Goal: Task Accomplishment & Management: Manage account settings

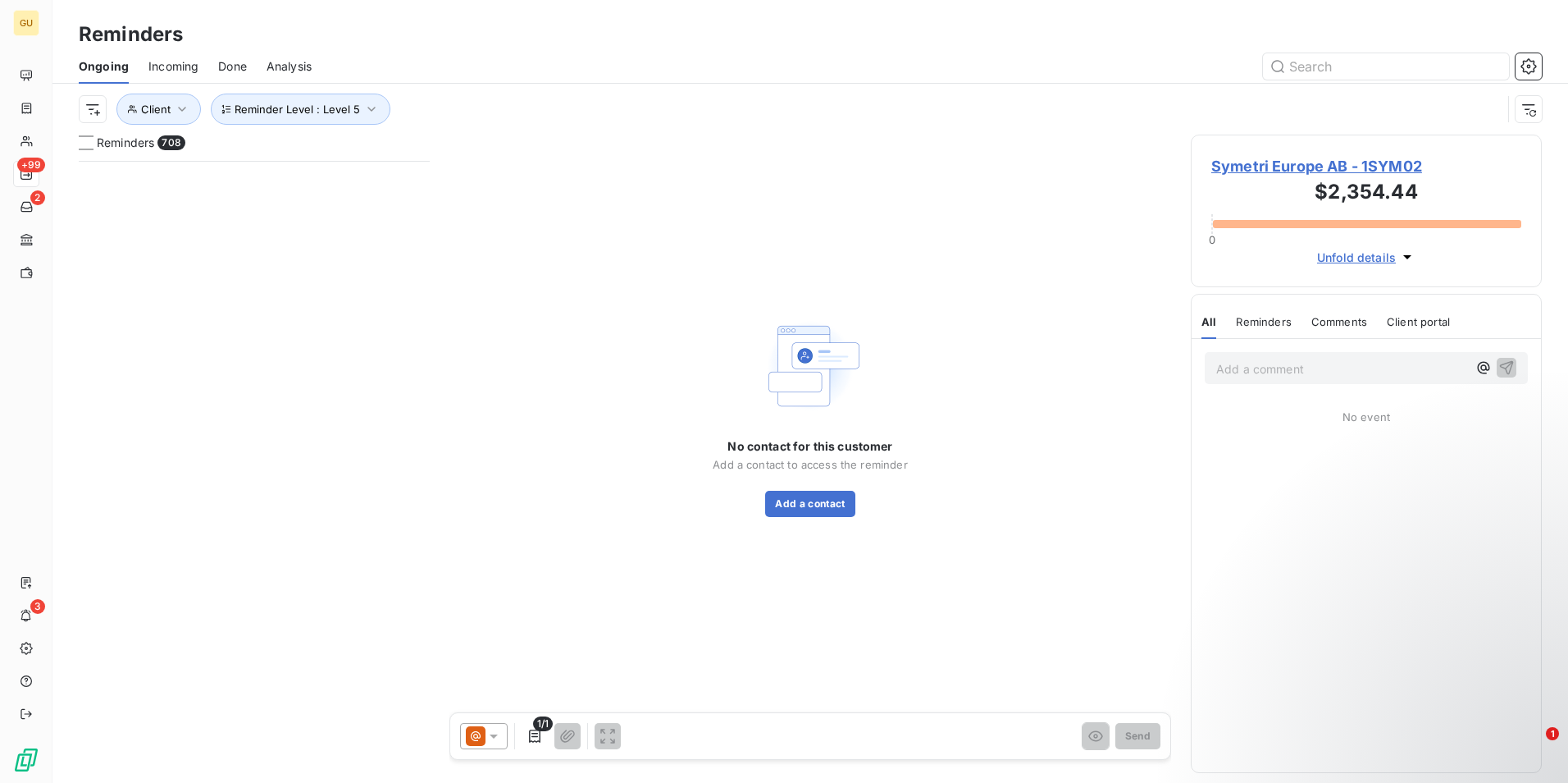
scroll to position [610, 339]
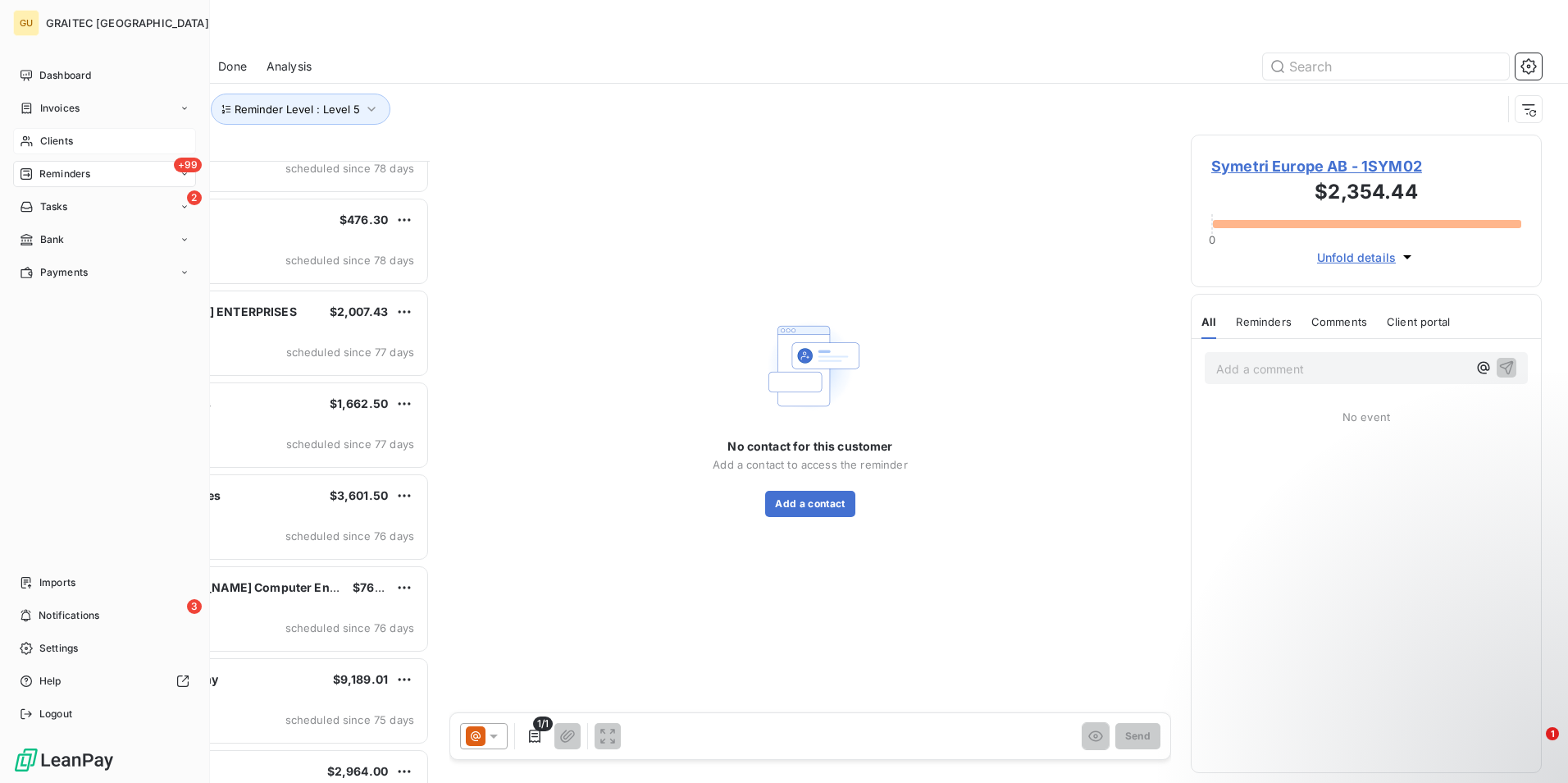
click at [67, 141] on span "Clients" at bounding box center [56, 141] width 33 height 15
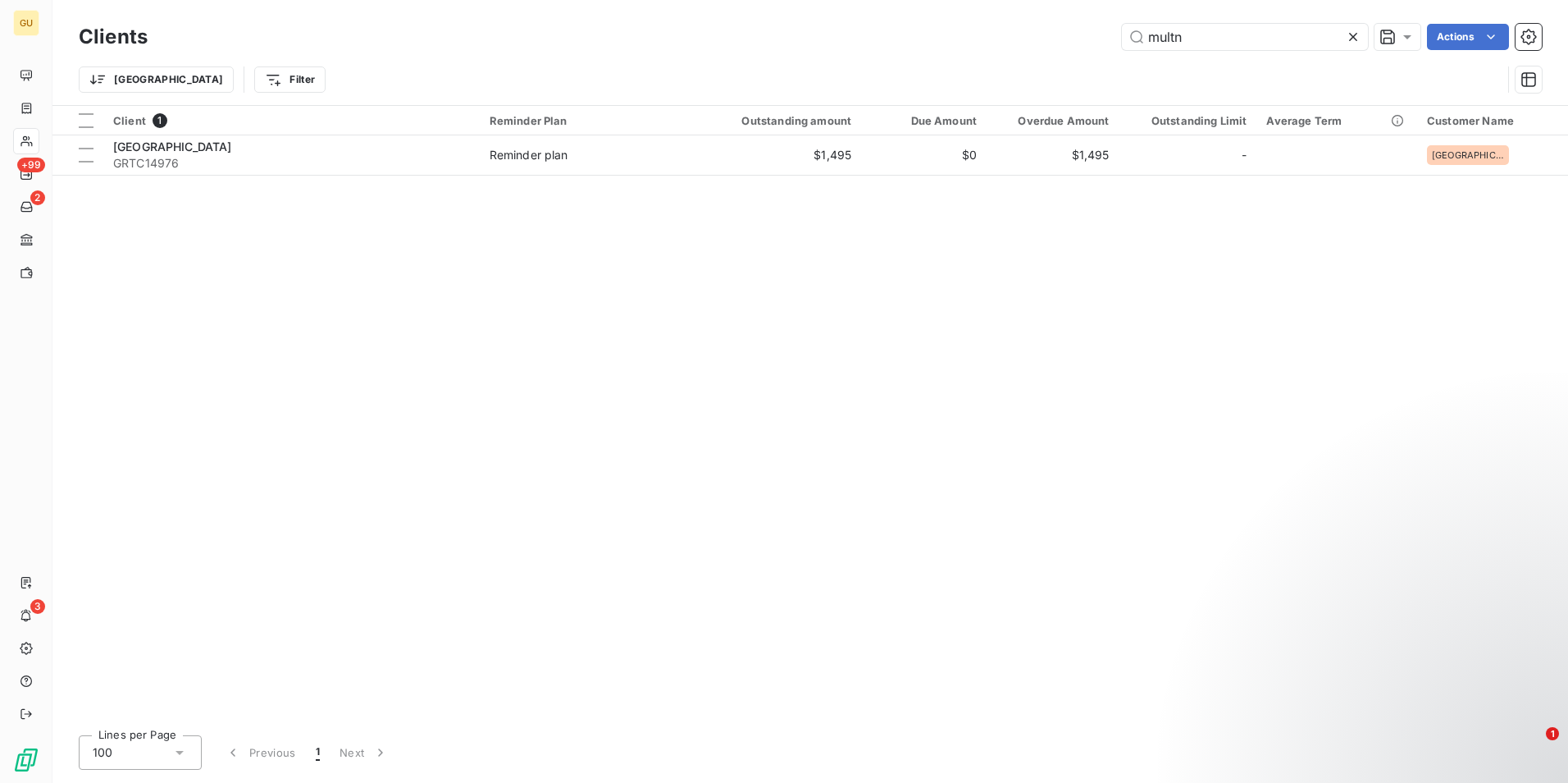
drag, startPoint x: 1206, startPoint y: 36, endPoint x: 1025, endPoint y: 37, distance: 181.0
click at [1025, 37] on div "multn Actions" at bounding box center [854, 37] width 1374 height 26
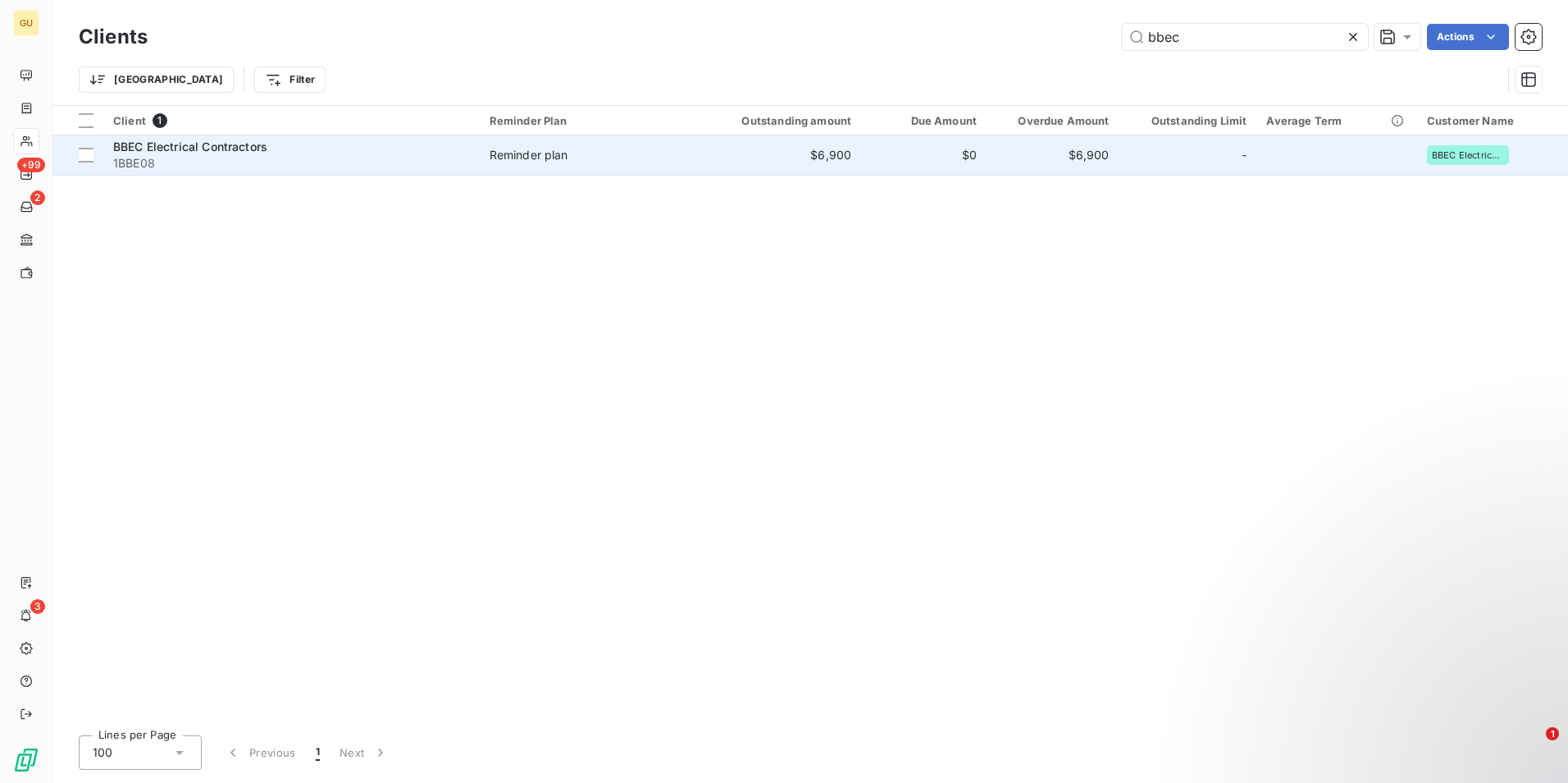
type input "bbec"
click at [221, 143] on span "BBEC Electrical Contractors" at bounding box center [190, 146] width 154 height 14
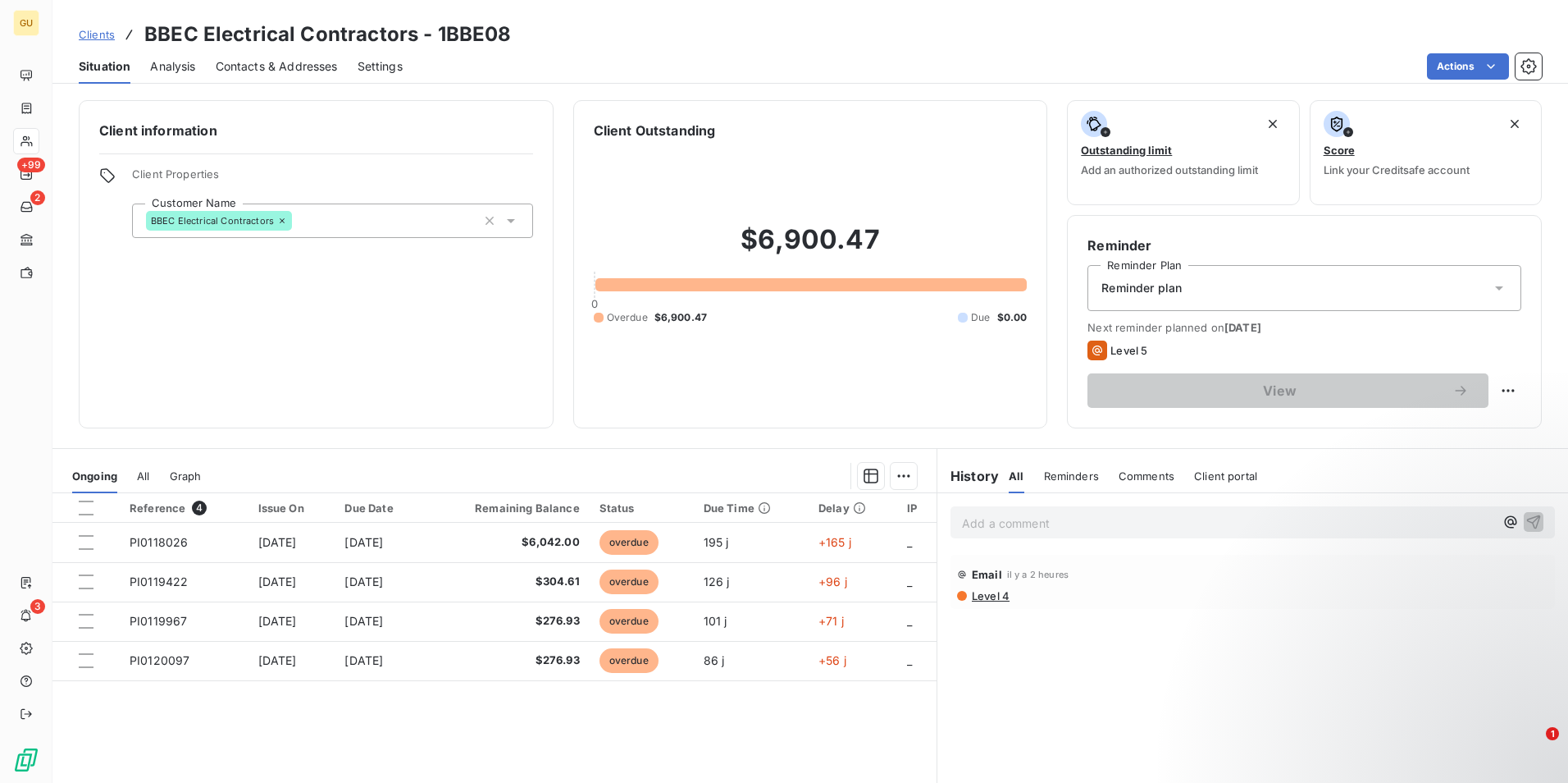
scroll to position [76, 0]
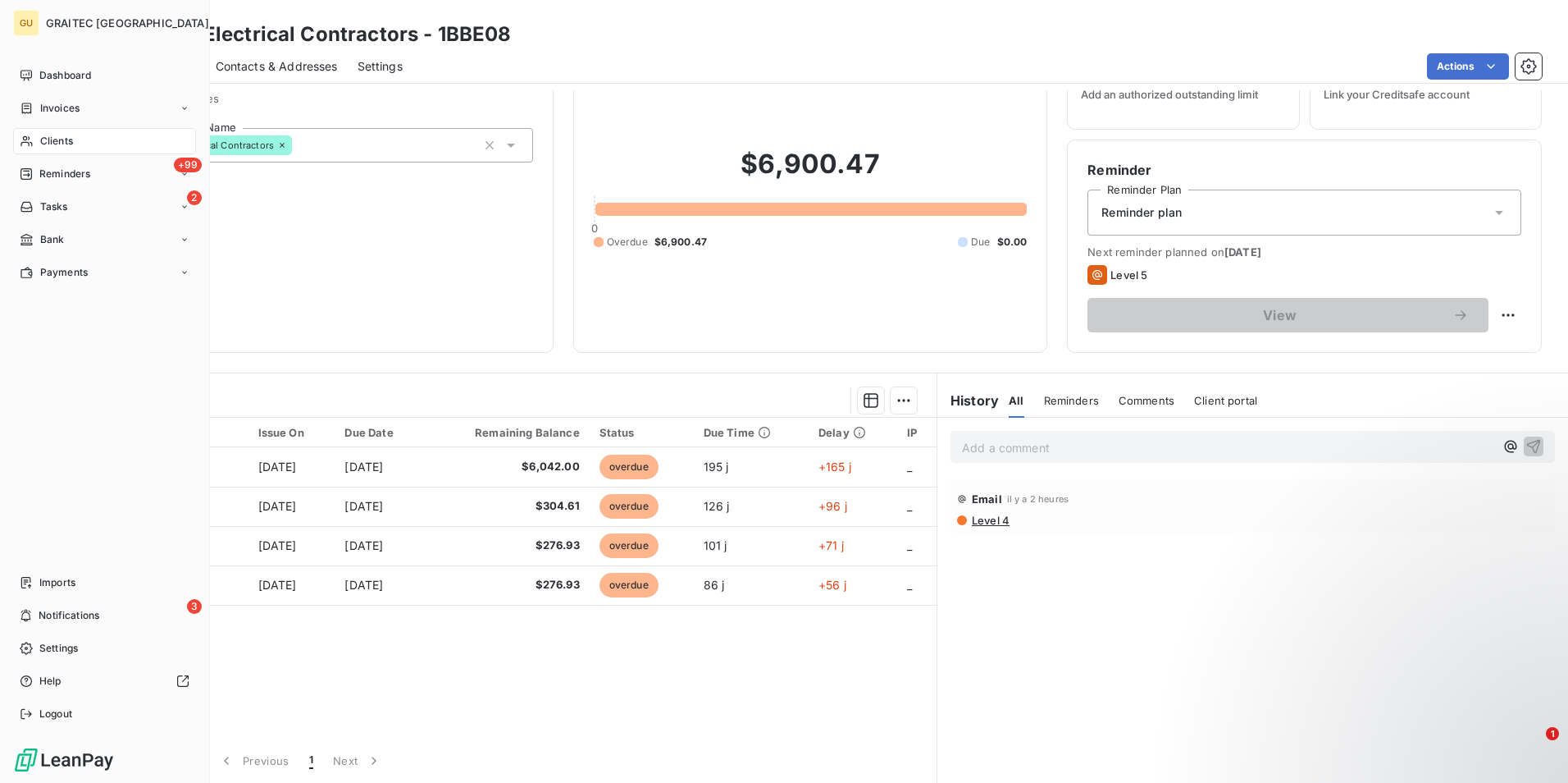
click at [57, 141] on span "Clients" at bounding box center [56, 141] width 33 height 15
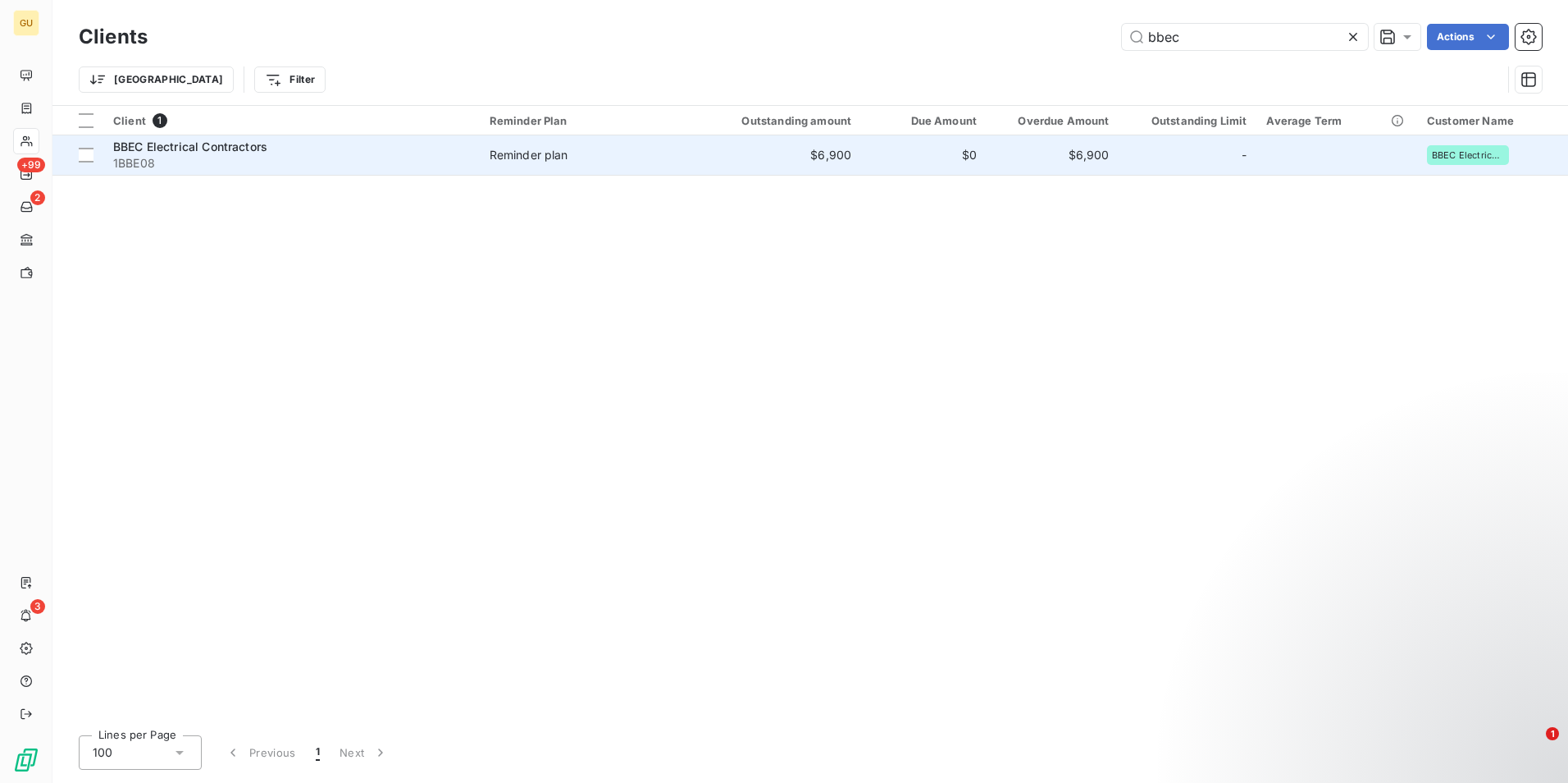
click at [230, 152] on span "BBEC Electrical Contractors" at bounding box center [190, 146] width 154 height 14
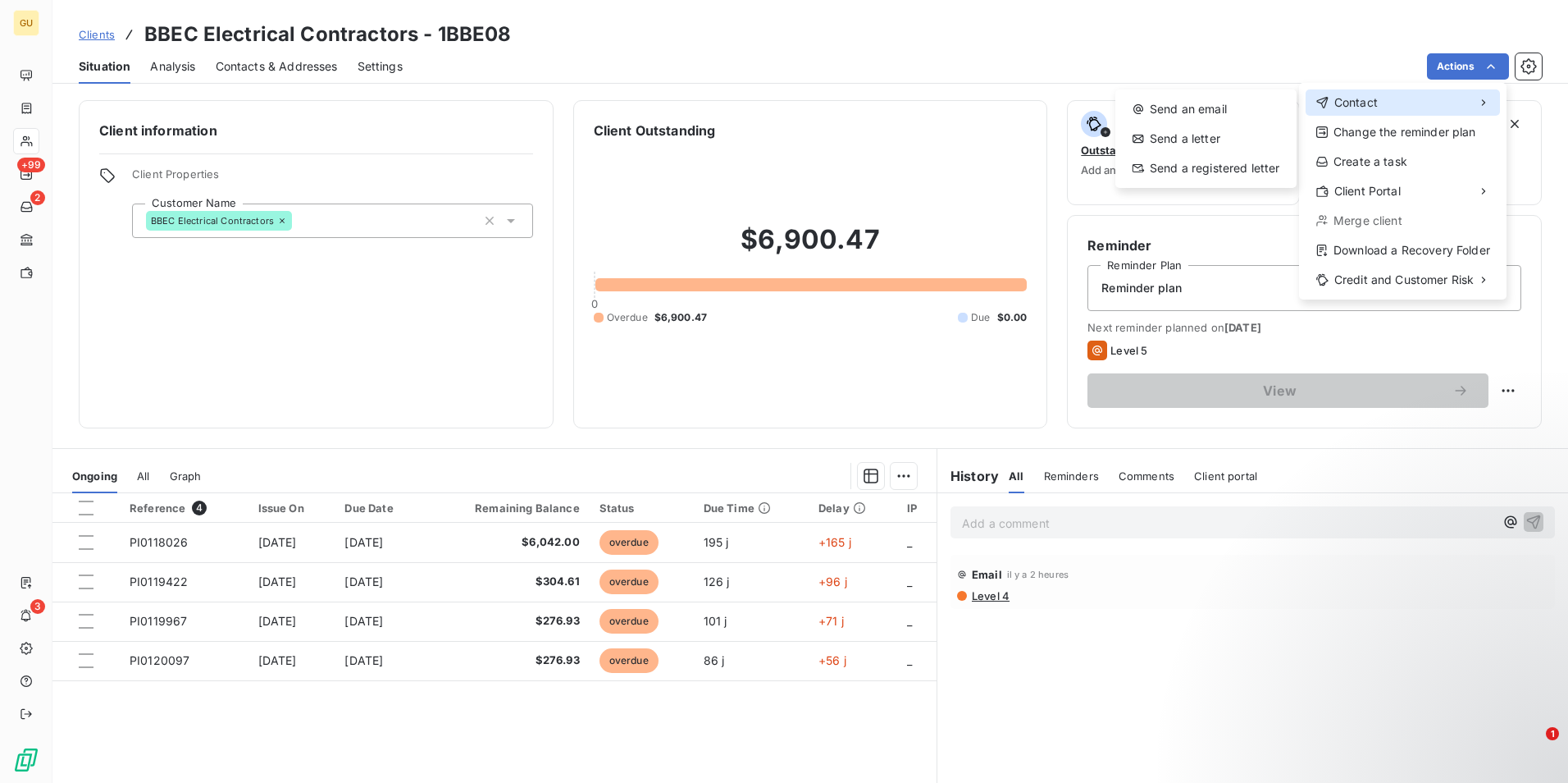
click at [1358, 106] on span "Contact" at bounding box center [1356, 102] width 44 height 16
click at [1357, 103] on span "Contact" at bounding box center [1356, 102] width 44 height 16
click at [1159, 110] on div "Send an email" at bounding box center [1207, 109] width 169 height 26
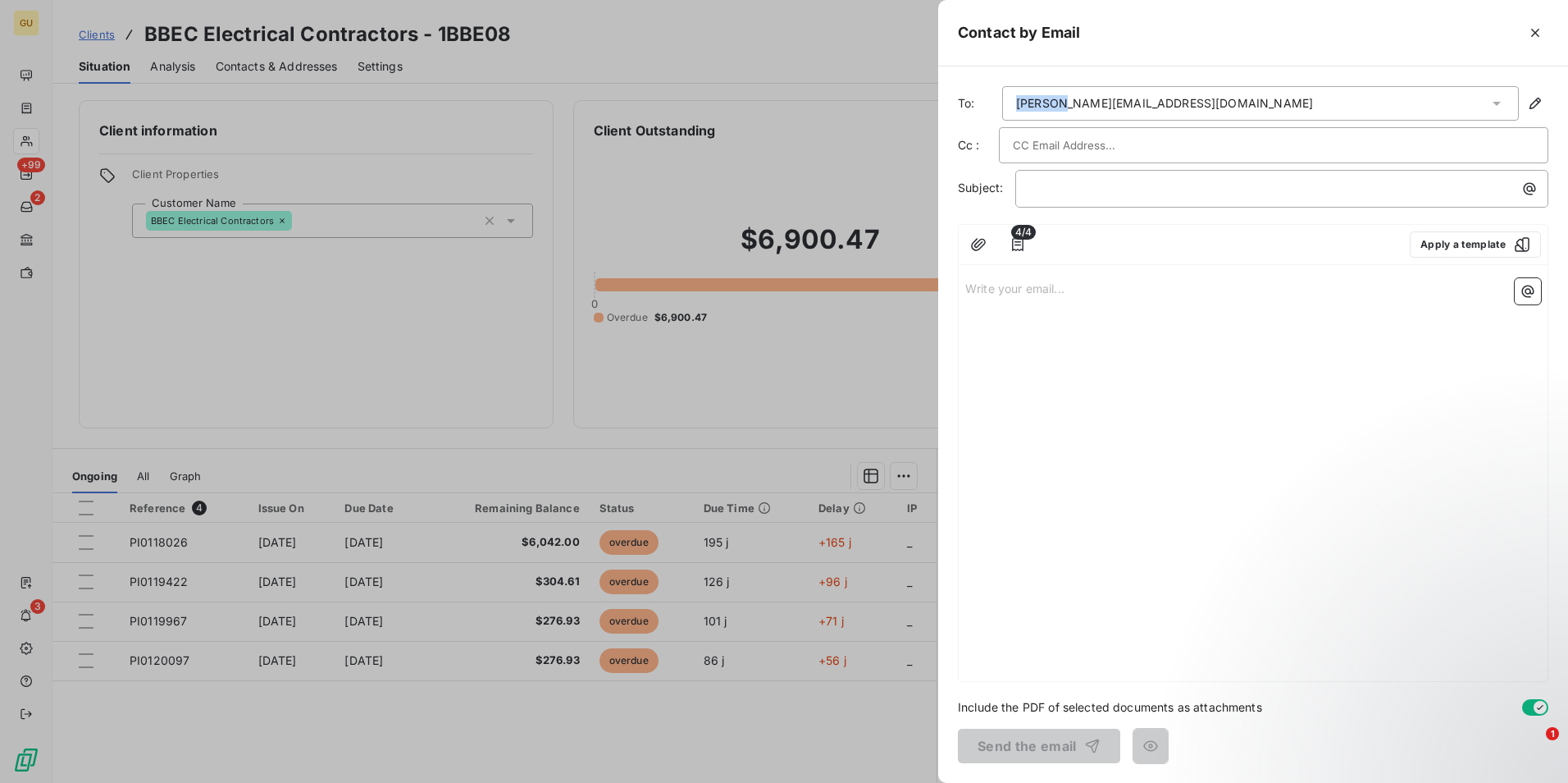
drag, startPoint x: 1063, startPoint y: 101, endPoint x: 1014, endPoint y: 102, distance: 49.0
click at [1014, 102] on div "[PERSON_NAME][EMAIL_ADDRESS][DOMAIN_NAME]" at bounding box center [1261, 104] width 517 height 35
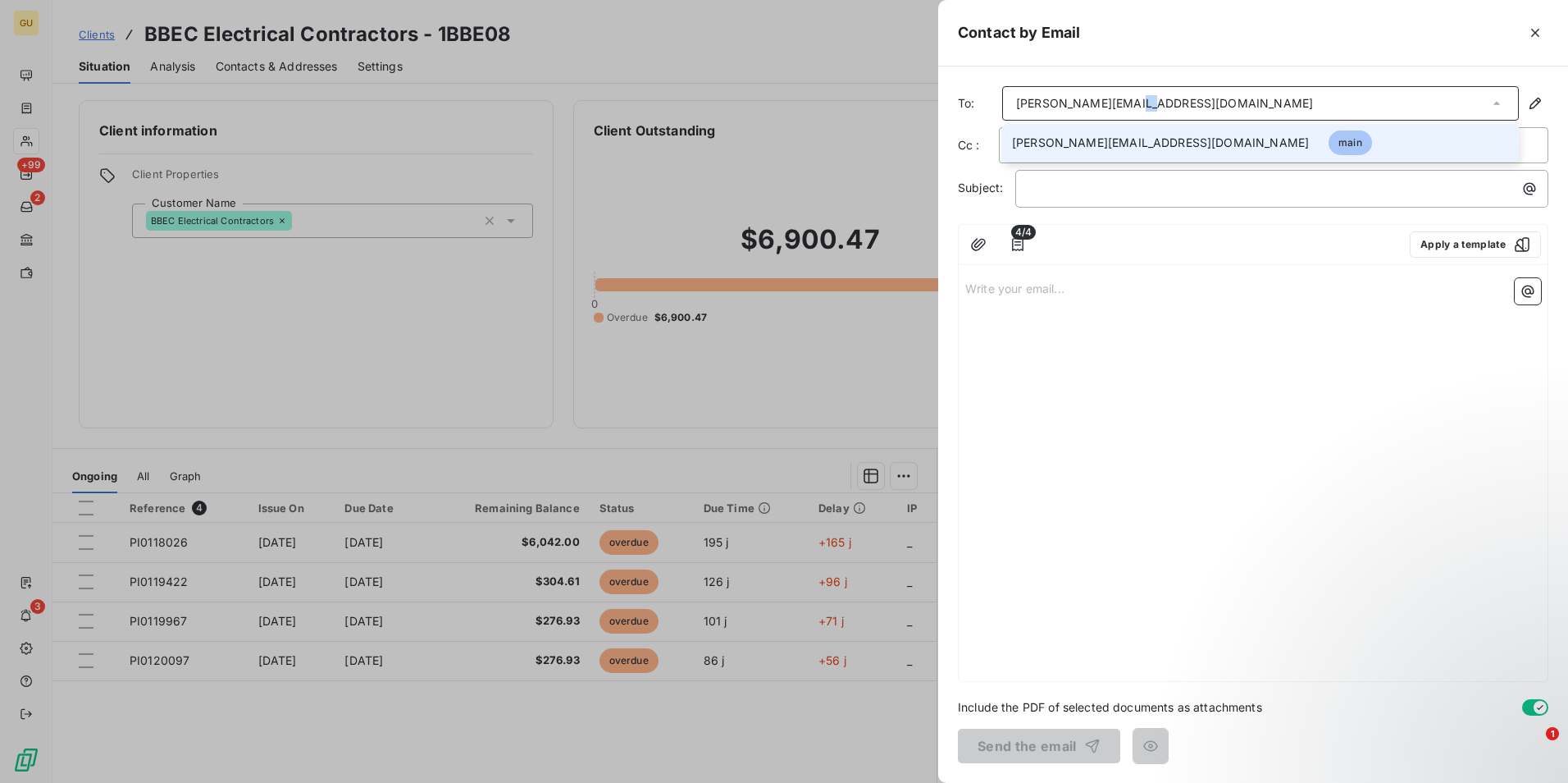
drag, startPoint x: 1156, startPoint y: 100, endPoint x: 1132, endPoint y: 102, distance: 24.1
click at [1132, 102] on div "[PERSON_NAME][EMAIL_ADDRESS][DOMAIN_NAME]" at bounding box center [1261, 104] width 517 height 35
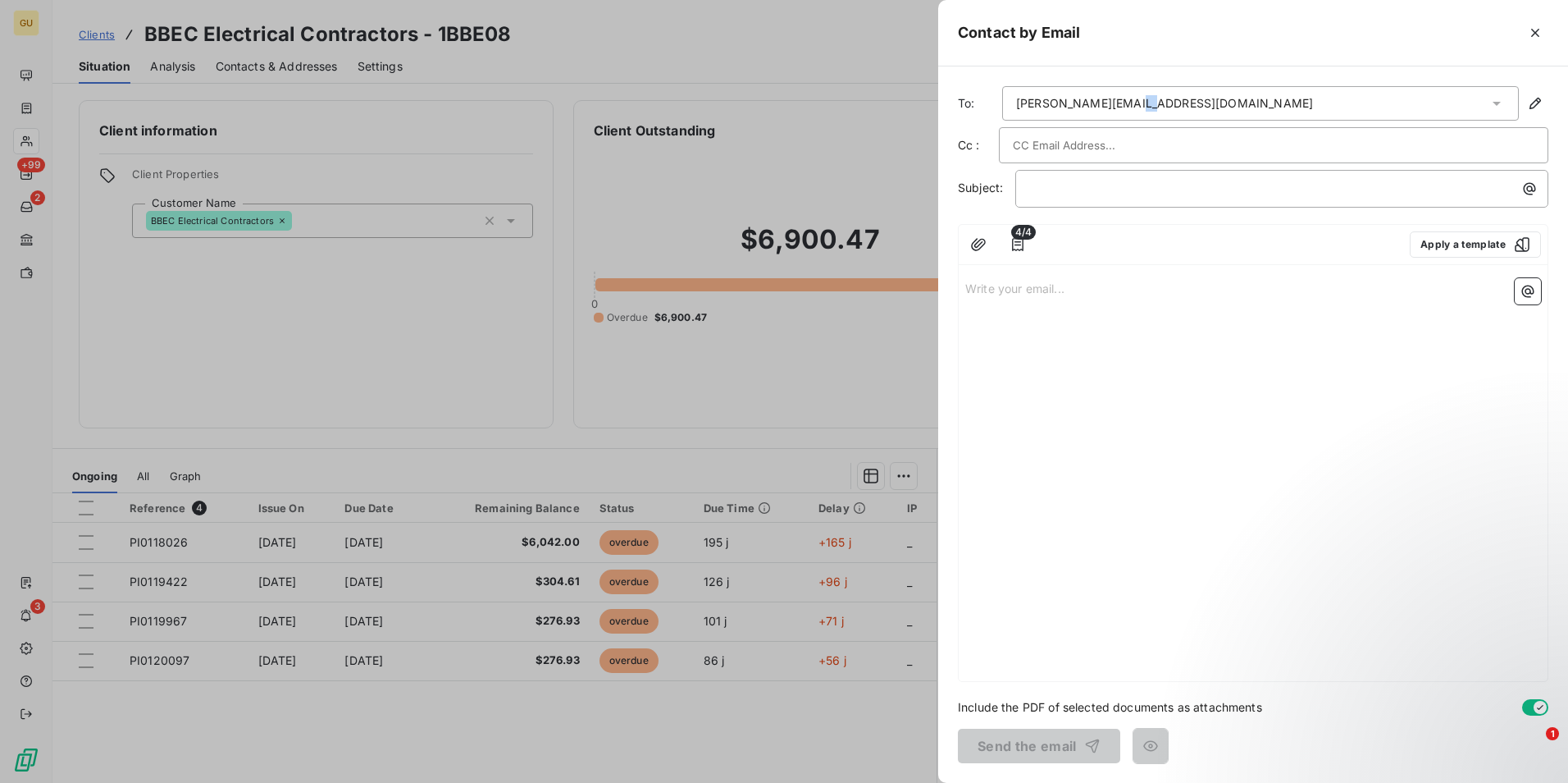
click at [1182, 104] on div "[PERSON_NAME][EMAIL_ADDRESS][DOMAIN_NAME]" at bounding box center [1261, 104] width 517 height 35
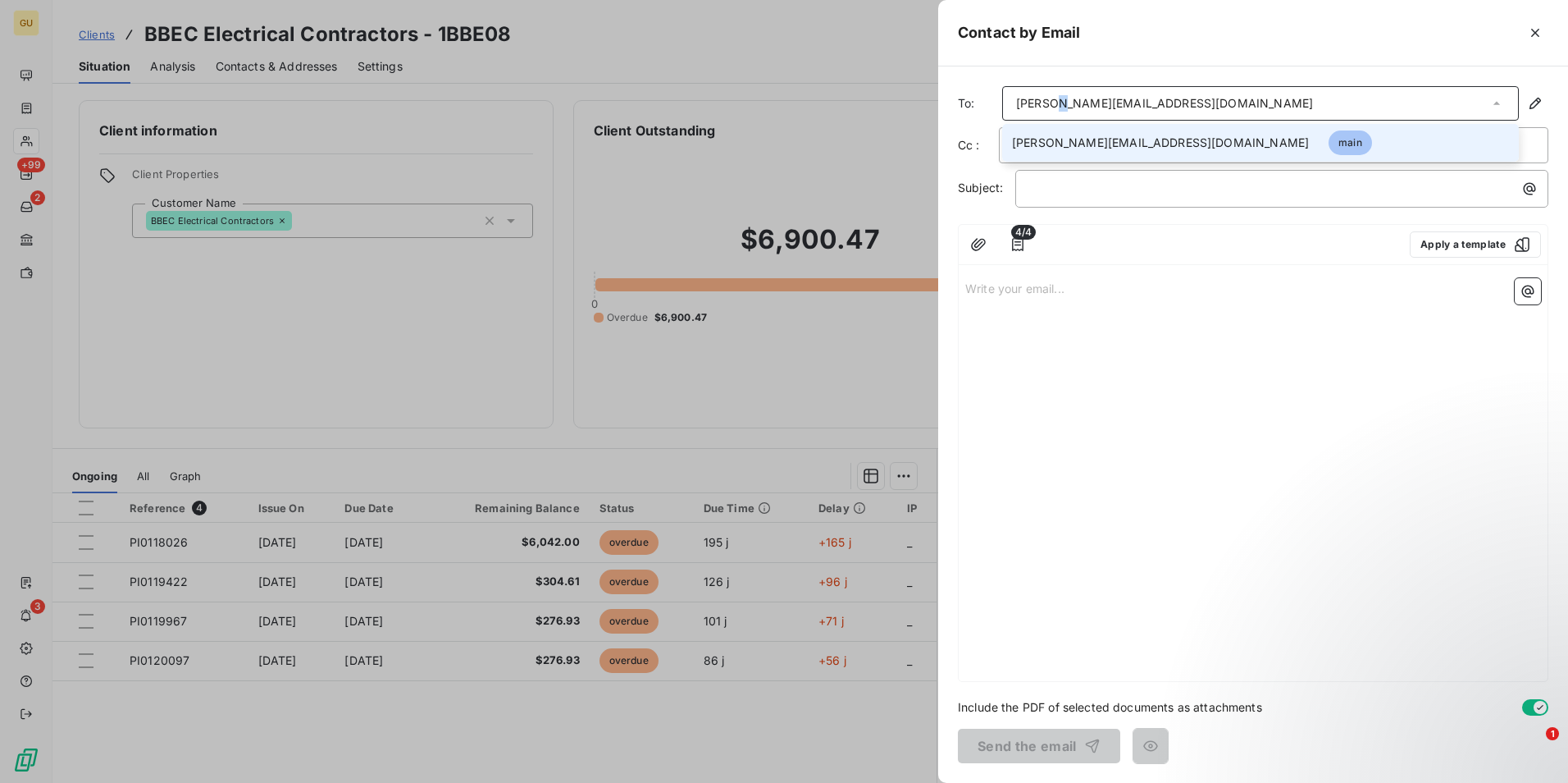
click at [1058, 102] on div "[PERSON_NAME][EMAIL_ADDRESS][DOMAIN_NAME]" at bounding box center [1164, 103] width 297 height 16
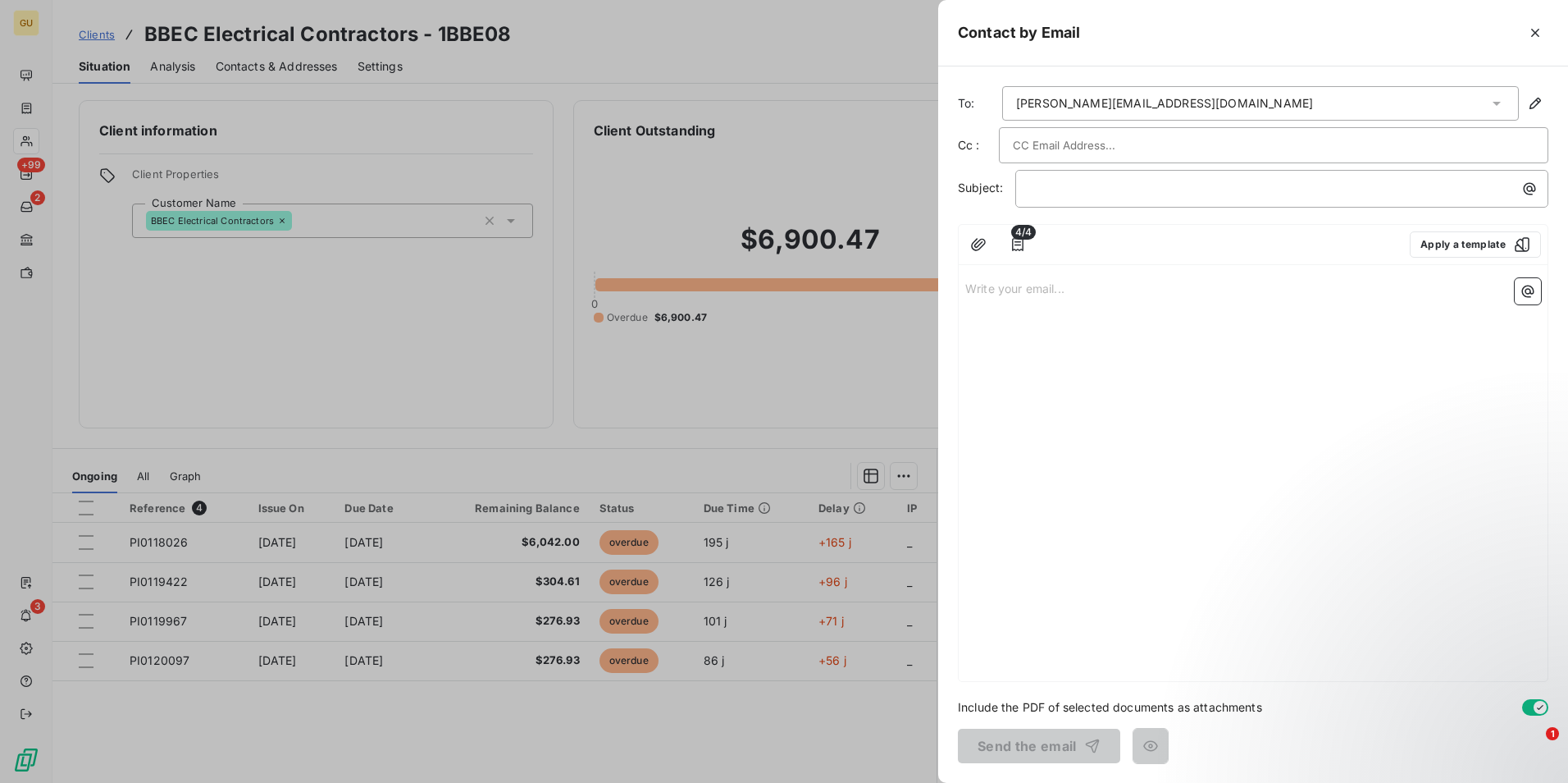
click at [1064, 103] on div "[PERSON_NAME][EMAIL_ADDRESS][DOMAIN_NAME]" at bounding box center [1164, 103] width 297 height 16
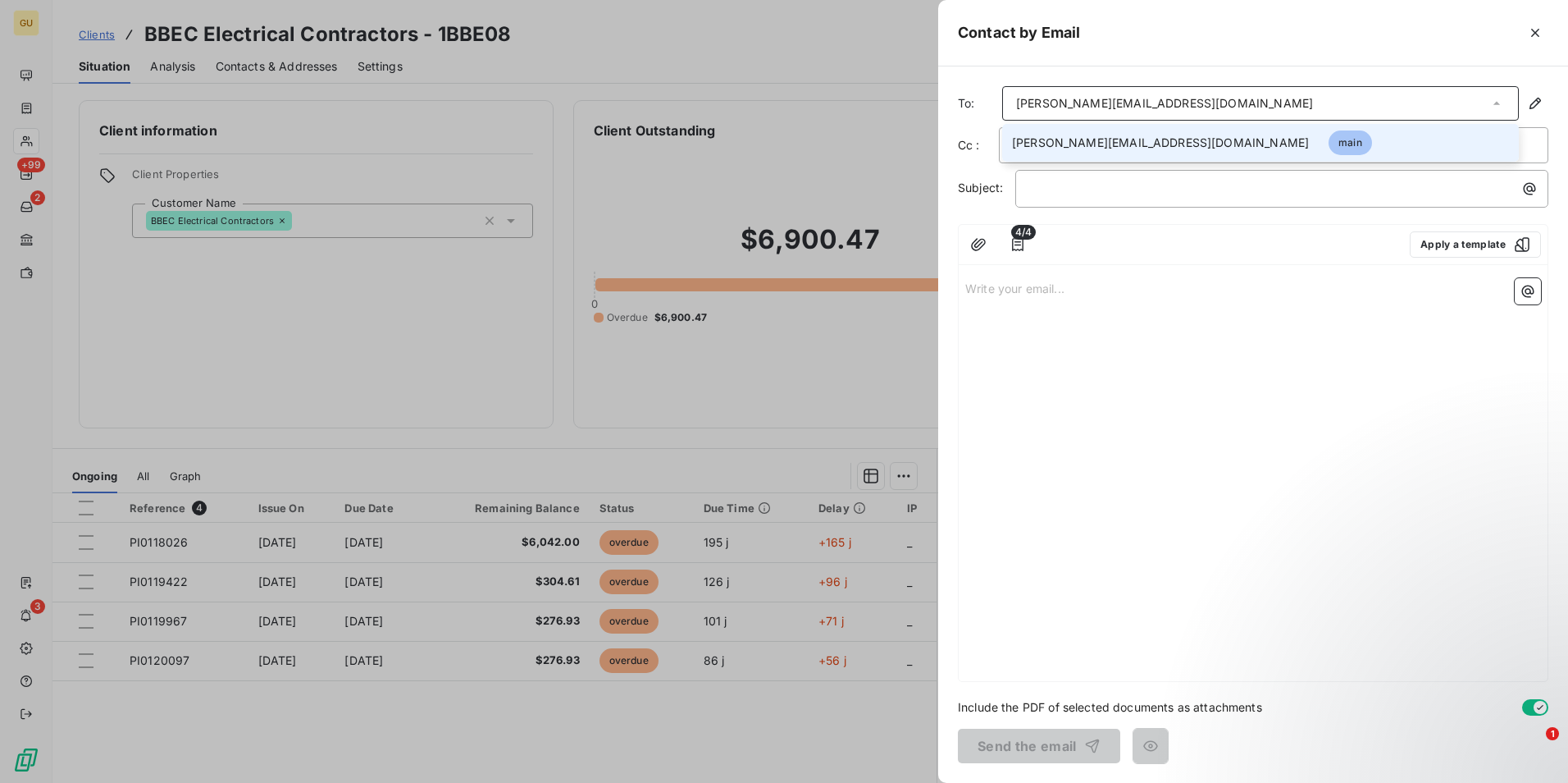
click at [1197, 97] on div "[PERSON_NAME][EMAIL_ADDRESS][DOMAIN_NAME]" at bounding box center [1261, 104] width 517 height 35
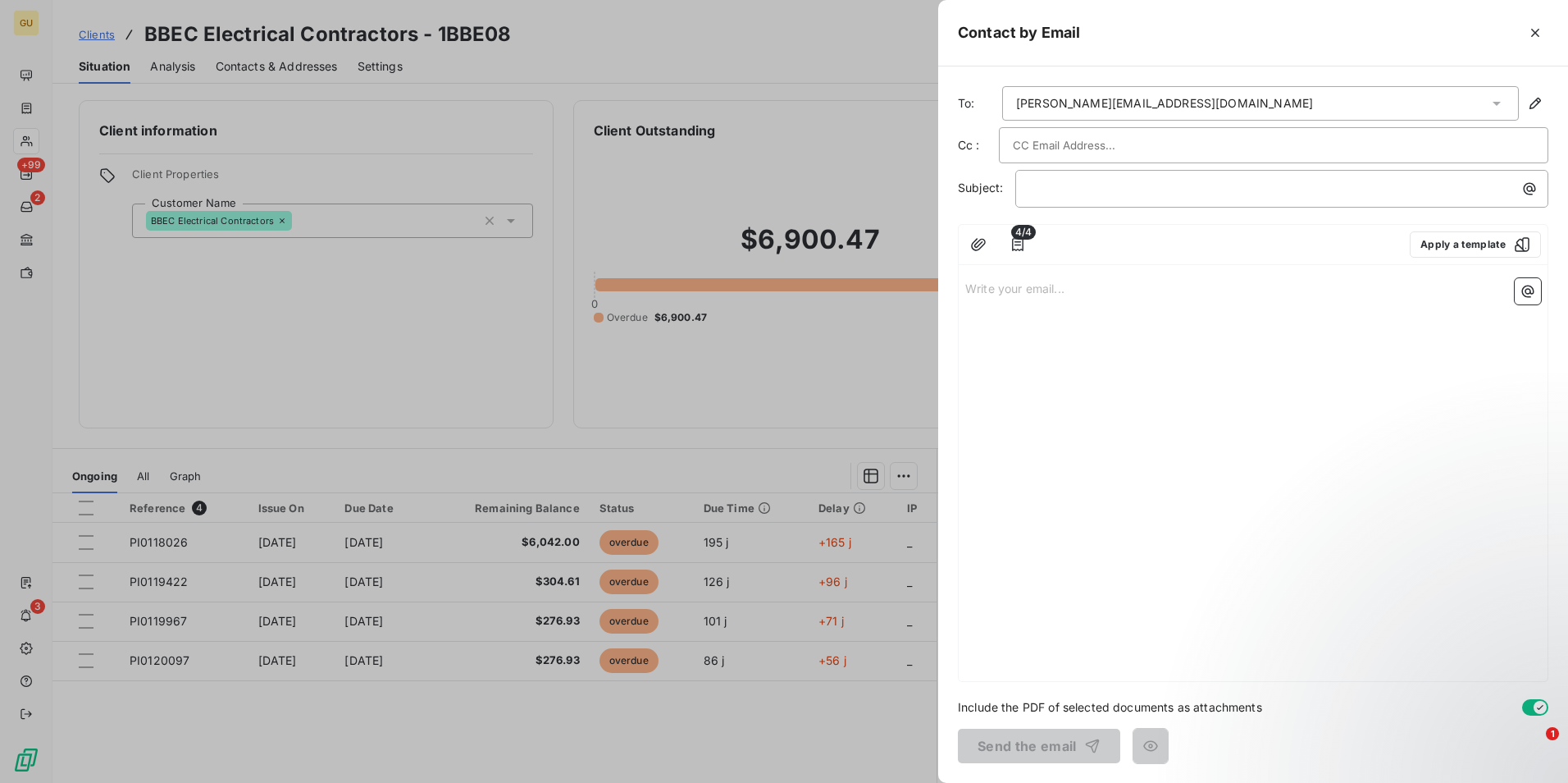
click at [1114, 147] on input "text" at bounding box center [1101, 144] width 176 height 24
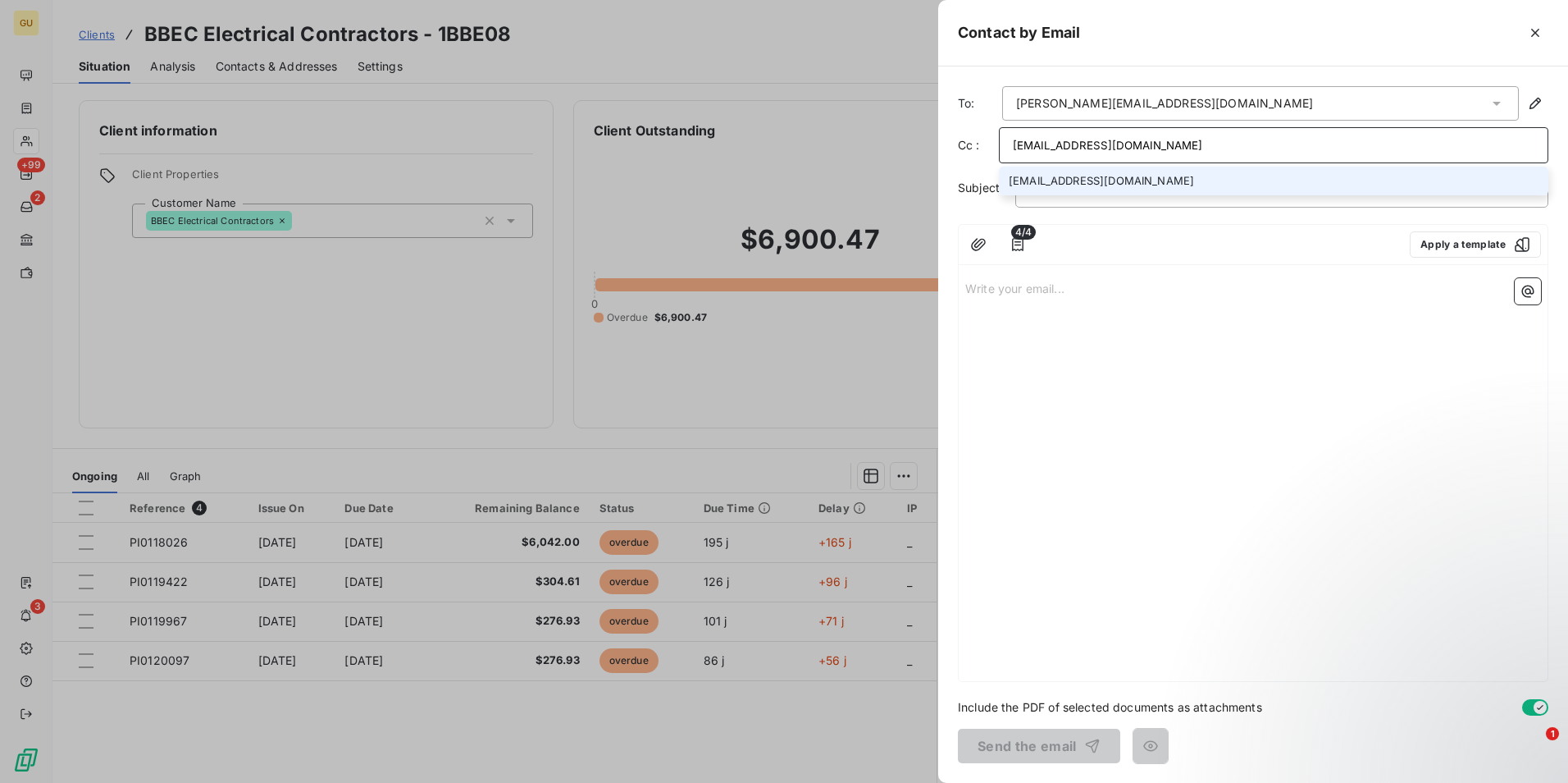
drag, startPoint x: 1163, startPoint y: 144, endPoint x: 1010, endPoint y: 148, distance: 153.1
click at [980, 147] on div "Cc : [EMAIL_ADDRESS][DOMAIN_NAME] [EMAIL_ADDRESS][DOMAIN_NAME]" at bounding box center [1253, 144] width 591 height 36
type input "[EMAIL_ADDRESS][DOMAIN_NAME]"
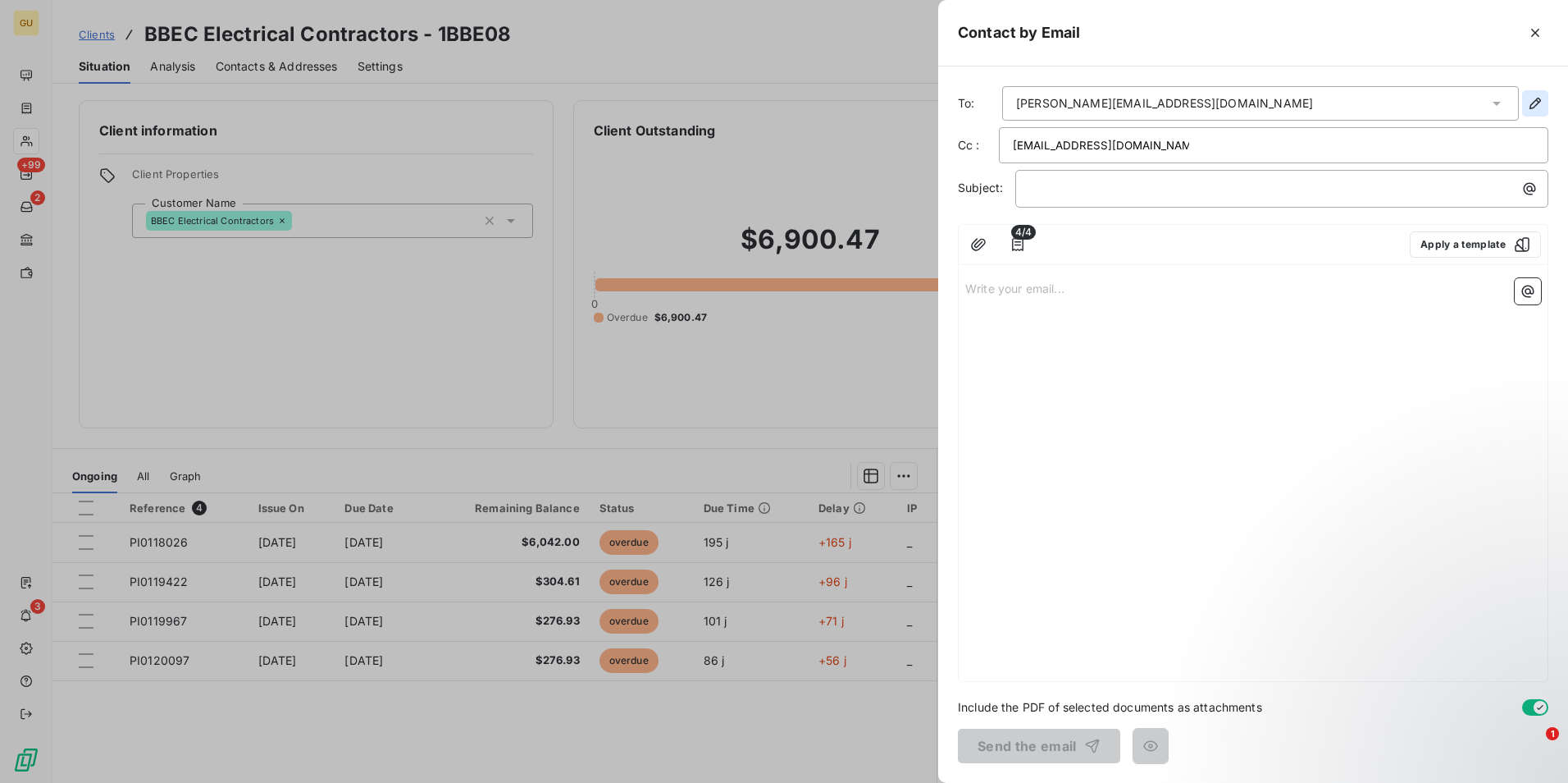
click at [1536, 103] on icon "button" at bounding box center [1535, 103] width 16 height 16
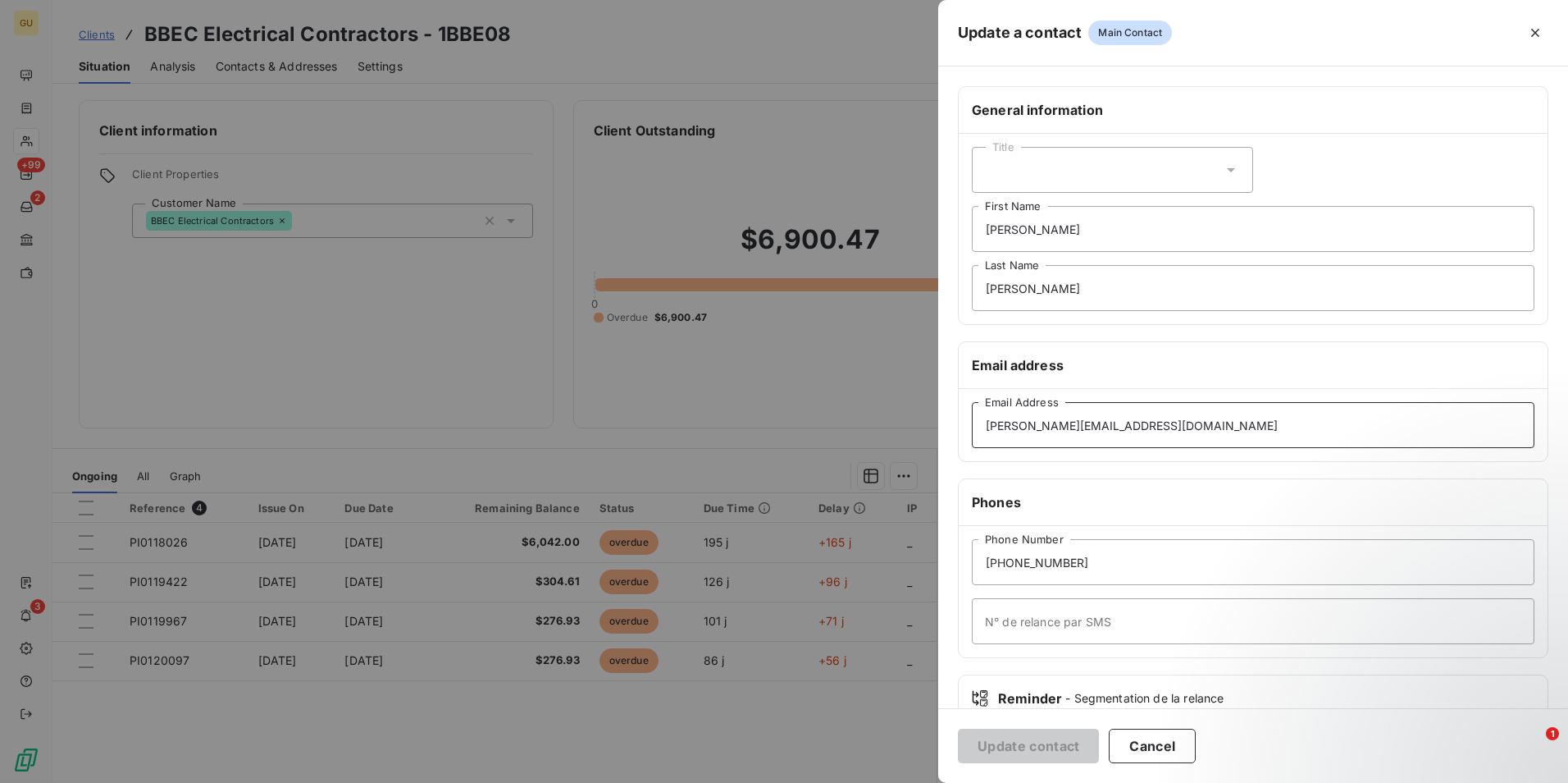
drag, startPoint x: 1130, startPoint y: 426, endPoint x: 948, endPoint y: 426, distance: 182.0
click at [948, 426] on div "General information Title [PERSON_NAME] First Name [PERSON_NAME] Last Name Emai…" at bounding box center [1253, 451] width 630 height 729
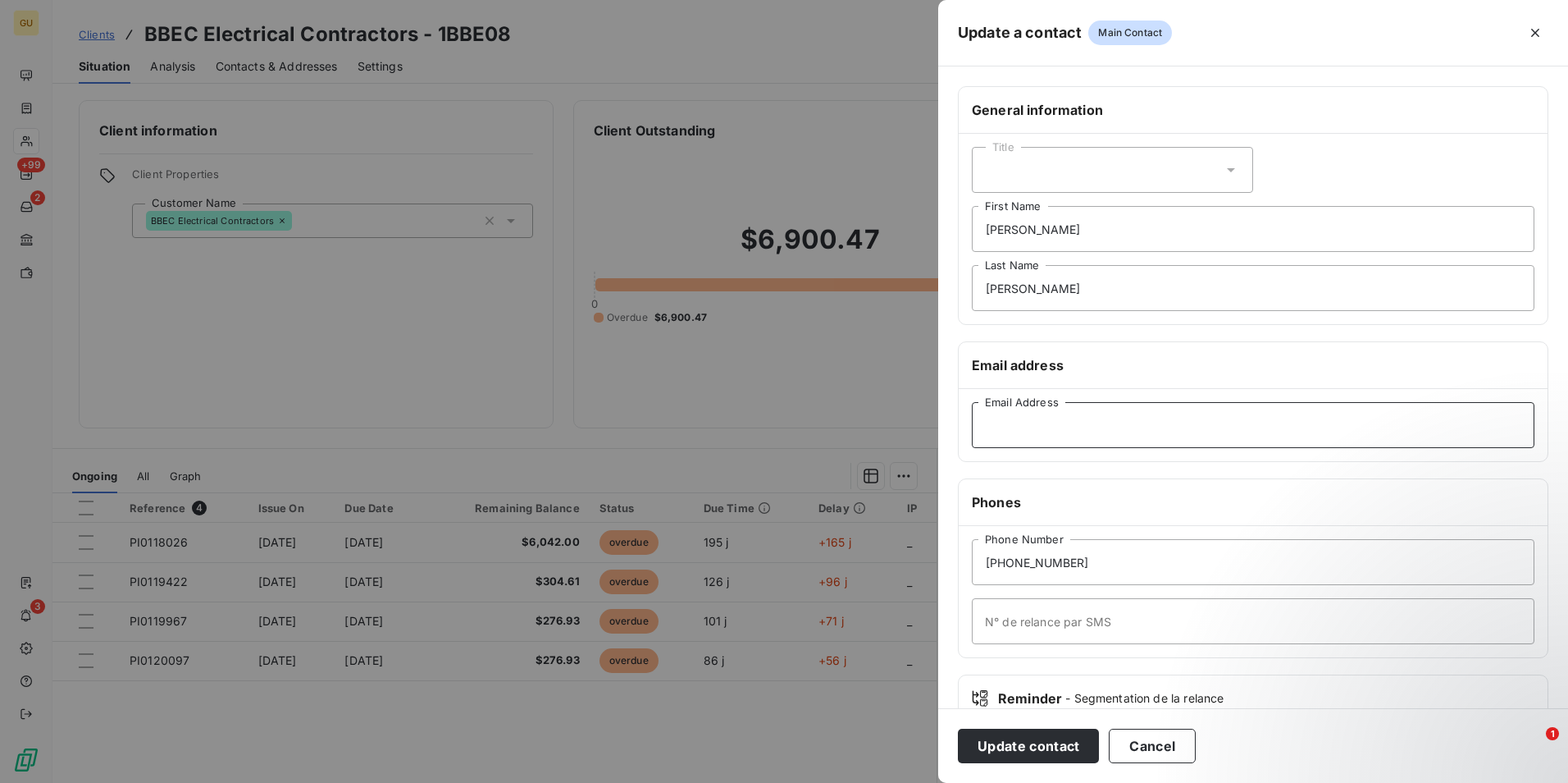
paste input "[EMAIL_ADDRESS][DOMAIN_NAME]"
type input "[EMAIL_ADDRESS][DOMAIN_NAME]"
click at [1064, 751] on button "Update contact" at bounding box center [1029, 746] width 141 height 35
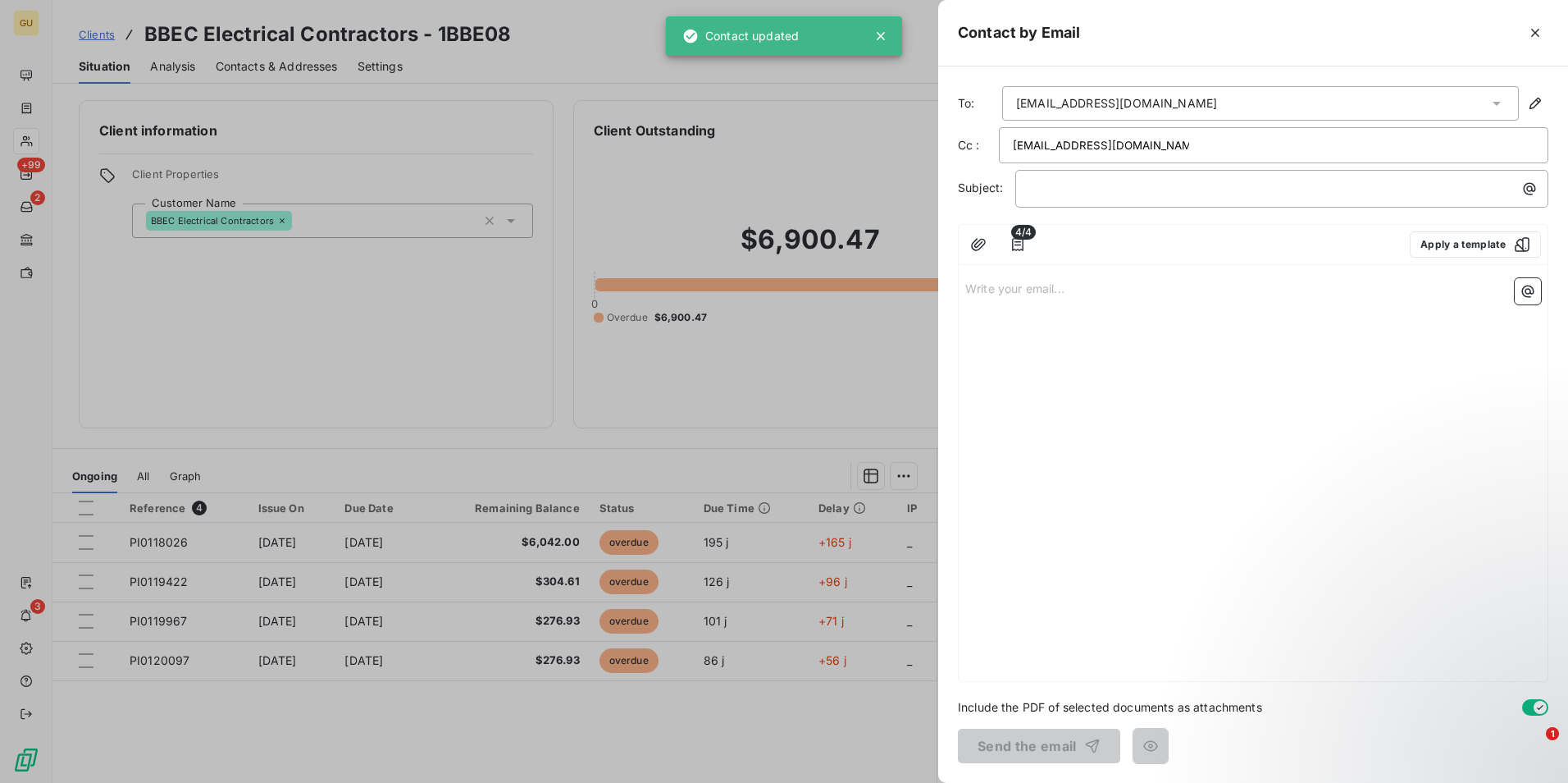
drag, startPoint x: 1154, startPoint y: 137, endPoint x: 940, endPoint y: 160, distance: 215.2
click at [940, 160] on div "To: [EMAIL_ADDRESS][DOMAIN_NAME] Cc : [EMAIL_ADDRESS][DOMAIN_NAME] Subject: ﻿ 4…" at bounding box center [1253, 424] width 630 height 716
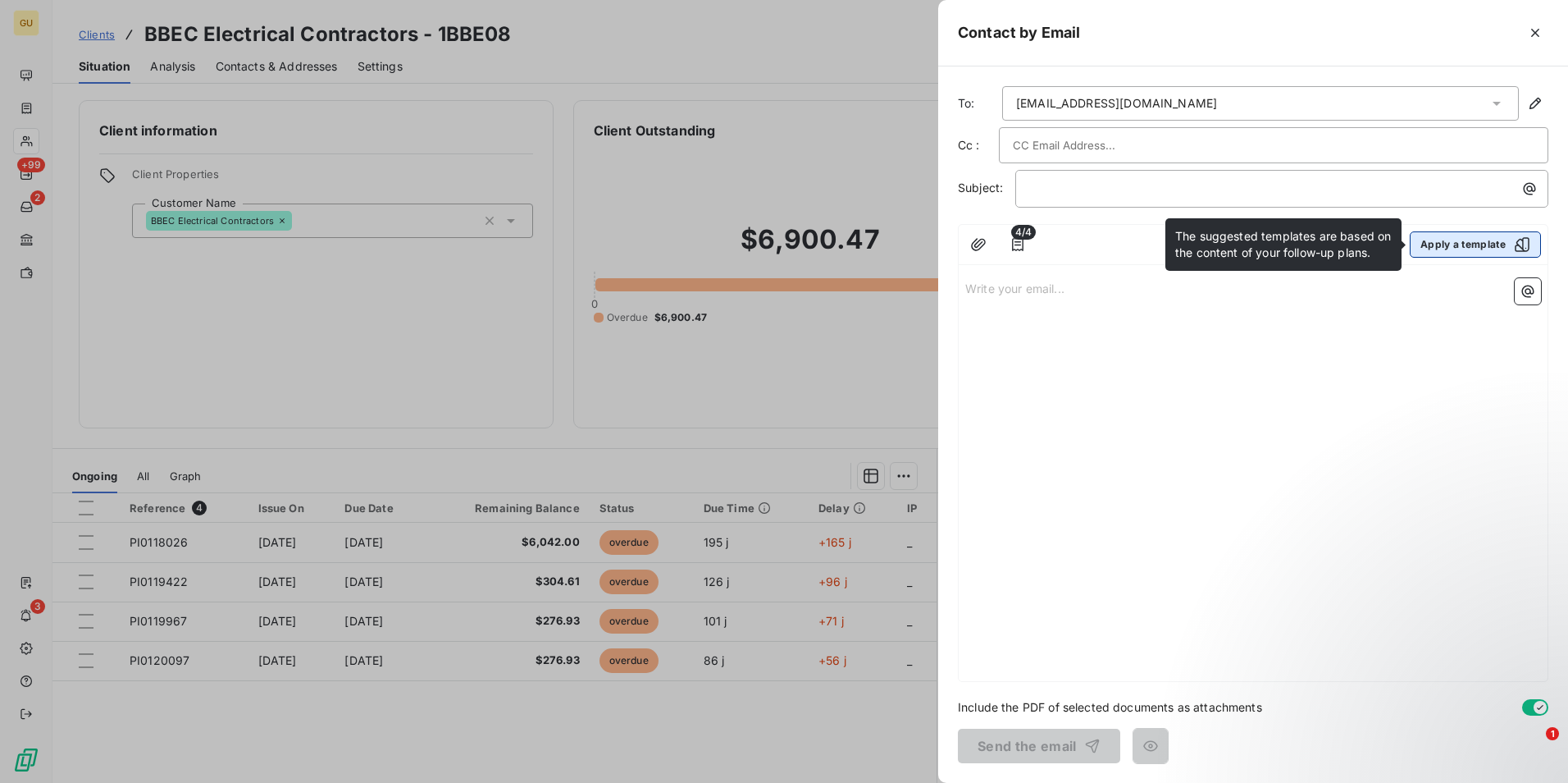
click at [1520, 244] on icon "button" at bounding box center [1522, 244] width 16 height 16
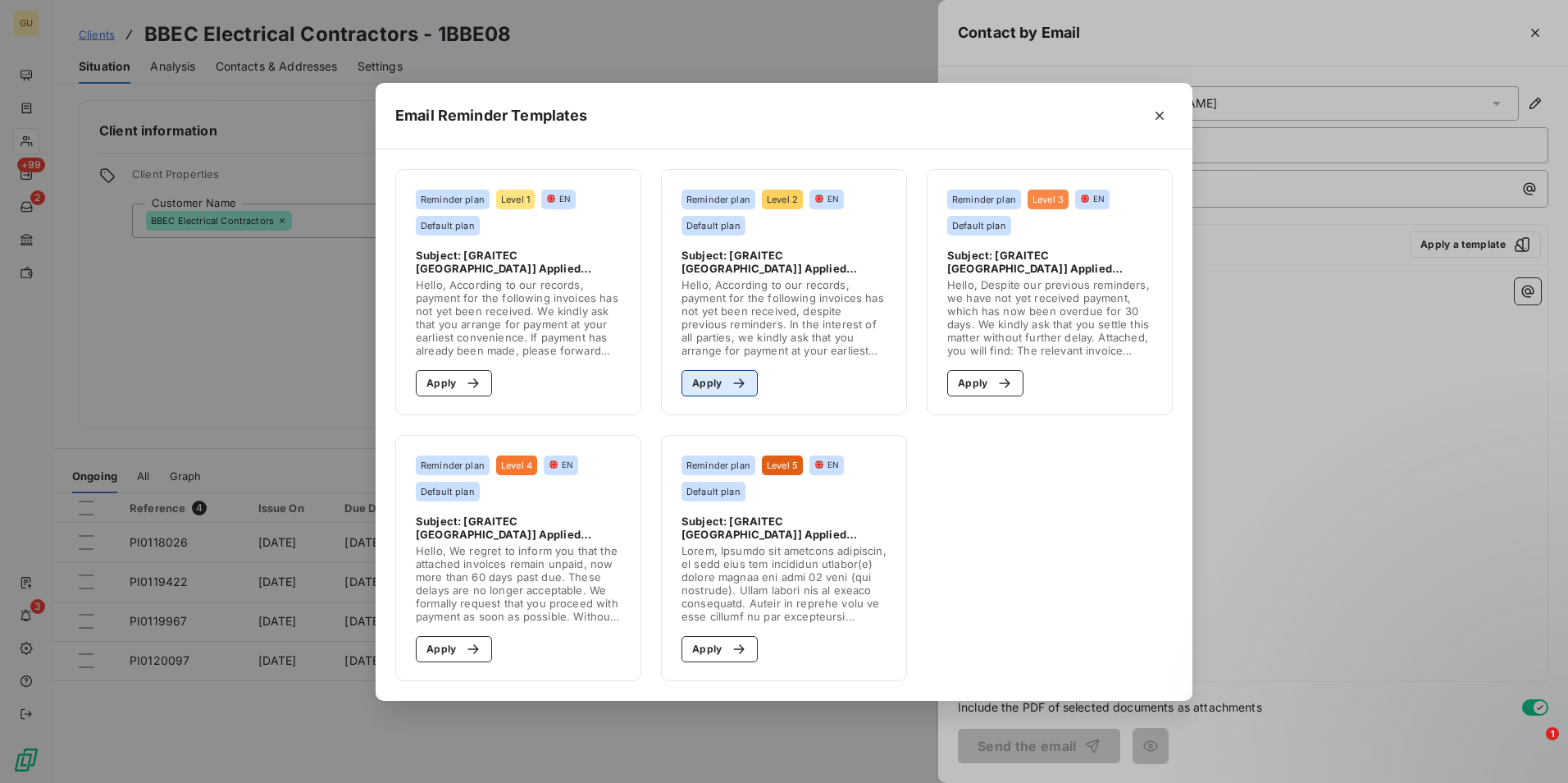
click at [721, 376] on button "Apply" at bounding box center [720, 383] width 77 height 26
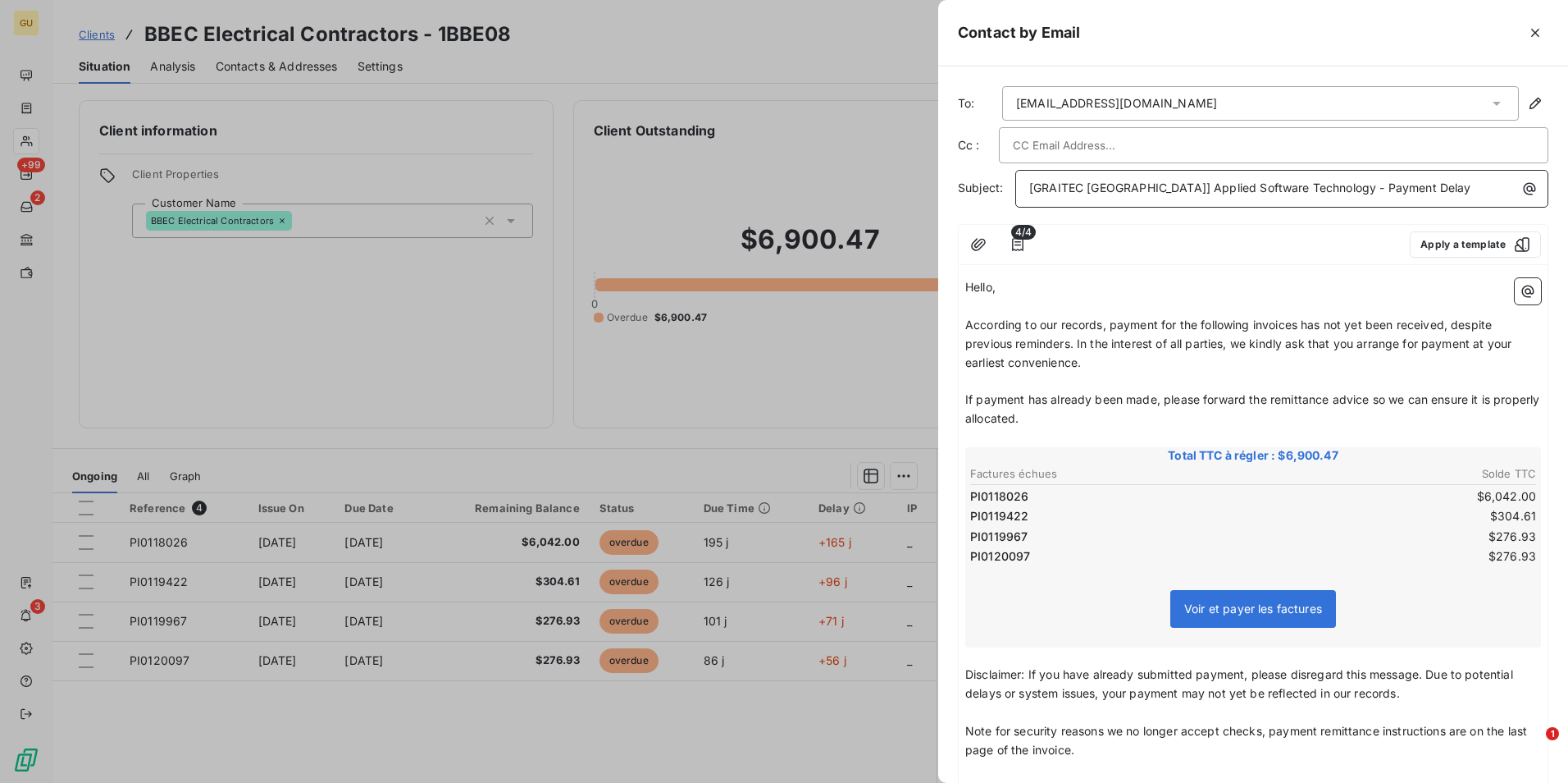
click at [1396, 185] on p "[GRAITEC [GEOGRAPHIC_DATA]] Applied Software Technology - Payment Delay" at bounding box center [1286, 188] width 513 height 18
click at [1440, 256] on button "Apply a template" at bounding box center [1476, 244] width 132 height 26
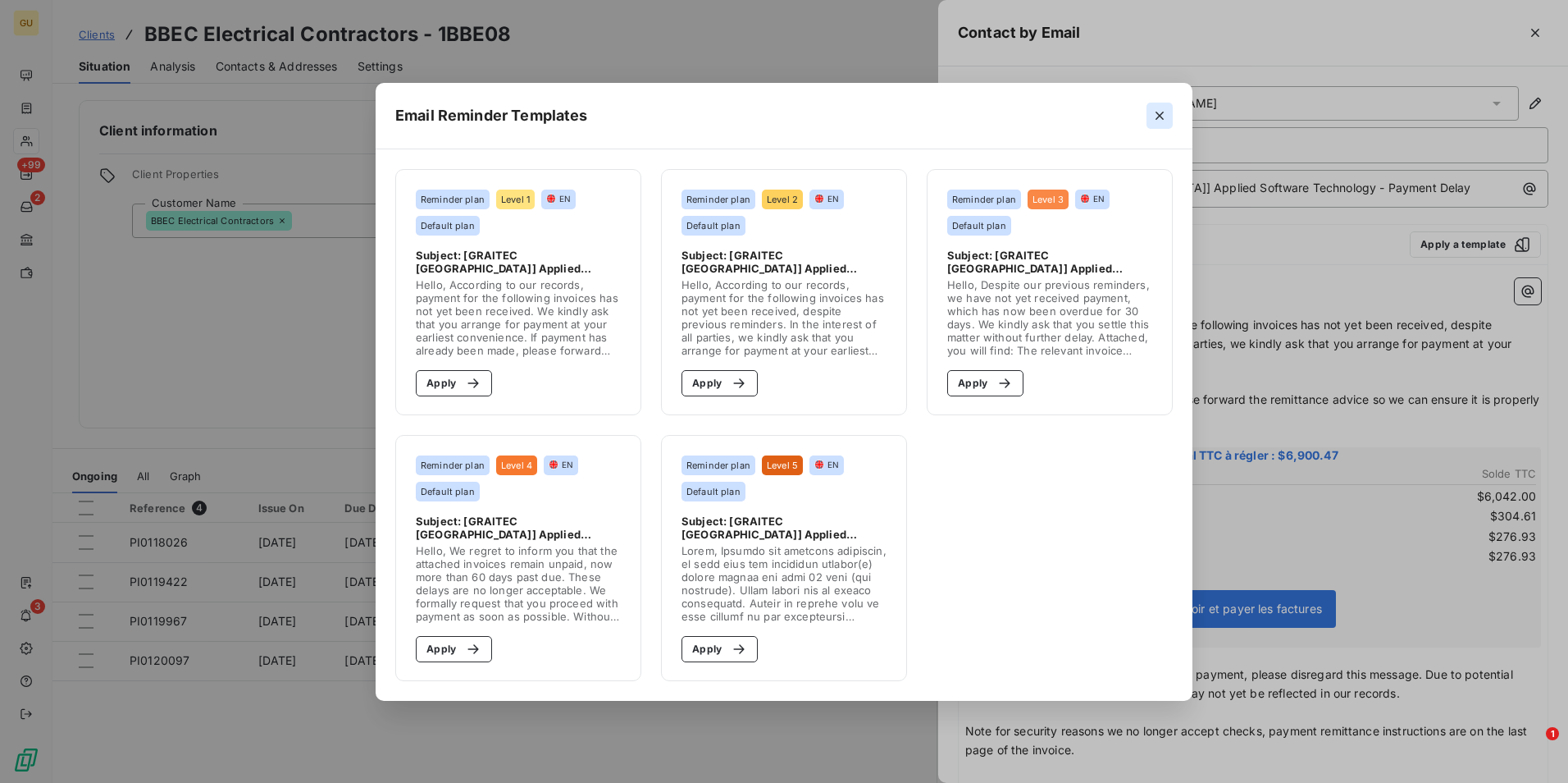
click at [1155, 105] on button "button" at bounding box center [1159, 115] width 26 height 26
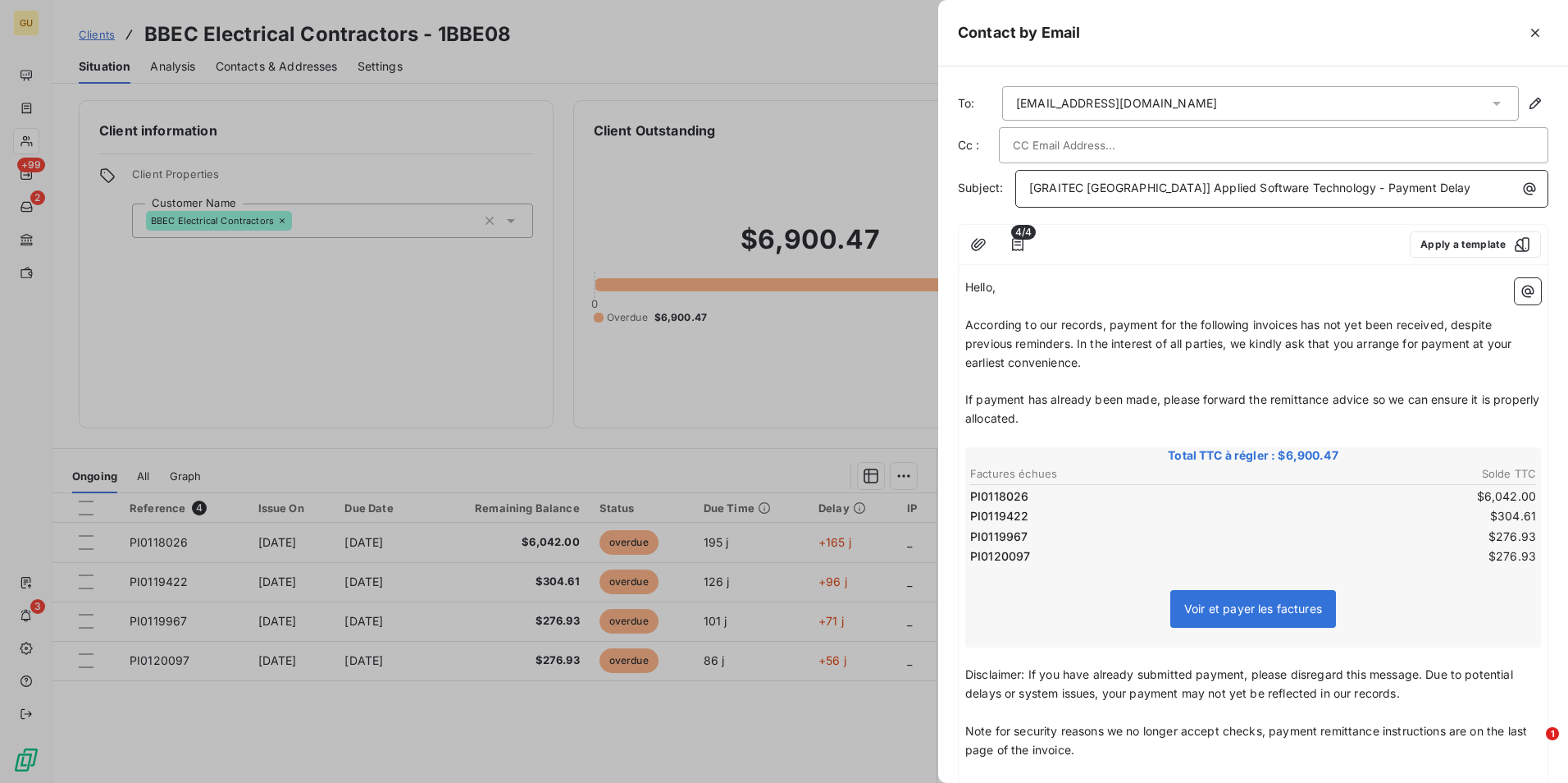
click at [1407, 190] on p "[GRAITEC [GEOGRAPHIC_DATA]] Applied Software Technology - Payment Delay" at bounding box center [1286, 188] width 513 height 18
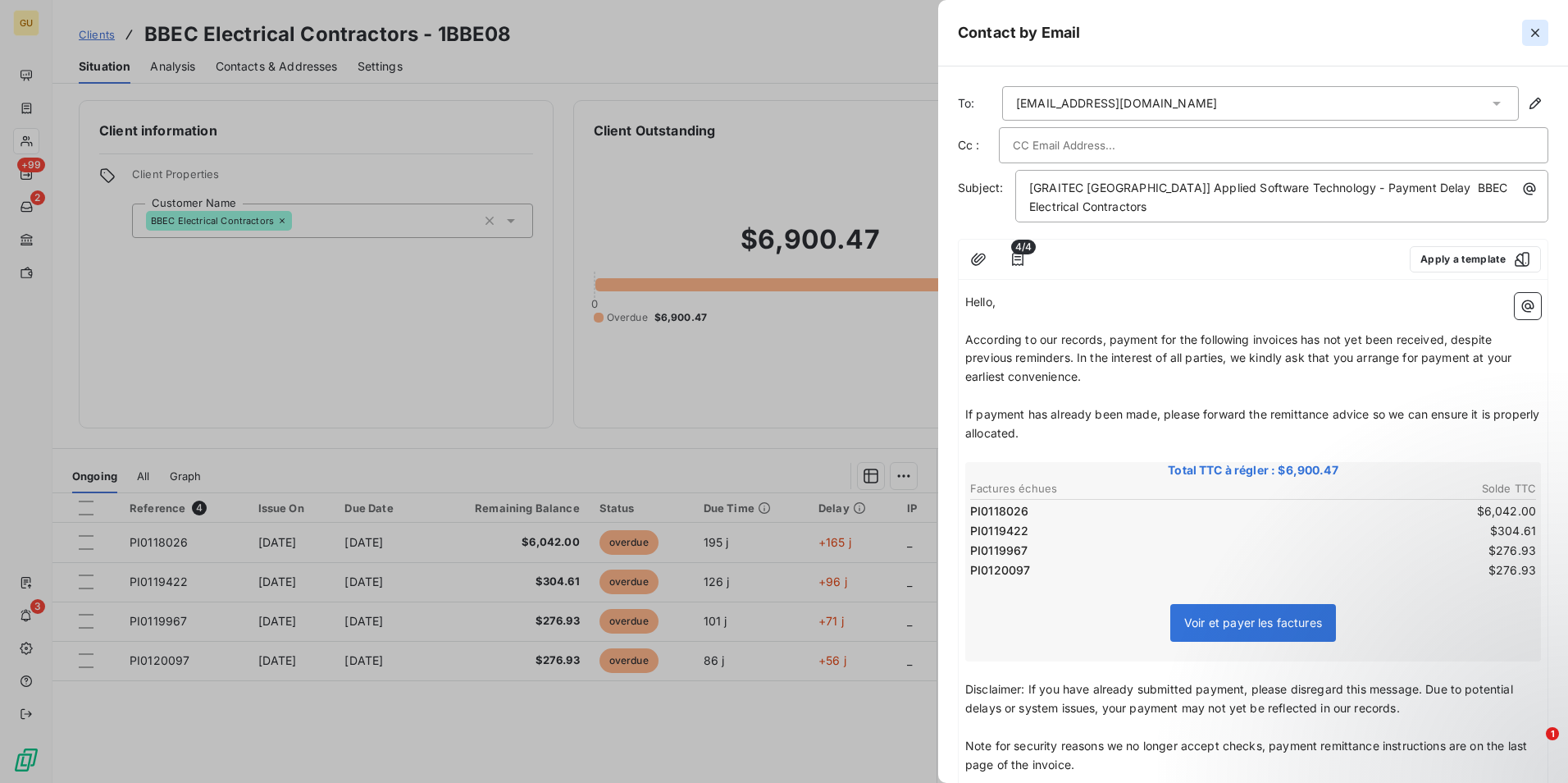
click at [1530, 33] on icon "button" at bounding box center [1535, 32] width 16 height 16
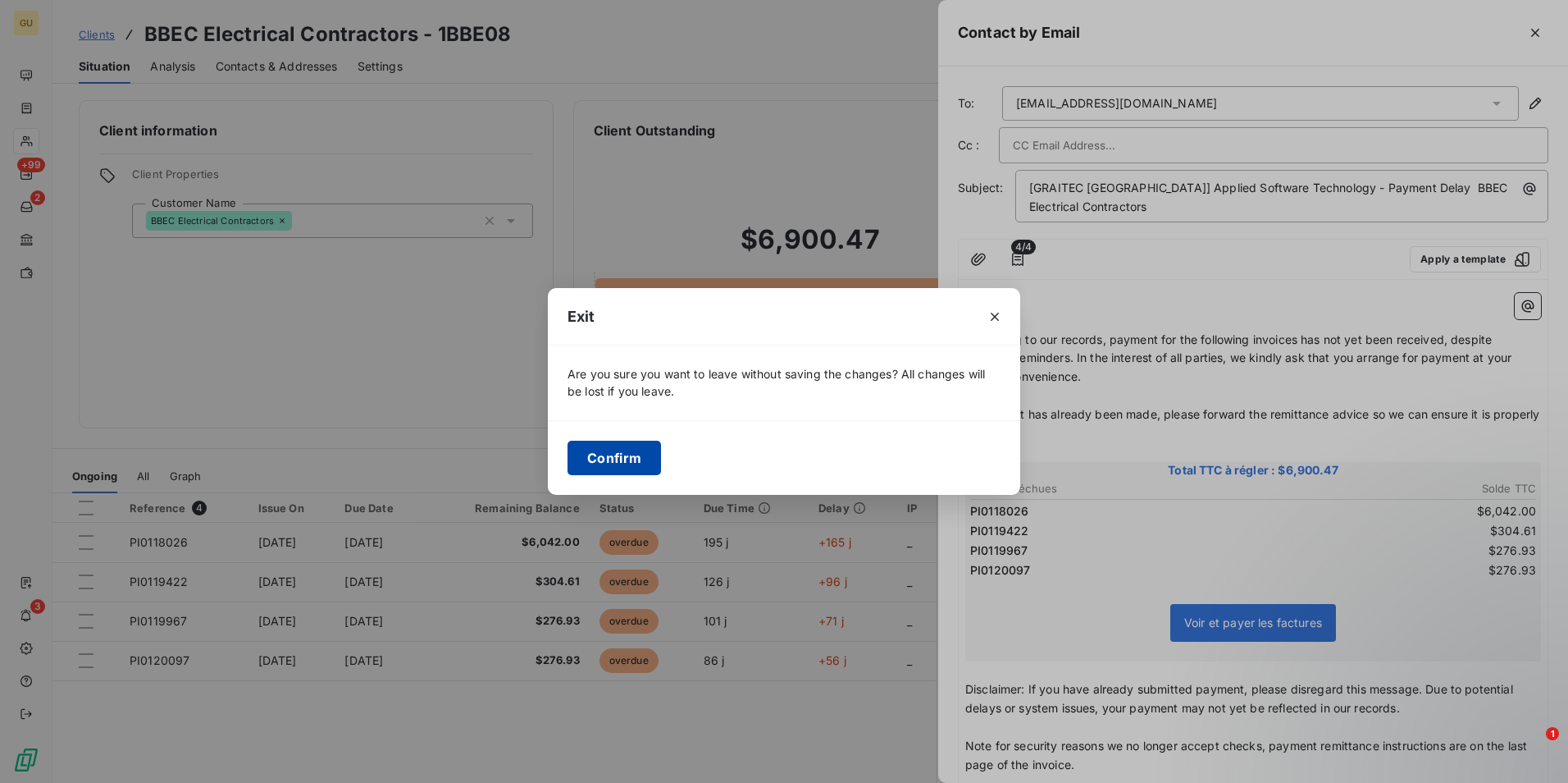
click at [613, 455] on button "Confirm" at bounding box center [614, 458] width 94 height 35
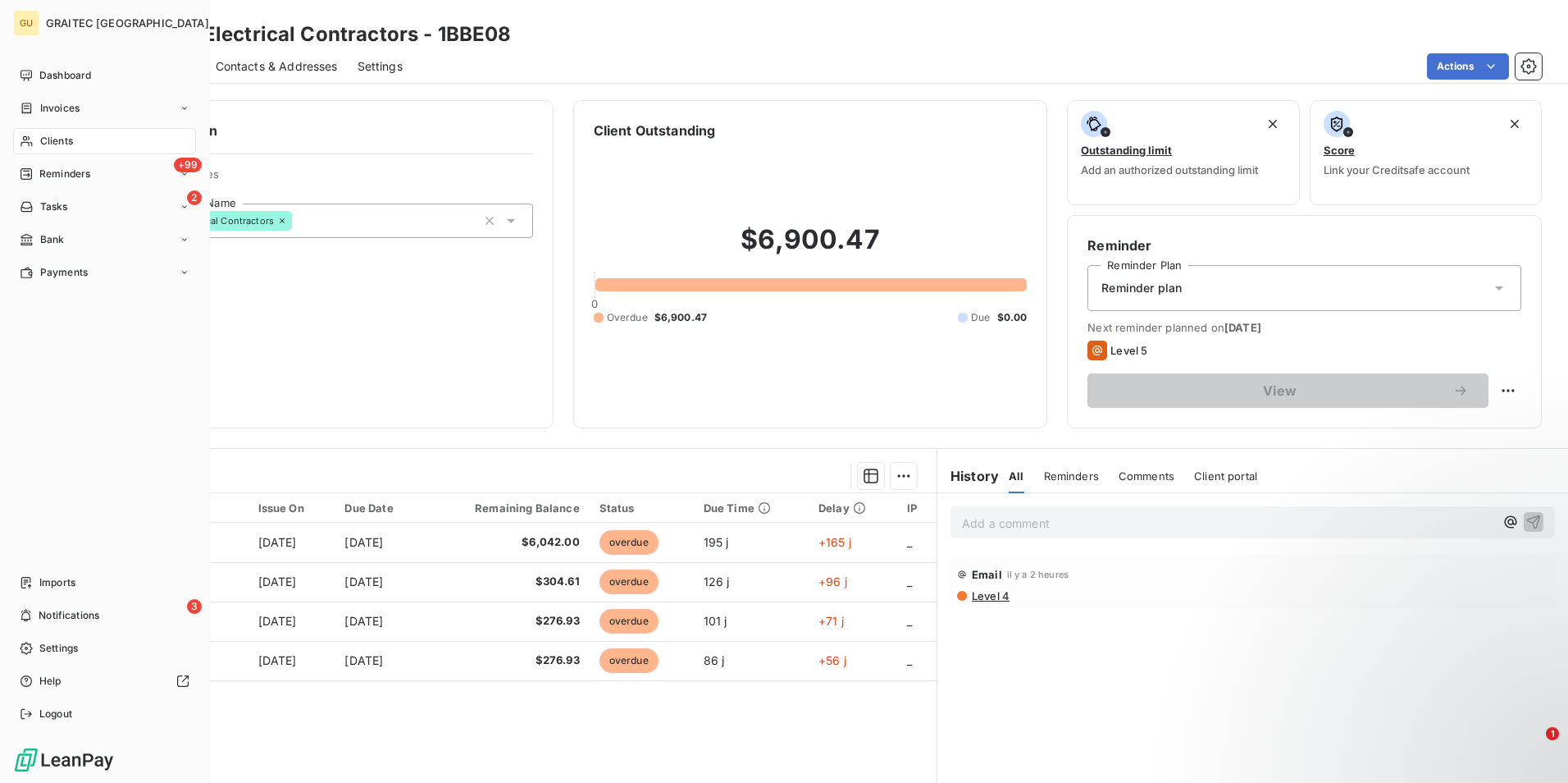
click at [74, 145] on div "Clients" at bounding box center [105, 141] width 183 height 26
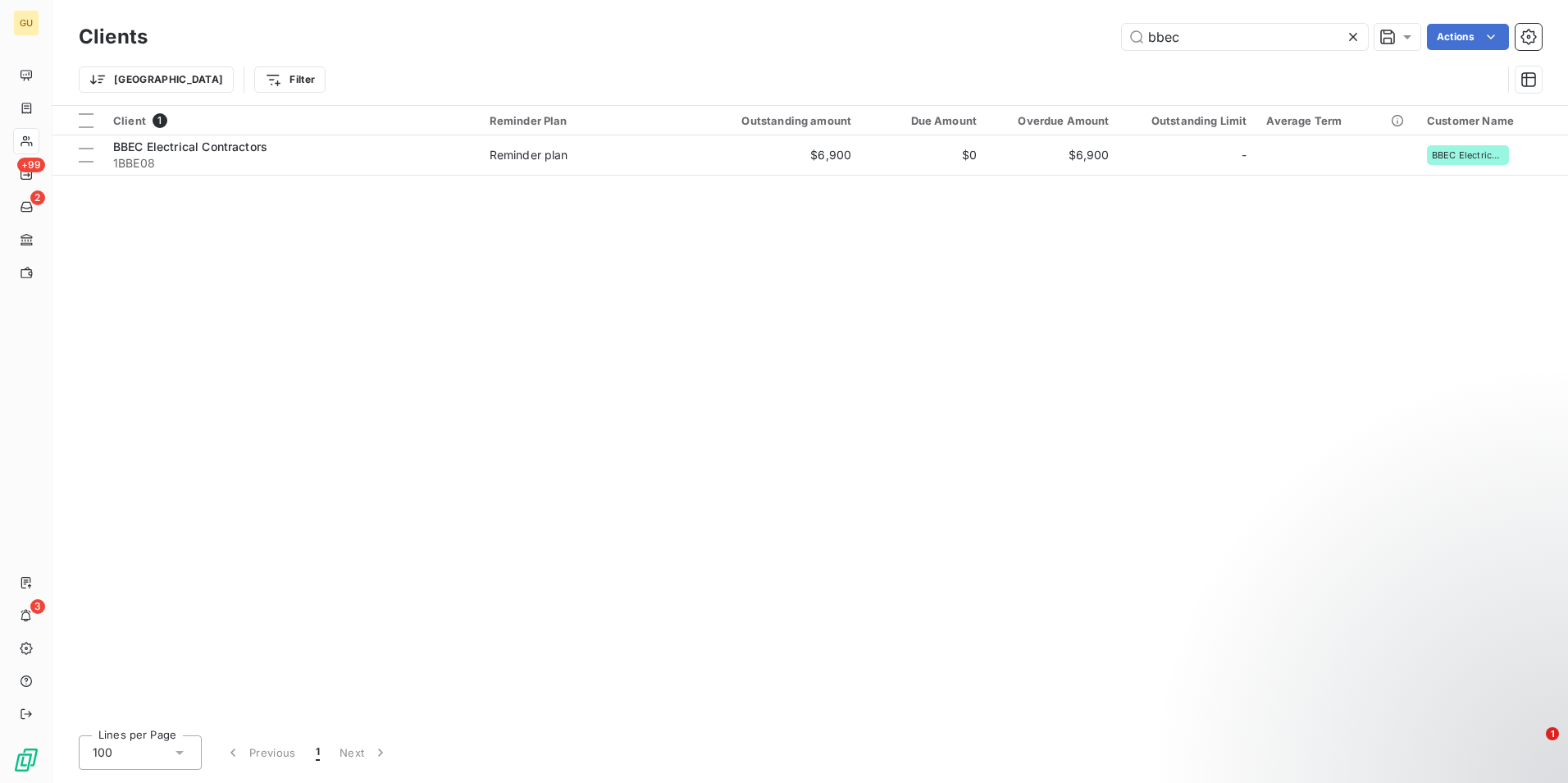
drag, startPoint x: 1188, startPoint y: 34, endPoint x: 1085, endPoint y: 44, distance: 103.5
click at [1085, 44] on div "bbec Actions" at bounding box center [854, 37] width 1374 height 26
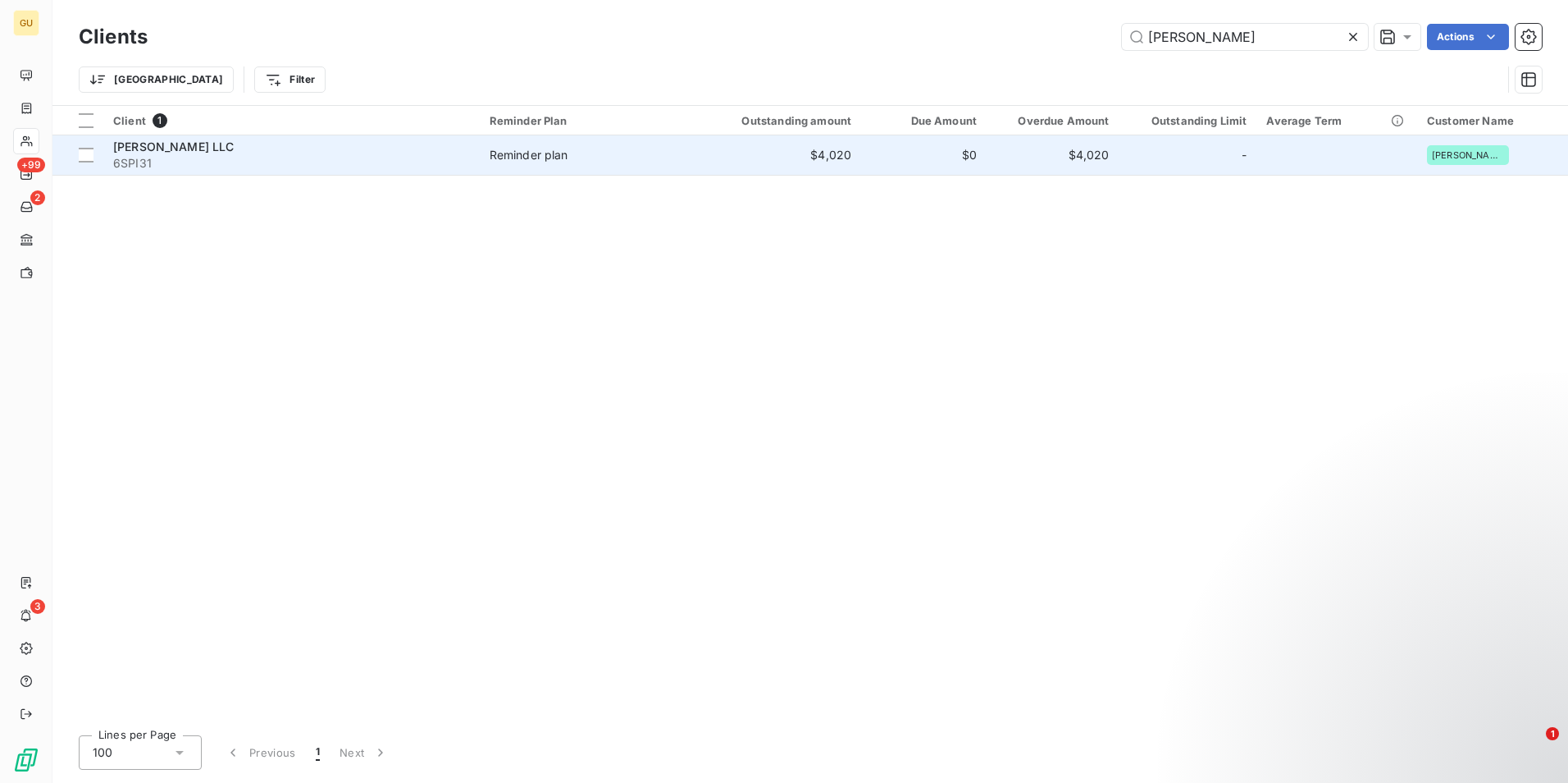
type input "[PERSON_NAME]"
click at [166, 152] on span "[PERSON_NAME] LLC" at bounding box center [173, 146] width 121 height 14
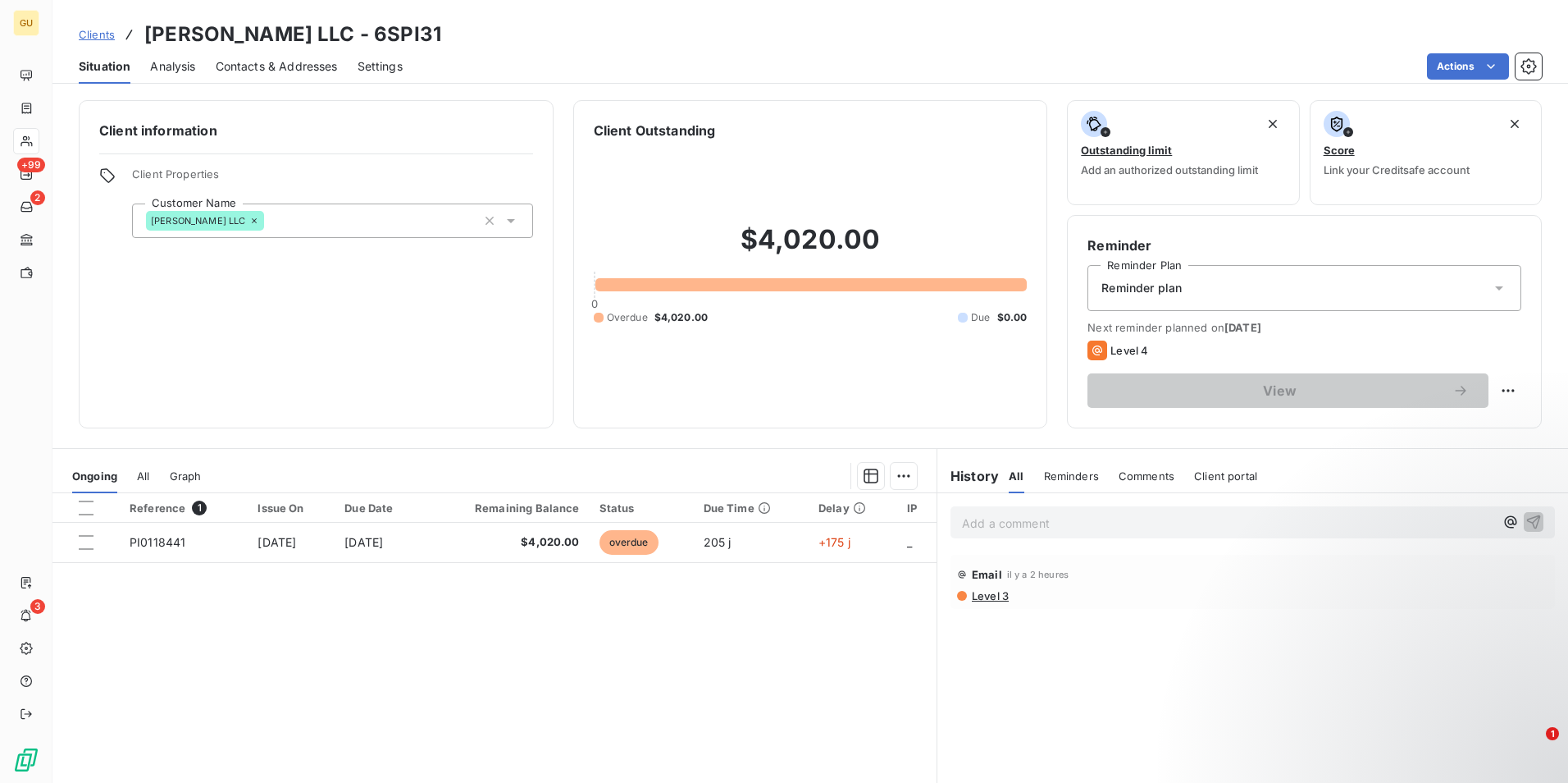
click at [1138, 480] on span "Comments" at bounding box center [1147, 476] width 56 height 14
click at [1096, 529] on p "Add a comment ﻿" at bounding box center [1228, 522] width 533 height 20
click at [1525, 519] on icon "button" at bounding box center [1533, 520] width 16 height 16
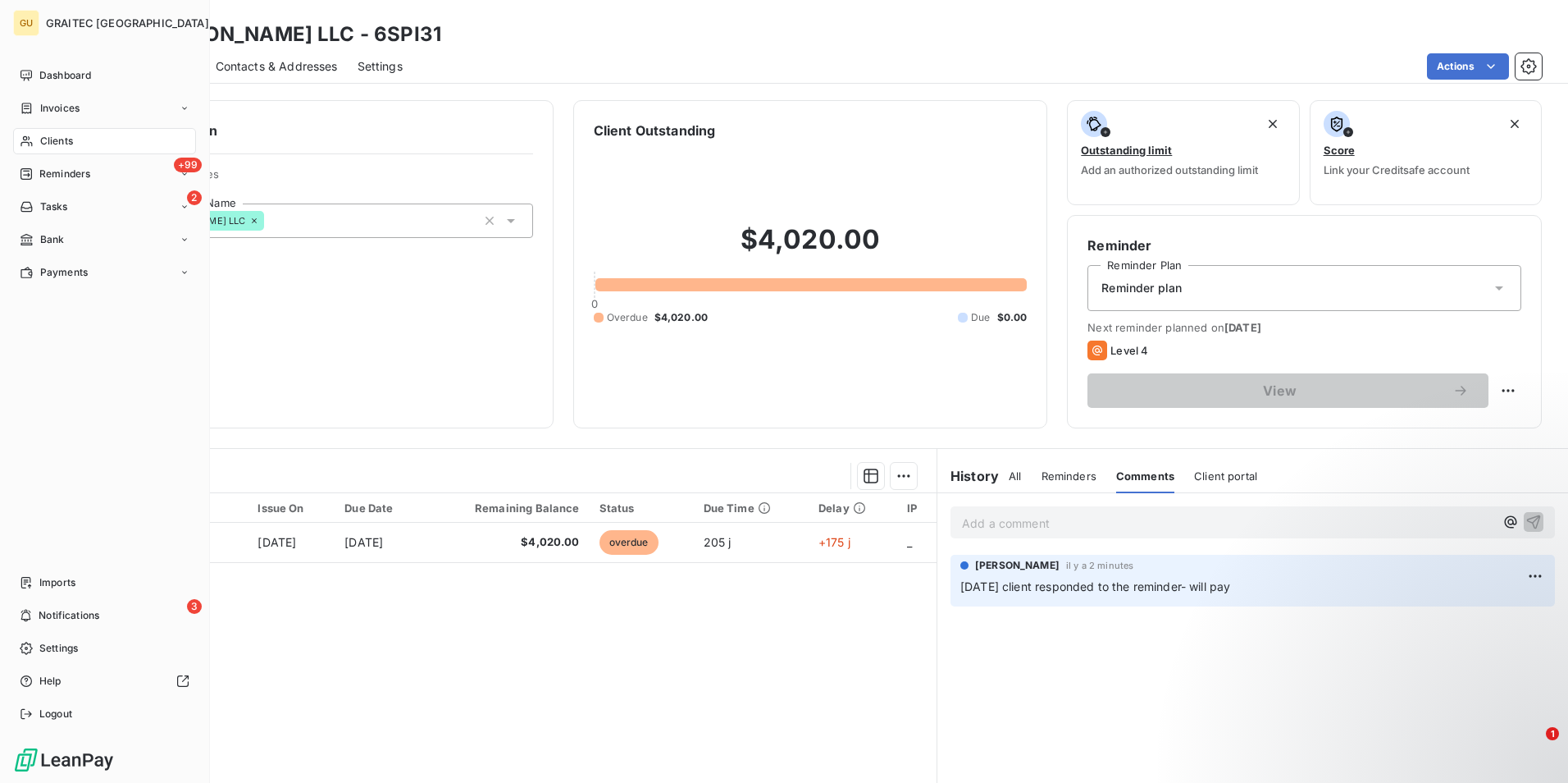
click at [64, 144] on span "Clients" at bounding box center [56, 141] width 33 height 15
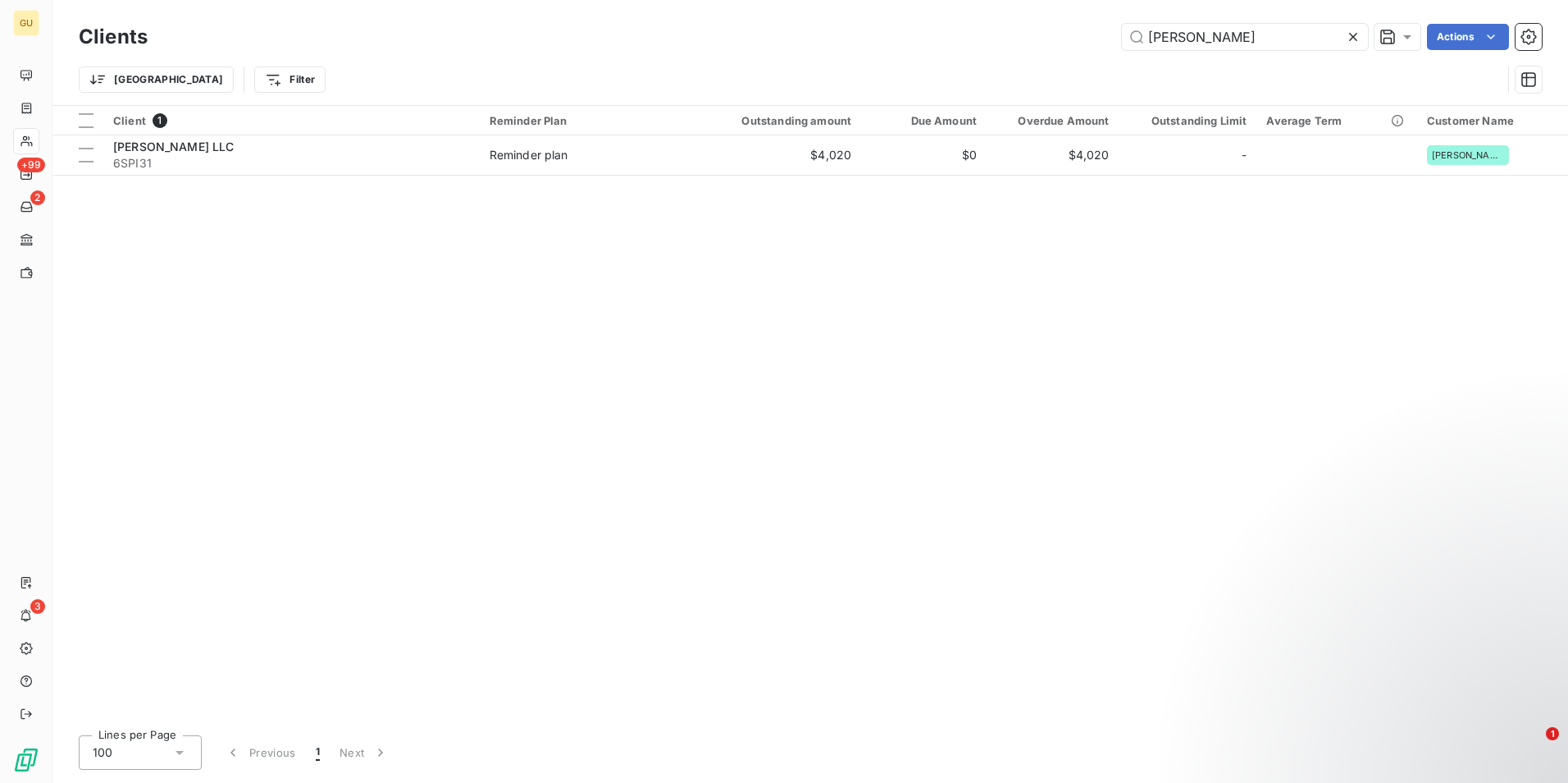
drag, startPoint x: 1208, startPoint y: 35, endPoint x: 1074, endPoint y: 42, distance: 134.2
click at [1074, 42] on div "[PERSON_NAME] Actions" at bounding box center [854, 37] width 1374 height 26
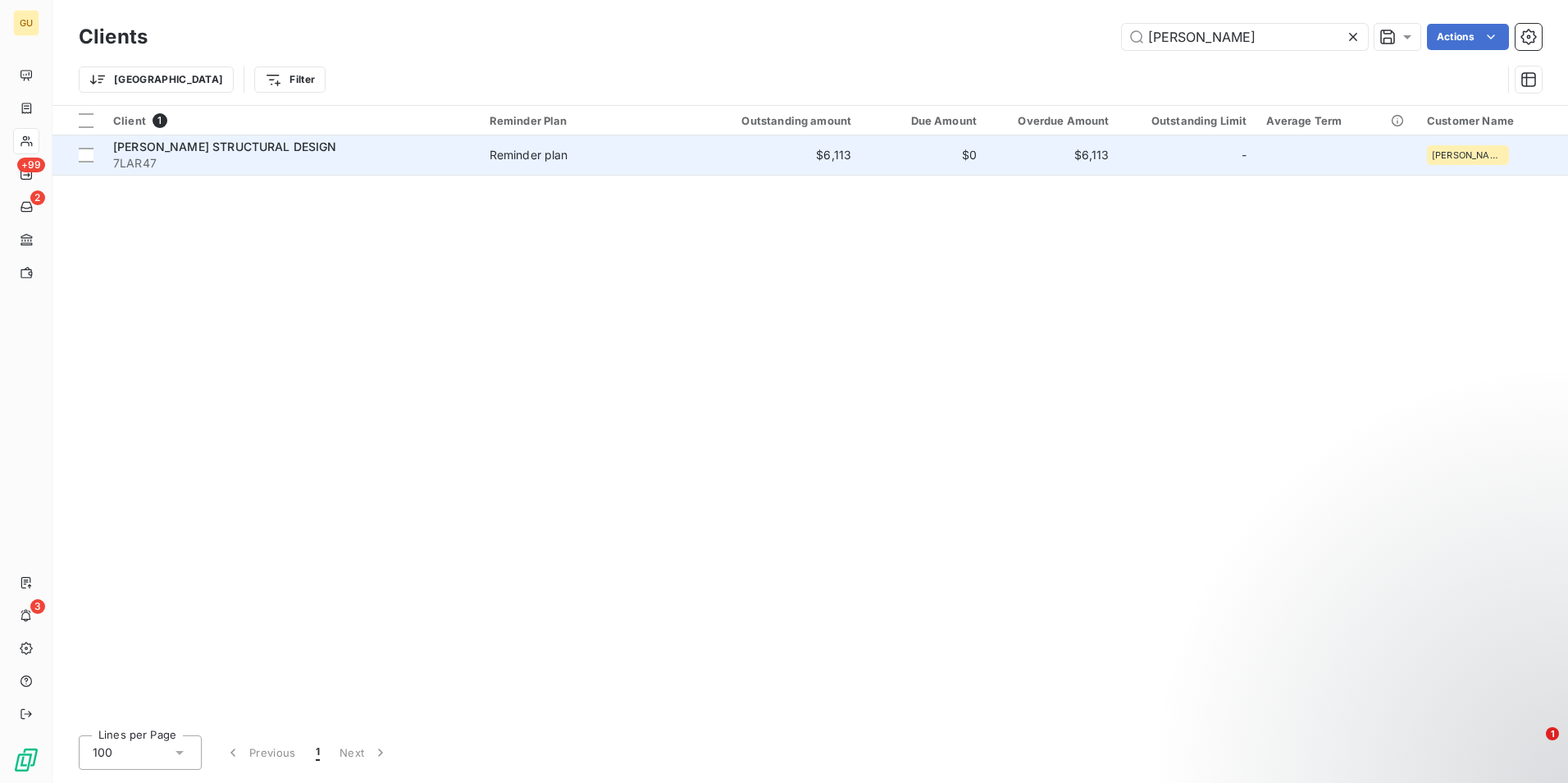
type input "[PERSON_NAME]"
click at [153, 151] on span "[PERSON_NAME] STRUCTURAL DESIGN" at bounding box center [225, 146] width 224 height 14
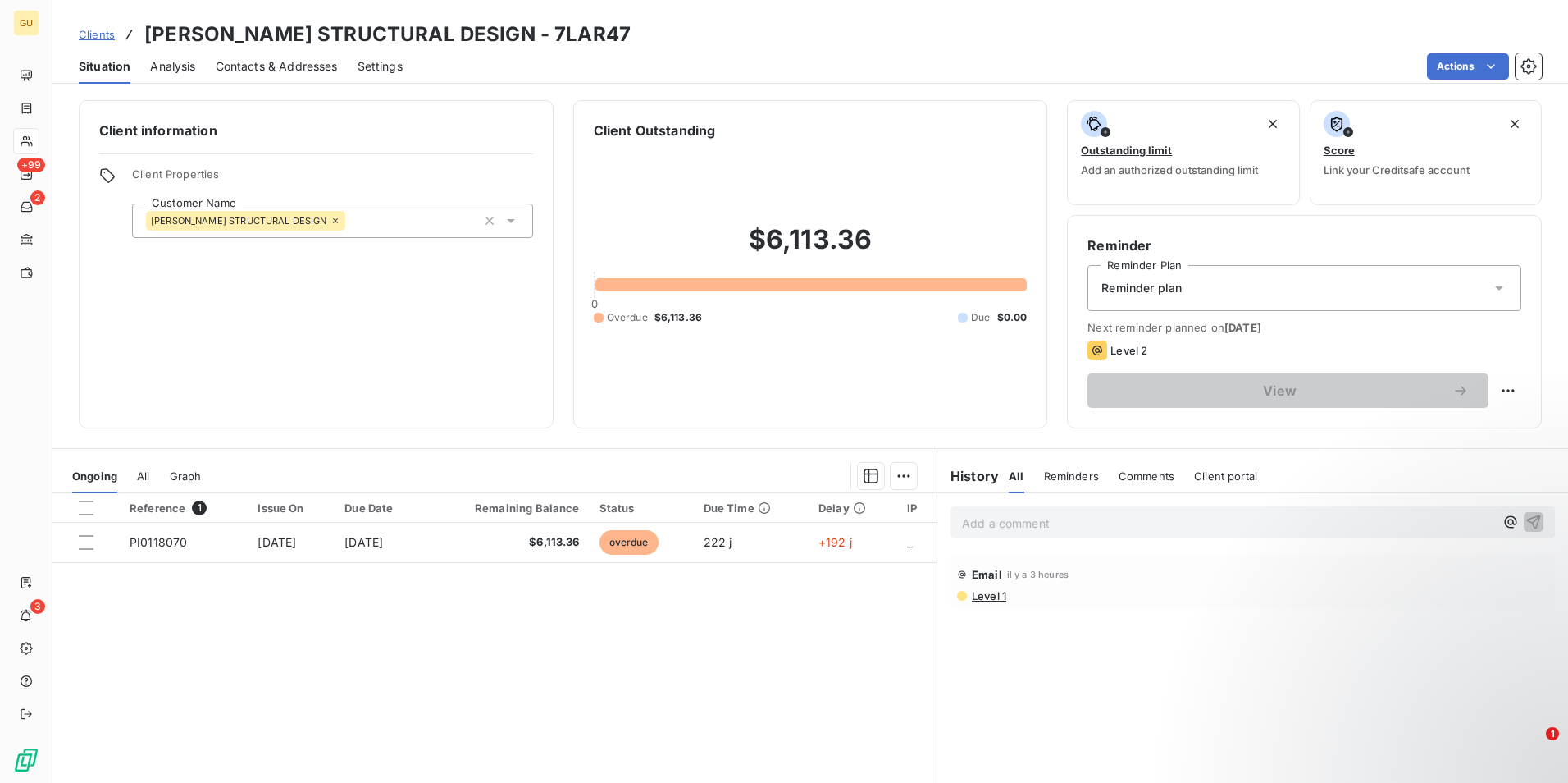
click at [1096, 528] on p "Add a comment ﻿" at bounding box center [1228, 522] width 533 height 20
click at [1252, 522] on p "[DATE] client responded to reminder email" at bounding box center [1228, 521] width 533 height 18
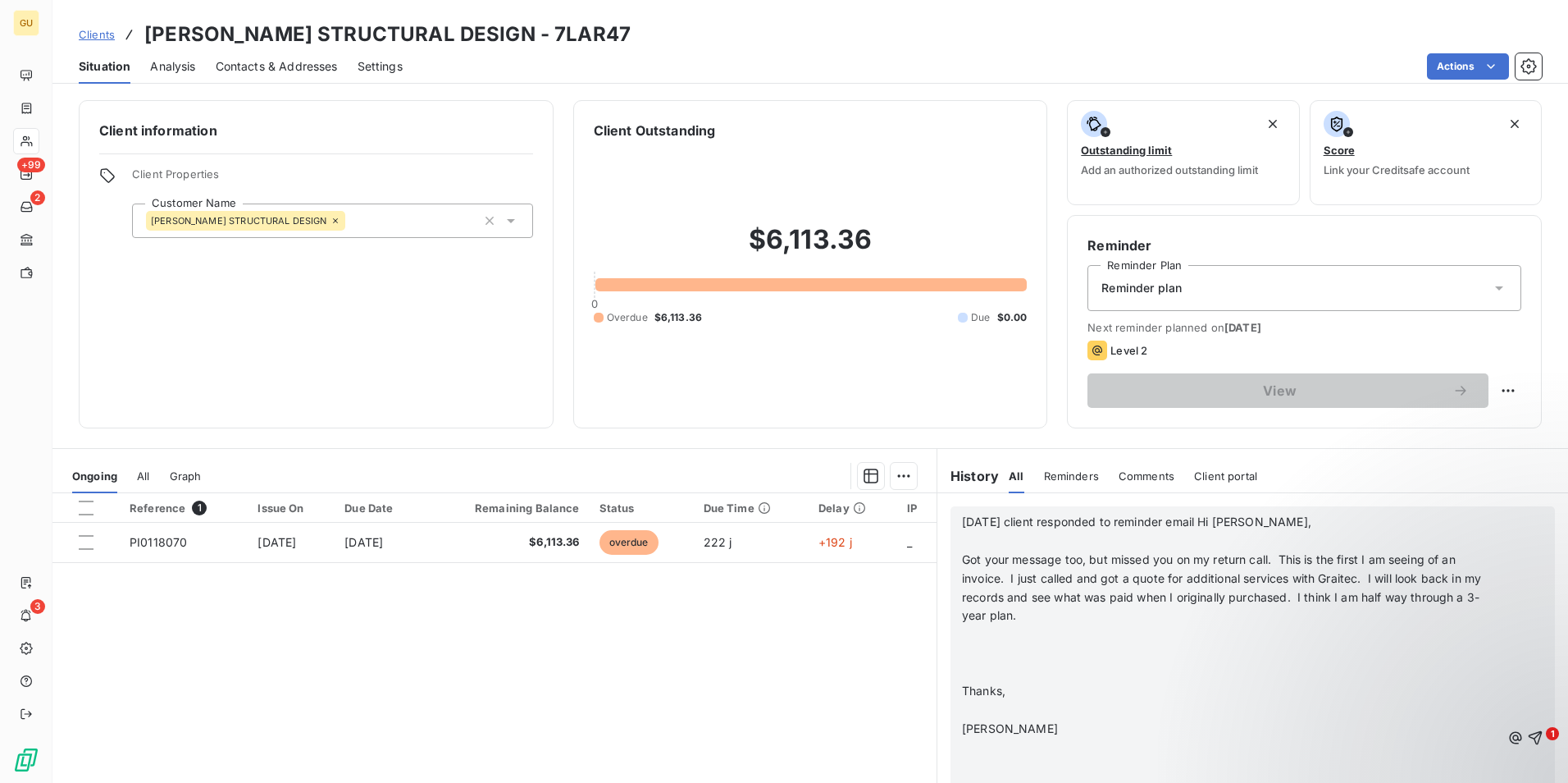
click at [1210, 525] on span "[DATE] client responded to reminder email Hi [PERSON_NAME]," at bounding box center [1136, 521] width 350 height 14
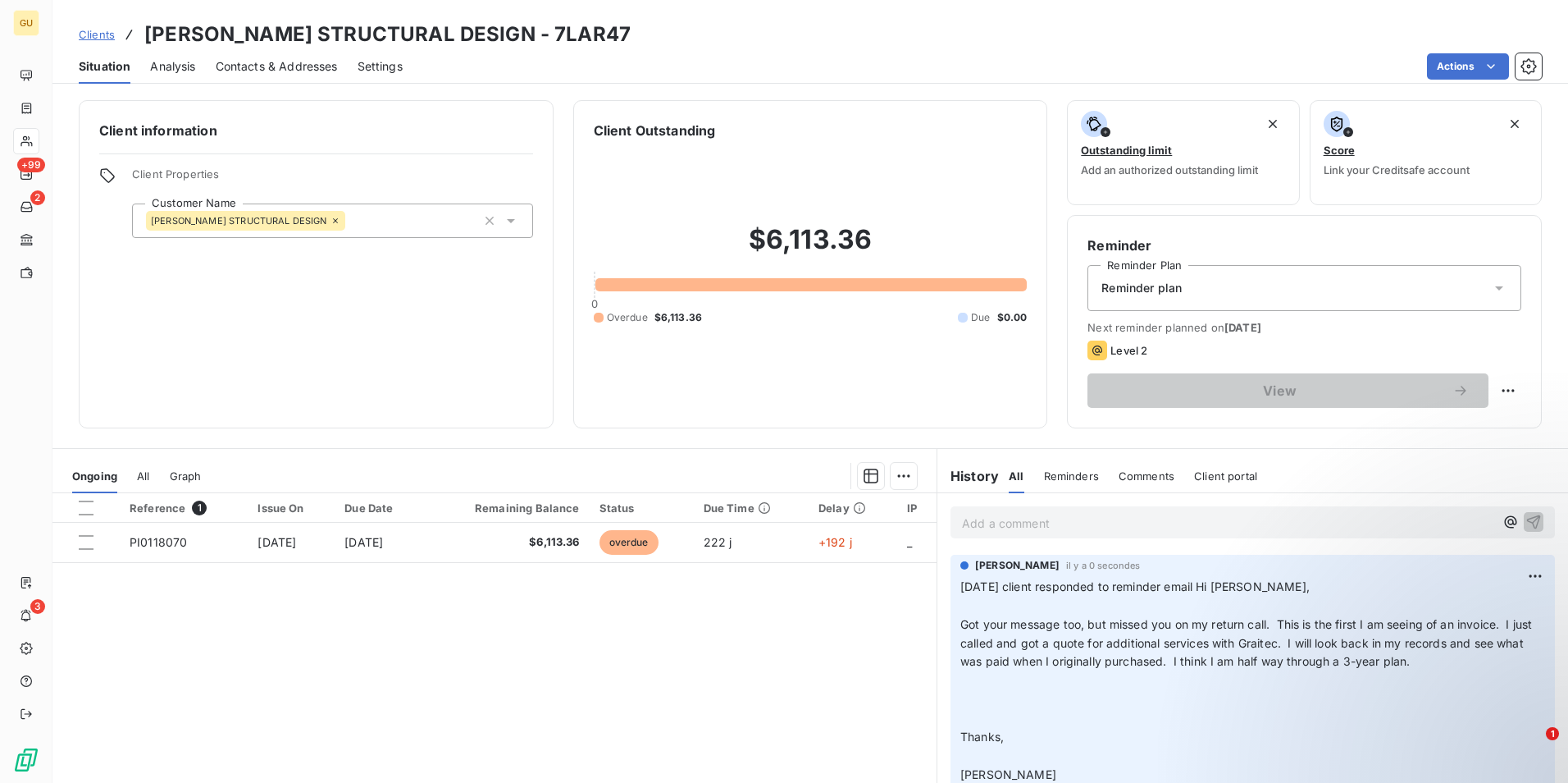
drag, startPoint x: 22, startPoint y: 0, endPoint x: 625, endPoint y: 57, distance: 605.7
click at [625, 57] on div "Actions" at bounding box center [982, 66] width 1120 height 26
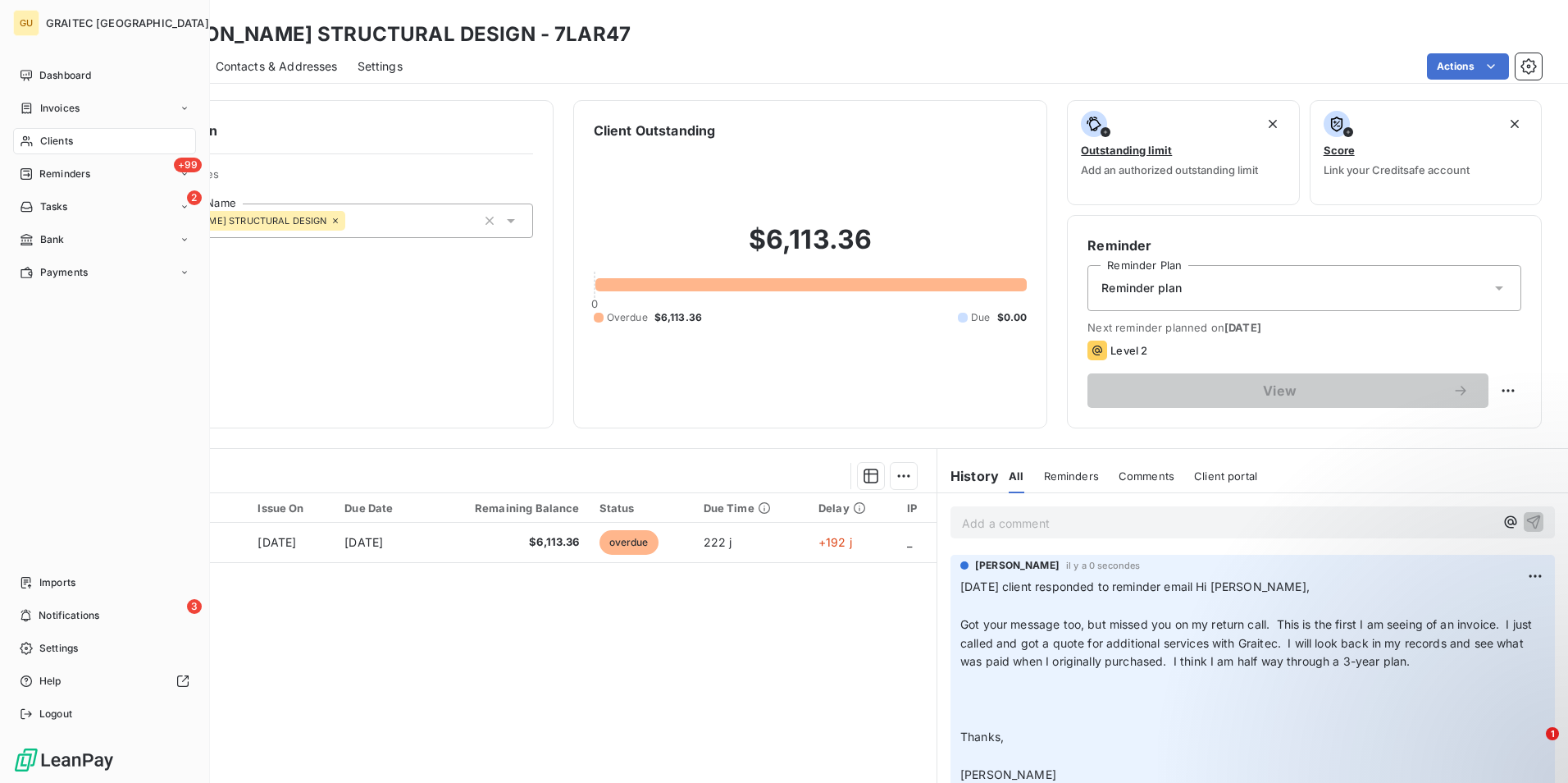
click at [73, 143] on span "Clients" at bounding box center [56, 141] width 33 height 15
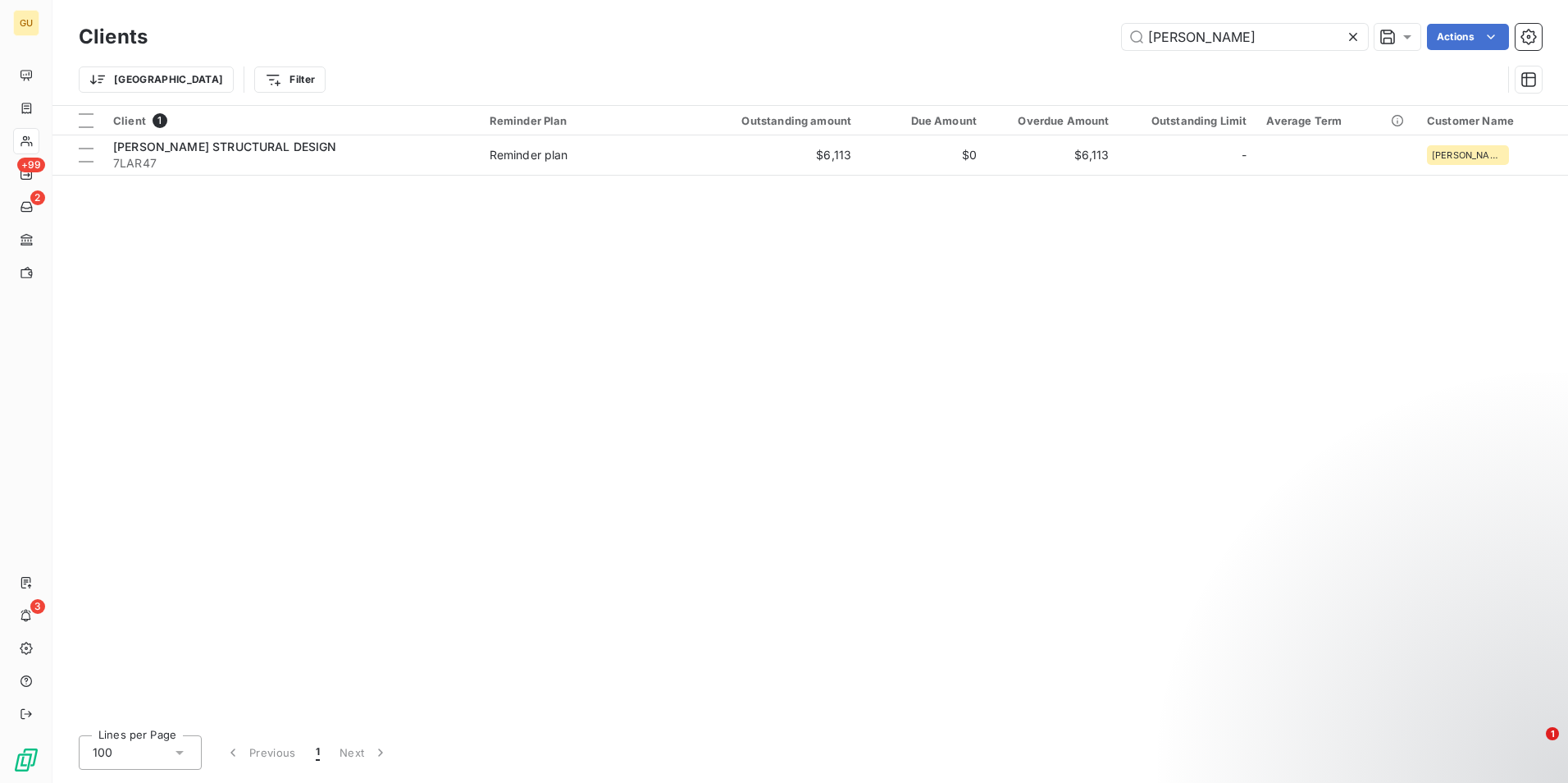
drag, startPoint x: 1196, startPoint y: 37, endPoint x: 1074, endPoint y: 38, distance: 122.0
click at [1074, 38] on div "[PERSON_NAME] Actions" at bounding box center [854, 37] width 1374 height 26
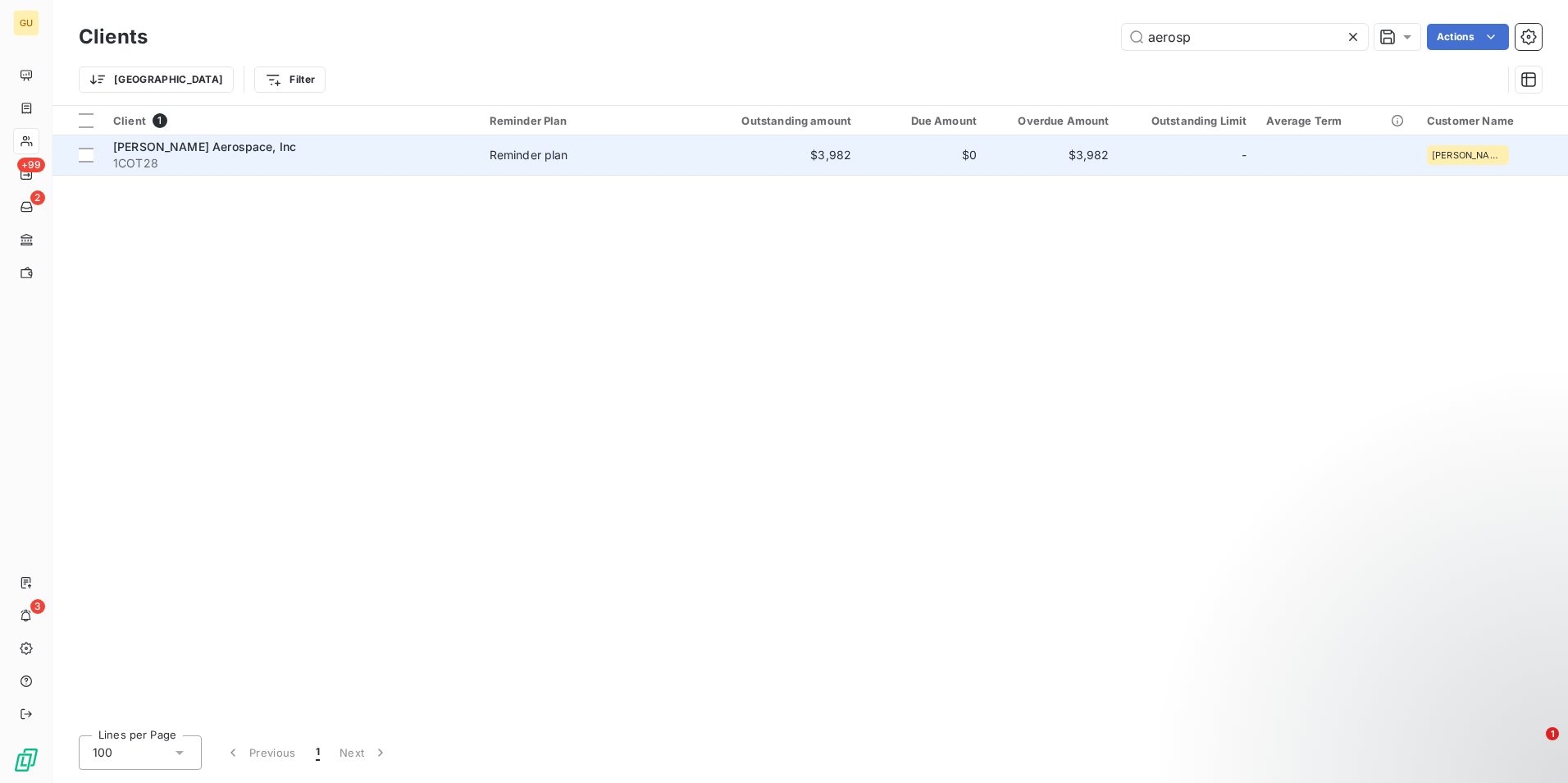
type input "aerosp"
click at [206, 147] on span "[PERSON_NAME] Aerospace, Inc" at bounding box center [204, 146] width 183 height 14
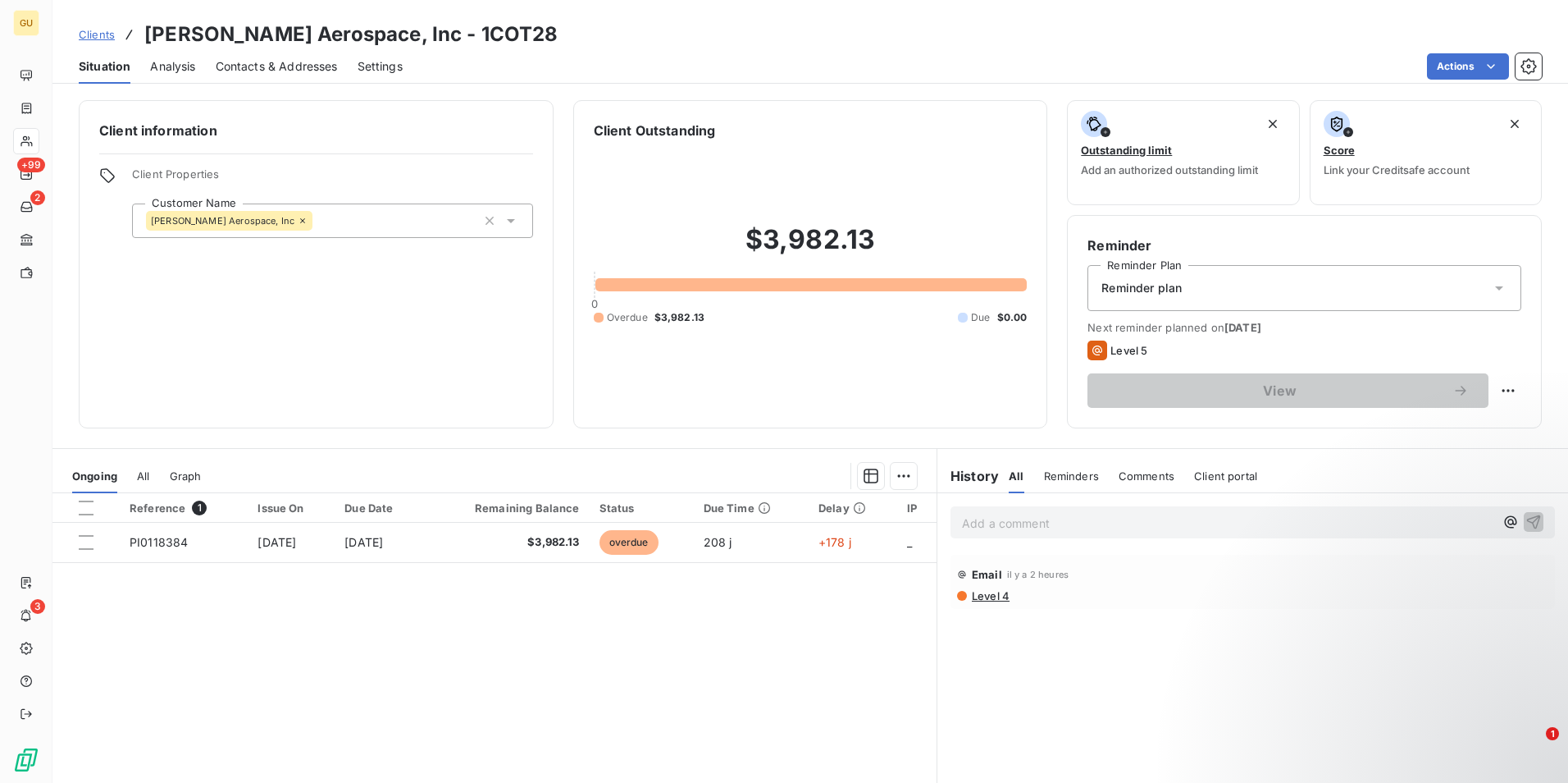
click at [1110, 517] on p "Add a comment ﻿" at bounding box center [1228, 522] width 533 height 20
click at [1528, 524] on icon "button" at bounding box center [1533, 520] width 16 height 16
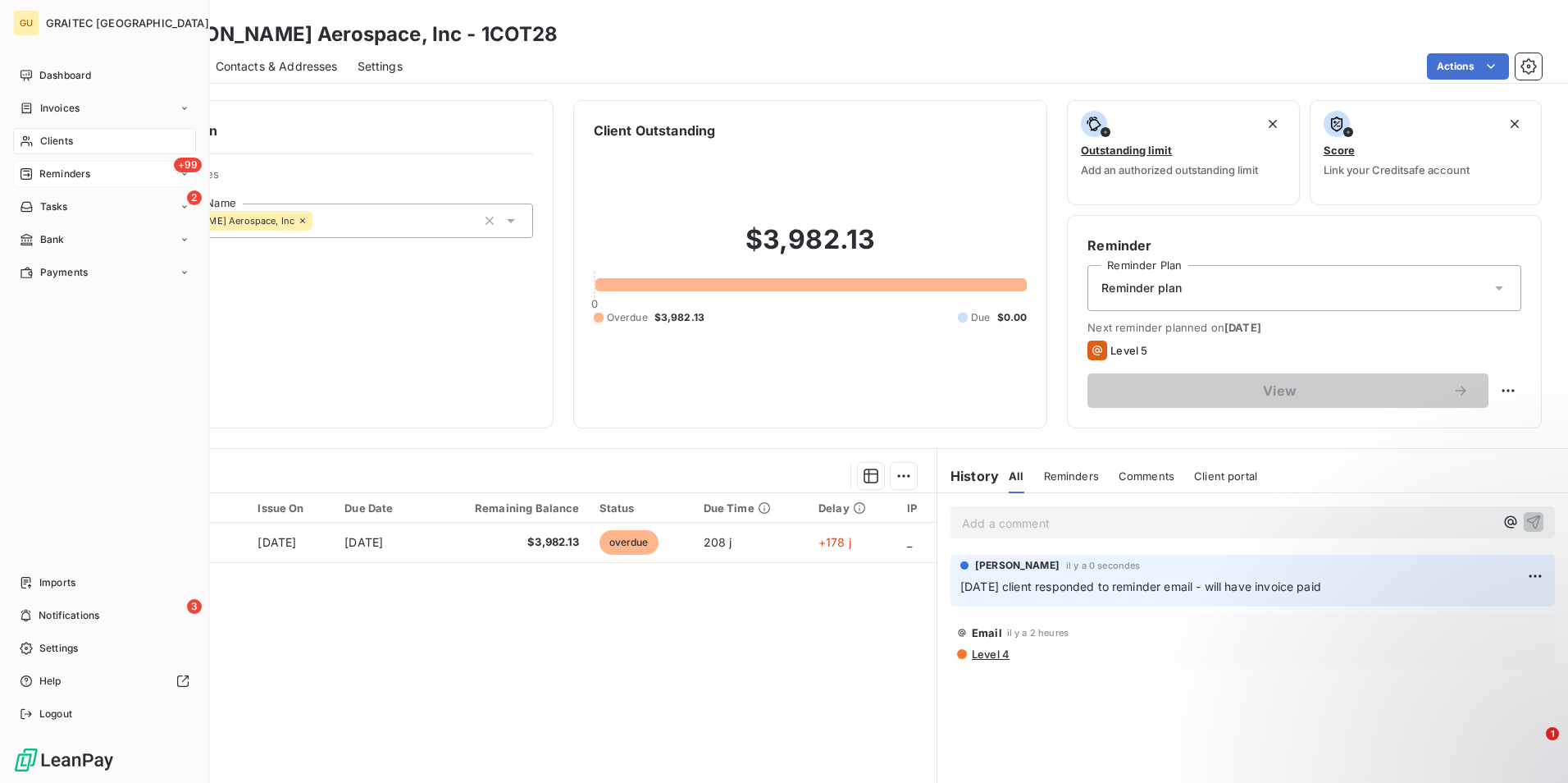
click at [84, 170] on span "Reminders" at bounding box center [65, 173] width 51 height 15
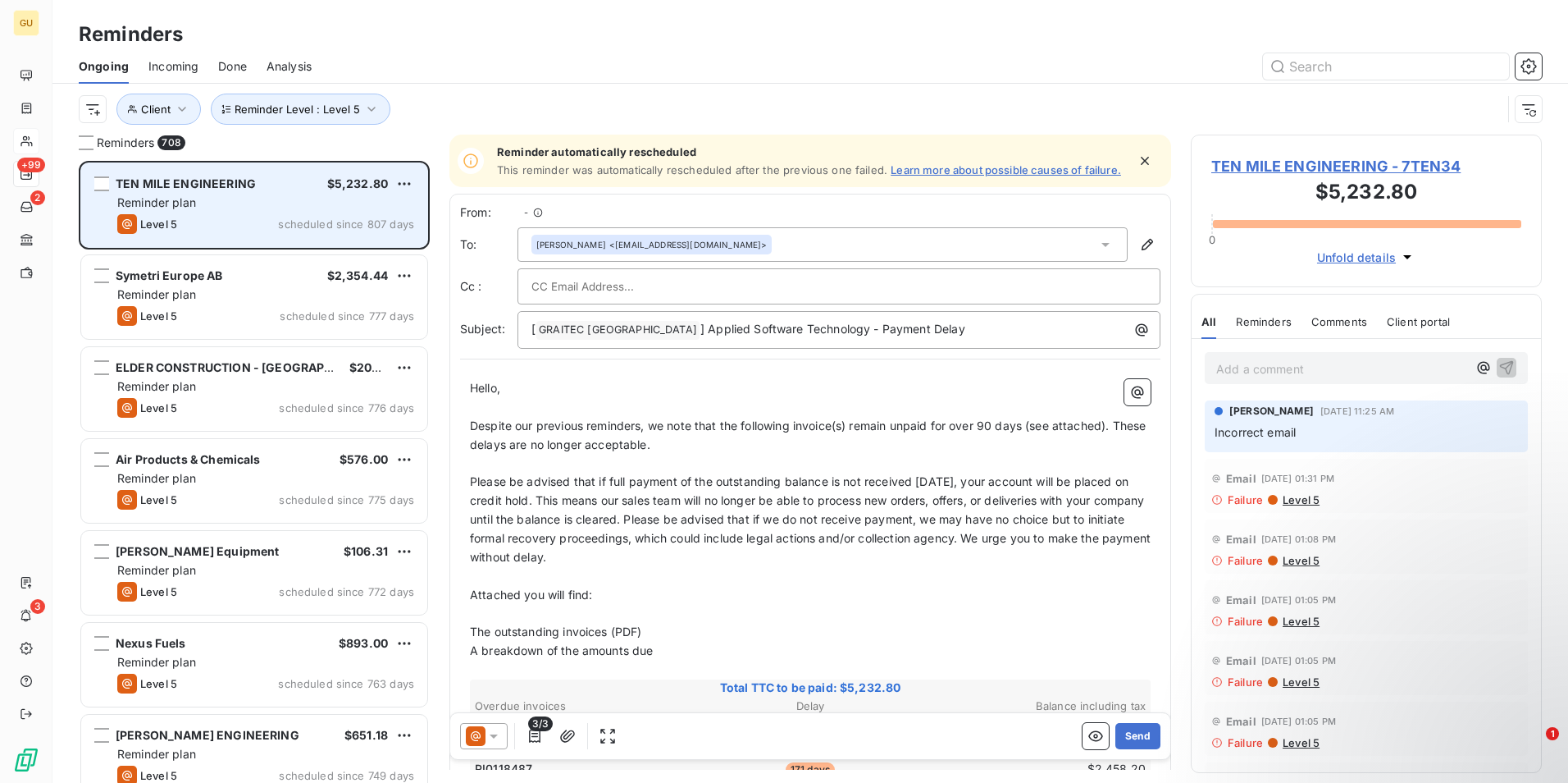
scroll to position [610, 339]
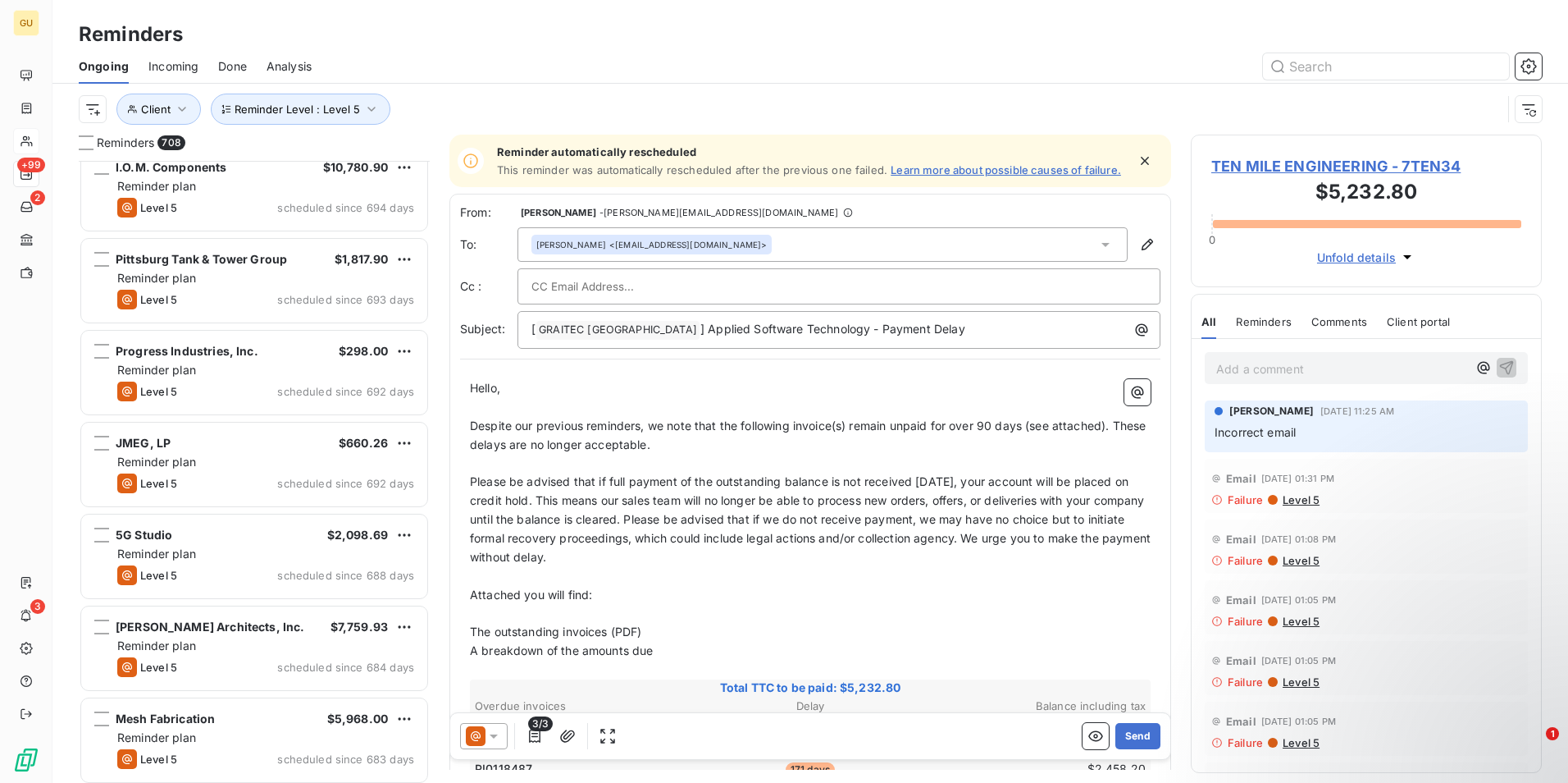
click at [296, 386] on div "McWane Plant & Industrial $2,085.00 Reminder plan Level 5 scheduled since 694 d…" at bounding box center [254, 472] width 351 height 622
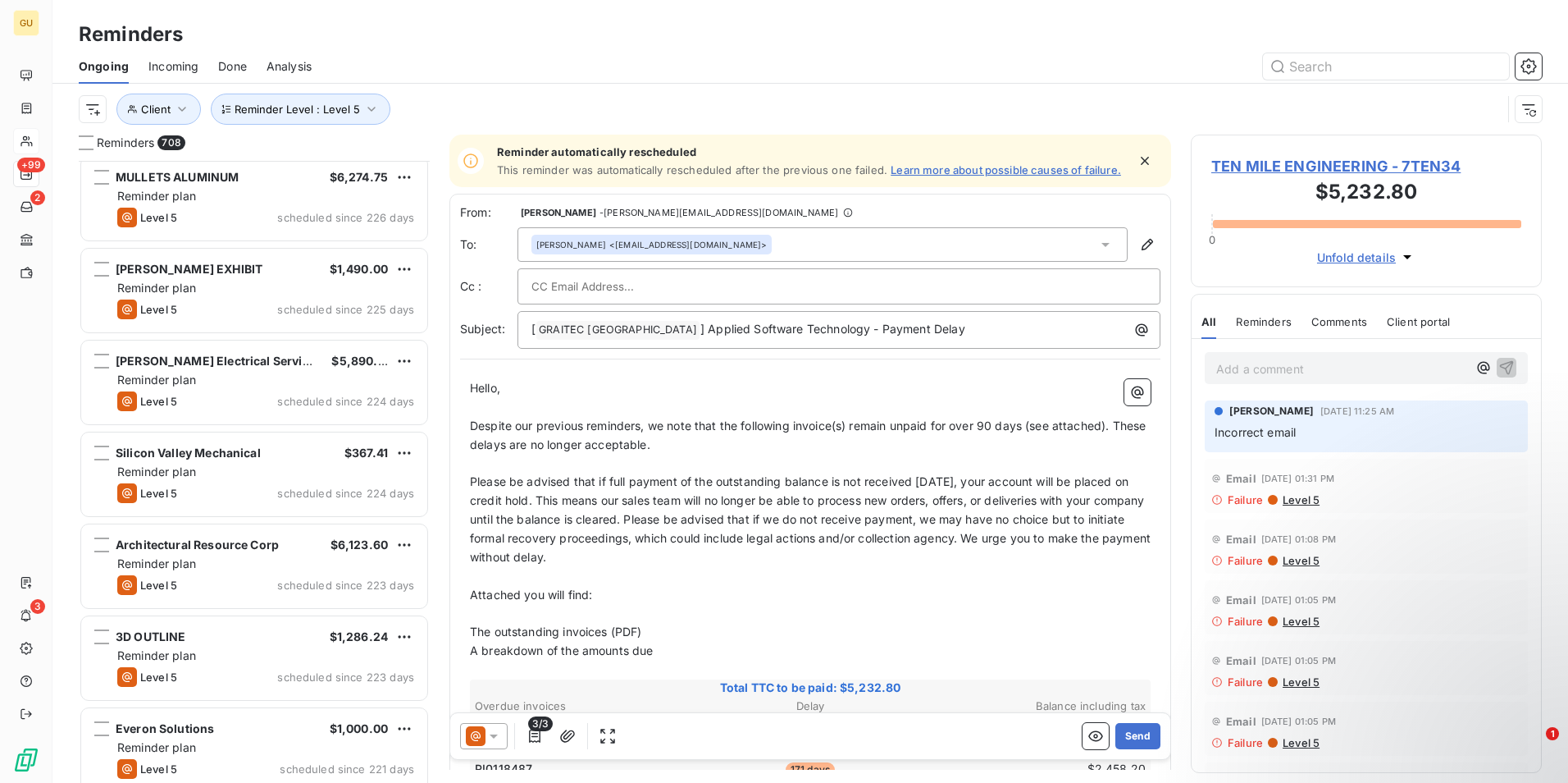
click at [296, 386] on div "[PERSON_NAME] Design Build $280.00 Reminder plan Level 5 scheduled since 226 da…" at bounding box center [254, 472] width 351 height 622
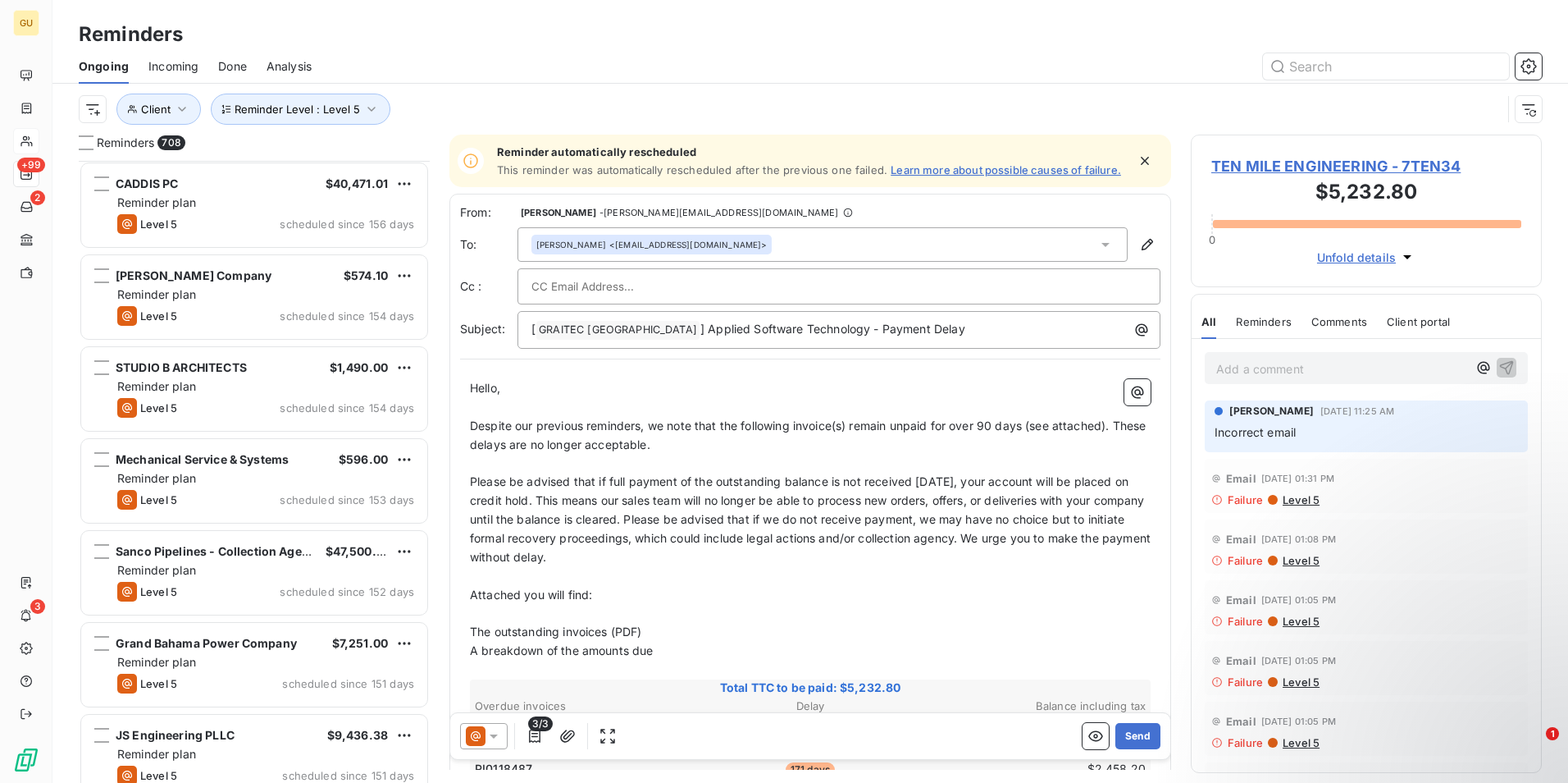
click at [296, 386] on div "Curbside Dynamics $253.31 Reminder plan Level 5 scheduled since 156 days CADDIS…" at bounding box center [254, 472] width 351 height 622
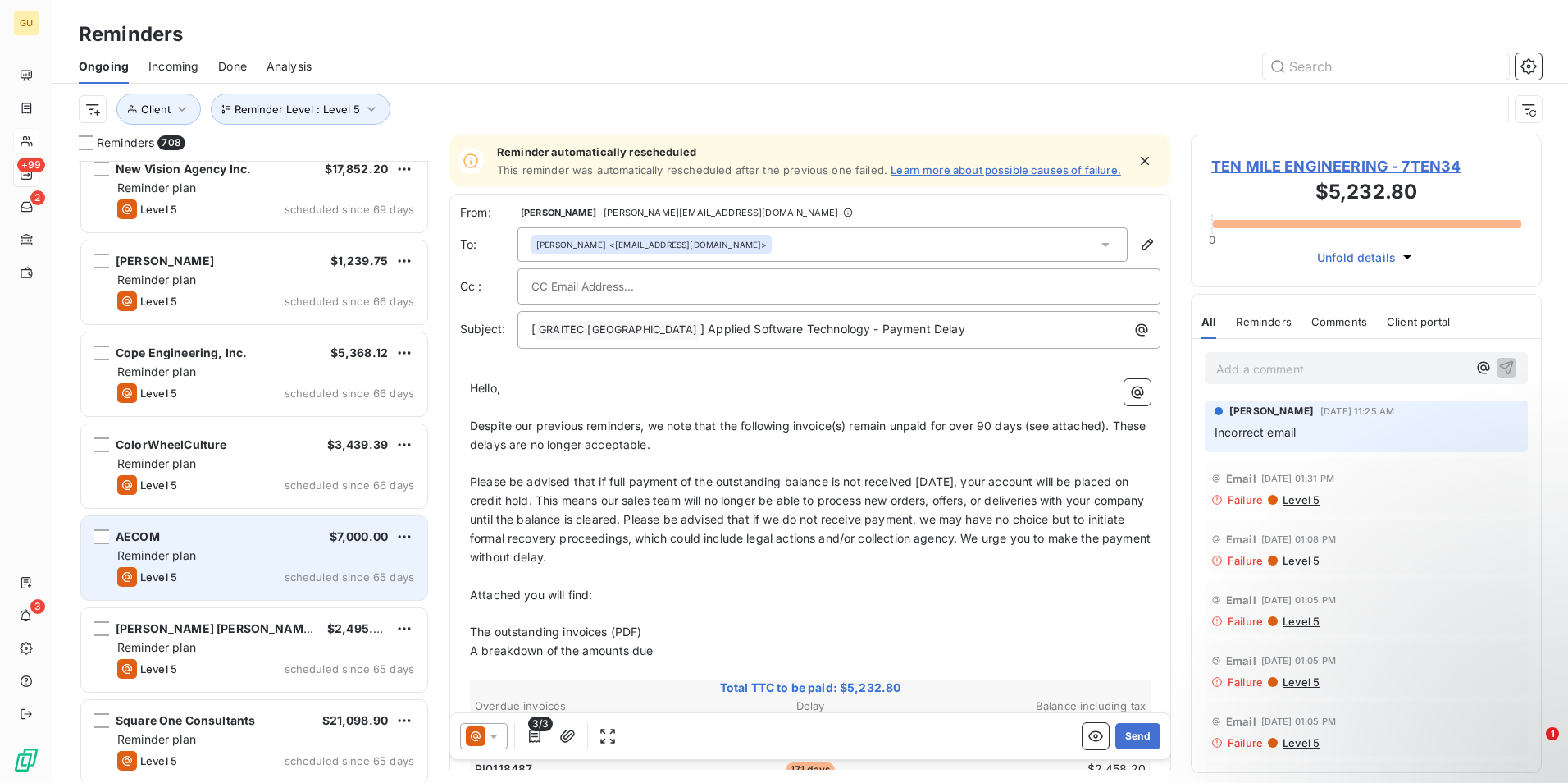
scroll to position [46287, 0]
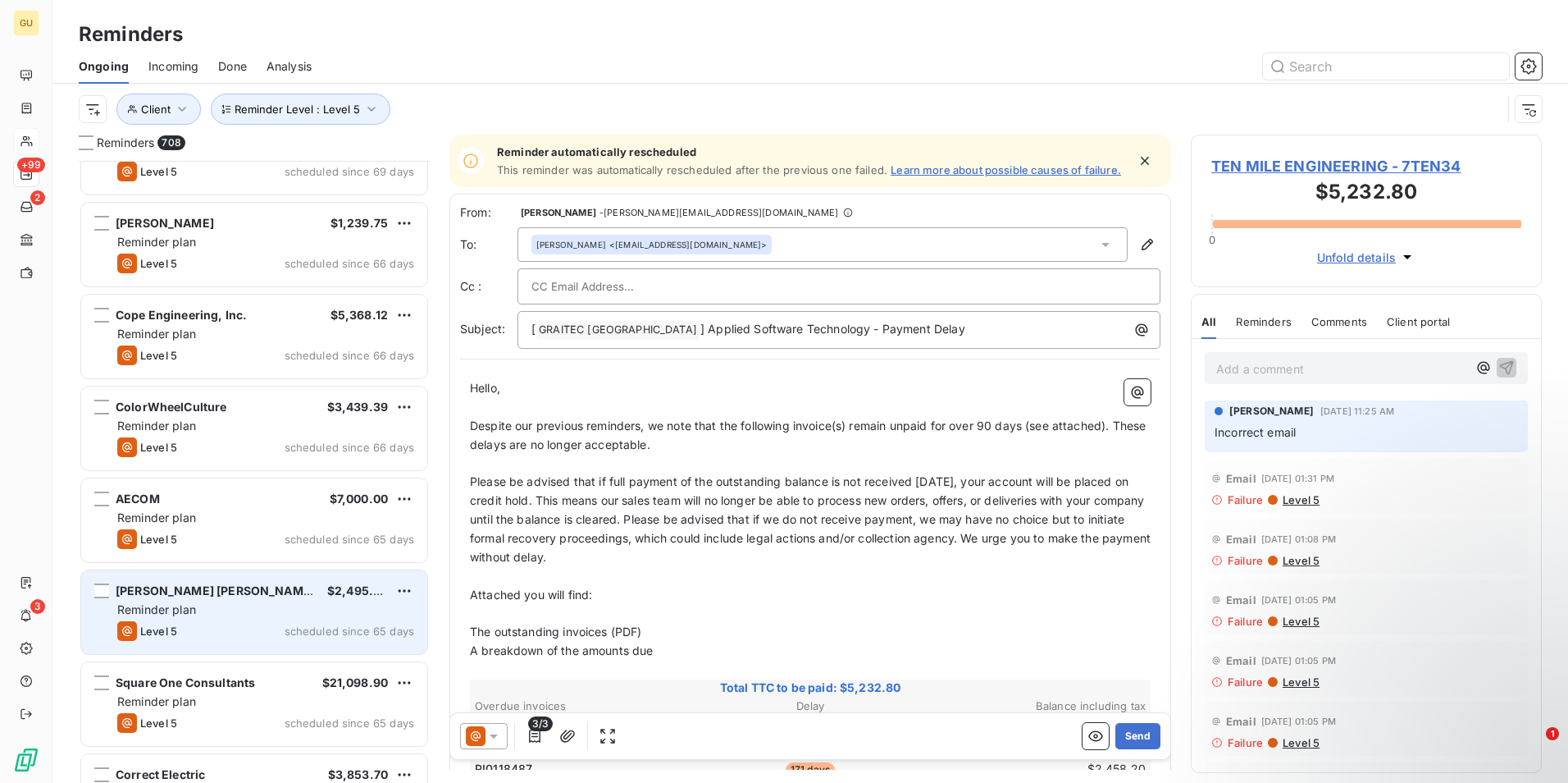
click at [261, 610] on div "Reminder plan" at bounding box center [265, 610] width 297 height 16
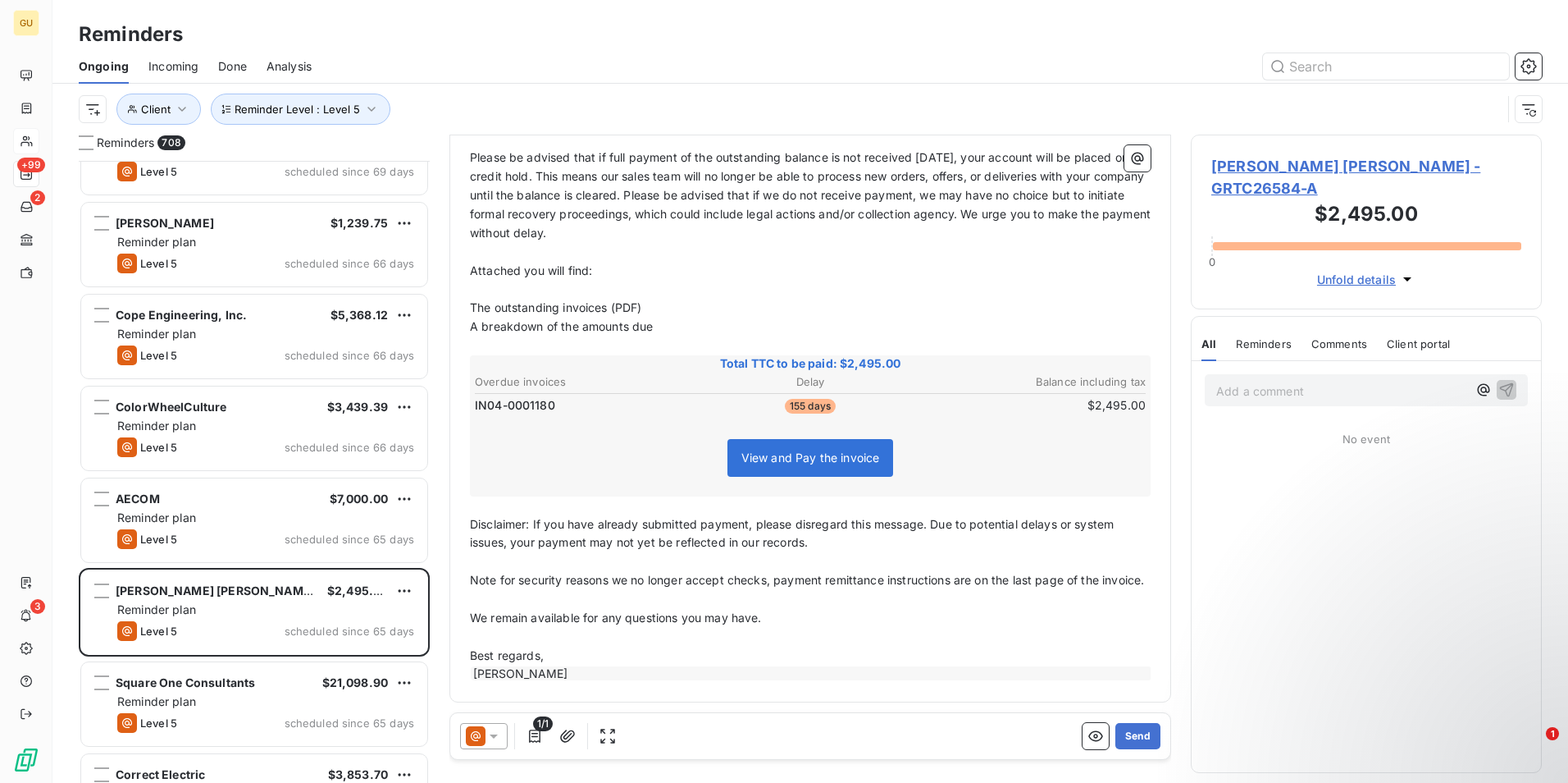
scroll to position [284, 0]
click at [504, 730] on div at bounding box center [483, 736] width 47 height 26
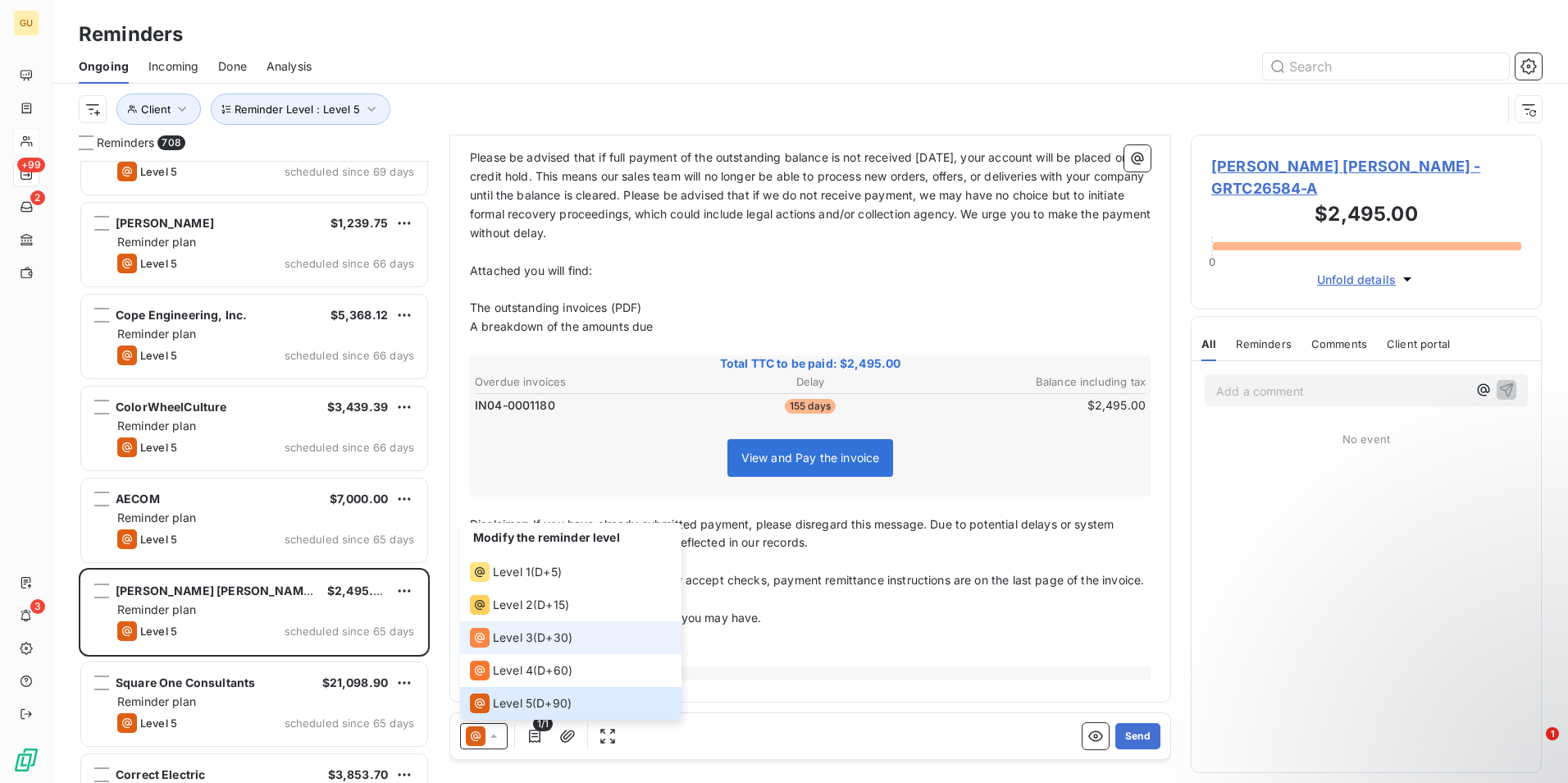
click at [490, 639] on div "Level 3" at bounding box center [501, 638] width 63 height 19
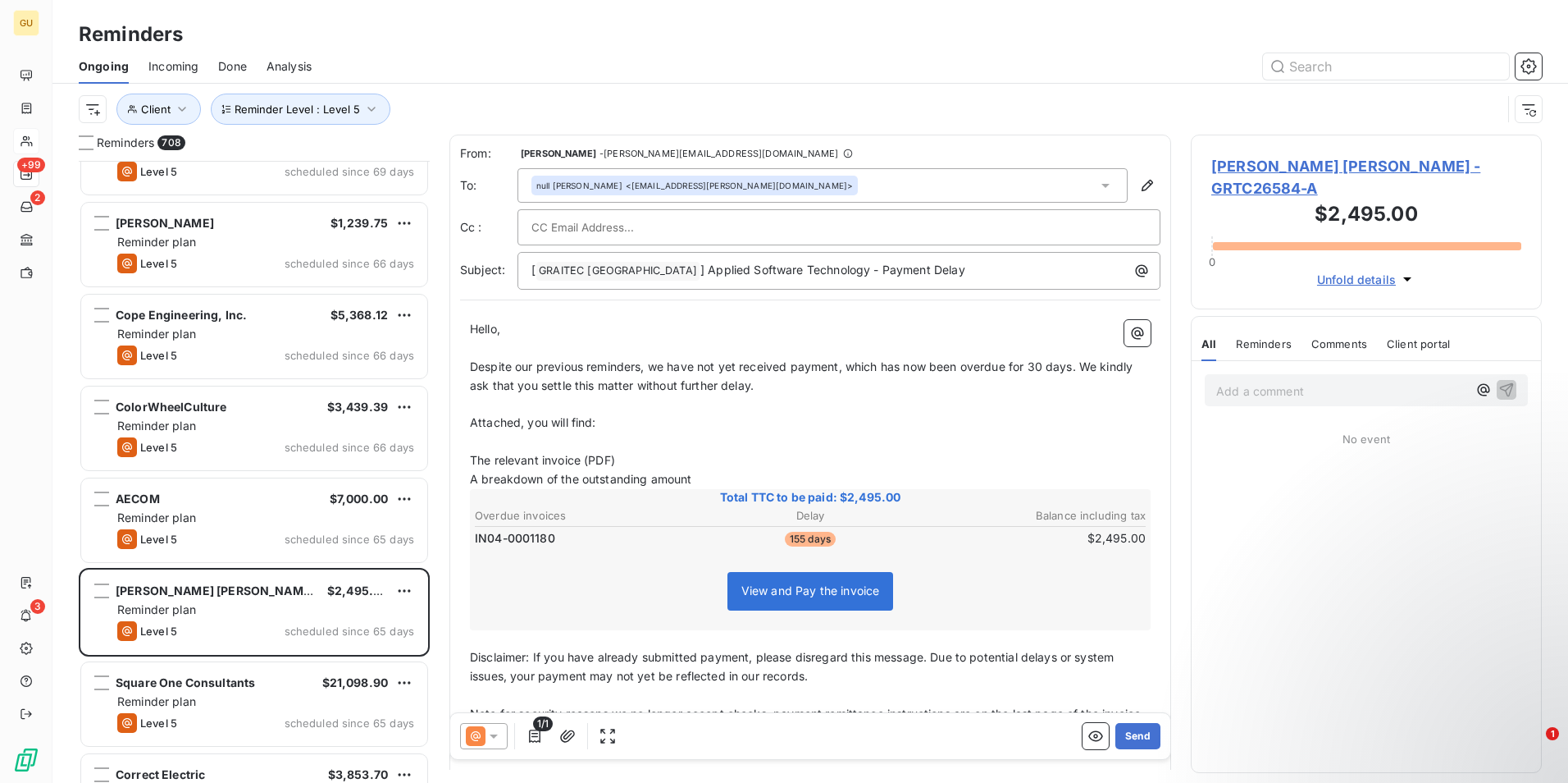
click at [1044, 365] on span "Despite our previous reminders, we have not yet received payment, which has now…" at bounding box center [803, 376] width 666 height 33
drag, startPoint x: 1078, startPoint y: 370, endPoint x: 1011, endPoint y: 370, distance: 67.0
click at [1011, 370] on span "Despite our previous reminders, we have not yet received payment, which has now…" at bounding box center [803, 376] width 666 height 33
click at [641, 367] on span "Despite our previous reminders, we have not yet received payment, which has now…" at bounding box center [805, 376] width 671 height 33
click at [960, 368] on span "Despite our previous reminder, we have not yet received payment, which has now …" at bounding box center [801, 376] width 663 height 33
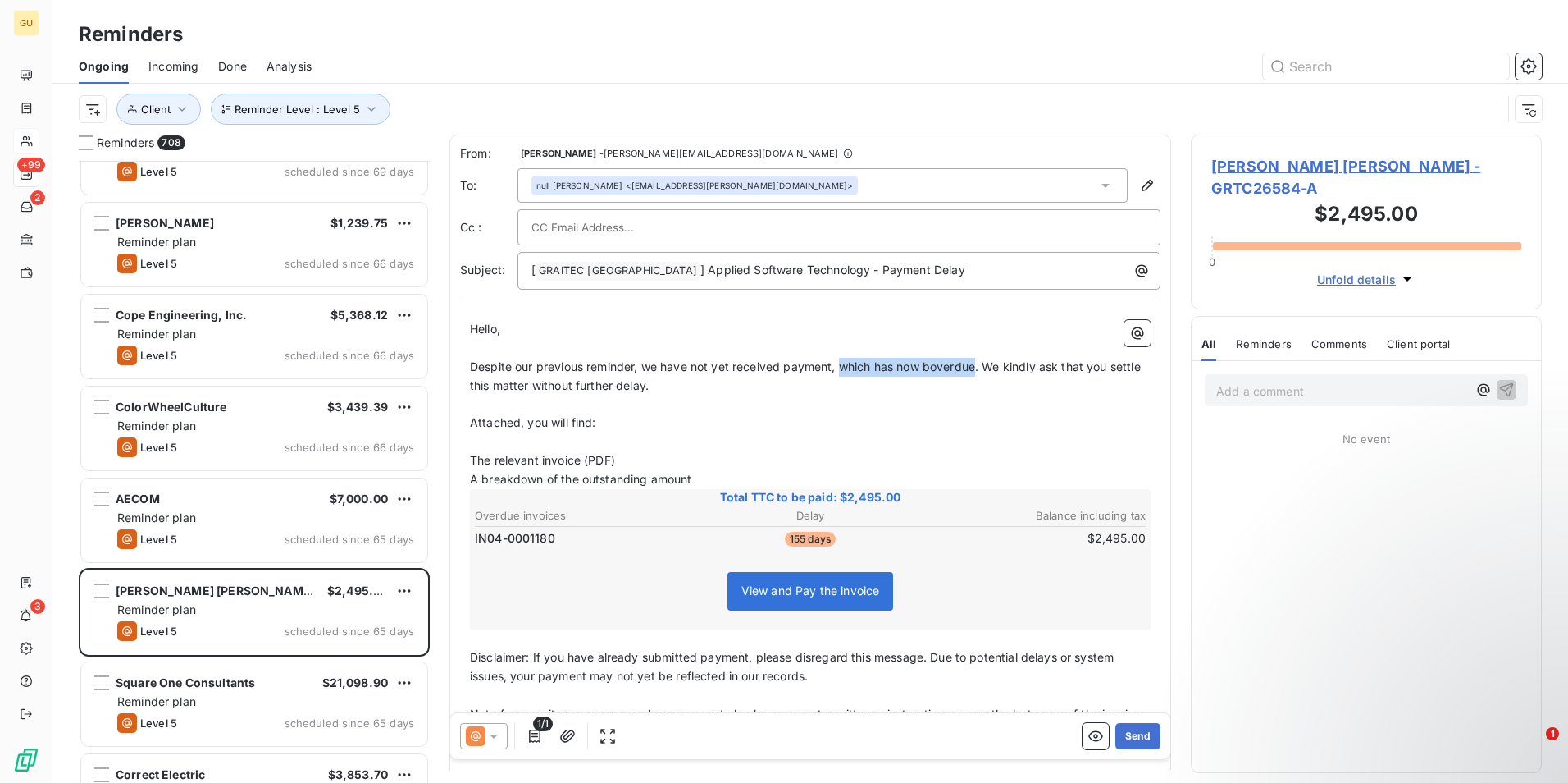
drag, startPoint x: 978, startPoint y: 369, endPoint x: 843, endPoint y: 365, distance: 135.1
click at [843, 365] on span "Despite our previous reminder, we have not yet received payment, which has now …" at bounding box center [807, 376] width 674 height 33
click at [1127, 734] on button "Send" at bounding box center [1138, 736] width 46 height 26
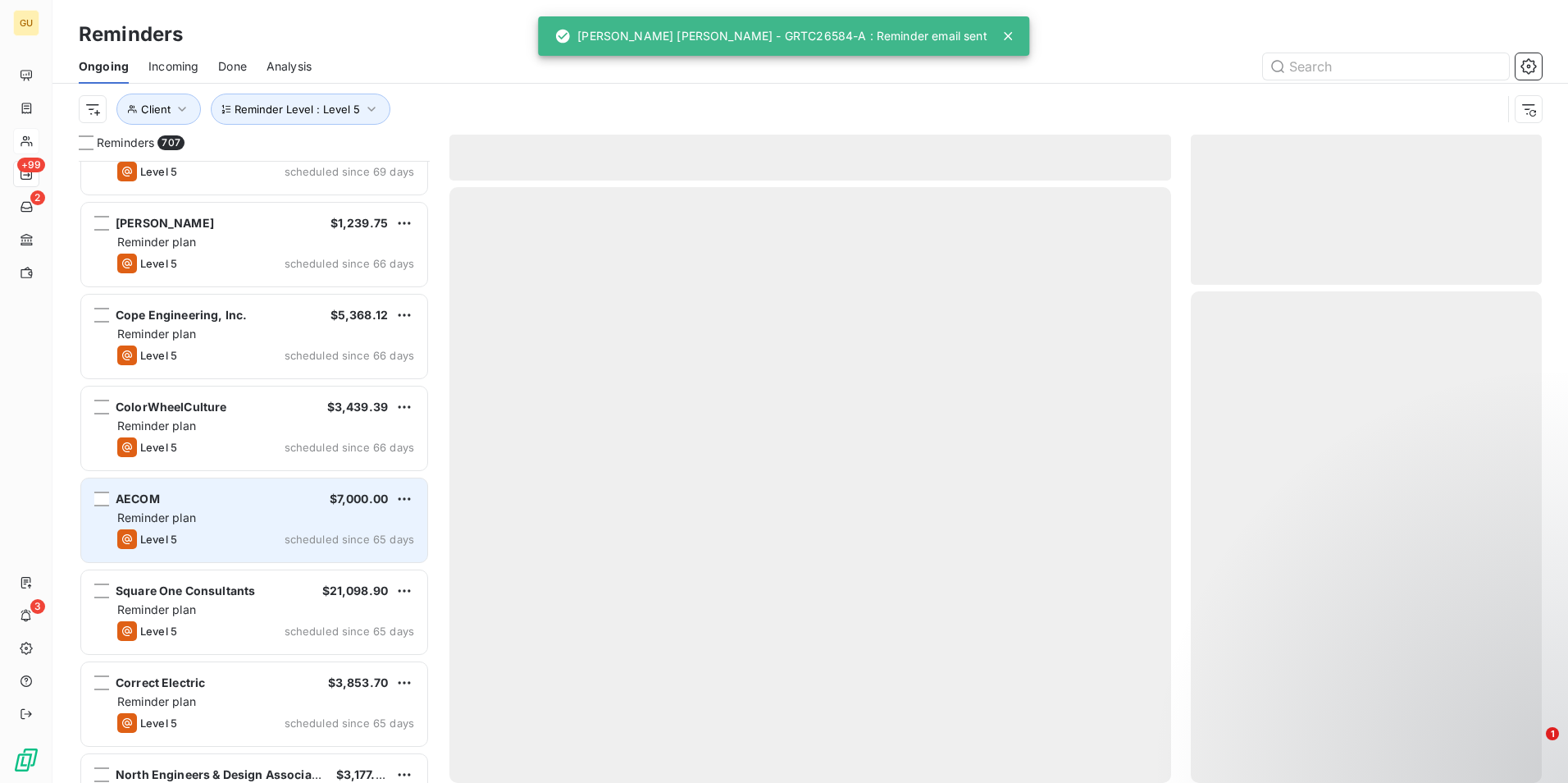
click at [265, 522] on div "Reminder plan" at bounding box center [265, 517] width 297 height 16
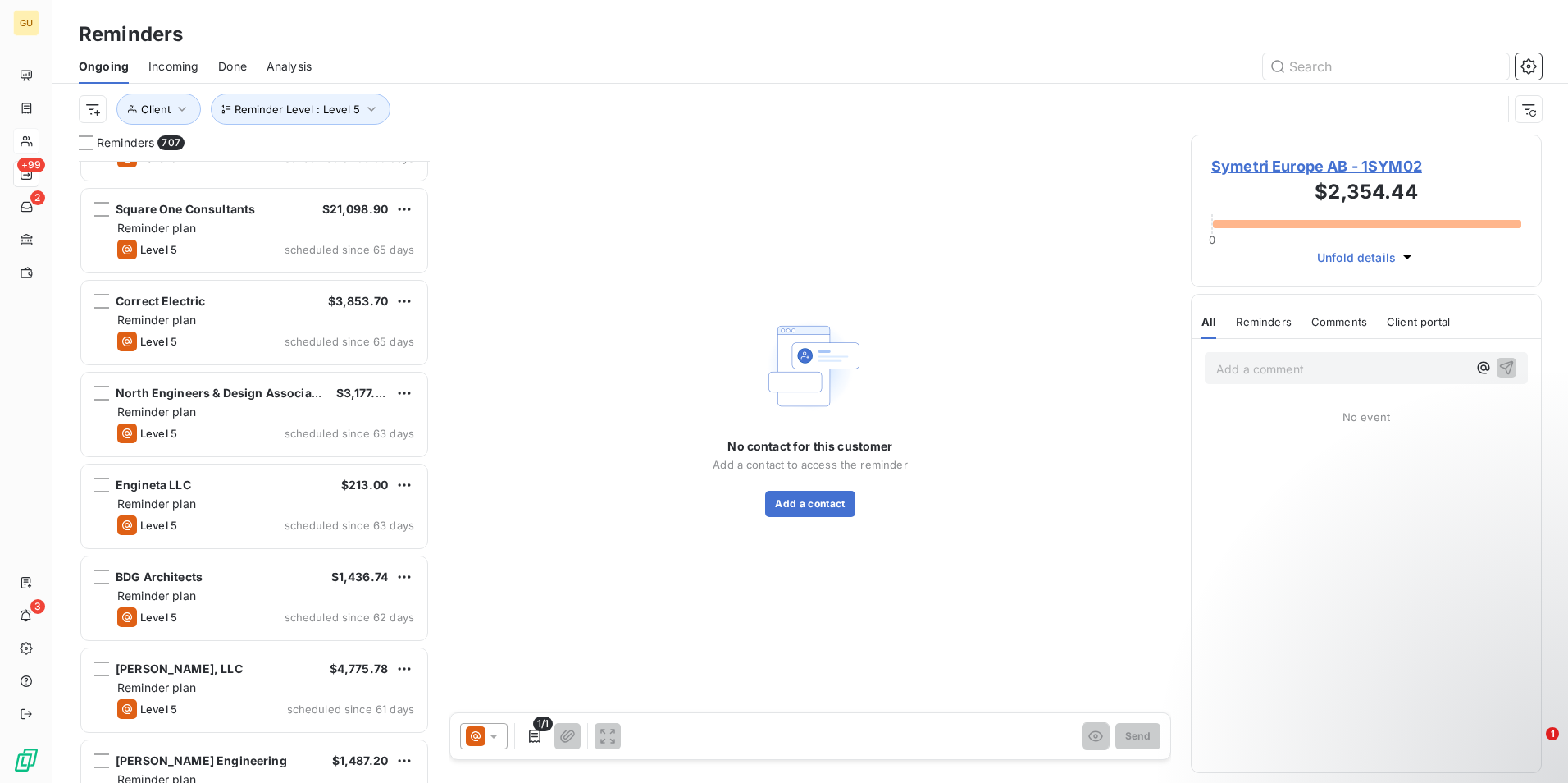
scroll to position [46533, 0]
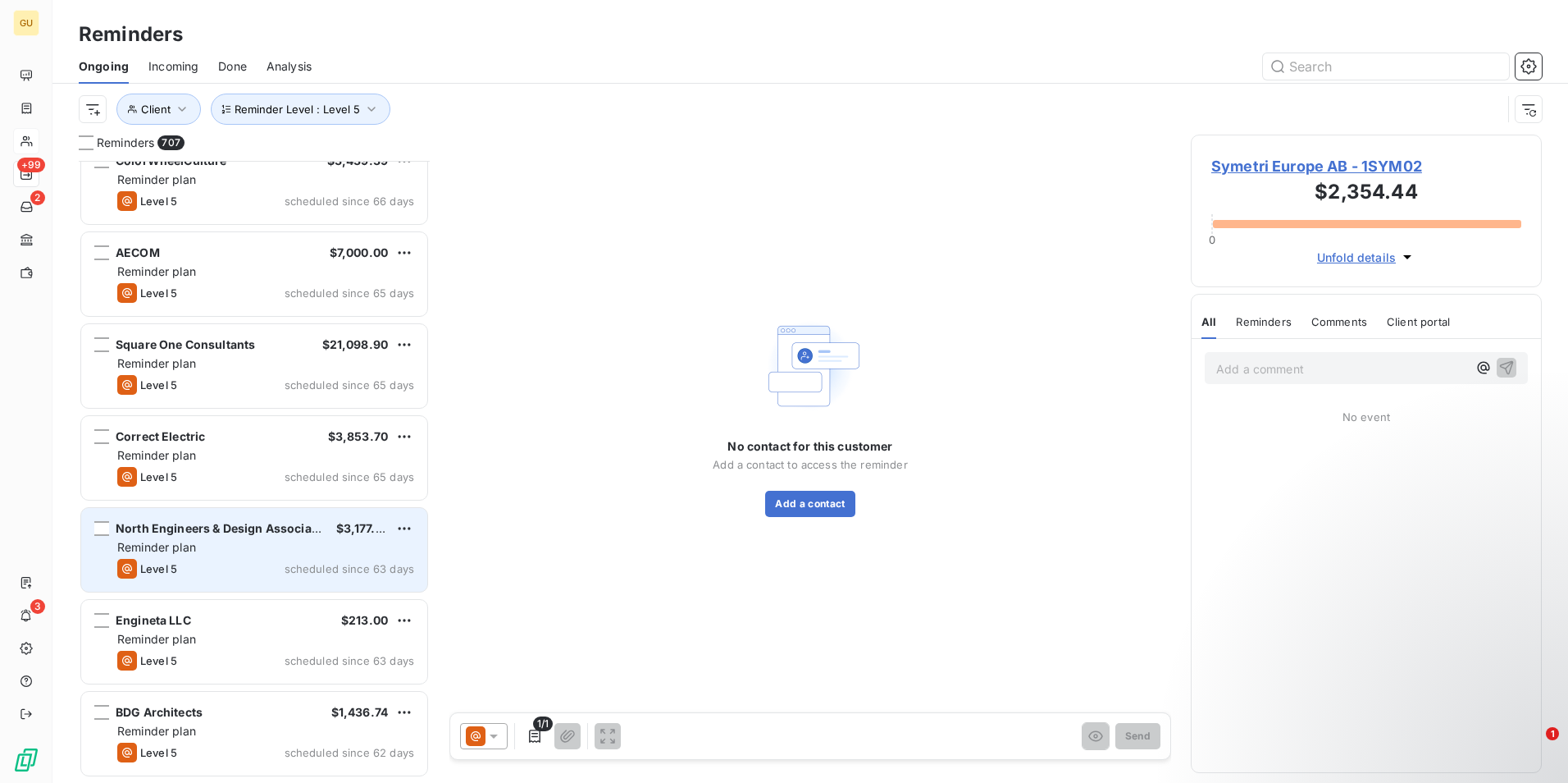
click at [238, 526] on span "North Engineers & Design Associates" at bounding box center [222, 528] width 213 height 14
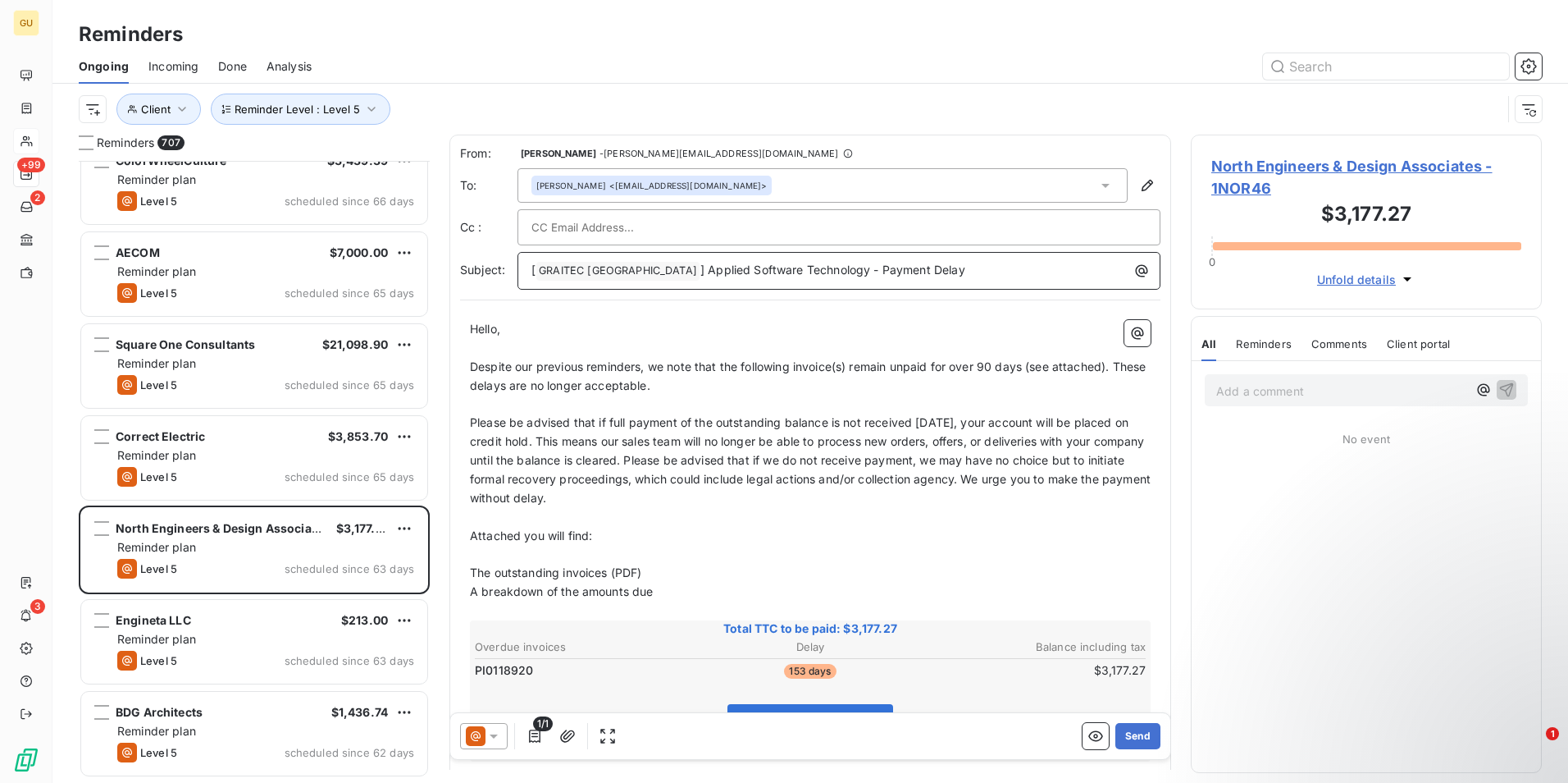
click at [912, 270] on p "[ GRAITEC [GEOGRAPHIC_DATA] ﻿ ] Applied Software Technology - Payment Delay" at bounding box center [844, 270] width 624 height 19
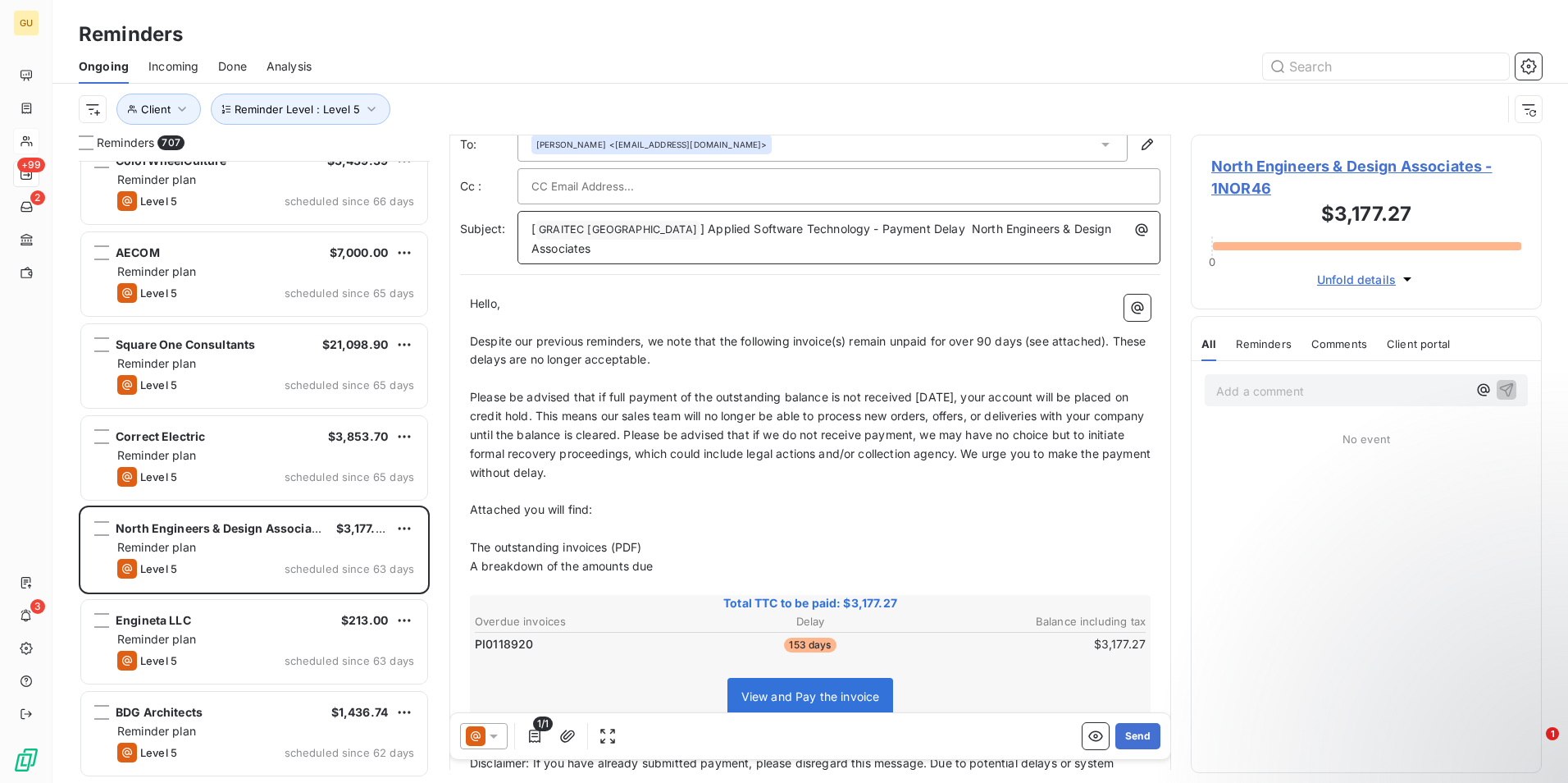
scroll to position [83, 0]
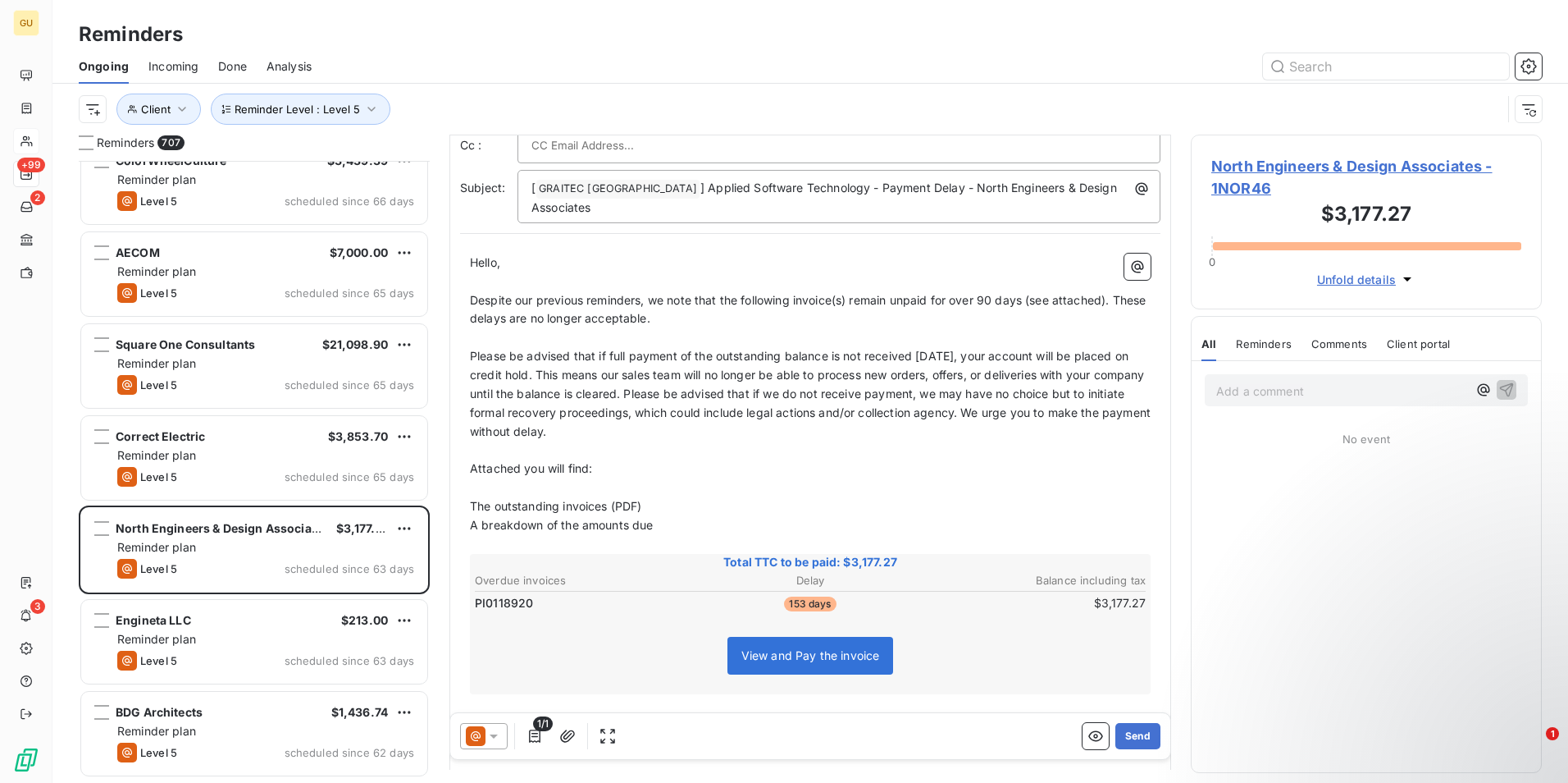
click at [497, 739] on icon at bounding box center [493, 736] width 16 height 16
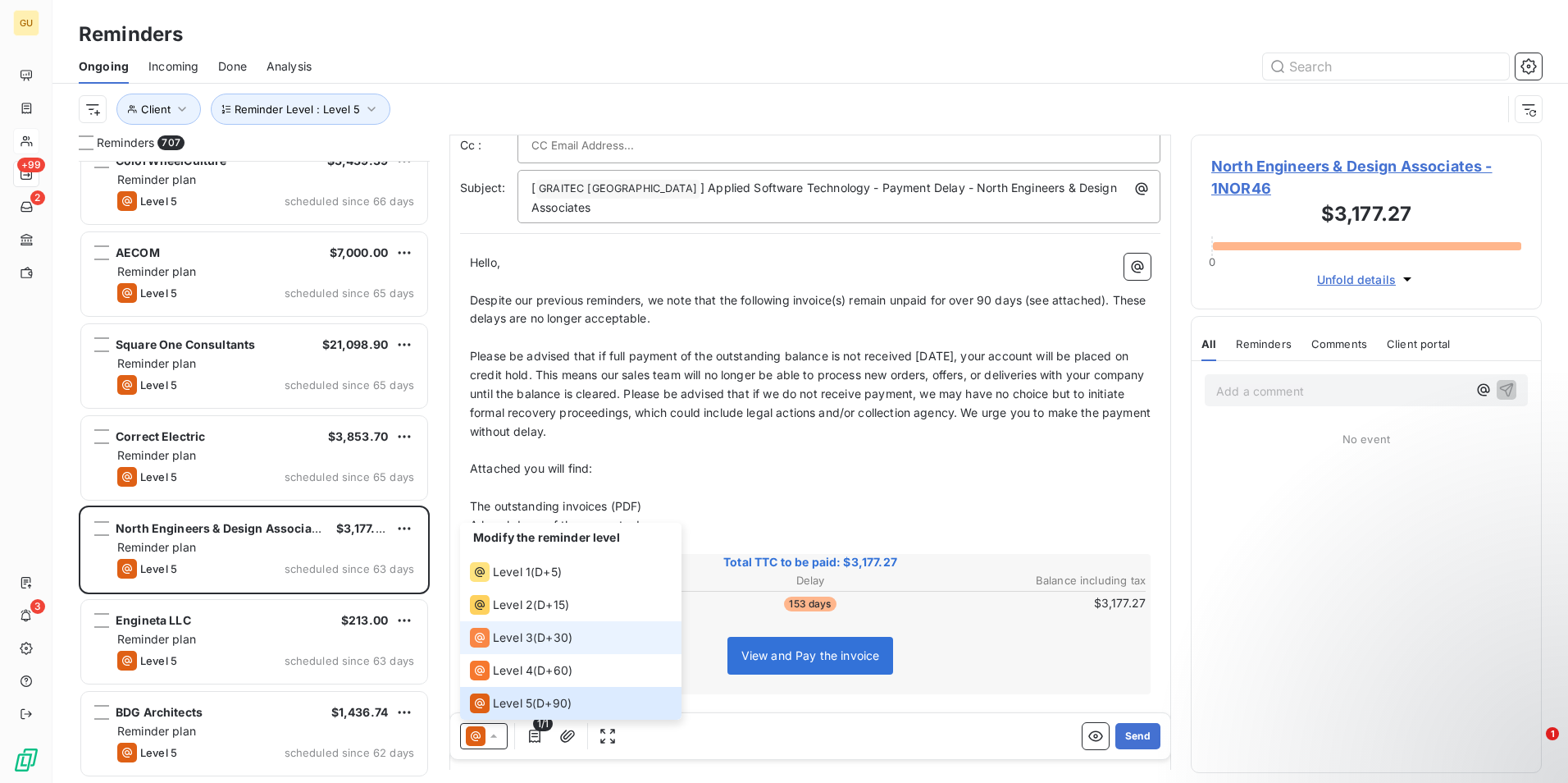
click at [501, 641] on span "Level 3" at bounding box center [512, 638] width 40 height 16
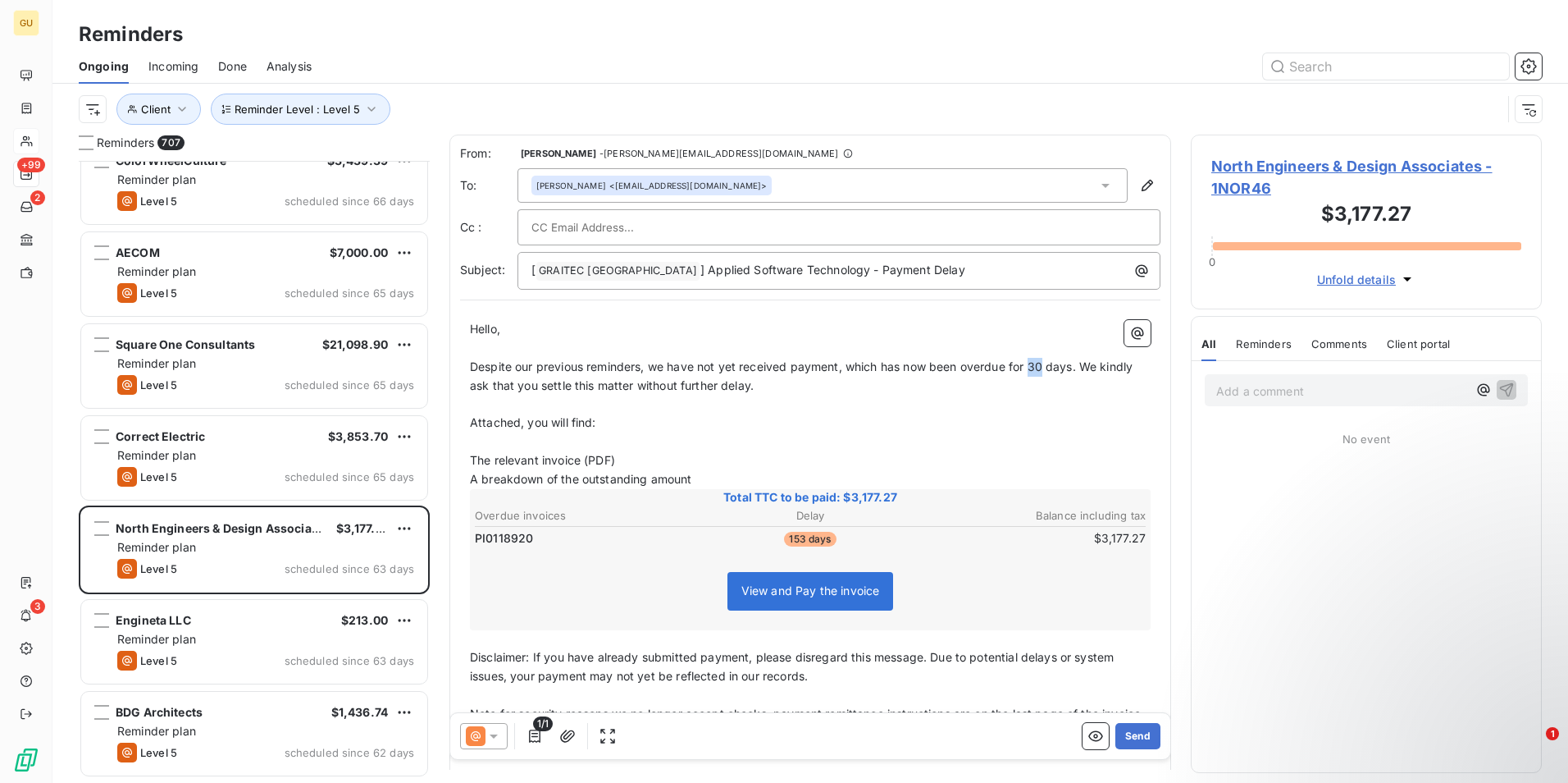
drag, startPoint x: 1047, startPoint y: 368, endPoint x: 1033, endPoint y: 364, distance: 14.6
click at [1033, 364] on span "Despite our previous reminders, we have not yet received payment, which has now…" at bounding box center [803, 376] width 666 height 33
click at [1128, 736] on button "Send" at bounding box center [1138, 736] width 46 height 26
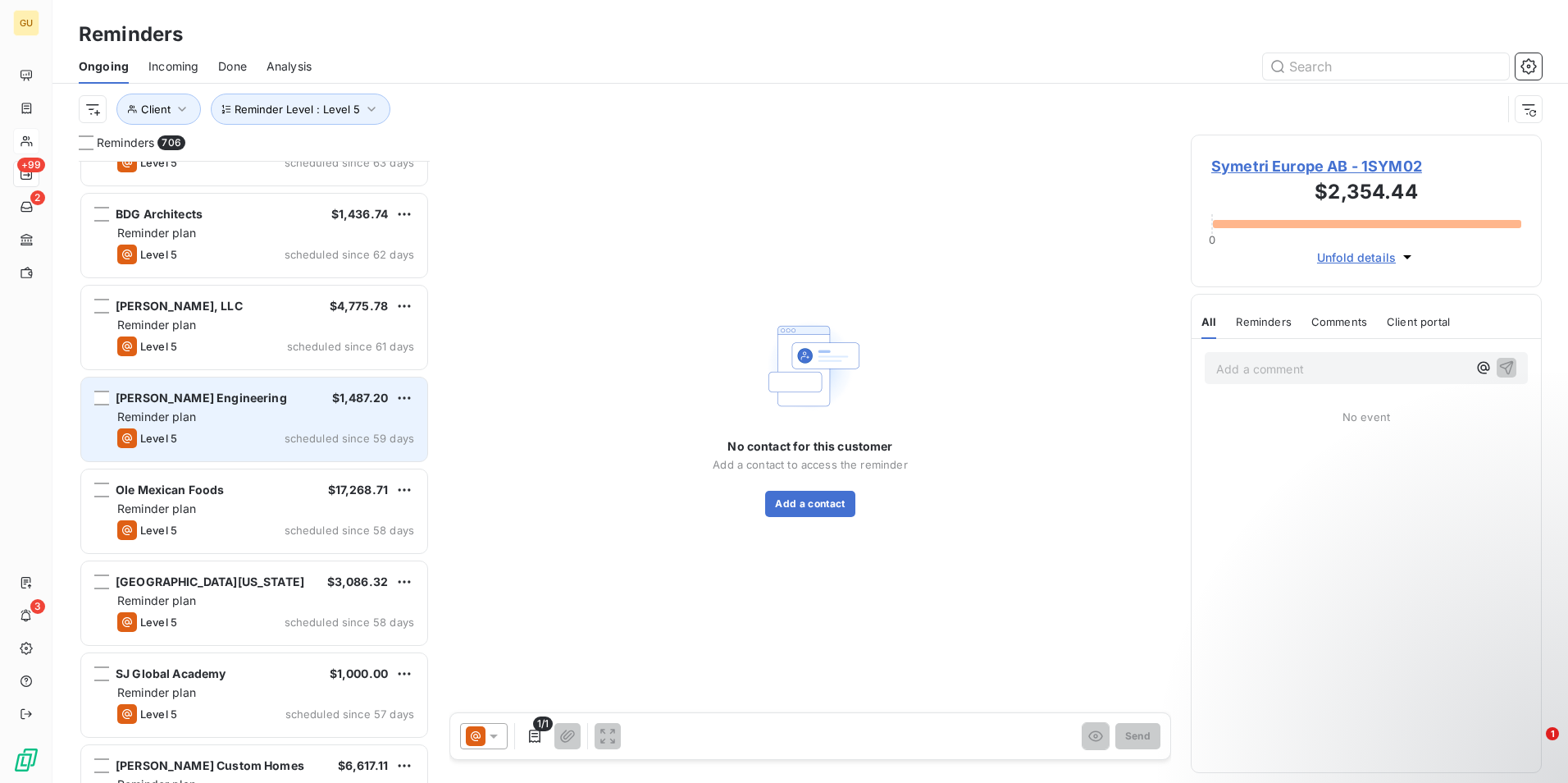
scroll to position [46943, 0]
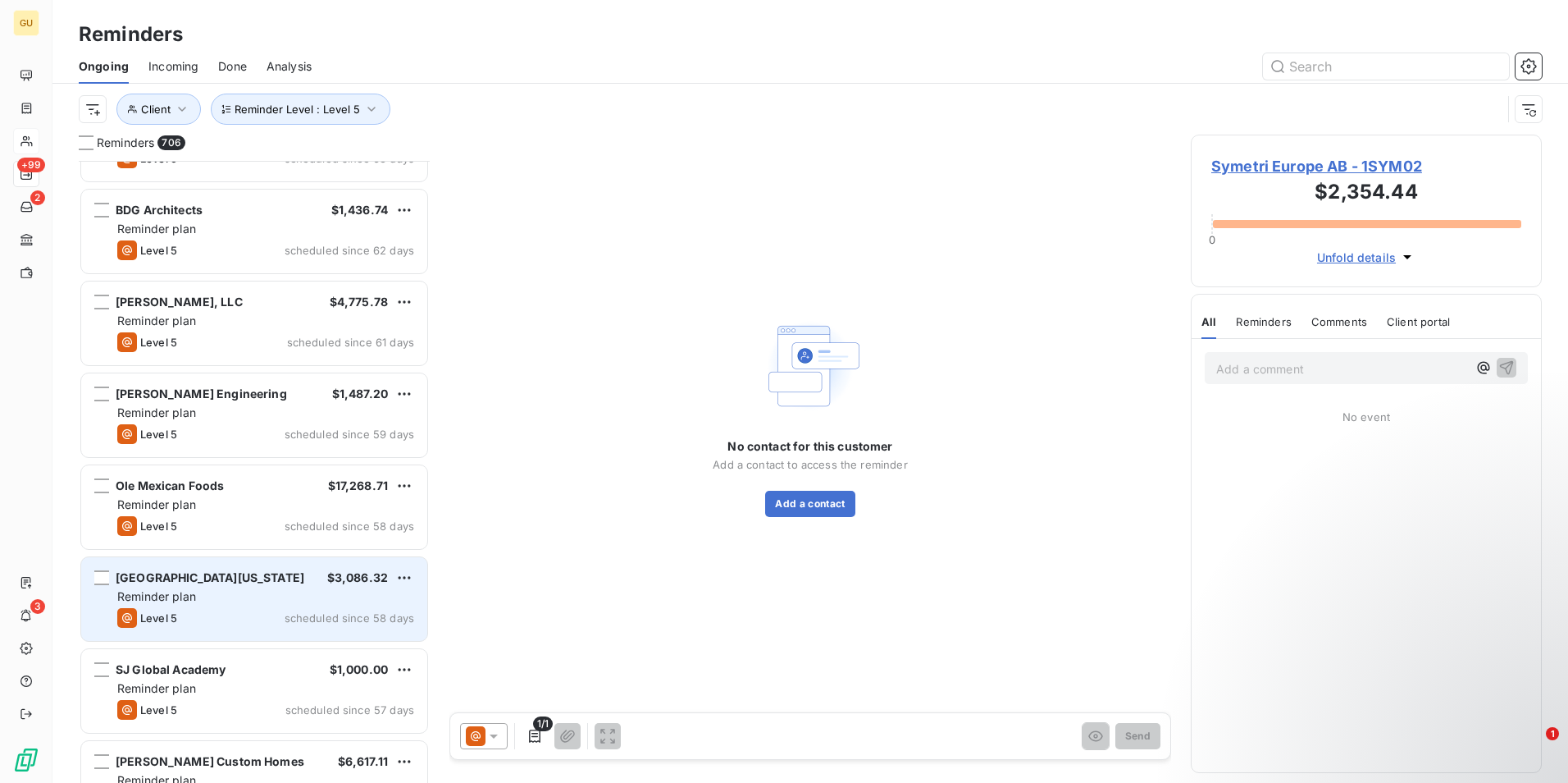
click at [265, 591] on div "Reminder plan" at bounding box center [265, 596] width 297 height 16
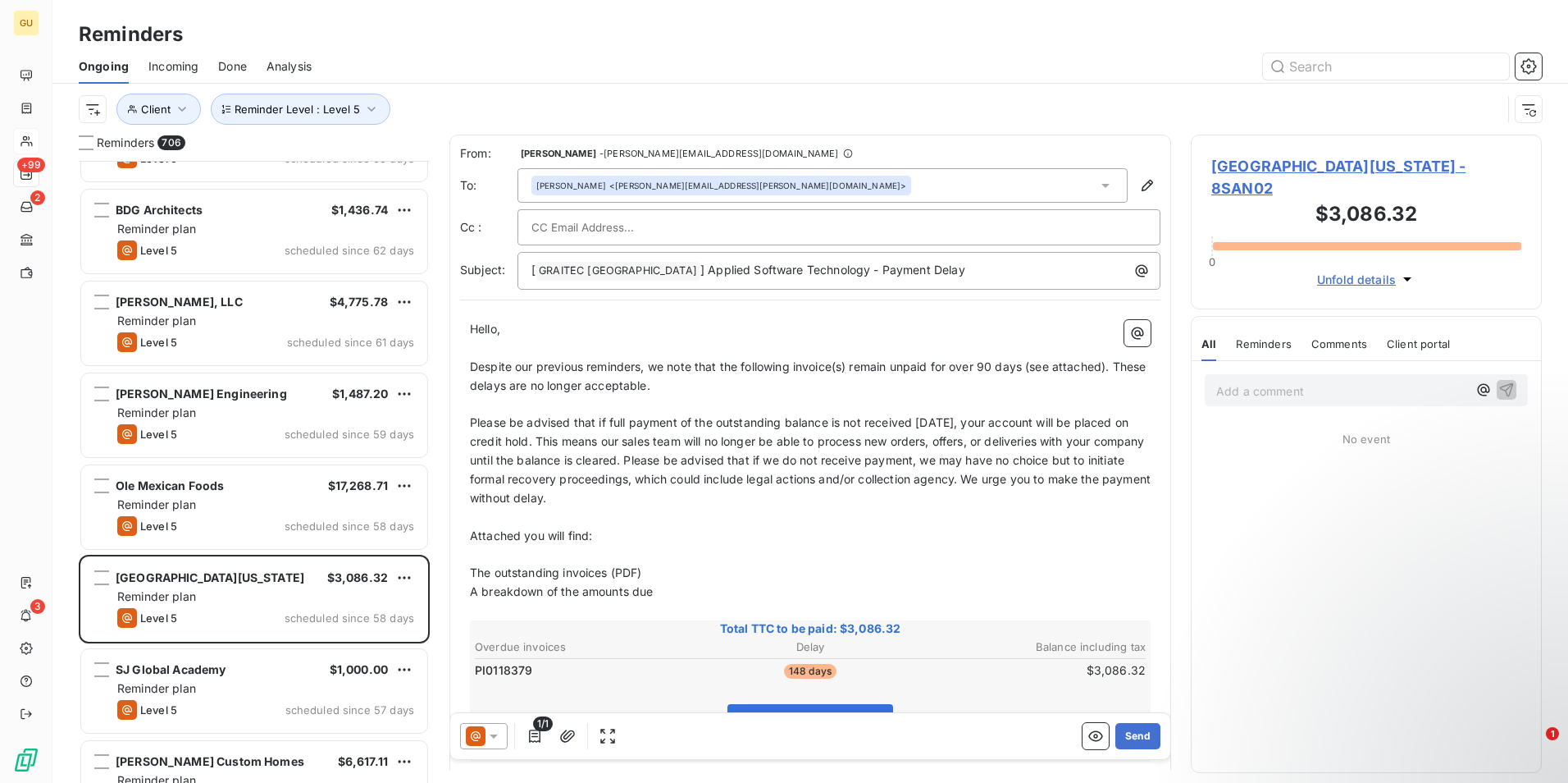
click at [495, 735] on icon at bounding box center [494, 736] width 8 height 4
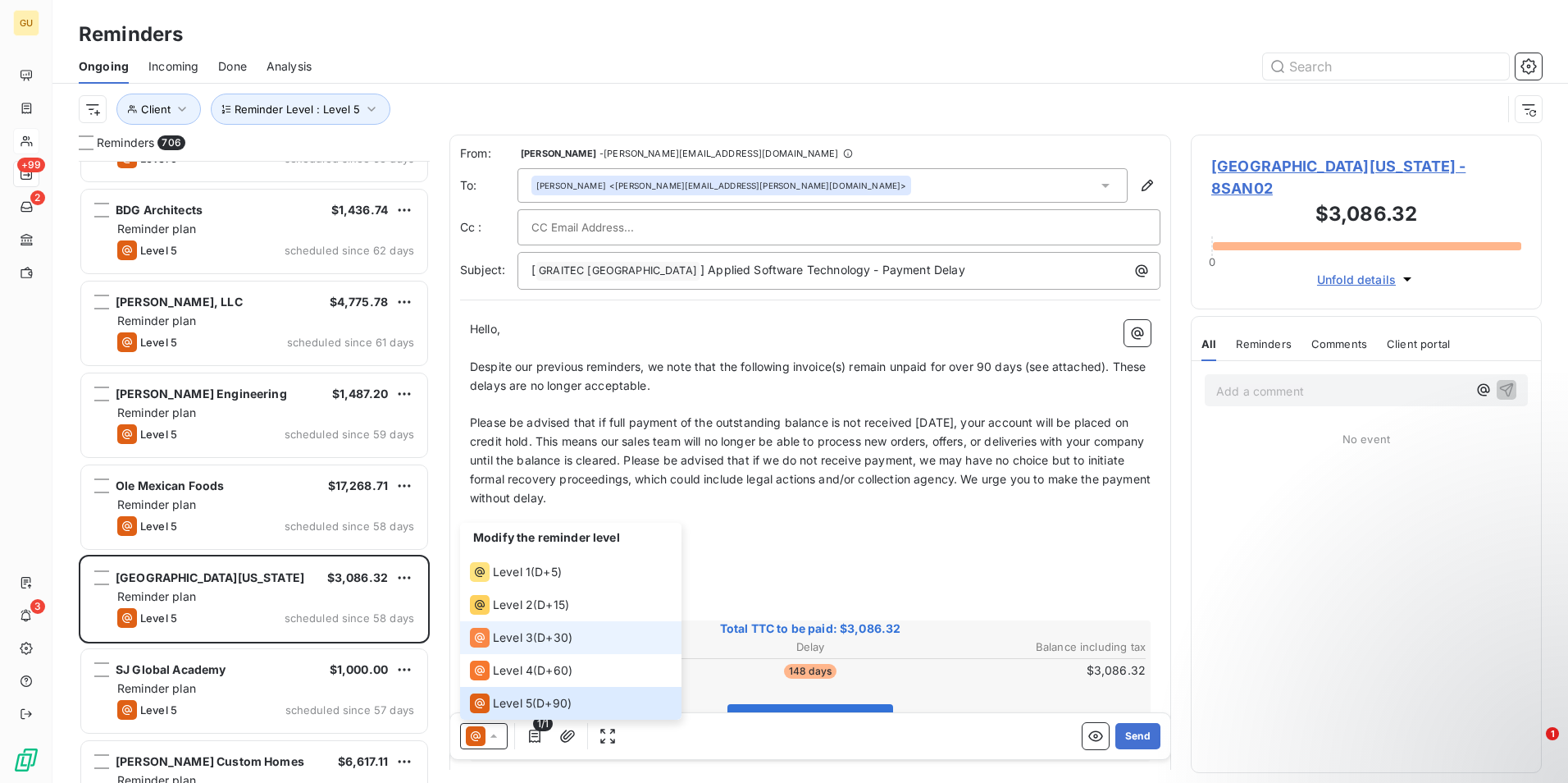
click at [507, 643] on span "Level 3" at bounding box center [512, 638] width 40 height 16
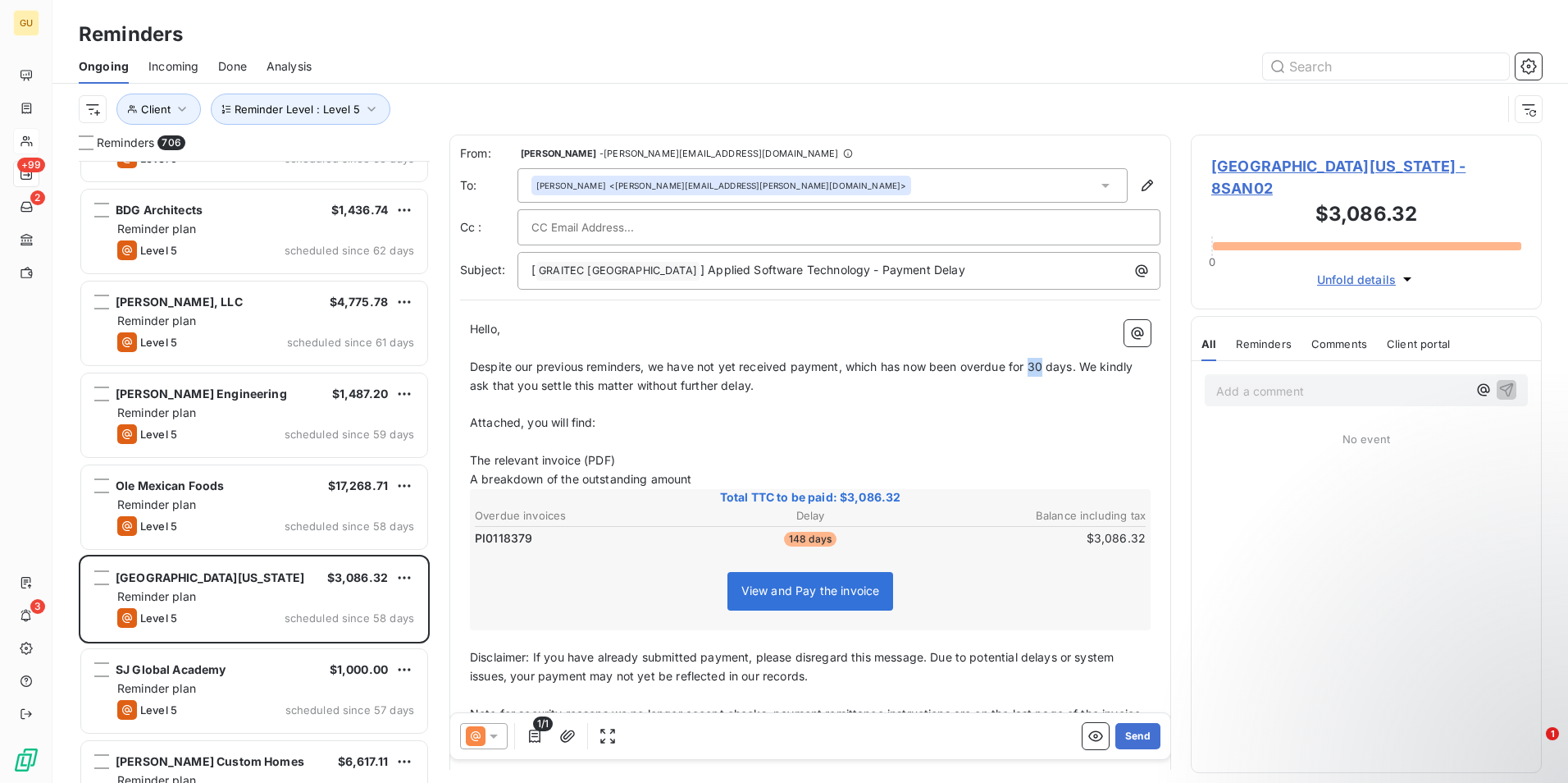
drag, startPoint x: 1047, startPoint y: 367, endPoint x: 1033, endPoint y: 366, distance: 14.0
click at [1033, 366] on span "Despite our previous reminders, we have not yet received payment, which has now…" at bounding box center [803, 376] width 666 height 33
drag, startPoint x: 1074, startPoint y: 367, endPoint x: 846, endPoint y: 370, distance: 228.0
click at [846, 370] on span "Despite our previous reminders, we have not yet received payment, which has now…" at bounding box center [803, 376] width 666 height 33
click at [907, 367] on span "Despite our previous reminders, we have not yet received paymentfor 60 days. We…" at bounding box center [801, 376] width 663 height 33
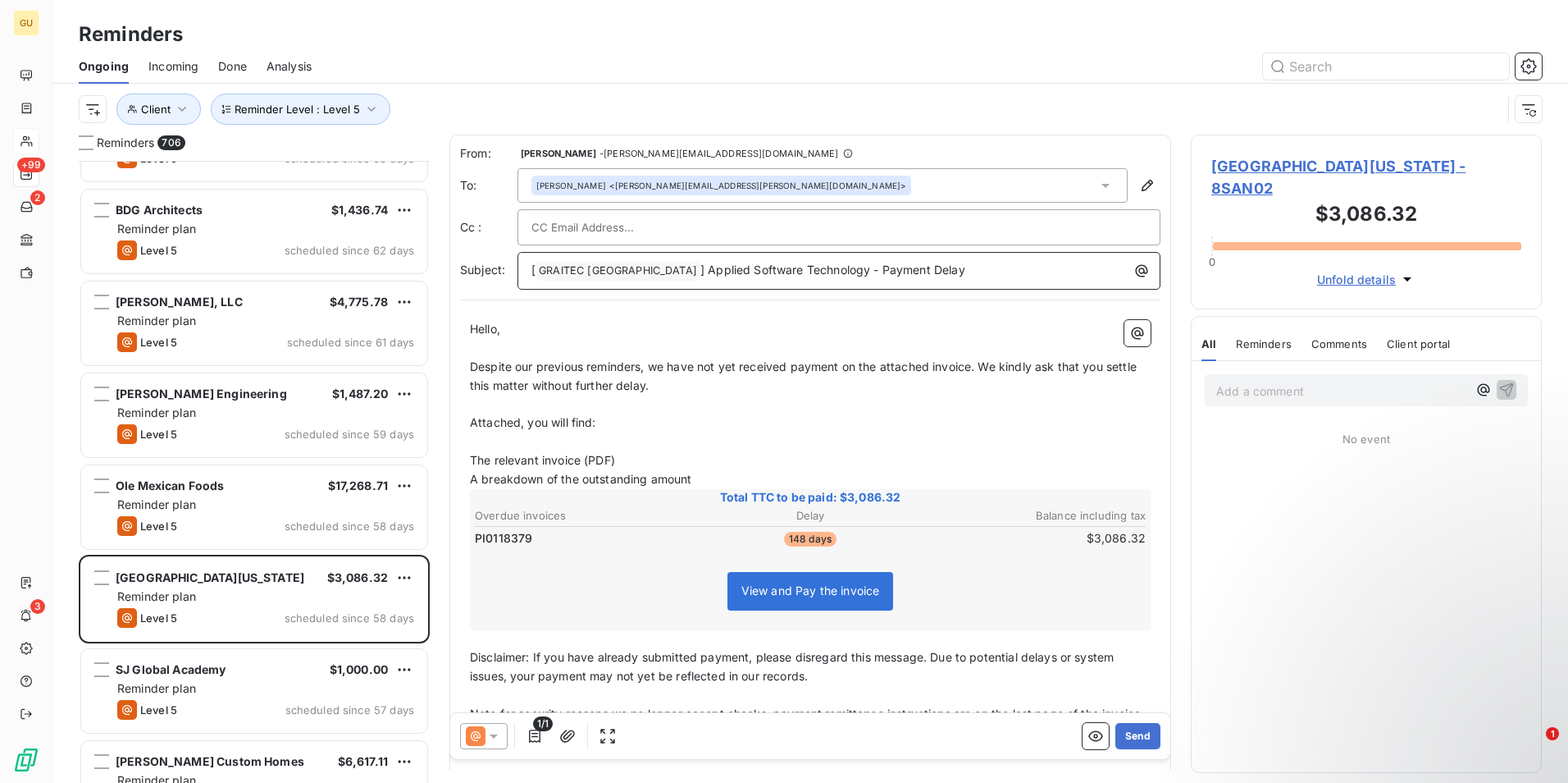
click at [905, 269] on p "[ GRAITEC [GEOGRAPHIC_DATA] ﻿ ] Applied Software Technology - Payment Delay" at bounding box center [844, 270] width 624 height 19
click at [1123, 730] on button "Send" at bounding box center [1138, 736] width 46 height 26
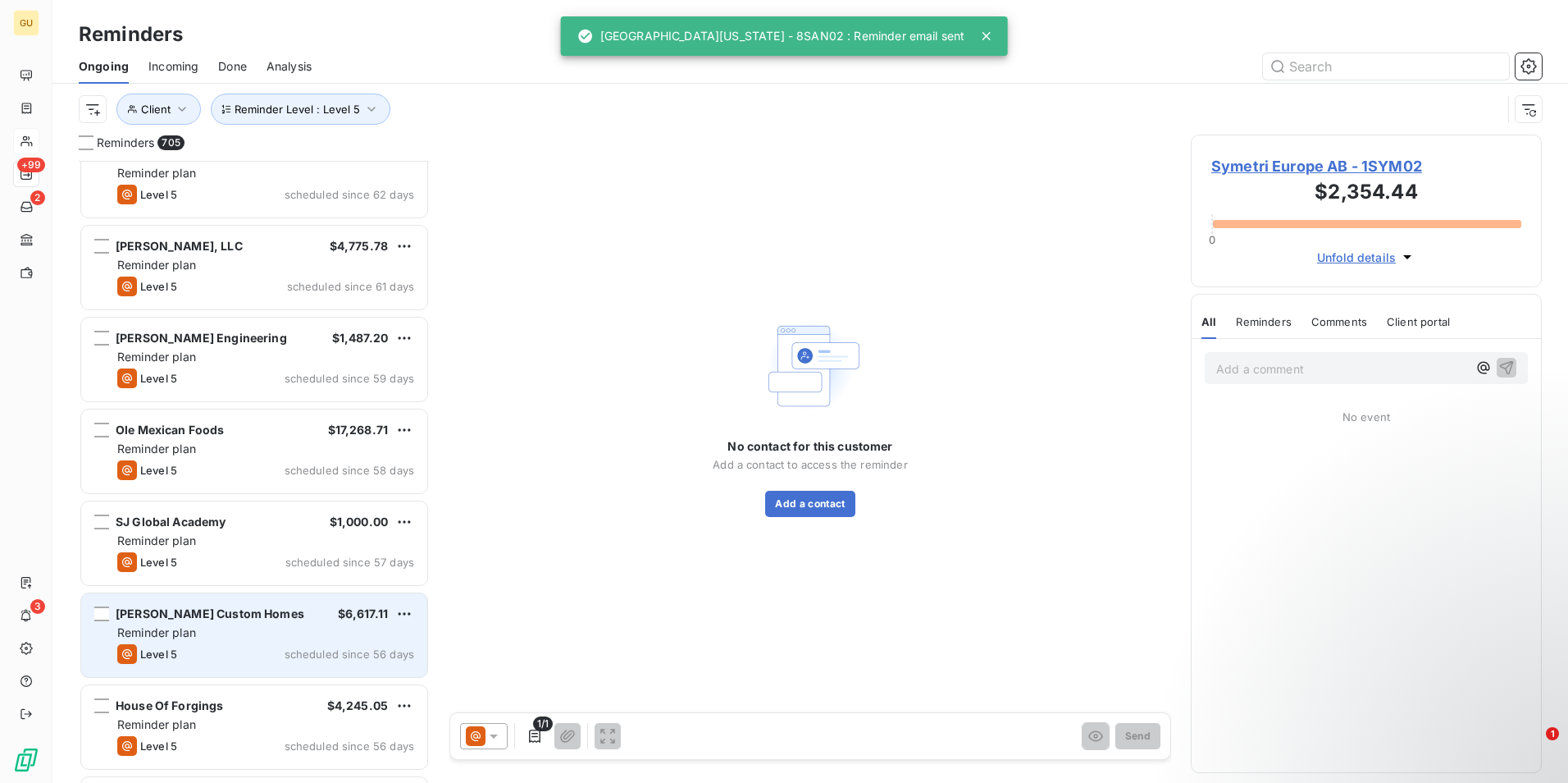
scroll to position [47026, 0]
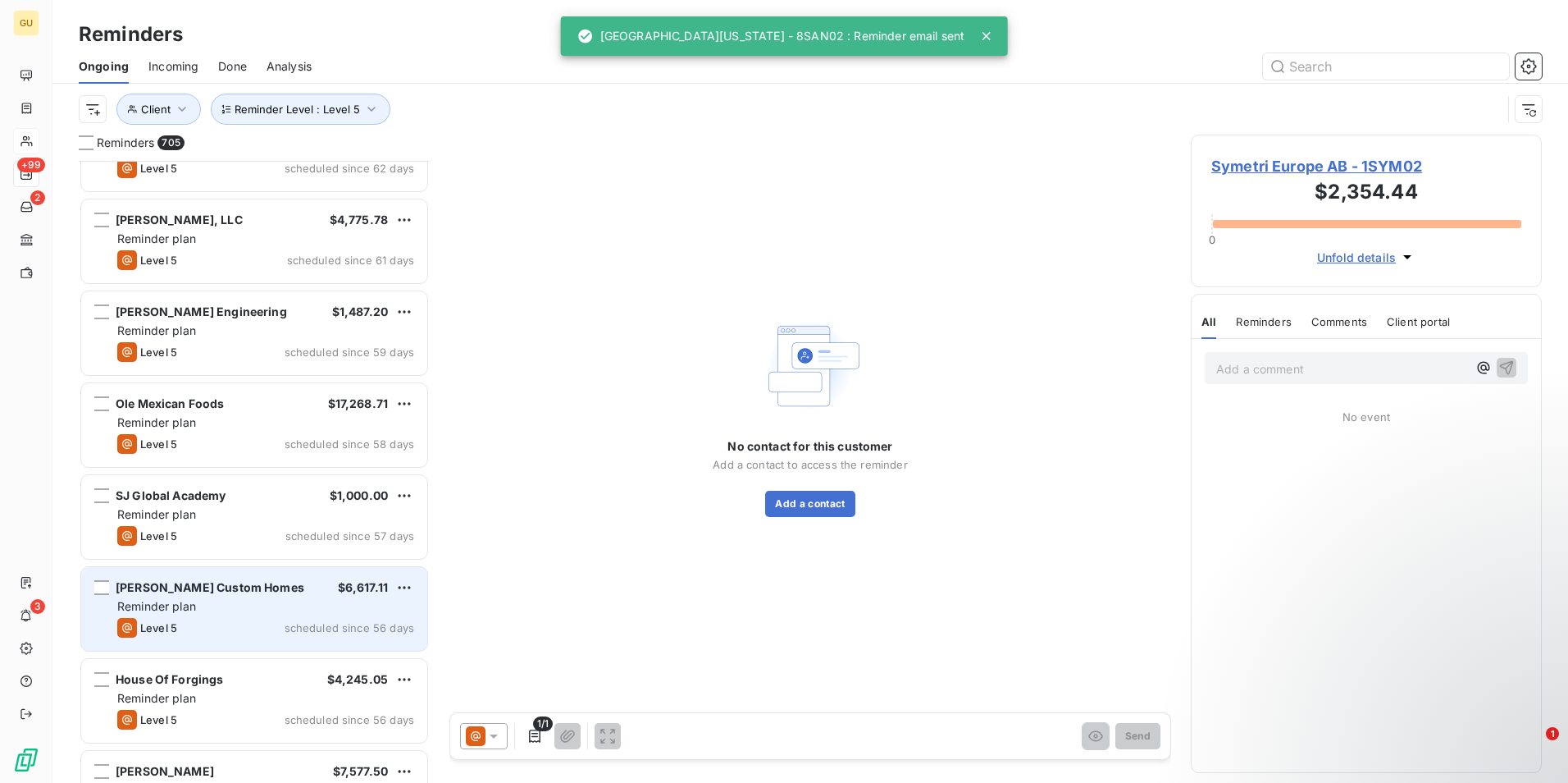
click at [262, 683] on div "House Of Forgings $4,245.05" at bounding box center [265, 679] width 297 height 15
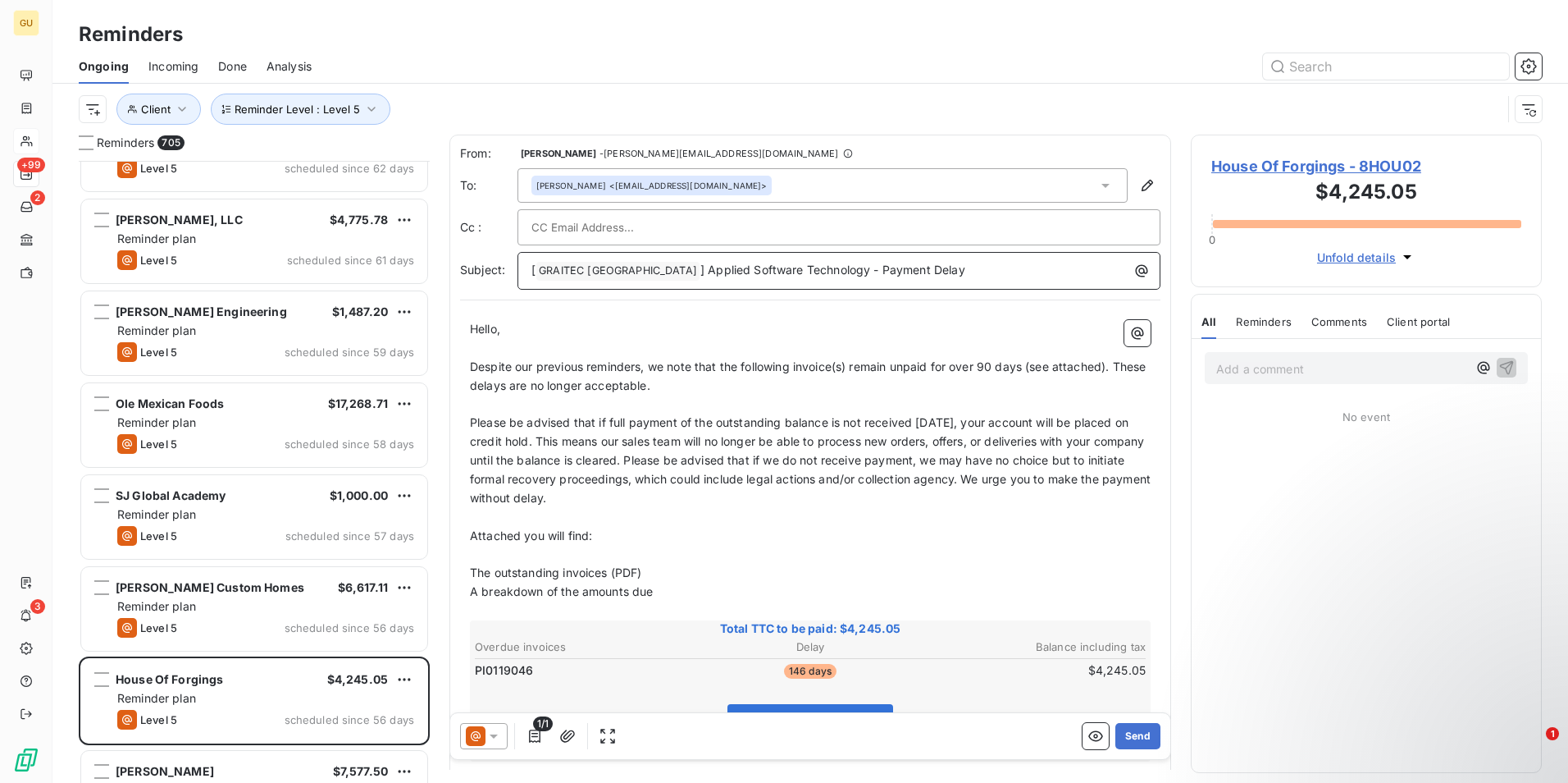
click at [929, 270] on p "[ GRAITEC [GEOGRAPHIC_DATA] ﻿ ] Applied Software Technology - Payment Delay" at bounding box center [844, 270] width 624 height 19
click at [499, 734] on icon at bounding box center [493, 736] width 16 height 16
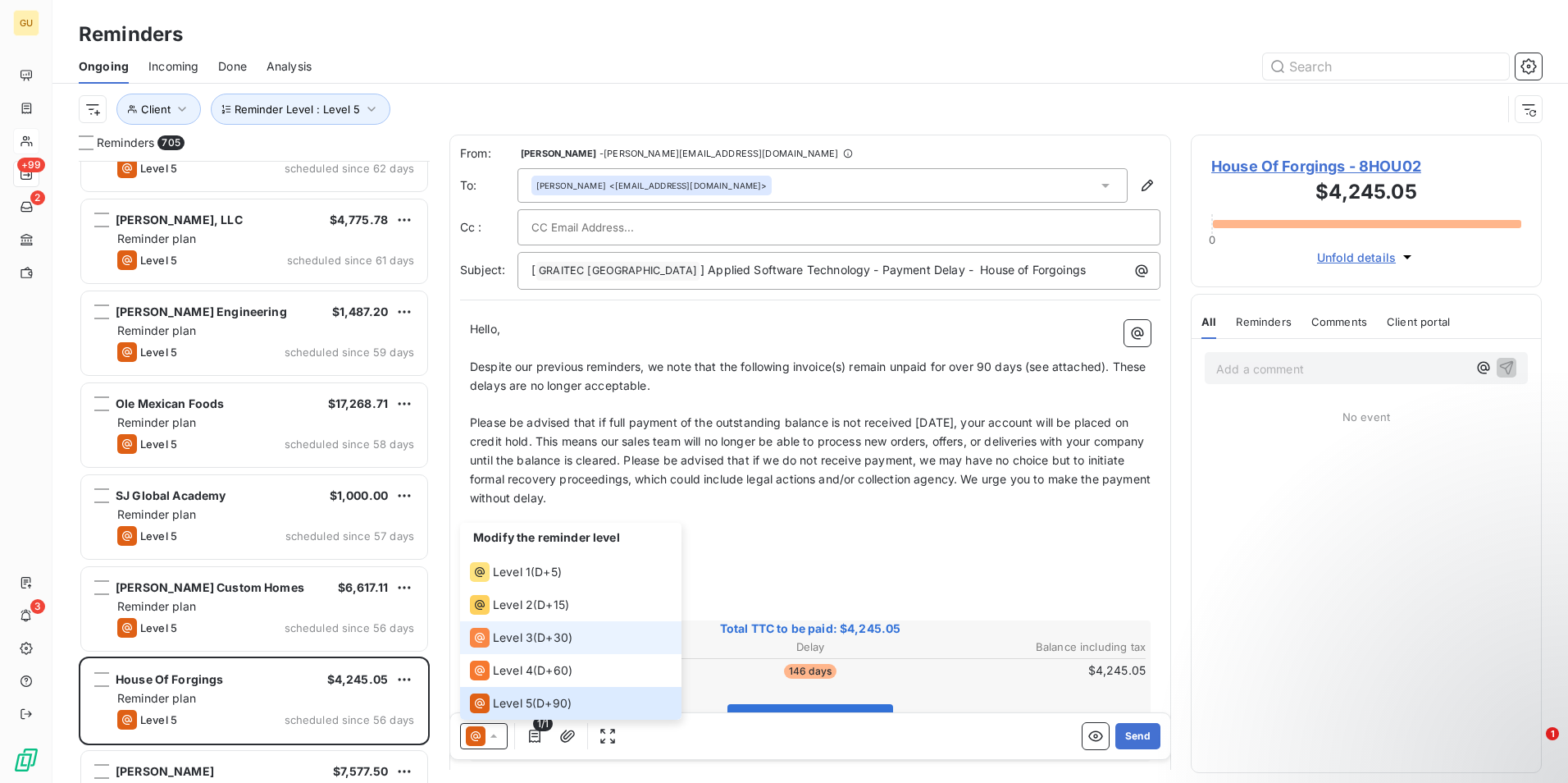
click at [501, 639] on span "Level 3" at bounding box center [512, 638] width 40 height 16
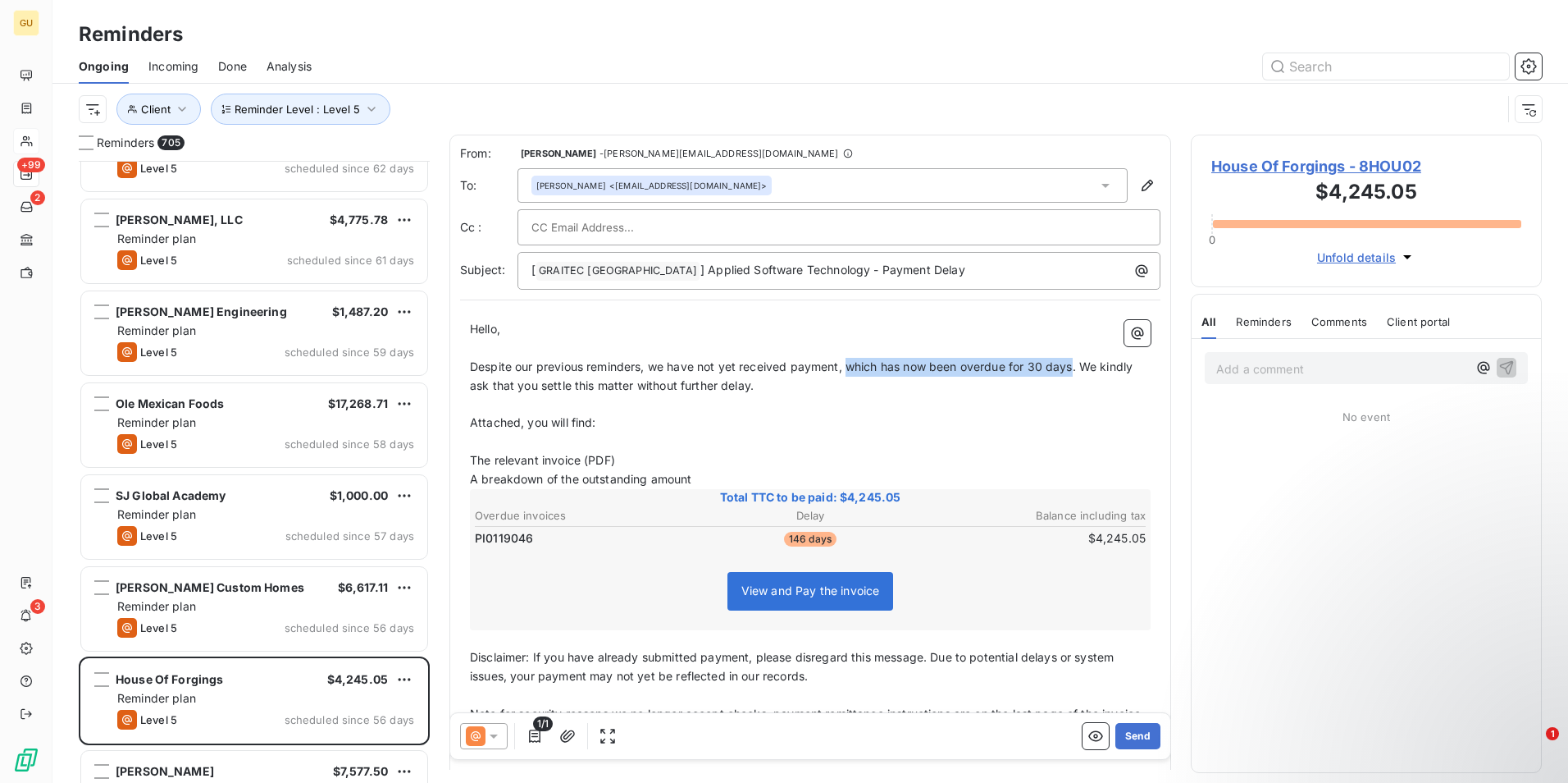
drag, startPoint x: 1074, startPoint y: 369, endPoint x: 849, endPoint y: 360, distance: 225.2
click at [849, 360] on span "Despite our previous reminders, we have not yet received payment, which has now…" at bounding box center [803, 376] width 666 height 33
drag, startPoint x: 975, startPoint y: 366, endPoint x: 900, endPoint y: 468, distance: 126.6
click at [888, 372] on span "Despite our previous reminders, we have not yet received payment on the attache…" at bounding box center [805, 376] width 670 height 33
click at [493, 733] on icon at bounding box center [493, 736] width 16 height 16
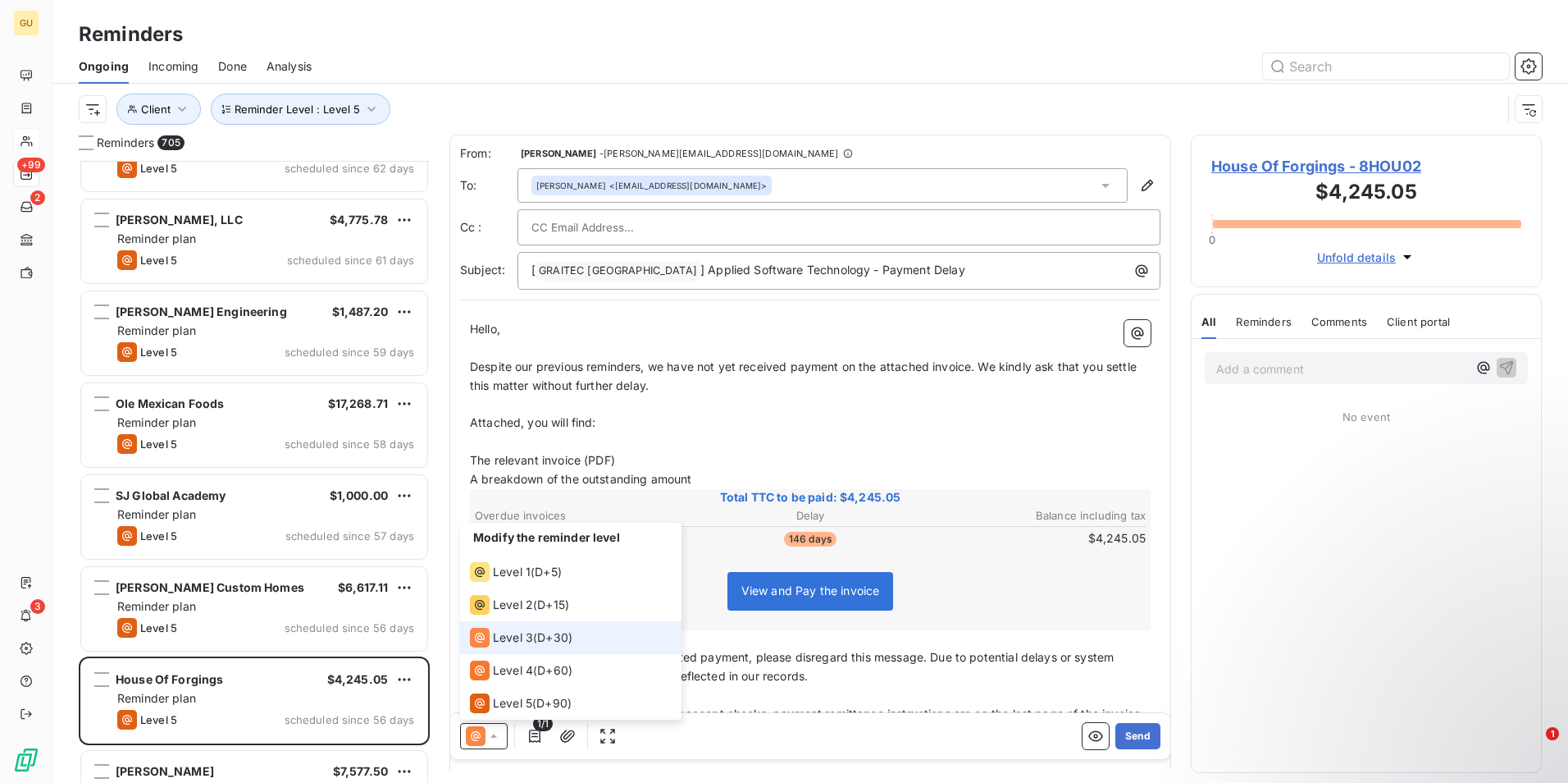
click at [512, 637] on span "Level 3" at bounding box center [512, 638] width 40 height 16
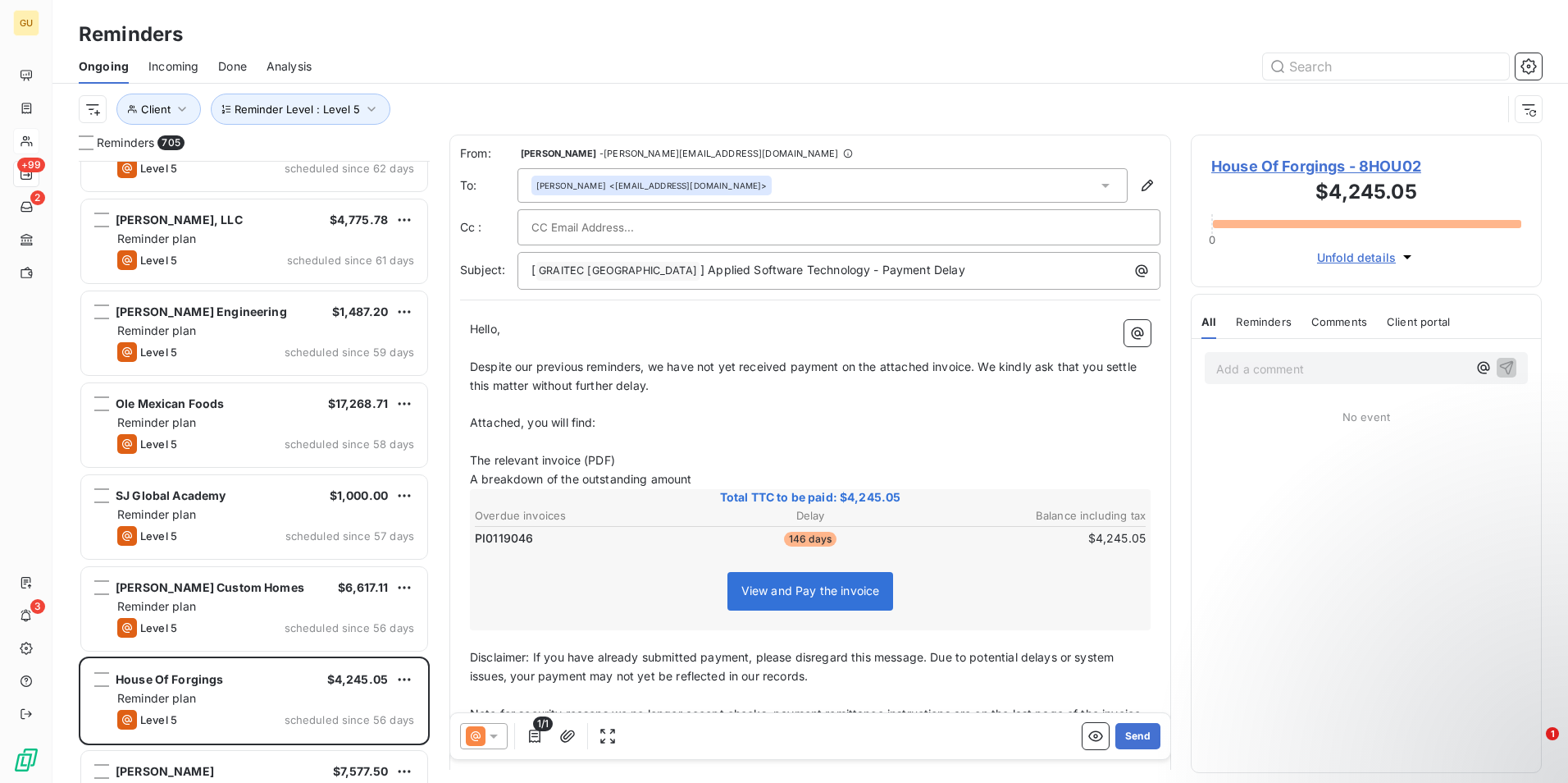
click at [493, 738] on icon at bounding box center [493, 736] width 16 height 16
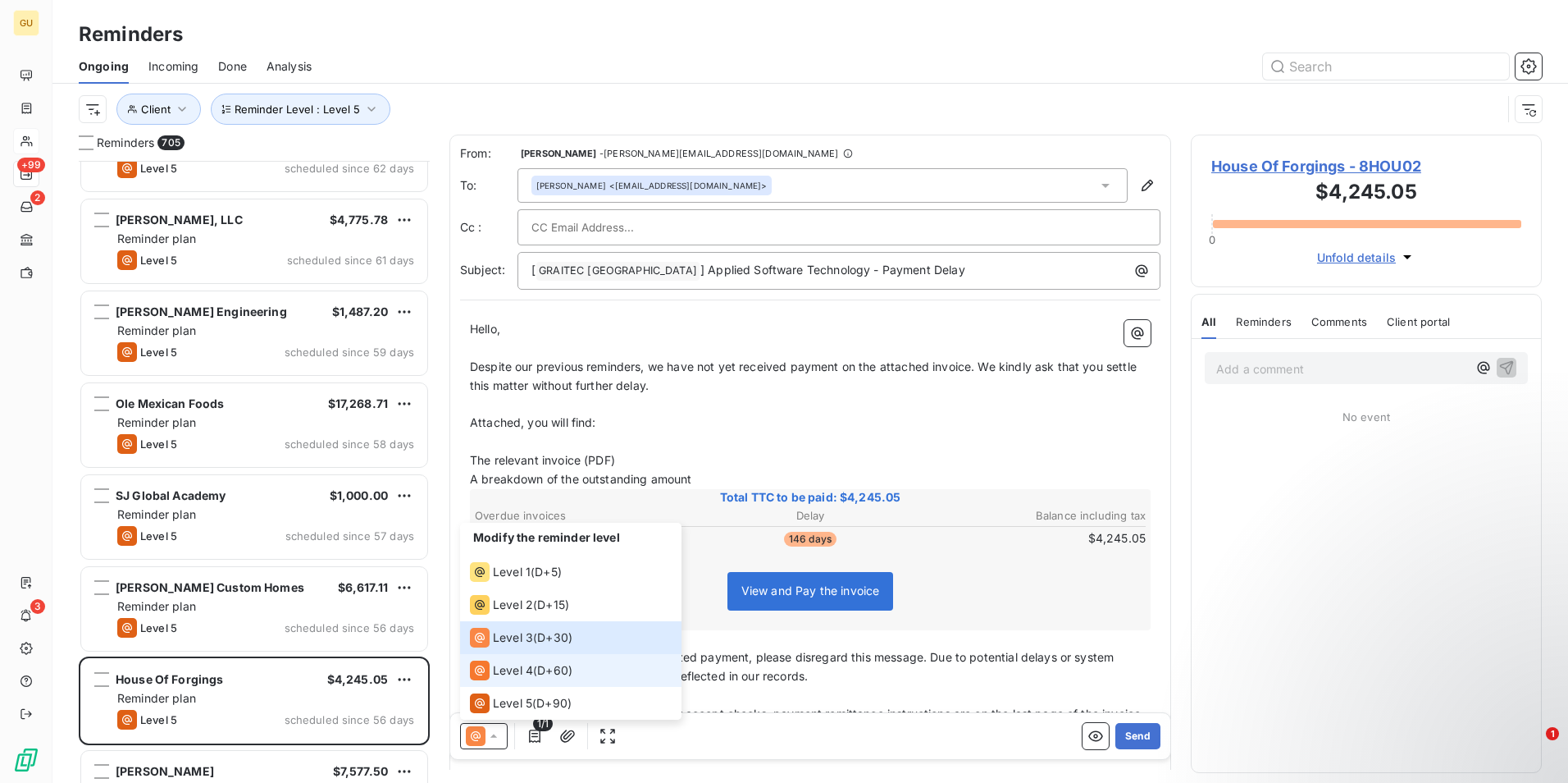
click at [497, 672] on span "Level 4" at bounding box center [512, 670] width 40 height 16
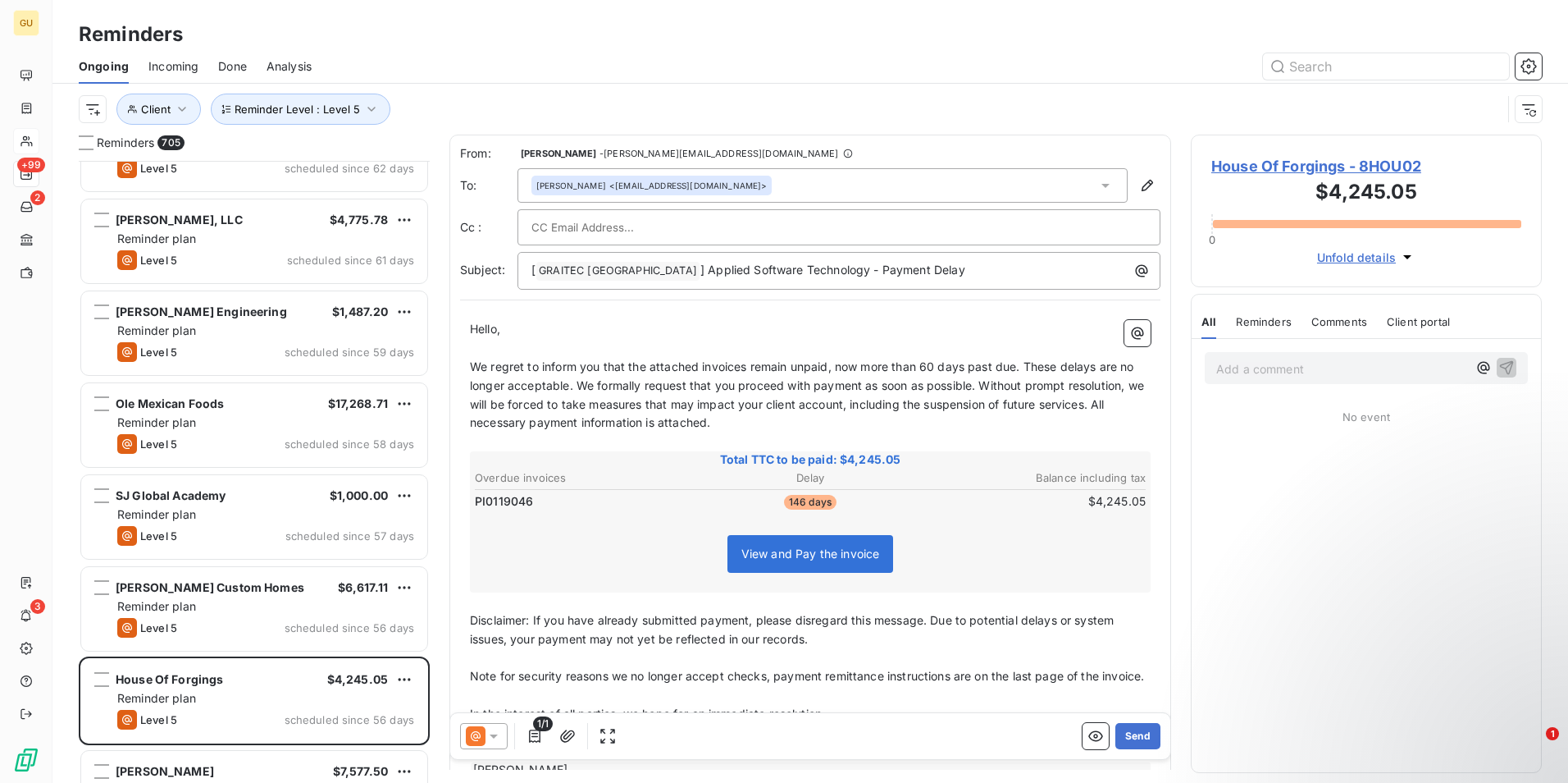
click at [742, 370] on span "We regret to inform you that the attached invoices remain unpaid, now more than…" at bounding box center [809, 394] width 678 height 71
click at [748, 370] on span "We regret to inform you that the attached invoices remain unpaid, now more than…" at bounding box center [809, 394] width 678 height 71
click at [497, 734] on icon at bounding box center [493, 736] width 16 height 16
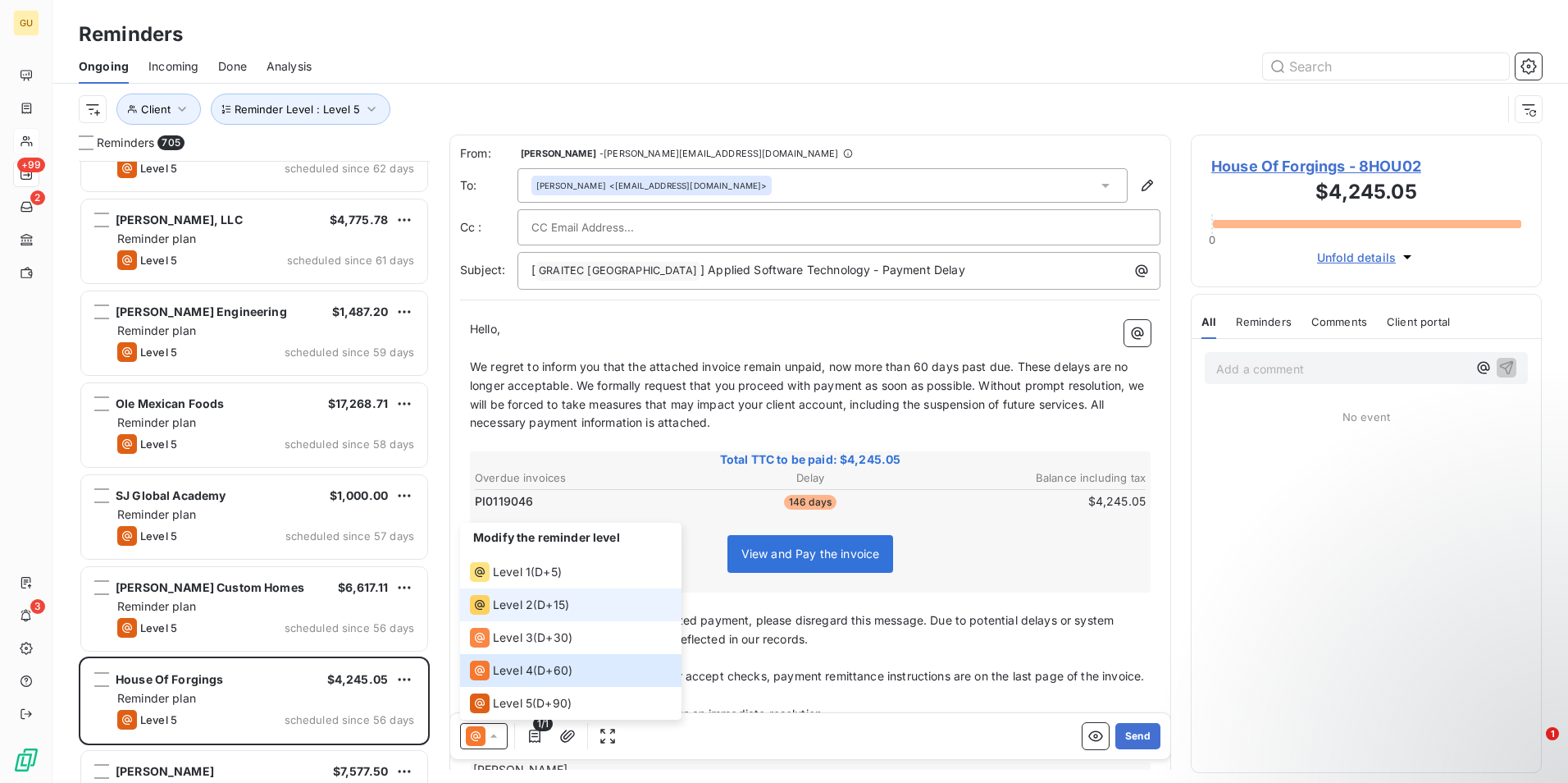
click at [524, 606] on span "Level 2" at bounding box center [512, 605] width 40 height 16
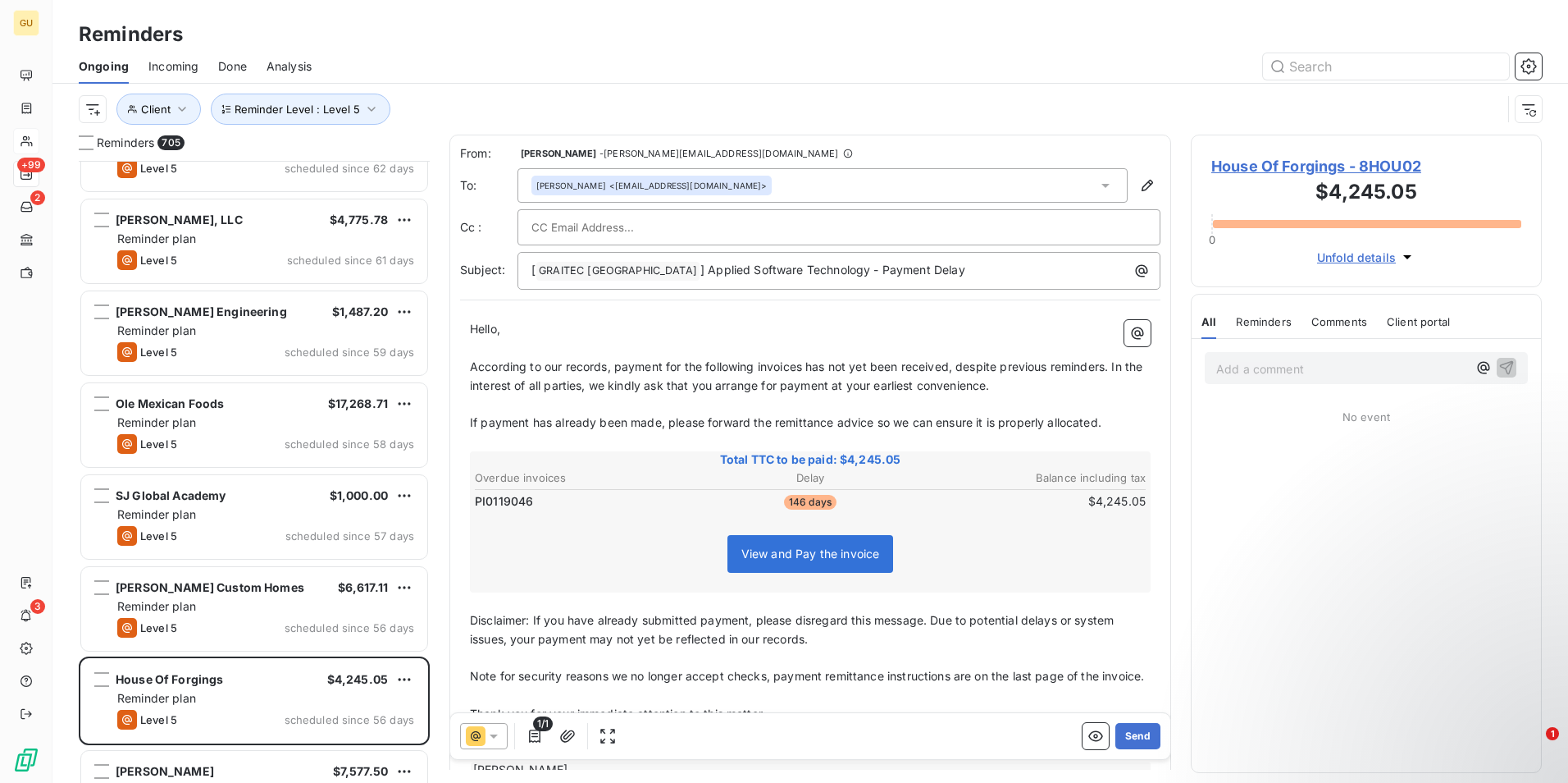
click at [1107, 368] on span "According to our records, payment for the following invoices has not yet been r…" at bounding box center [808, 376] width 676 height 33
click at [805, 368] on span "According to our records, payment for the following invoices has not yet been r…" at bounding box center [804, 376] width 669 height 33
drag, startPoint x: 1129, startPoint y: 735, endPoint x: 947, endPoint y: 372, distance: 406.1
click at [956, 441] on div "From: [PERSON_NAME] - [PERSON_NAME][EMAIL_ADDRESS][DOMAIN_NAME] To: [PERSON_NAM…" at bounding box center [810, 452] width 722 height 635
click at [943, 263] on p "[ GRAITEC [GEOGRAPHIC_DATA] ﻿ ] Applied Software Technology - Payment Delay" at bounding box center [844, 270] width 624 height 19
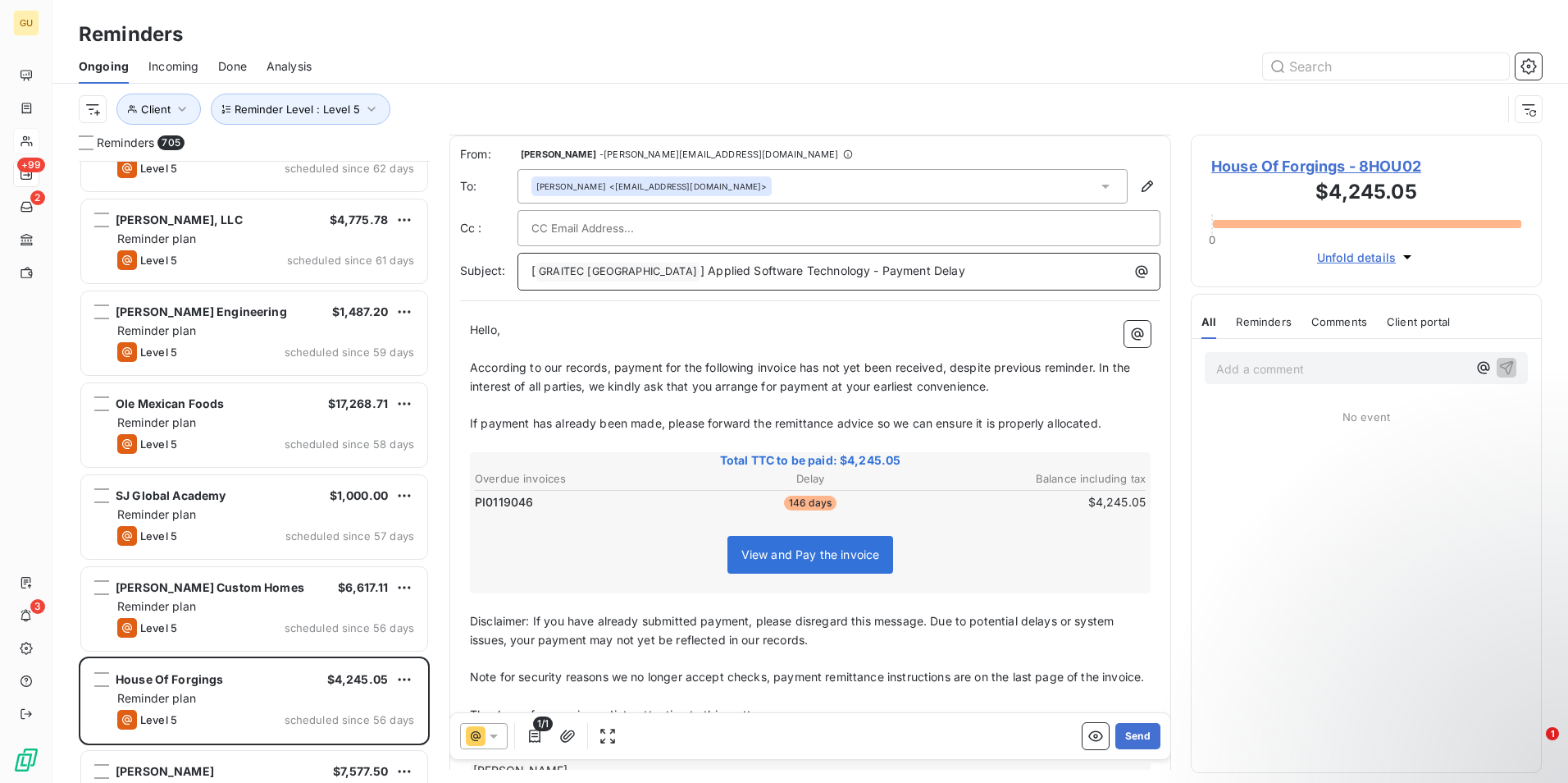
scroll to position [115, 0]
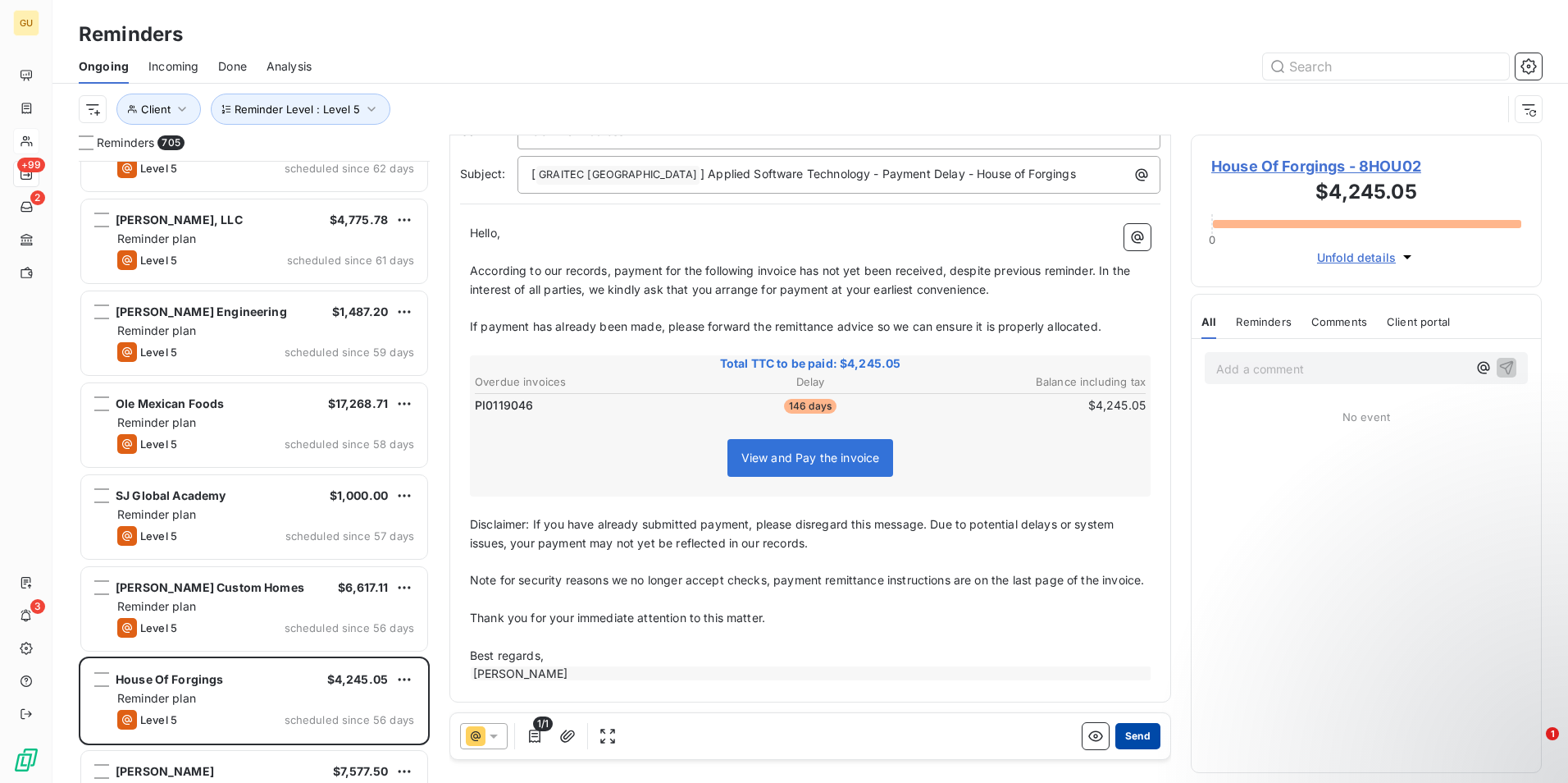
click at [1123, 736] on button "Send" at bounding box center [1138, 736] width 46 height 26
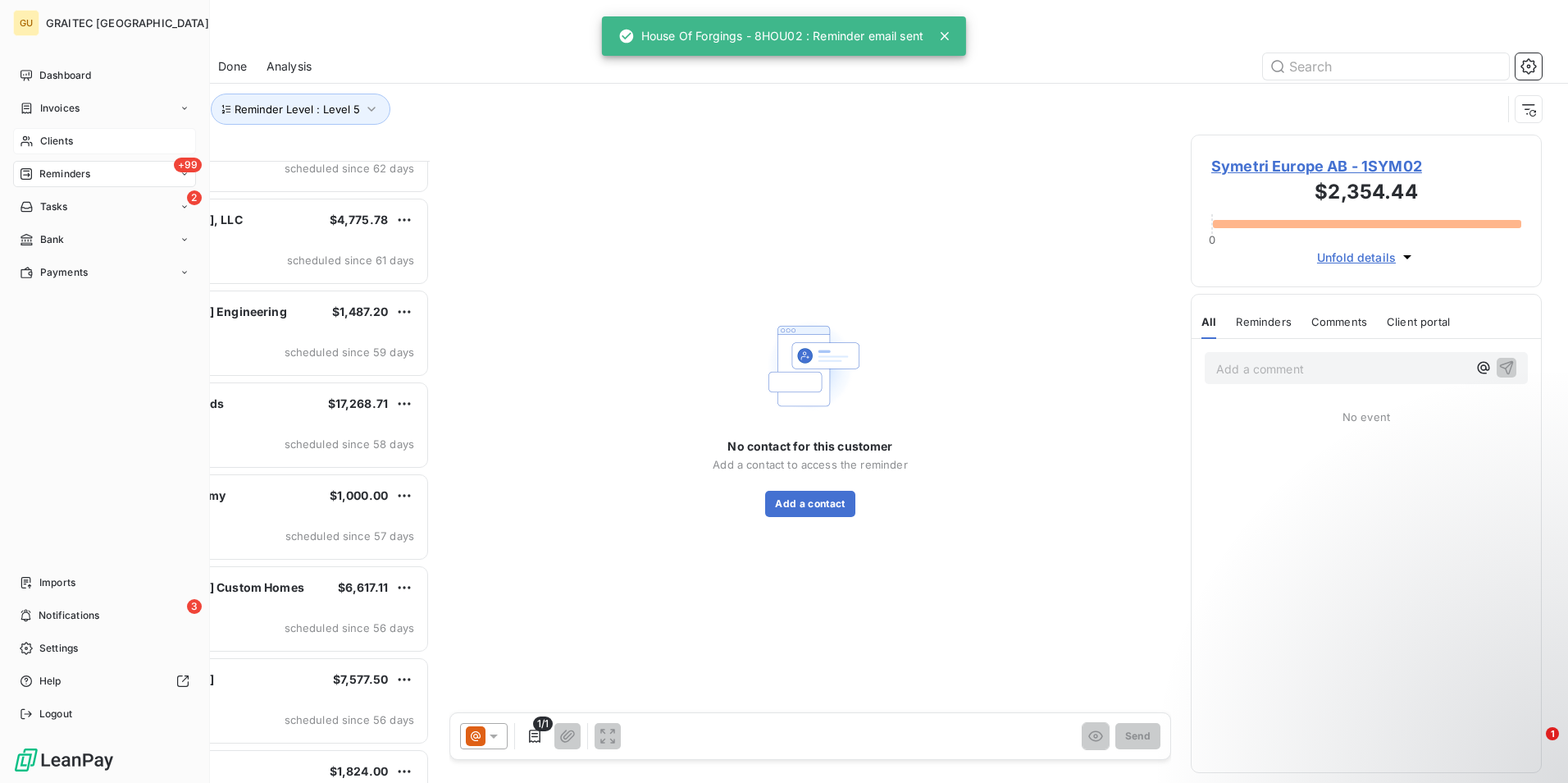
click at [48, 141] on span "Clients" at bounding box center [56, 141] width 33 height 15
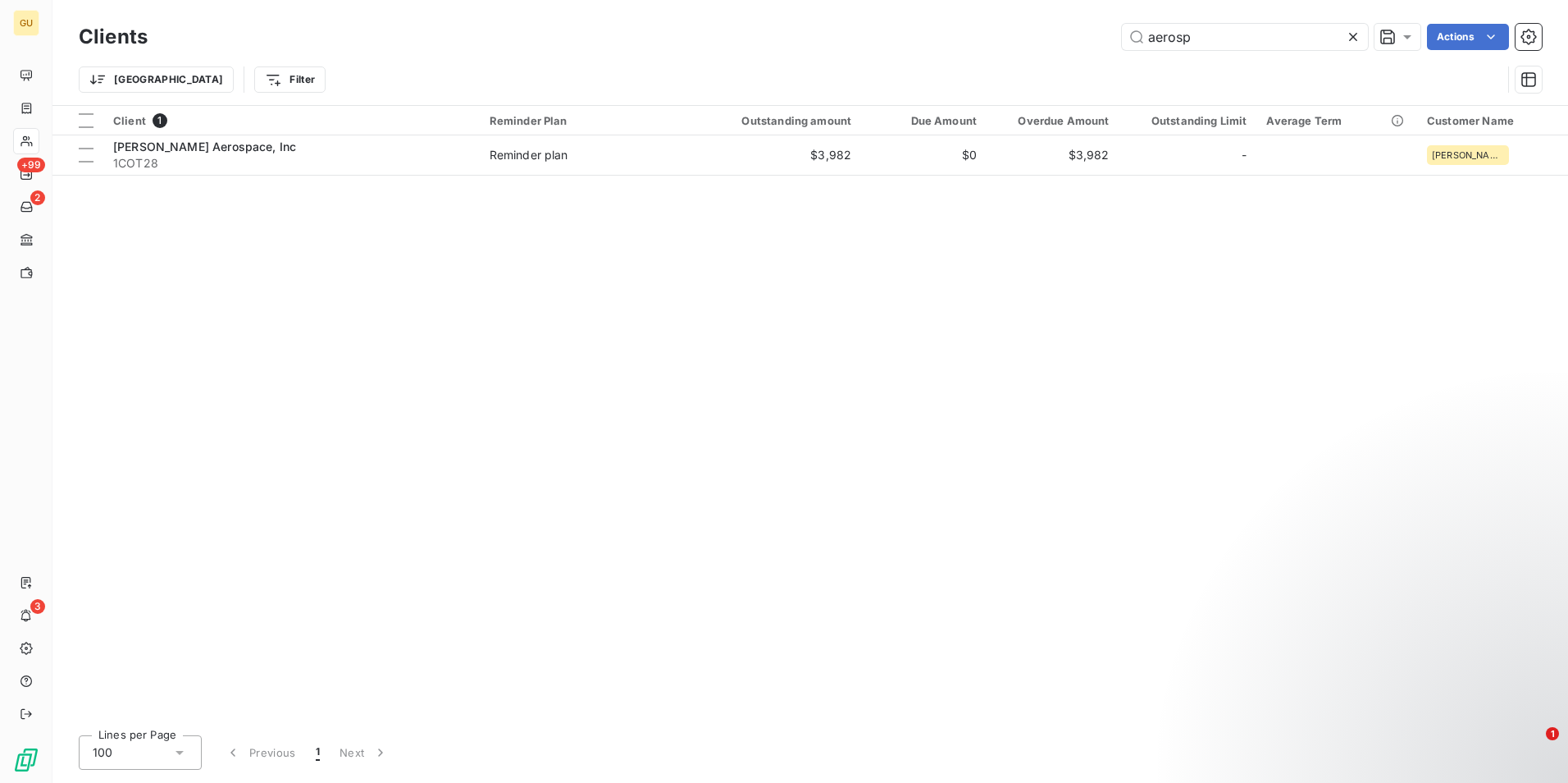
drag, startPoint x: 1215, startPoint y: 37, endPoint x: 1015, endPoint y: 56, distance: 200.9
click at [1015, 56] on div "Clients aerosp Actions Trier Filter" at bounding box center [810, 62] width 1463 height 85
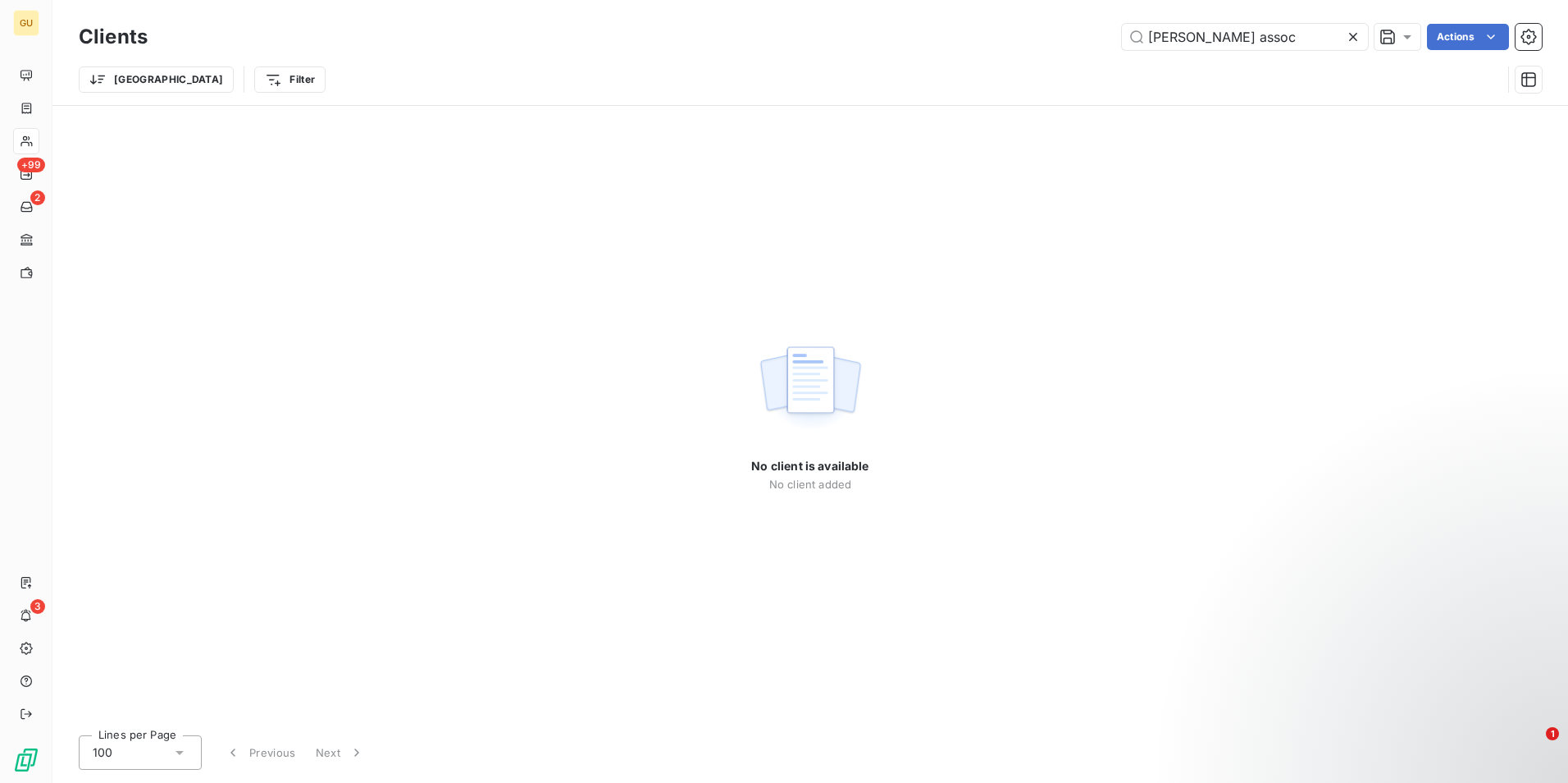
drag, startPoint x: 1238, startPoint y: 39, endPoint x: 1110, endPoint y: 37, distance: 128.0
click at [1110, 37] on div "[PERSON_NAME] assoc Actions" at bounding box center [854, 37] width 1374 height 26
type input "[PERSON_NAME] assoc"
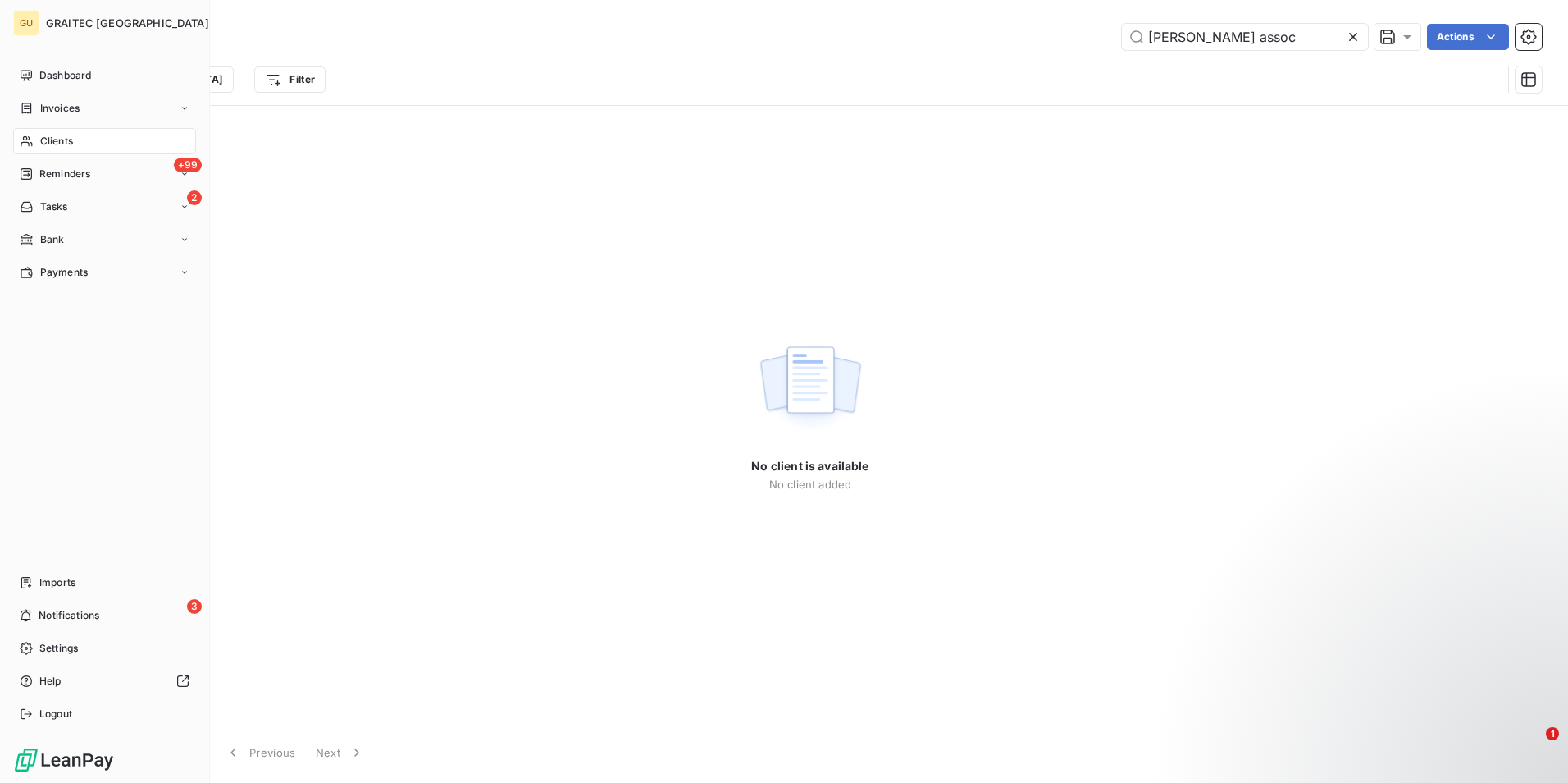
click at [95, 140] on div "Clients" at bounding box center [105, 141] width 183 height 26
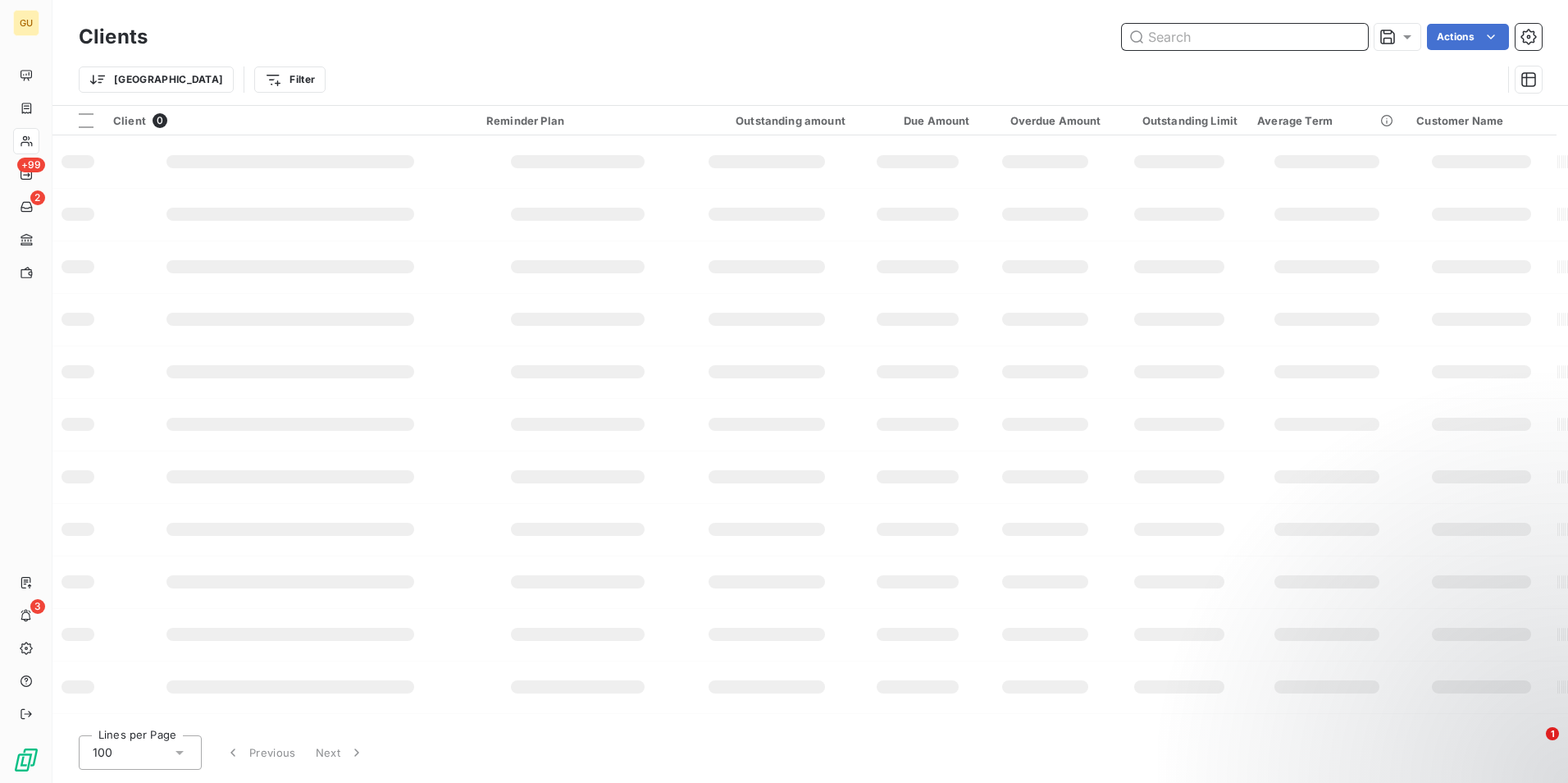
click at [1162, 36] on input "text" at bounding box center [1245, 37] width 246 height 26
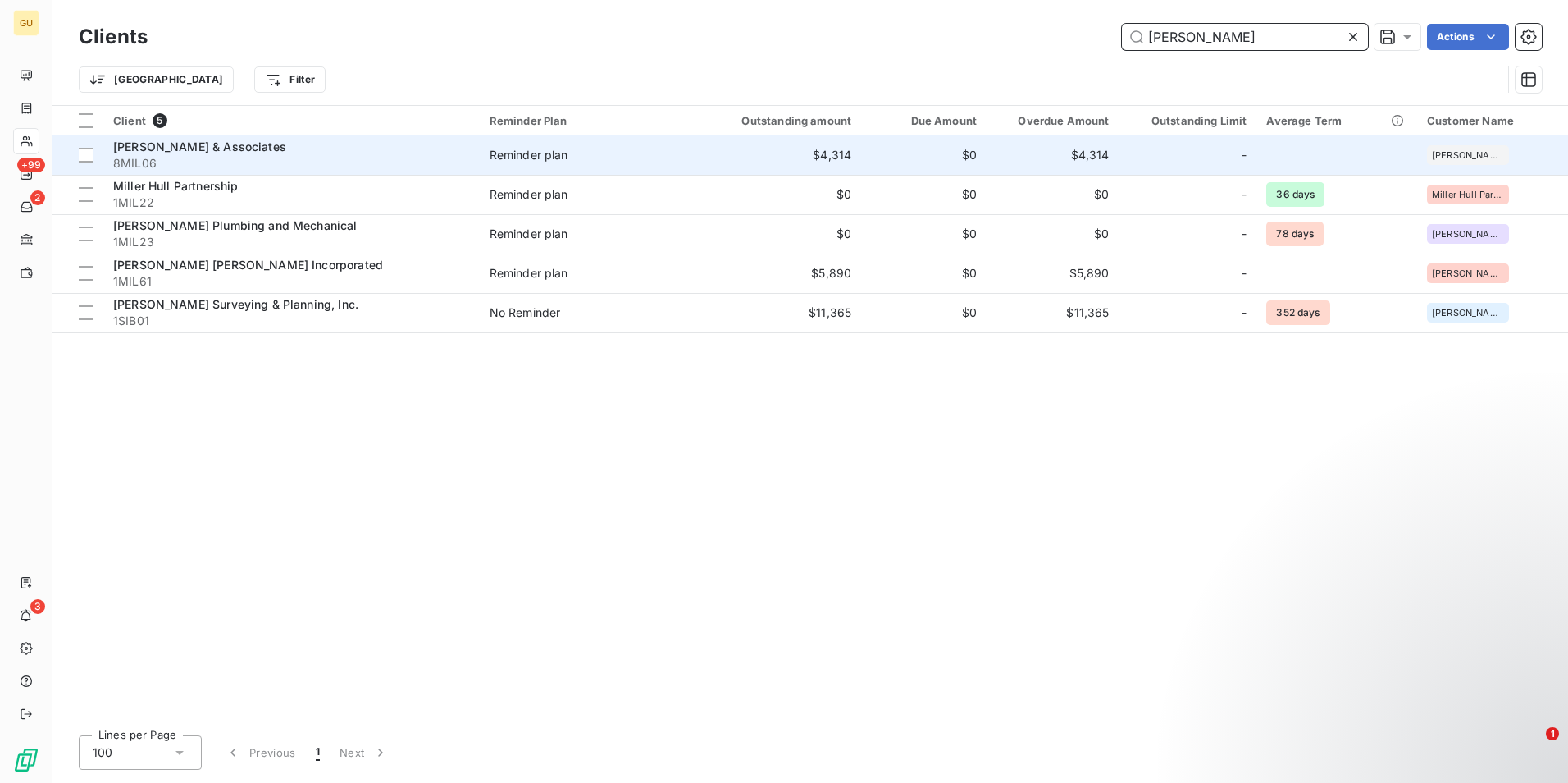
type input "[PERSON_NAME]"
click at [147, 153] on span "[PERSON_NAME] & Associates" at bounding box center [200, 146] width 173 height 14
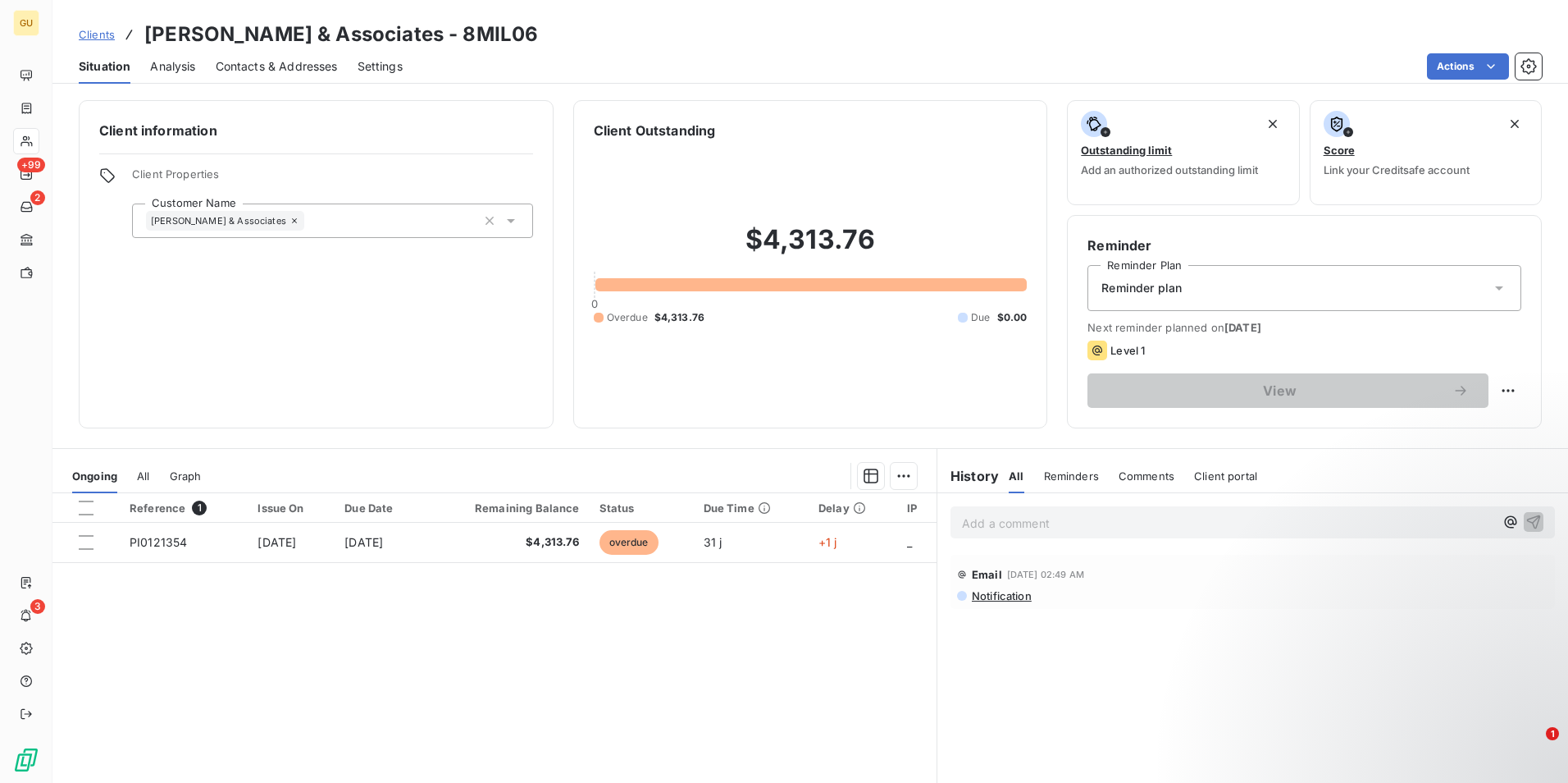
drag, startPoint x: 432, startPoint y: 35, endPoint x: 447, endPoint y: 44, distance: 17.5
click at [445, 44] on div "Clients [PERSON_NAME] & Associates - 8MIL06" at bounding box center [810, 34] width 1516 height 29
click at [452, 31] on div "Clients [PERSON_NAME] & Associates - 8MIL06" at bounding box center [810, 34] width 1516 height 29
drag, startPoint x: 427, startPoint y: 37, endPoint x: 354, endPoint y: 32, distance: 73.2
click at [354, 32] on div "Clients [PERSON_NAME] & Associates - 8MIL06" at bounding box center [810, 34] width 1516 height 29
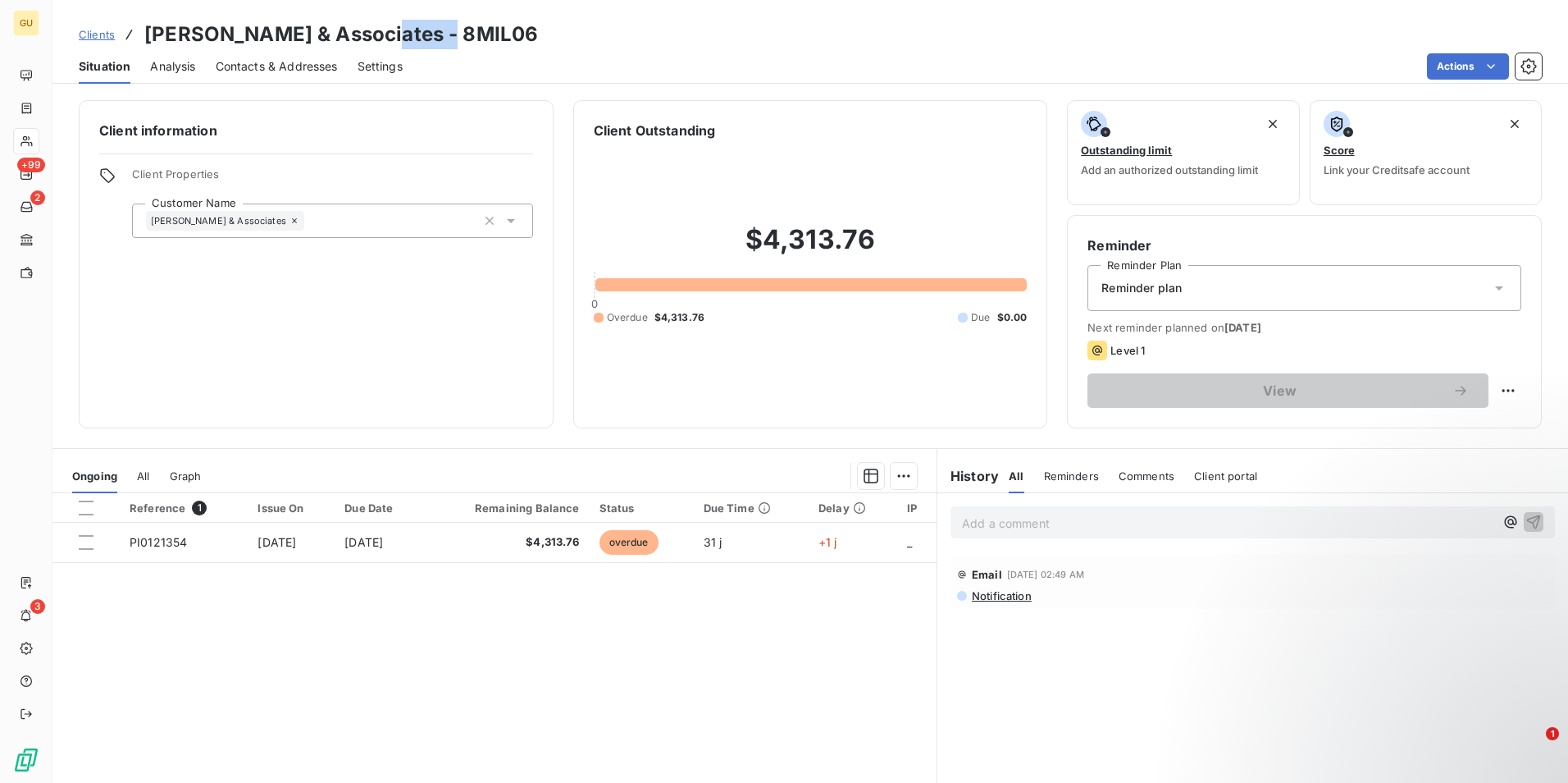
drag, startPoint x: 354, startPoint y: 32, endPoint x: 364, endPoint y: 35, distance: 10.4
copy h3 "8MIL06"
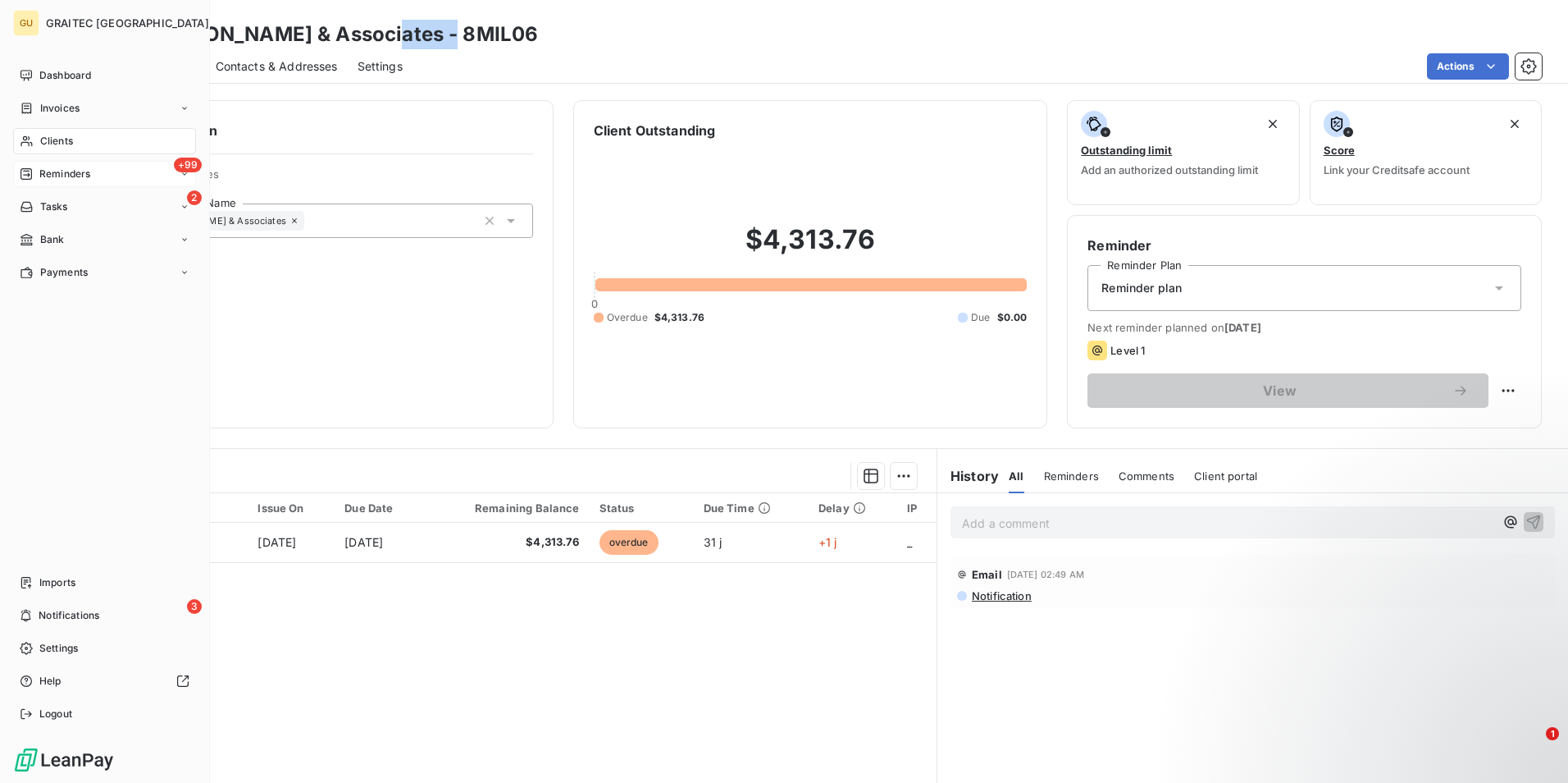
click at [62, 178] on span "Reminders" at bounding box center [65, 173] width 51 height 15
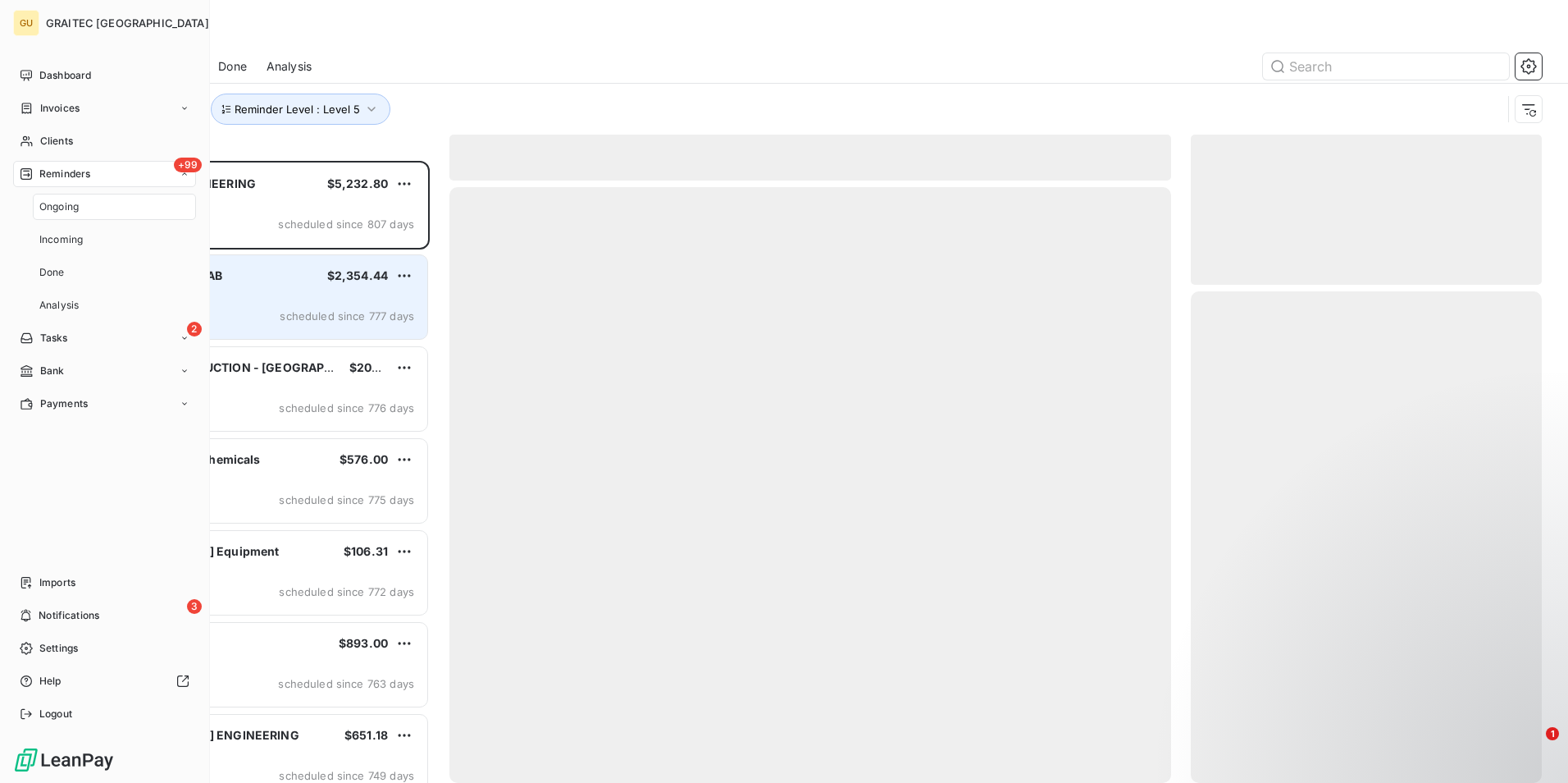
scroll to position [610, 339]
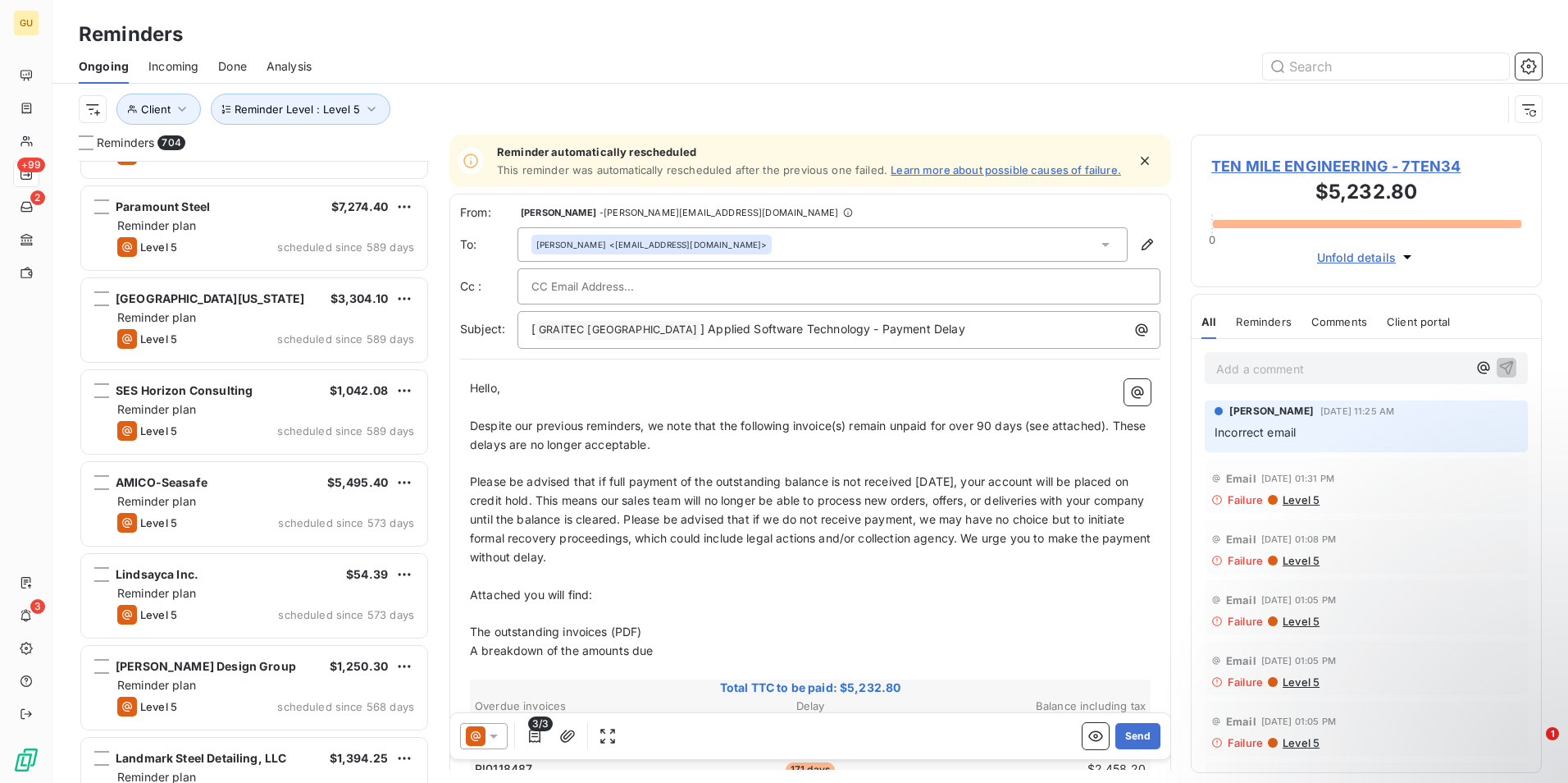
click at [263, 579] on div "Turnerboone [US_STATE] $1,504.28 Reminder plan Level 5 scheduled since 589 days…" at bounding box center [254, 472] width 351 height 622
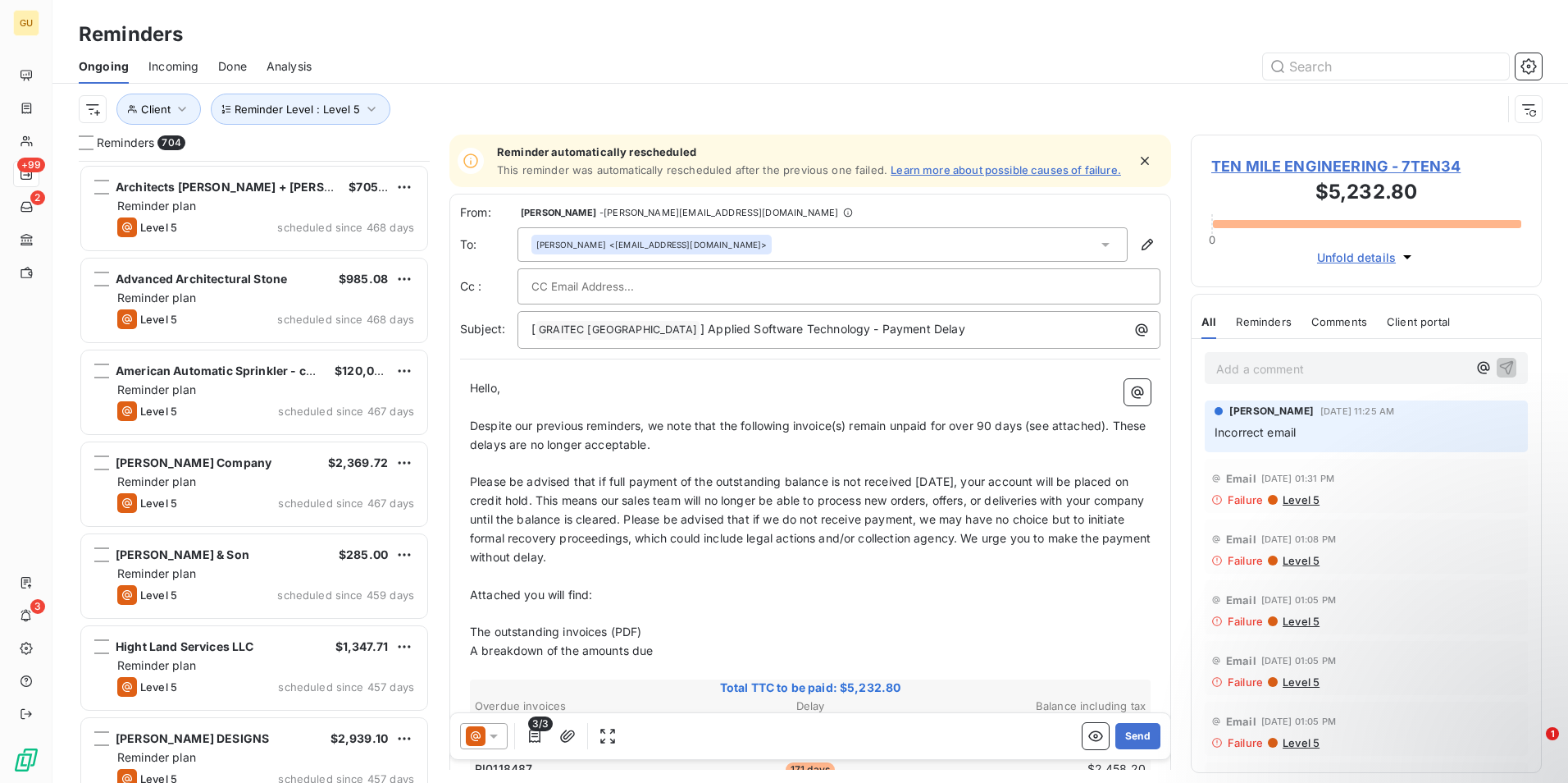
click at [263, 579] on div "Guido Construction $730.69 Reminder plan Level 5 scheduled since 469 days Krono…" at bounding box center [254, 472] width 351 height 622
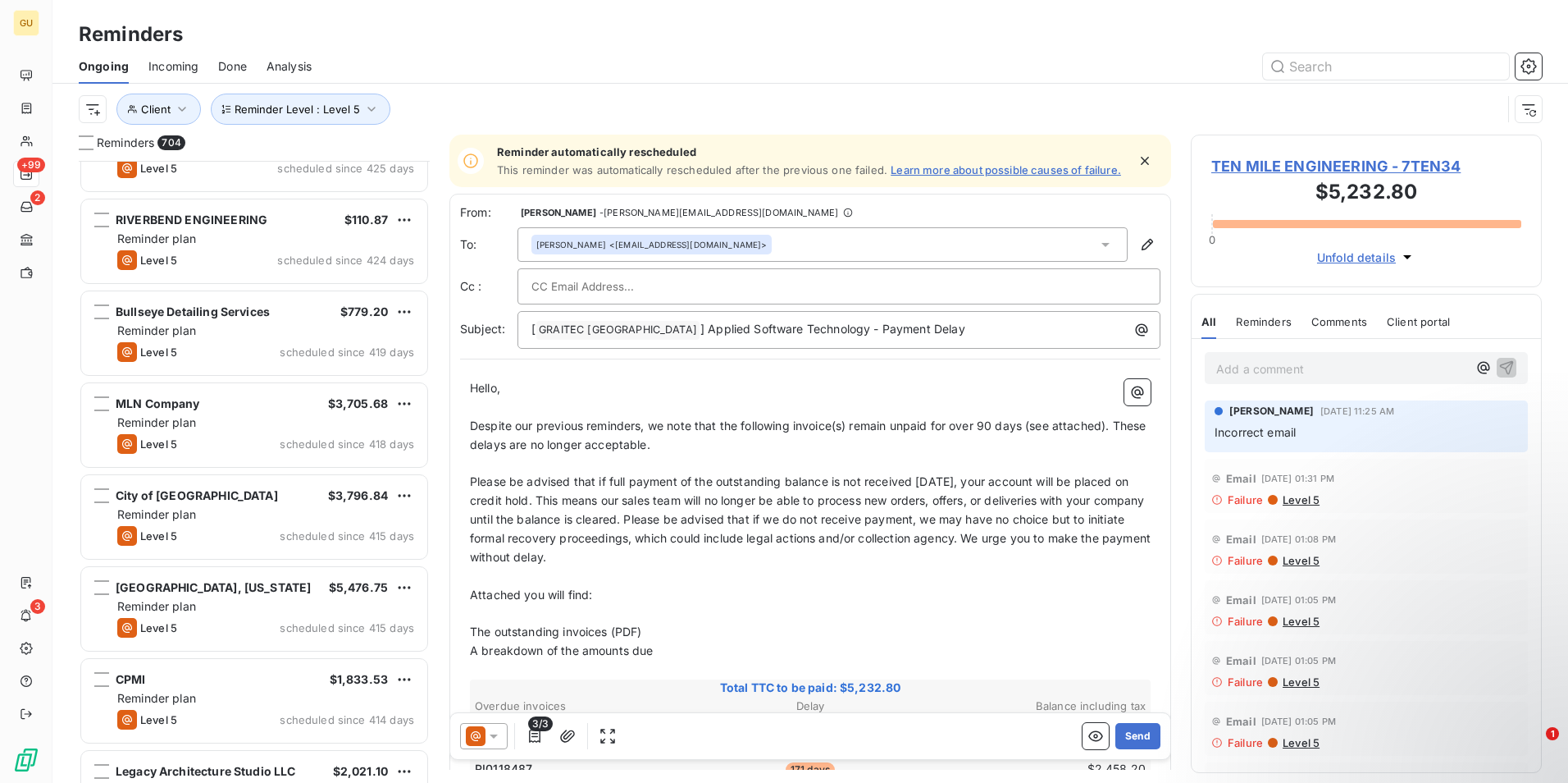
click at [263, 579] on div "RTG Furniture Corp. and Affiliates $912.50 Reminder plan Level 5 scheduled sinc…" at bounding box center [254, 472] width 351 height 622
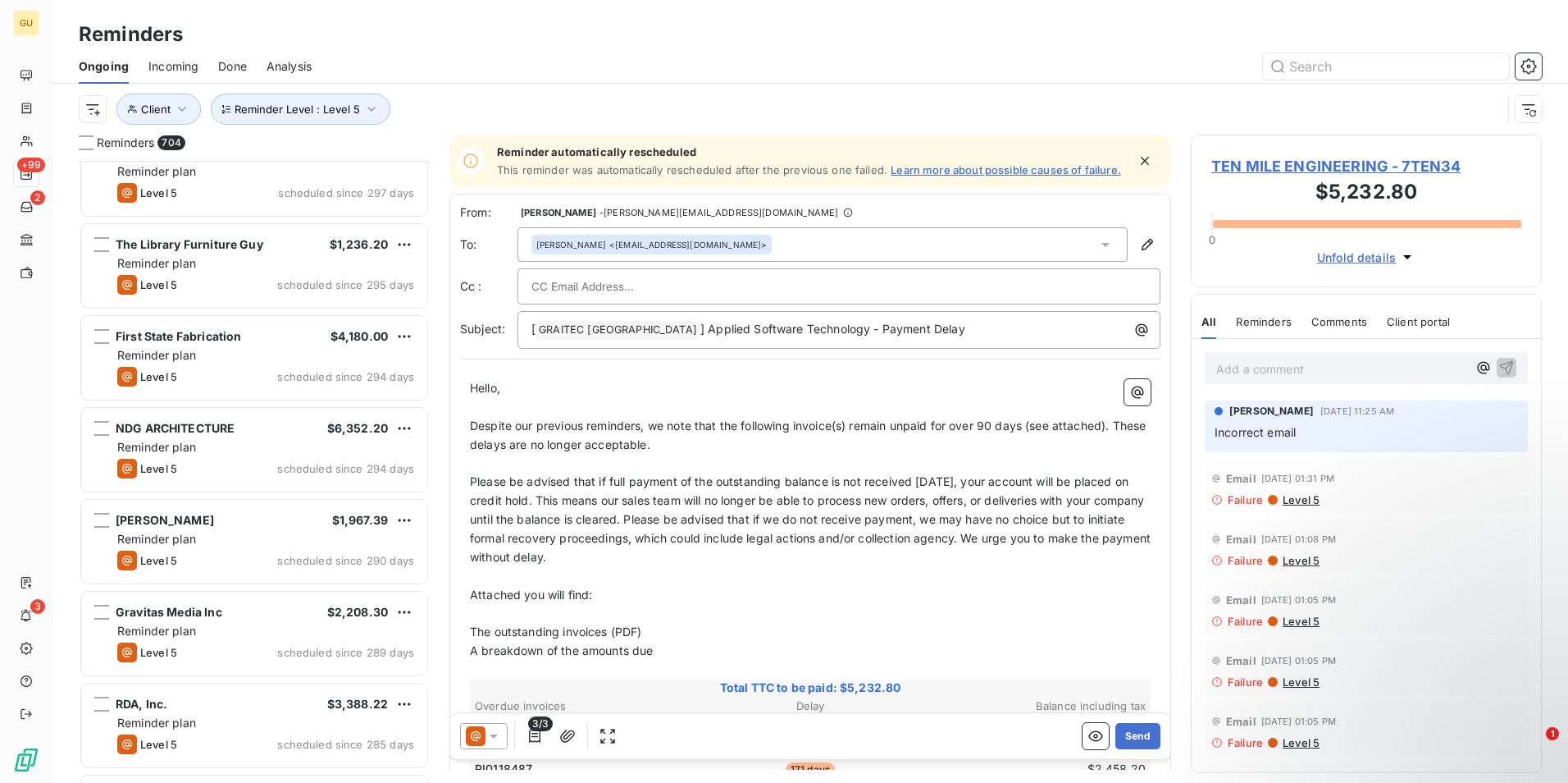
click at [263, 579] on div "[PERSON_NAME] [PERSON_NAME] $571.42 Reminder plan Level 5 scheduled since 304 d…" at bounding box center [254, 472] width 351 height 622
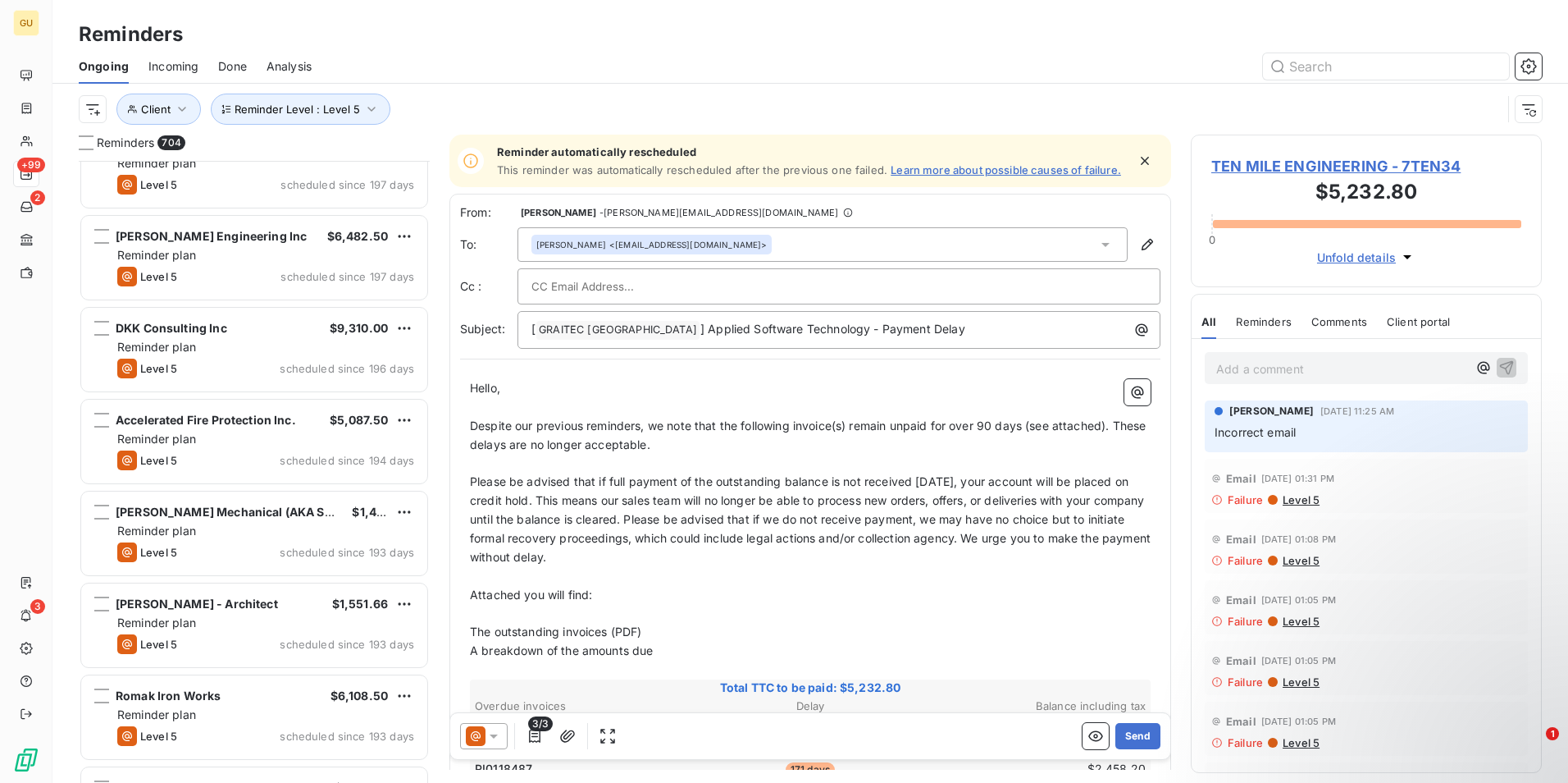
click at [263, 579] on div "MH COMPANIES $3,049.52 Reminder plan Level 5 scheduled since 204 days Tegre Cor…" at bounding box center [254, 472] width 351 height 622
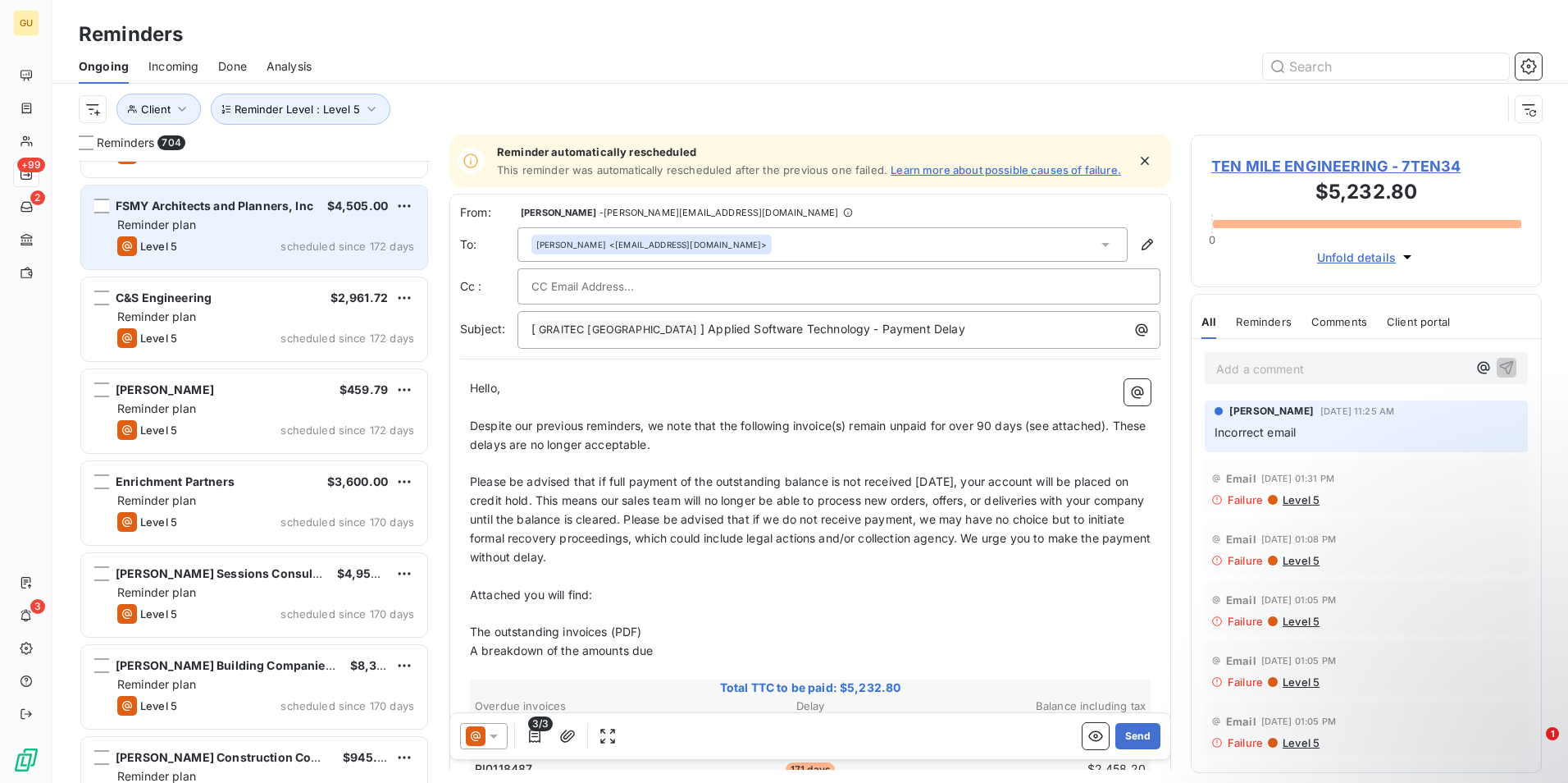
scroll to position [32582, 0]
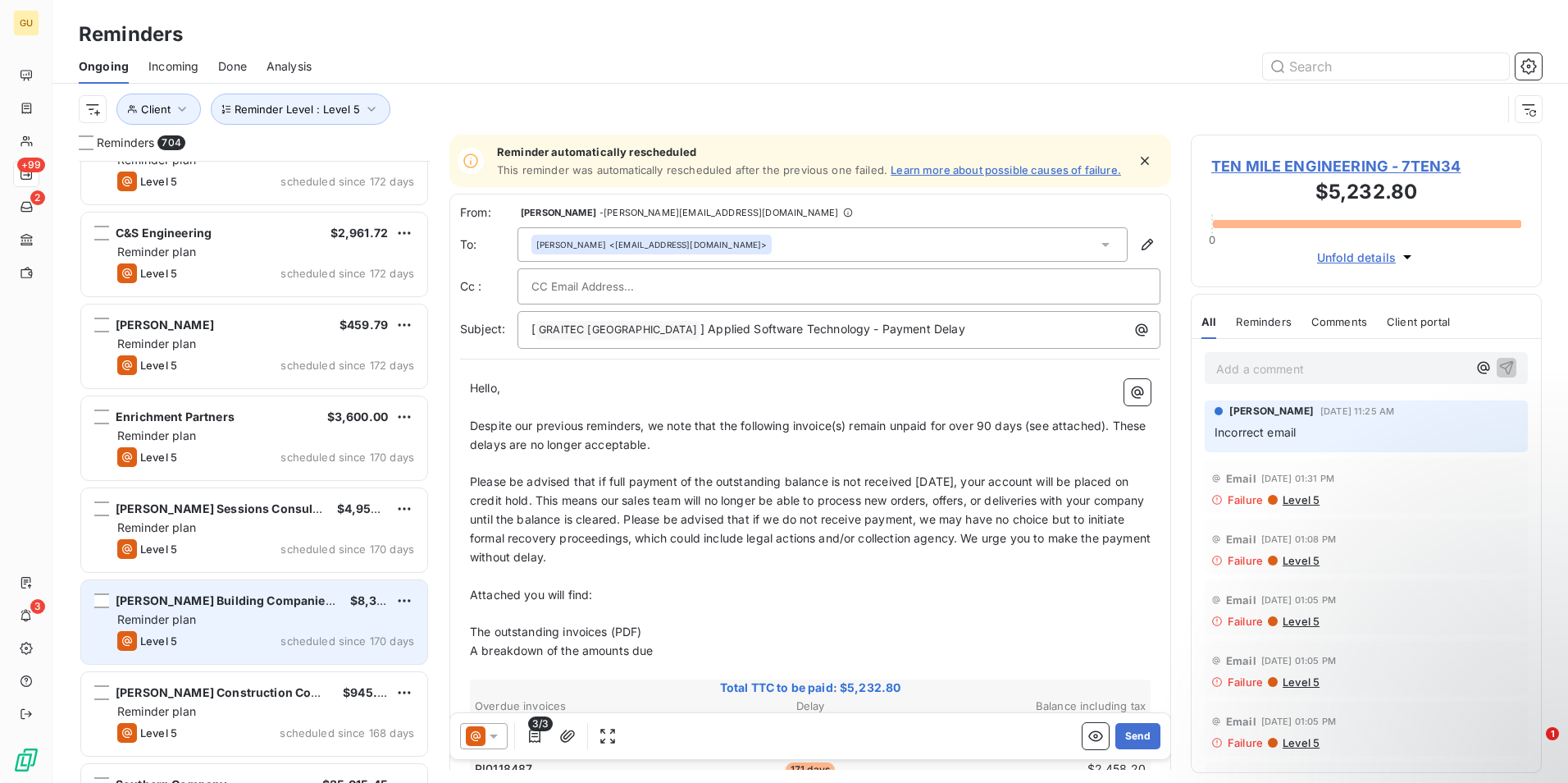
click at [280, 627] on div "Reminder plan" at bounding box center [265, 619] width 297 height 16
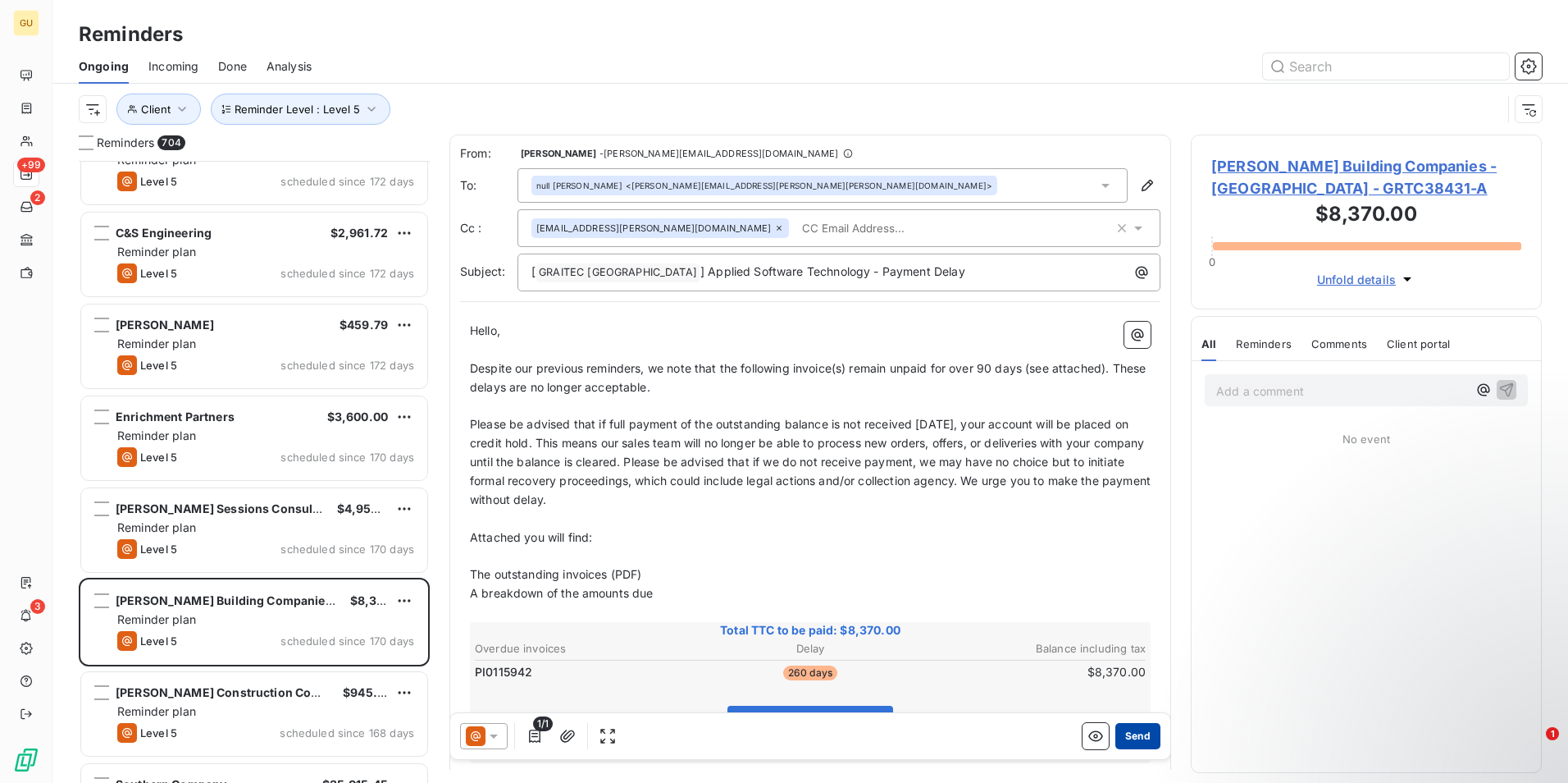
click at [1126, 732] on button "Send" at bounding box center [1138, 736] width 46 height 26
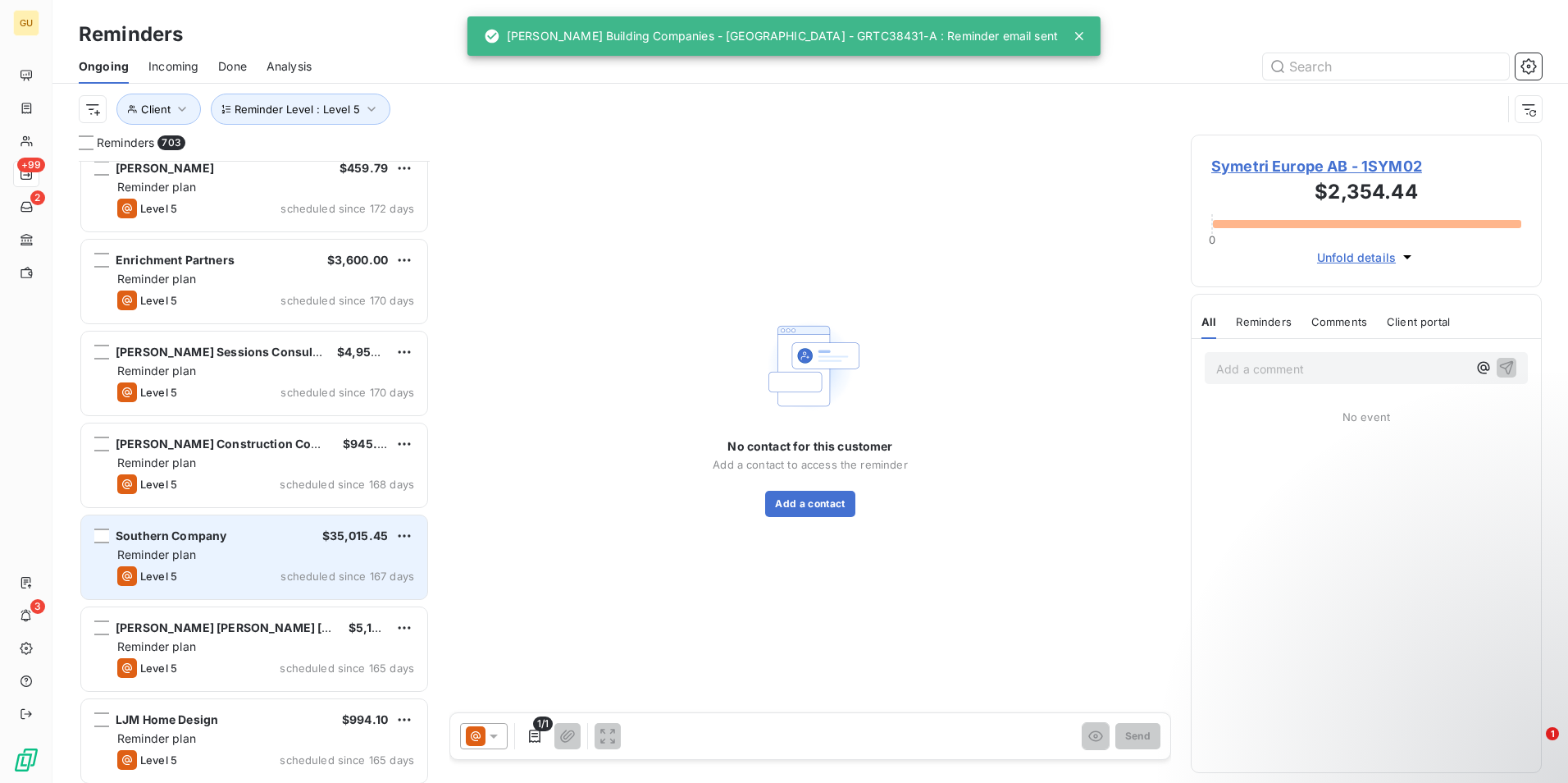
scroll to position [32745, 0]
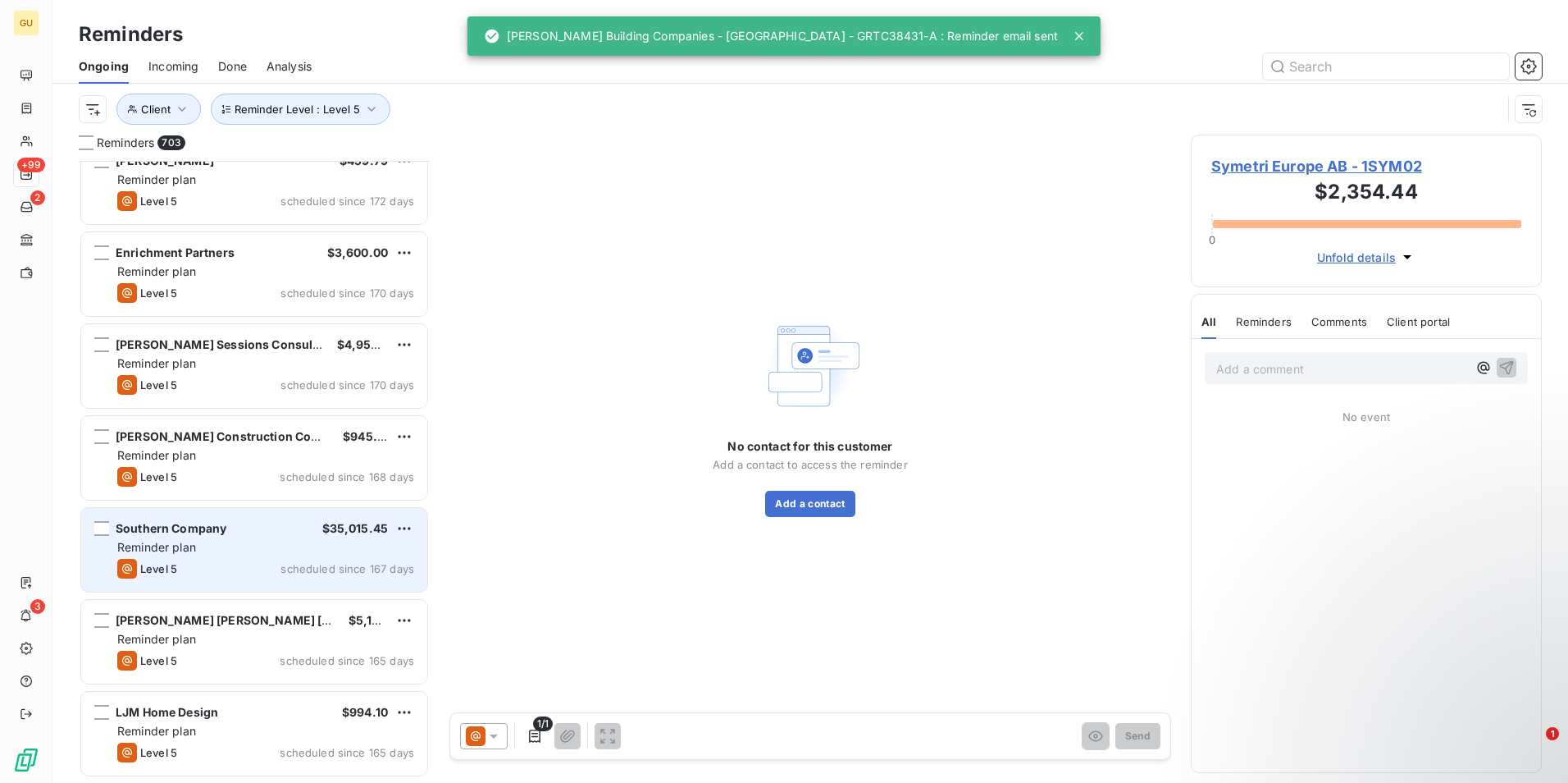
click at [238, 544] on div "Reminder plan" at bounding box center [265, 547] width 297 height 16
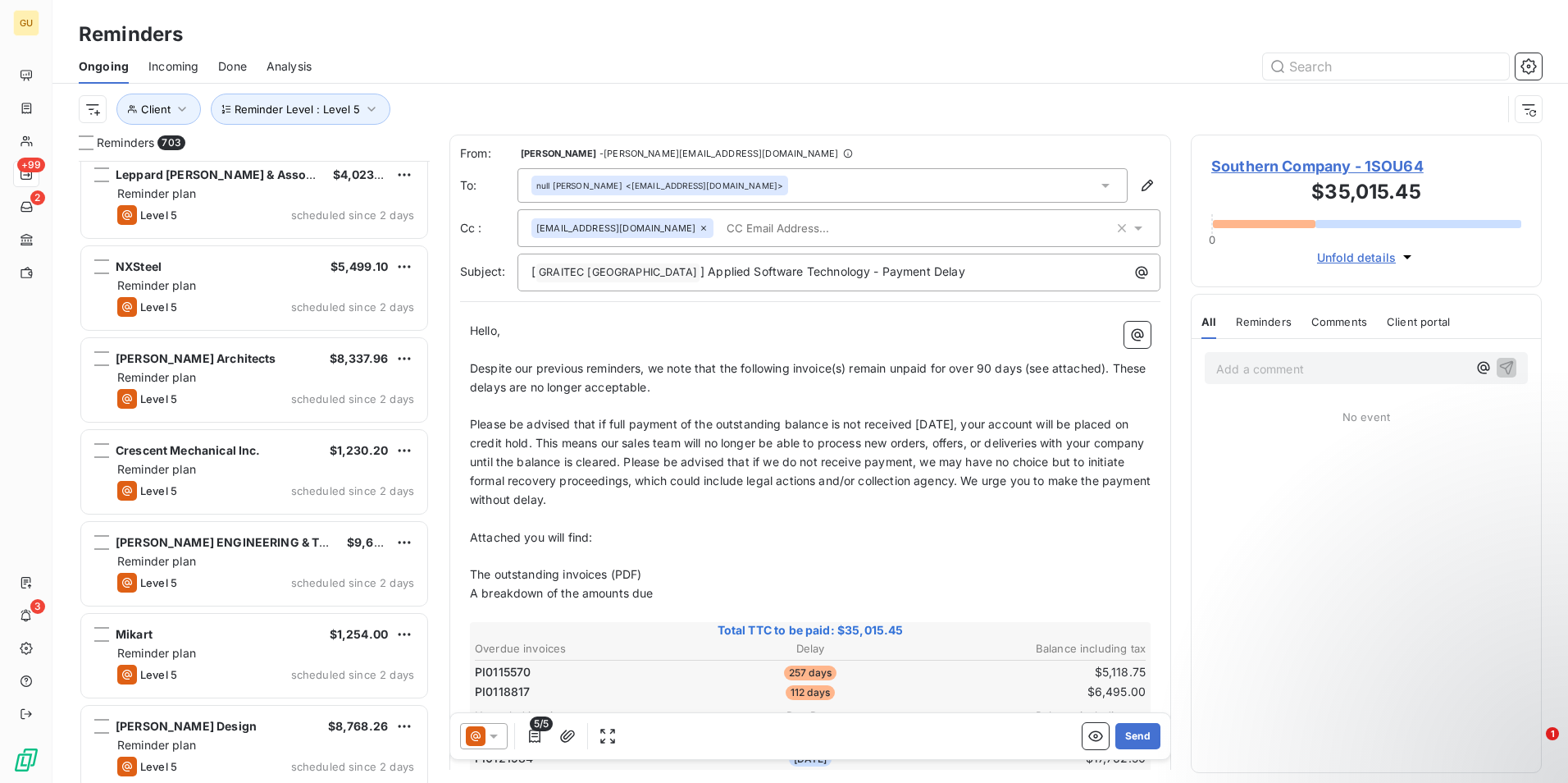
scroll to position [62026, 0]
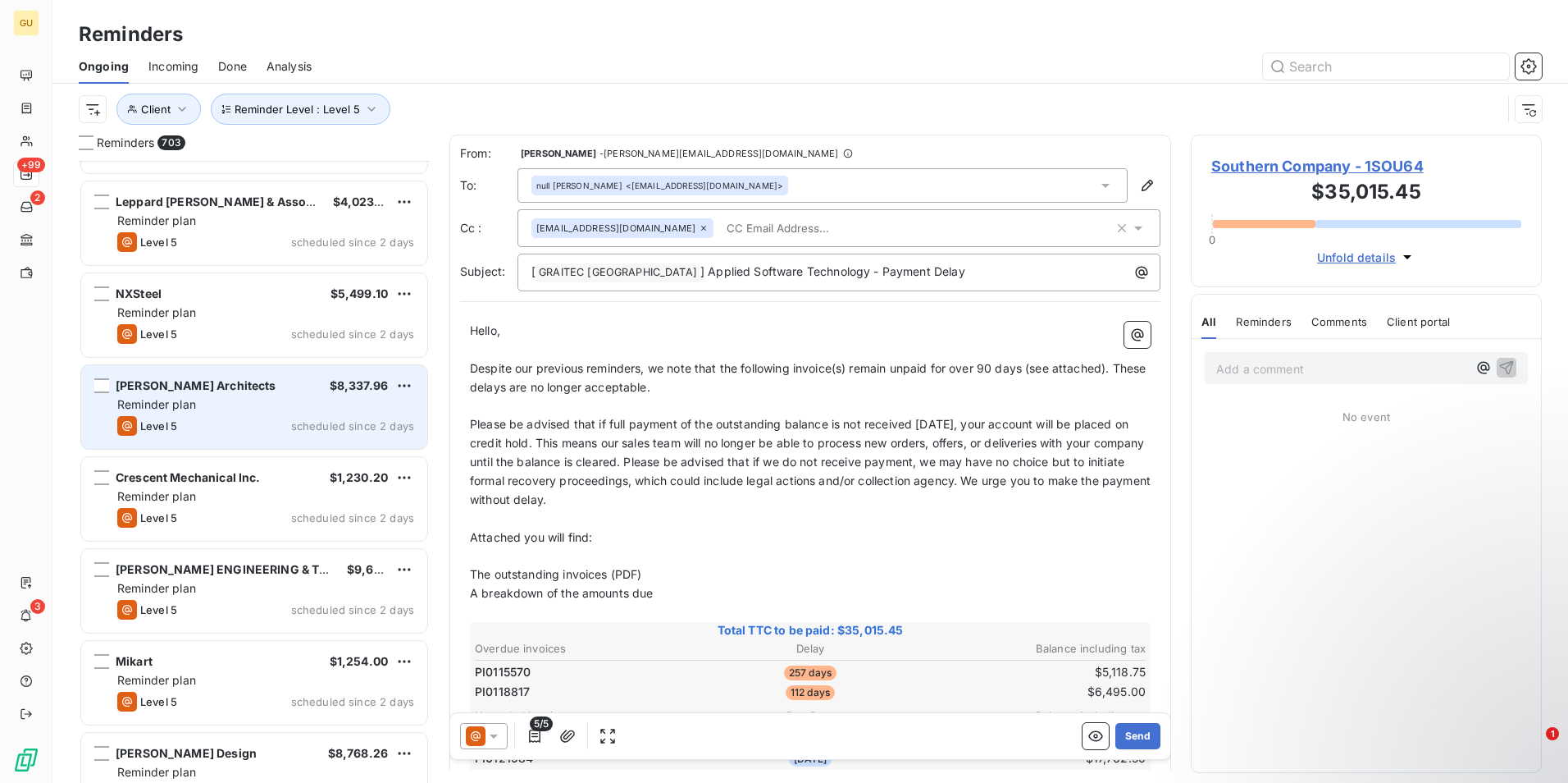
click at [258, 419] on div "Level 5 scheduled since 2 days" at bounding box center [265, 425] width 297 height 19
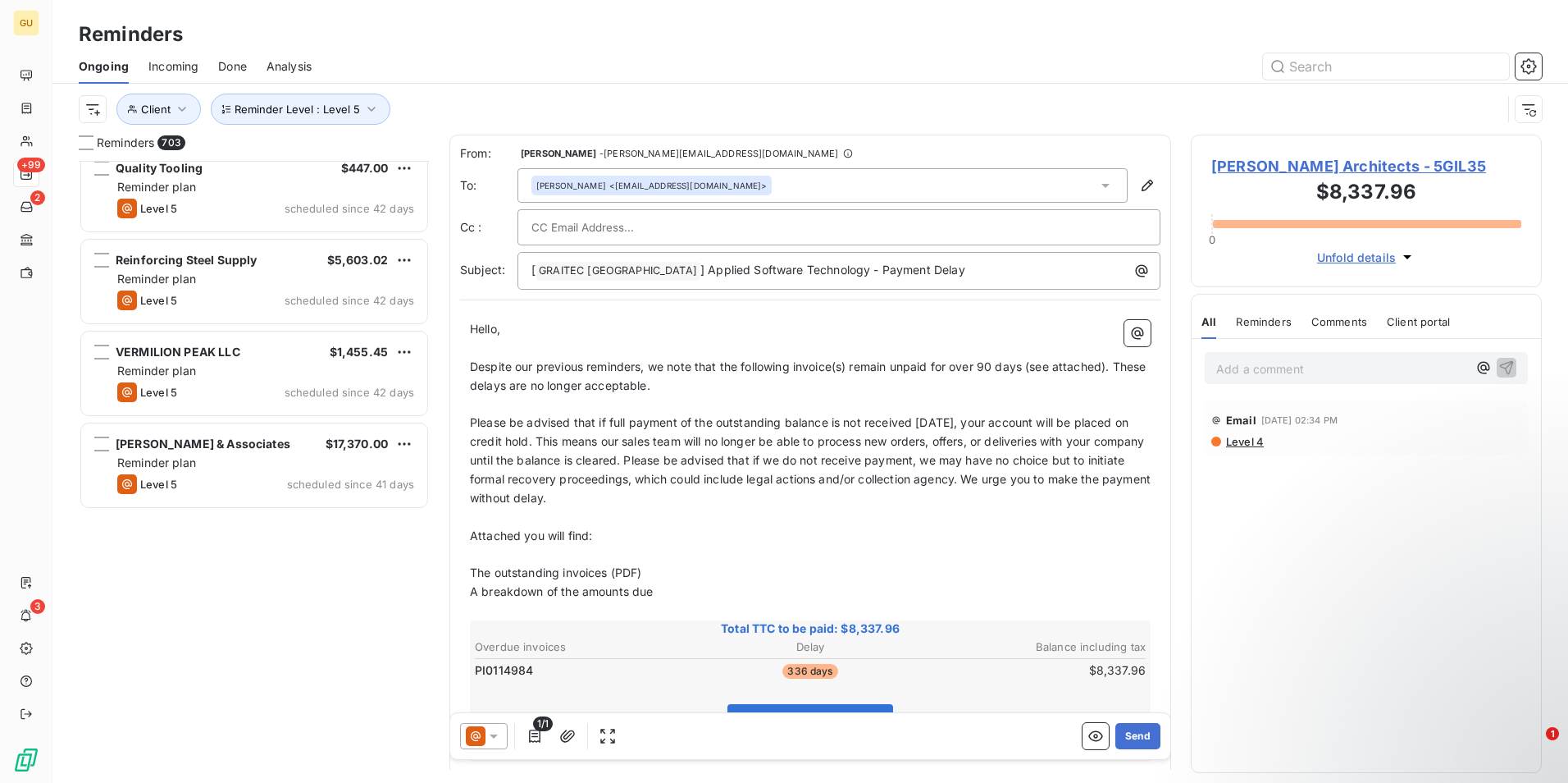
scroll to position [48977, 0]
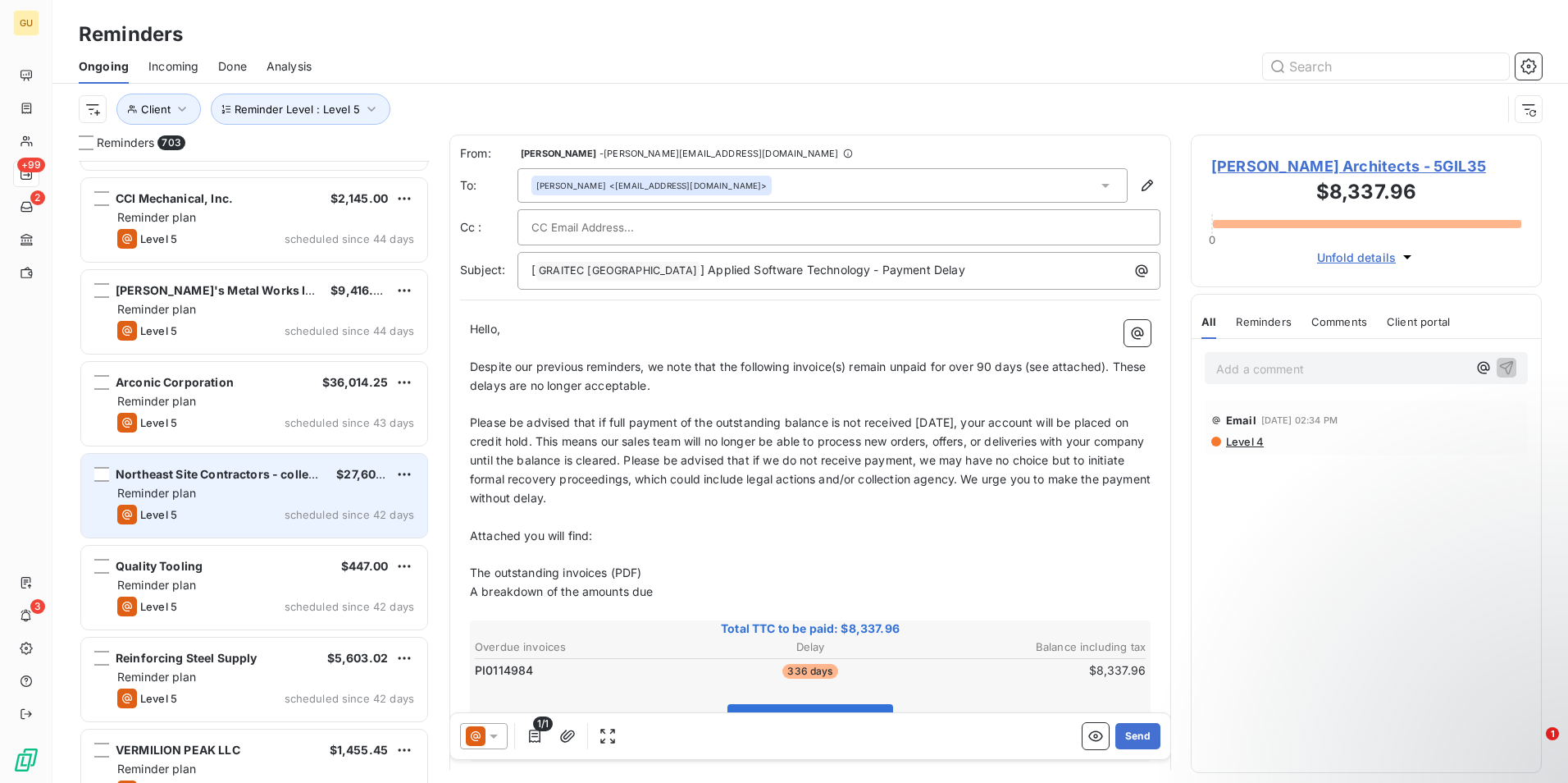
click at [237, 501] on div "Reminder plan" at bounding box center [265, 493] width 297 height 16
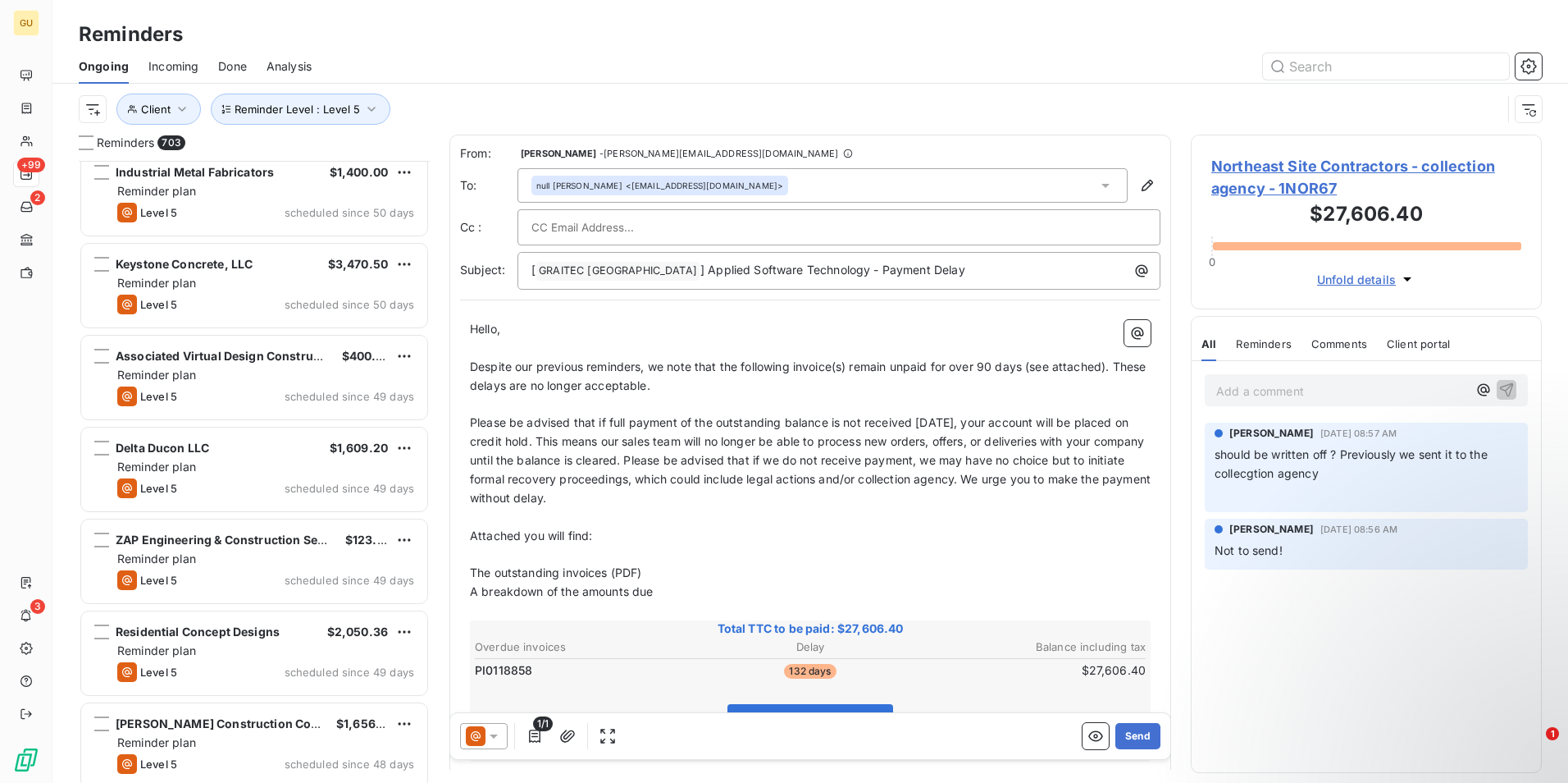
scroll to position [47664, 0]
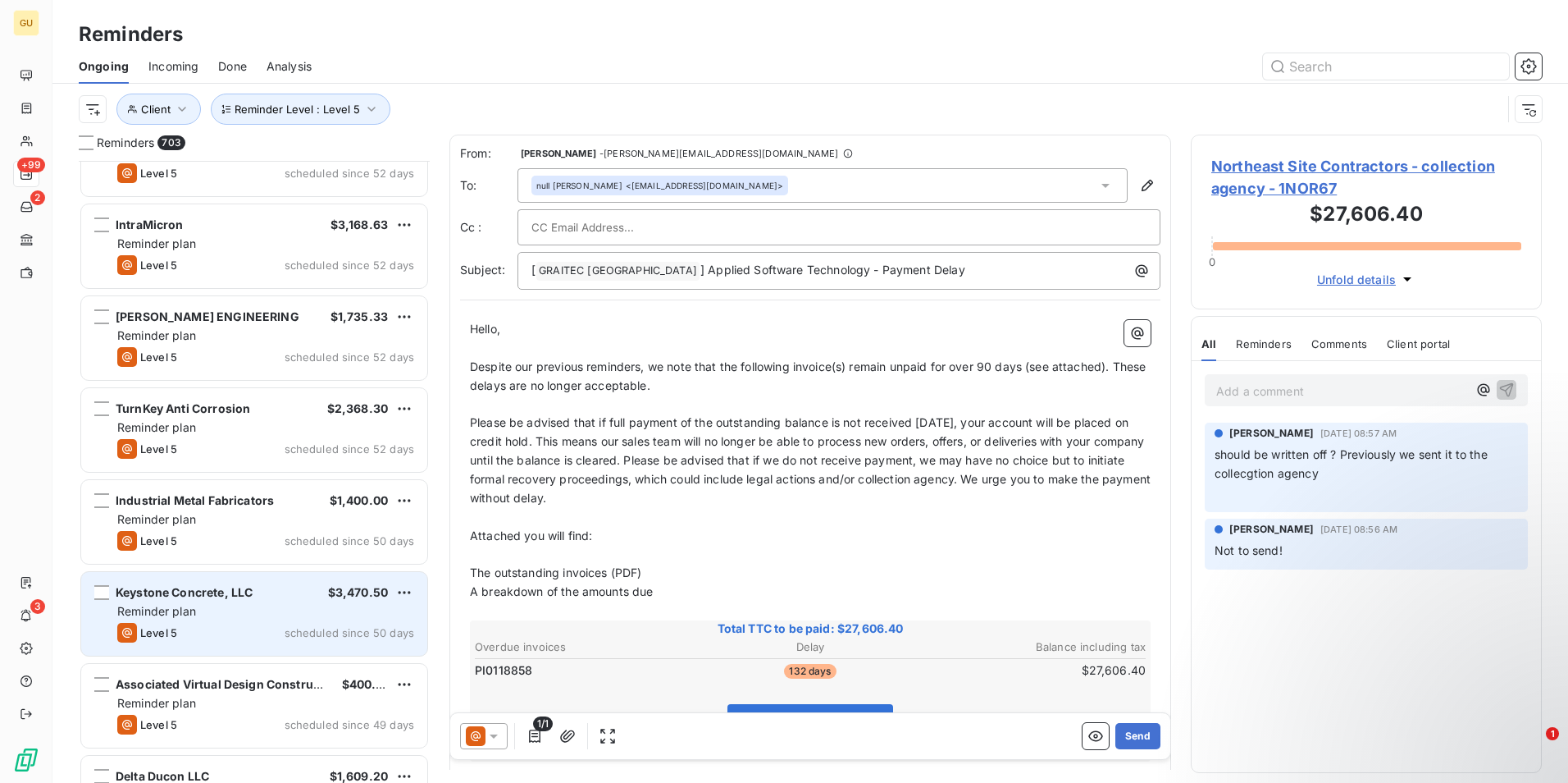
click at [269, 622] on div "Keystone Concrete, LLC $3,470.50 Reminder plan Level 5 scheduled since 50 days" at bounding box center [254, 613] width 346 height 83
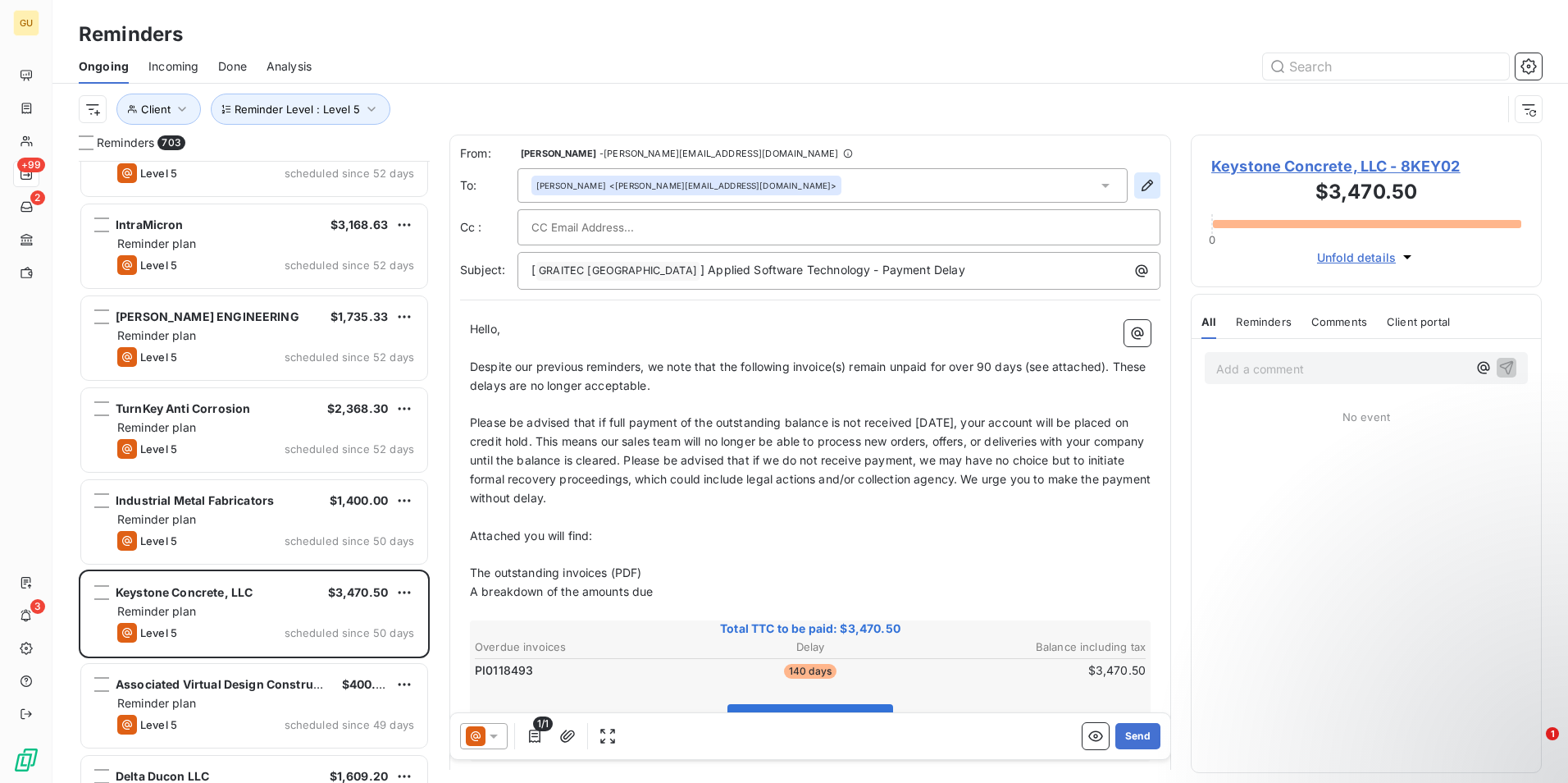
click at [1139, 189] on icon "button" at bounding box center [1147, 185] width 16 height 16
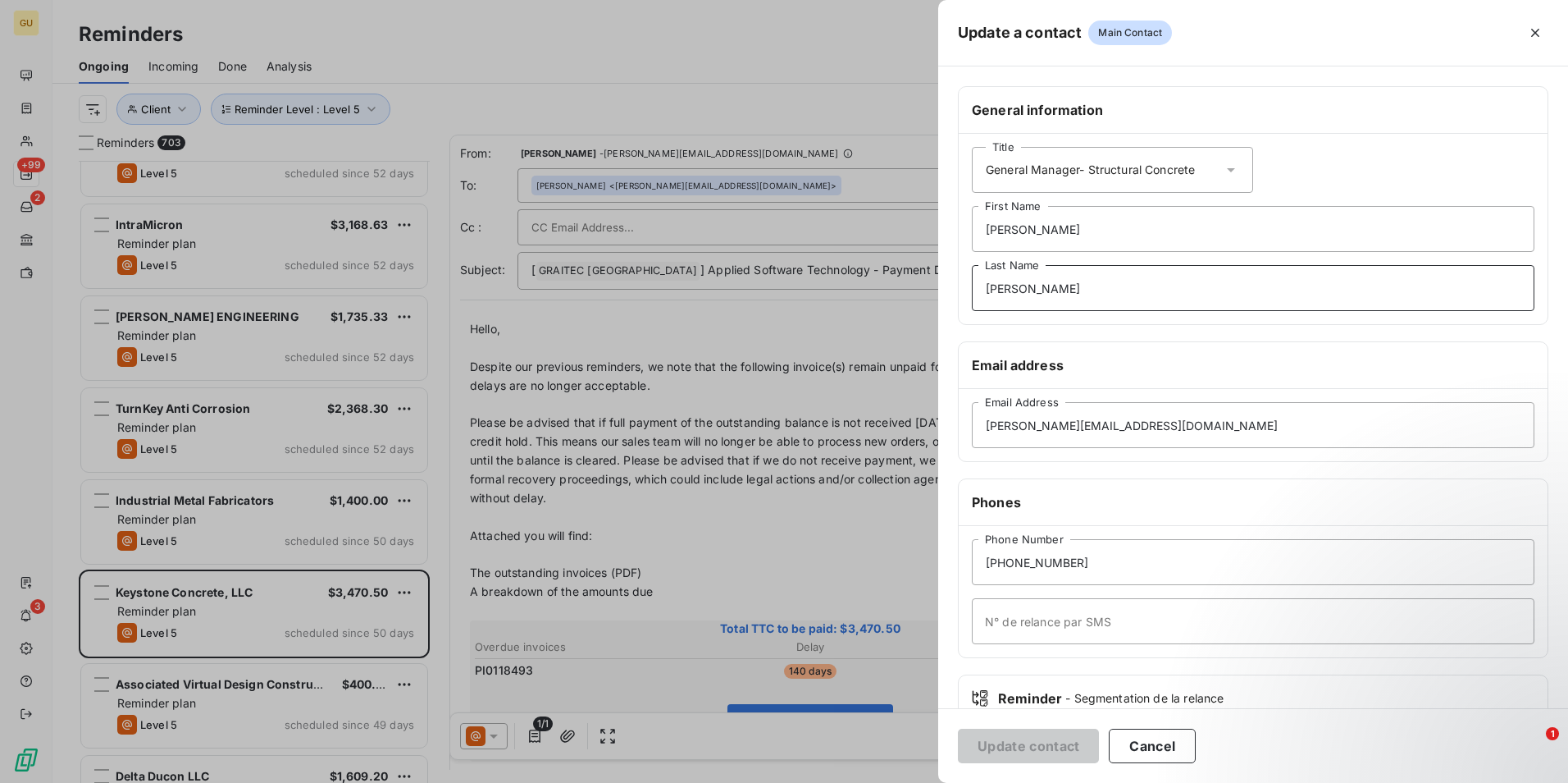
drag, startPoint x: 1058, startPoint y: 293, endPoint x: 891, endPoint y: 282, distance: 167.4
click at [891, 782] on div "Update a contact Main Contact General information Title General Manager- Struct…" at bounding box center [784, 783] width 1568 height 0
drag, startPoint x: 1034, startPoint y: 231, endPoint x: 958, endPoint y: 230, distance: 76.0
click at [958, 230] on div "General information Title General Manager- Structural Concrete [PERSON_NAME] Fi…" at bounding box center [1253, 205] width 591 height 238
click at [1030, 749] on button "Update contact" at bounding box center [1029, 746] width 141 height 35
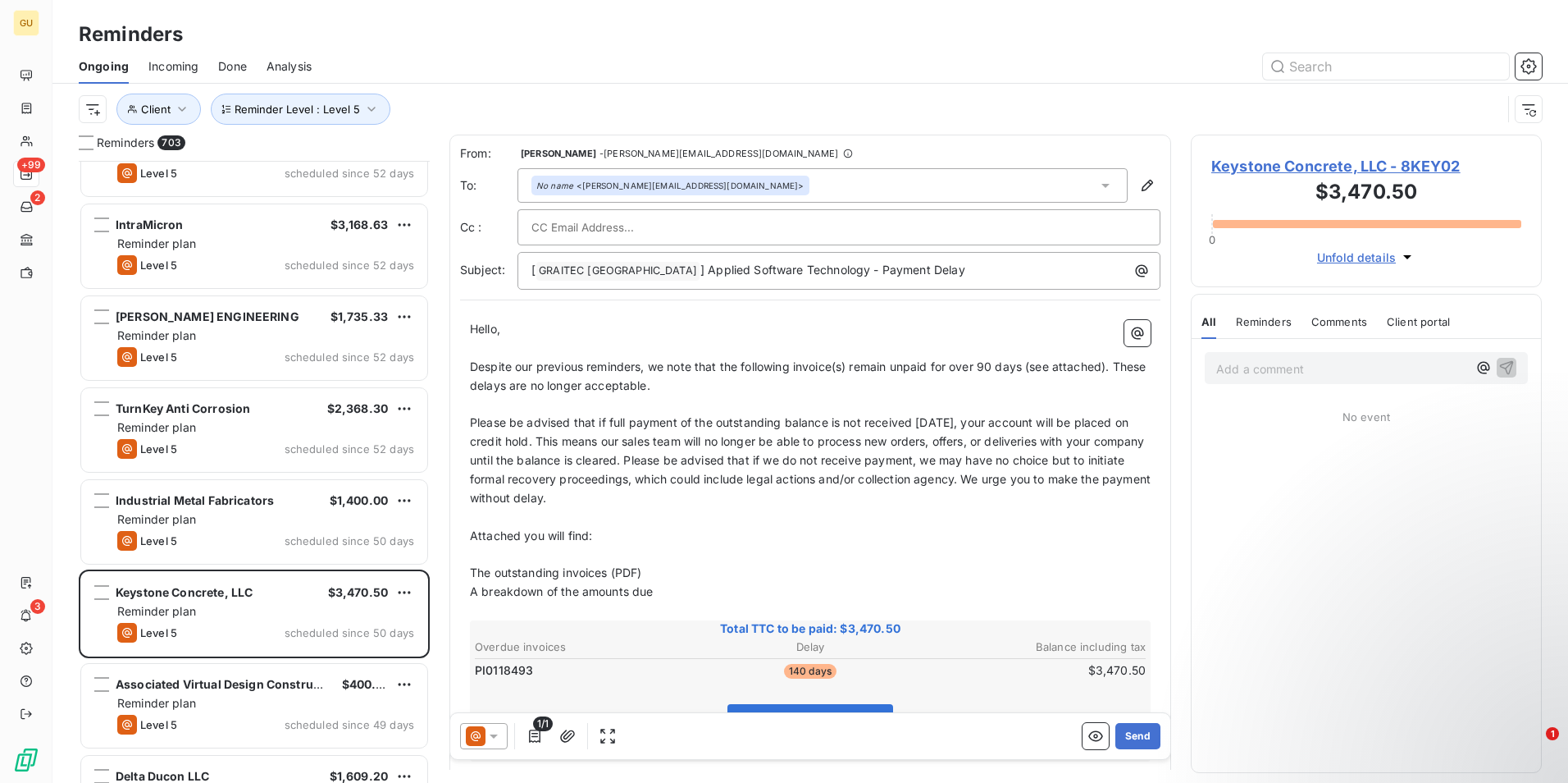
click at [496, 738] on icon at bounding box center [493, 736] width 16 height 16
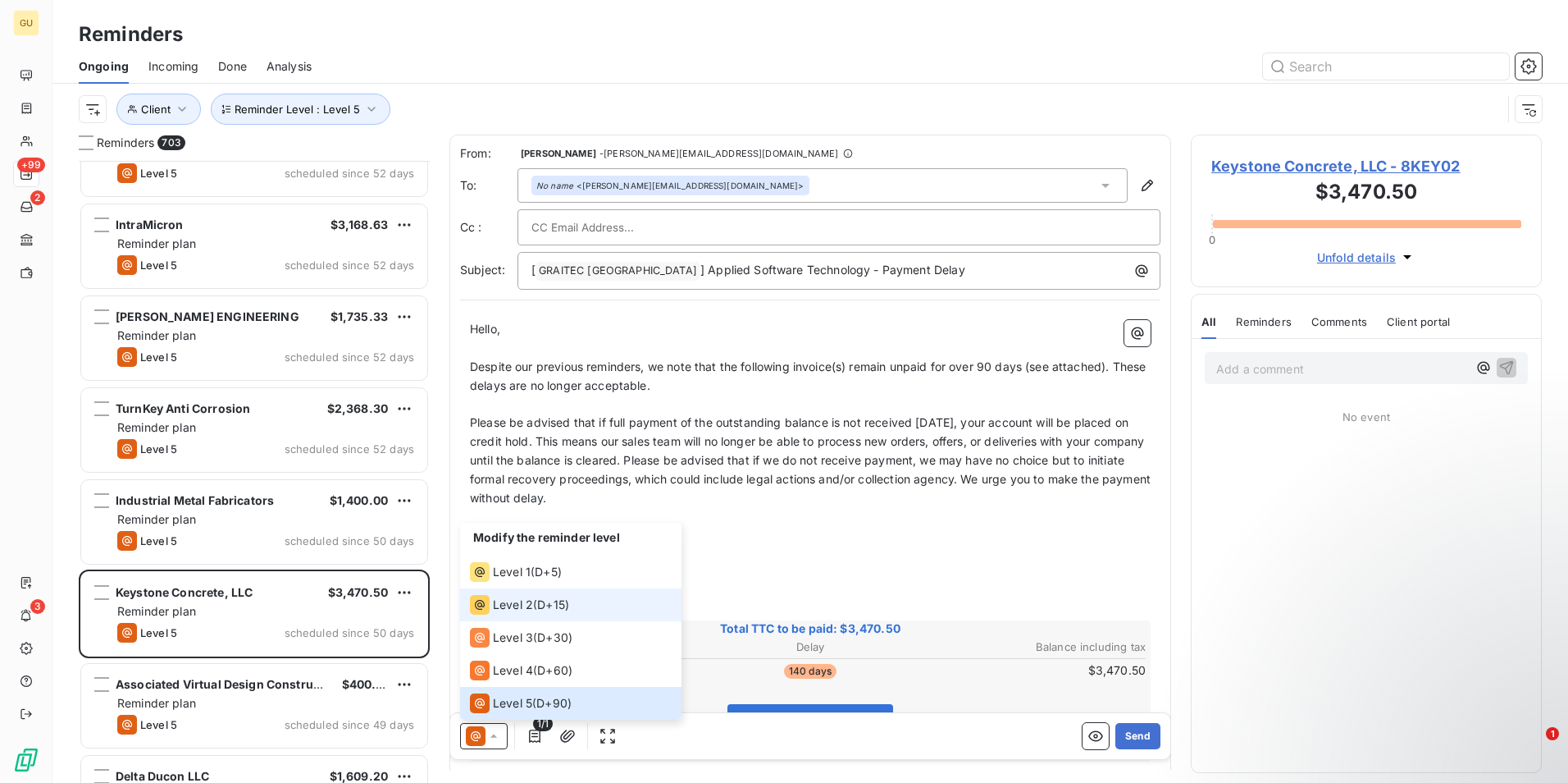
click at [526, 598] on span "Level 2" at bounding box center [512, 605] width 40 height 16
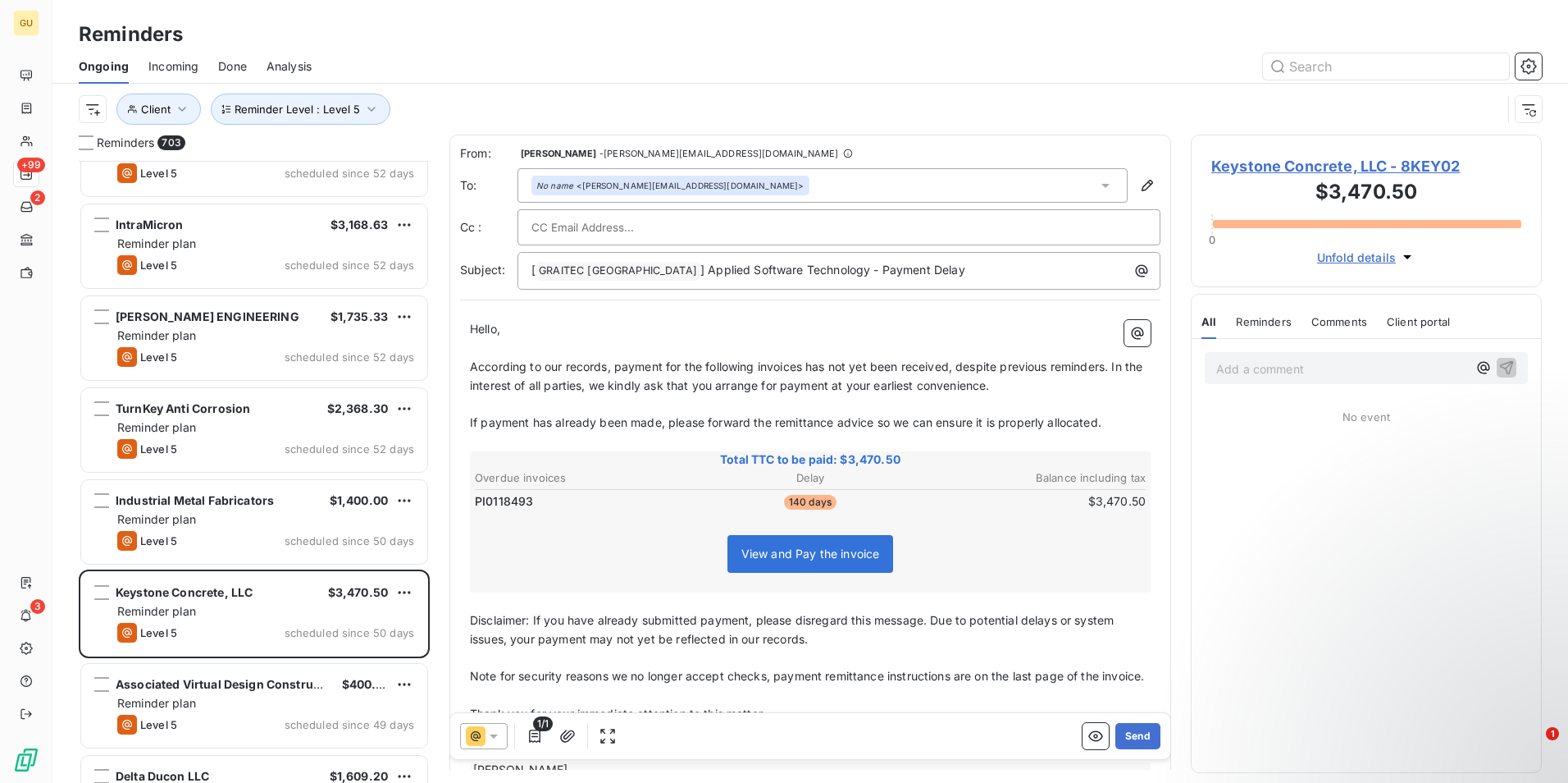
click at [1107, 367] on span "According to our records, payment for the following invoices has not yet been r…" at bounding box center [808, 376] width 676 height 33
click at [802, 365] on span "According to our records, payment for the following invoices has not yet been r…" at bounding box center [804, 376] width 669 height 33
click at [805, 367] on span "According to our records, payment for the following invoices has not yet been r…" at bounding box center [804, 376] width 669 height 33
click at [1097, 369] on span "According to our records, payment for the following invoice has not yet been re…" at bounding box center [801, 376] width 663 height 33
click at [917, 269] on p "[ GRAITEC [GEOGRAPHIC_DATA] ﻿ ] Applied Software Technology - Payment Delay" at bounding box center [844, 270] width 624 height 19
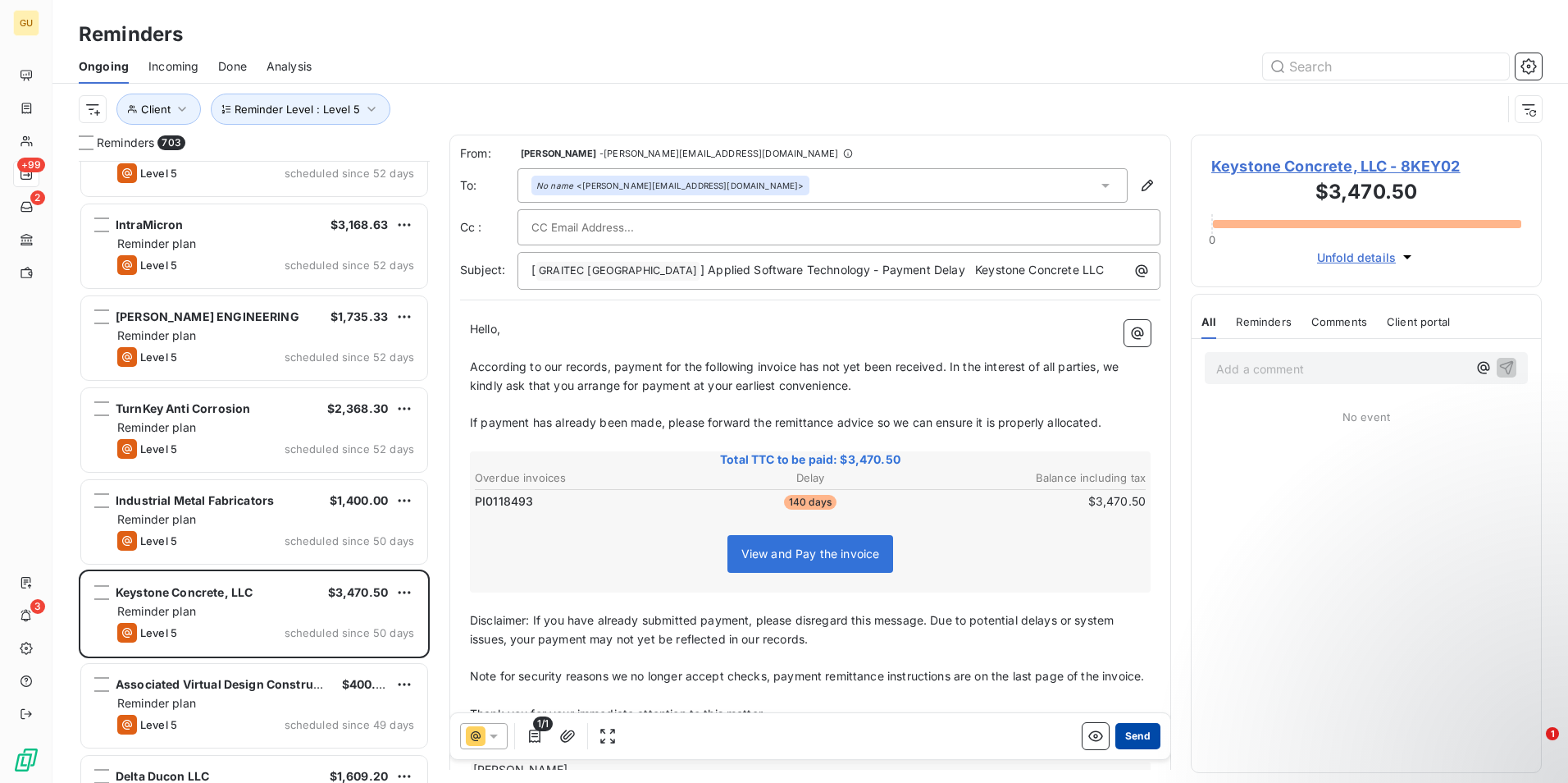
click at [1127, 738] on button "Send" at bounding box center [1138, 736] width 46 height 26
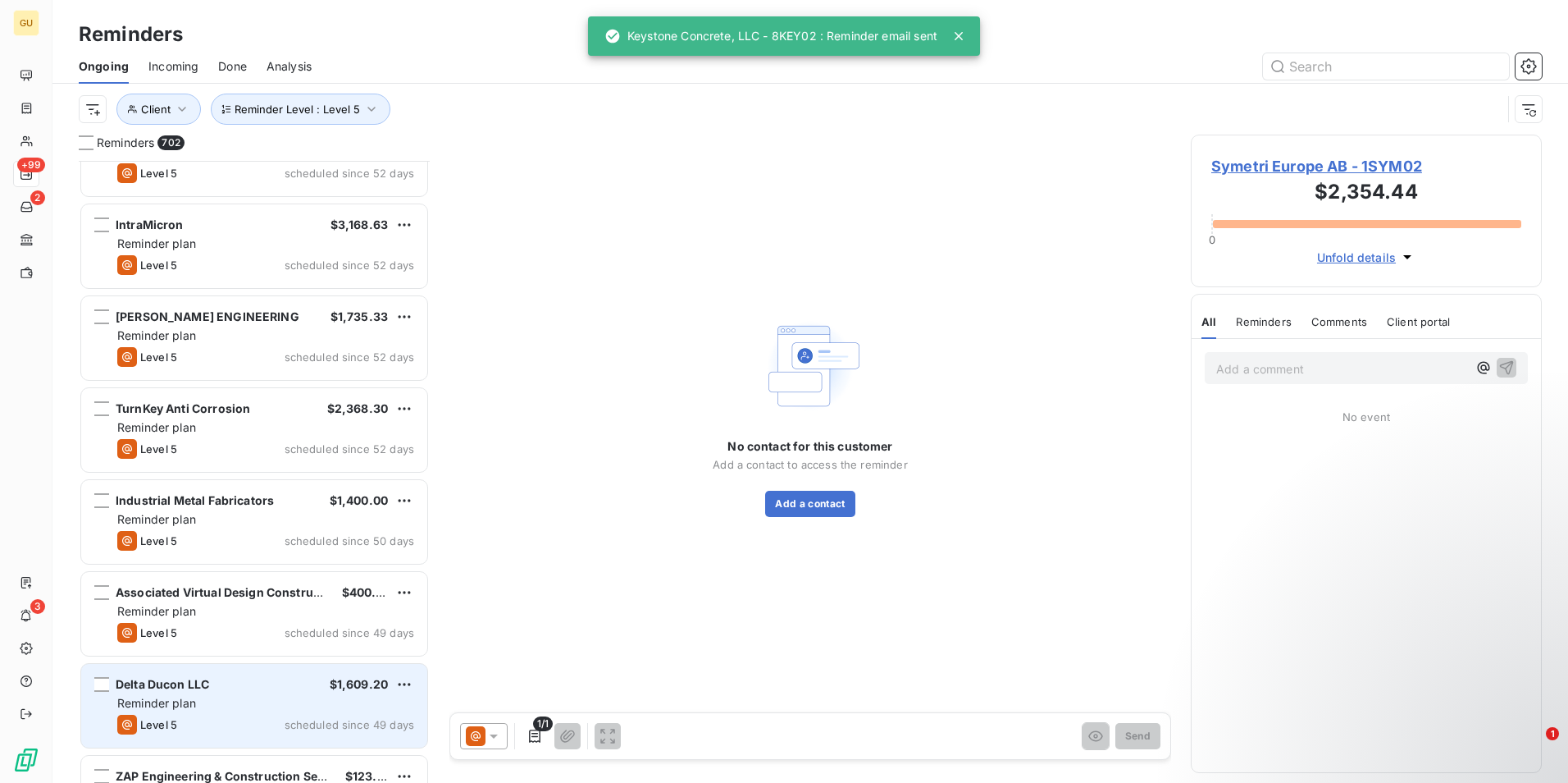
click at [295, 696] on div "Reminder plan" at bounding box center [265, 703] width 297 height 16
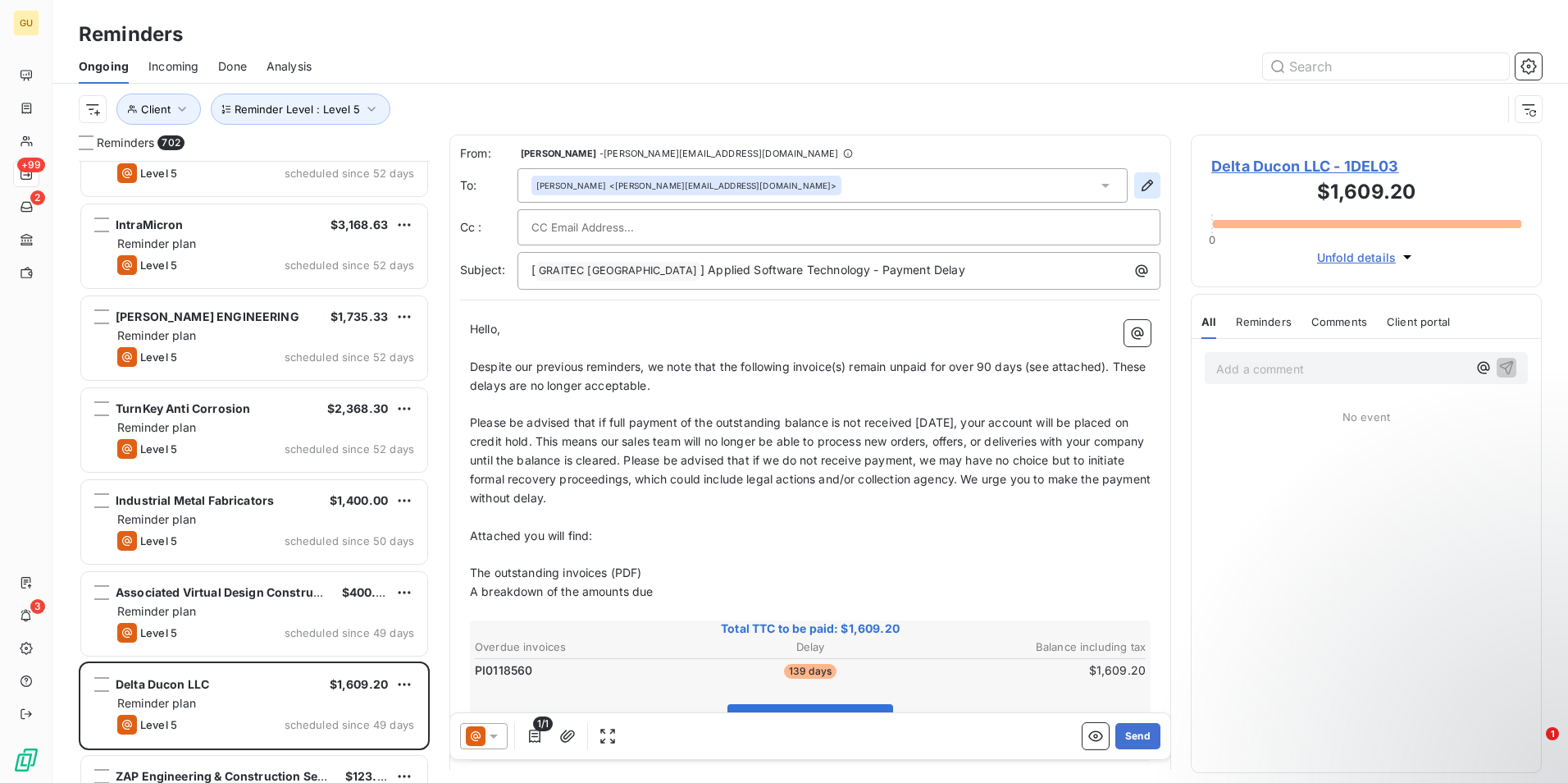
click at [1139, 185] on icon "button" at bounding box center [1147, 185] width 16 height 16
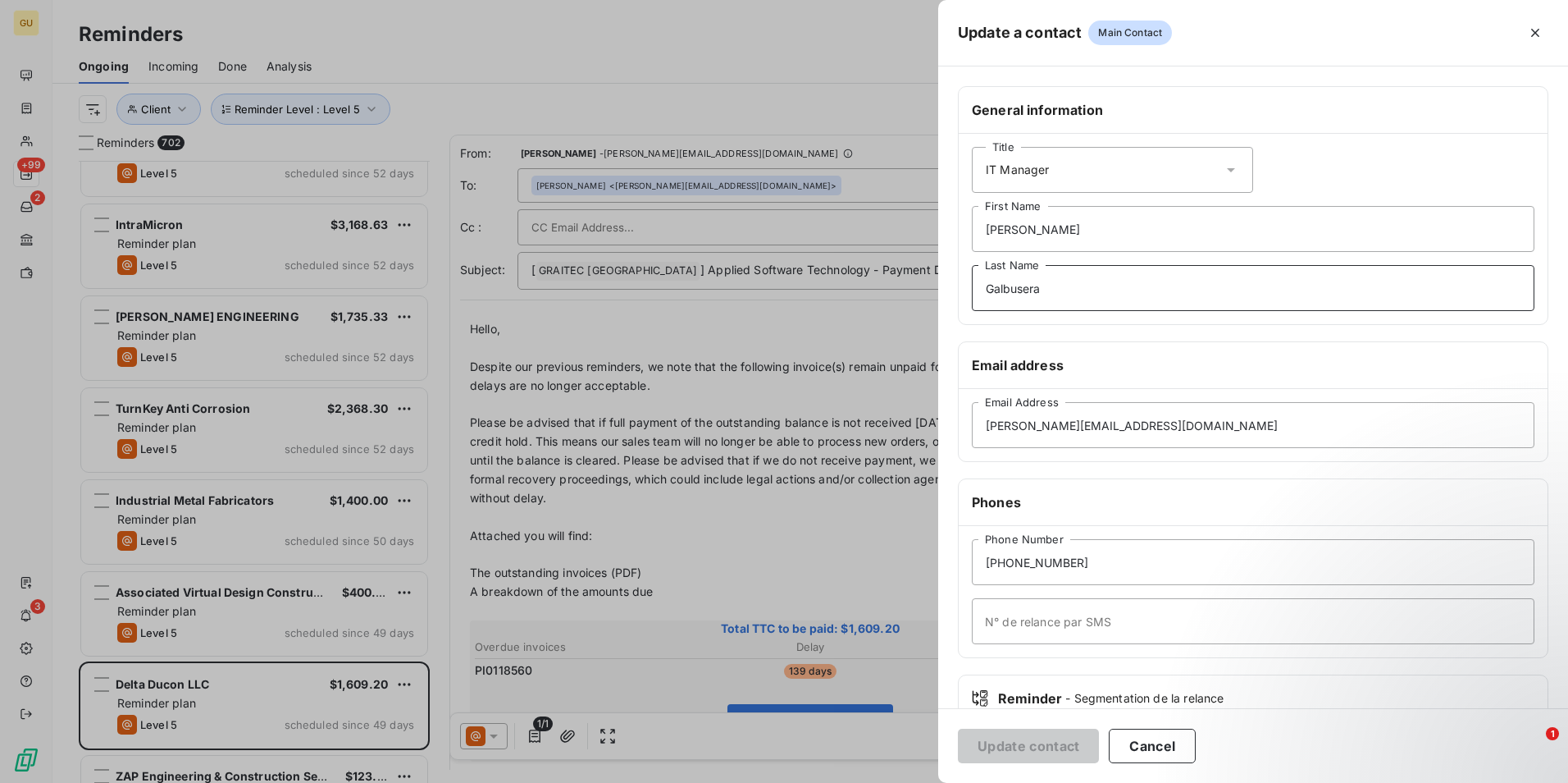
drag, startPoint x: 1080, startPoint y: 295, endPoint x: 869, endPoint y: 287, distance: 211.2
click at [869, 782] on div "Update a contact Main Contact General information Title IT Manager [PERSON_NAME…" at bounding box center [784, 783] width 1568 height 0
drag, startPoint x: 1029, startPoint y: 230, endPoint x: 968, endPoint y: 226, distance: 61.1
click at [968, 226] on div "Title IT Manager [PERSON_NAME] First Name Last Name" at bounding box center [1253, 229] width 589 height 190
click at [1070, 167] on div "Title IT Manager" at bounding box center [1113, 170] width 281 height 46
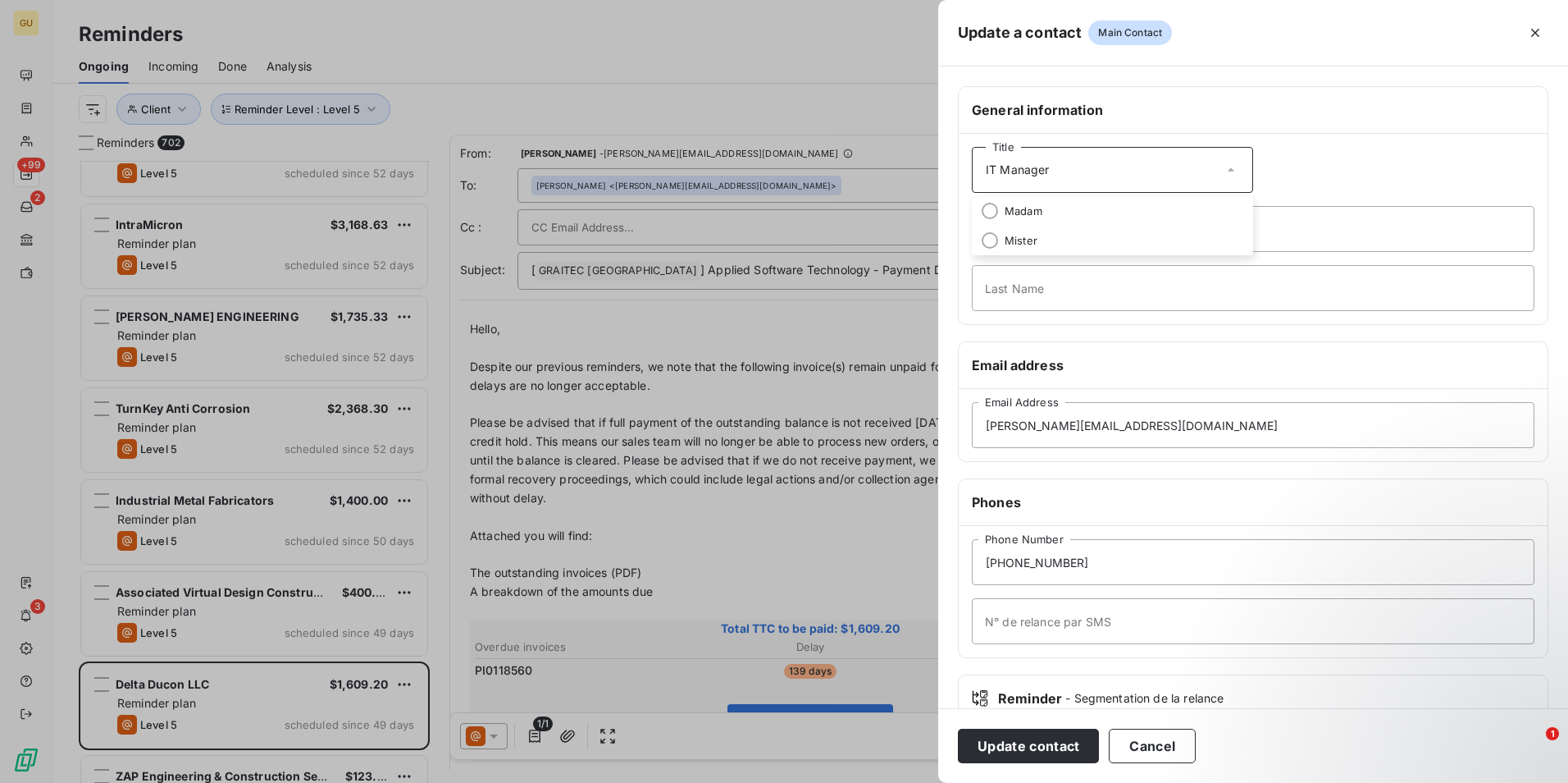
click at [1143, 168] on div "Title IT Manager" at bounding box center [1113, 170] width 281 height 46
click at [1051, 733] on button "Update contact" at bounding box center [1029, 746] width 141 height 35
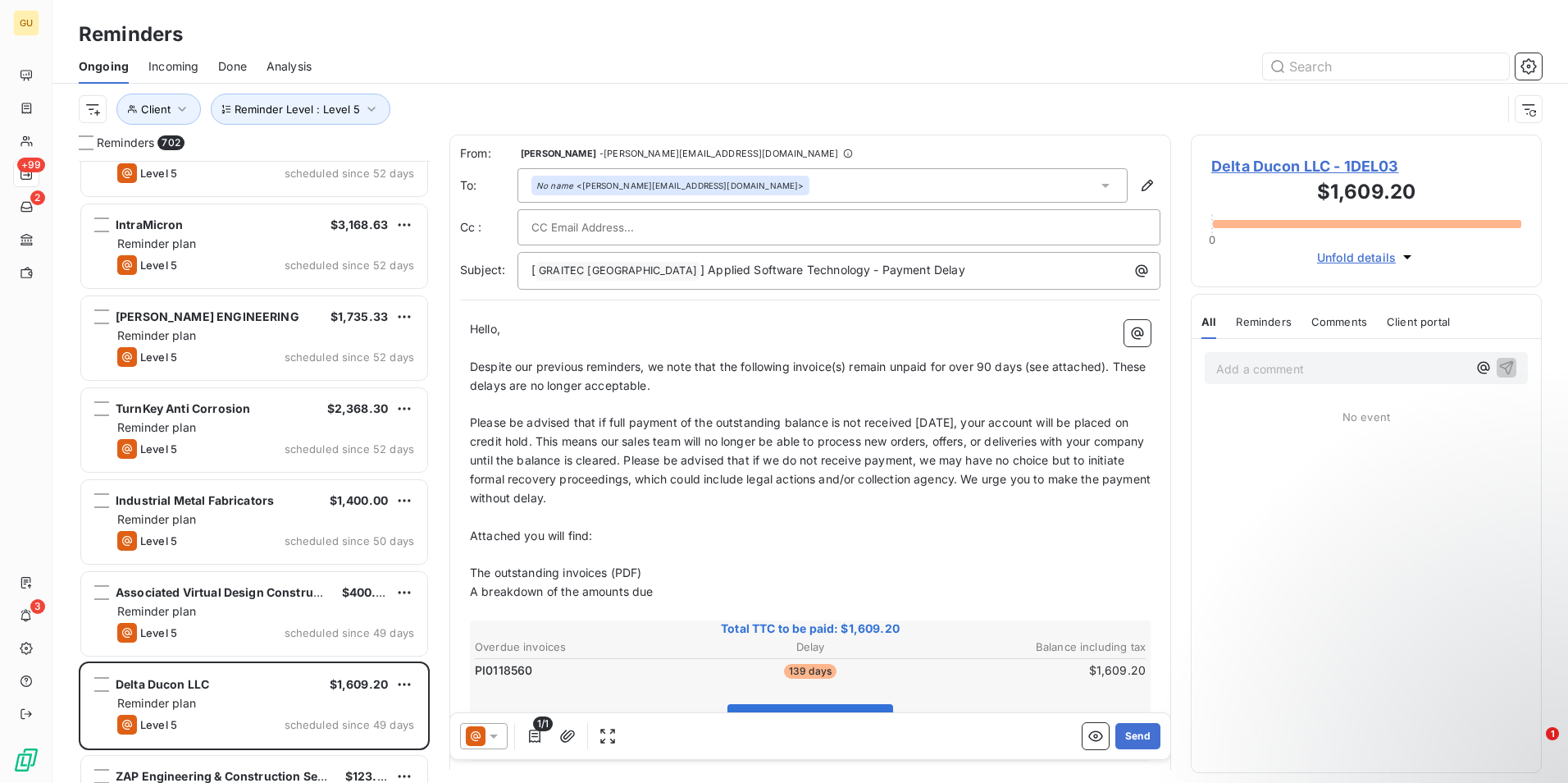
click at [490, 731] on icon at bounding box center [493, 736] width 16 height 16
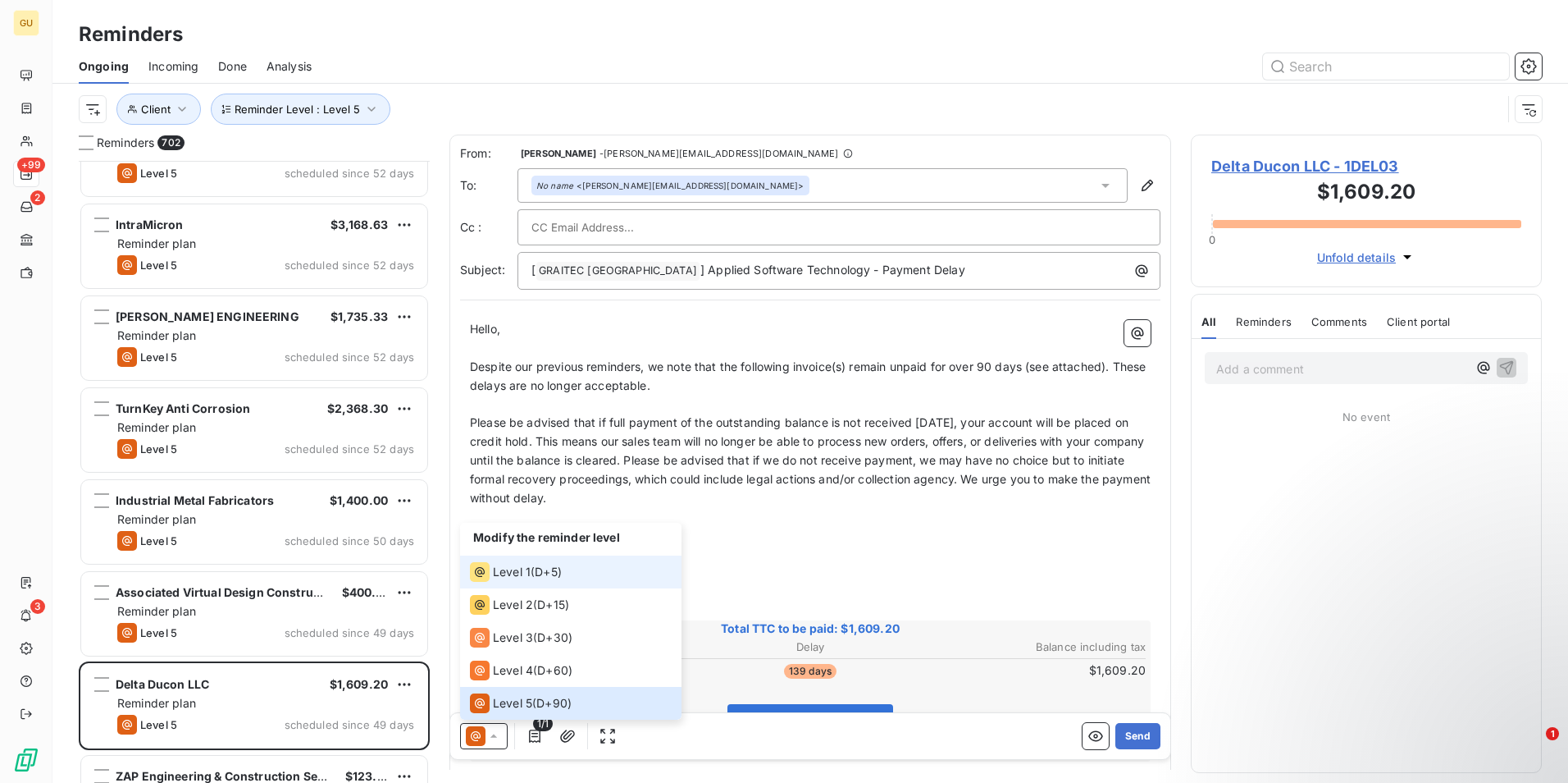
click at [522, 581] on div "Level 1" at bounding box center [500, 572] width 61 height 19
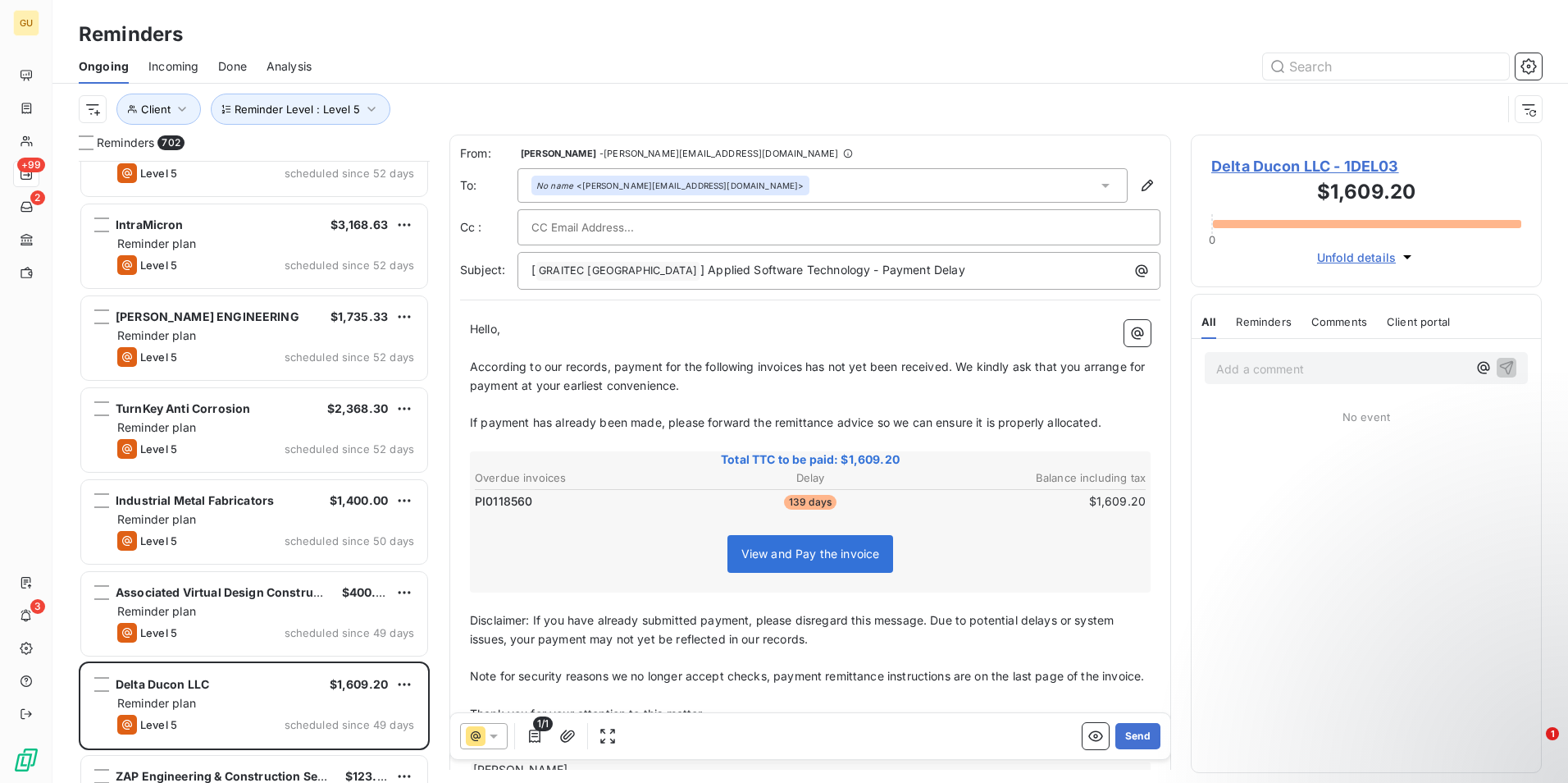
click at [496, 736] on icon at bounding box center [494, 736] width 8 height 4
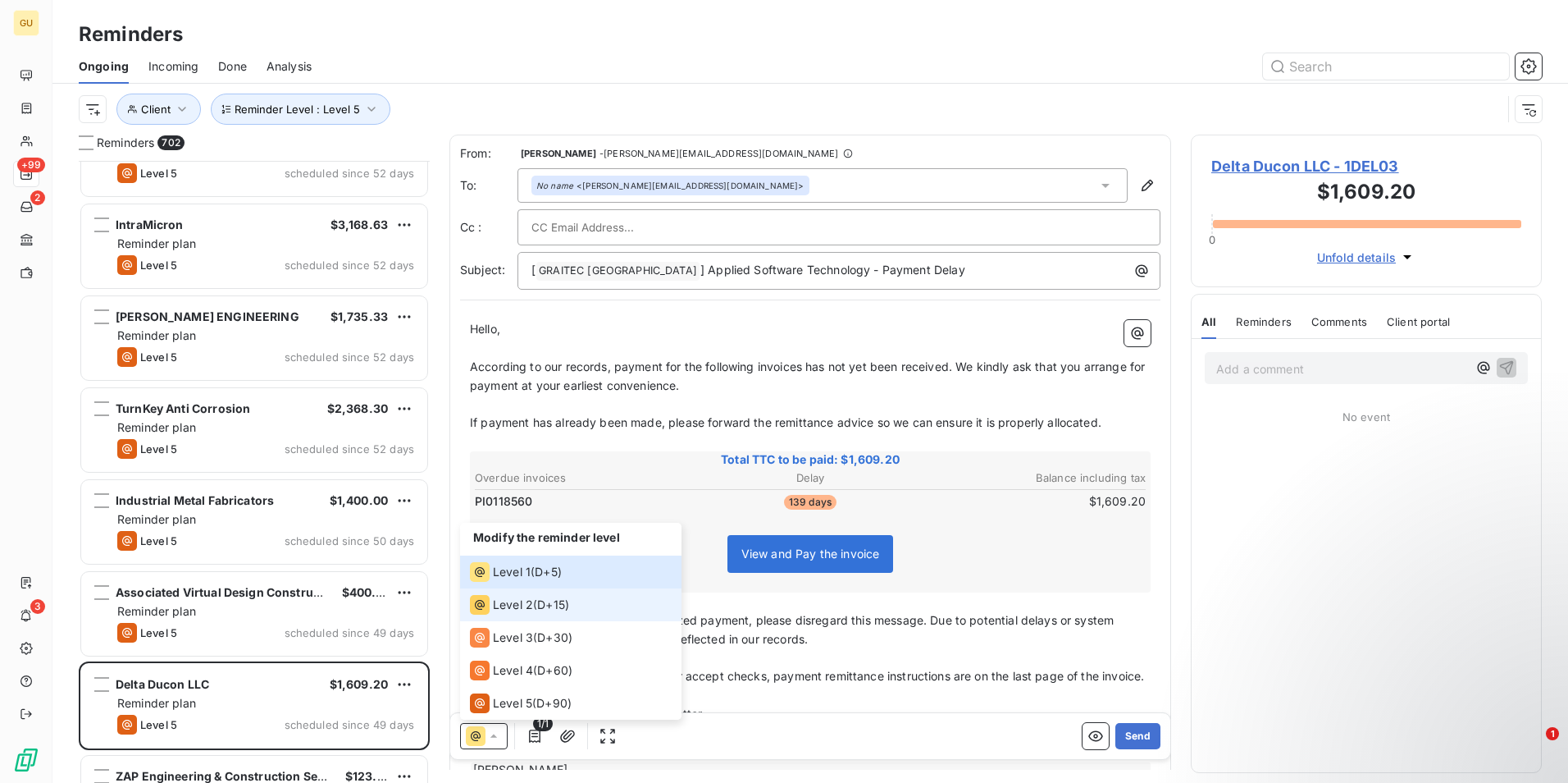
click at [519, 609] on span "Level 2" at bounding box center [512, 605] width 40 height 16
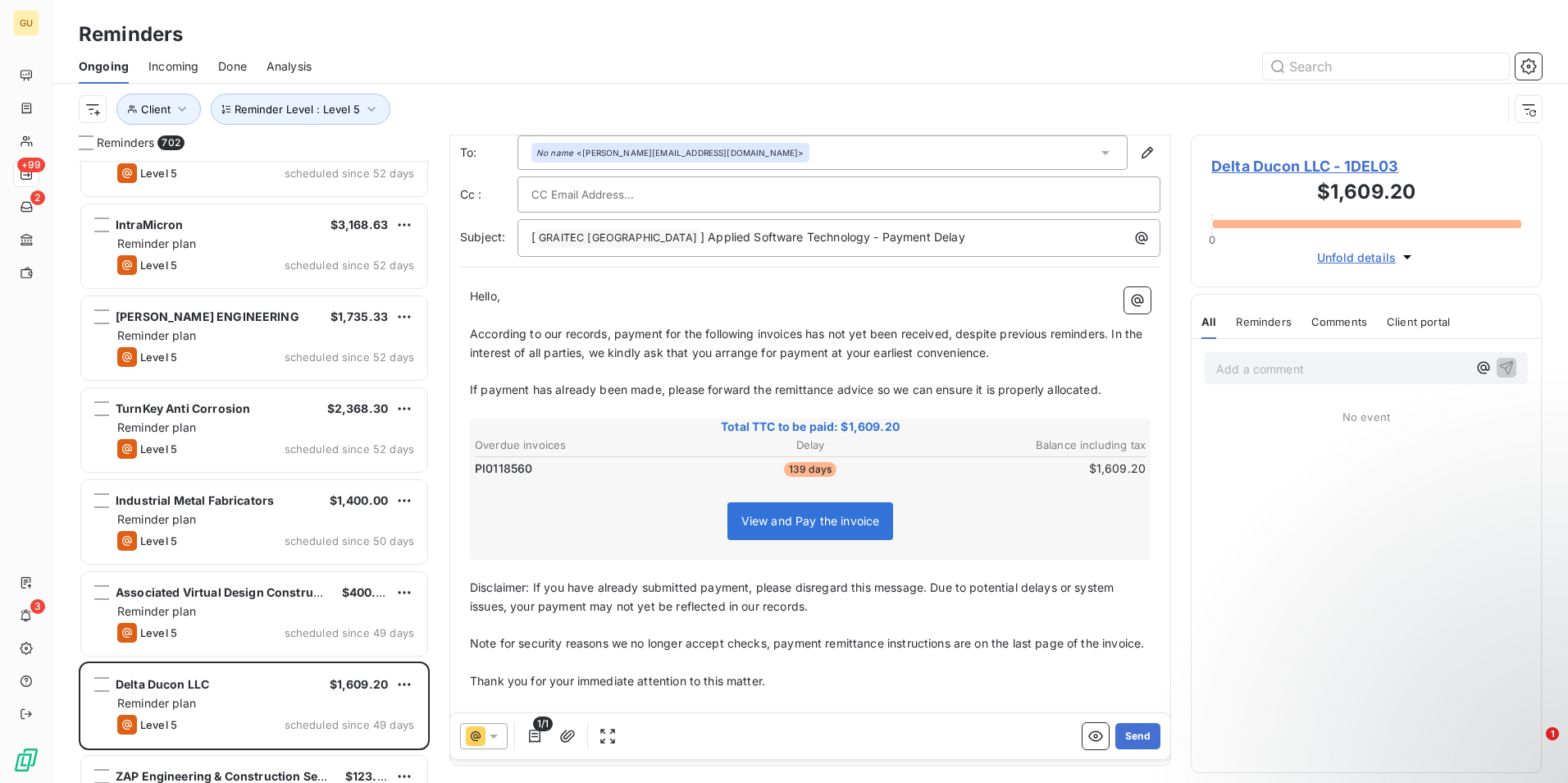
scroll to position [83, 0]
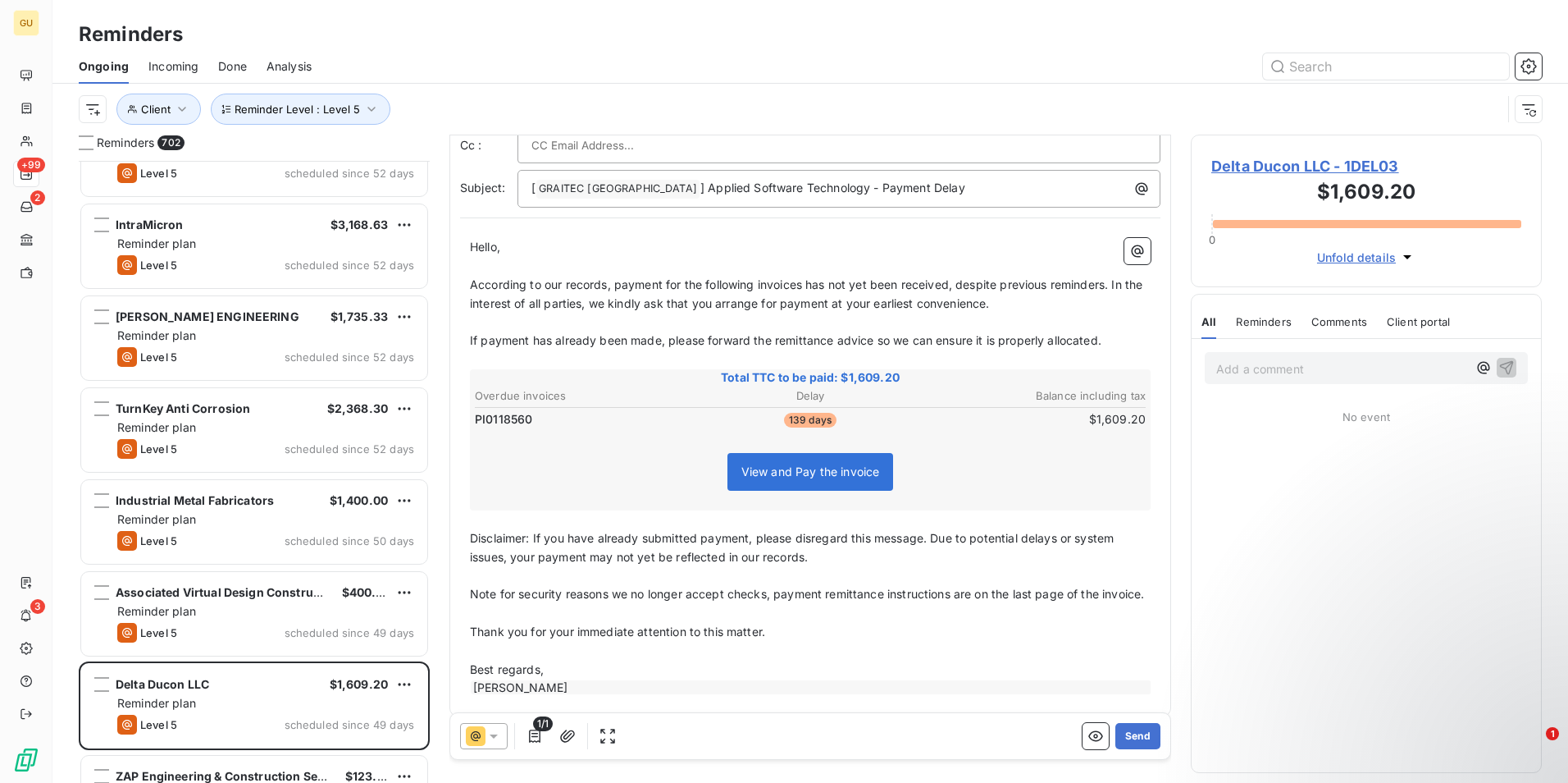
click at [1108, 285] on span "According to our records, payment for the following invoices has not yet been r…" at bounding box center [808, 294] width 676 height 33
click at [806, 284] on span "According to our records, payment for the following invoices has not yet been r…" at bounding box center [808, 294] width 676 height 33
drag, startPoint x: 1102, startPoint y: 283, endPoint x: 952, endPoint y: 281, distance: 150.0
click at [952, 281] on span "According to our records, payment for the following invoice has not yet been re…" at bounding box center [805, 294] width 670 height 33
drag, startPoint x: 1128, startPoint y: 736, endPoint x: 899, endPoint y: 639, distance: 248.7
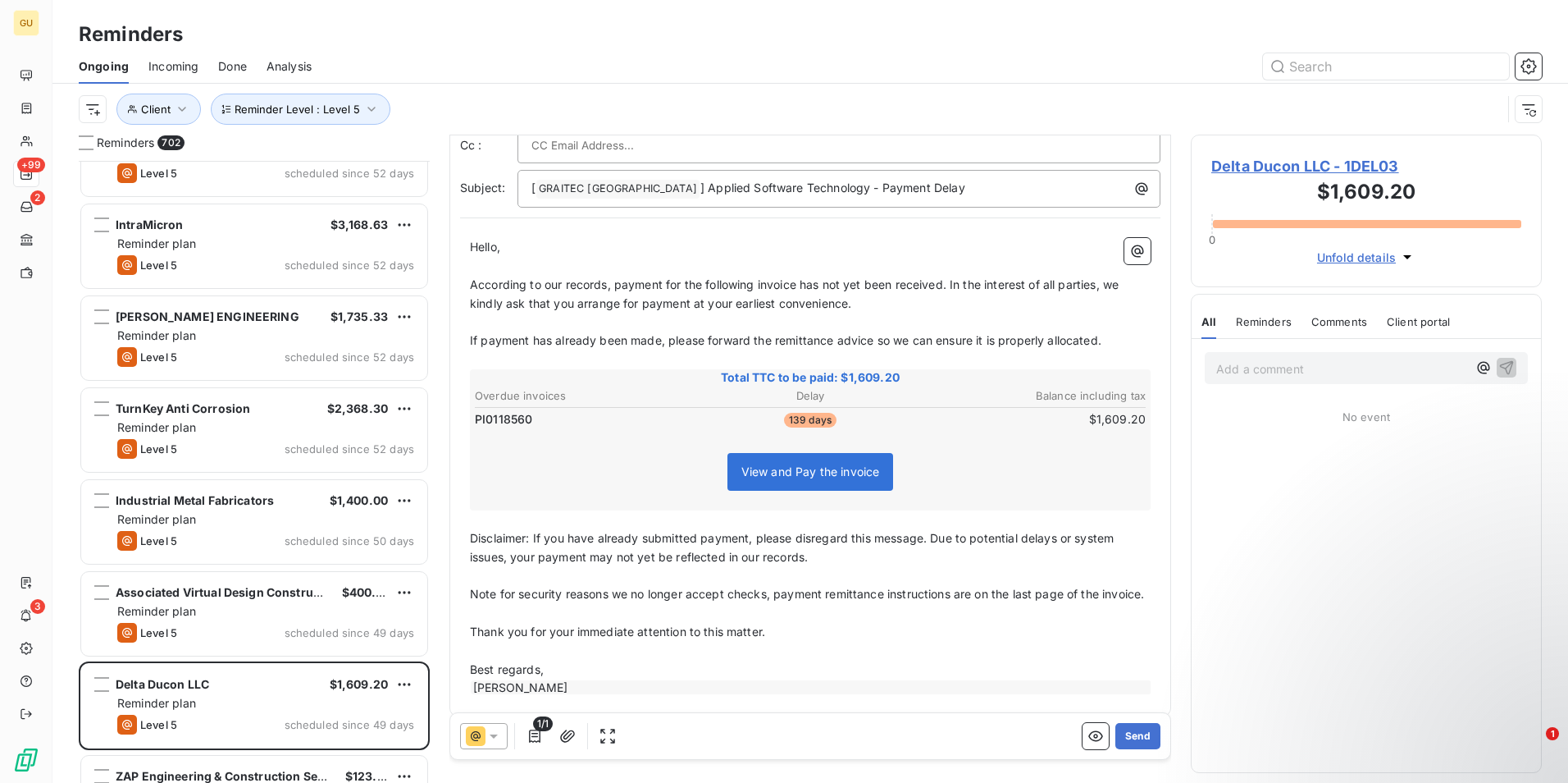
click at [900, 642] on div "From: [PERSON_NAME] - [PERSON_NAME][EMAIL_ADDRESS][DOMAIN_NAME] To: No name <[P…" at bounding box center [810, 369] width 722 height 635
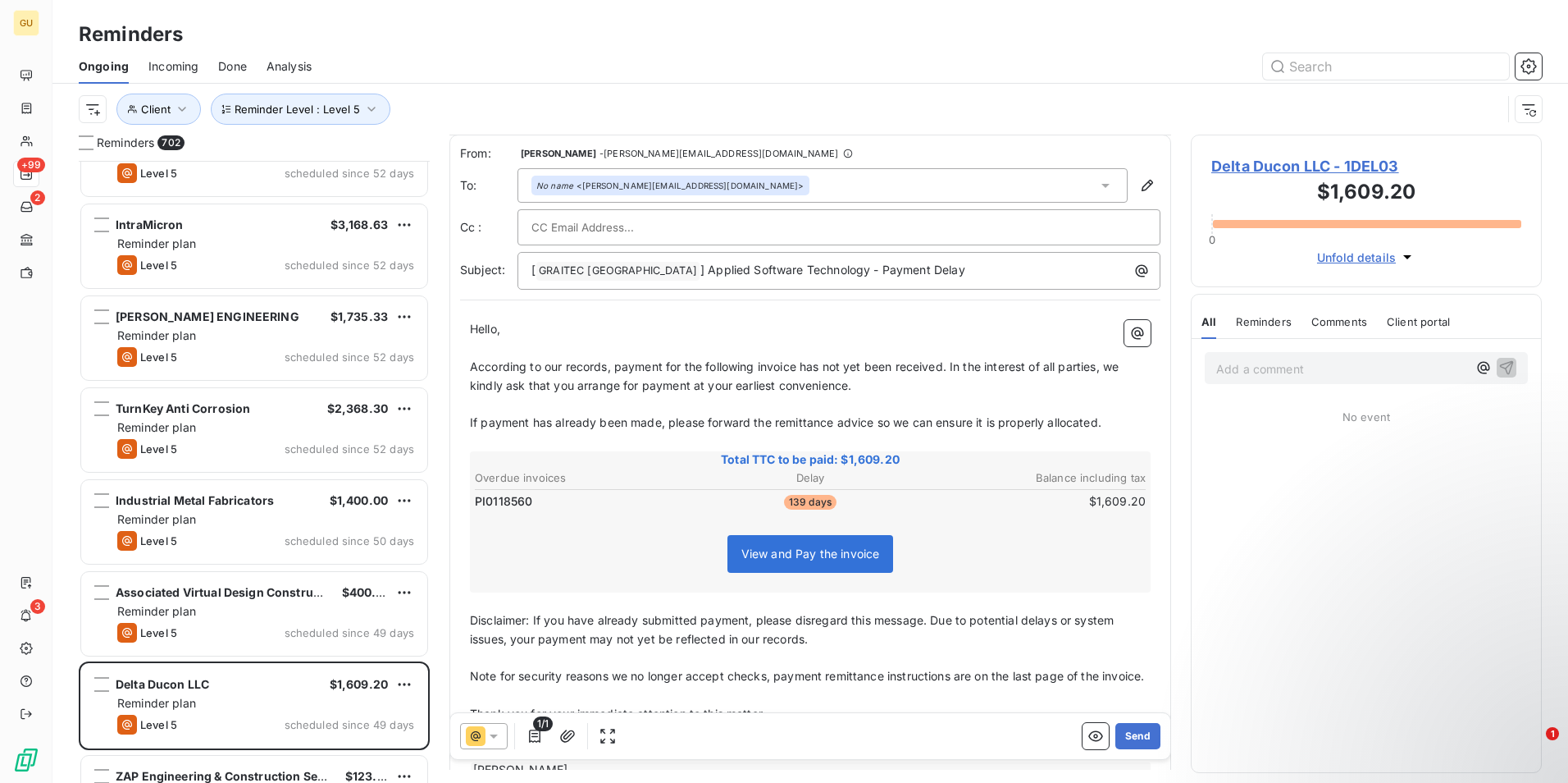
scroll to position [0, 0]
click at [1118, 741] on button "Send" at bounding box center [1138, 736] width 46 height 26
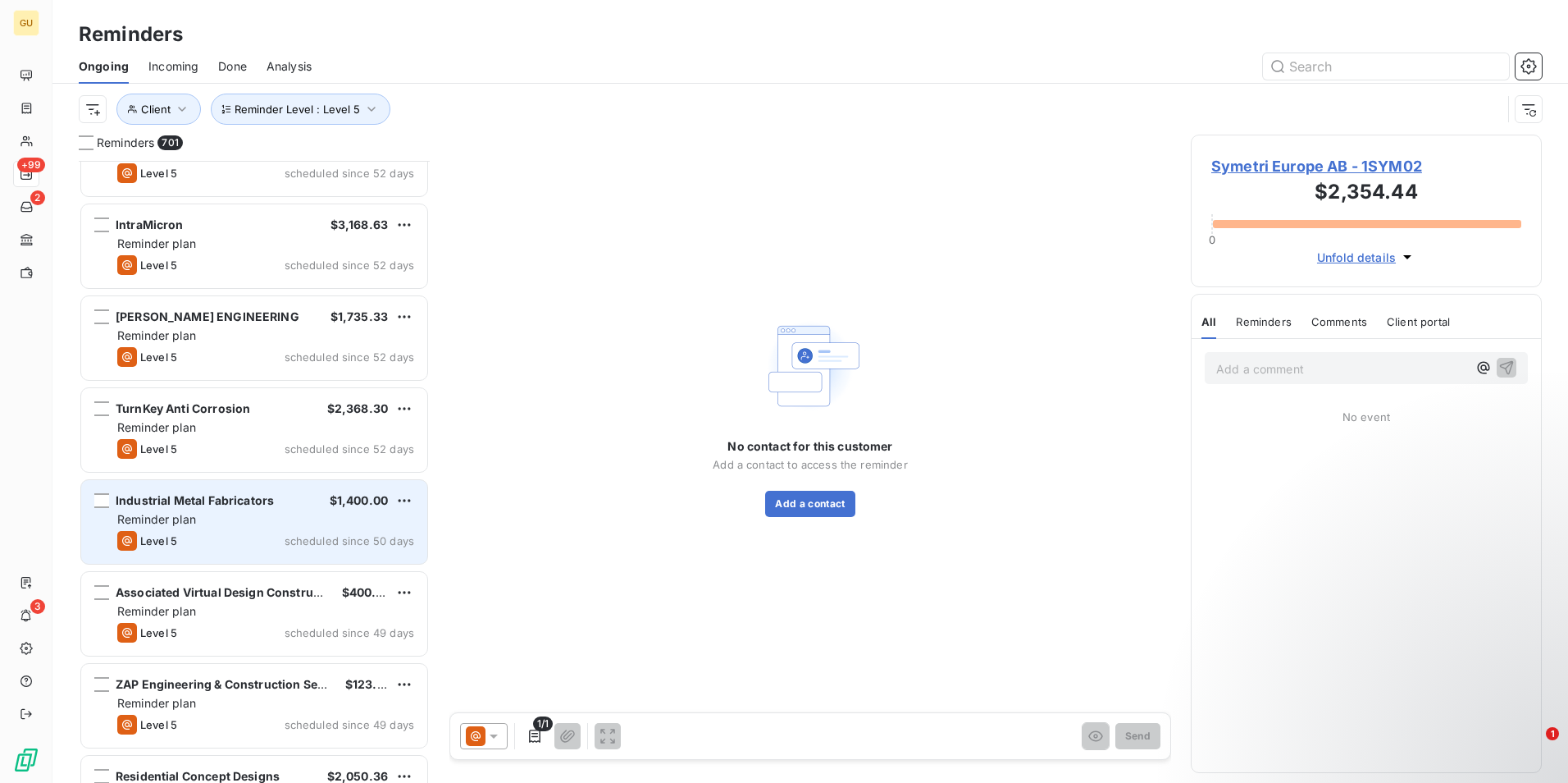
click at [270, 531] on div "Level 5 scheduled since 50 days" at bounding box center [265, 541] width 297 height 19
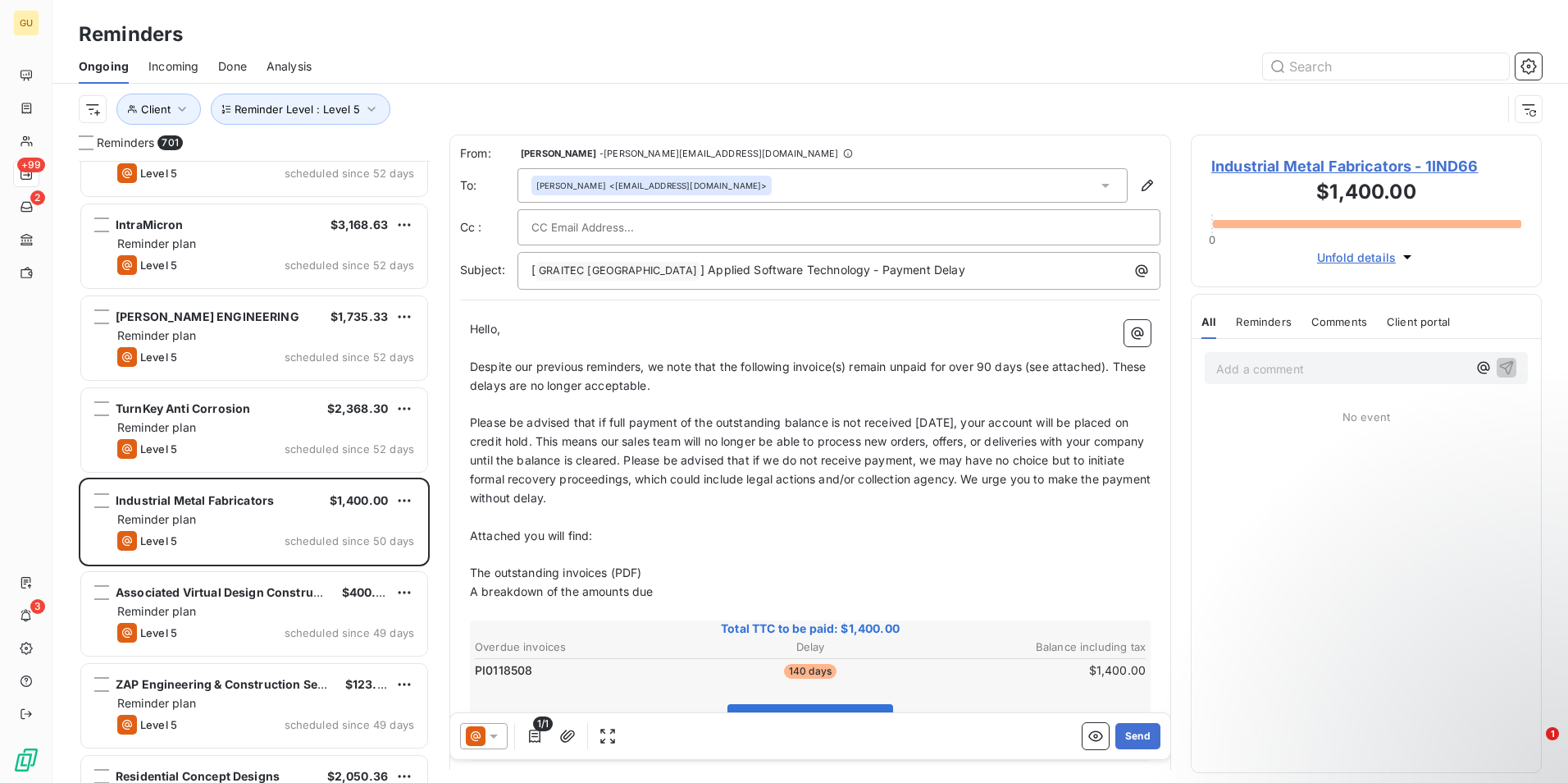
click at [499, 731] on icon at bounding box center [493, 736] width 16 height 16
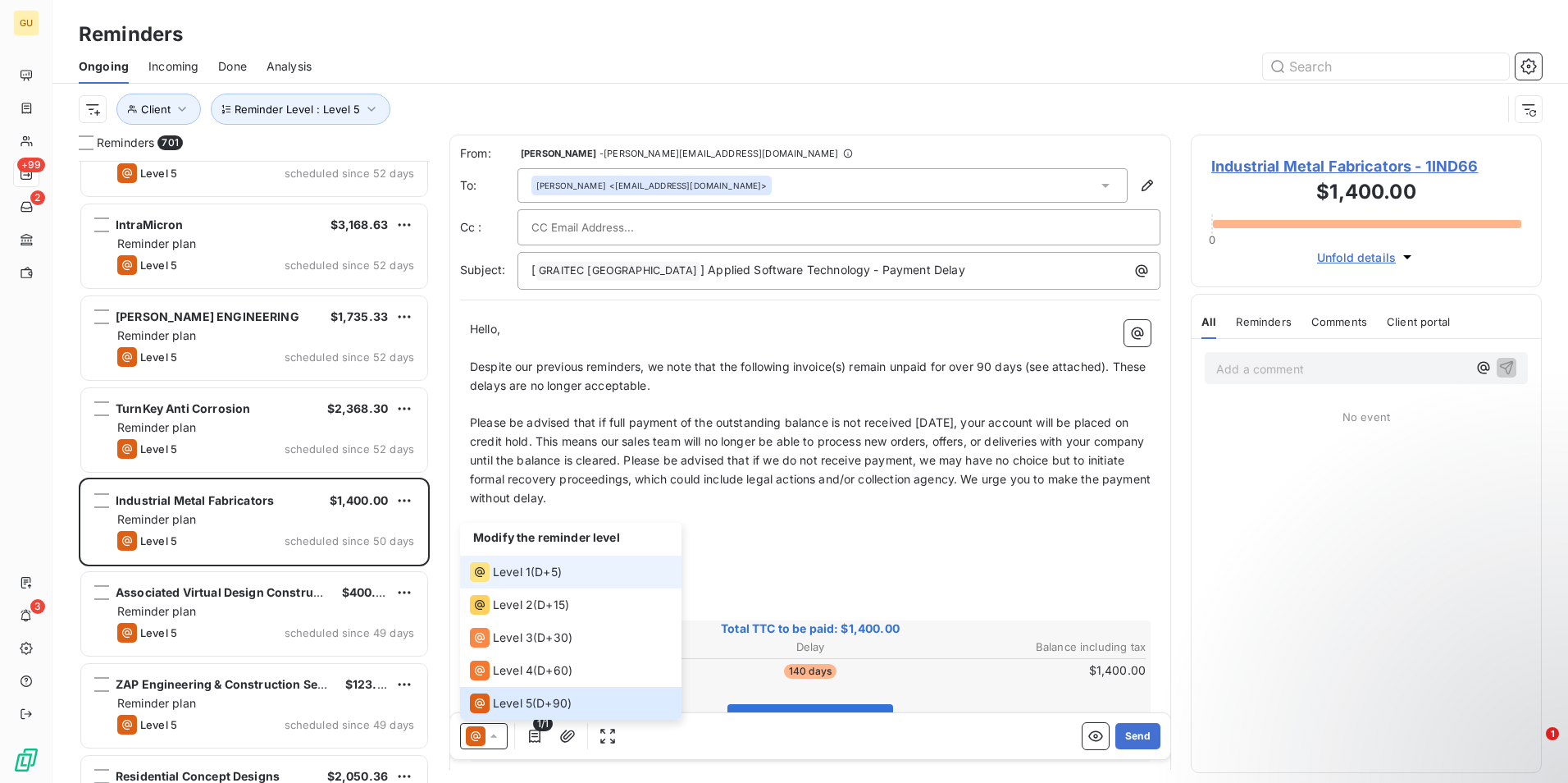
click at [516, 570] on span "Level 1" at bounding box center [511, 572] width 38 height 16
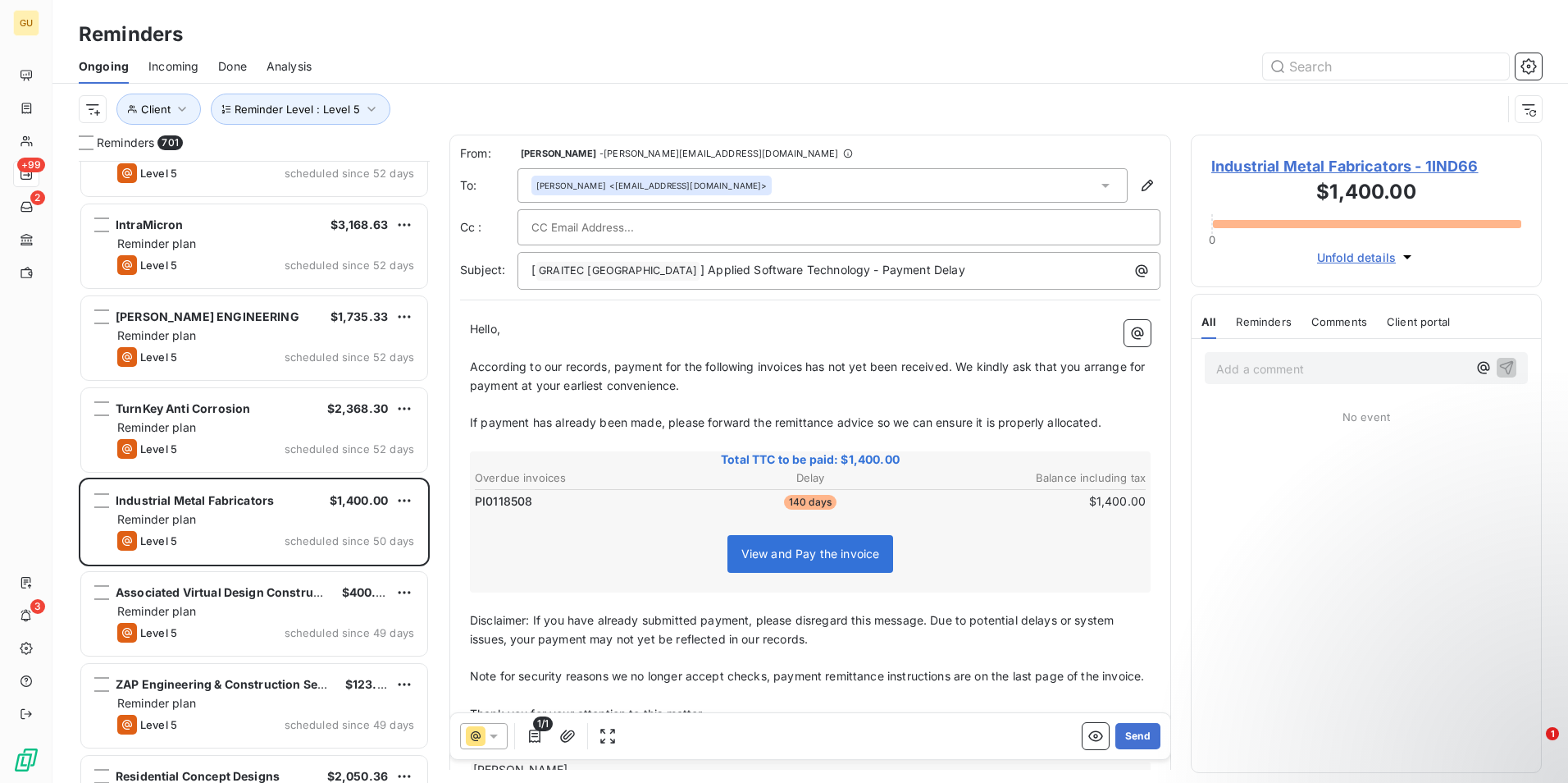
click at [801, 369] on span "According to our records, payment for the following invoices has not yet been r…" at bounding box center [809, 376] width 678 height 33
click at [804, 367] on span "According to our records, payment for the following invoices has not yet been r…" at bounding box center [809, 376] width 678 height 33
click at [1120, 732] on button "Send" at bounding box center [1138, 736] width 46 height 26
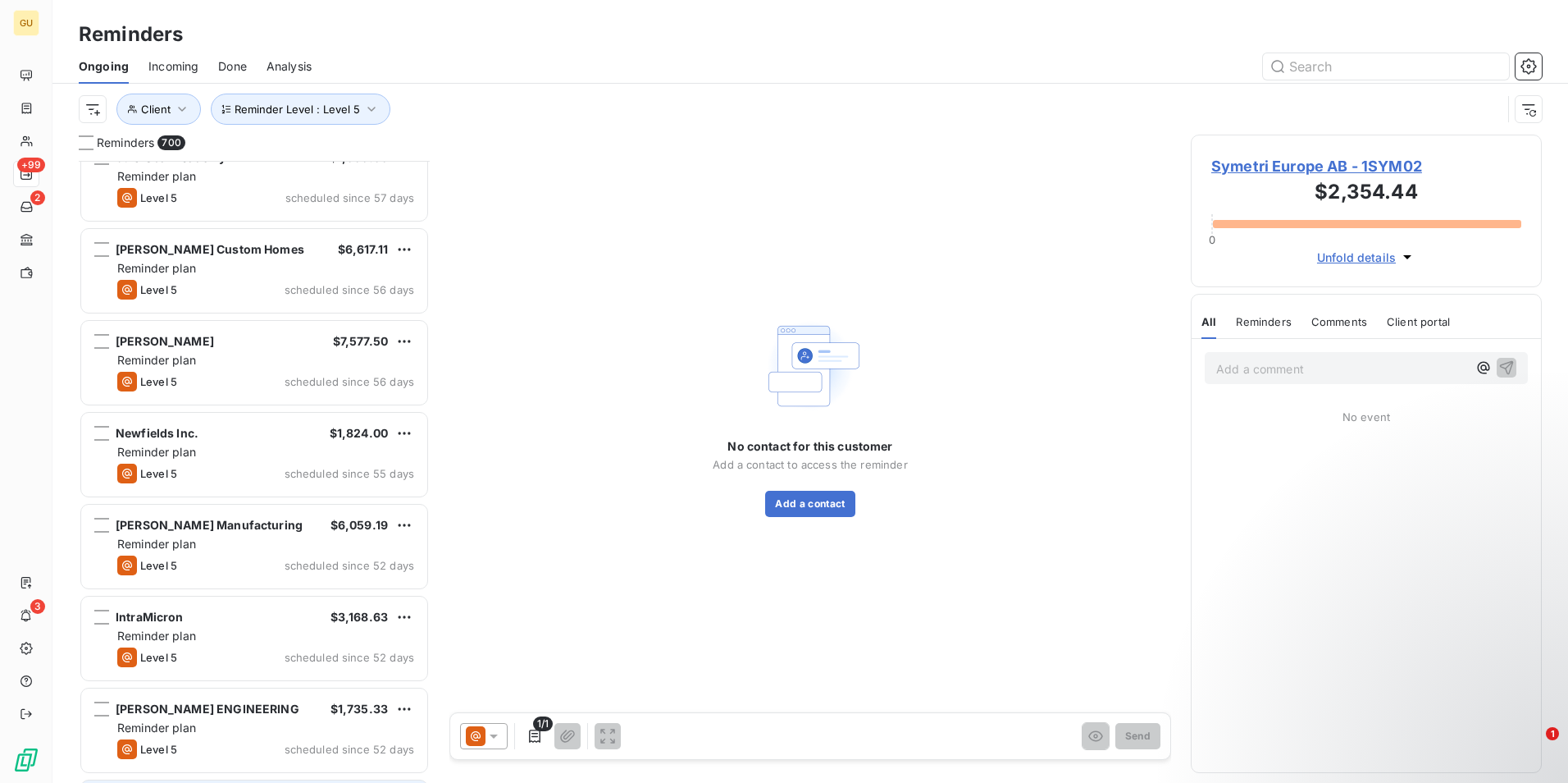
scroll to position [47253, 0]
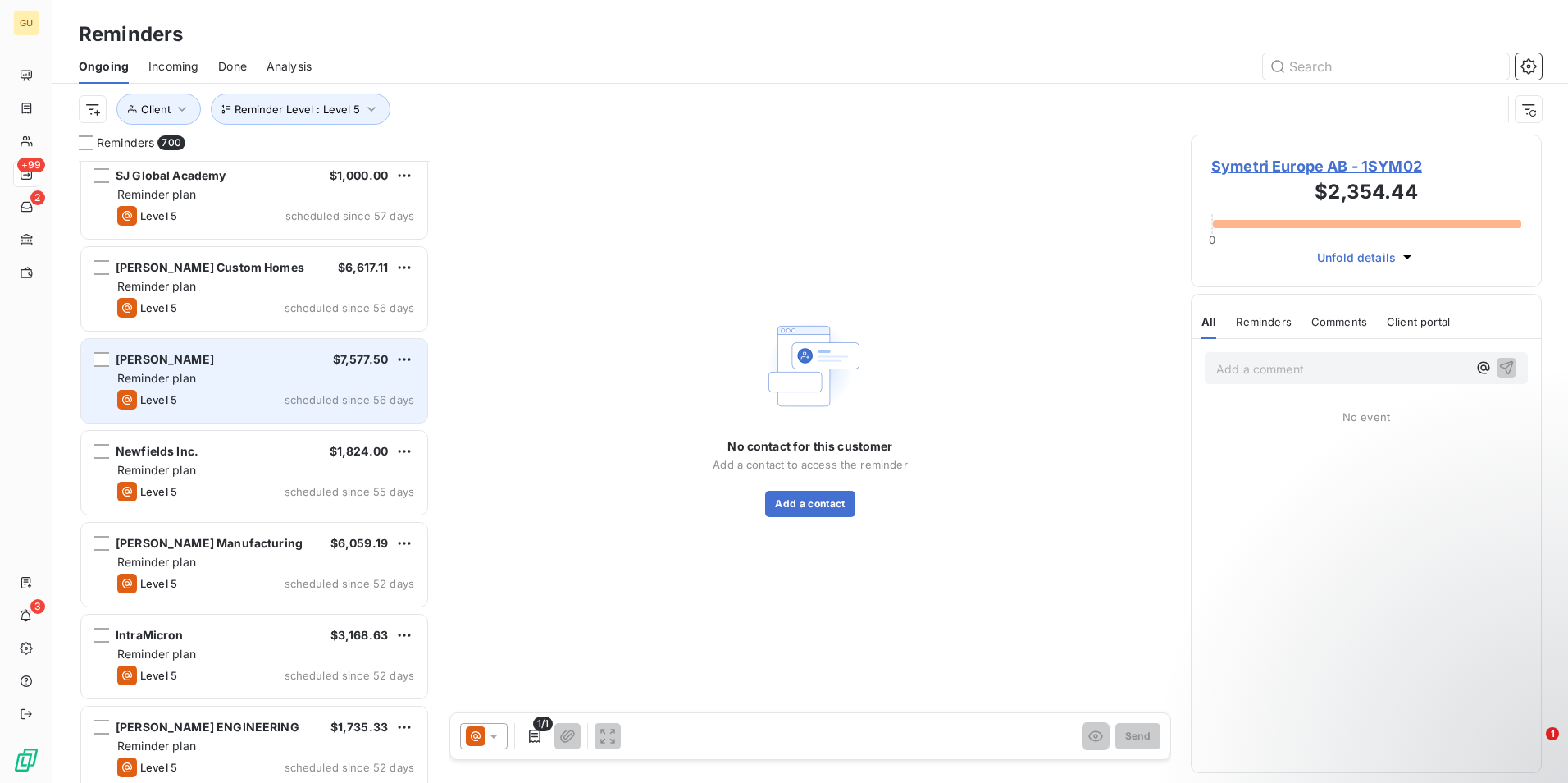
click at [251, 387] on div "[PERSON_NAME] $7,577.50 Reminder plan Level 5 scheduled since 56 days" at bounding box center [254, 381] width 346 height 83
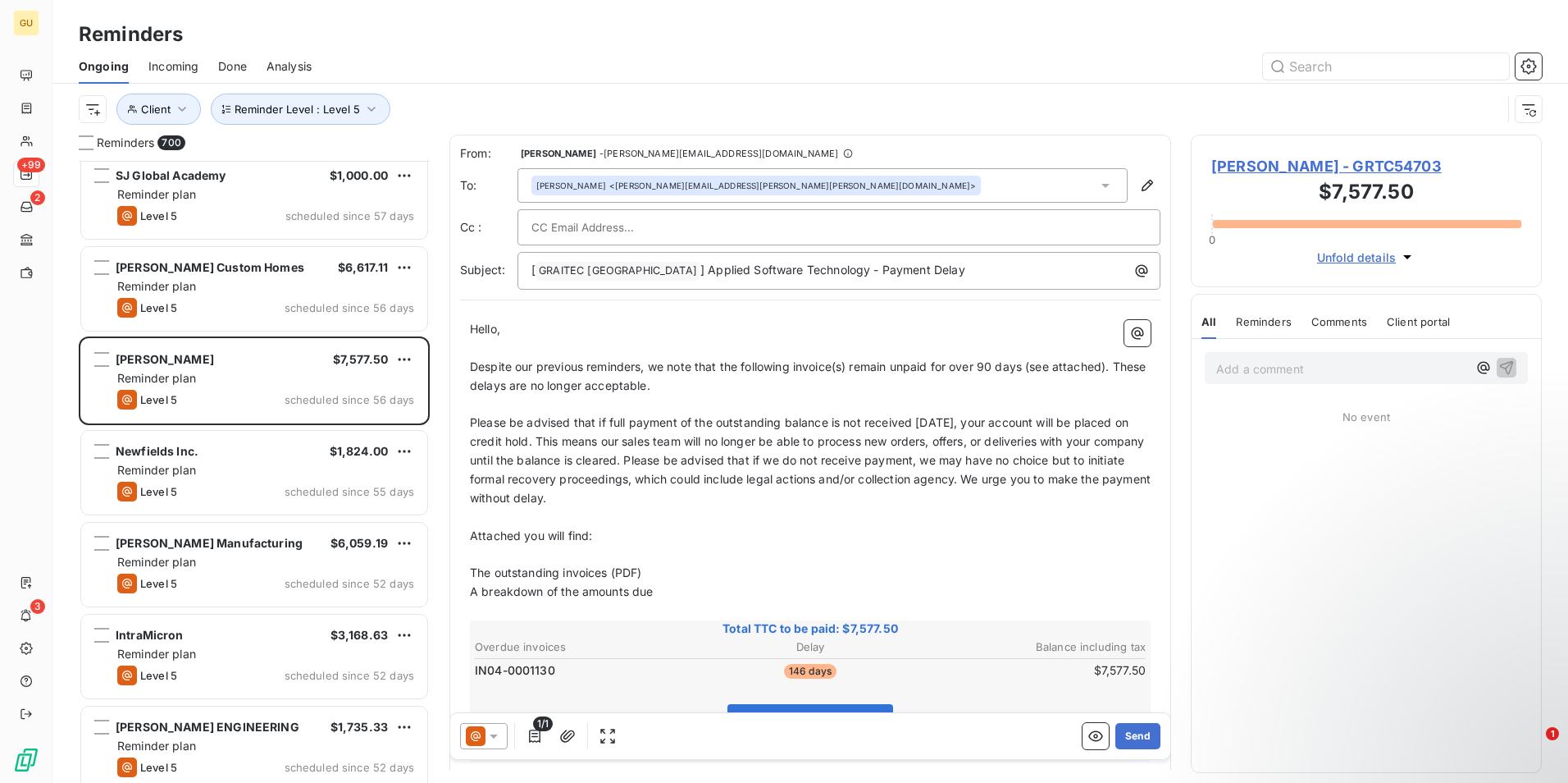
click at [493, 734] on icon at bounding box center [493, 736] width 16 height 16
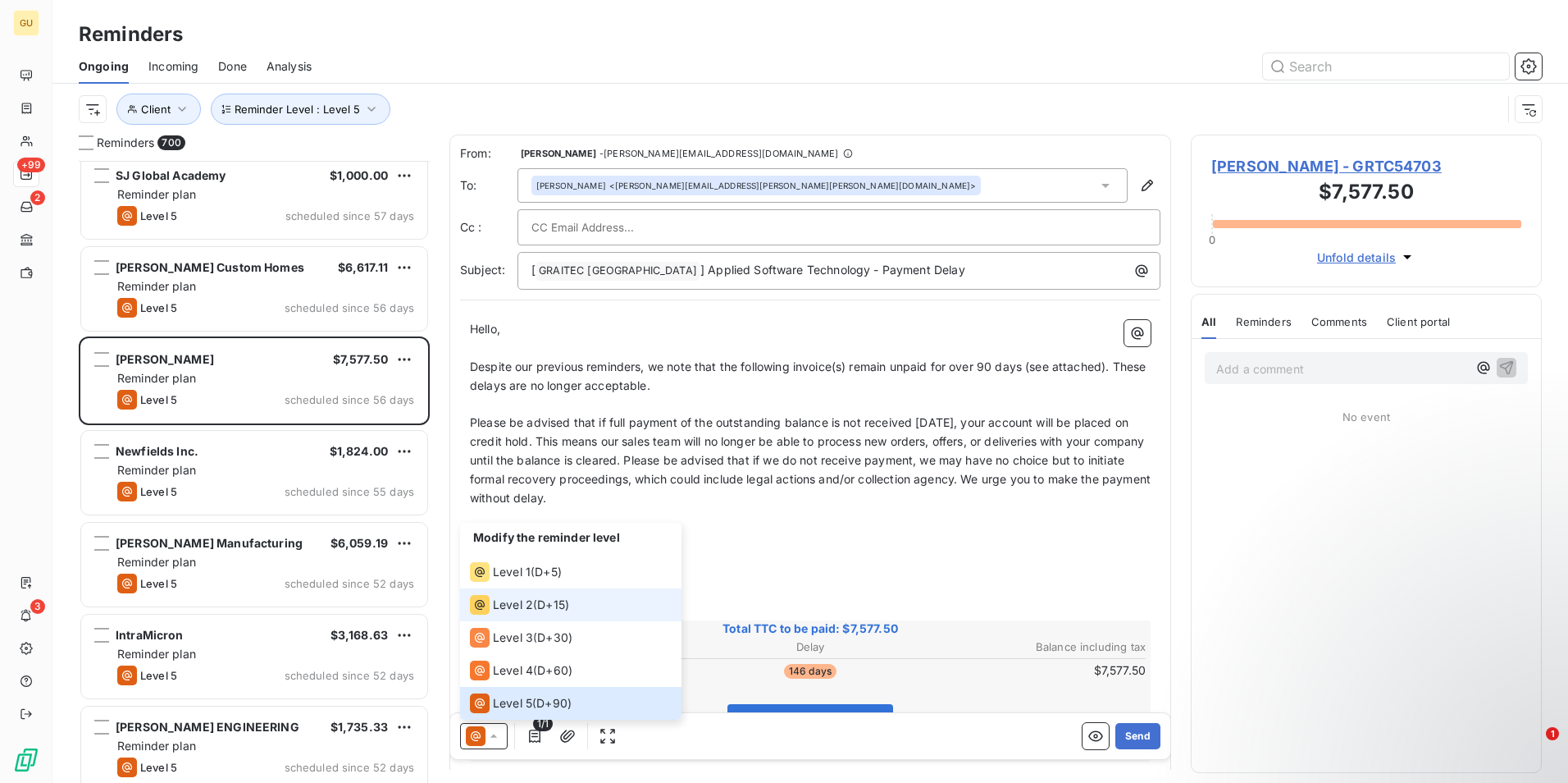
click at [516, 601] on span "Level 2" at bounding box center [512, 605] width 40 height 16
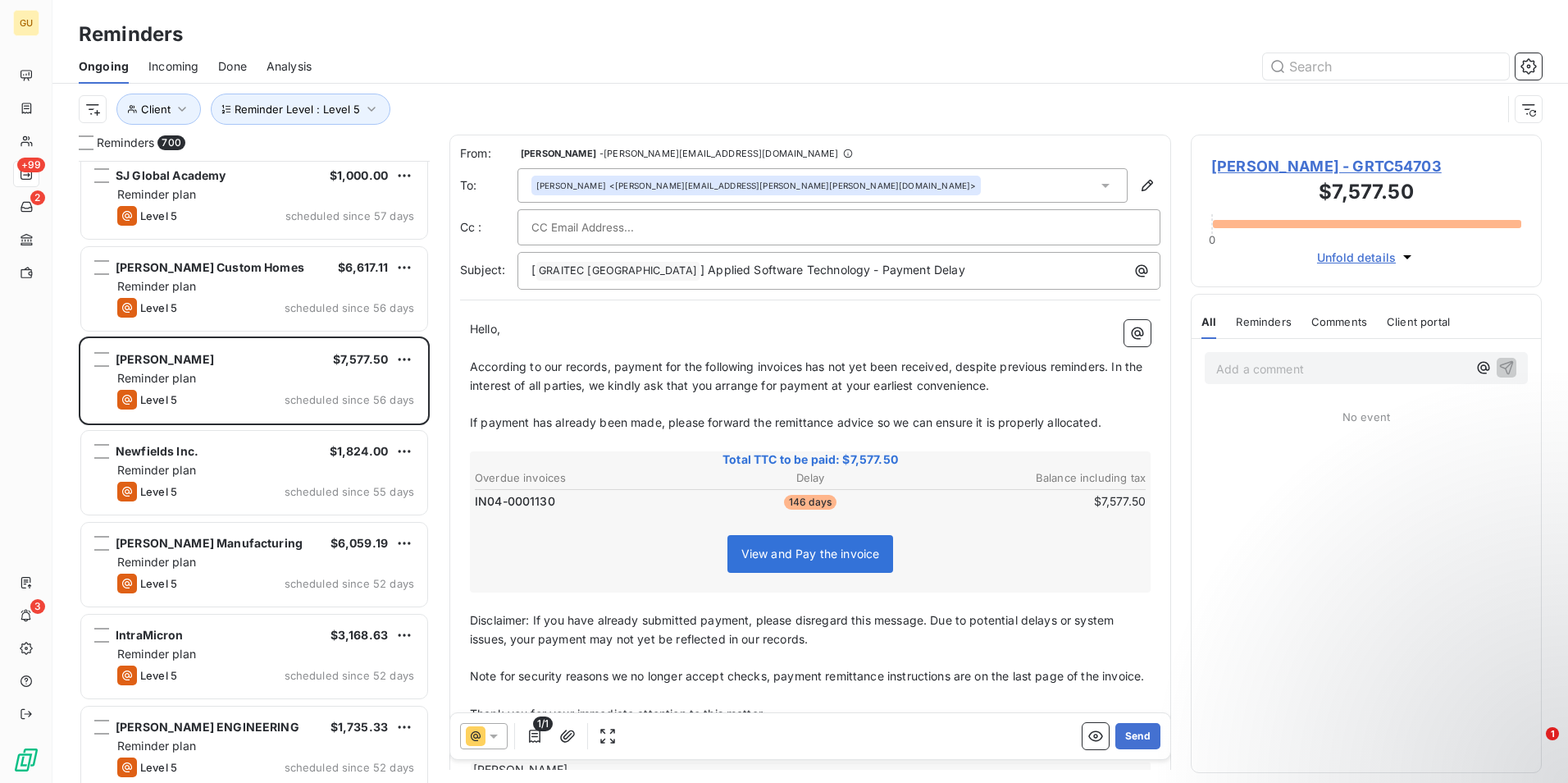
click at [799, 369] on span "According to our records, payment for the following invoices has not yet been r…" at bounding box center [808, 376] width 676 height 33
click at [804, 367] on span "According to our records, payment for the following invoices has not yet been r…" at bounding box center [808, 376] width 676 height 33
click at [1116, 737] on button "Send" at bounding box center [1138, 736] width 46 height 26
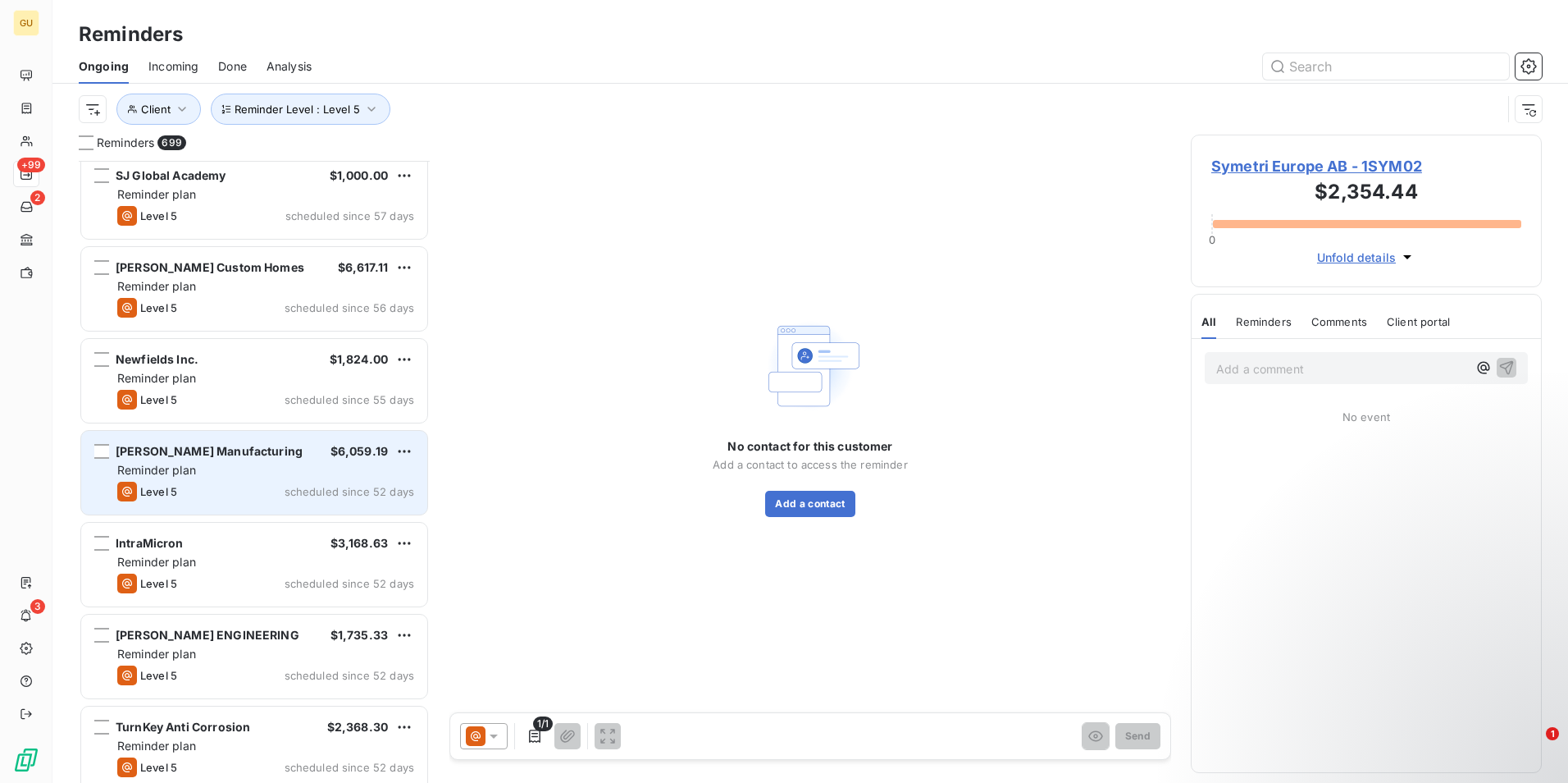
click at [302, 462] on div "Reminder plan" at bounding box center [265, 470] width 297 height 16
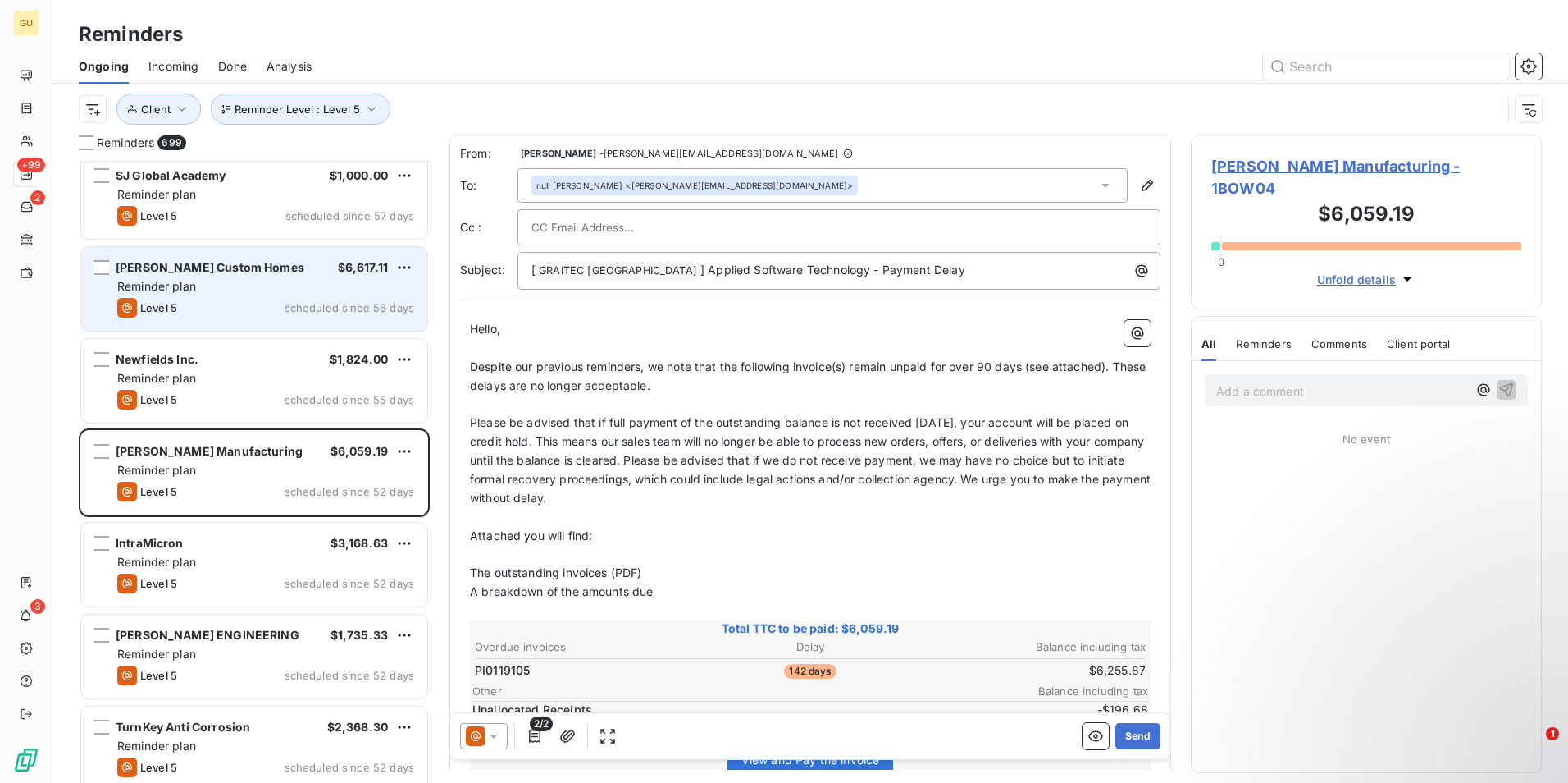
click at [271, 287] on div "Reminder plan" at bounding box center [265, 286] width 297 height 16
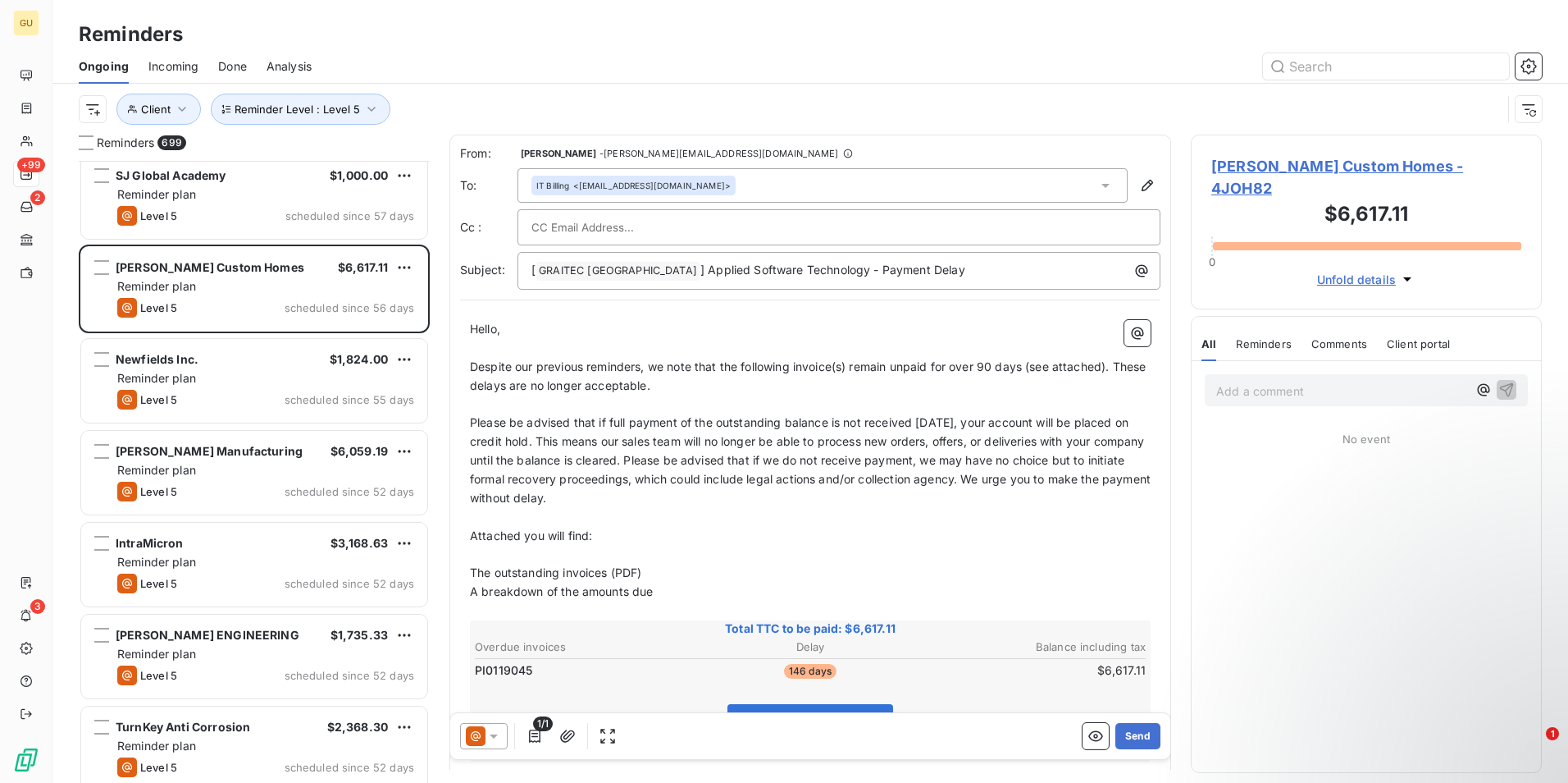
click at [485, 740] on icon at bounding box center [493, 736] width 16 height 16
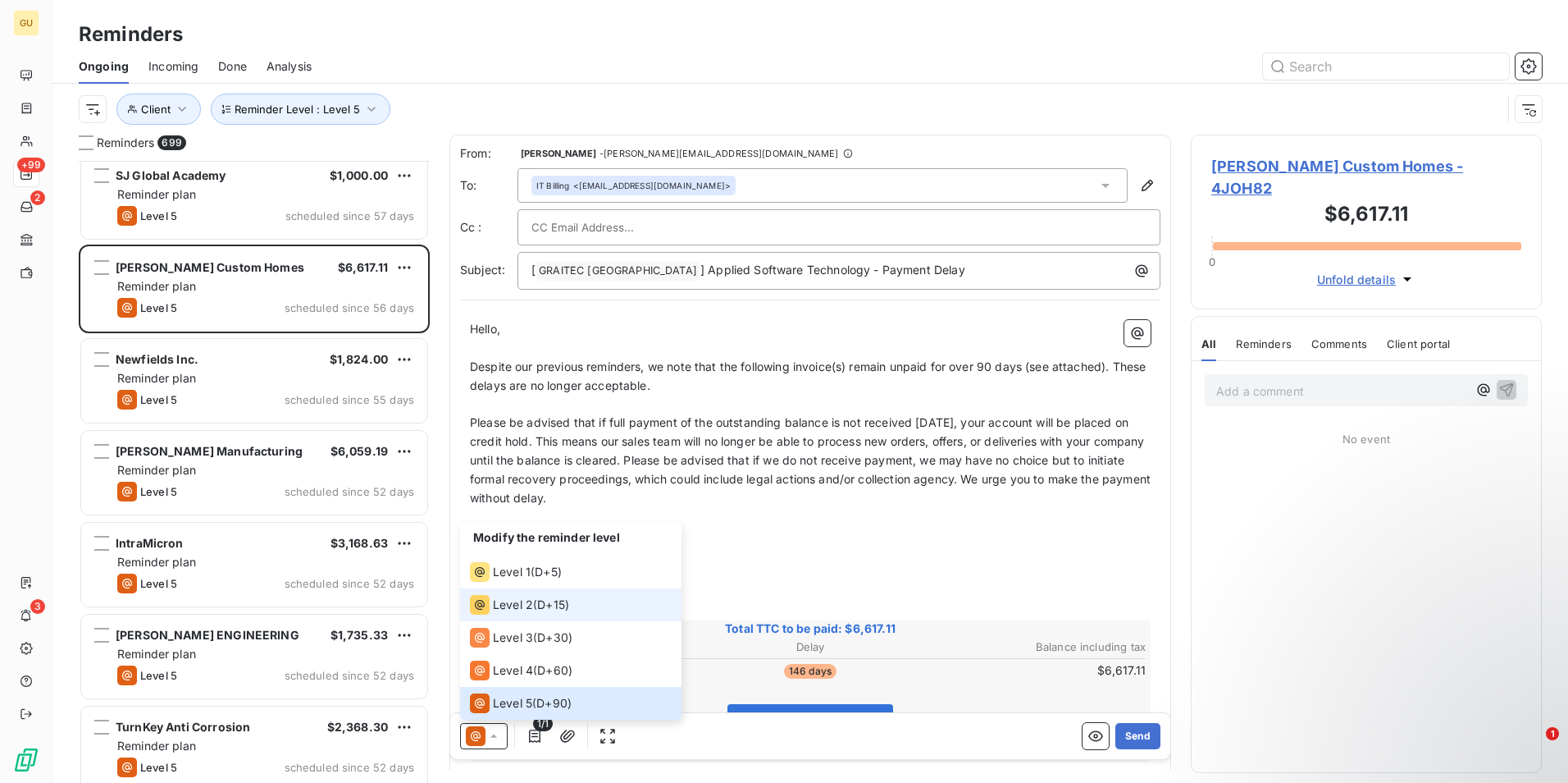
click at [496, 611] on span "Level 2" at bounding box center [512, 605] width 40 height 16
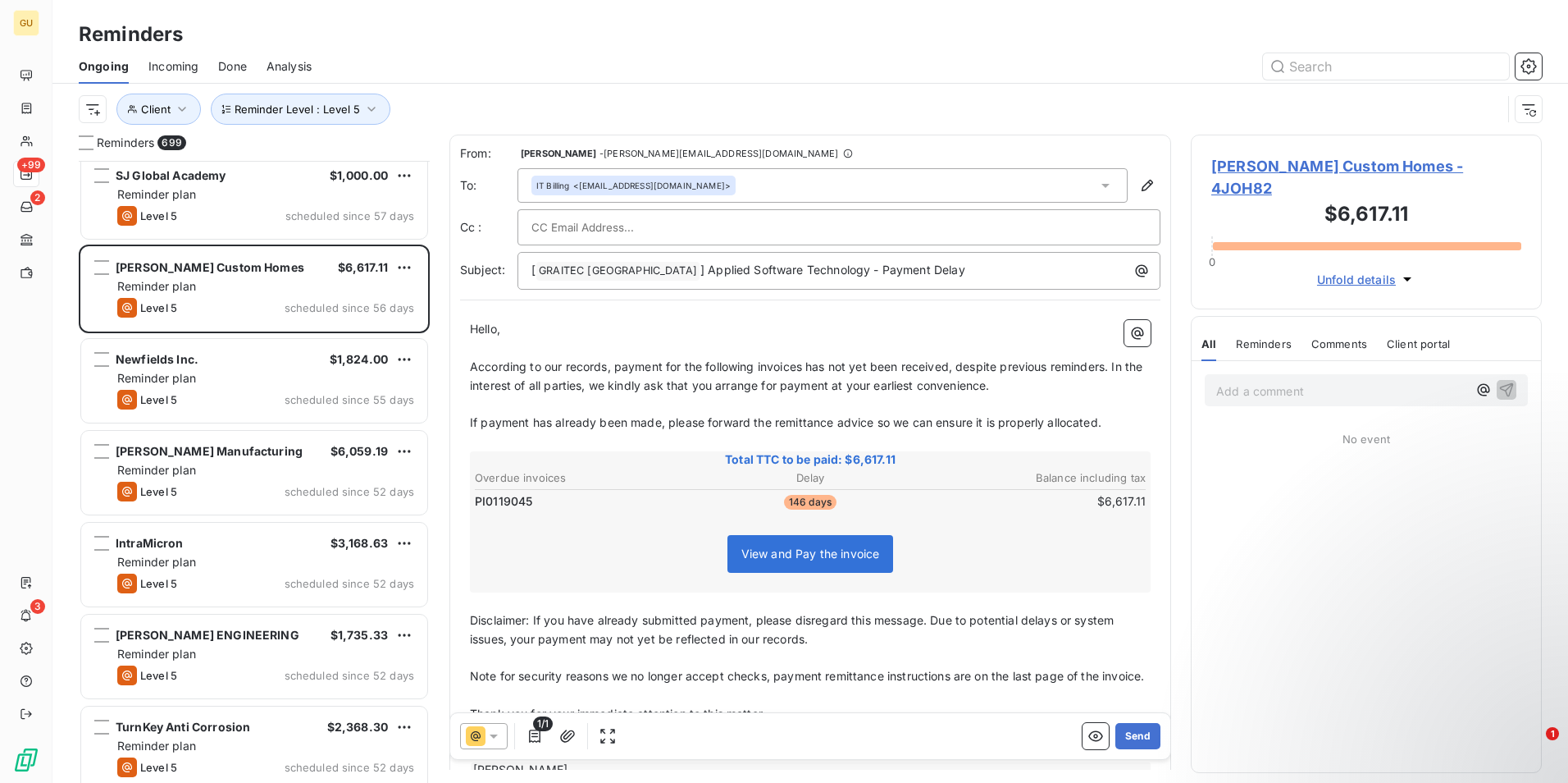
drag, startPoint x: 1121, startPoint y: 738, endPoint x: 800, endPoint y: 454, distance: 428.6
click at [801, 467] on div "From: [PERSON_NAME] - [PERSON_NAME][EMAIL_ADDRESS][DOMAIN_NAME] To: IT Billing …" at bounding box center [810, 452] width 722 height 635
click at [805, 369] on span "According to our records, payment for the following invoices has not yet been r…" at bounding box center [808, 376] width 676 height 33
click at [1124, 728] on button "Send" at bounding box center [1138, 736] width 46 height 26
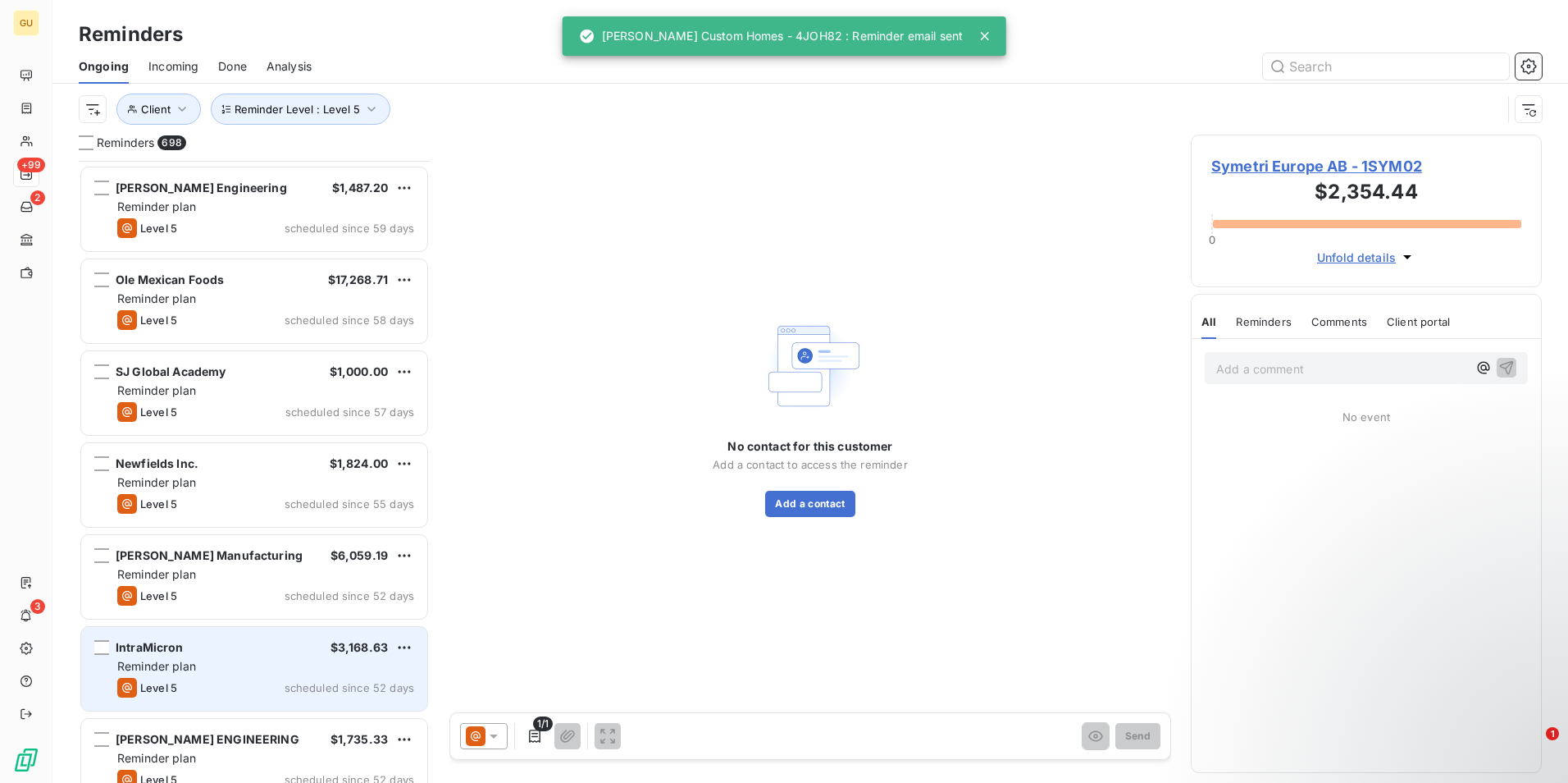
scroll to position [47007, 0]
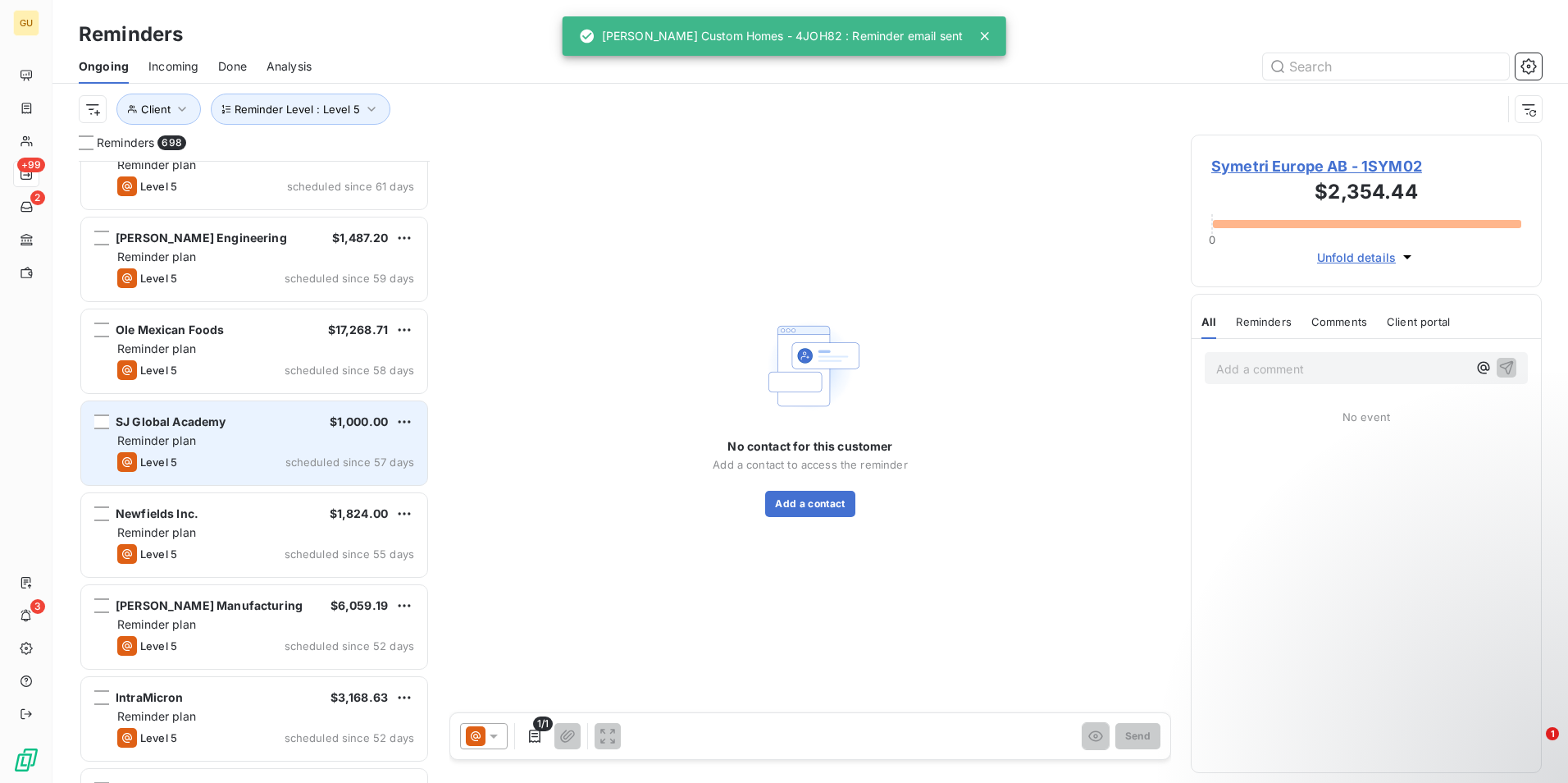
click at [282, 438] on div "Reminder plan" at bounding box center [265, 440] width 297 height 16
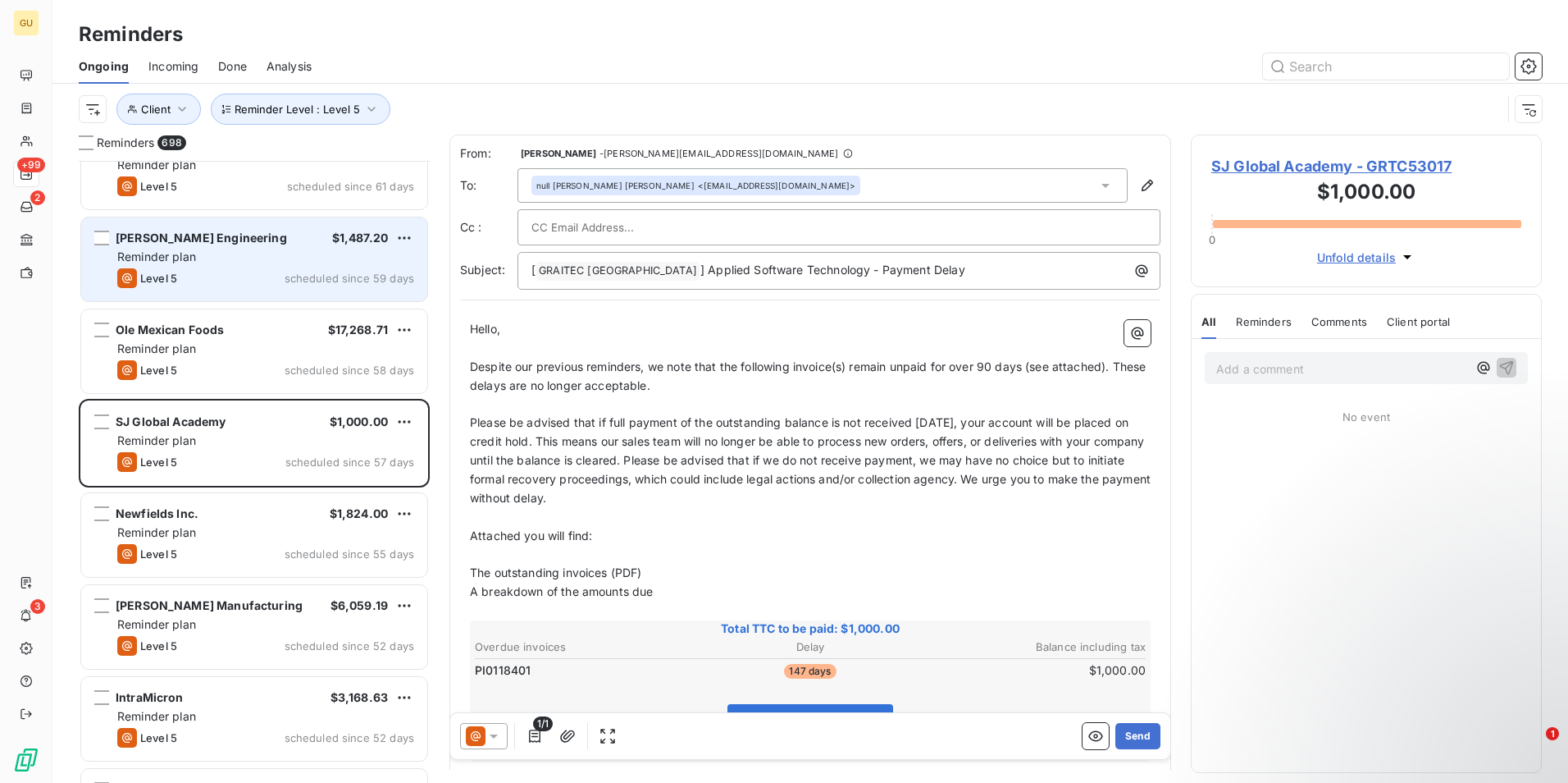
click at [228, 264] on div "Reminder plan" at bounding box center [265, 257] width 297 height 16
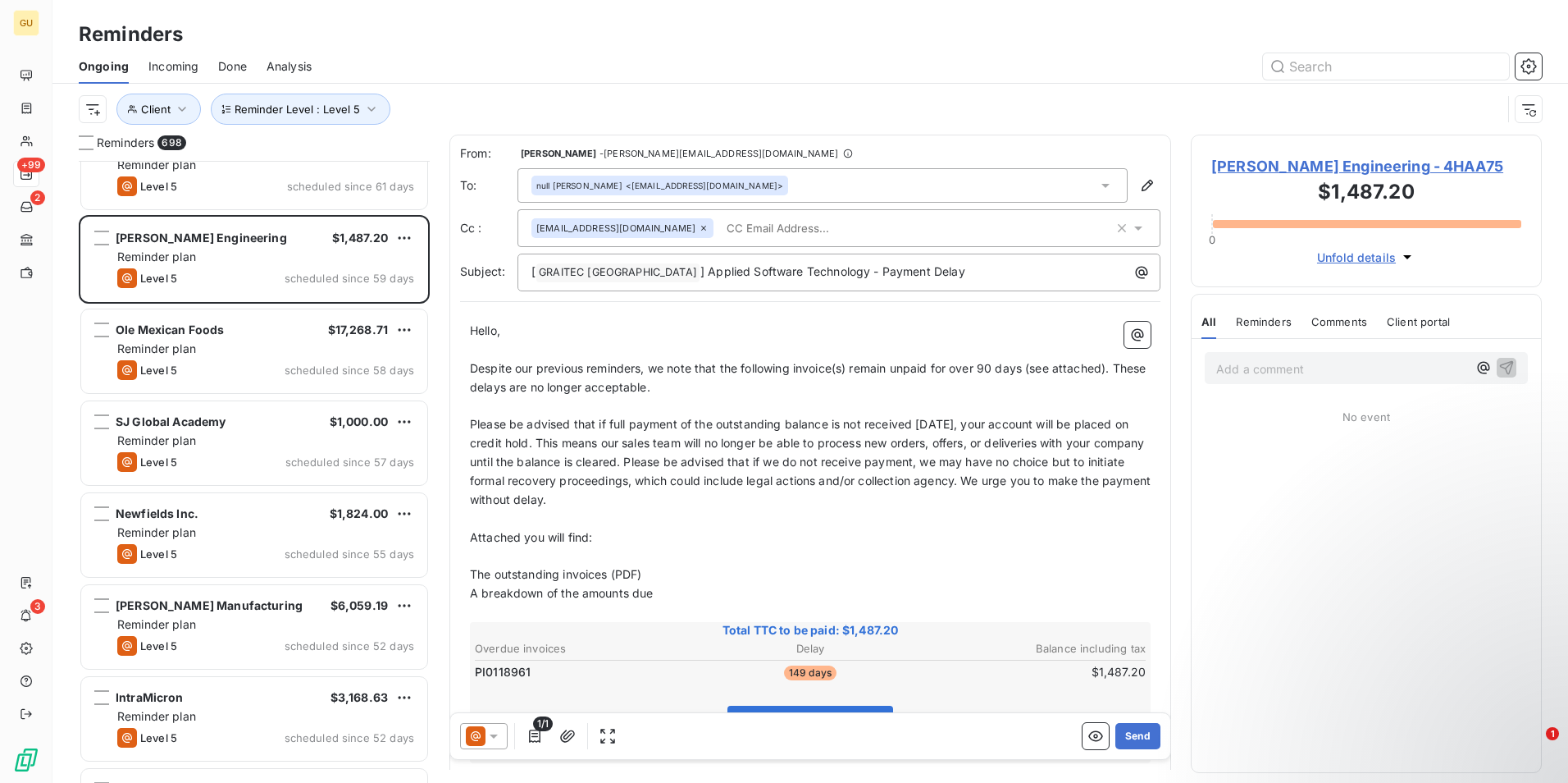
click at [495, 736] on icon at bounding box center [494, 736] width 8 height 4
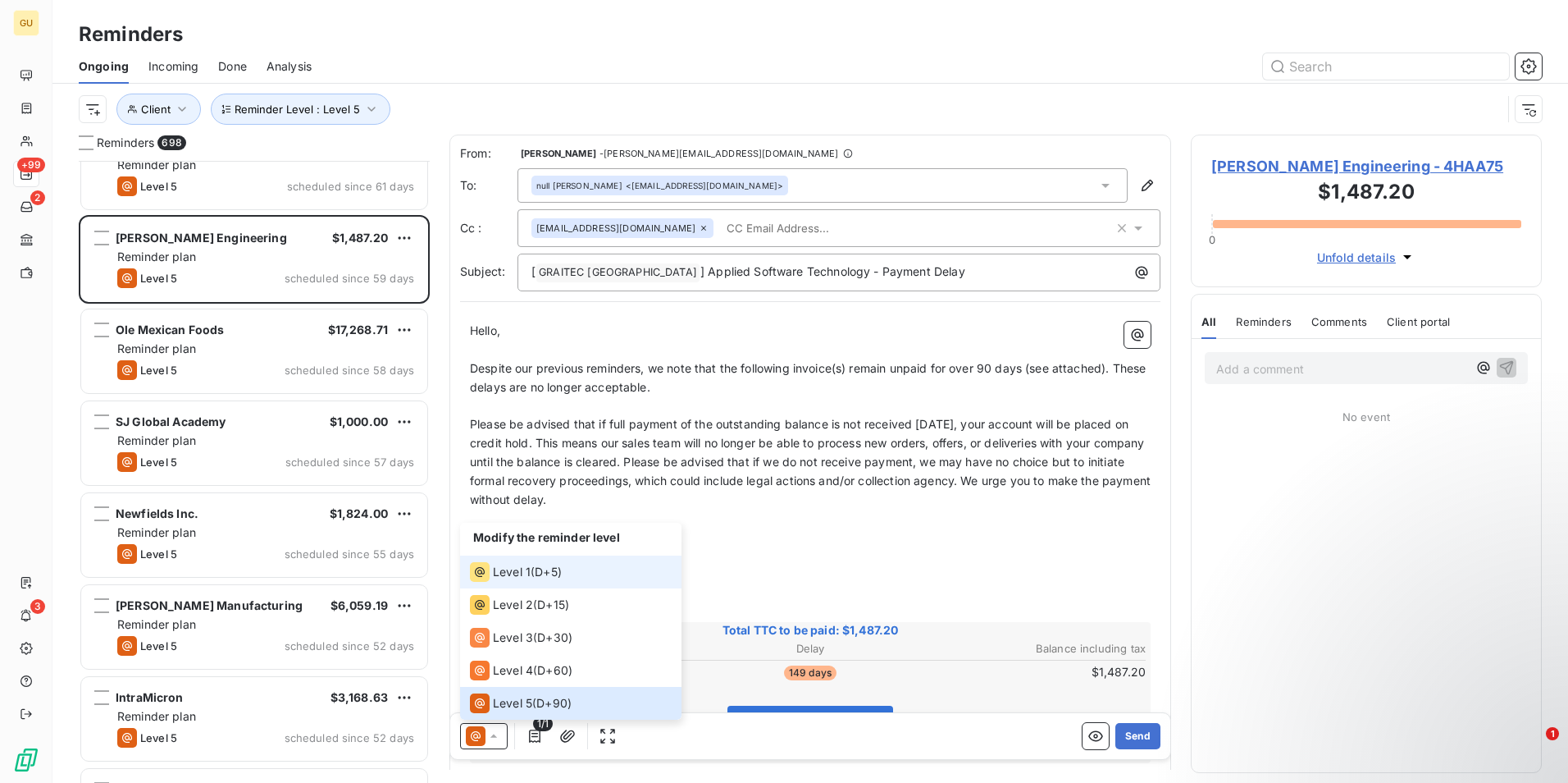
click at [522, 579] on span "Level 1" at bounding box center [511, 572] width 38 height 16
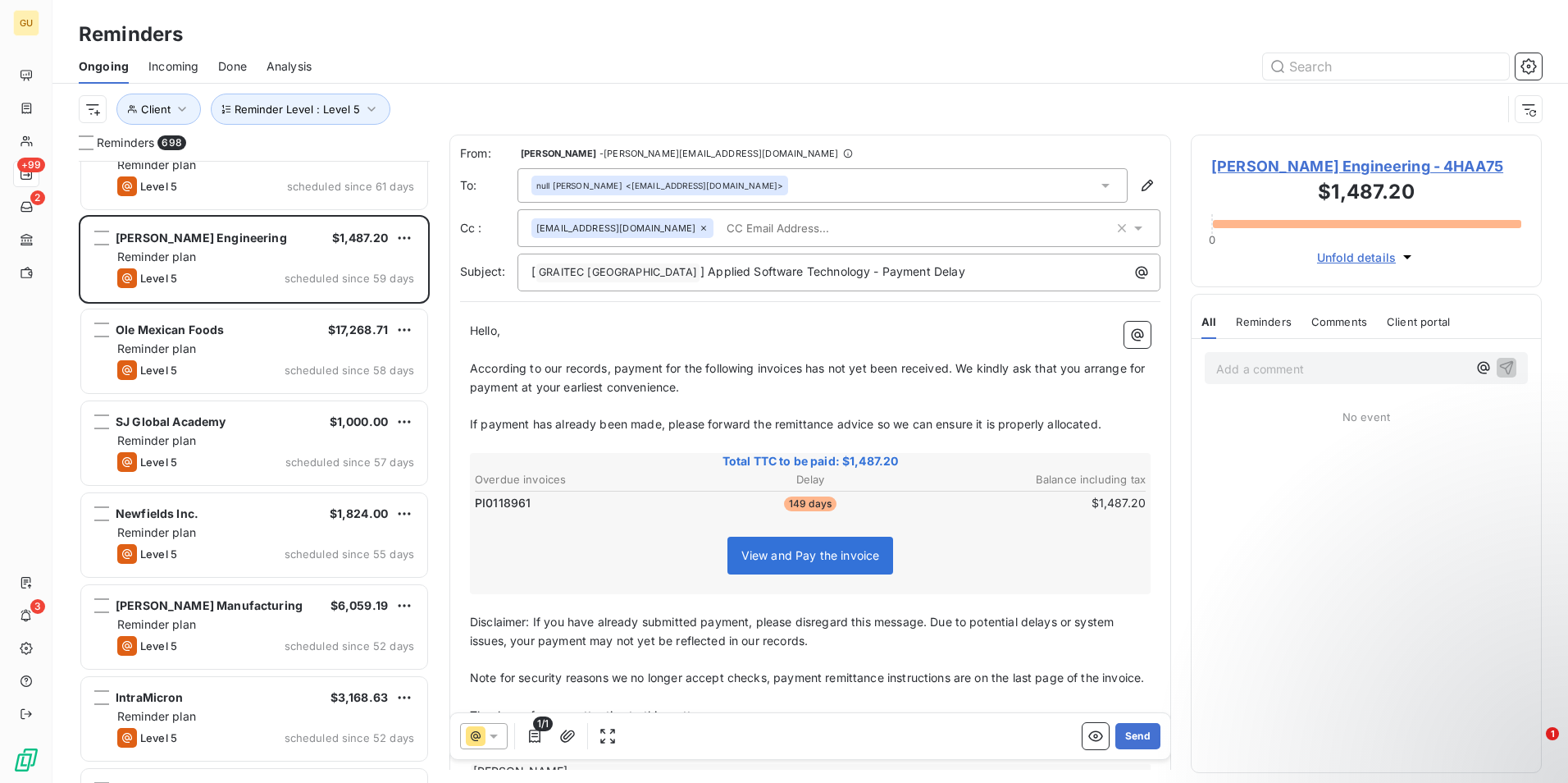
click at [803, 369] on span "According to our records, payment for the following invoices has not yet been r…" at bounding box center [809, 378] width 678 height 33
drag, startPoint x: 1127, startPoint y: 733, endPoint x: 851, endPoint y: 435, distance: 406.2
click at [886, 484] on div "From: [PERSON_NAME] - [PERSON_NAME][EMAIL_ADDRESS][DOMAIN_NAME] To: null [PERSO…" at bounding box center [810, 452] width 722 height 635
click at [904, 297] on div "From: [PERSON_NAME] - [PERSON_NAME][EMAIL_ADDRESS][DOMAIN_NAME] To: null [PERSO…" at bounding box center [810, 467] width 722 height 666
click at [913, 278] on p "[ GRAITEC [GEOGRAPHIC_DATA] ﻿ ] Applied Software Technology - Payment Delay" at bounding box center [844, 272] width 624 height 19
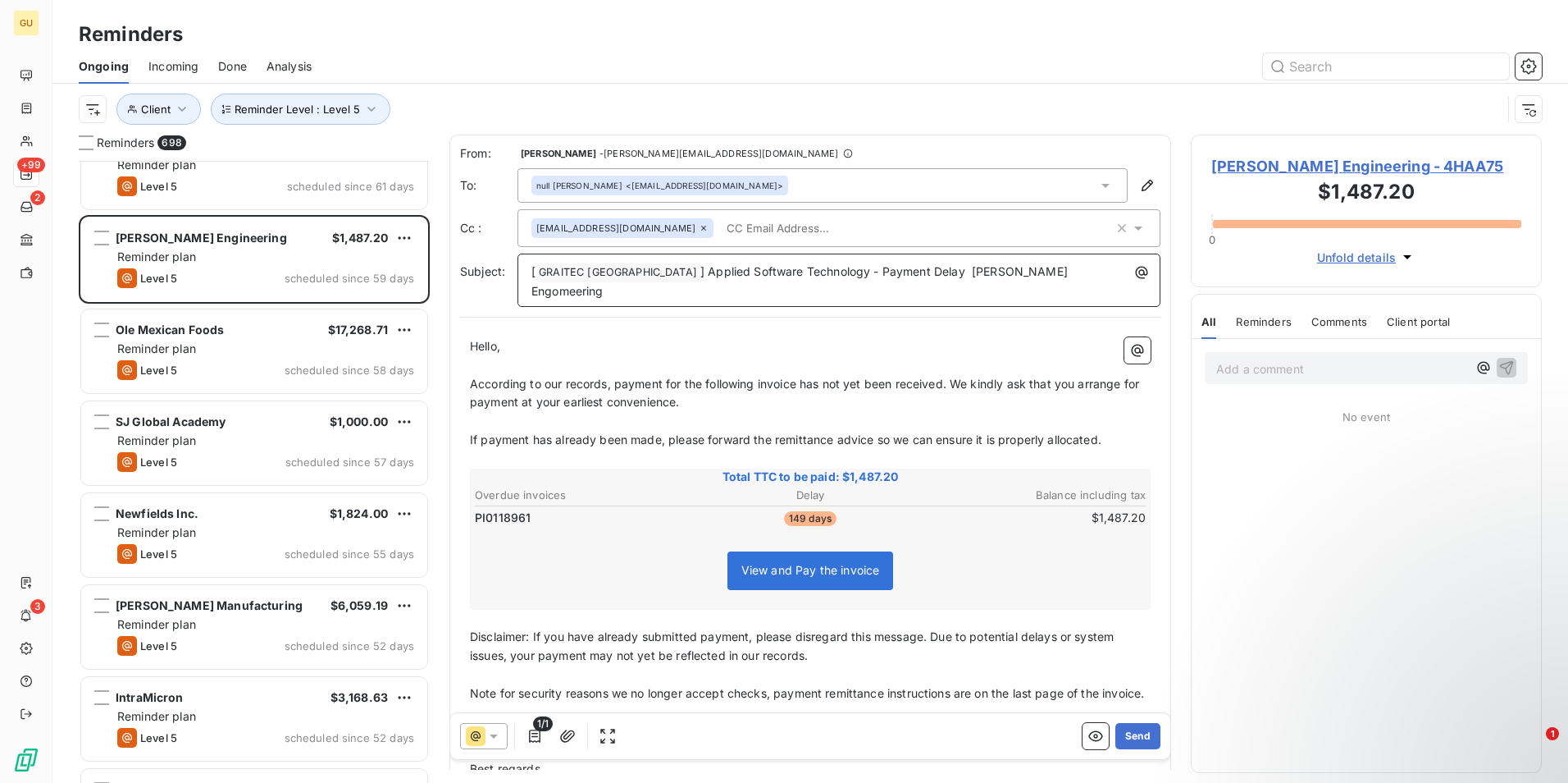
click at [944, 269] on span "] Applied Software Technology - Payment Delay [PERSON_NAME] Engomeering" at bounding box center [801, 281] width 539 height 34
click at [954, 270] on span "] Applied Software Technology - Payment Delay [PERSON_NAME] Engimeering" at bounding box center [801, 281] width 539 height 34
click at [879, 270] on span "] Applied Software Technology - Payment Delay [PERSON_NAME] Engineering" at bounding box center [801, 281] width 539 height 34
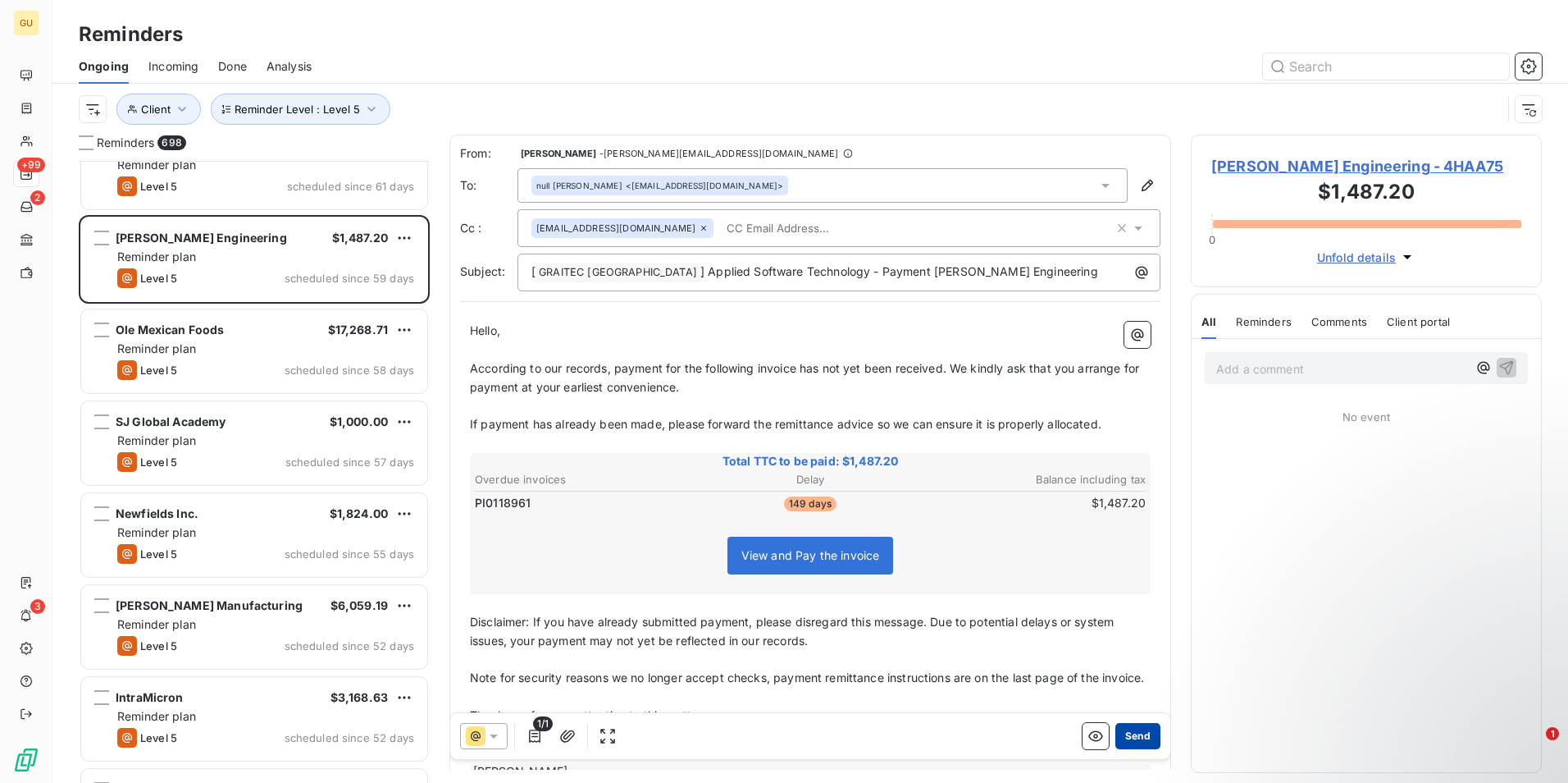
click at [1132, 729] on button "Send" at bounding box center [1138, 736] width 46 height 26
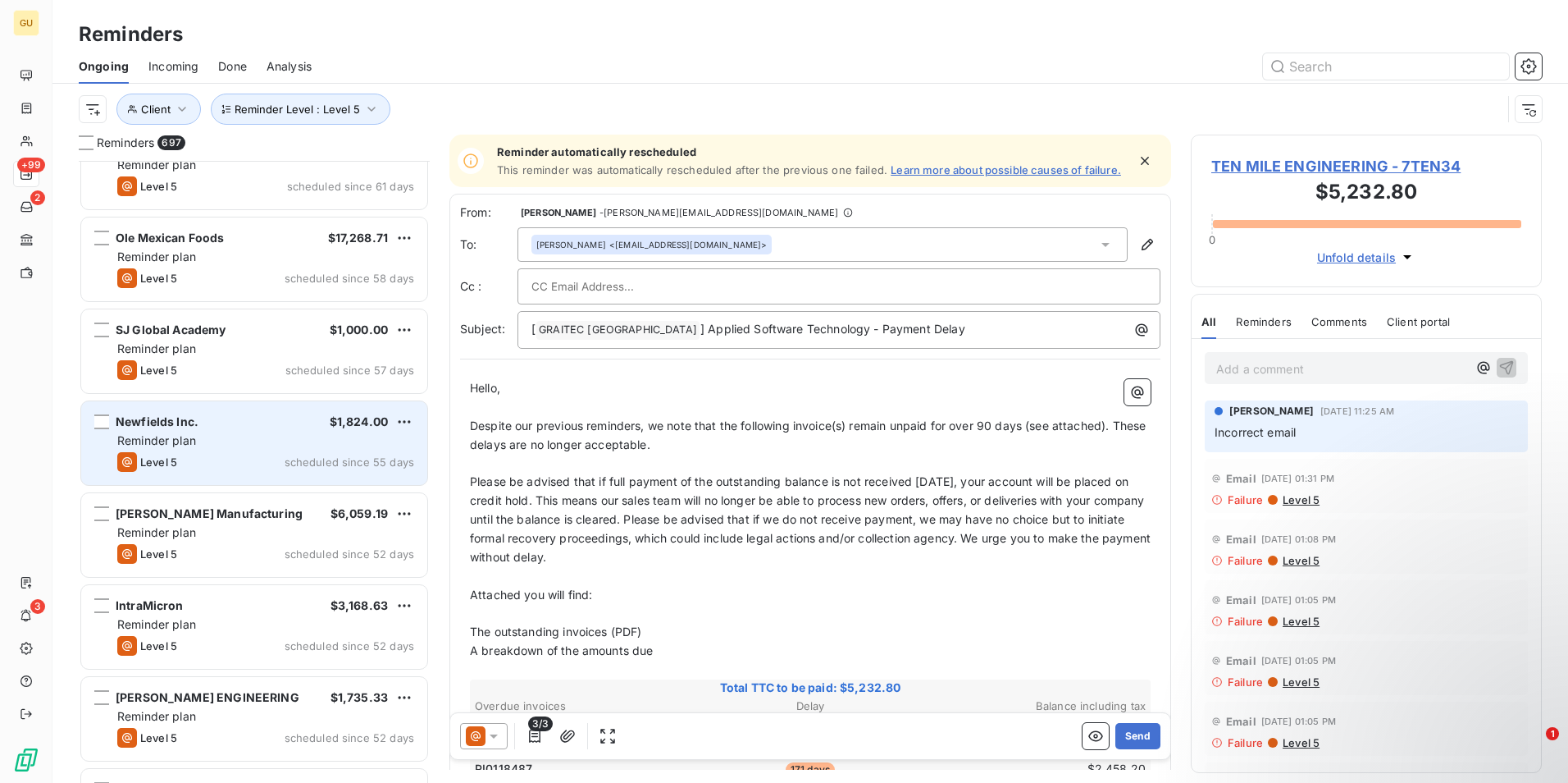
scroll to position [46926, 0]
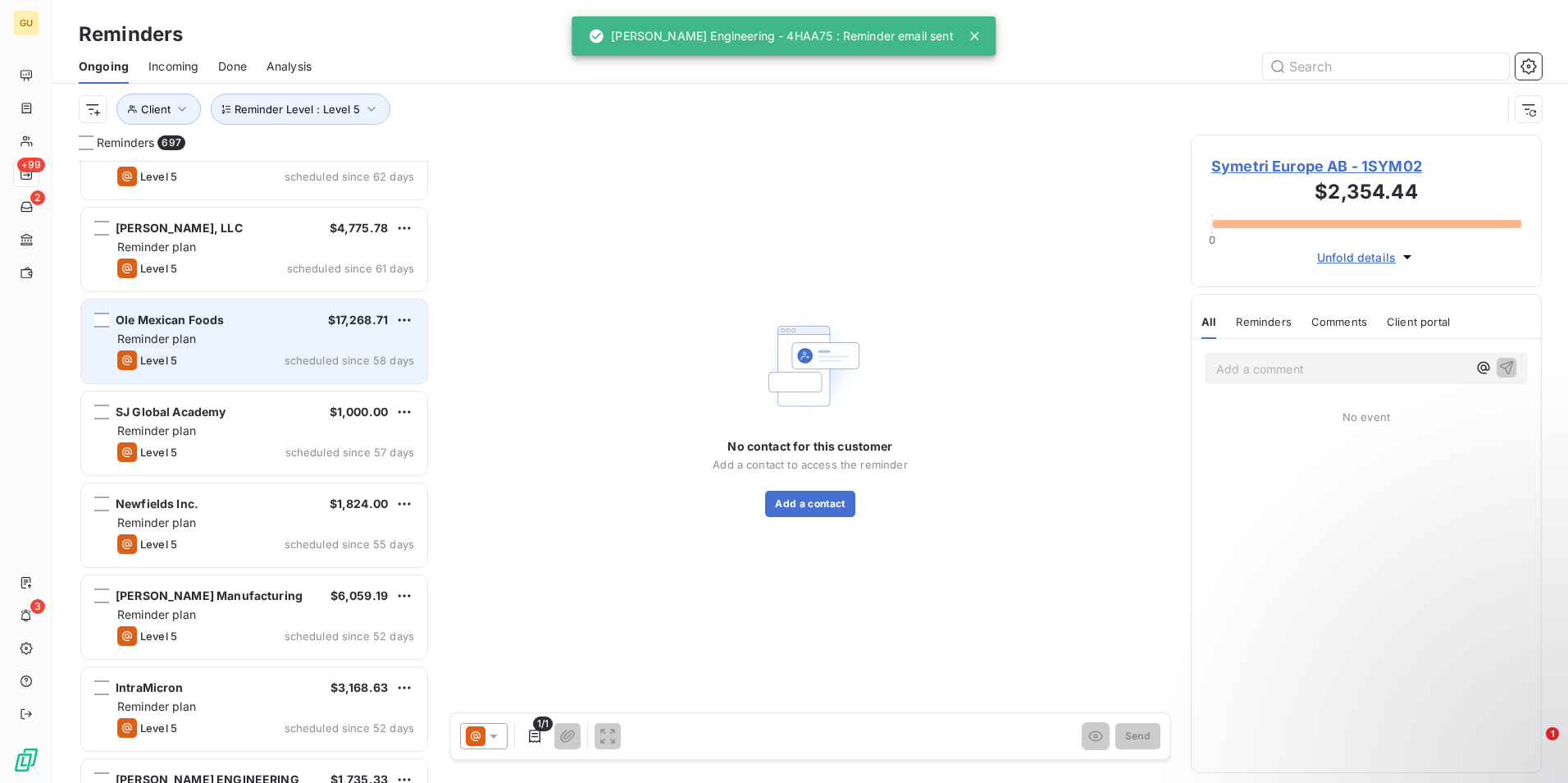
scroll to position [46843, 0]
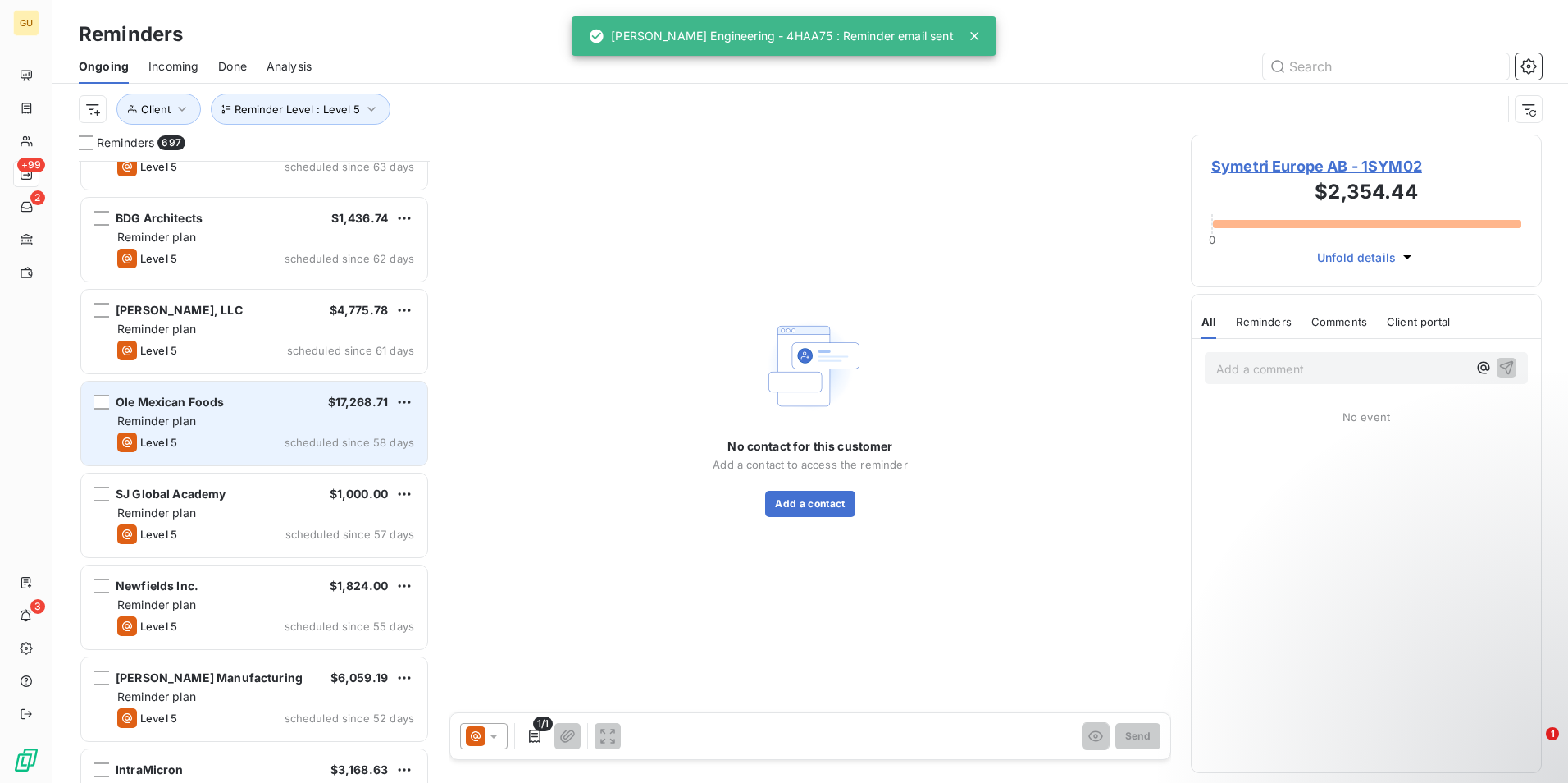
click at [293, 401] on div "Ole Mexican Foods $17,268.71" at bounding box center [265, 401] width 297 height 15
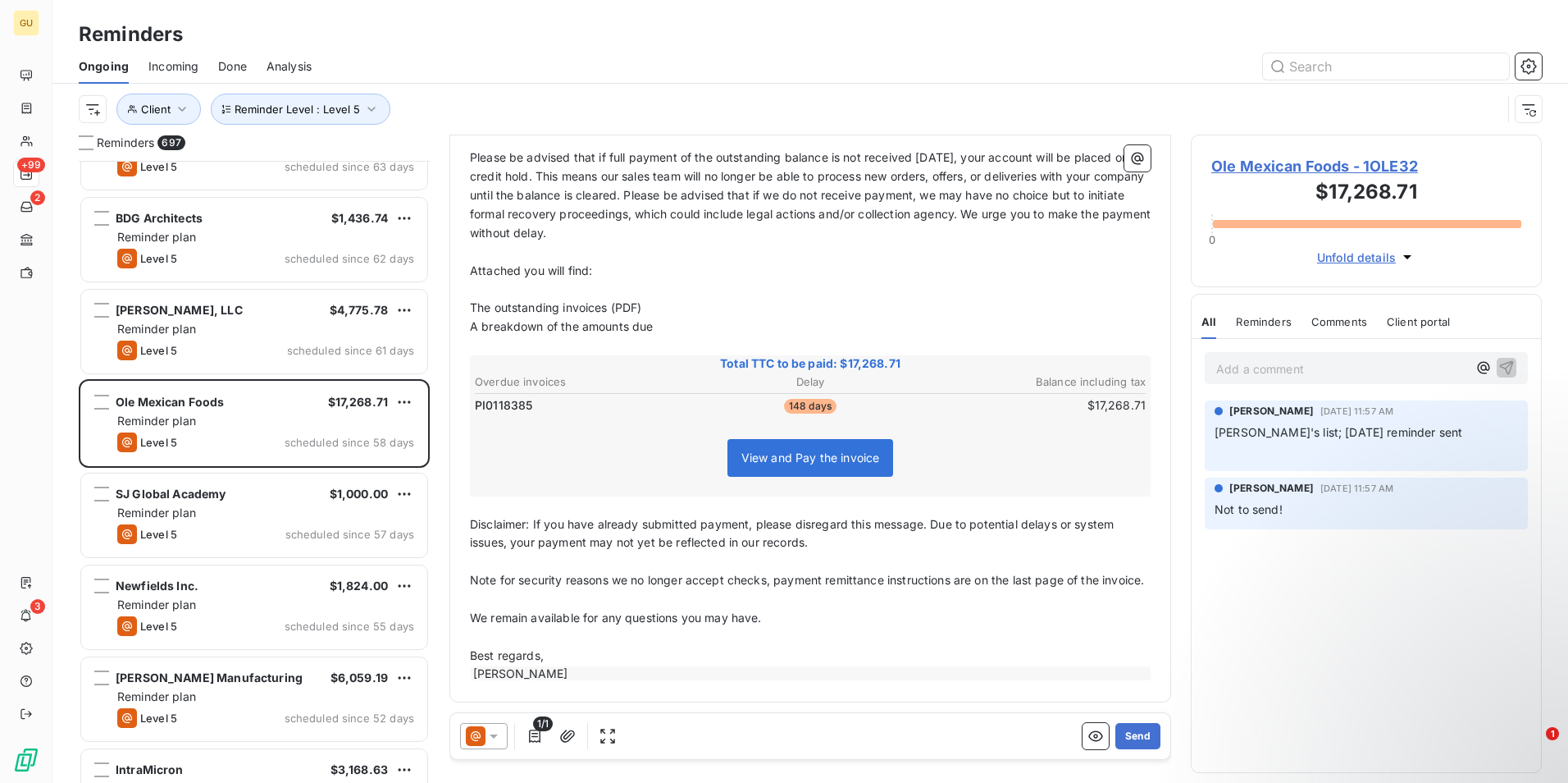
scroll to position [202, 0]
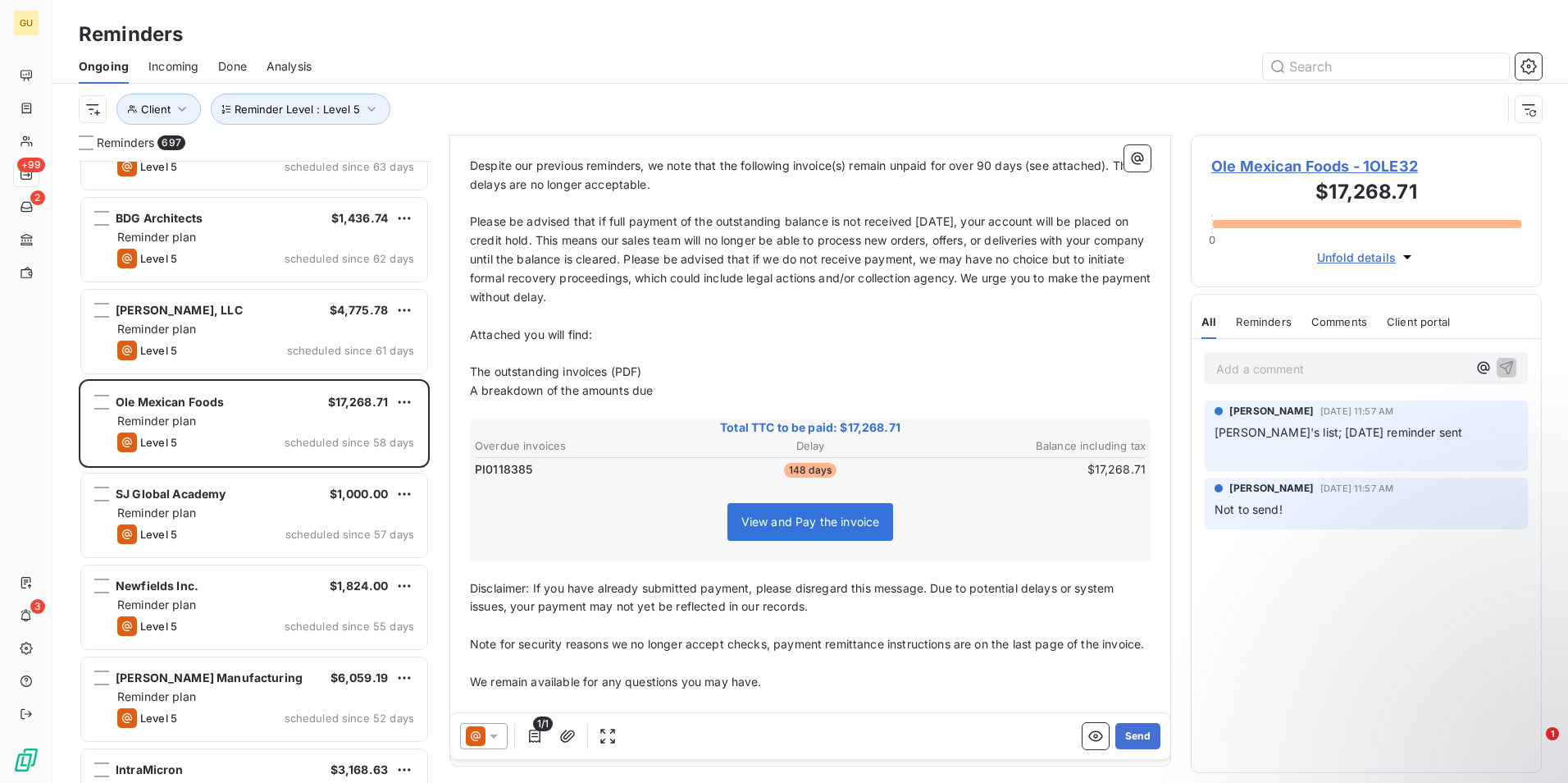
click at [493, 732] on icon at bounding box center [493, 736] width 16 height 16
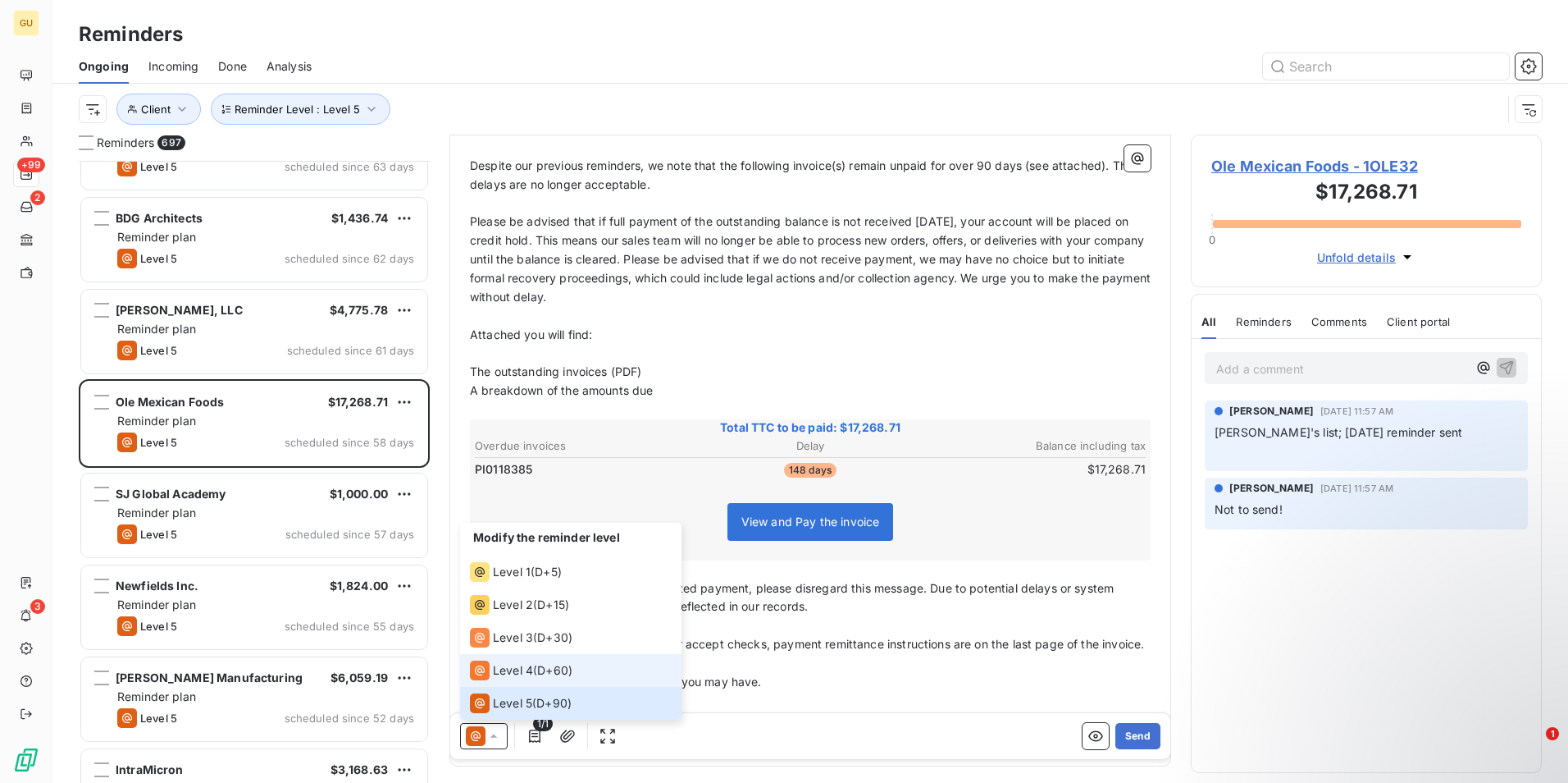
click at [527, 665] on span "Level 4" at bounding box center [512, 670] width 40 height 16
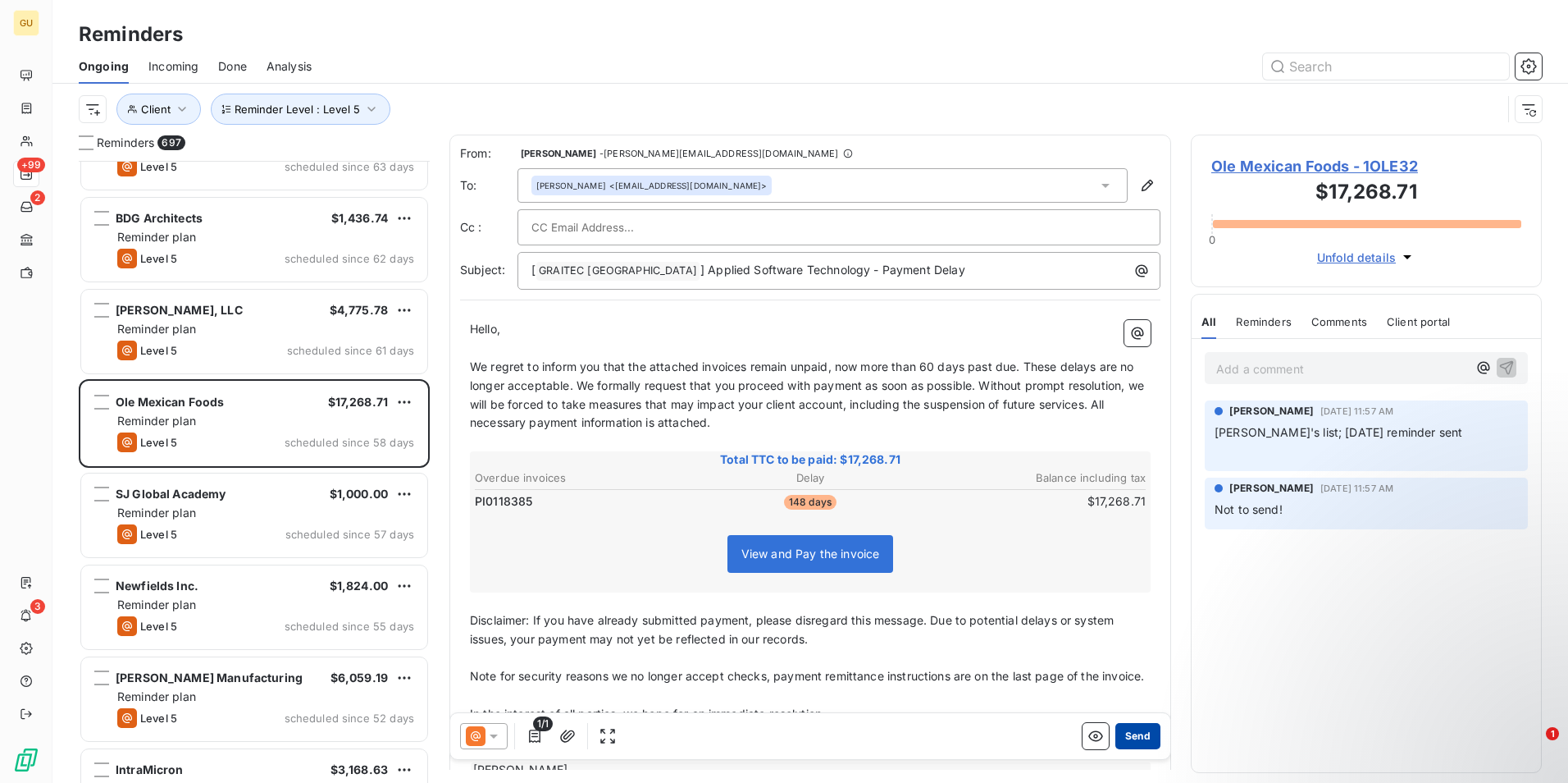
click at [1131, 734] on button "Send" at bounding box center [1138, 736] width 46 height 26
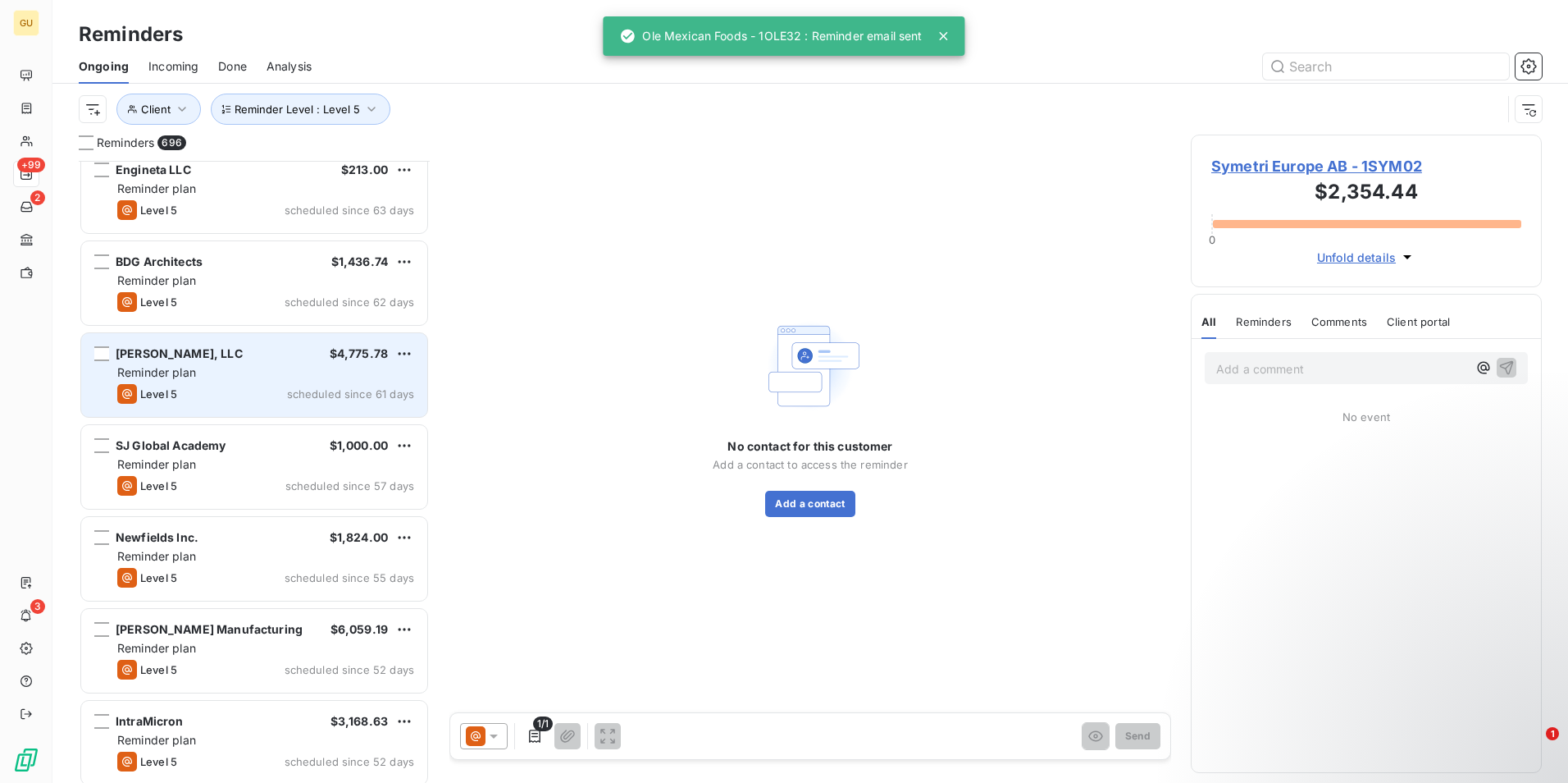
scroll to position [46761, 0]
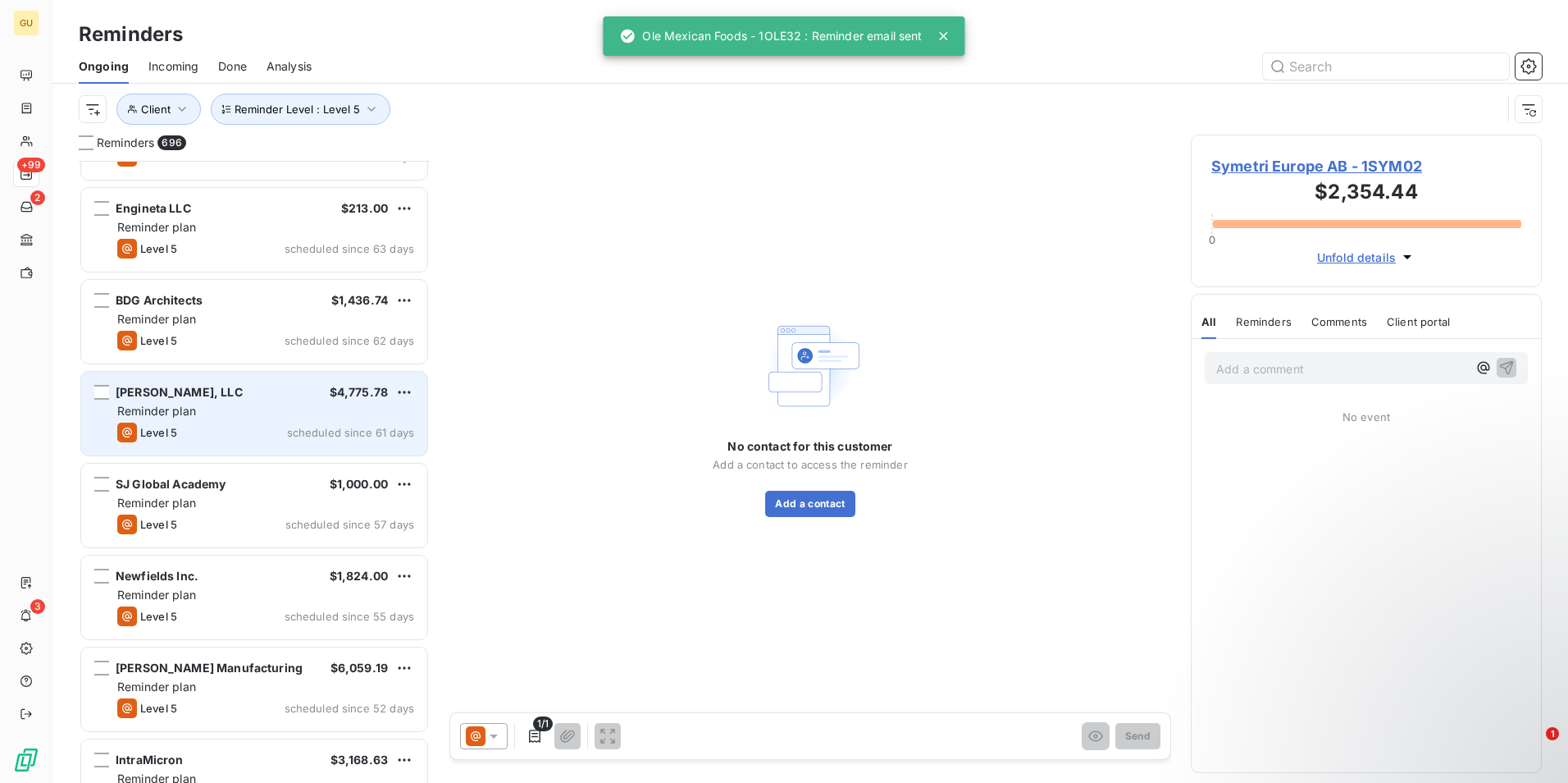
click at [313, 389] on div "[PERSON_NAME], LLC $4,775.78" at bounding box center [265, 392] width 297 height 15
click at [235, 392] on div "[PERSON_NAME], LLC $4,775.78" at bounding box center [265, 392] width 297 height 15
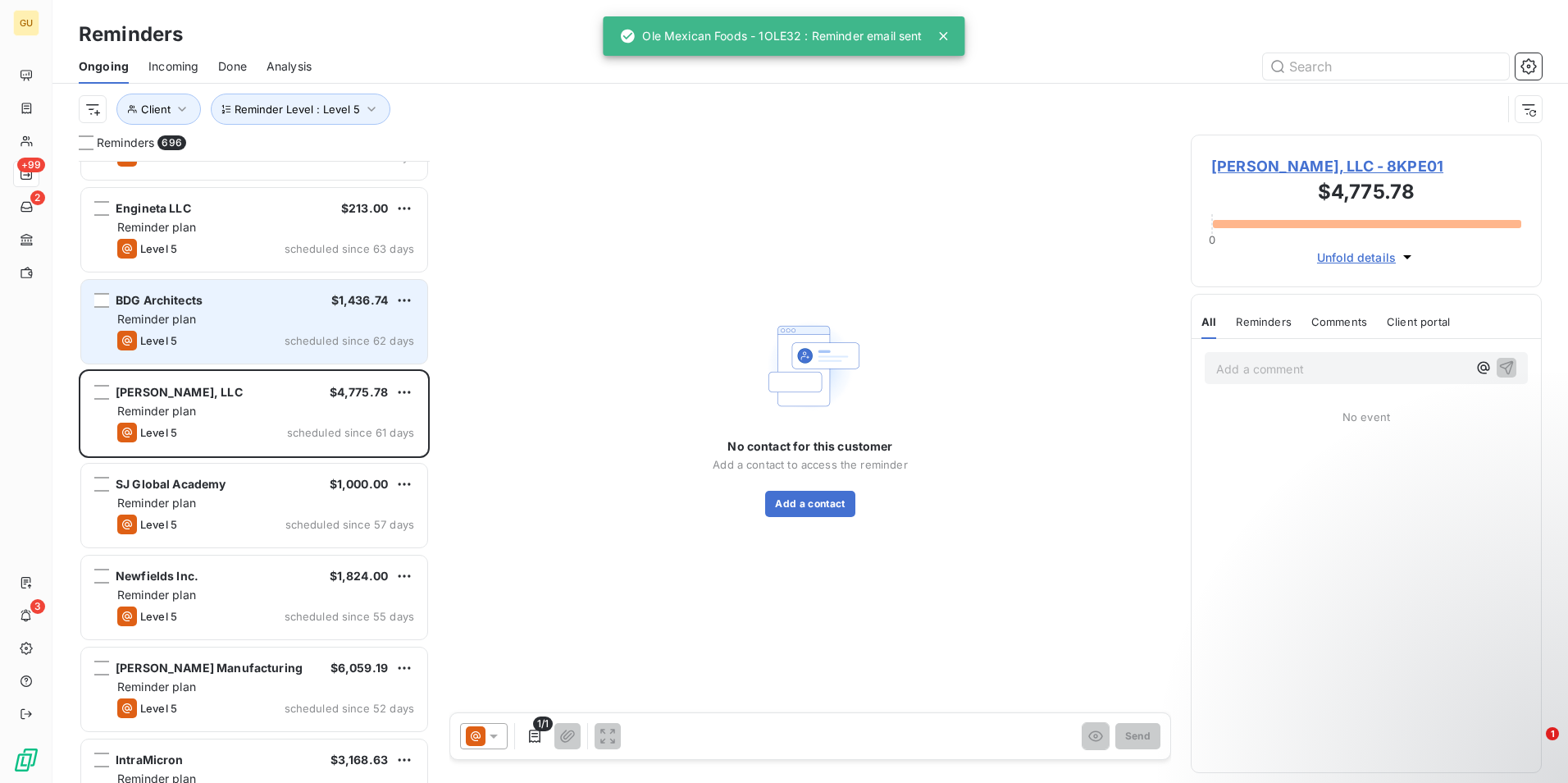
click at [231, 318] on div "Reminder plan" at bounding box center [265, 319] width 297 height 16
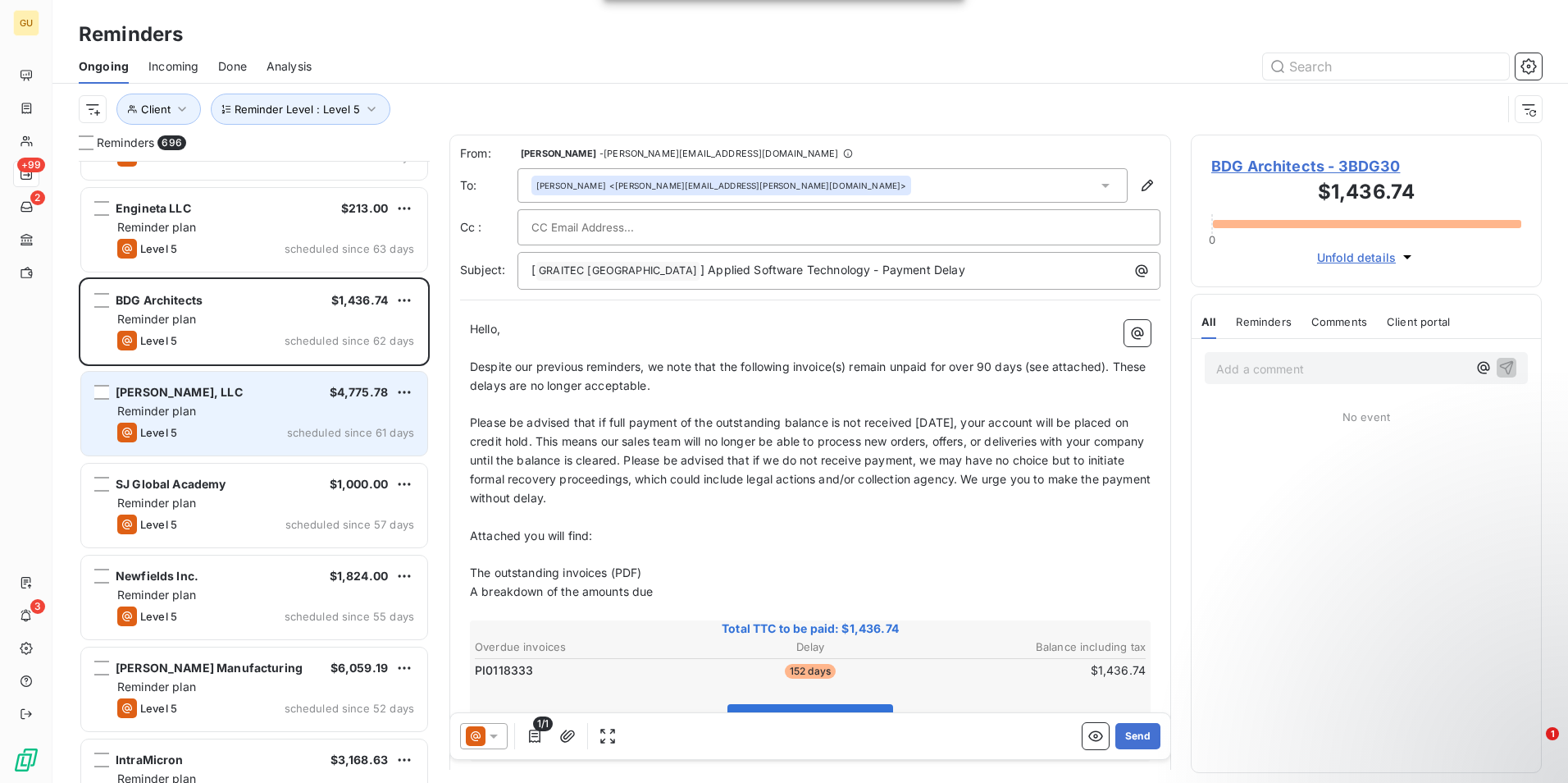
click at [216, 411] on div "Reminder plan" at bounding box center [265, 411] width 297 height 16
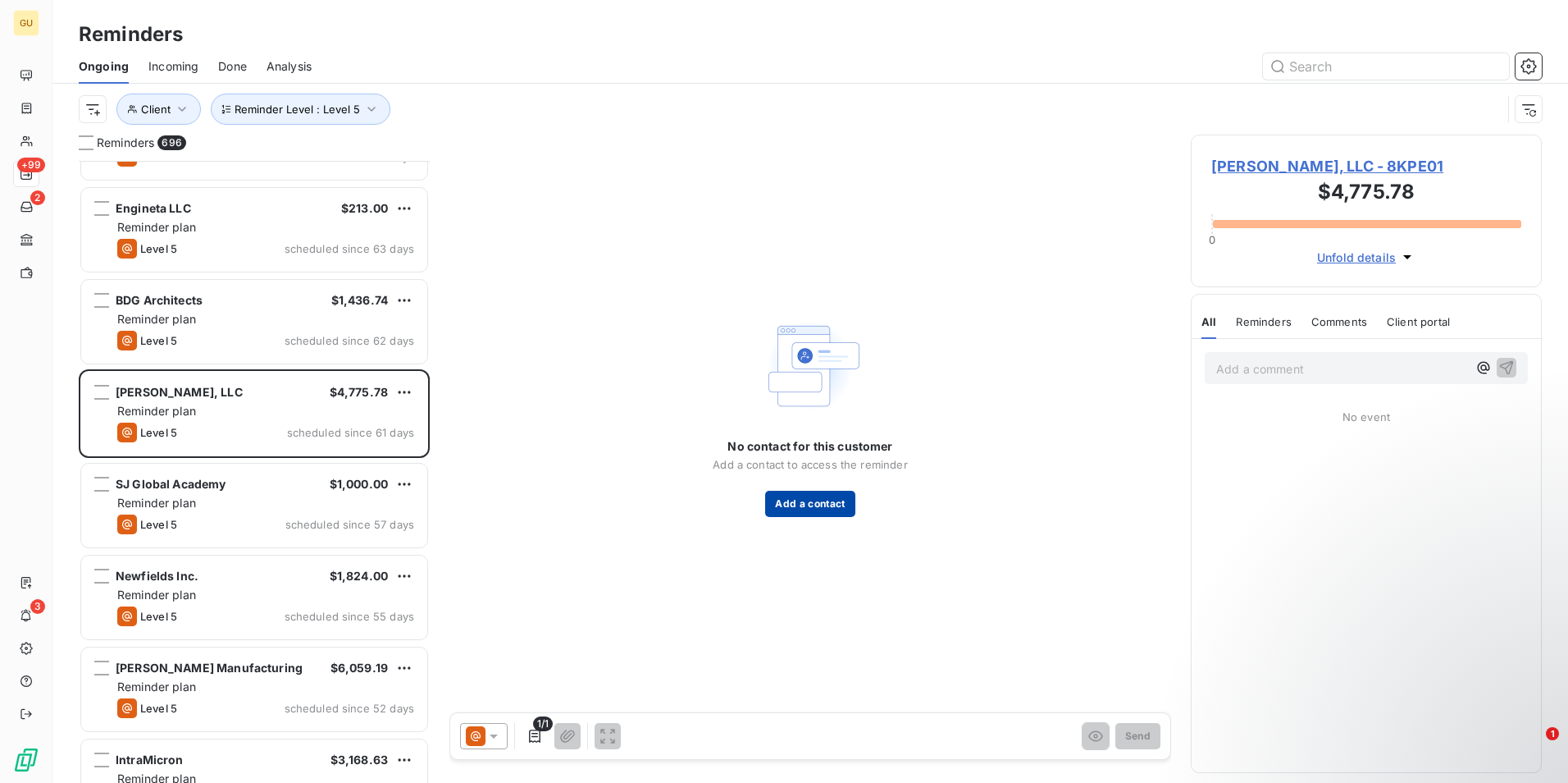
click at [806, 502] on button "Add a contact" at bounding box center [810, 503] width 89 height 26
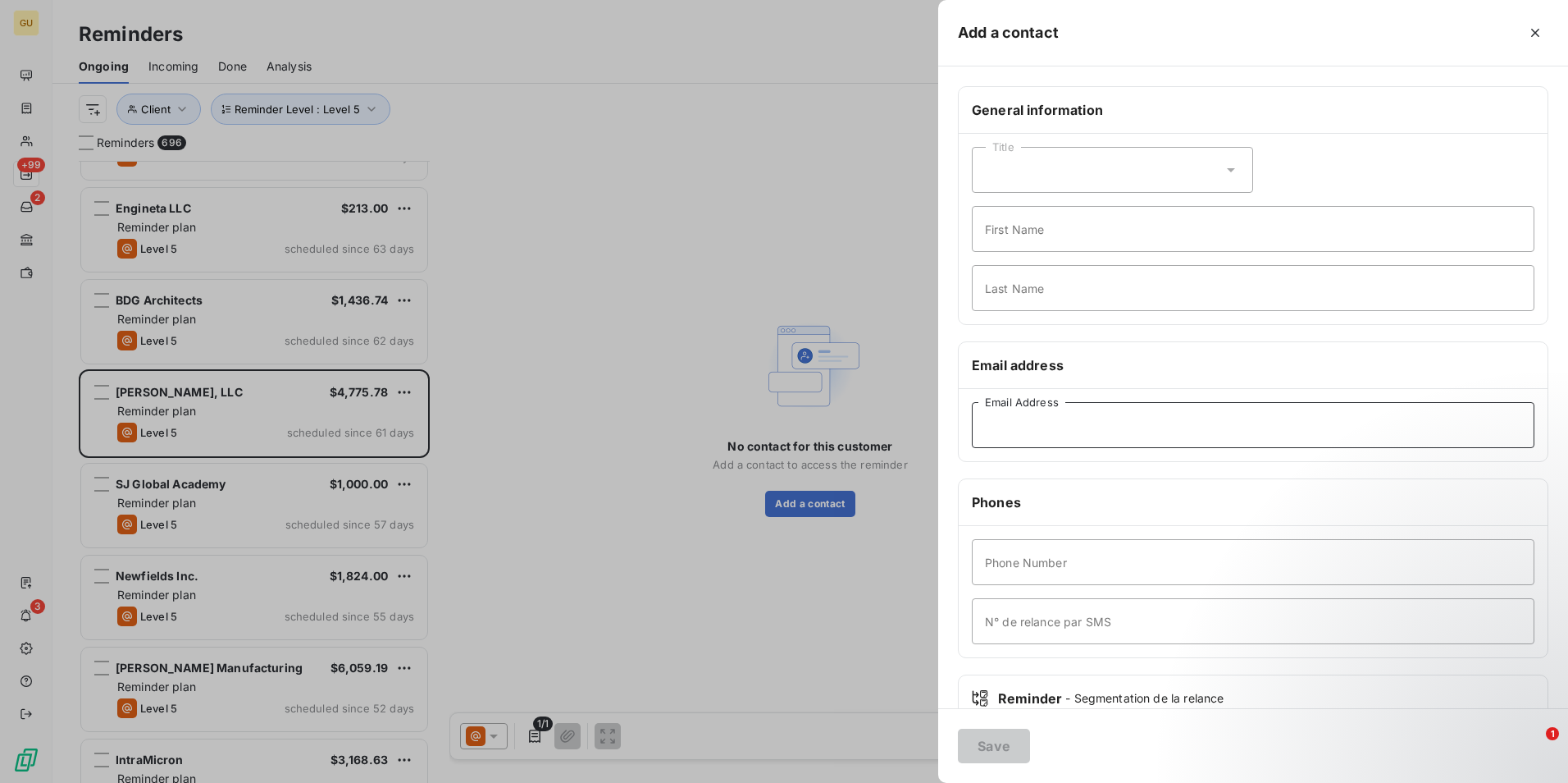
paste input "[EMAIL_ADDRESS][DOMAIN_NAME]"
type input "[EMAIL_ADDRESS][DOMAIN_NAME]"
click at [989, 749] on button "Save" at bounding box center [994, 746] width 73 height 35
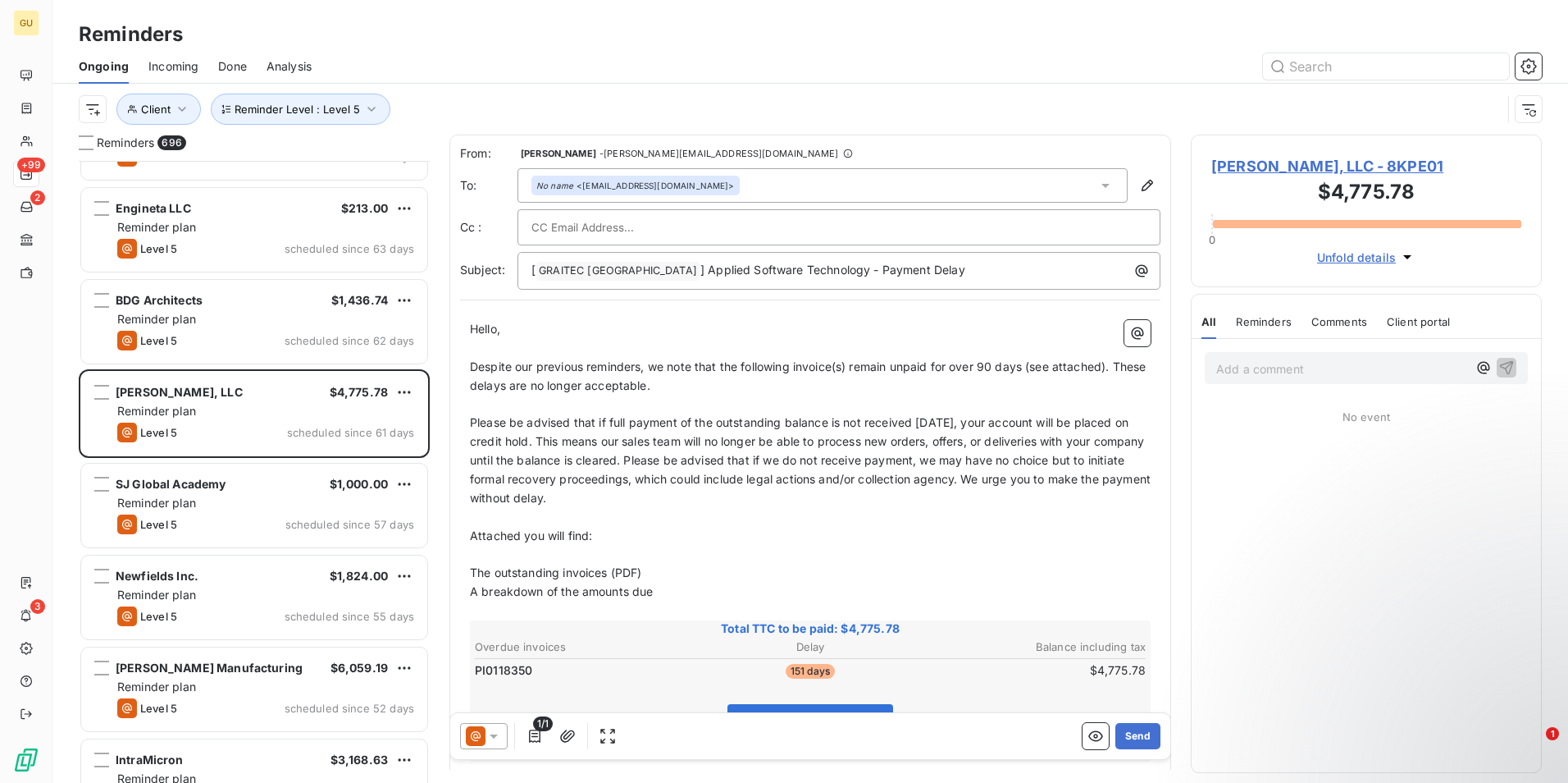
click at [498, 737] on icon at bounding box center [493, 736] width 16 height 16
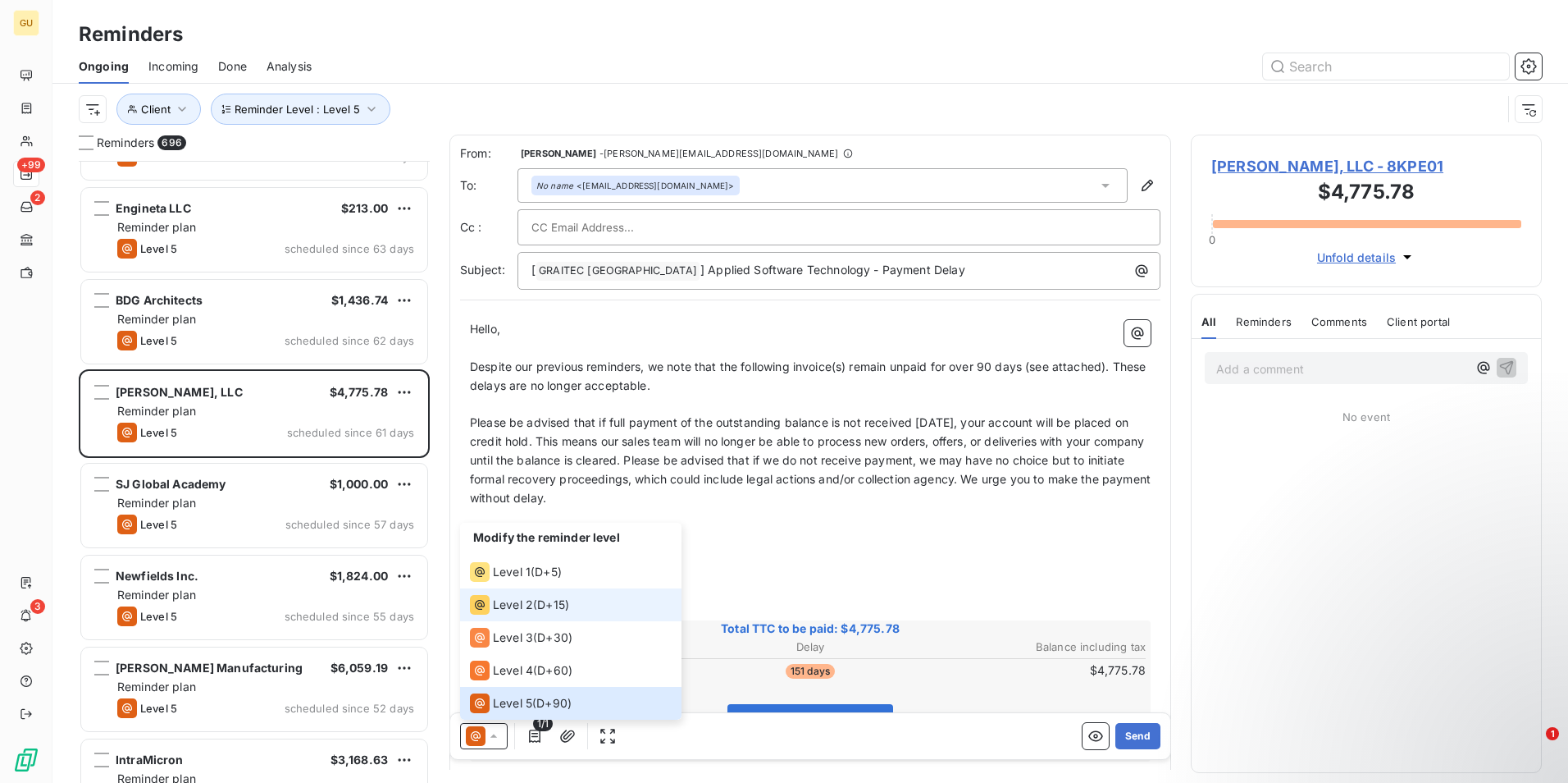
click at [511, 613] on div "Level 2" at bounding box center [501, 605] width 63 height 19
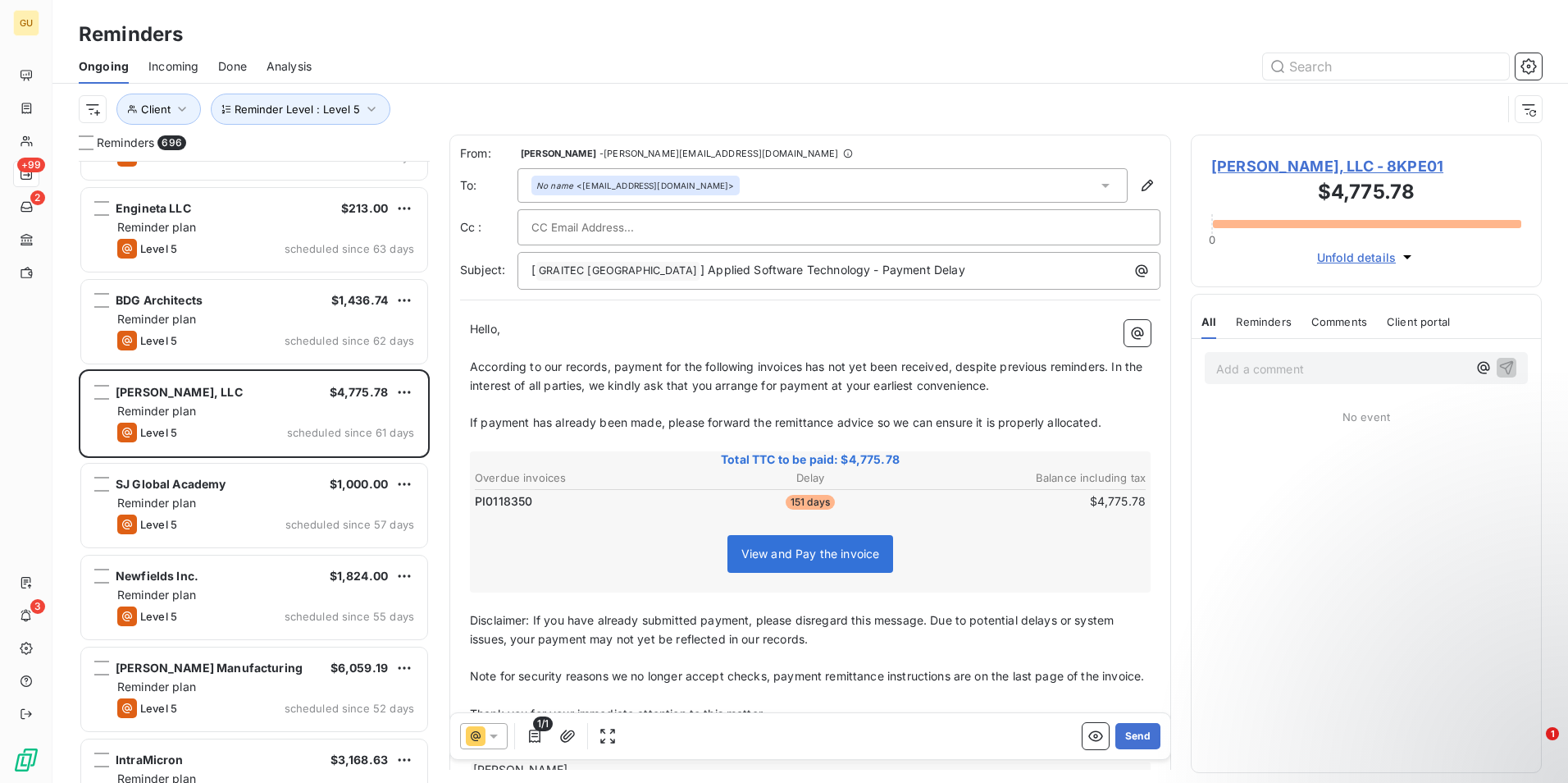
click at [802, 367] on span "According to our records, payment for the following invoices has not yet been r…" at bounding box center [808, 376] width 676 height 33
click at [807, 366] on span "According to our records, payment for the following invoices has not yet been r…" at bounding box center [808, 376] width 676 height 33
drag, startPoint x: 1106, startPoint y: 367, endPoint x: 954, endPoint y: 363, distance: 152.1
click at [954, 363] on span "According to our records, payment for the following invoice has not yet been re…" at bounding box center [805, 376] width 670 height 33
click at [1047, 368] on span "According to our records, payment for the following invoice has not yet been re…" at bounding box center [804, 376] width 669 height 33
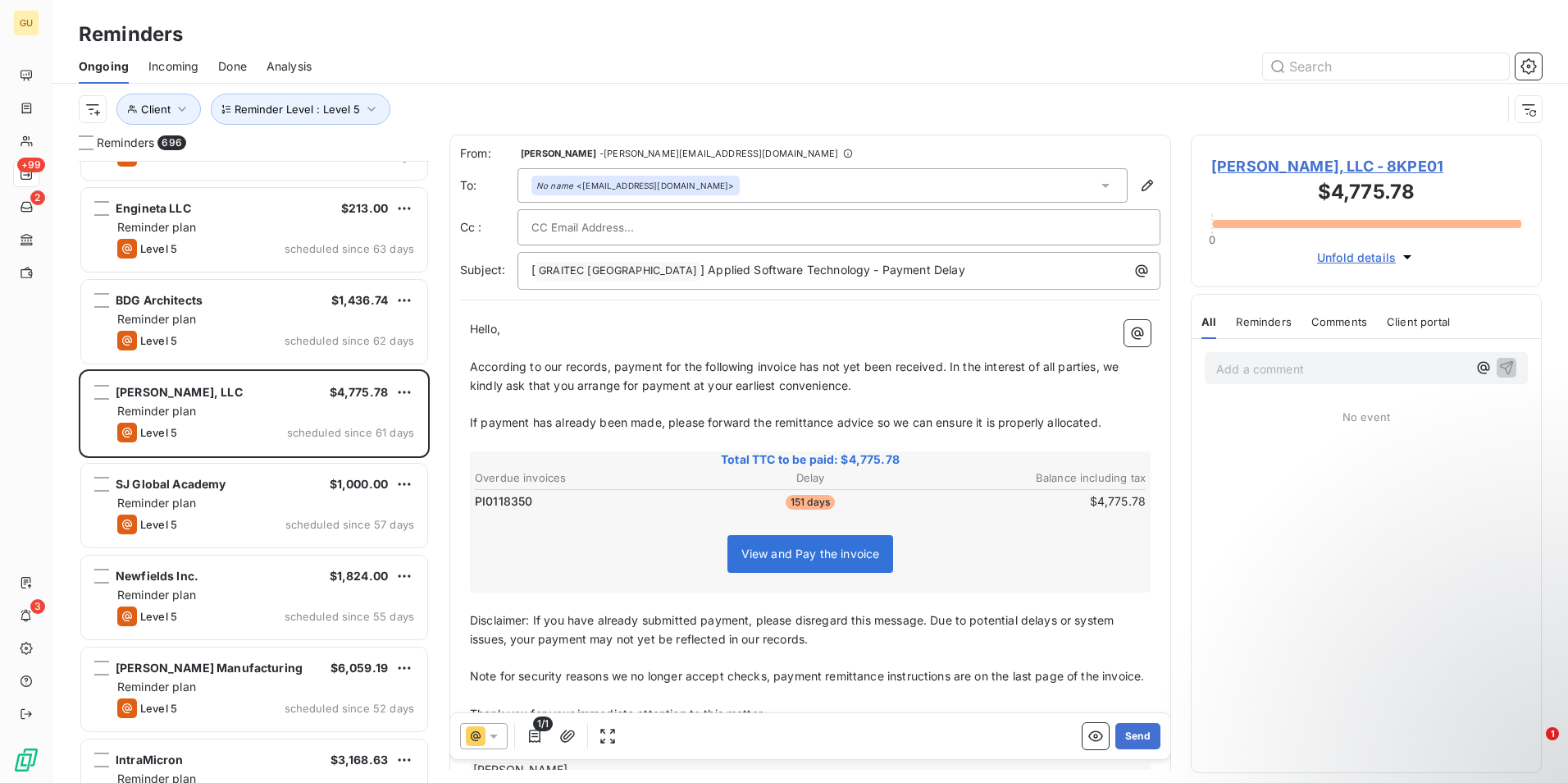
drag, startPoint x: 1137, startPoint y: 734, endPoint x: 1039, endPoint y: 402, distance: 346.2
click at [1039, 402] on div "From: [PERSON_NAME] - [PERSON_NAME][EMAIL_ADDRESS][DOMAIN_NAME] To: No name <[E…" at bounding box center [810, 452] width 722 height 635
click at [938, 273] on p "[ GRAITEC [GEOGRAPHIC_DATA] ﻿ ] Applied Software Technology - Payment Delay" at bounding box center [844, 270] width 624 height 19
click at [1116, 733] on button "Send" at bounding box center [1138, 736] width 46 height 26
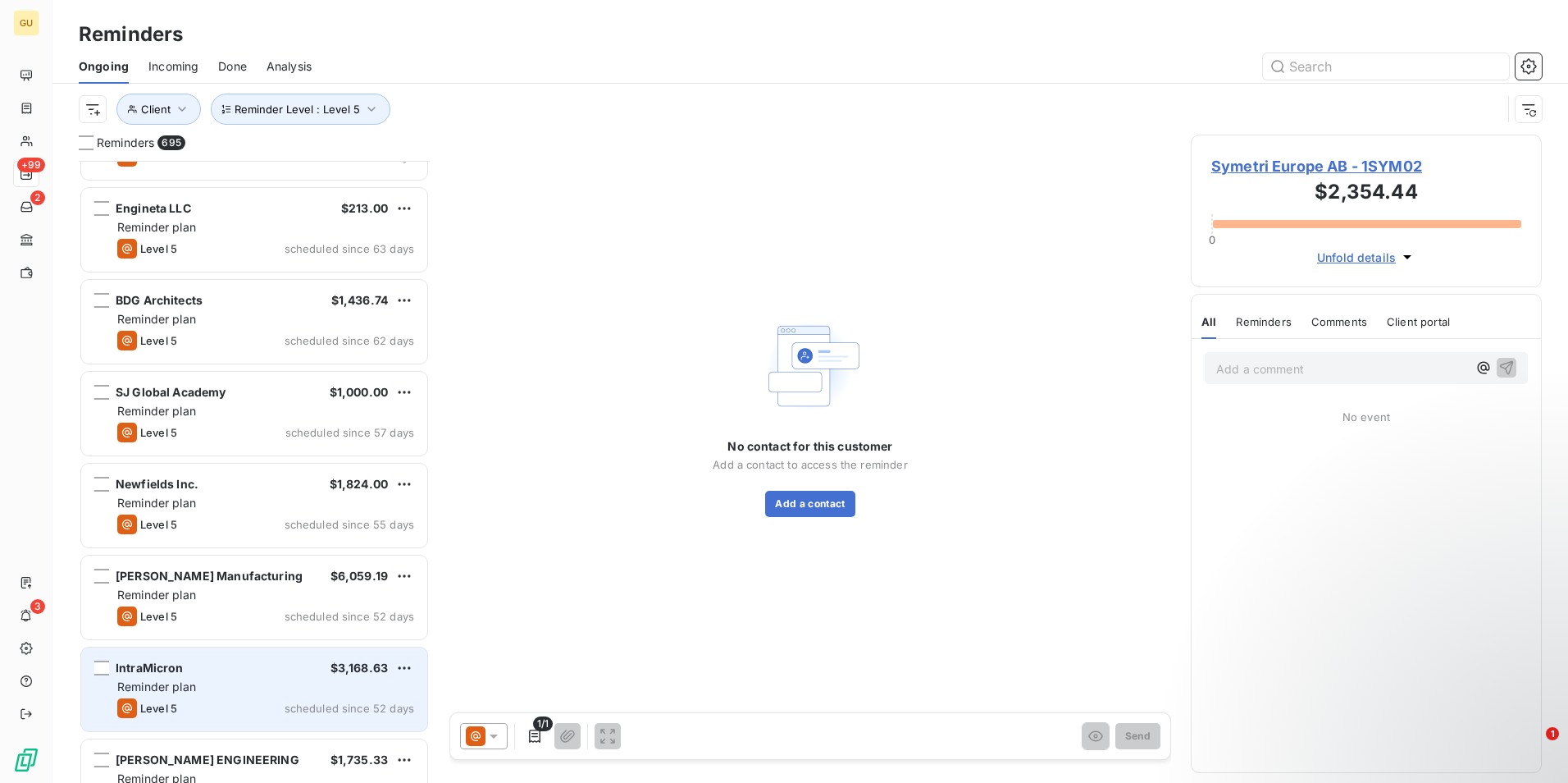
click at [294, 694] on div "Reminder plan" at bounding box center [265, 686] width 297 height 16
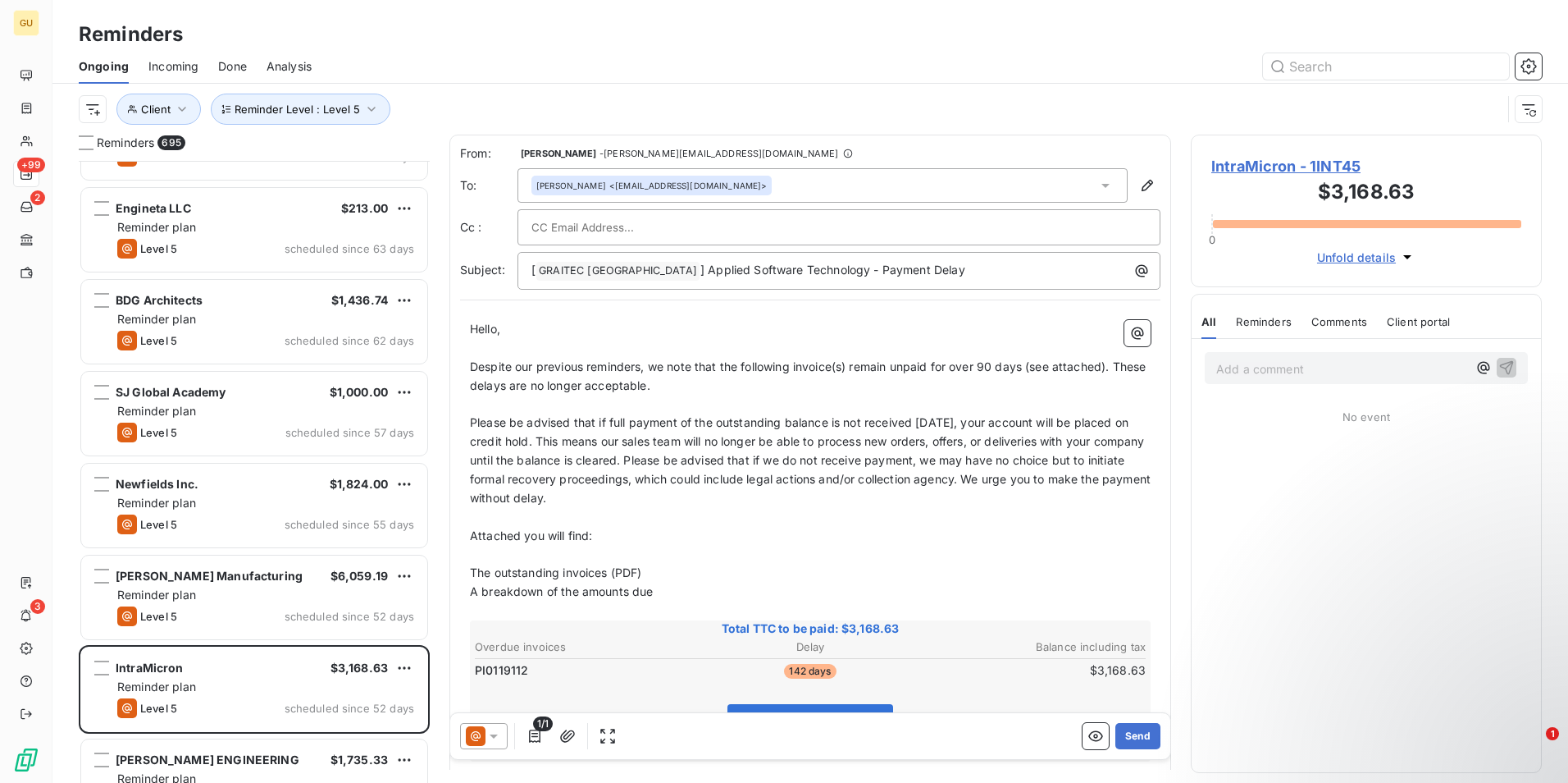
click at [496, 730] on icon at bounding box center [493, 736] width 16 height 16
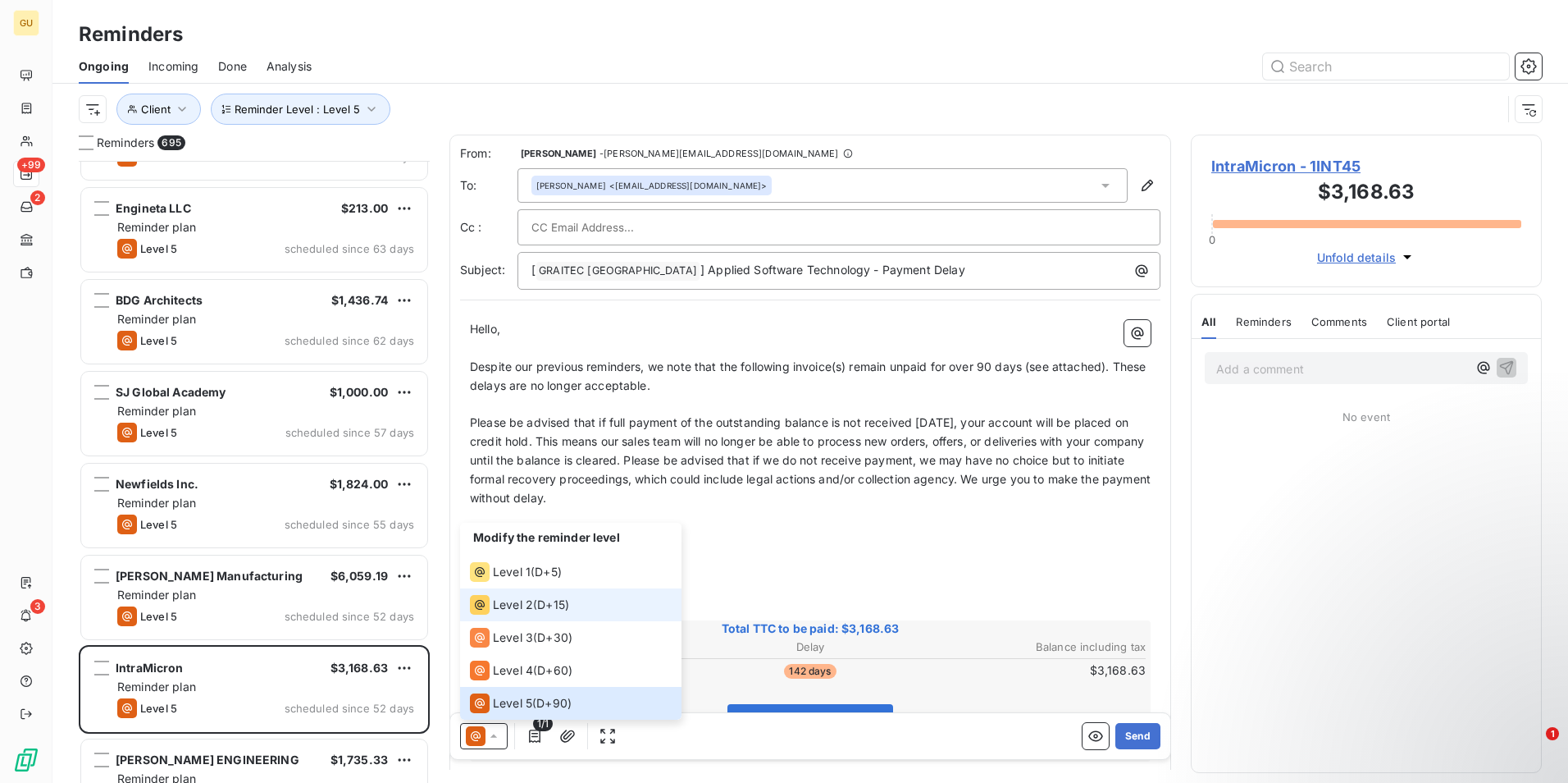
click at [508, 599] on span "Level 2" at bounding box center [512, 605] width 40 height 16
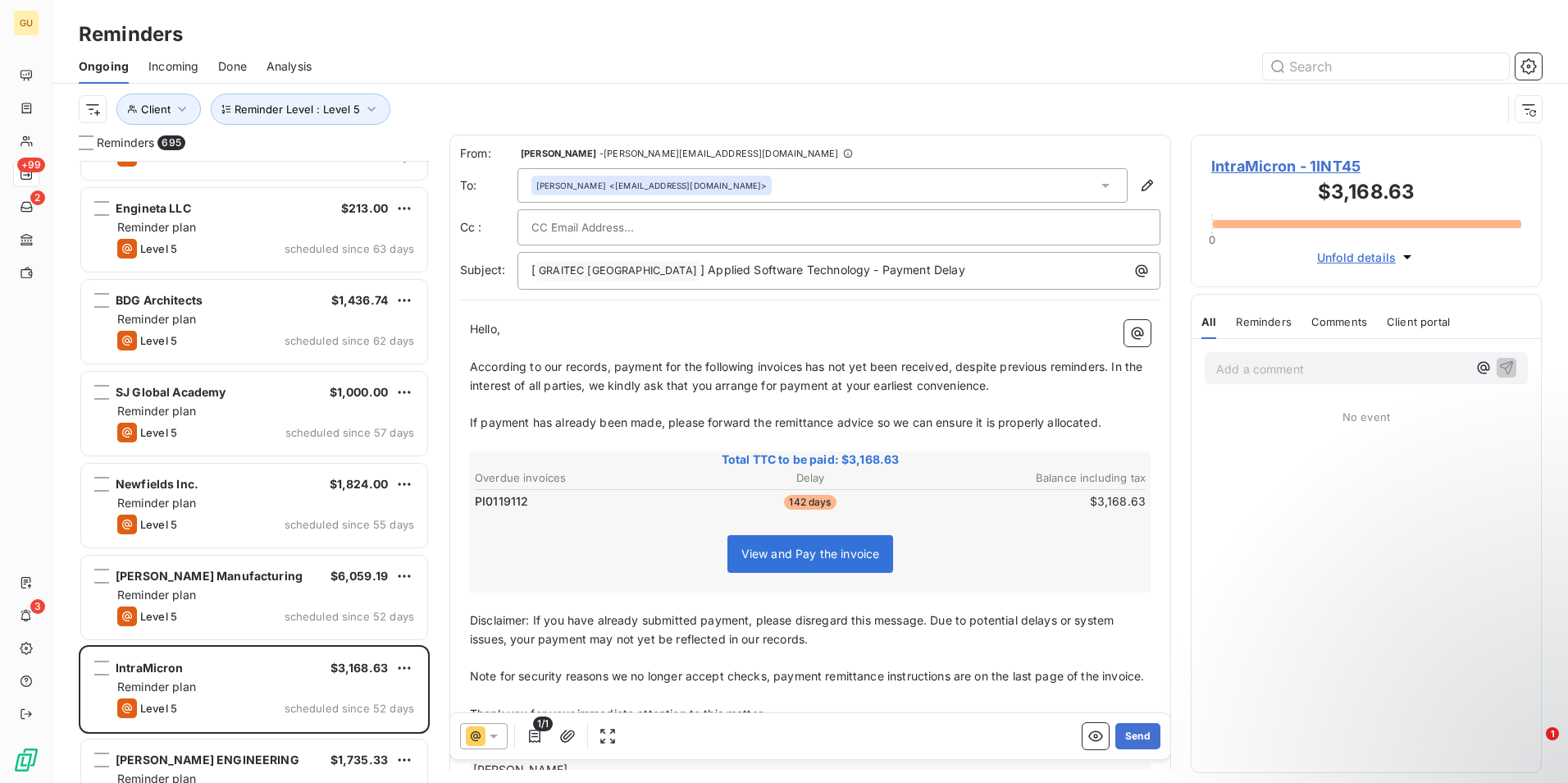
click at [804, 367] on span "According to our records, payment for the following invoices has not yet been r…" at bounding box center [808, 376] width 676 height 33
click at [1120, 735] on button "Send" at bounding box center [1138, 736] width 46 height 26
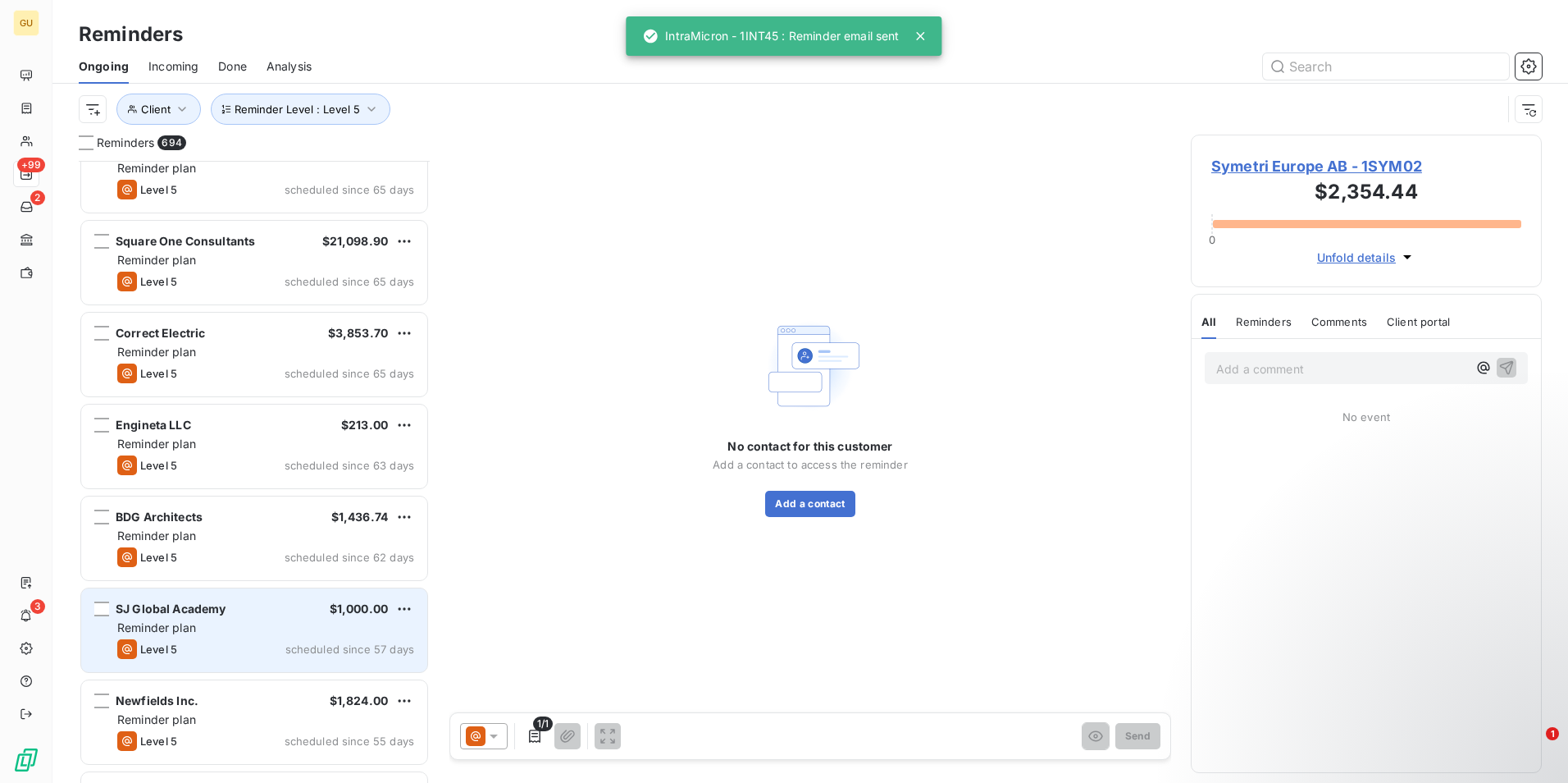
scroll to position [46515, 0]
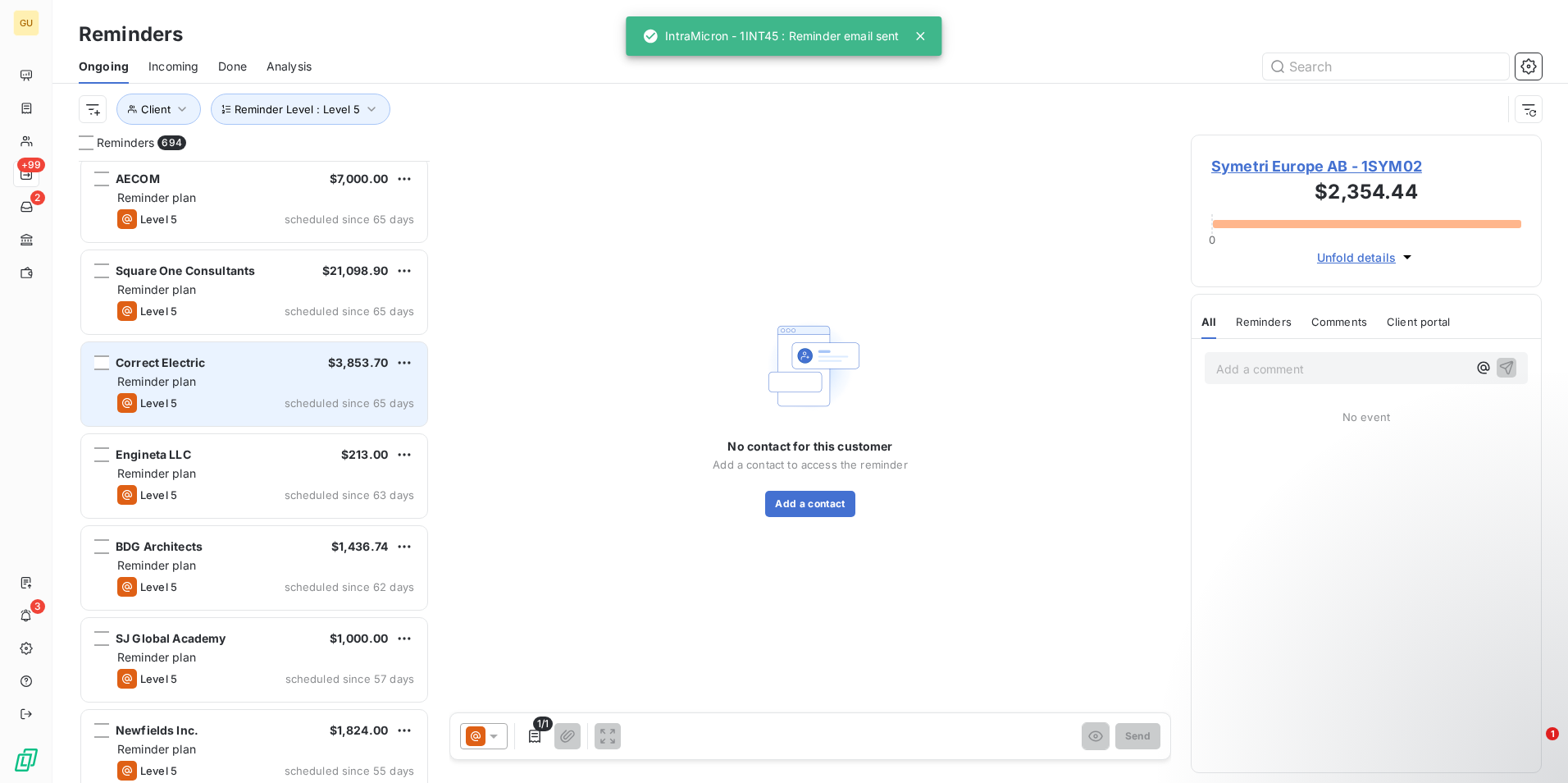
click at [269, 384] on div "Reminder plan" at bounding box center [265, 381] width 297 height 16
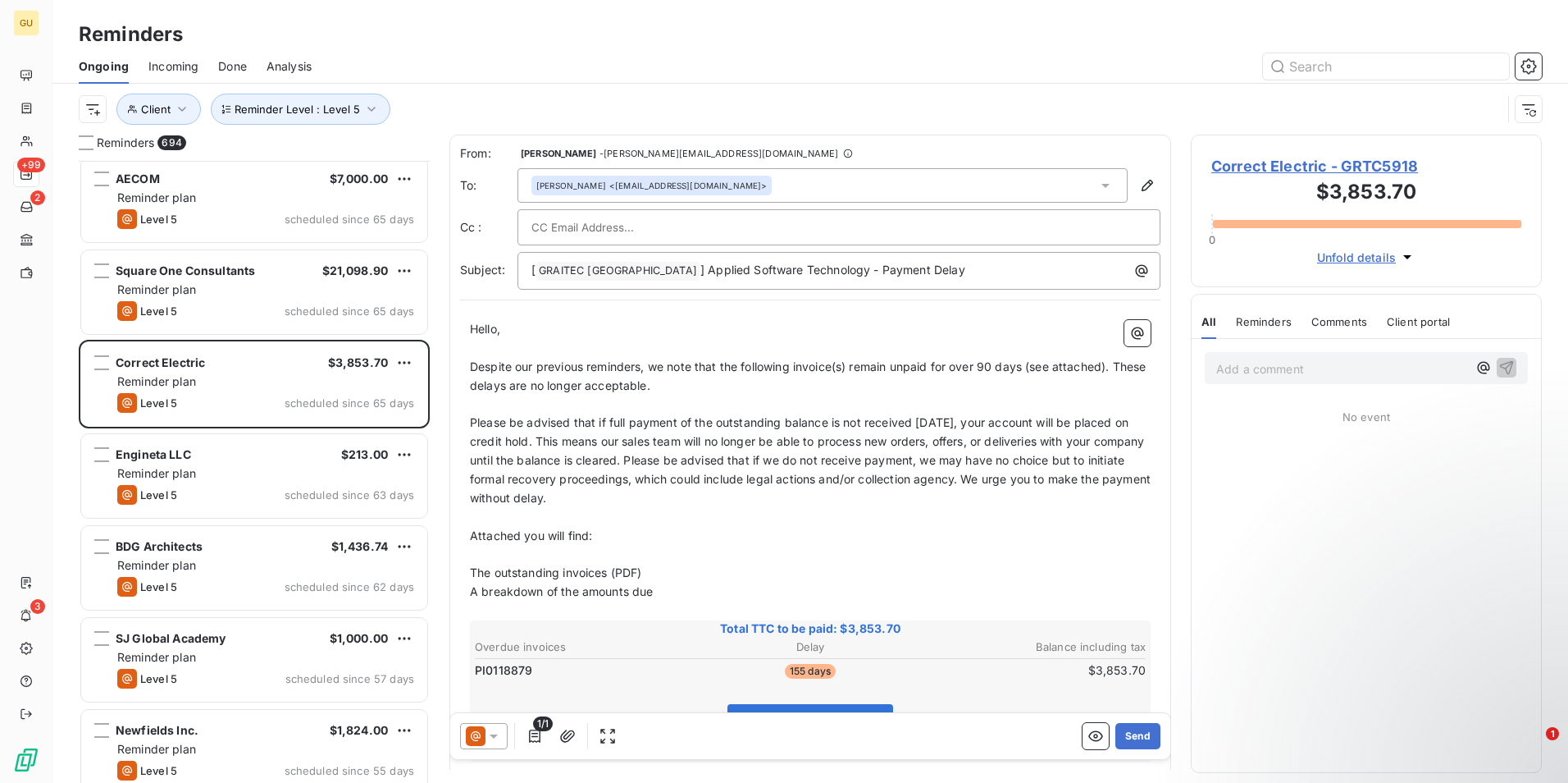
click at [497, 738] on icon at bounding box center [493, 736] width 16 height 16
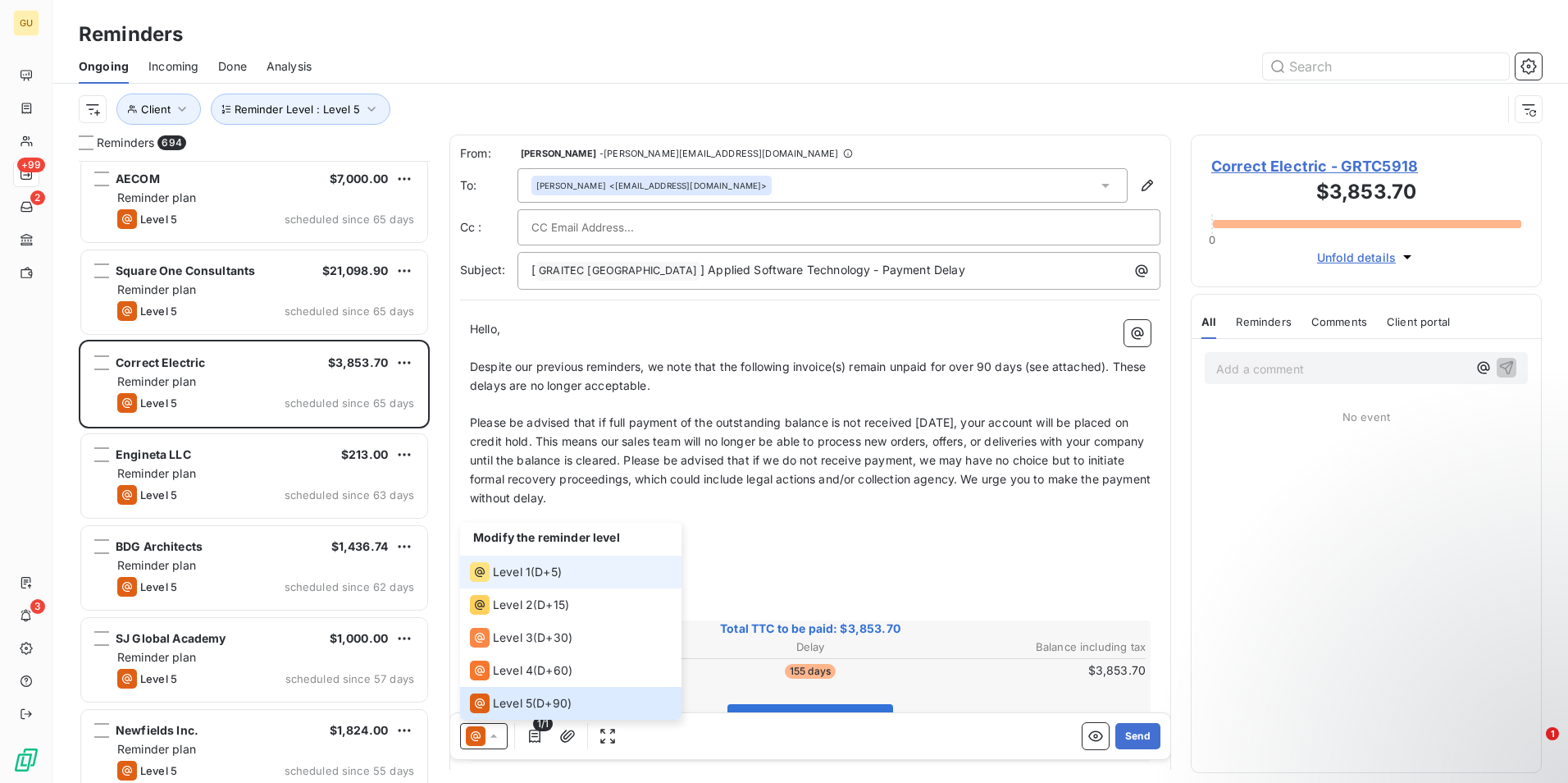
click at [523, 580] on div "Level 1" at bounding box center [500, 572] width 61 height 19
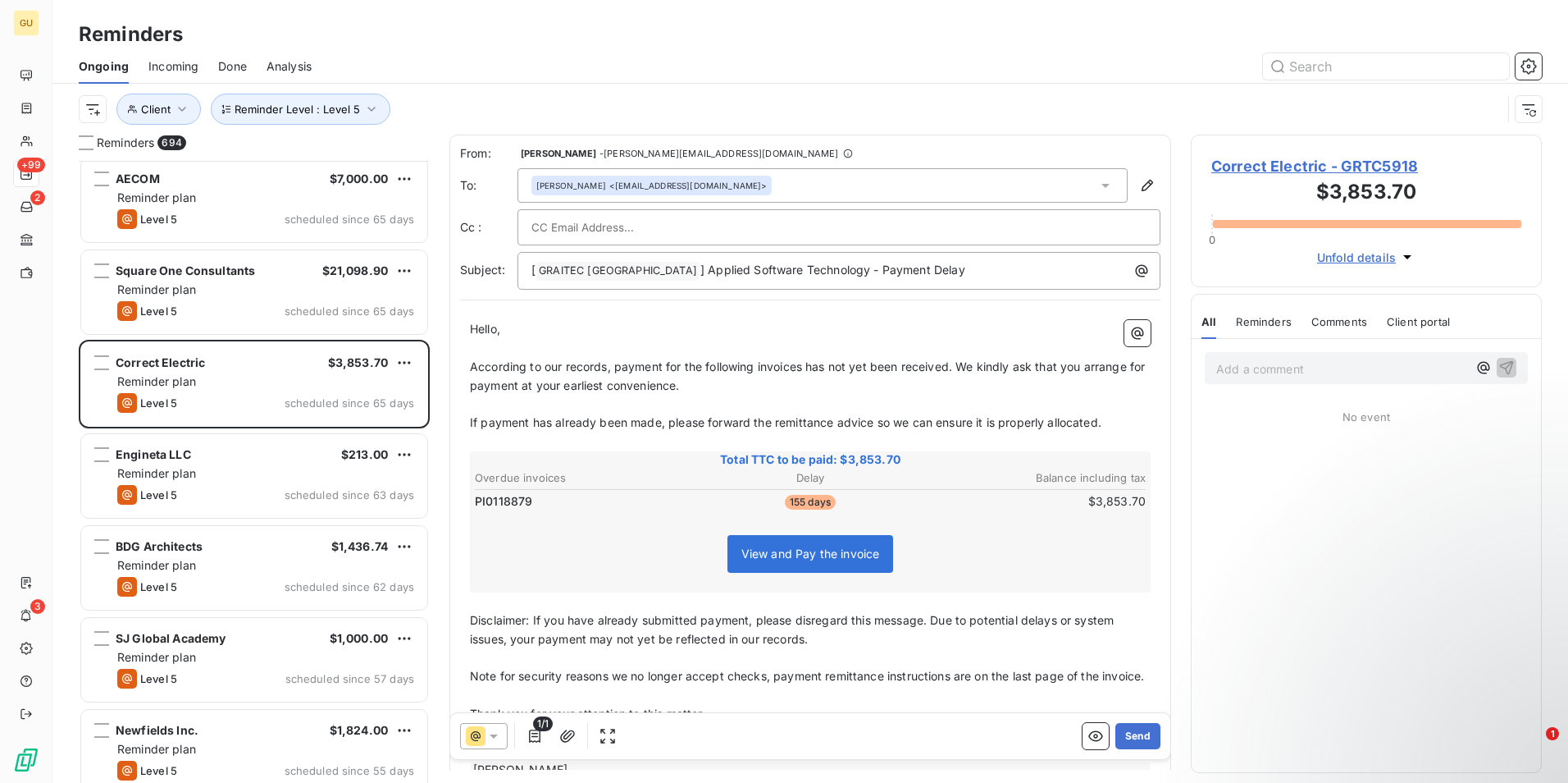
click at [802, 369] on span "According to our records, payment for the following invoices has not yet been r…" at bounding box center [809, 376] width 678 height 33
click at [803, 366] on span "According to our records, payment for the following invoices has not yet been r…" at bounding box center [809, 376] width 678 height 33
click at [501, 732] on icon at bounding box center [493, 736] width 16 height 16
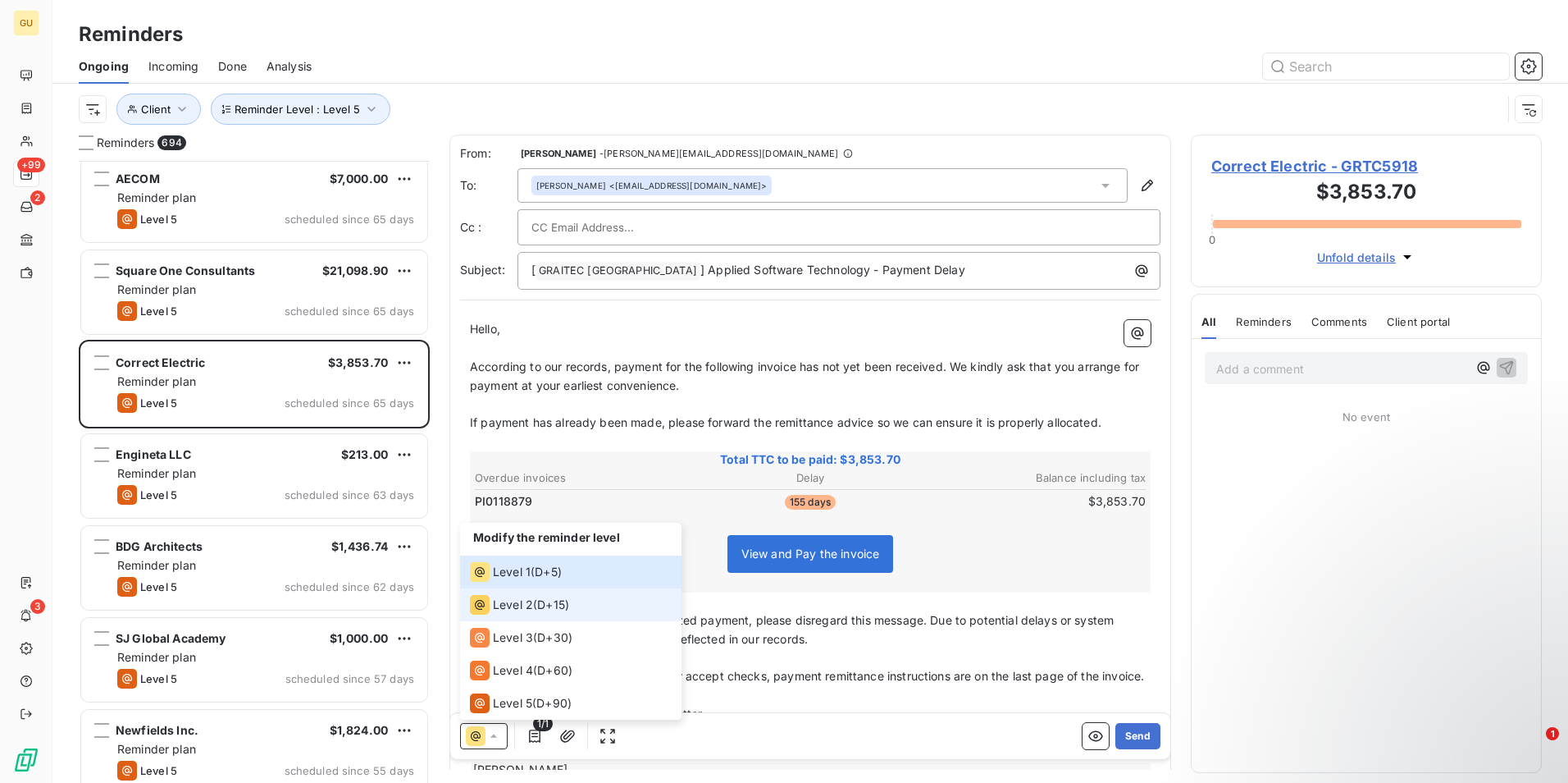
click at [513, 603] on span "Level 2" at bounding box center [512, 605] width 40 height 16
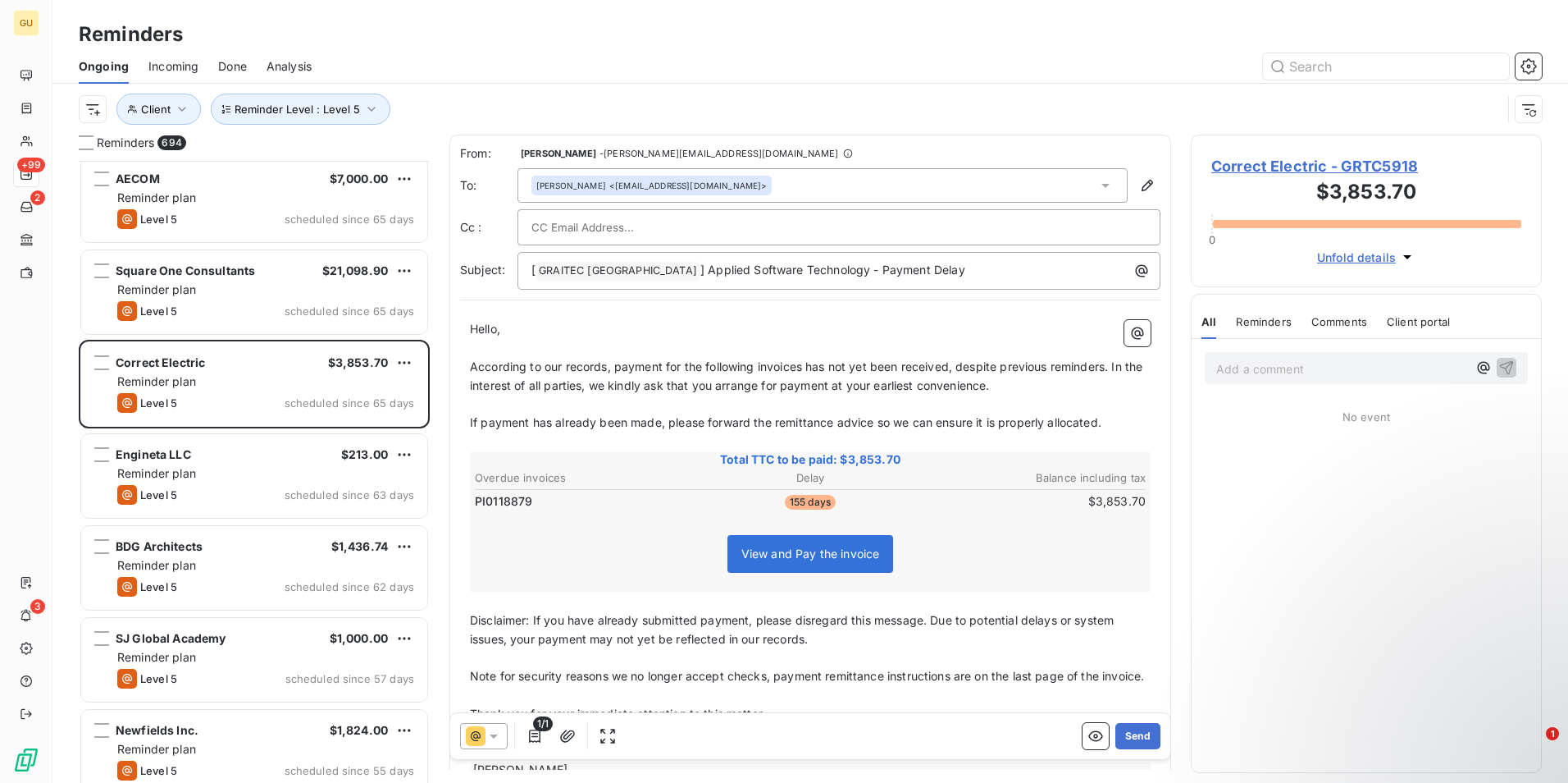
click at [919, 282] on div "[ GRAITEC [GEOGRAPHIC_DATA] ﻿ ] Applied Software Technology - Payment Delay" at bounding box center [839, 270] width 643 height 38
click at [921, 275] on p "[ GRAITEC [GEOGRAPHIC_DATA] ﻿ ] Applied Software Technology - Payment Delay" at bounding box center [844, 270] width 624 height 19
click at [802, 367] on span "According to our records, payment for the following invoices has not yet been r…" at bounding box center [808, 376] width 676 height 33
click at [806, 367] on span "According to our records, payment for the following invoices has not yet been r…" at bounding box center [808, 376] width 676 height 33
click at [934, 275] on p "[ GRAITEC [GEOGRAPHIC_DATA] ﻿ ] Applied Software Technology - Payment Delay" at bounding box center [844, 270] width 624 height 19
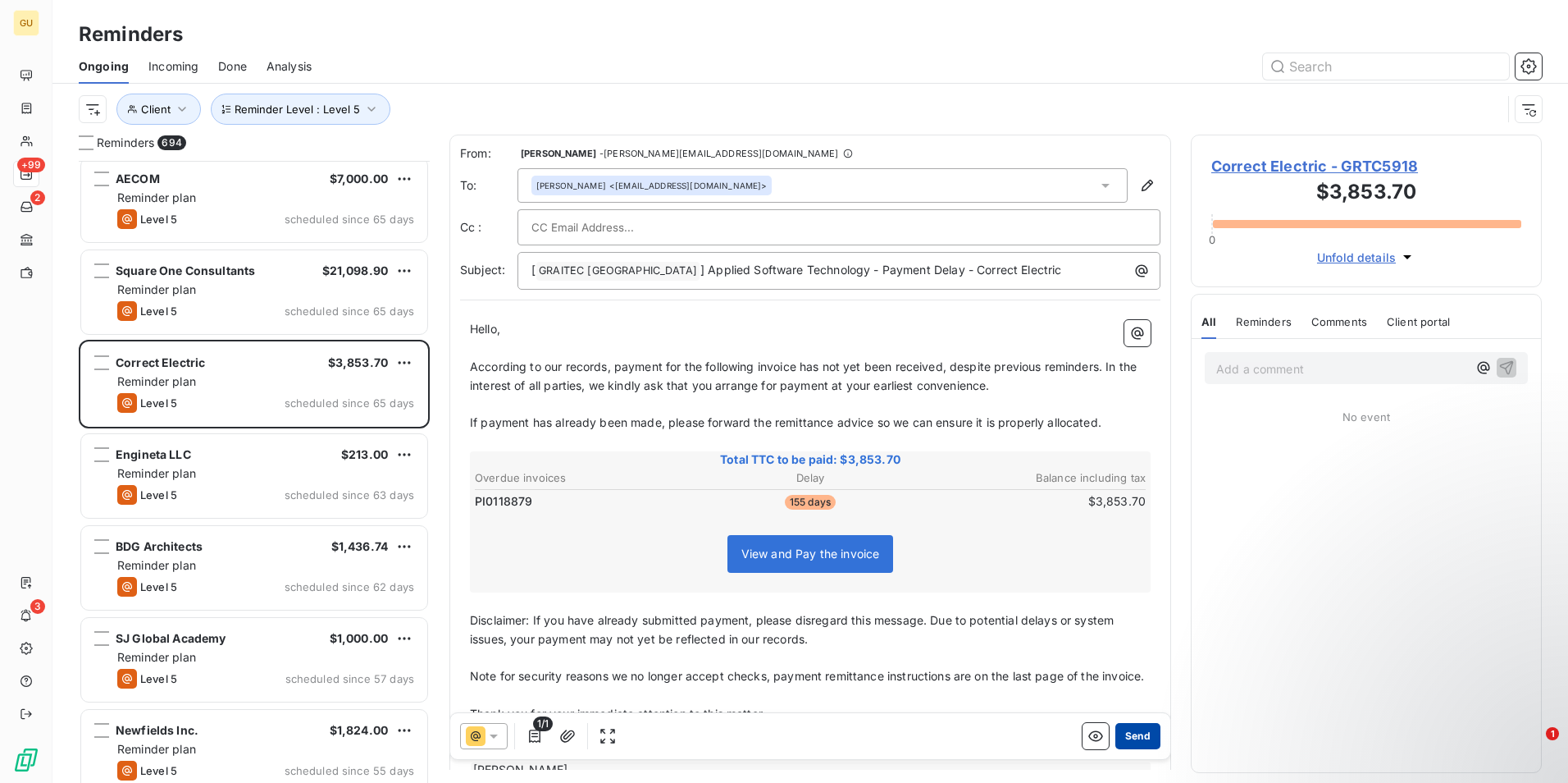
click at [1135, 728] on button "Send" at bounding box center [1138, 736] width 46 height 26
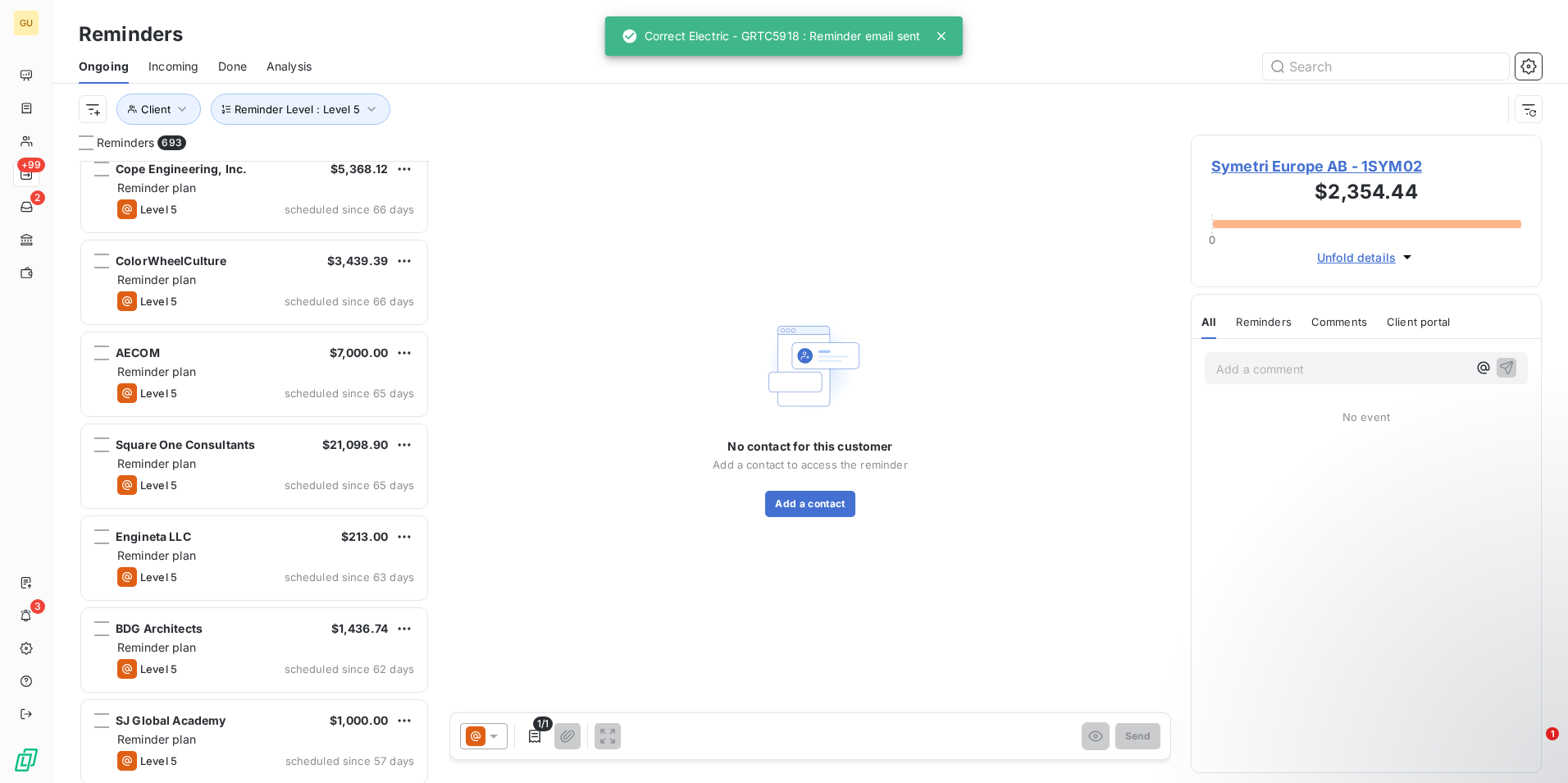
scroll to position [46269, 0]
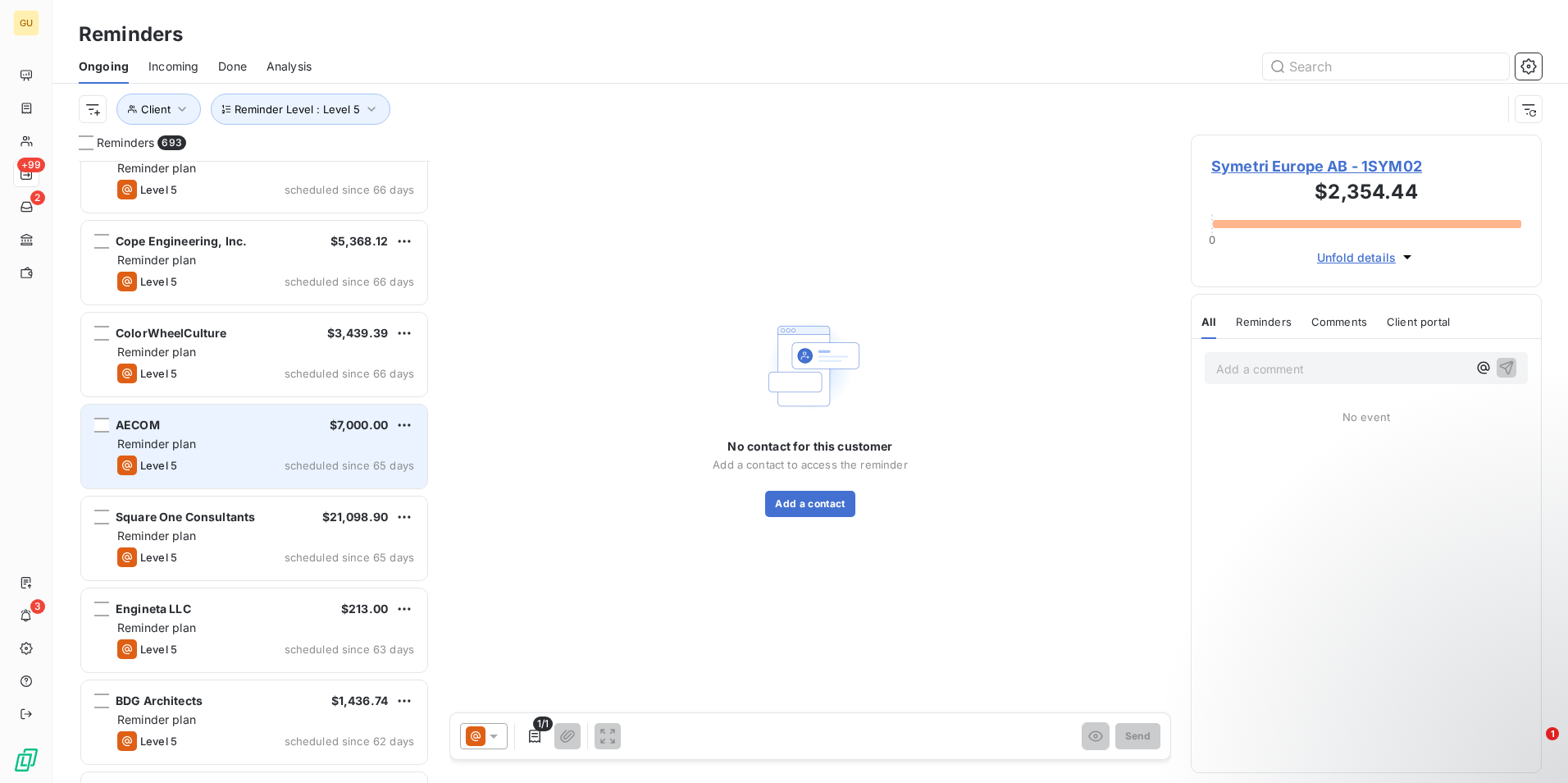
click at [216, 426] on div "AECOM $7,000.00" at bounding box center [265, 424] width 297 height 15
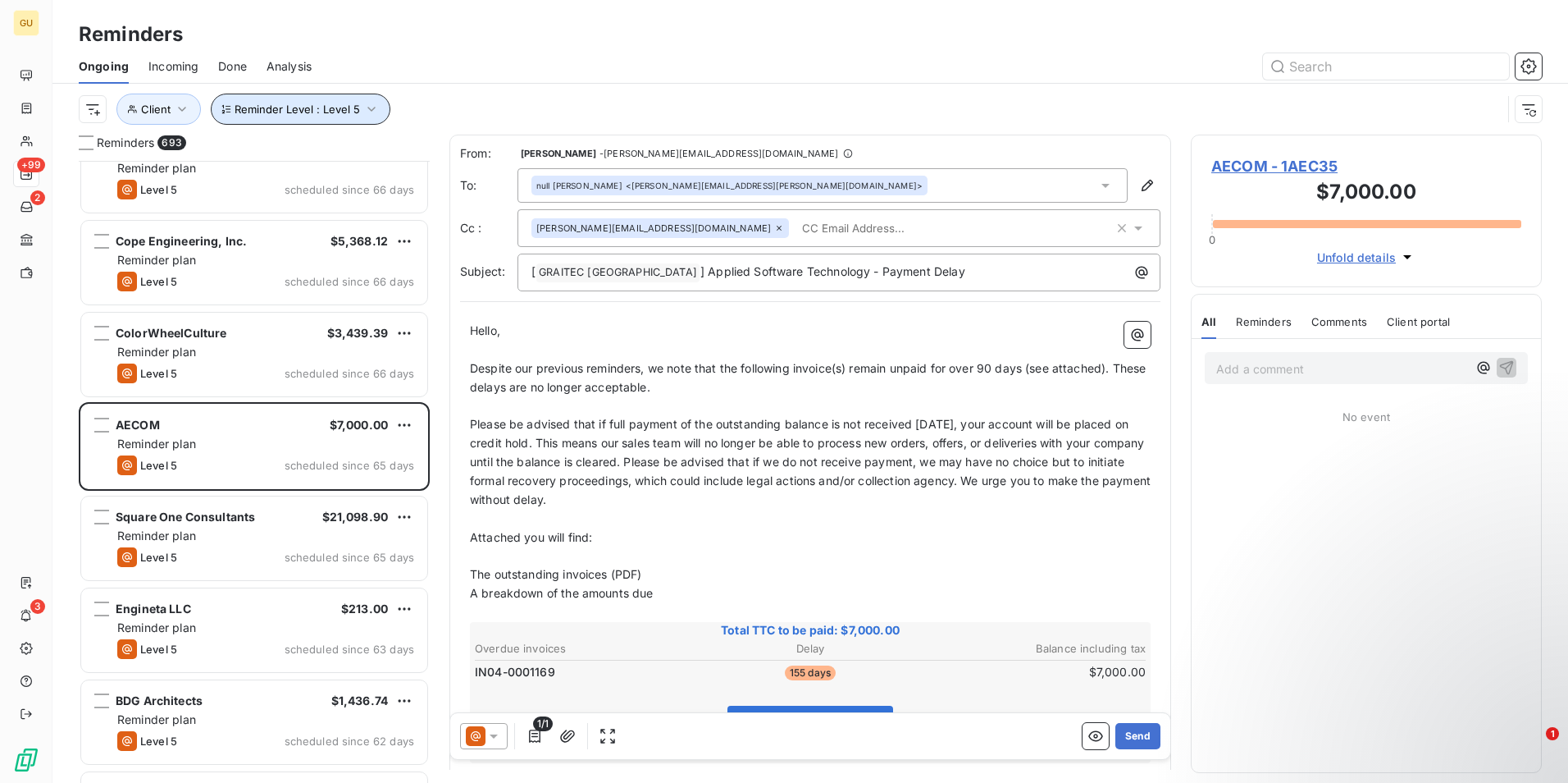
click at [371, 105] on icon "button" at bounding box center [371, 109] width 16 height 16
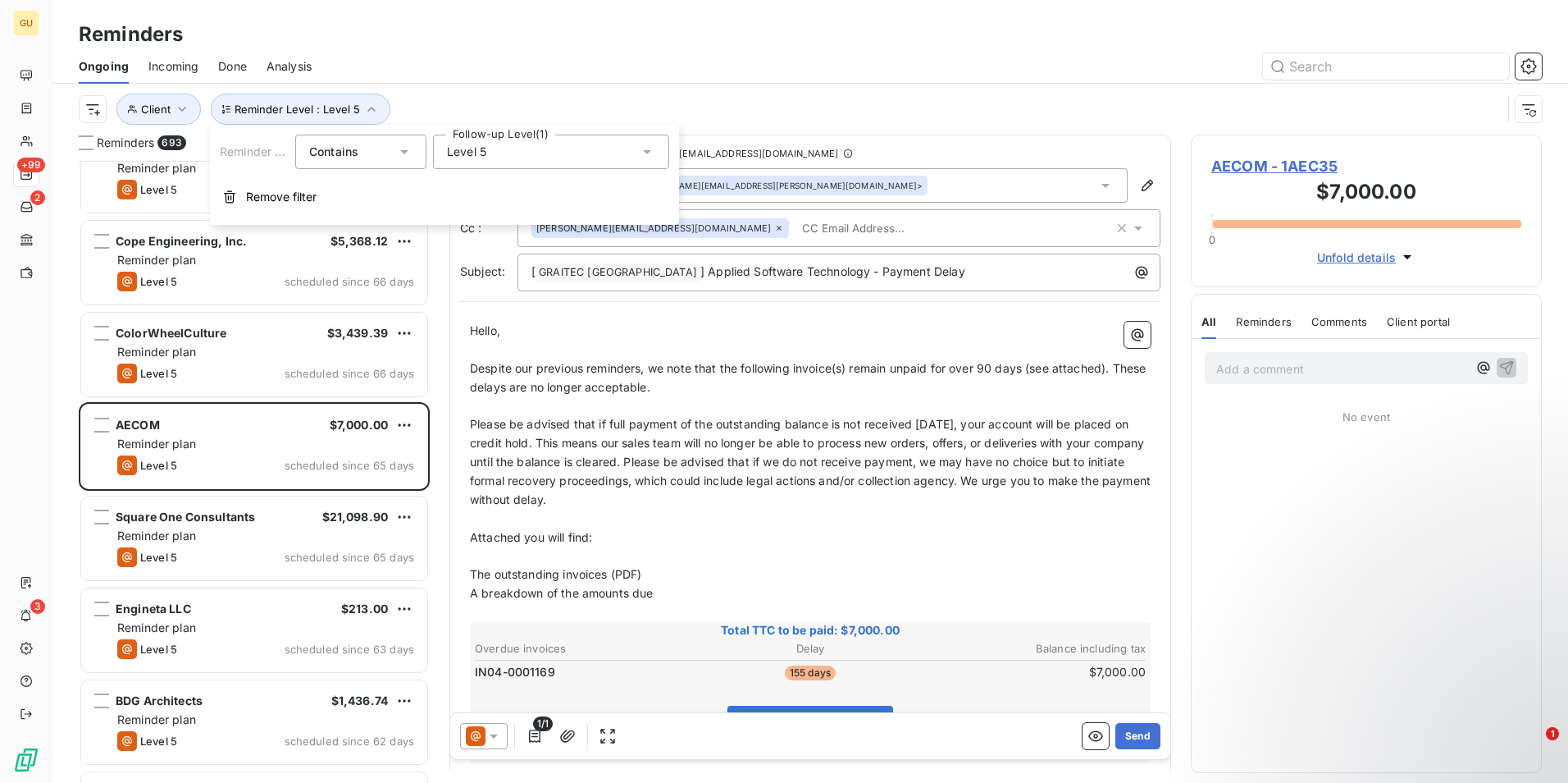
click at [638, 152] on div "Level 5" at bounding box center [551, 152] width 236 height 35
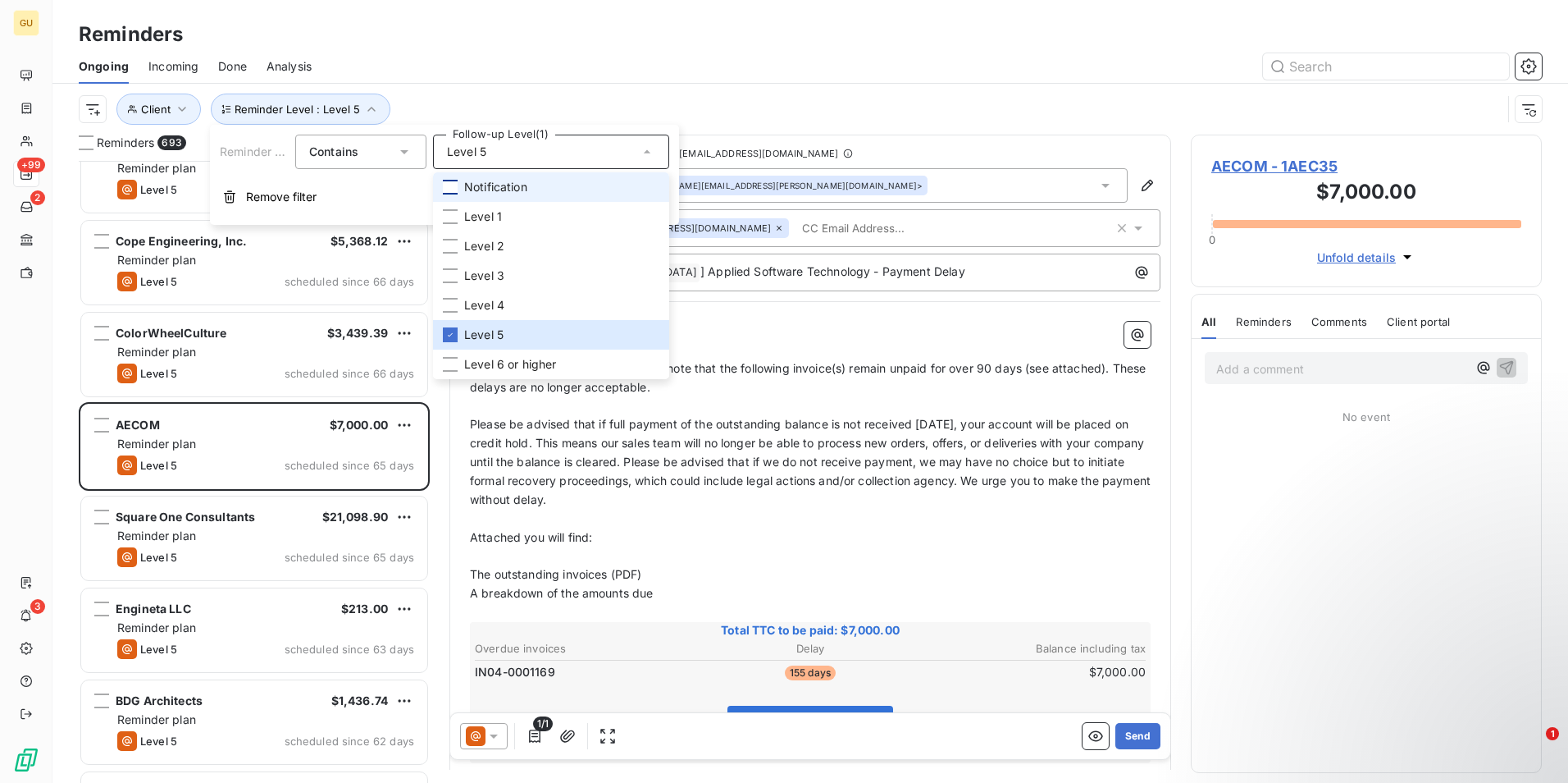
click at [451, 185] on div at bounding box center [449, 186] width 15 height 15
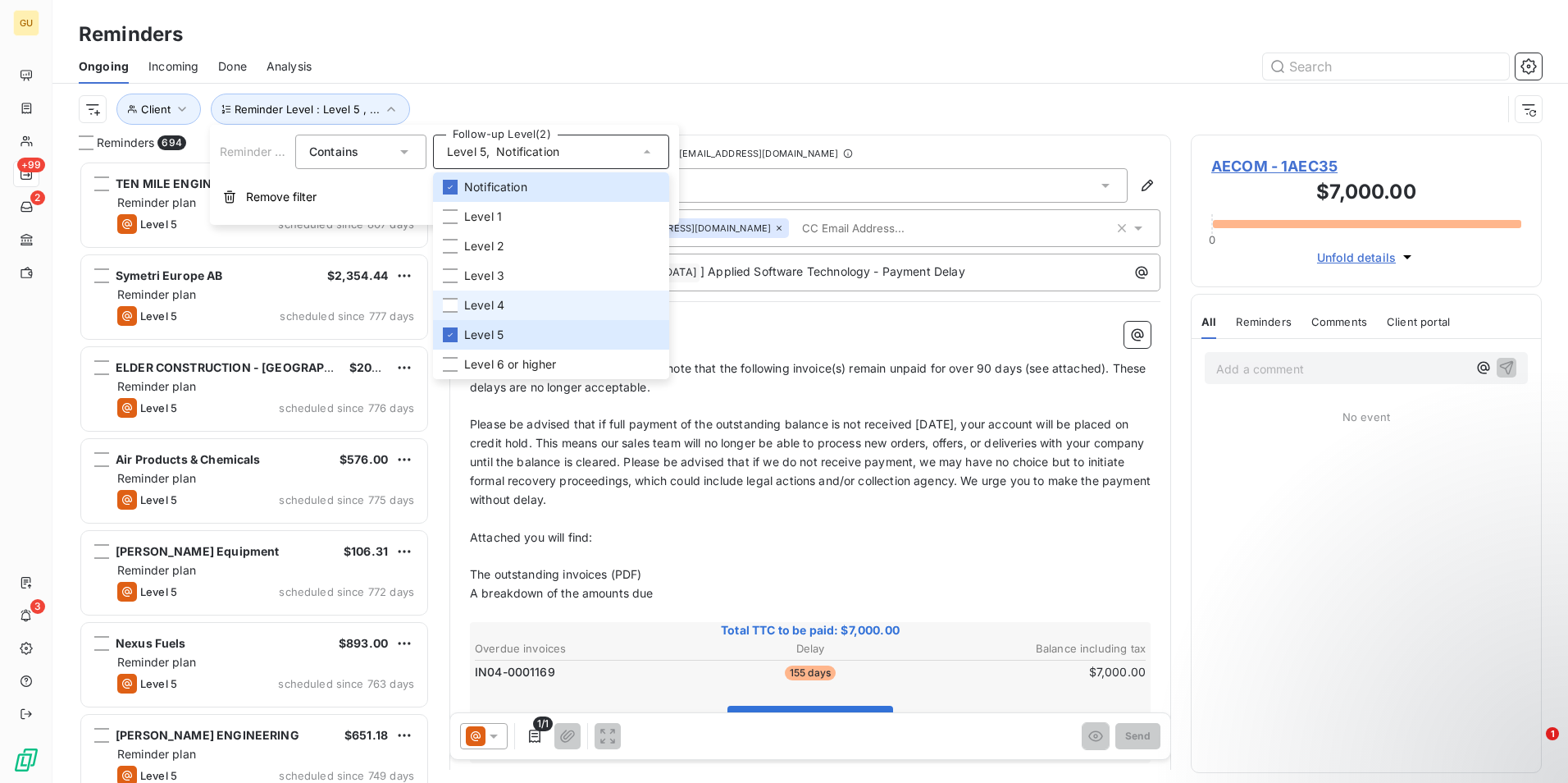
scroll to position [610, 339]
click at [450, 331] on icon at bounding box center [450, 334] width 10 height 10
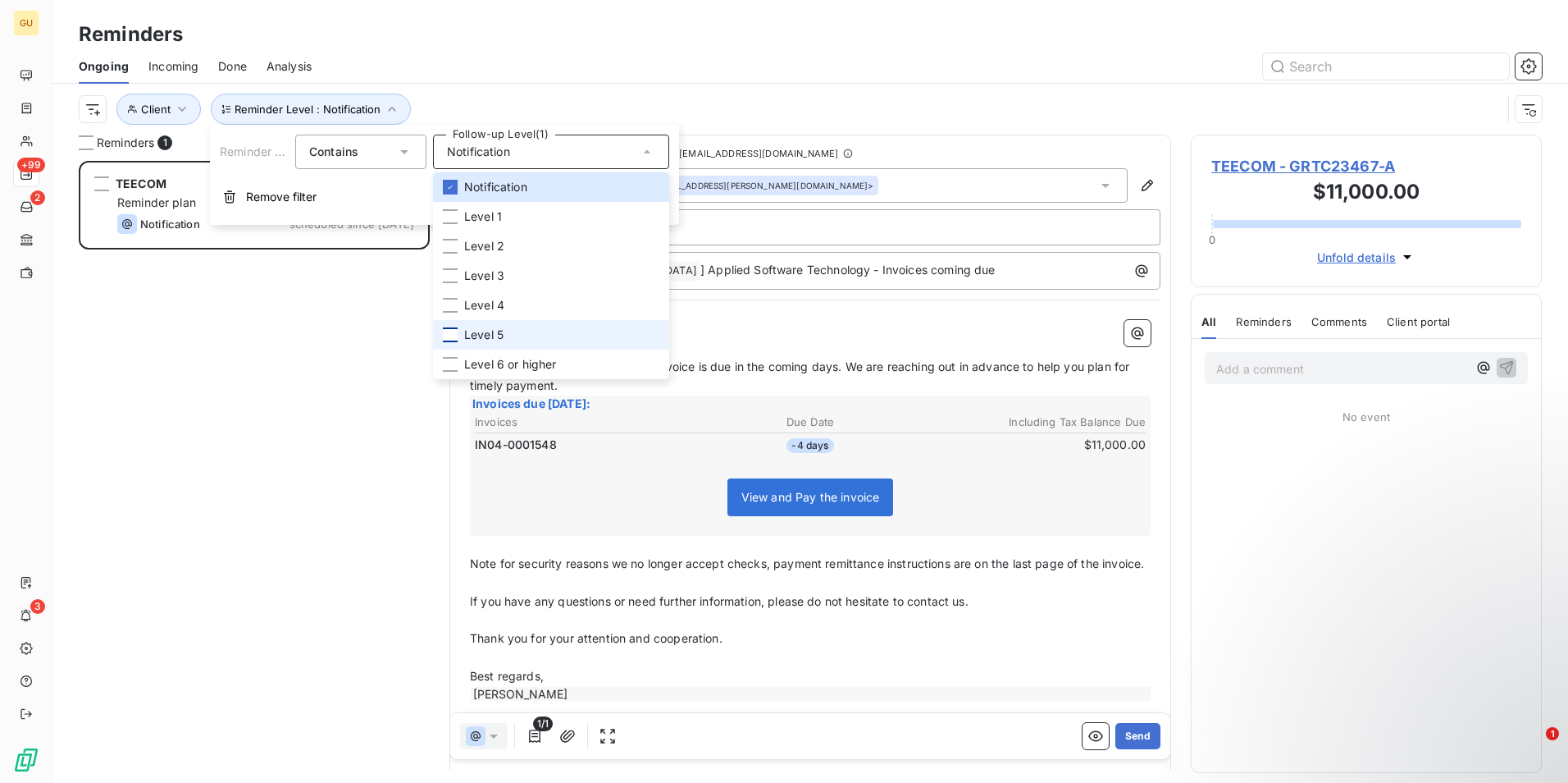
scroll to position [610, 339]
click at [293, 368] on div "TEECOM $11,000.00 Reminder plan Notification scheduled since [DATE]" at bounding box center [254, 472] width 351 height 622
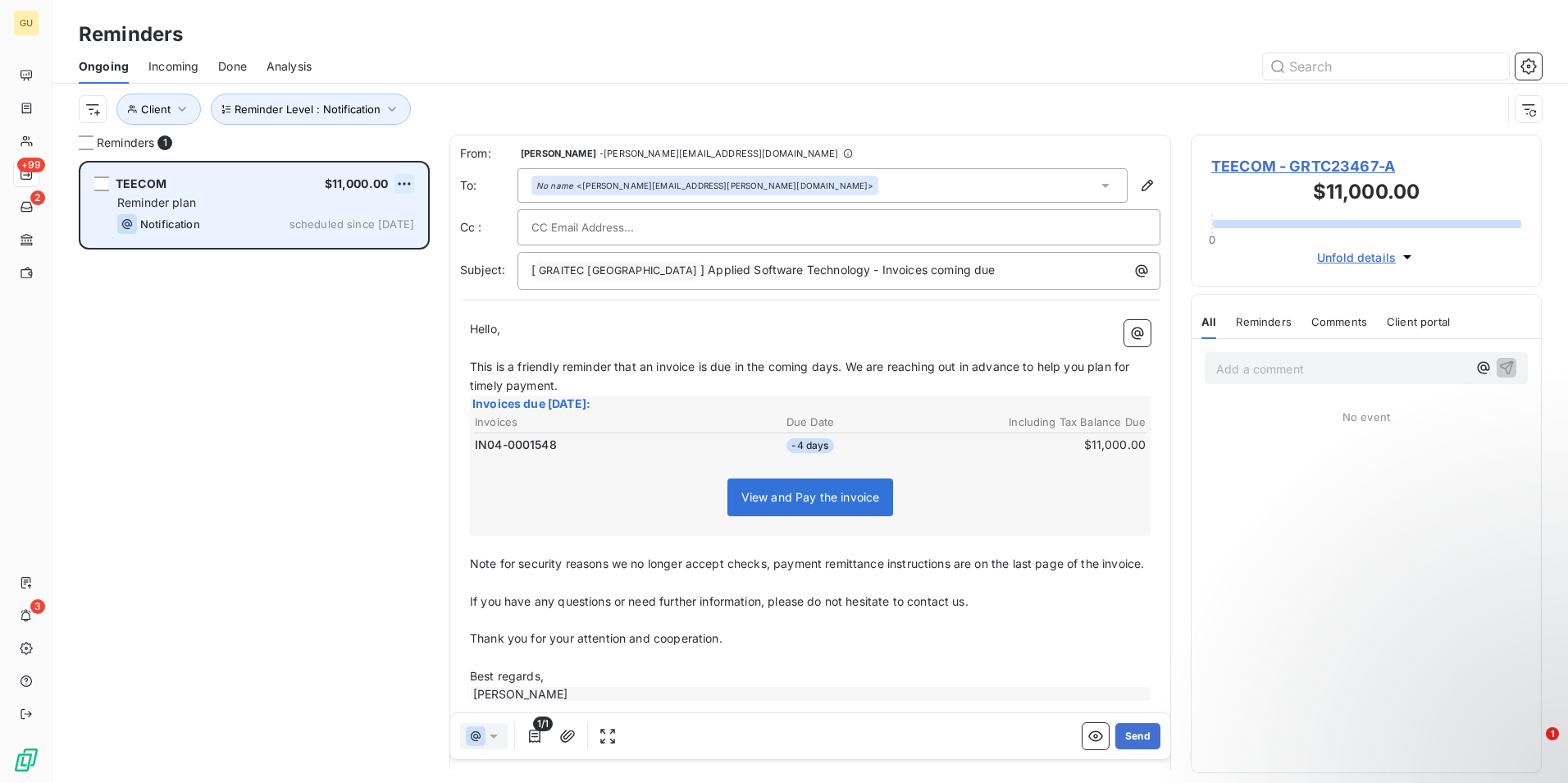
click at [400, 183] on html "GU +99 2 3 Reminders Ongoing Incoming Done Analysis Reminder Level : Notificati…" at bounding box center [784, 392] width 1568 height 783
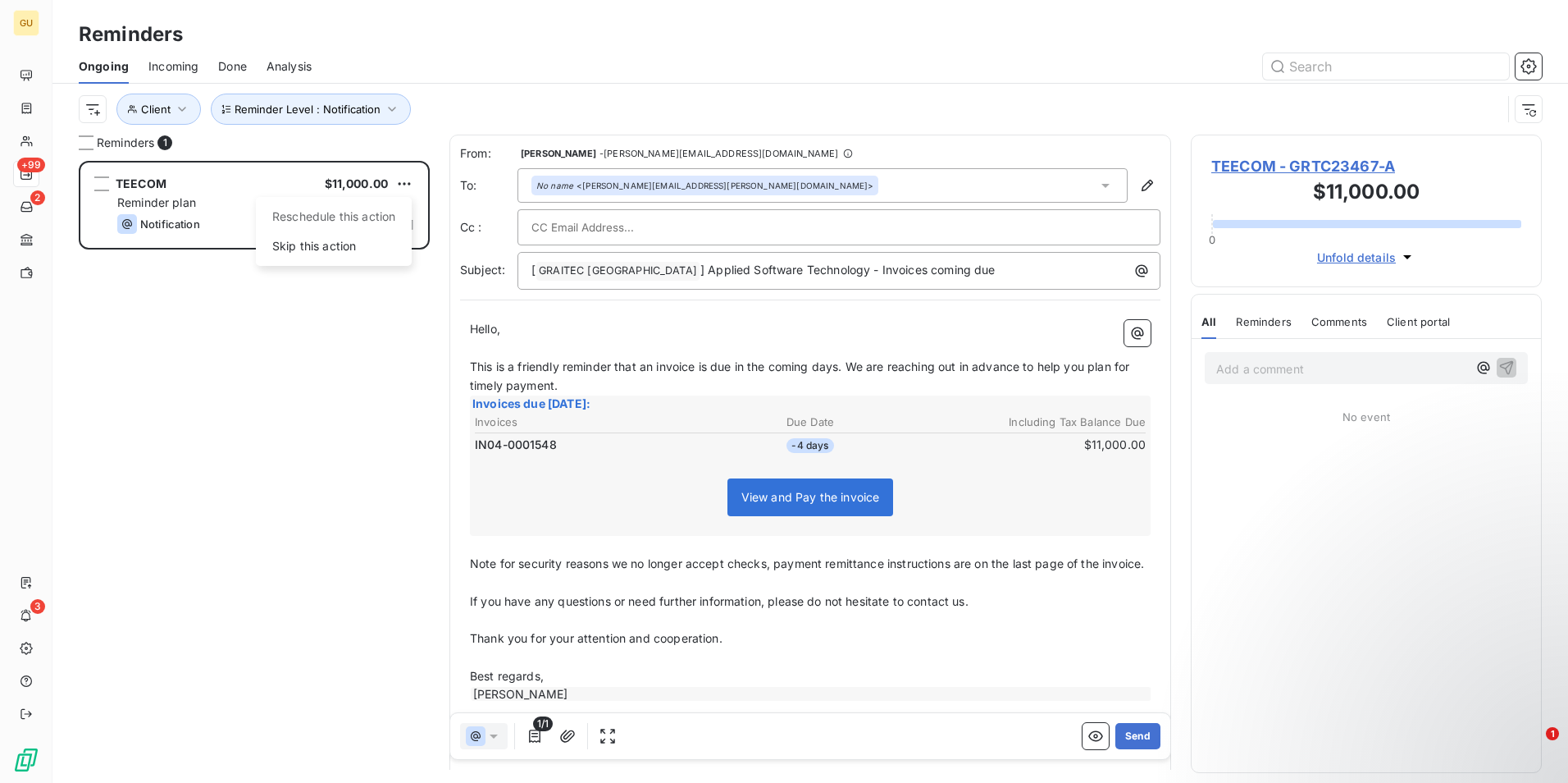
click at [232, 322] on html "GU +99 2 3 Reminders Ongoing Incoming Done Analysis Reminder Level : Notificati…" at bounding box center [784, 392] width 1568 height 783
click at [384, 107] on icon "button" at bounding box center [391, 109] width 16 height 16
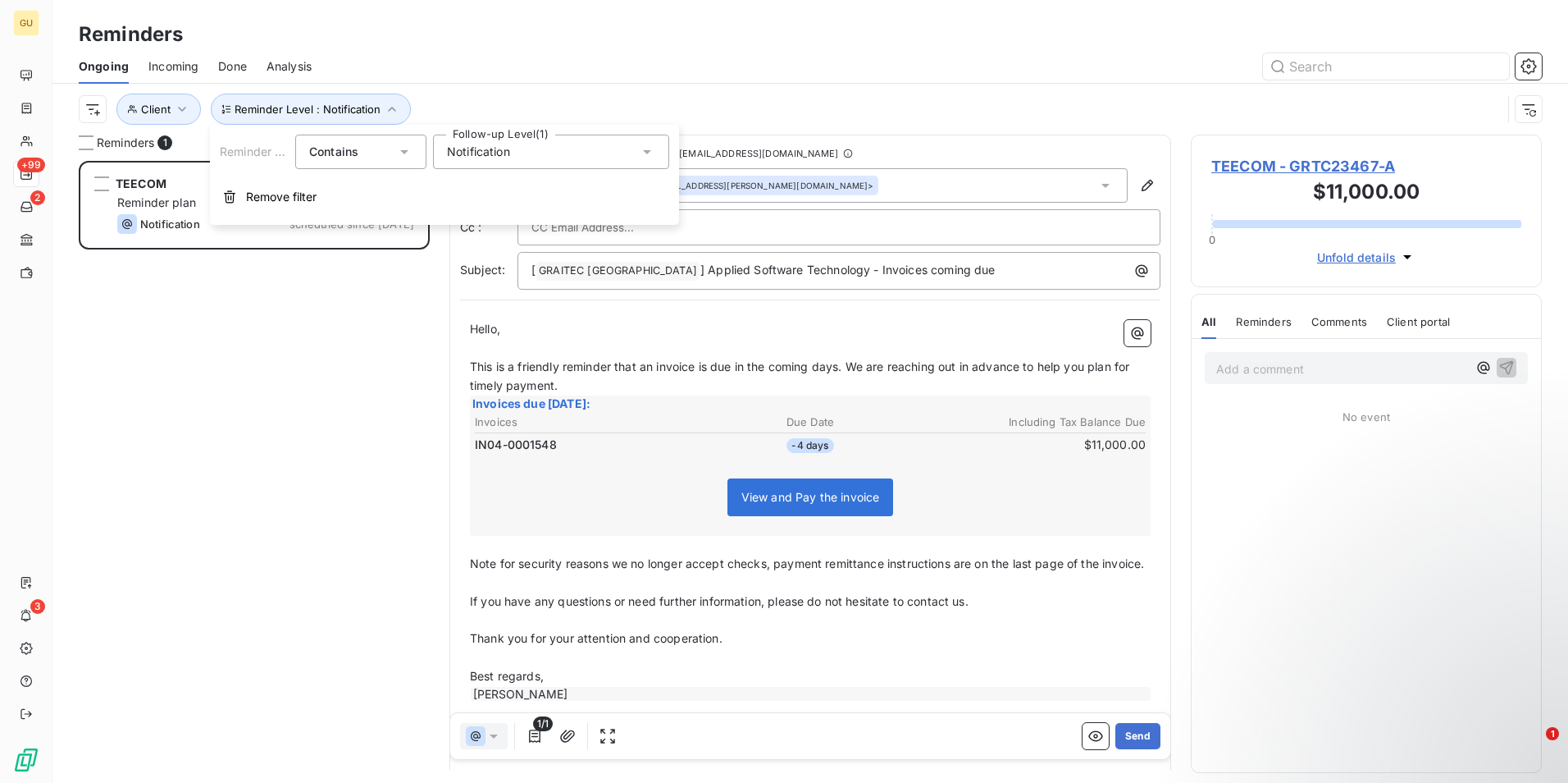
click at [637, 153] on div "Notification" at bounding box center [551, 152] width 236 height 35
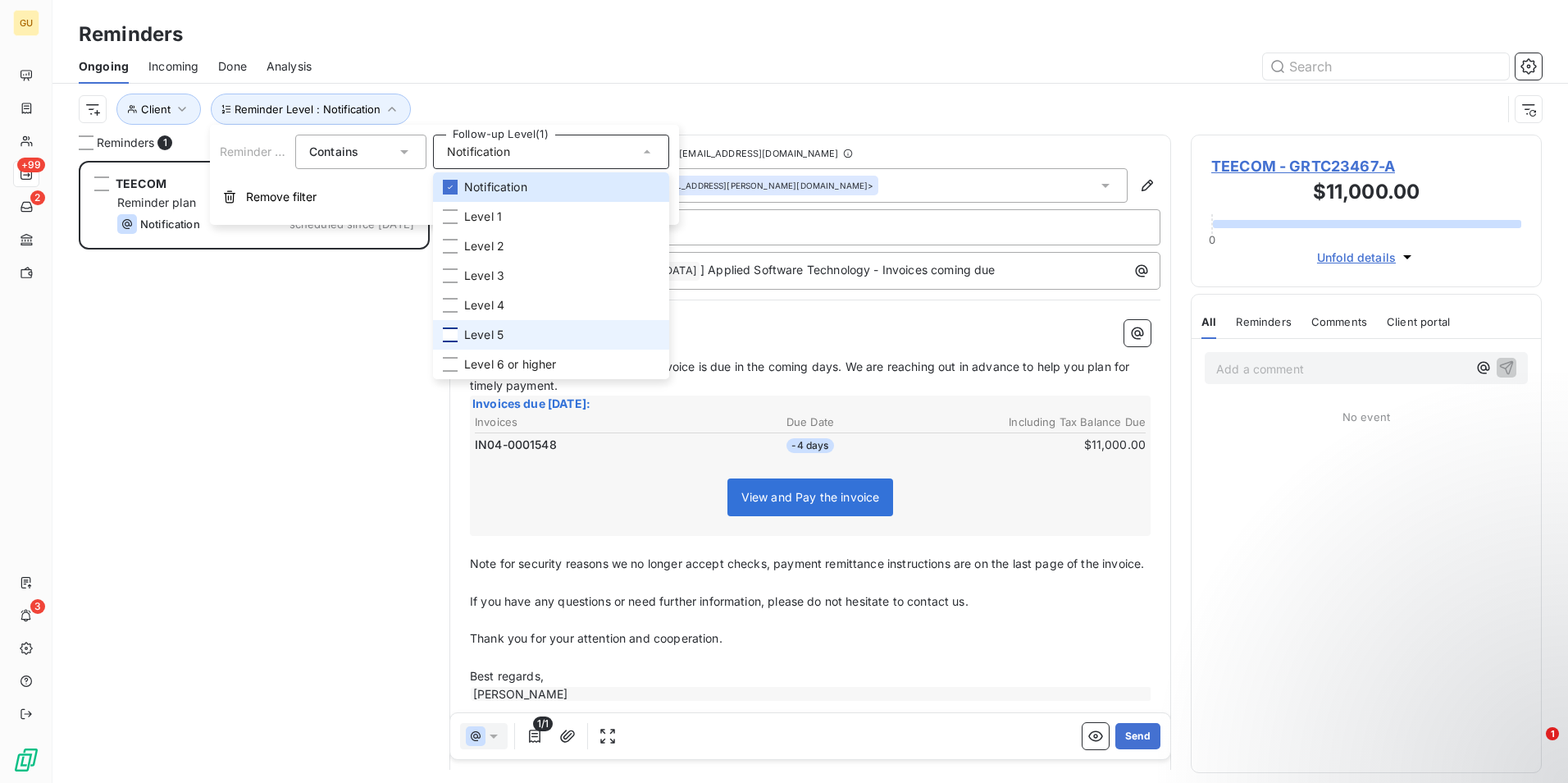
click at [451, 332] on div at bounding box center [449, 334] width 15 height 15
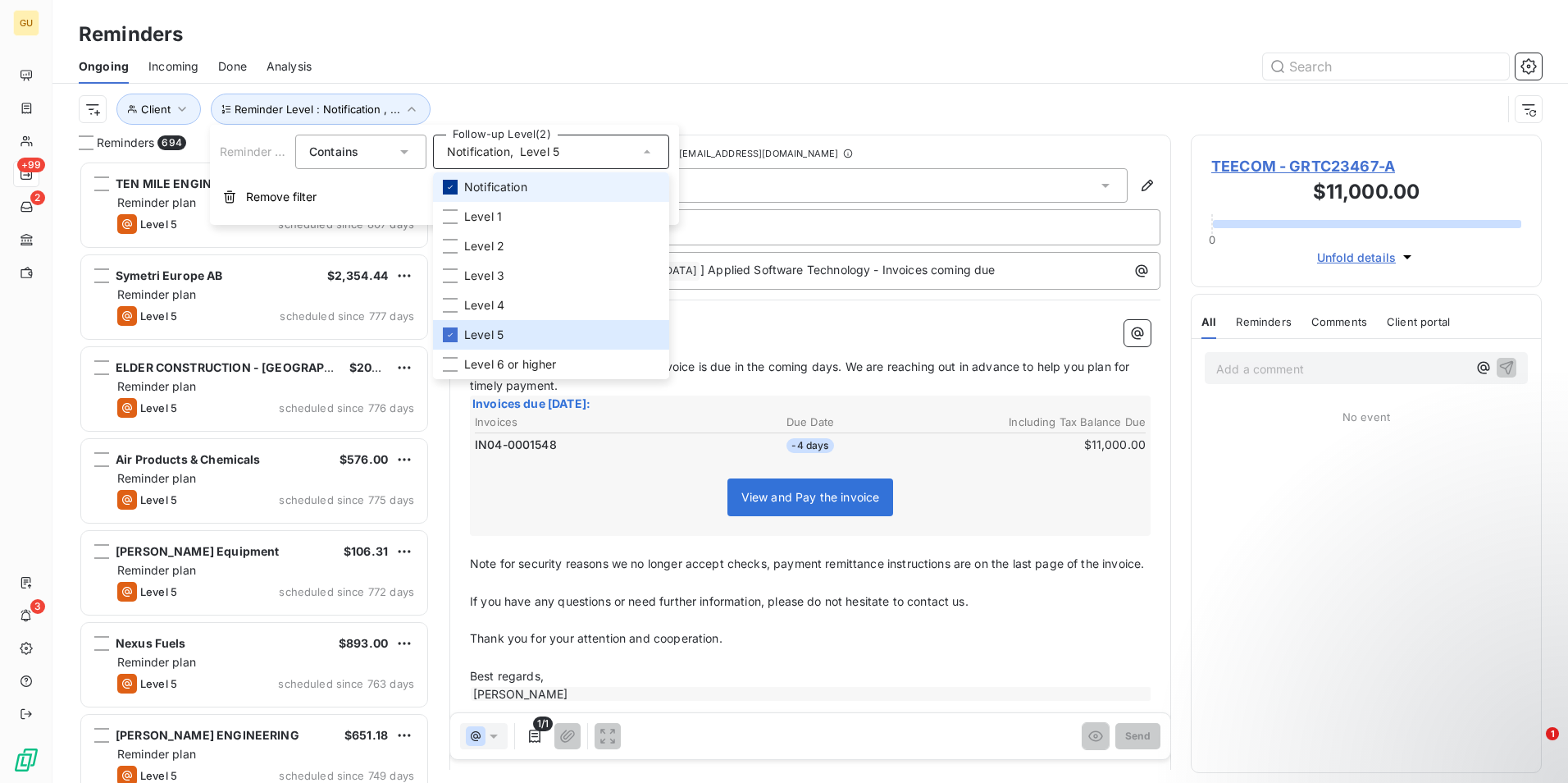
click at [448, 190] on icon at bounding box center [450, 187] width 10 height 10
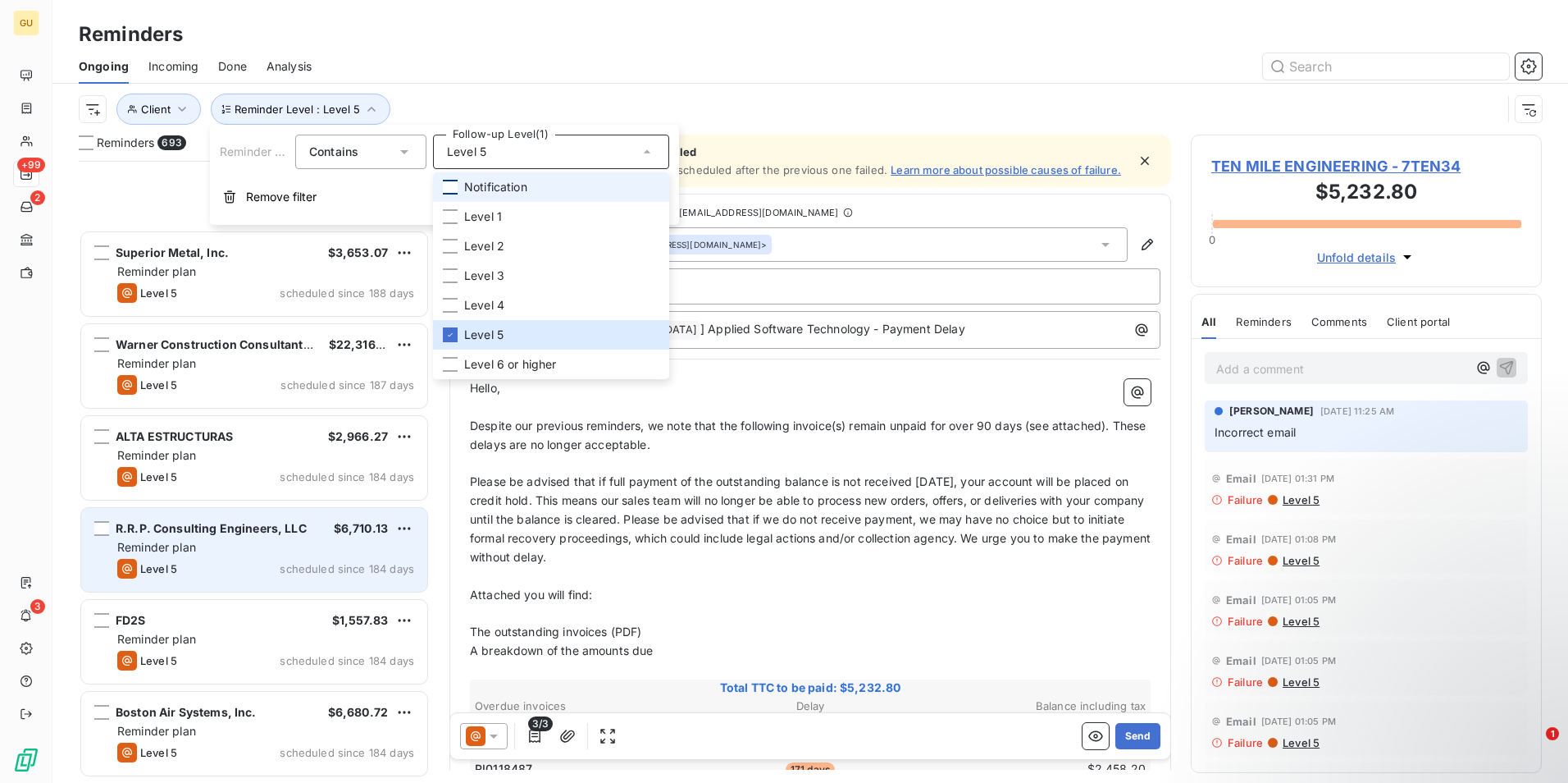
scroll to position [30530, 0]
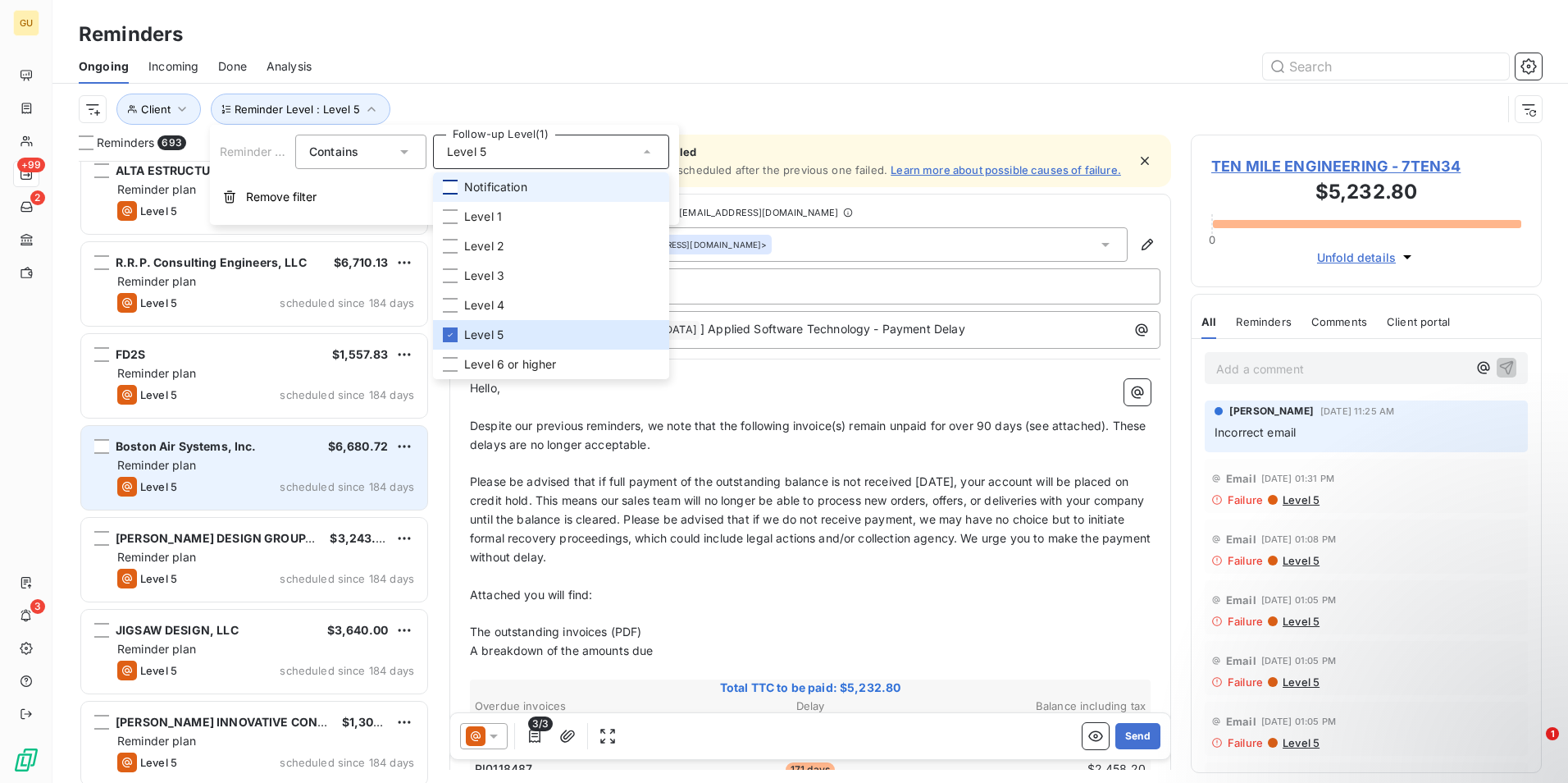
click at [257, 458] on div "Reminder plan" at bounding box center [265, 465] width 297 height 16
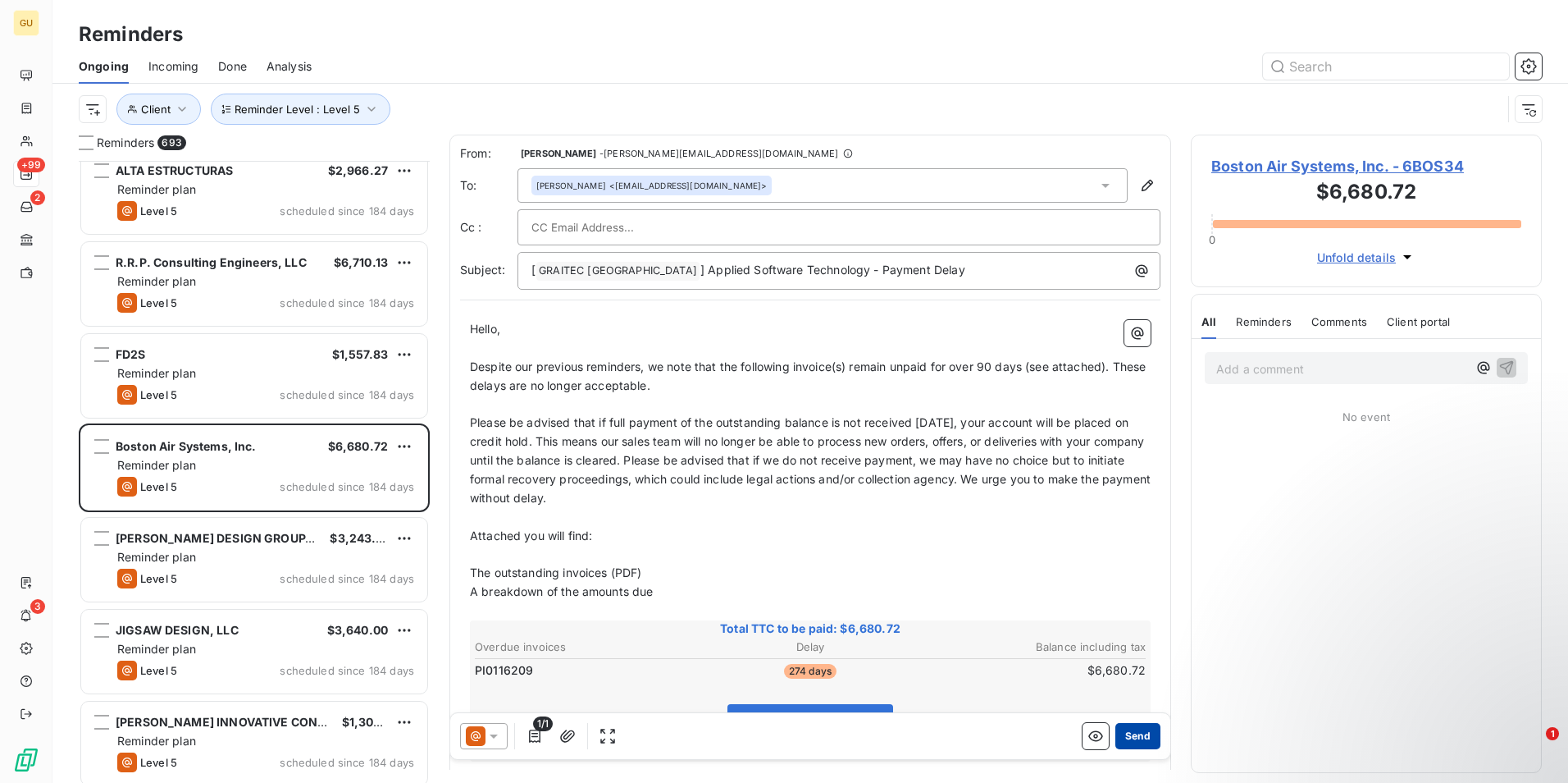
click at [1120, 733] on button "Send" at bounding box center [1138, 736] width 46 height 26
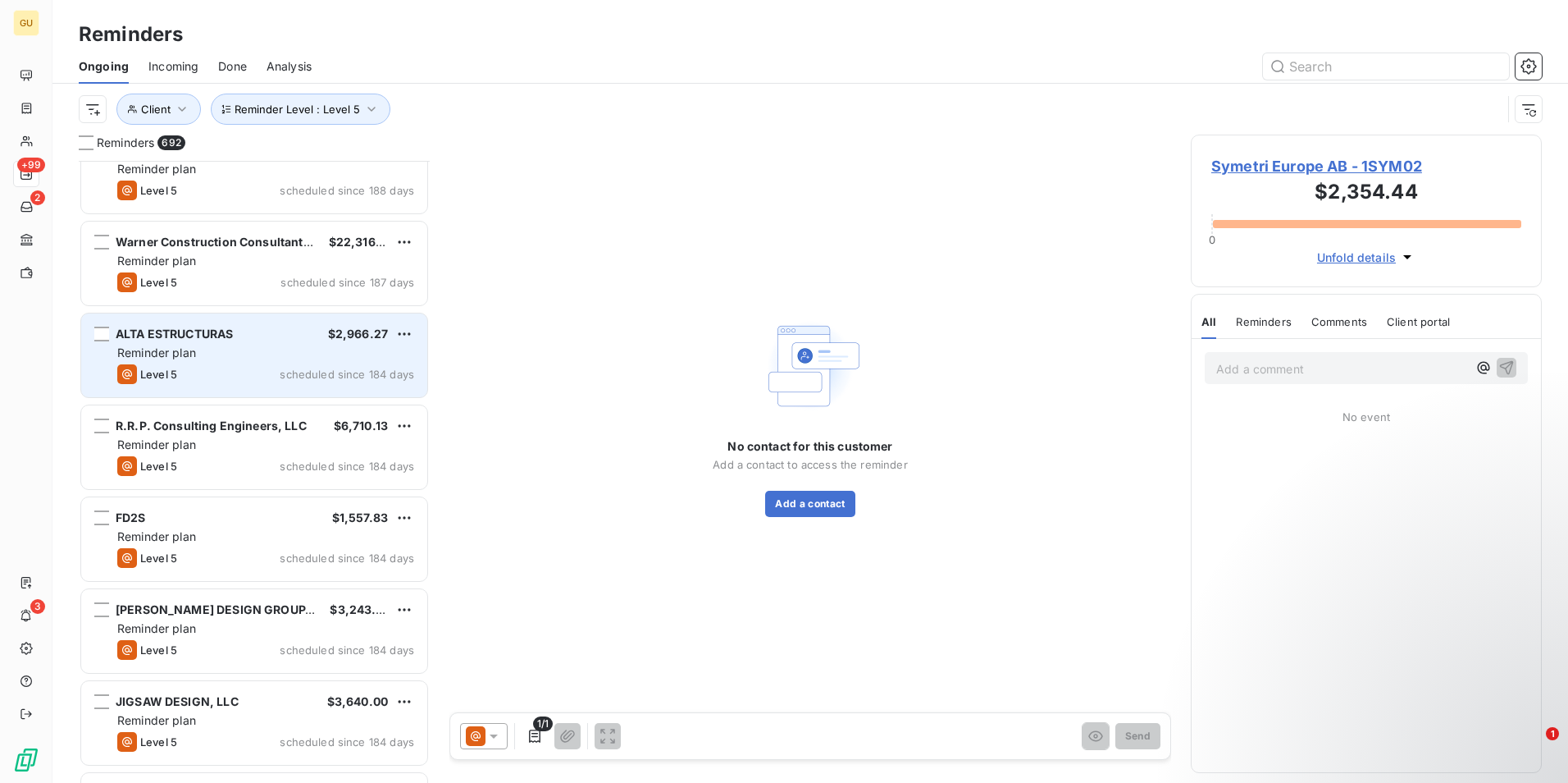
scroll to position [30365, 0]
click at [265, 343] on div "ALTA ESTRUCTURAS $2,966.27 Reminder plan Level 5 scheduled since 184 days" at bounding box center [254, 356] width 346 height 83
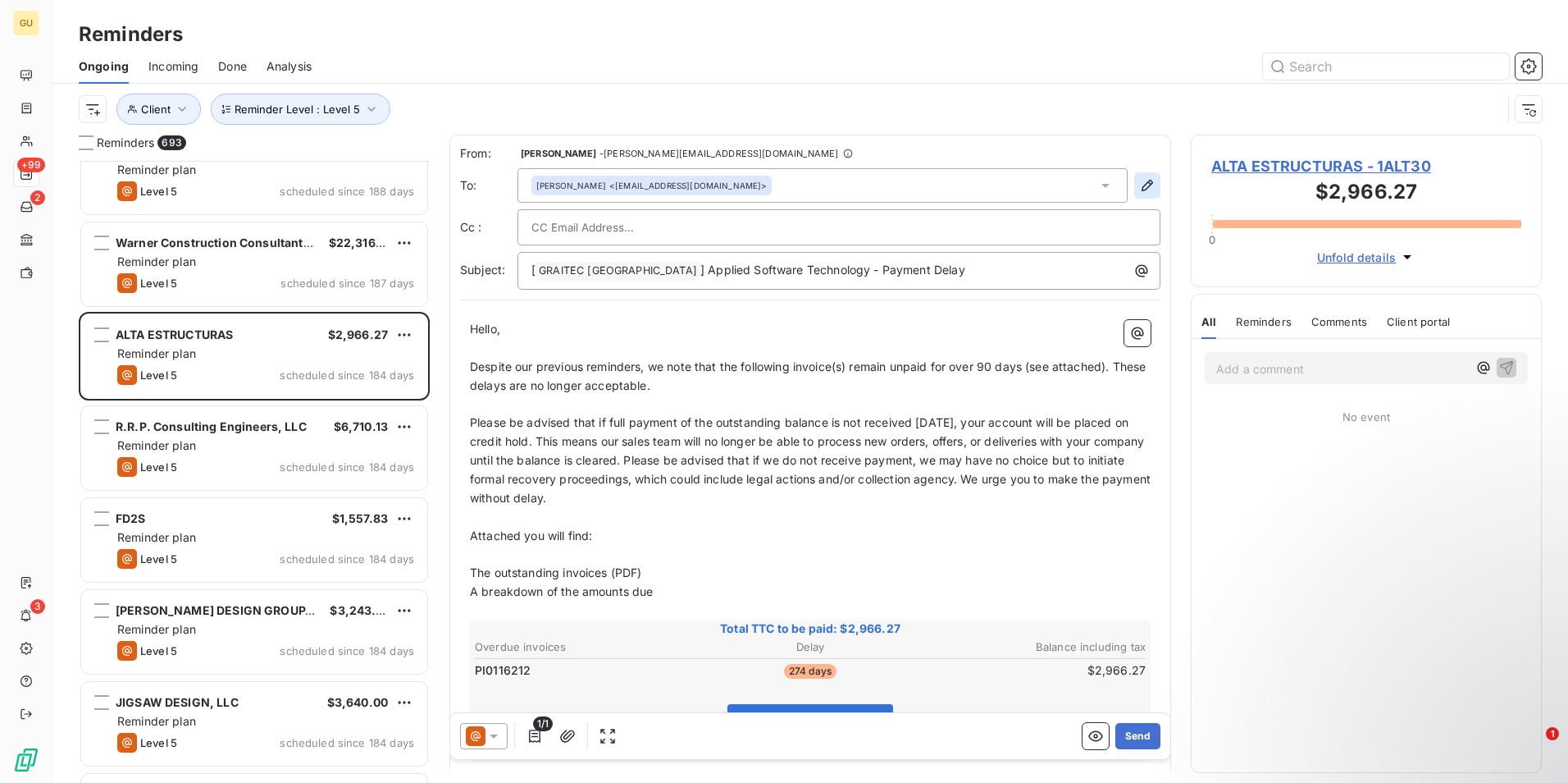
click at [1139, 183] on icon "button" at bounding box center [1147, 185] width 16 height 16
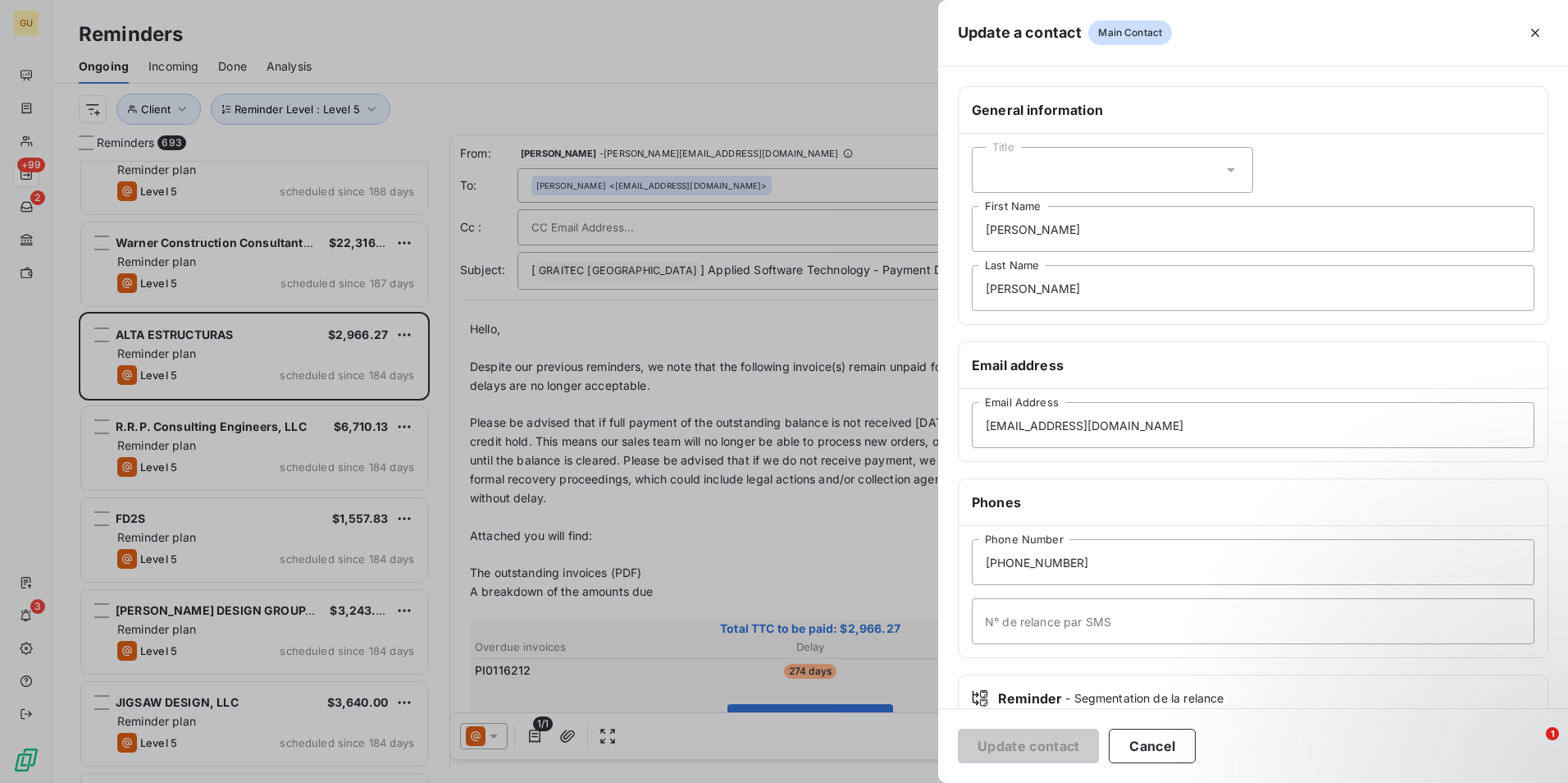
click at [741, 548] on div at bounding box center [784, 392] width 1568 height 783
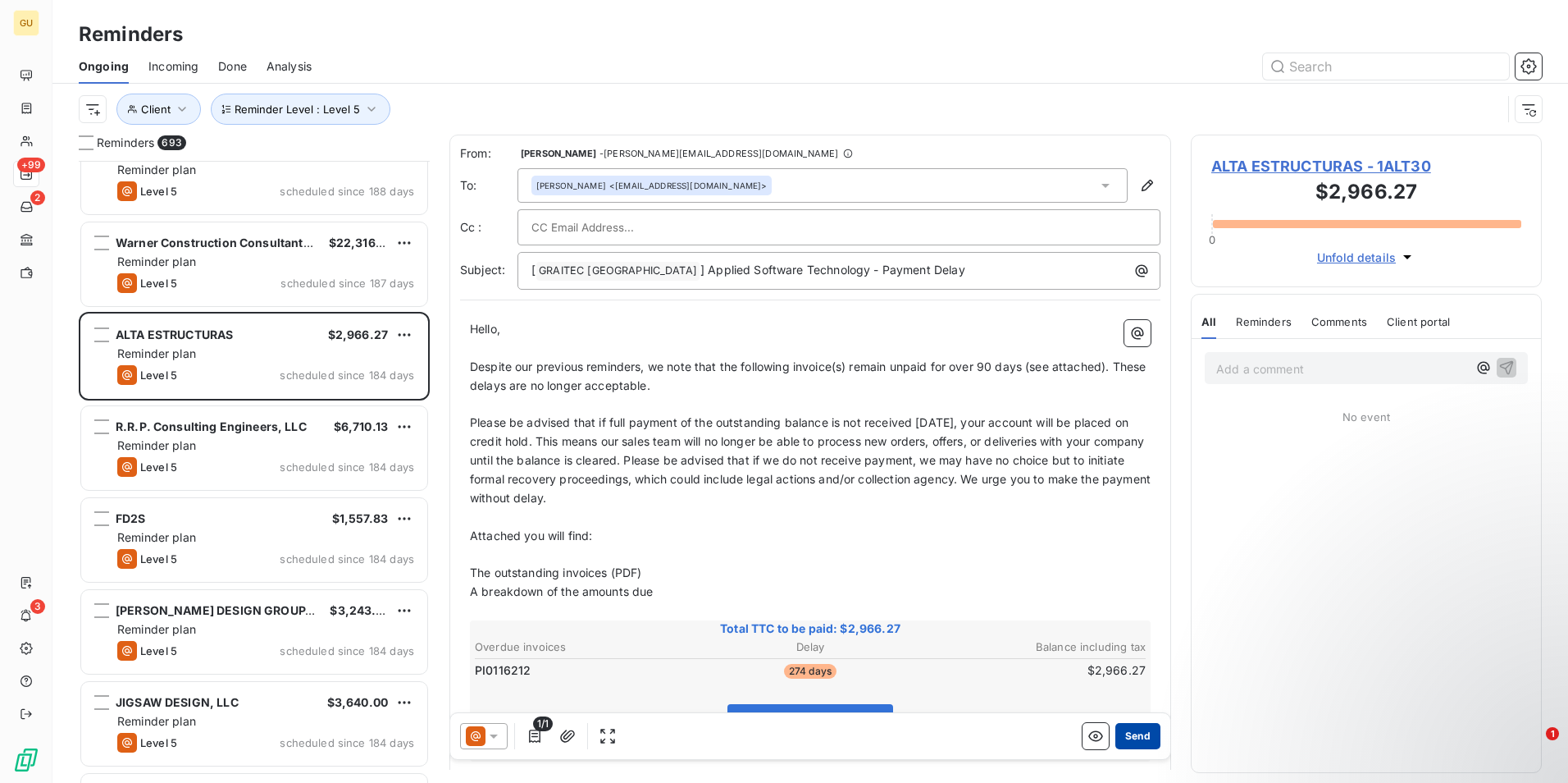
click at [1127, 735] on button "Send" at bounding box center [1138, 736] width 46 height 26
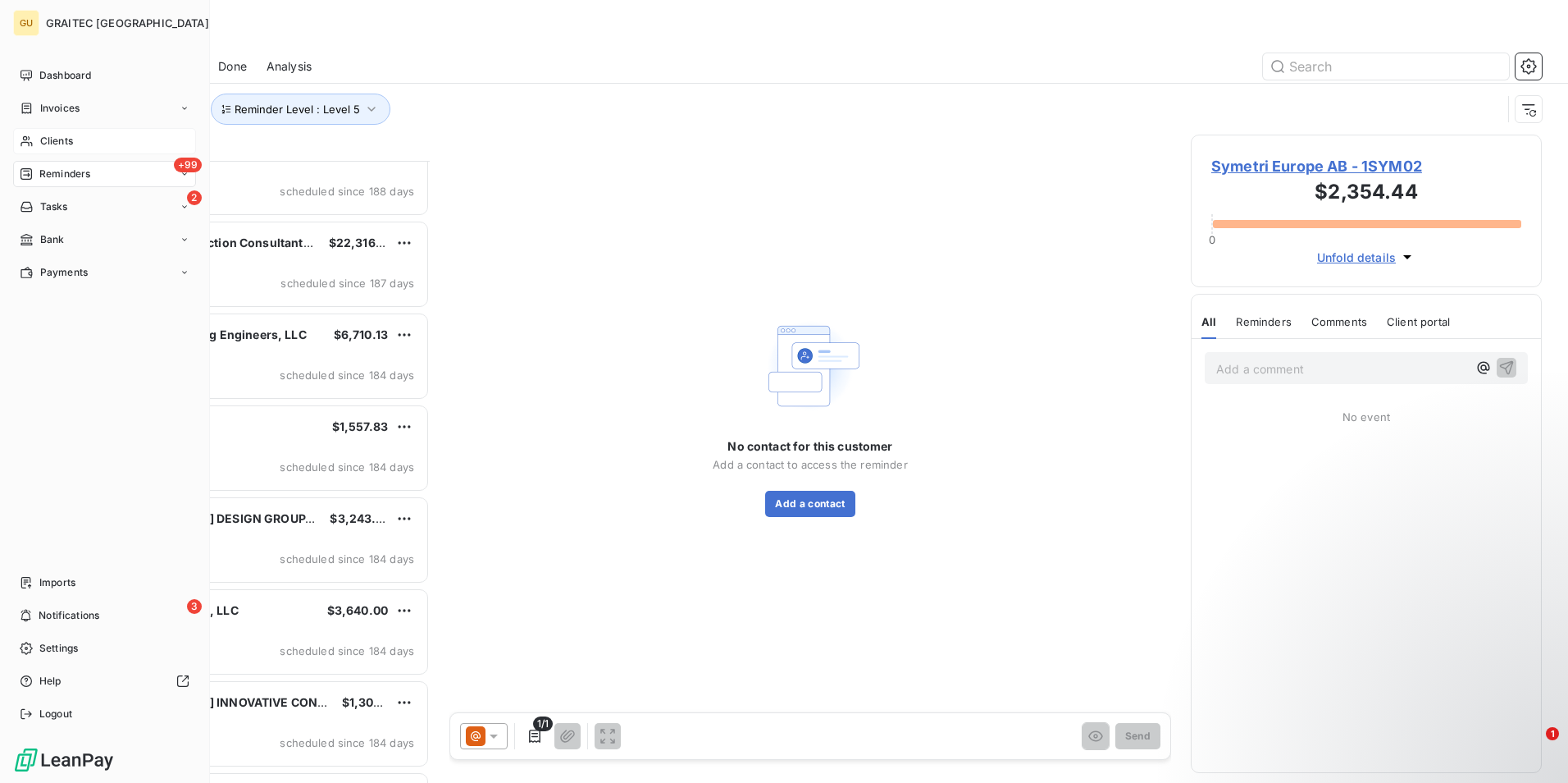
click at [62, 145] on span "Clients" at bounding box center [56, 141] width 33 height 15
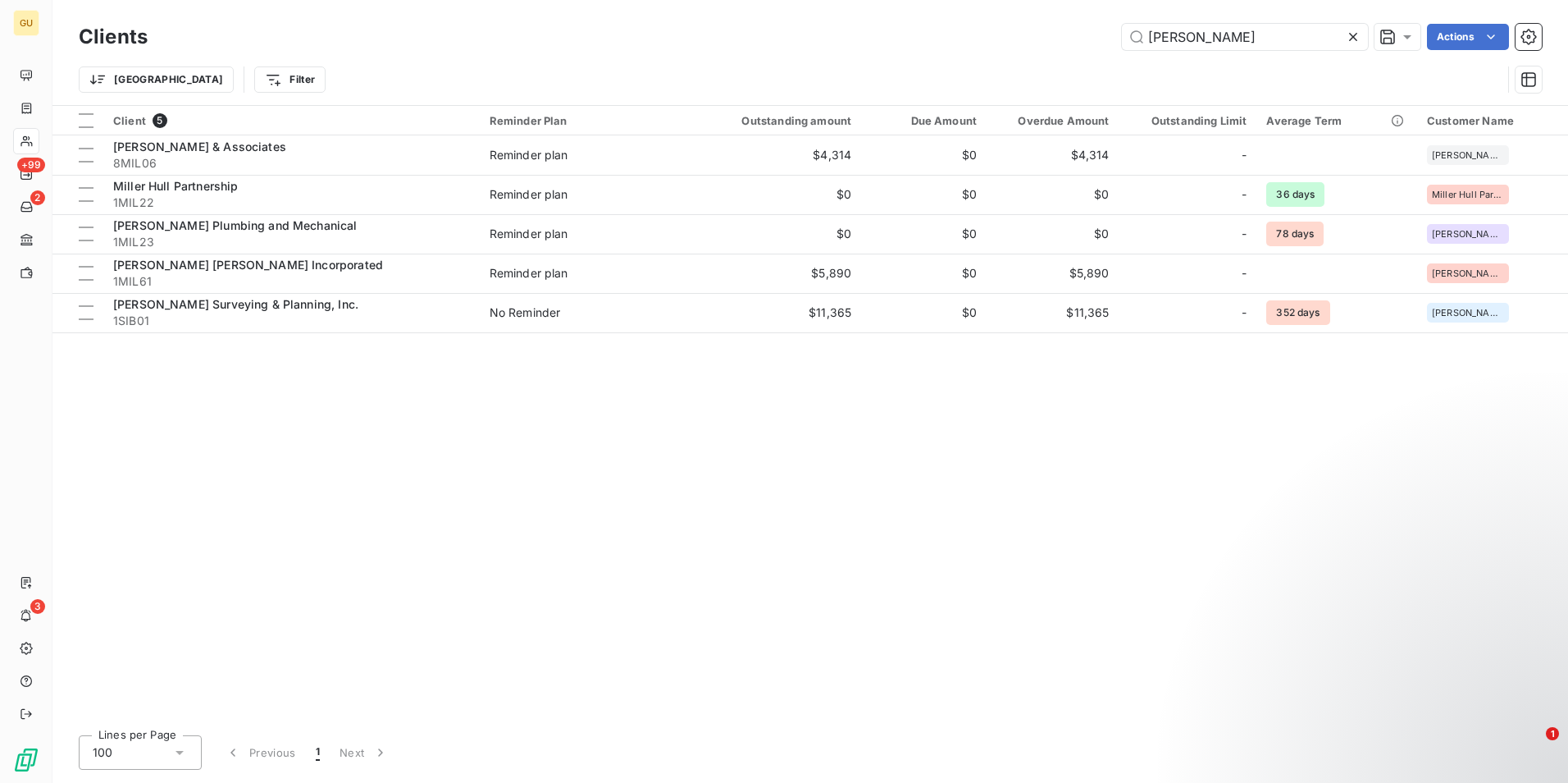
drag, startPoint x: 1199, startPoint y: 38, endPoint x: 1066, endPoint y: 35, distance: 133.0
click at [1066, 35] on div "[PERSON_NAME] Actions" at bounding box center [854, 37] width 1374 height 26
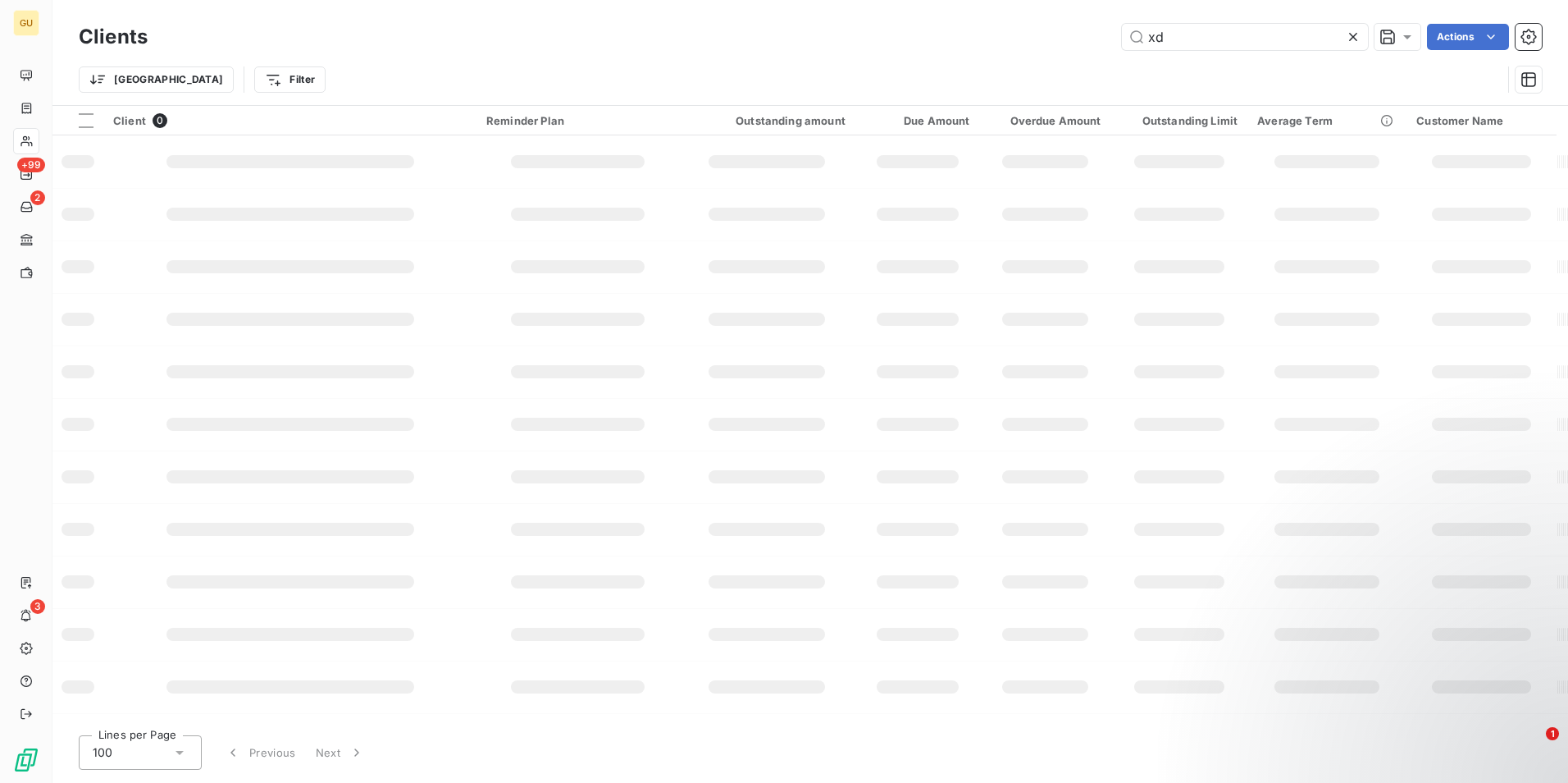
type input "x"
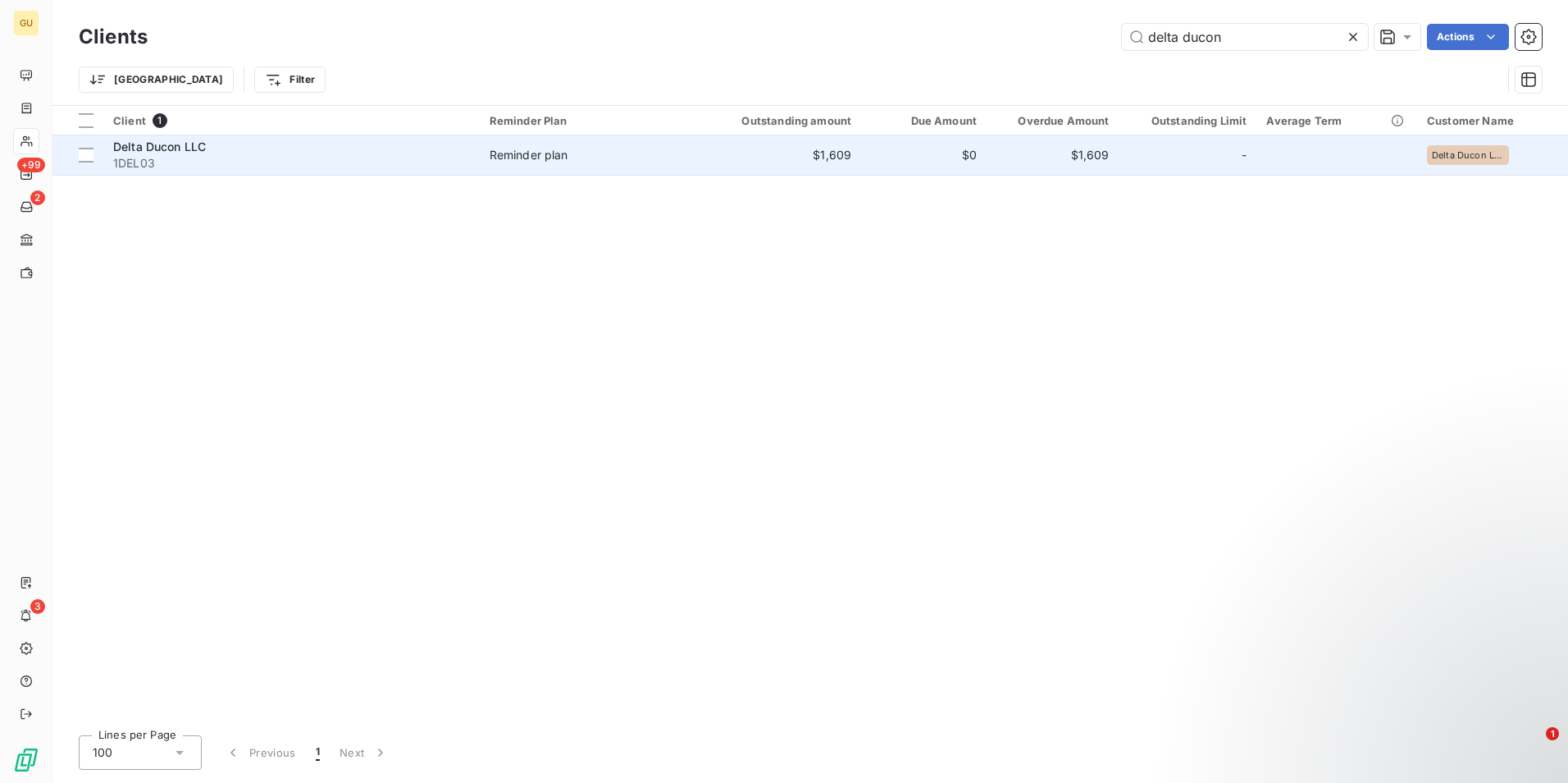
type input "delta ducon"
click at [162, 143] on span "Delta Ducon LLC" at bounding box center [160, 146] width 93 height 14
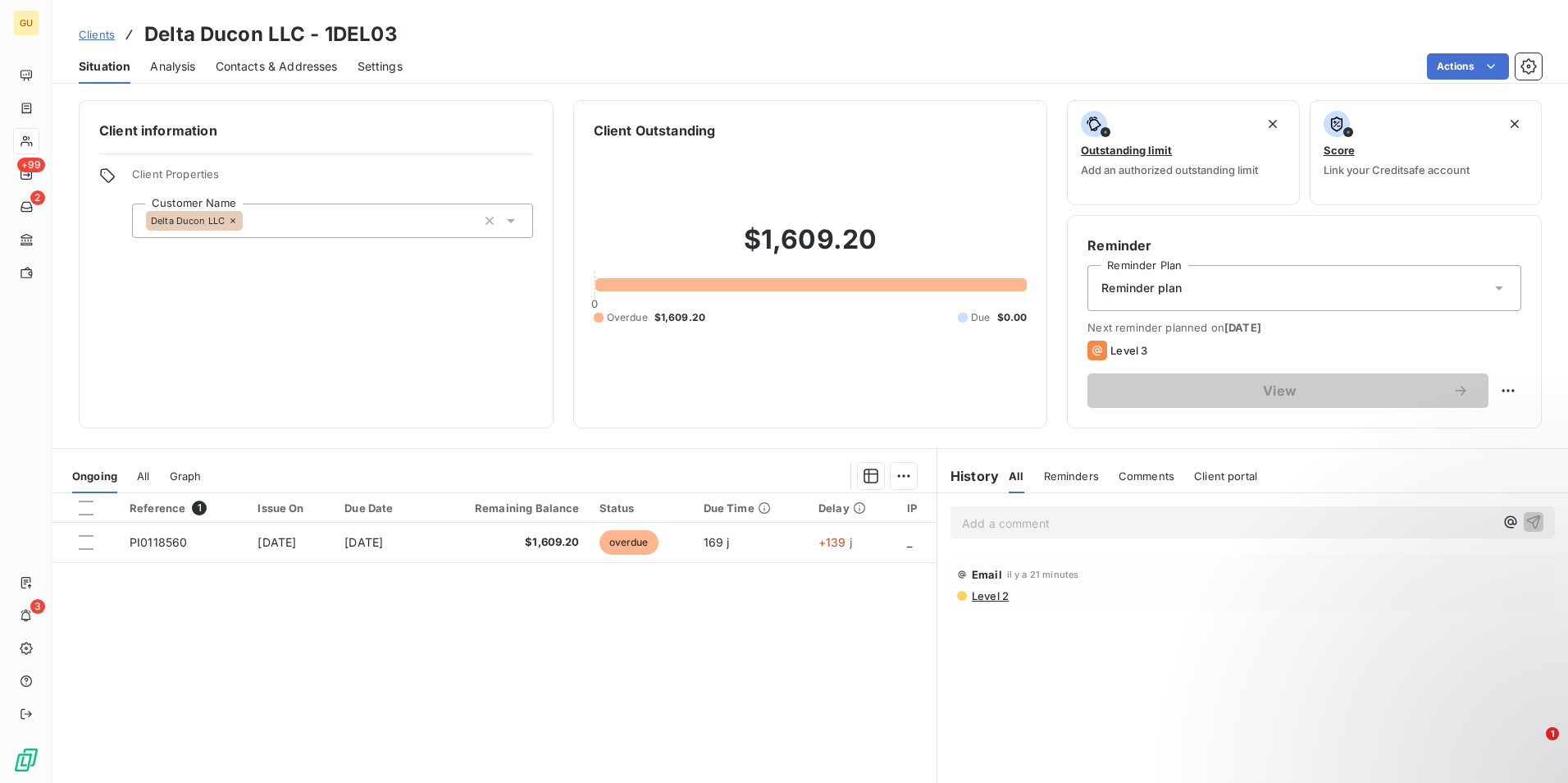
click at [1142, 480] on span "Comments" at bounding box center [1147, 476] width 56 height 14
click at [1076, 527] on p "Add a comment ﻿" at bounding box center [1228, 522] width 533 height 20
click at [1525, 519] on icon "button" at bounding box center [1533, 520] width 16 height 16
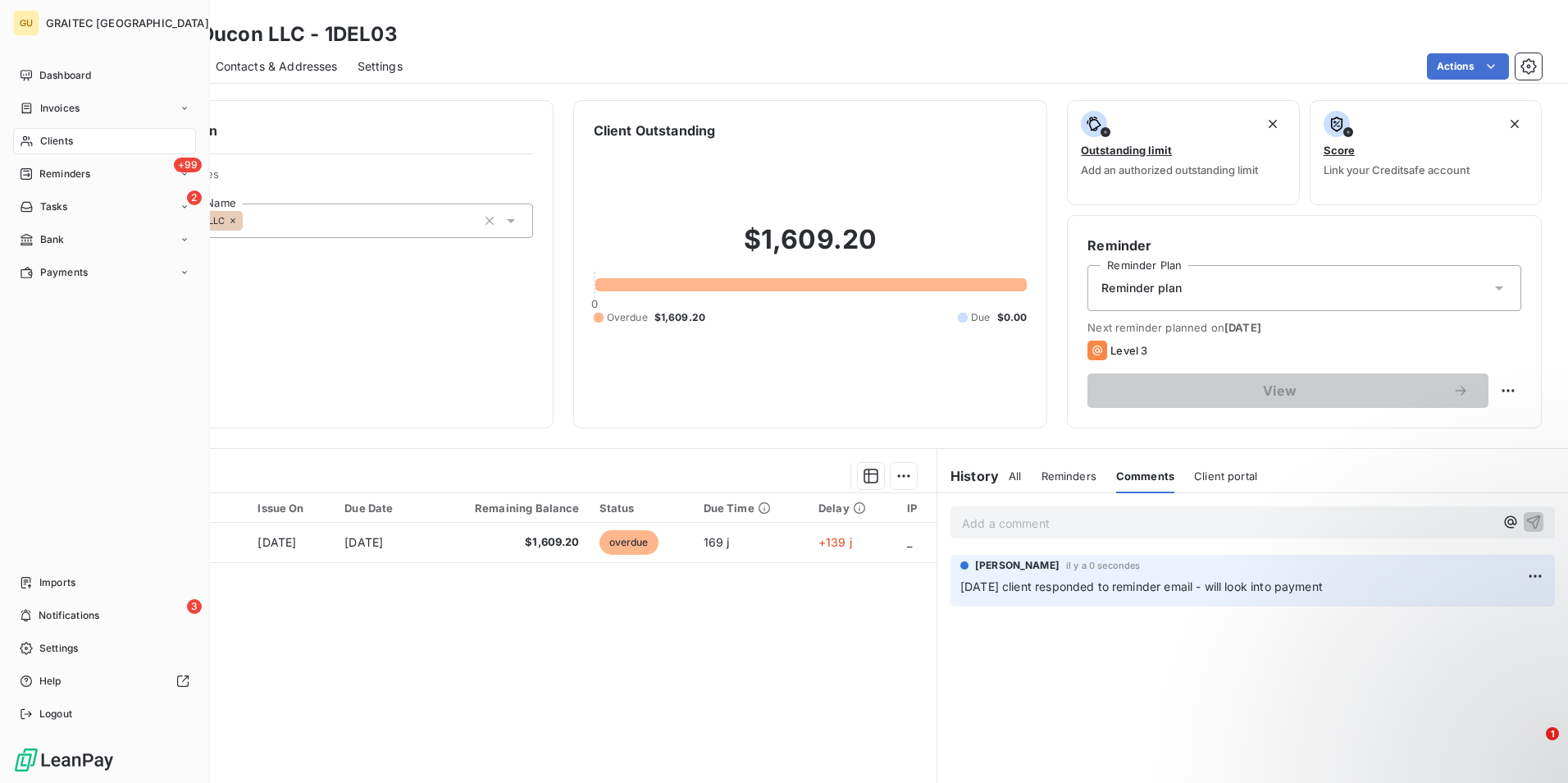
click at [92, 142] on div "Clients" at bounding box center [105, 141] width 183 height 26
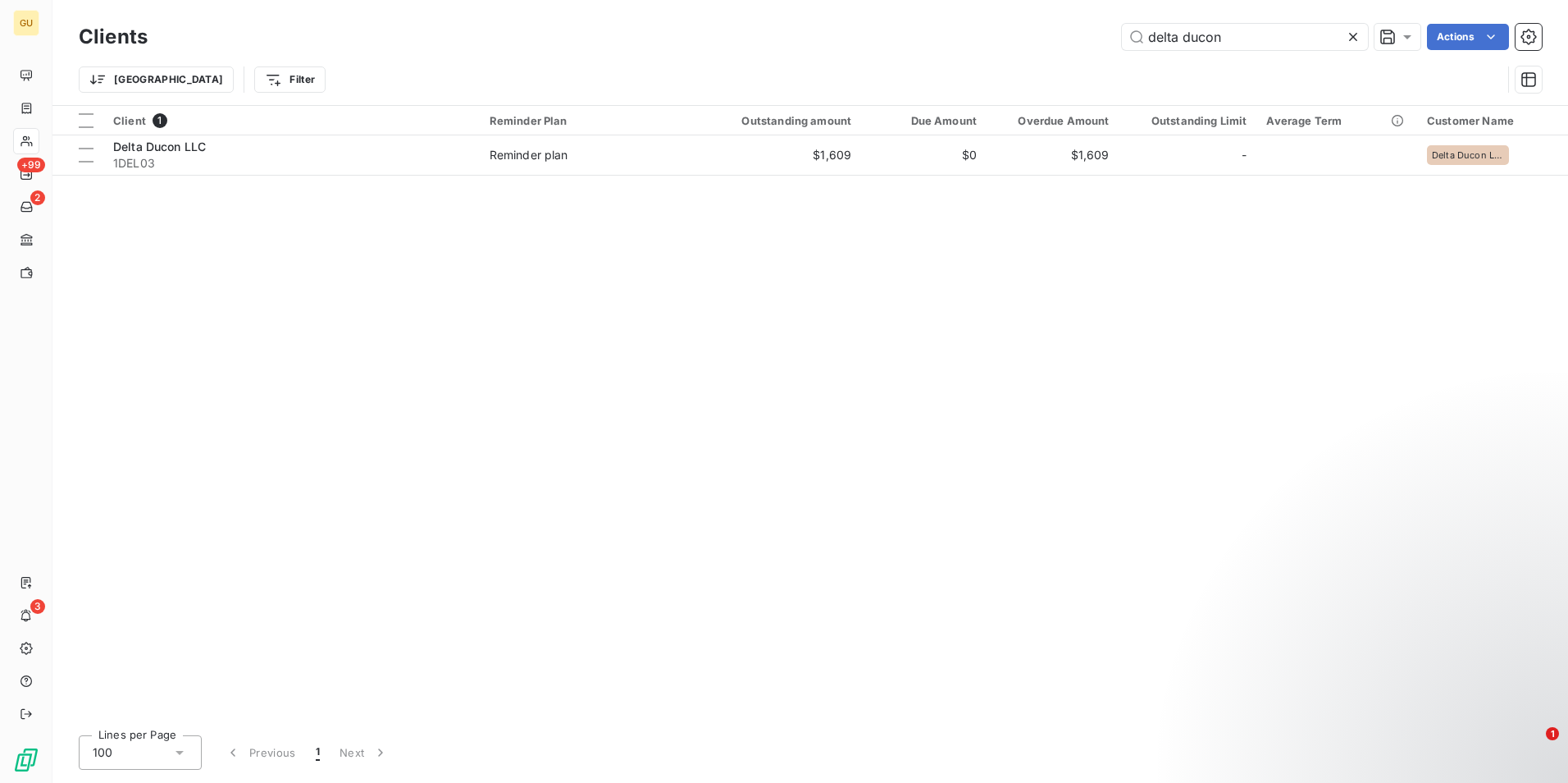
drag, startPoint x: 1235, startPoint y: 35, endPoint x: 1118, endPoint y: 29, distance: 117.2
click at [1118, 29] on div "delta ducon Actions" at bounding box center [854, 37] width 1374 height 26
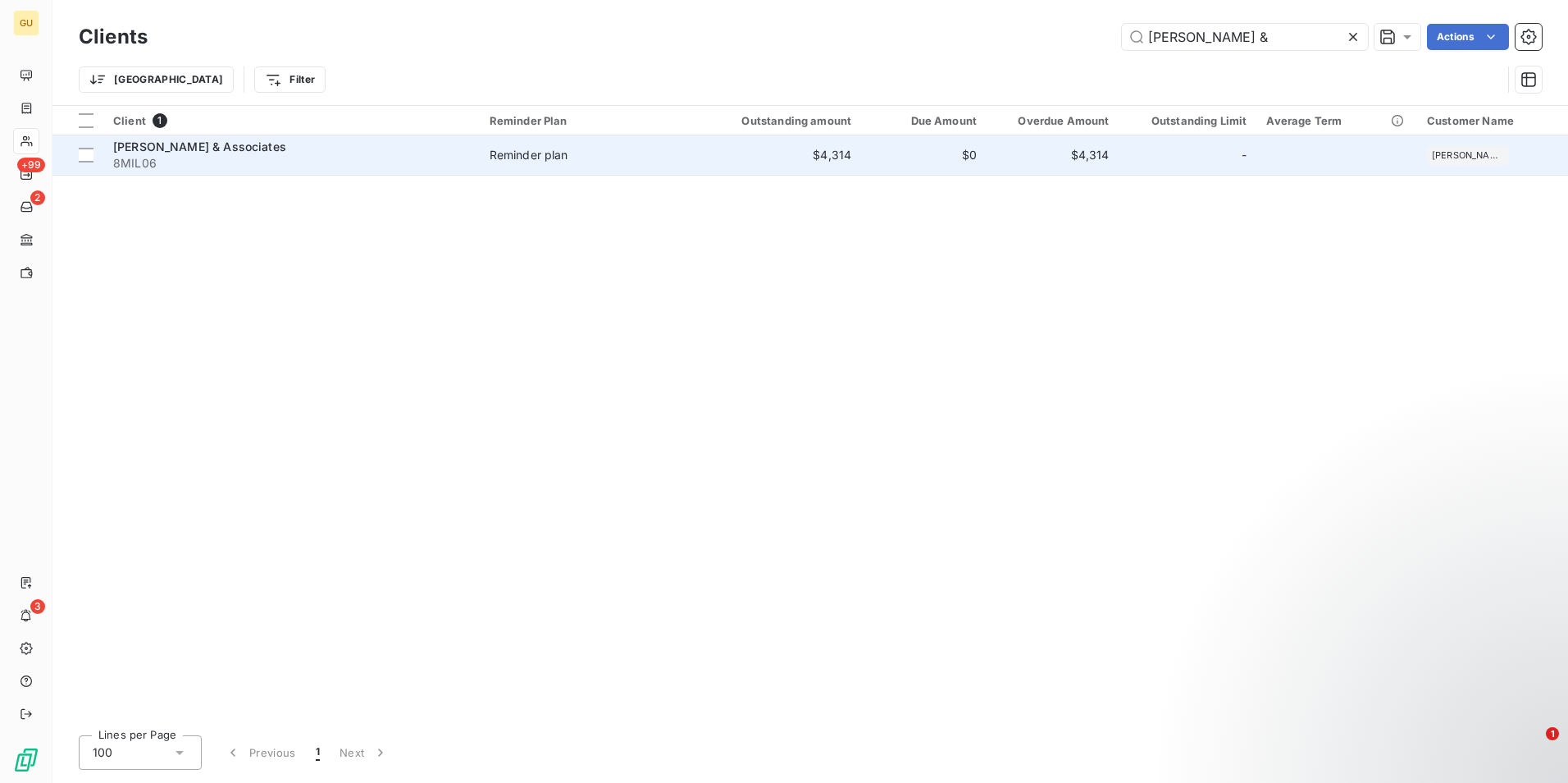
type input "[PERSON_NAME] &"
click at [206, 145] on span "[PERSON_NAME] & Associates" at bounding box center [200, 146] width 173 height 14
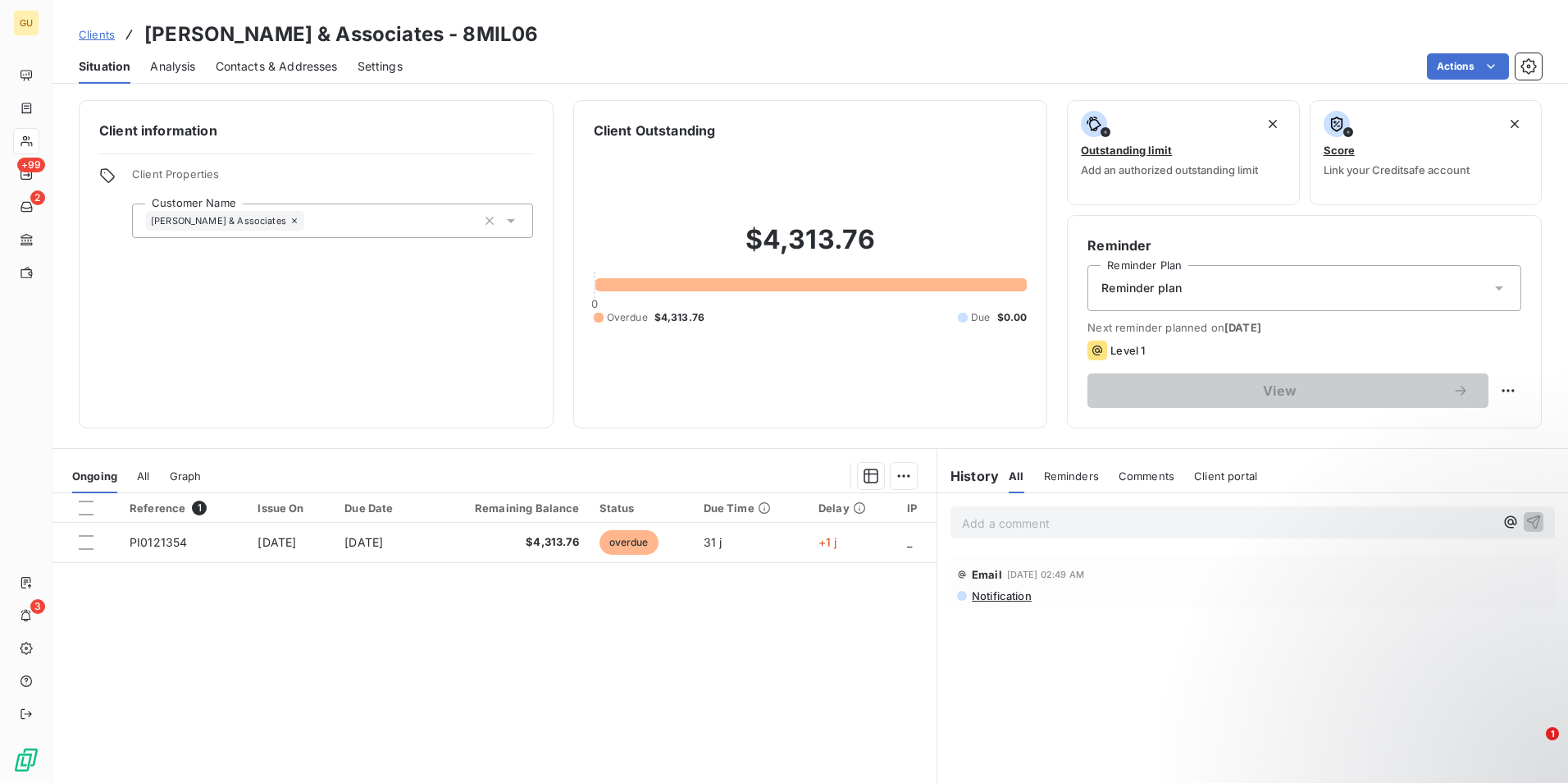
click at [1130, 478] on span "Comments" at bounding box center [1147, 476] width 56 height 14
click at [999, 526] on p "Add a comment ﻿" at bounding box center [1228, 522] width 533 height 20
drag, startPoint x: 1520, startPoint y: 523, endPoint x: 1408, endPoint y: 611, distance: 142.4
click at [1421, 607] on div "[DATE] cc link was sent to client [DATE] for payment No event" at bounding box center [1252, 675] width 630 height 365
click at [1527, 519] on icon "button" at bounding box center [1534, 521] width 14 height 14
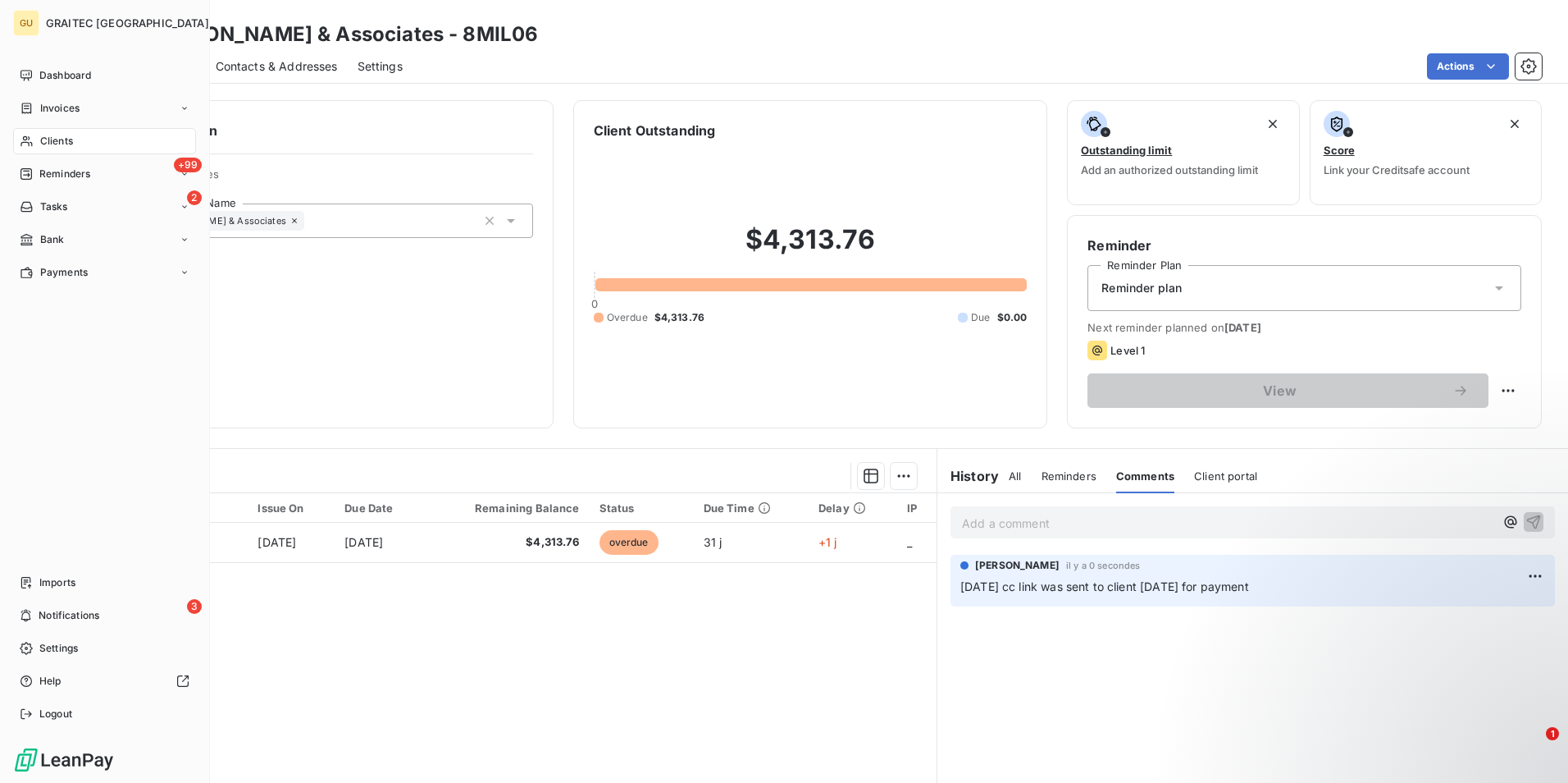
click at [66, 138] on span "Clients" at bounding box center [56, 141] width 33 height 15
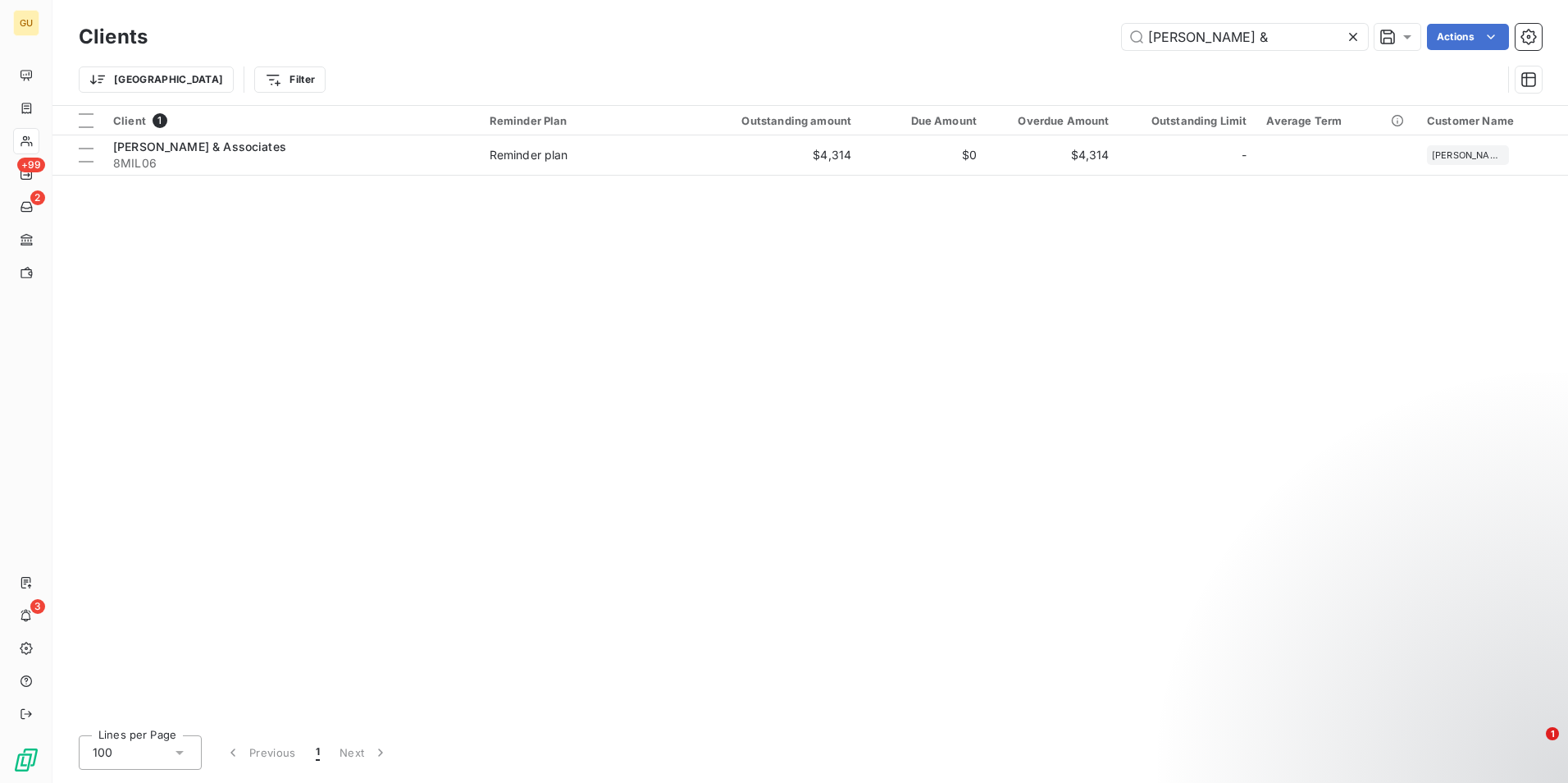
drag, startPoint x: 1200, startPoint y: 35, endPoint x: 1013, endPoint y: 41, distance: 187.1
click at [1013, 41] on div "[PERSON_NAME] & Actions" at bounding box center [854, 37] width 1374 height 26
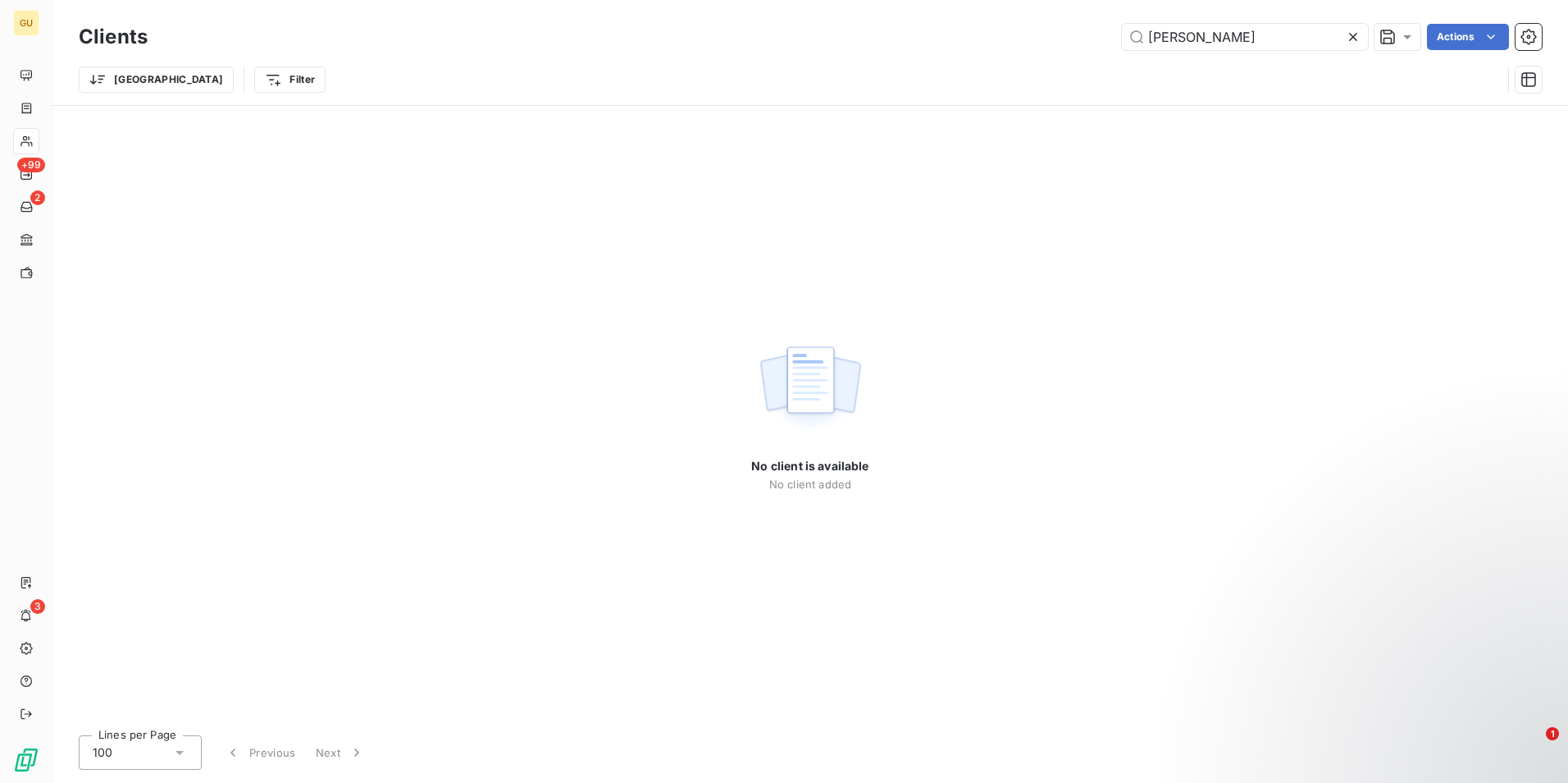
drag, startPoint x: 1205, startPoint y: 40, endPoint x: 1091, endPoint y: 35, distance: 114.1
click at [1091, 35] on div "[PERSON_NAME] Actions" at bounding box center [854, 37] width 1374 height 26
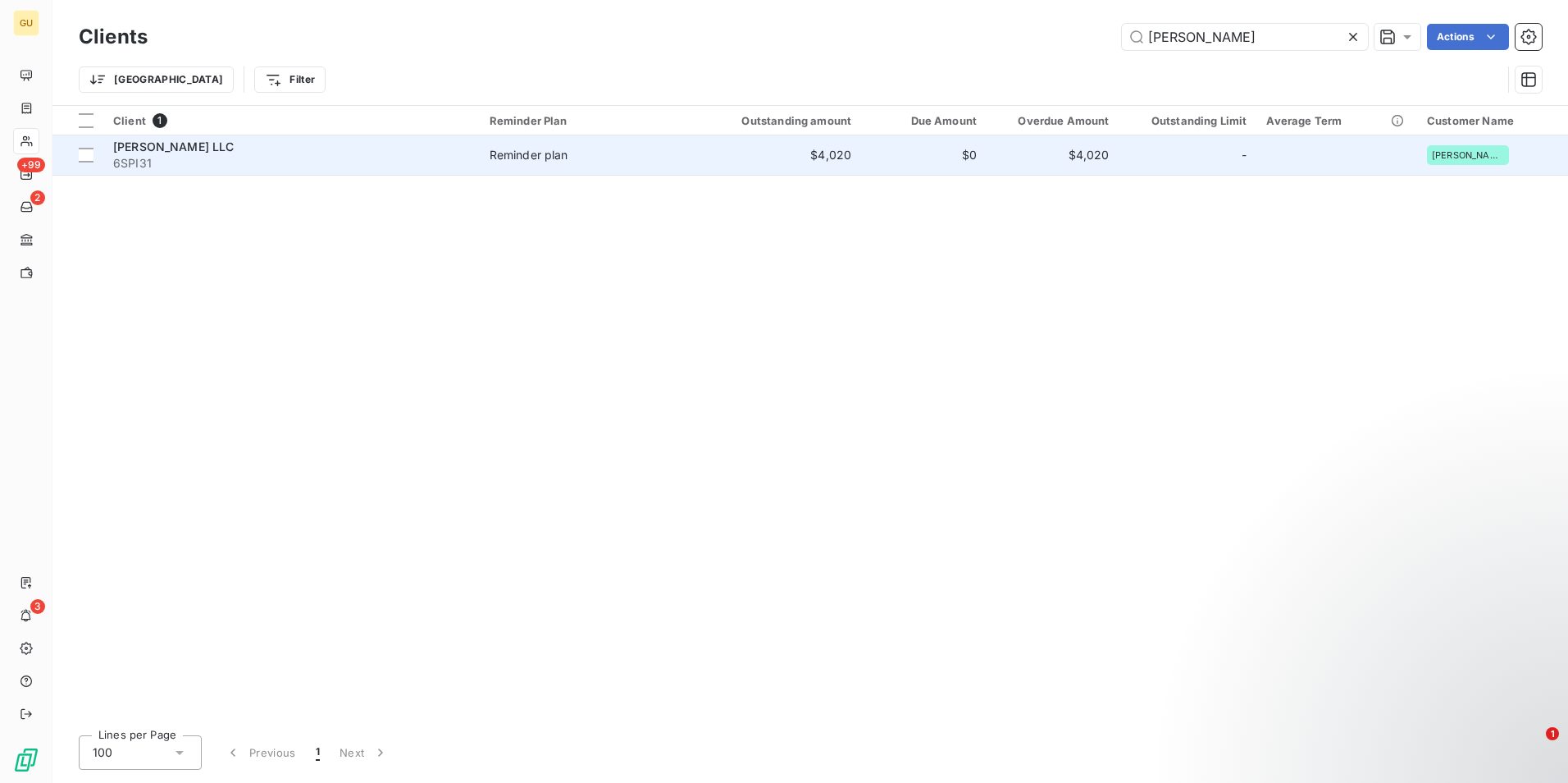
type input "[PERSON_NAME]"
click at [169, 143] on div "[PERSON_NAME] LLC" at bounding box center [292, 146] width 356 height 16
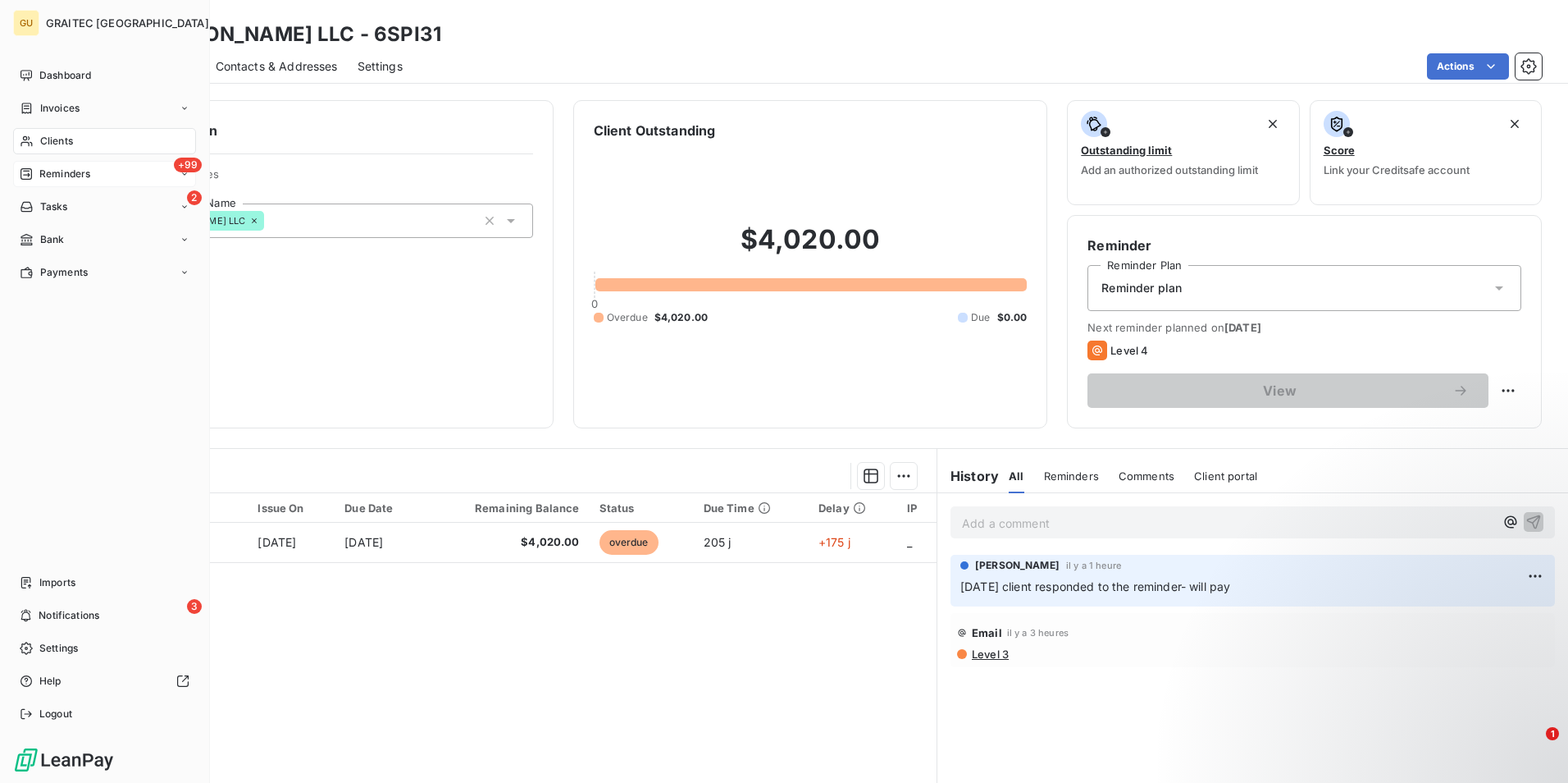
click at [37, 176] on div "Reminders" at bounding box center [54, 173] width 71 height 15
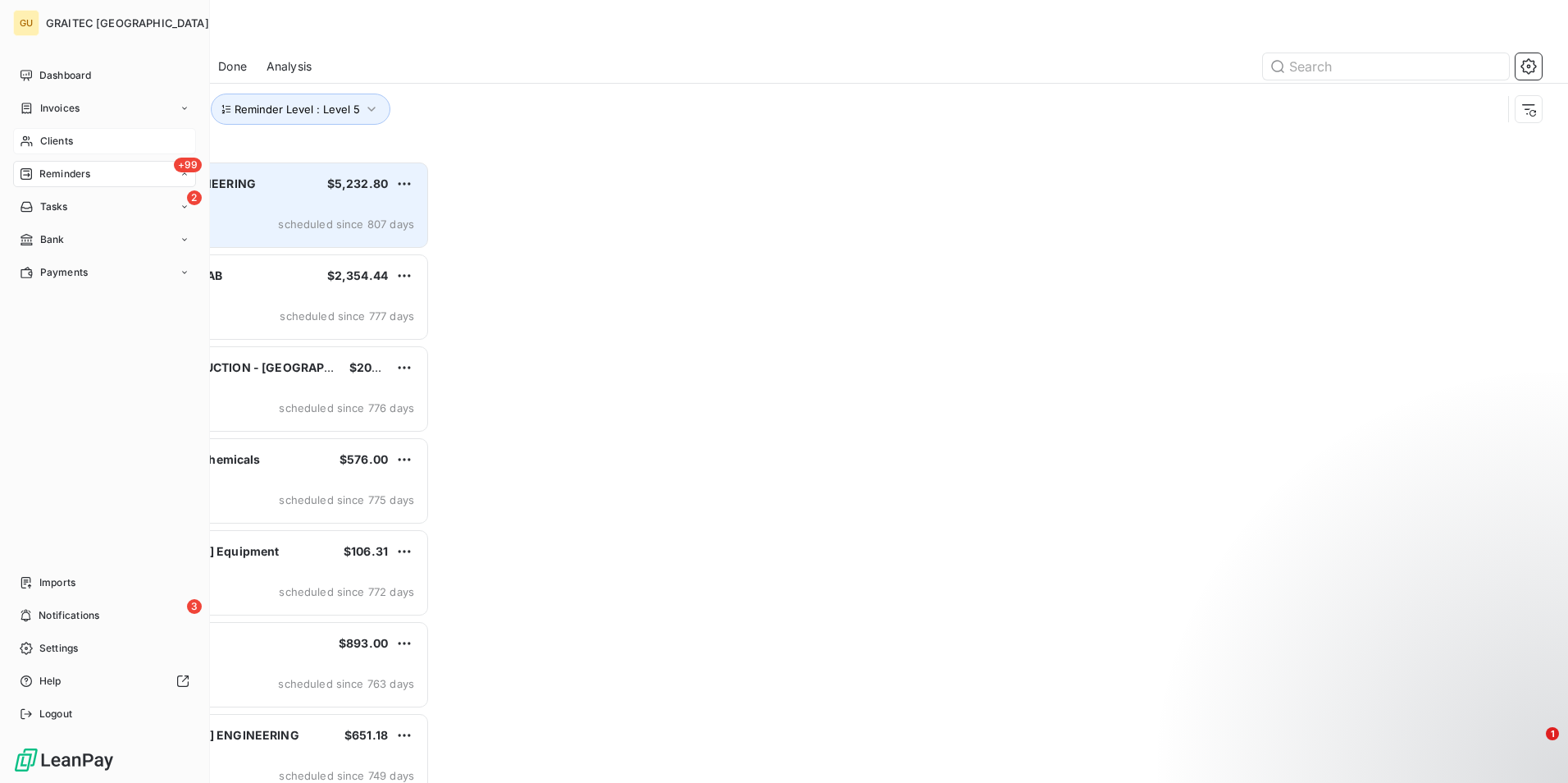
scroll to position [610, 339]
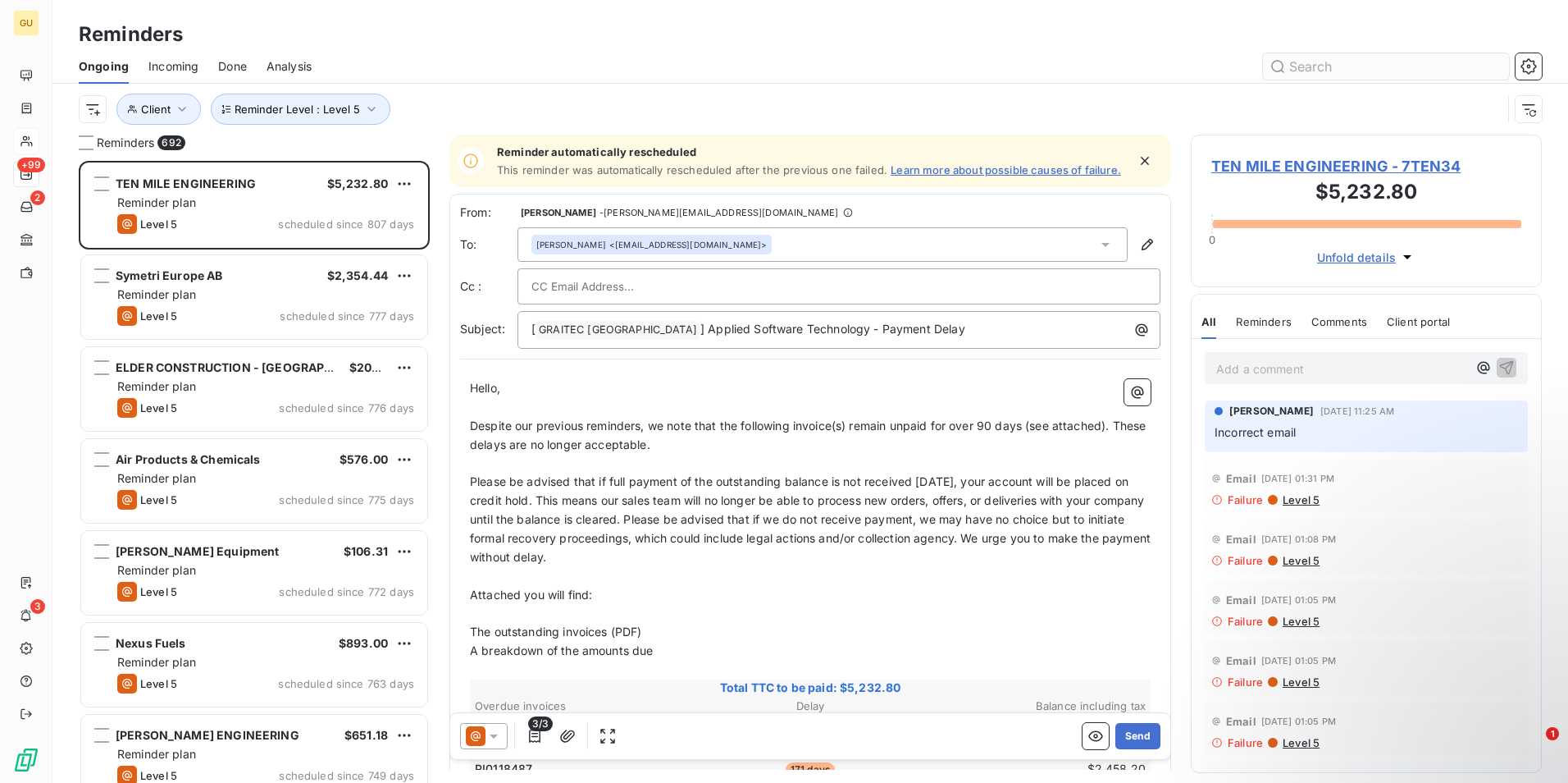
click at [1298, 69] on input "text" at bounding box center [1386, 66] width 246 height 26
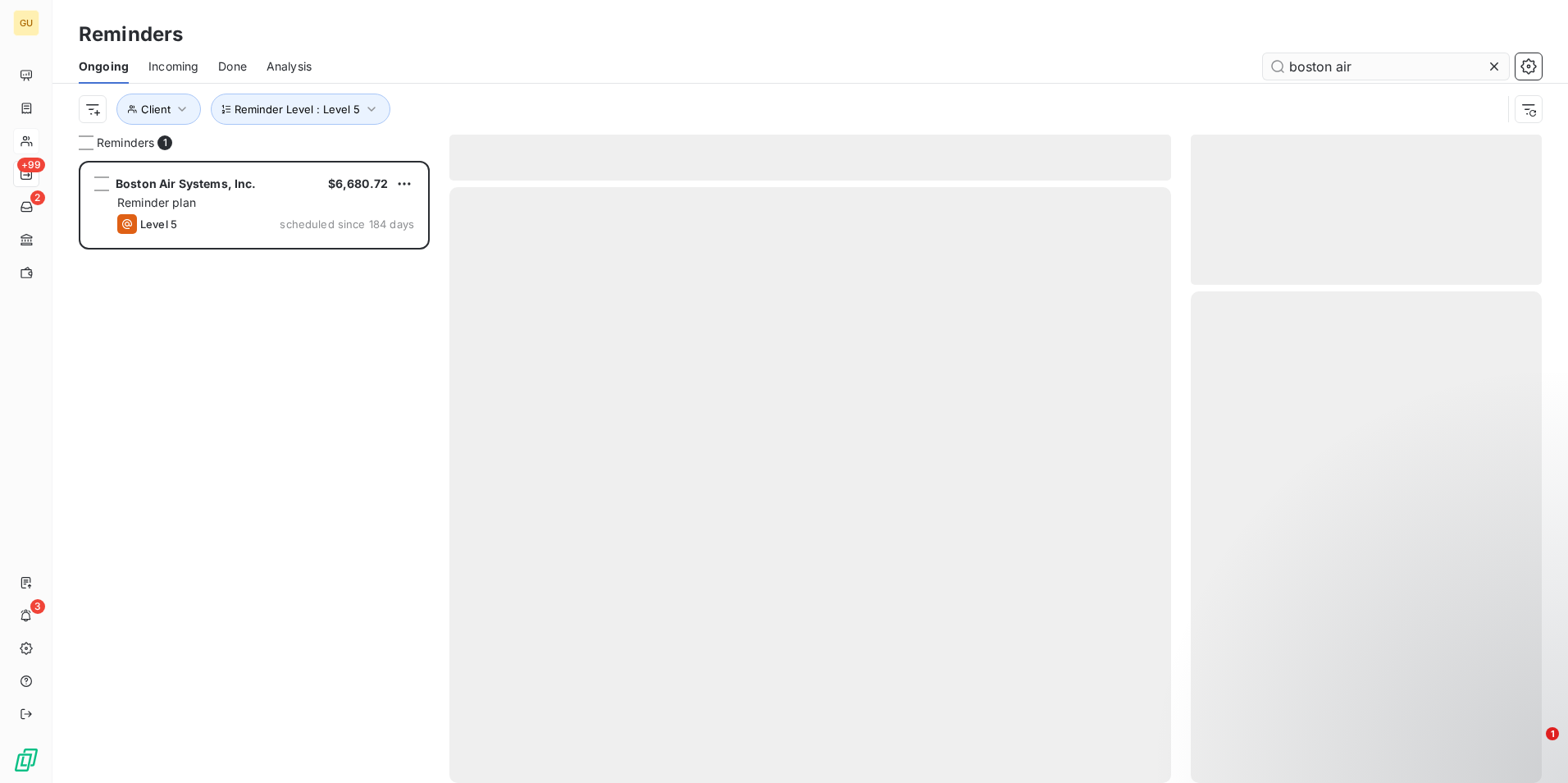
scroll to position [610, 339]
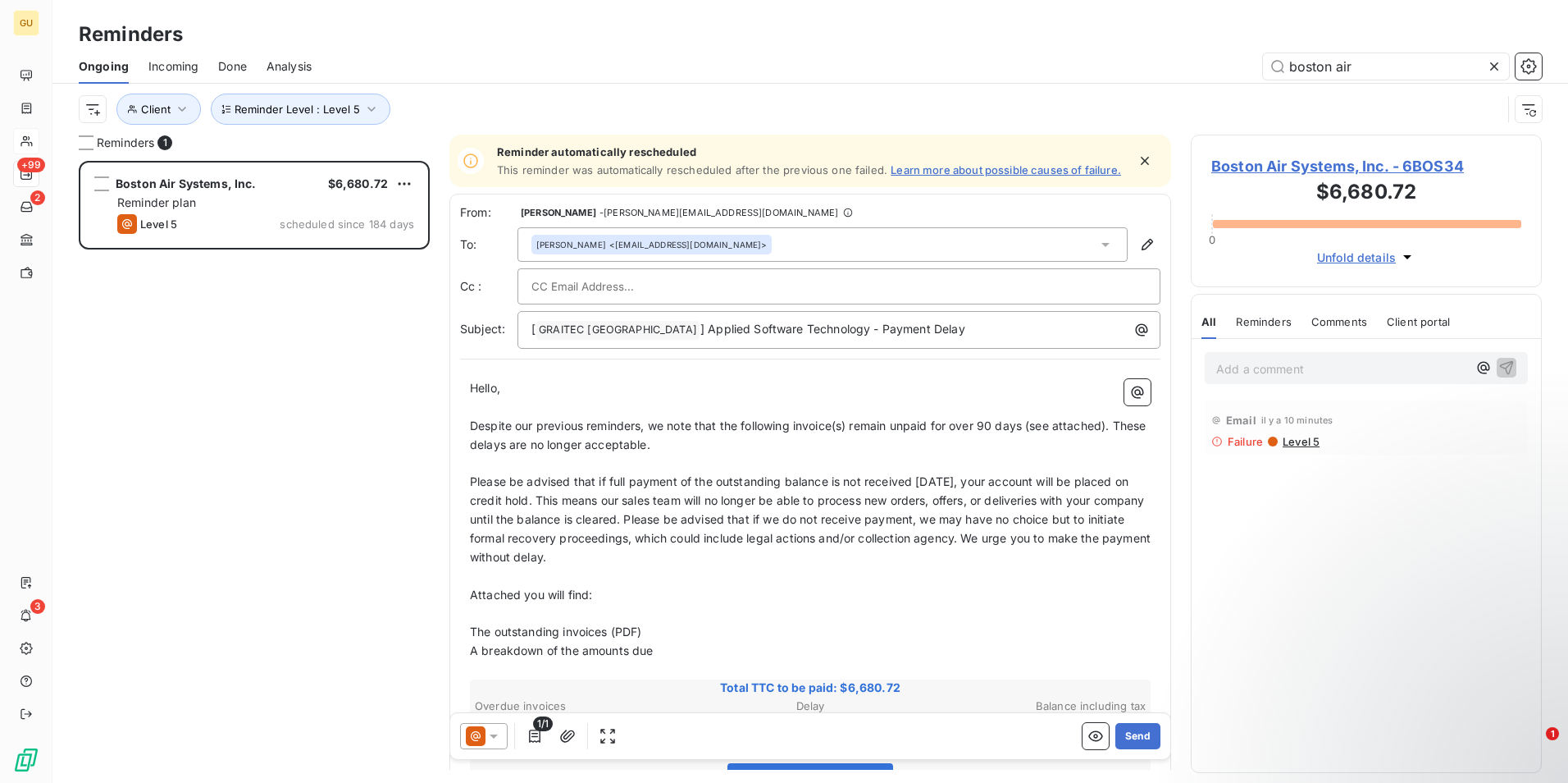
type input "boston air"
click at [1289, 372] on p "Add a comment ﻿" at bounding box center [1341, 368] width 251 height 20
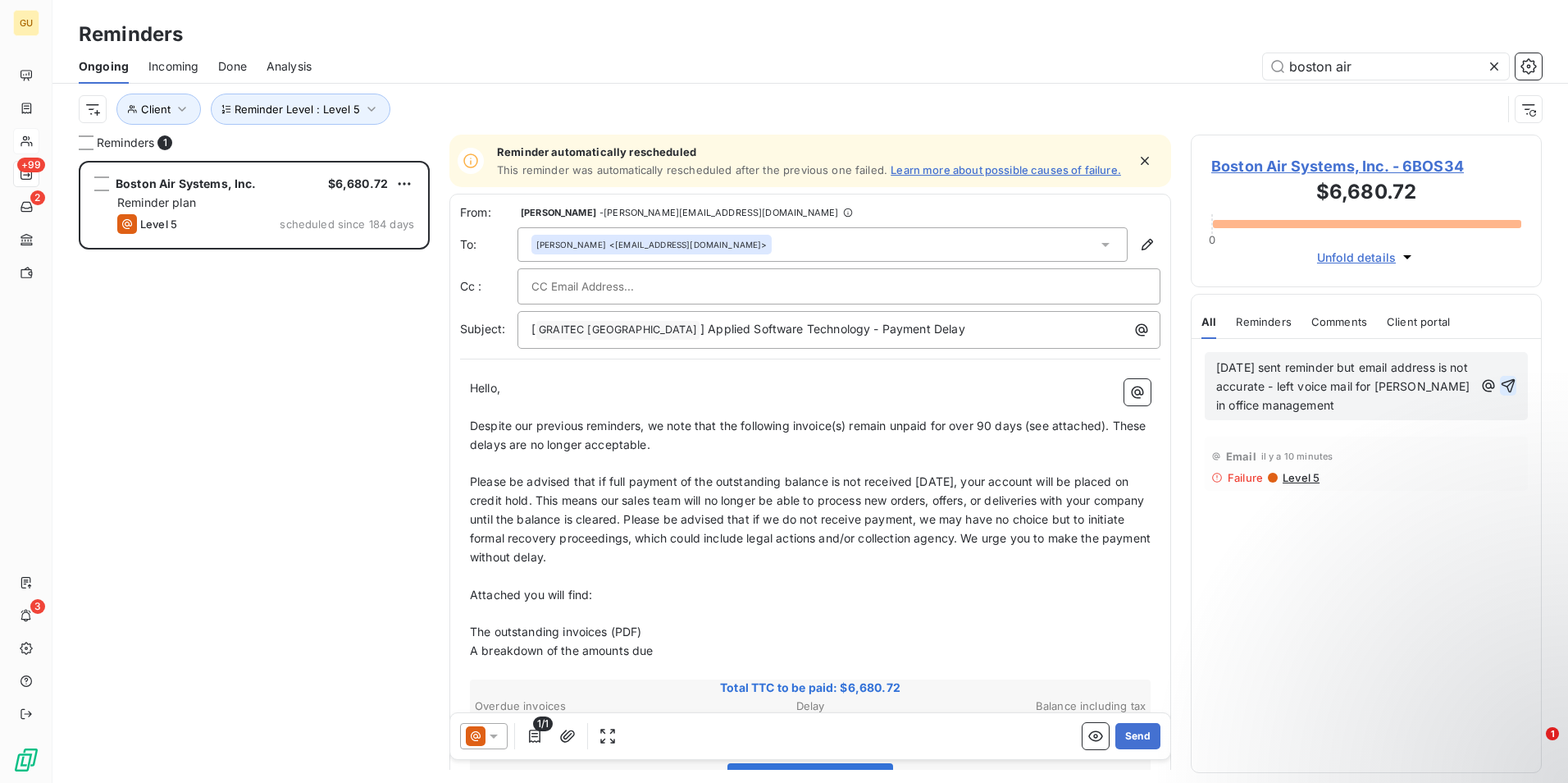
click at [1513, 389] on icon "button" at bounding box center [1508, 386] width 16 height 16
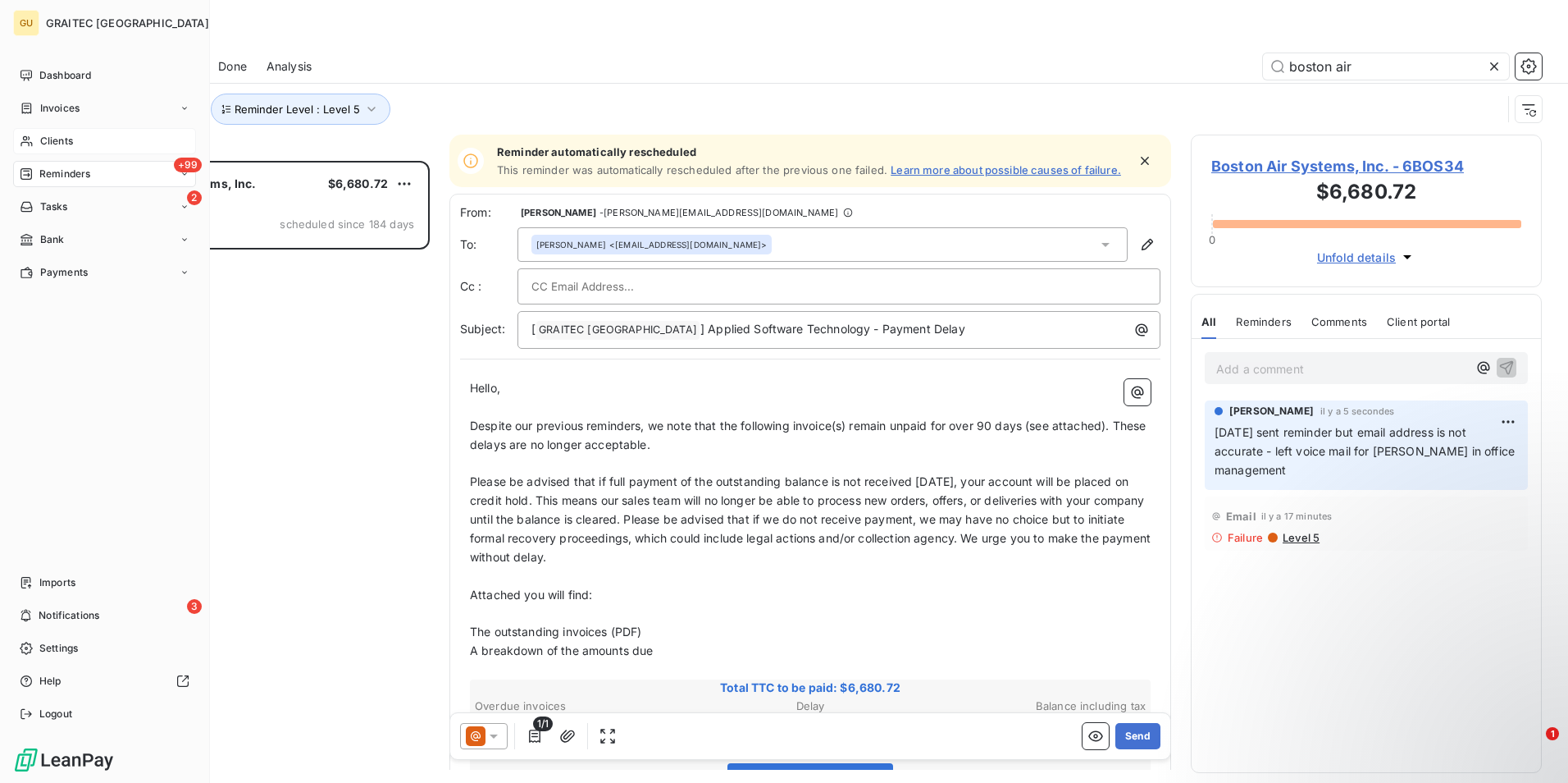
click at [48, 136] on span "Clients" at bounding box center [56, 141] width 33 height 15
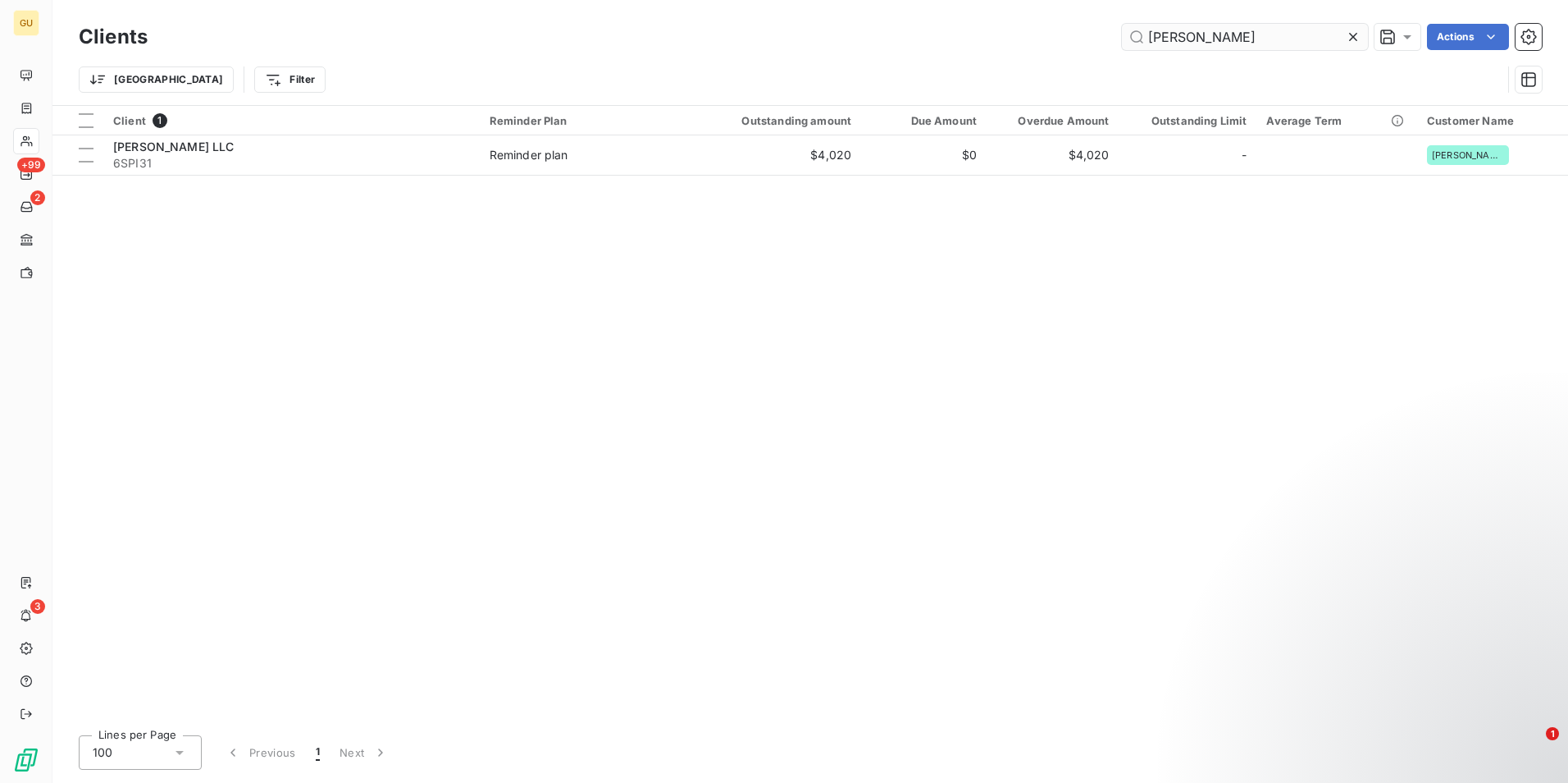
drag, startPoint x: 1198, startPoint y: 42, endPoint x: 1164, endPoint y: 40, distance: 34.1
click at [1122, 35] on input "[PERSON_NAME]" at bounding box center [1245, 37] width 246 height 26
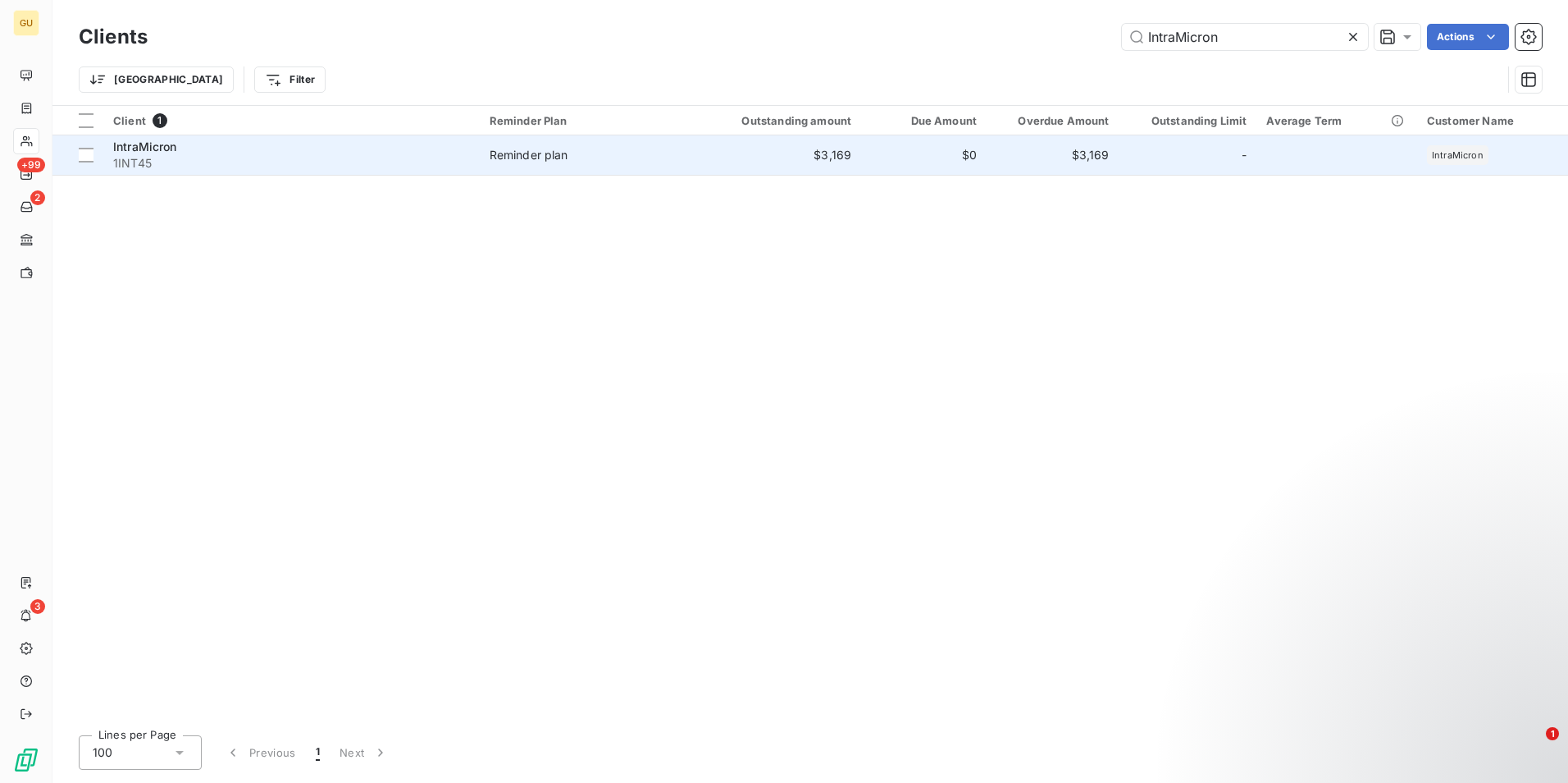
type input "IntraMicron"
click at [158, 145] on span "IntraMicron" at bounding box center [145, 146] width 64 height 14
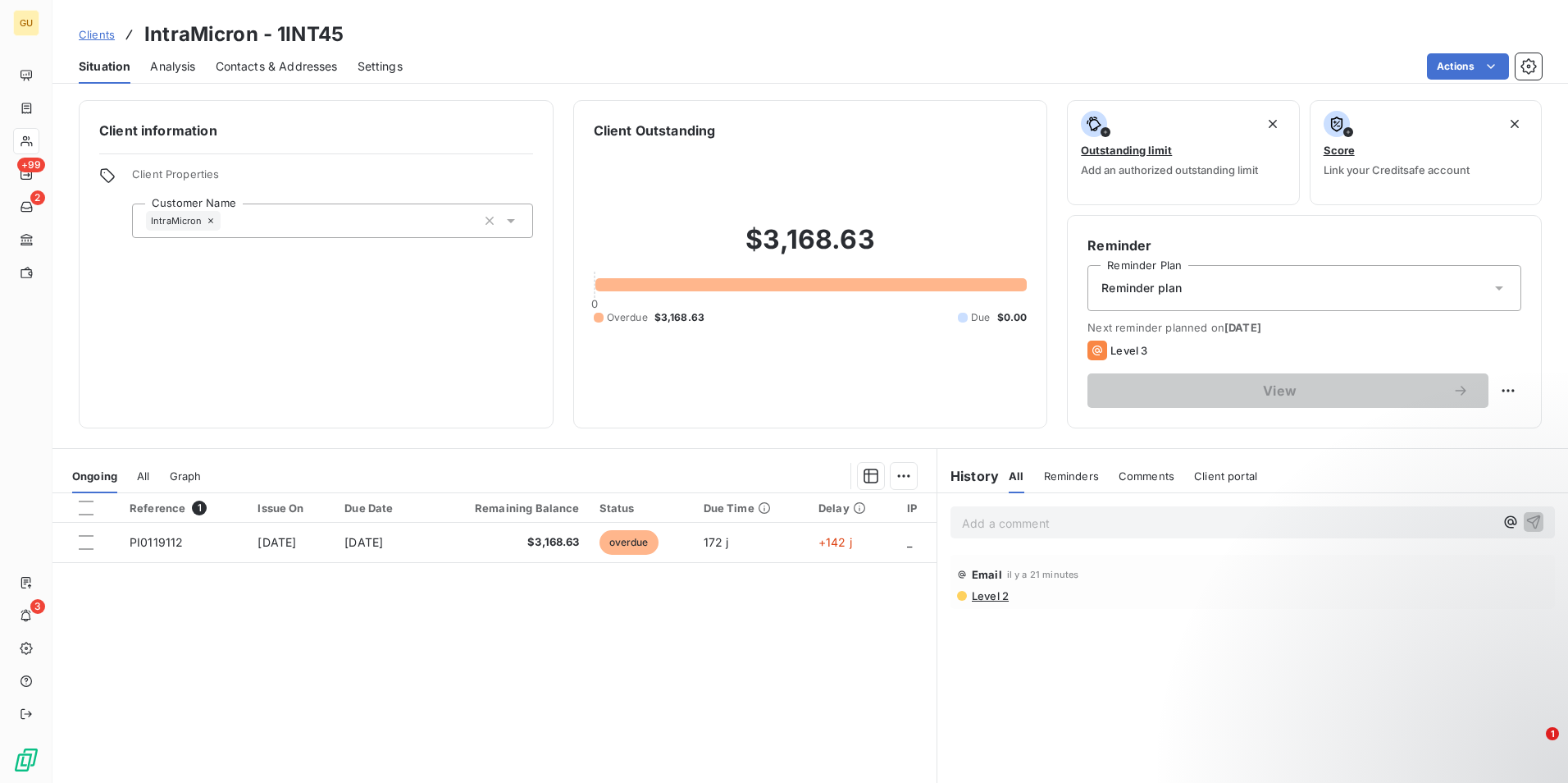
click at [1132, 482] on span "Comments" at bounding box center [1147, 476] width 56 height 14
click at [1061, 528] on p "Add a comment ﻿" at bounding box center [1228, 522] width 533 height 20
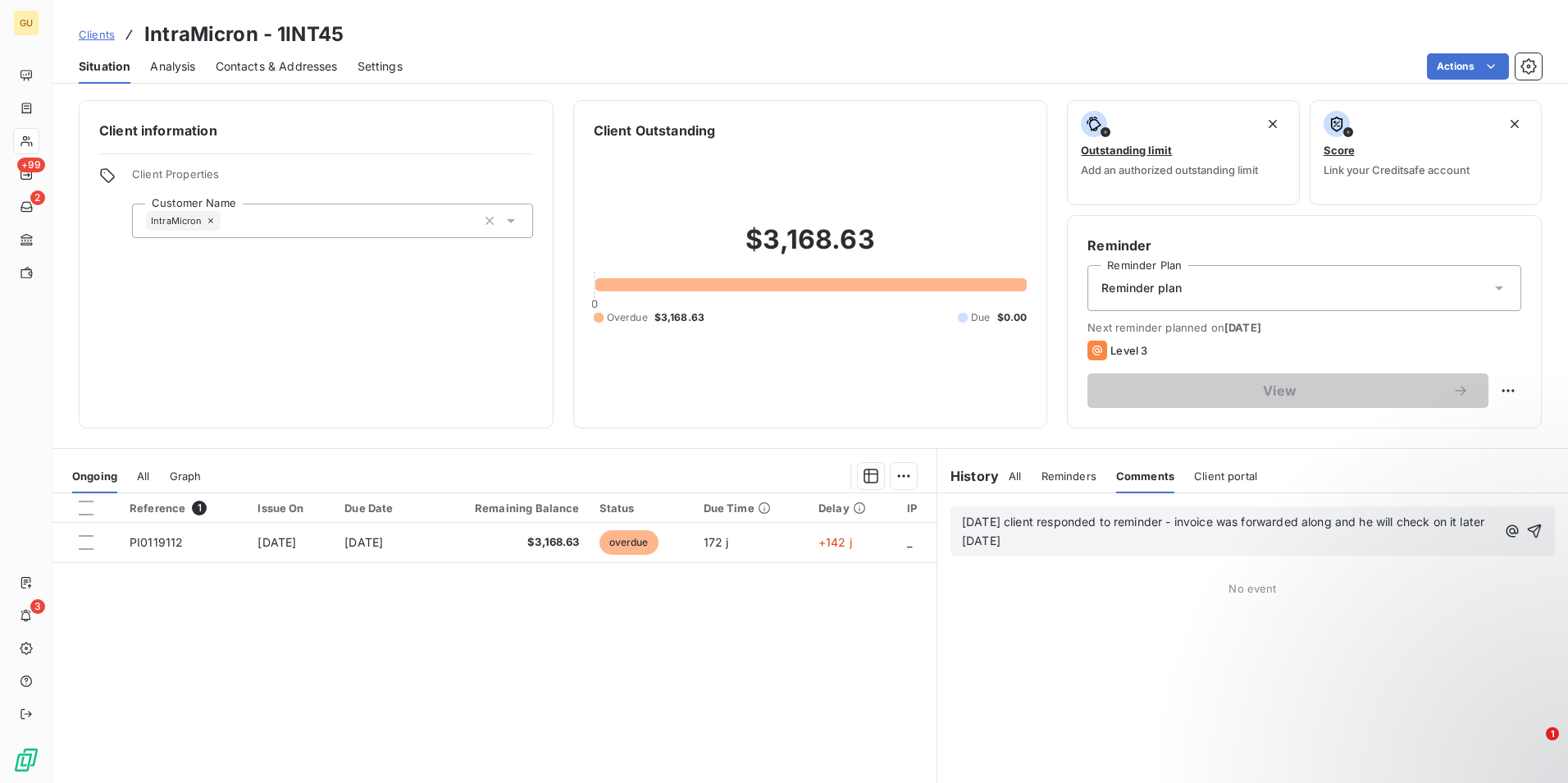
click at [1177, 520] on span "[DATE] client responded to reminder - invoice was forwarded along and he will c…" at bounding box center [1224, 531] width 526 height 33
click at [1527, 526] on icon "button" at bounding box center [1535, 530] width 16 height 16
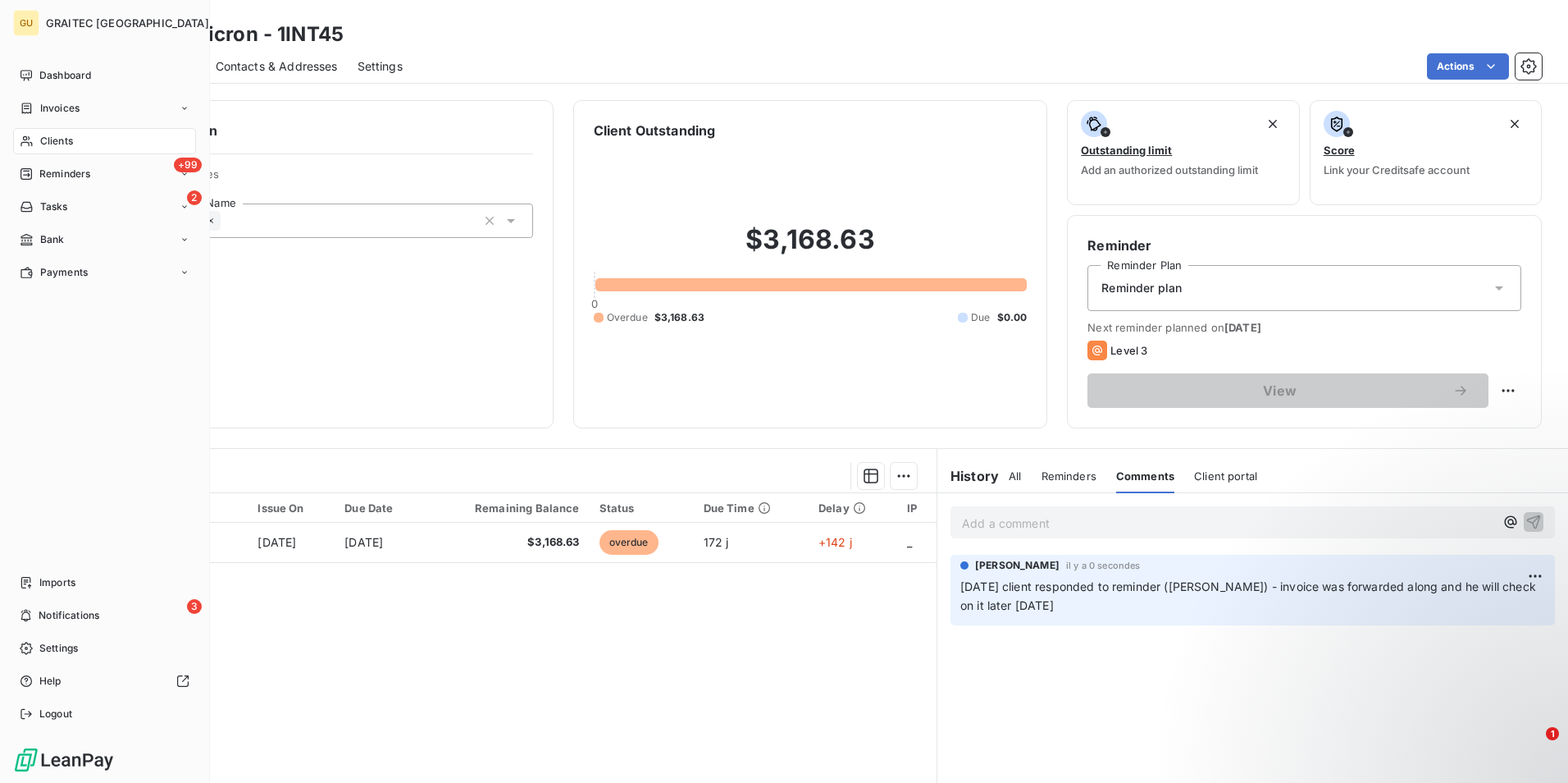
click at [55, 134] on span "Clients" at bounding box center [56, 141] width 33 height 15
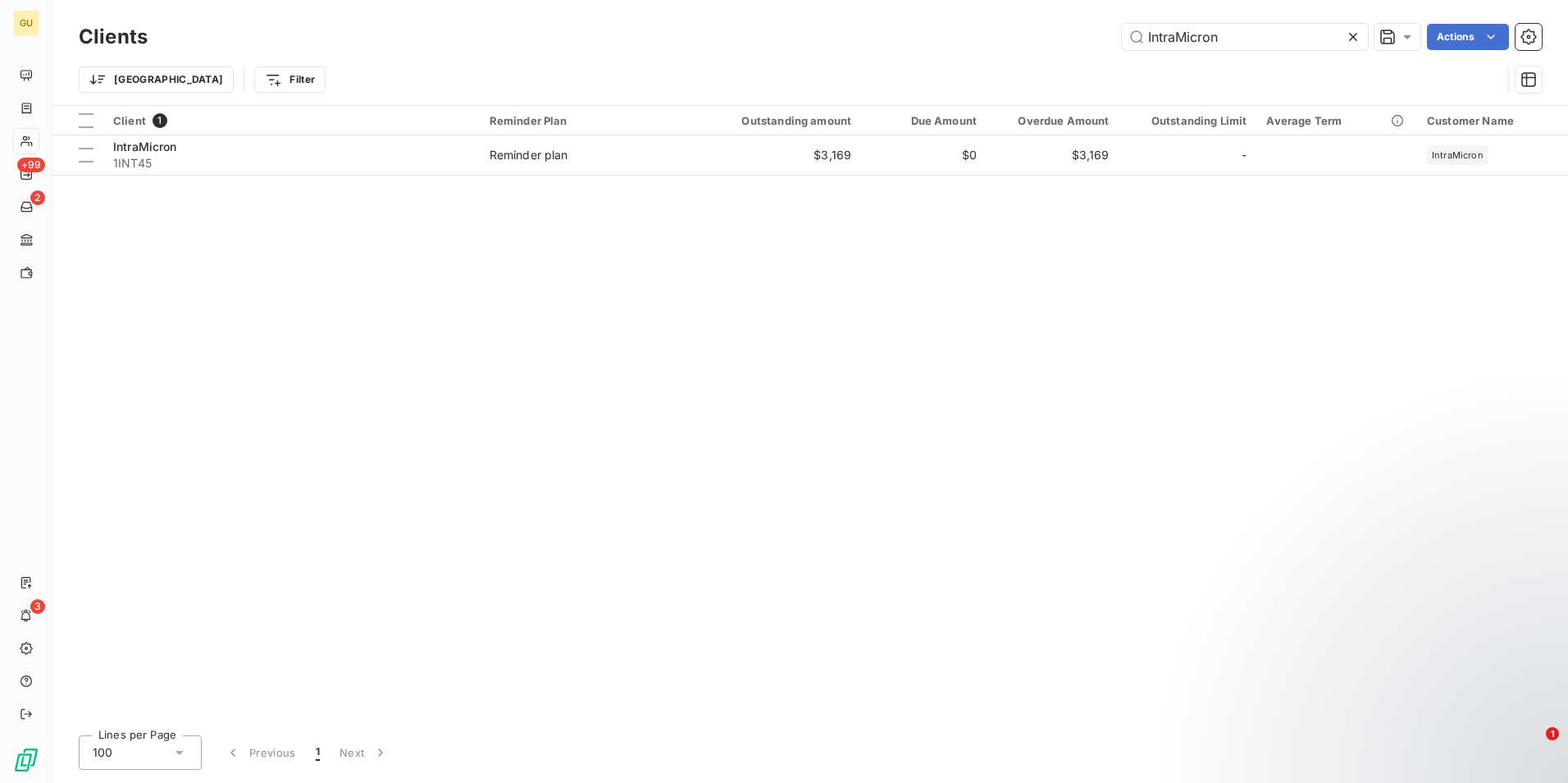
drag, startPoint x: 1242, startPoint y: 33, endPoint x: 1026, endPoint y: 27, distance: 216.1
click at [1026, 27] on div "IntraMicron Actions" at bounding box center [854, 37] width 1374 height 26
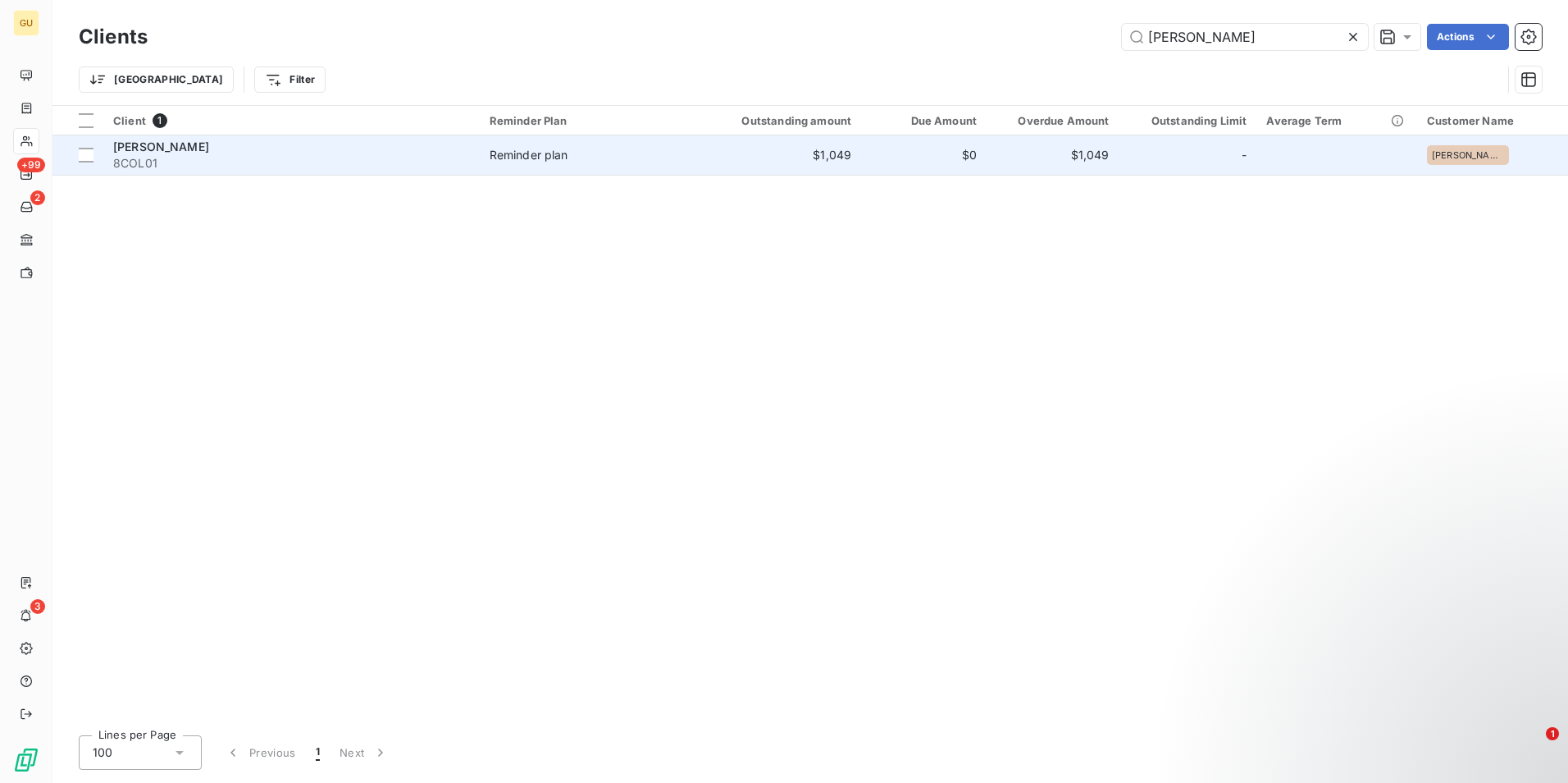
type input "[PERSON_NAME]"
click at [171, 152] on span "[PERSON_NAME]" at bounding box center [161, 146] width 96 height 14
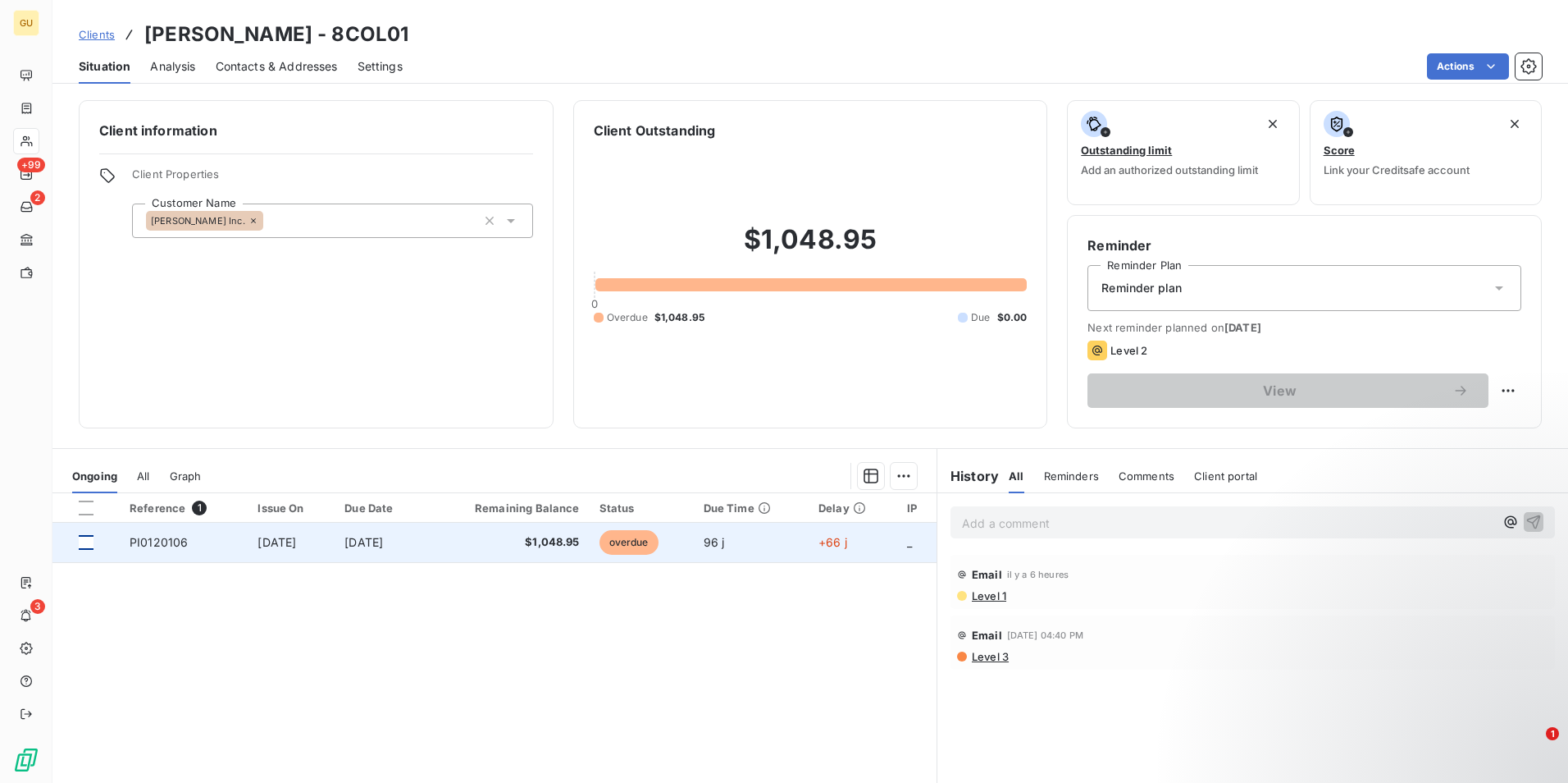
click at [88, 546] on div at bounding box center [85, 542] width 15 height 15
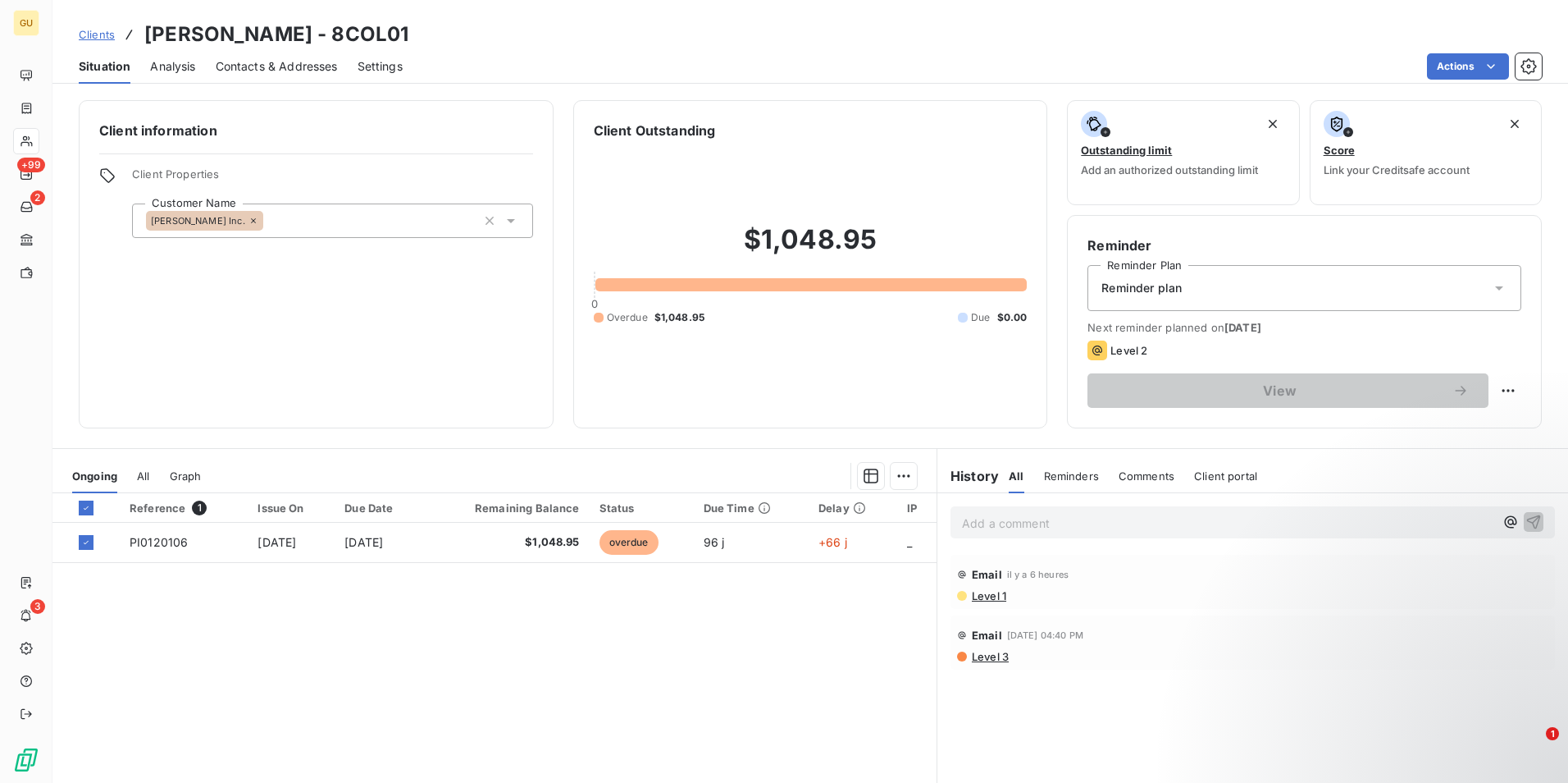
click at [1102, 530] on p "Add a comment ﻿" at bounding box center [1228, 522] width 533 height 20
click at [1525, 519] on icon "button" at bounding box center [1533, 520] width 16 height 16
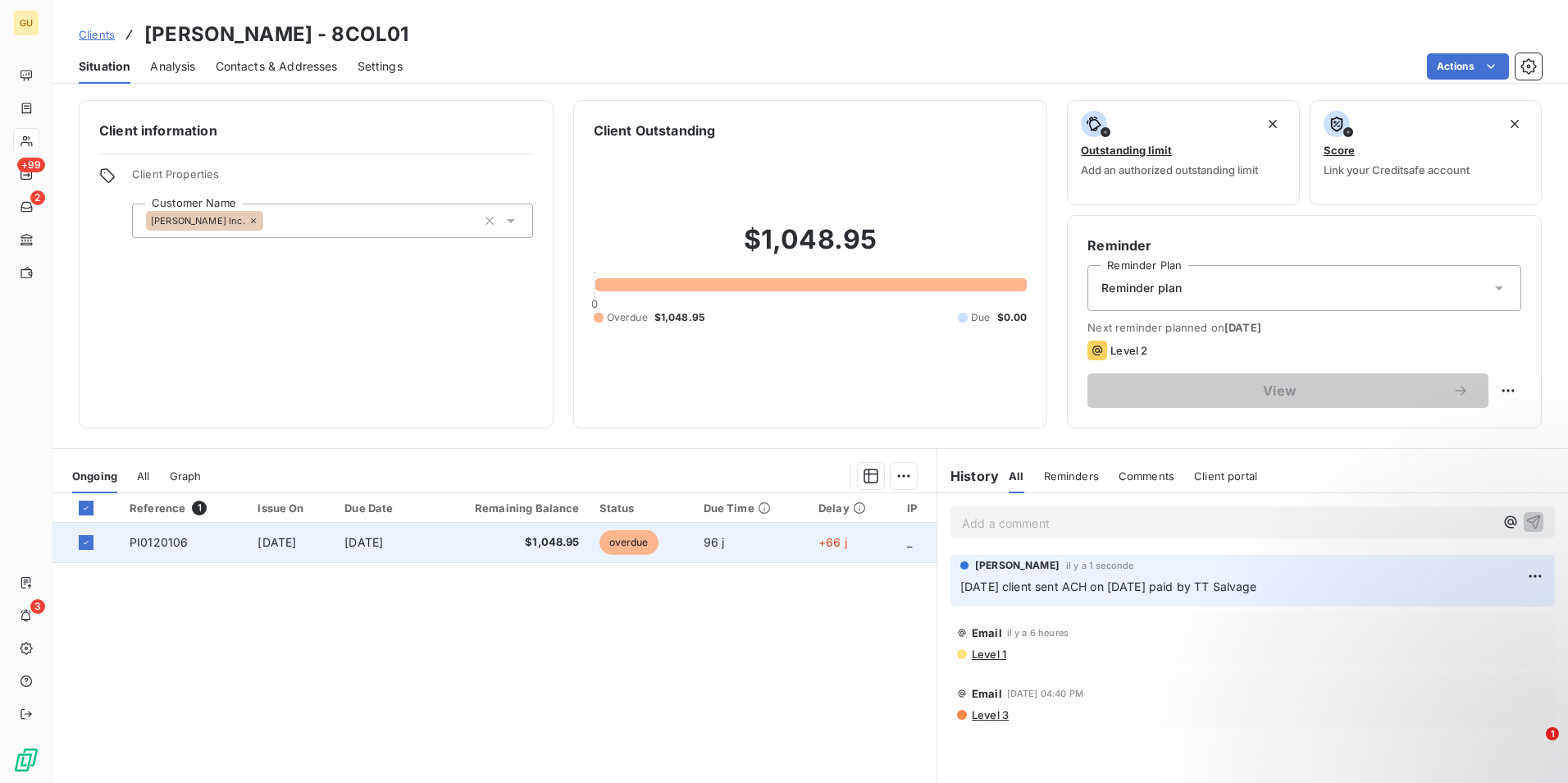
click at [468, 553] on td "$1,048.95" at bounding box center [507, 542] width 164 height 40
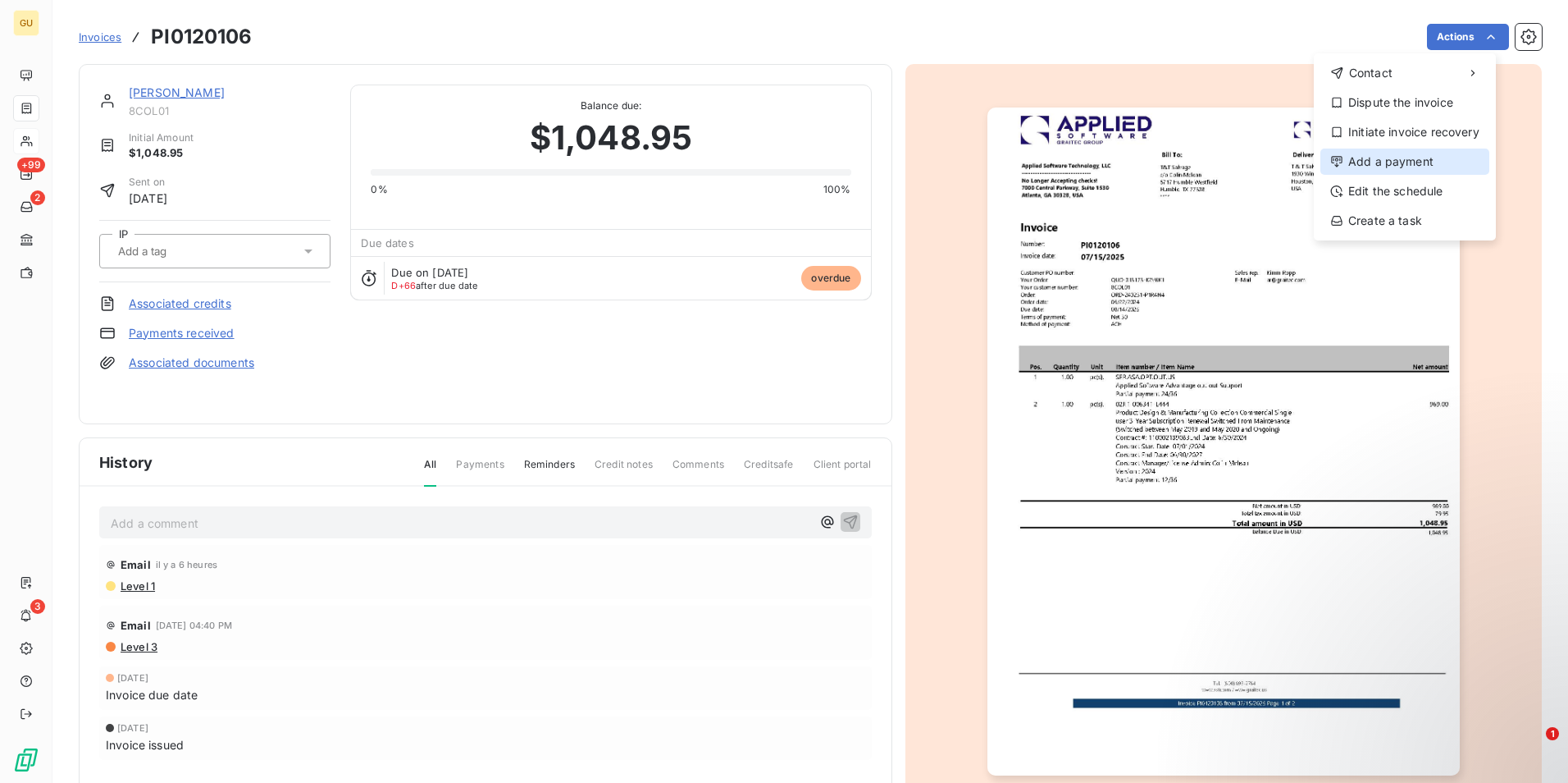
click at [1366, 158] on div "Add a payment" at bounding box center [1404, 161] width 169 height 26
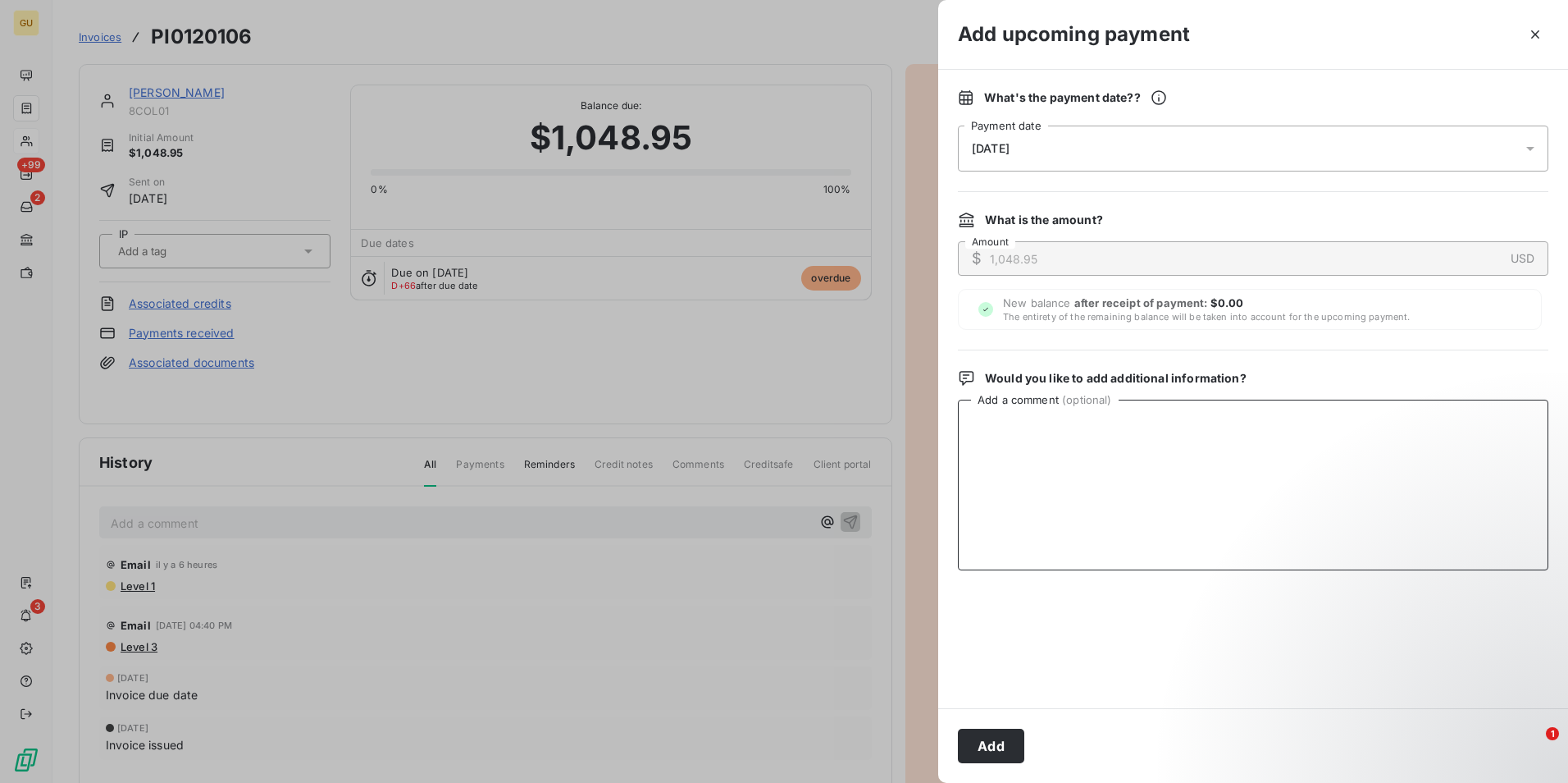
click at [999, 454] on textarea "Add a comment ( optional )" at bounding box center [1253, 485] width 591 height 171
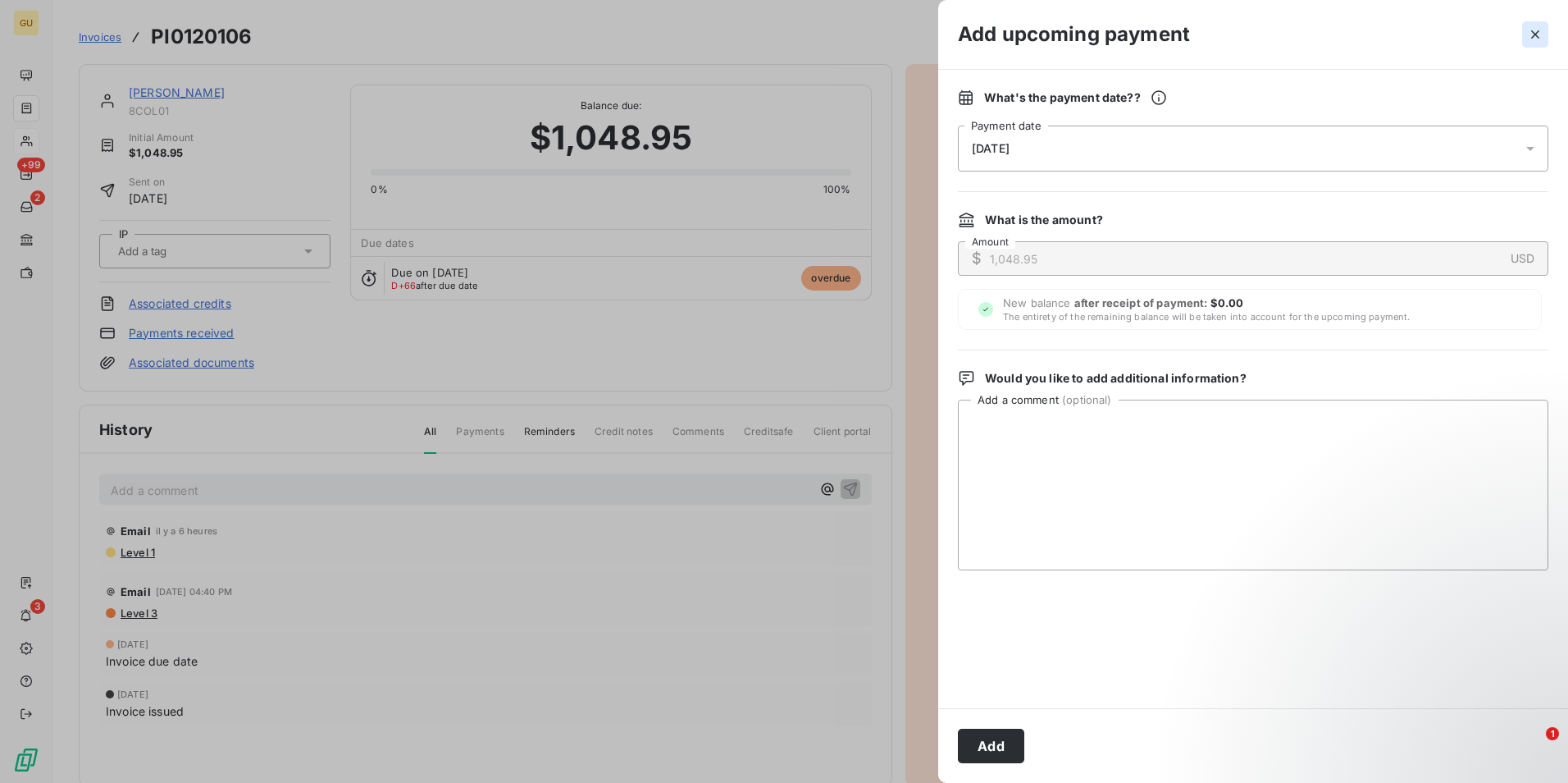
click at [1535, 30] on icon "button" at bounding box center [1535, 34] width 16 height 16
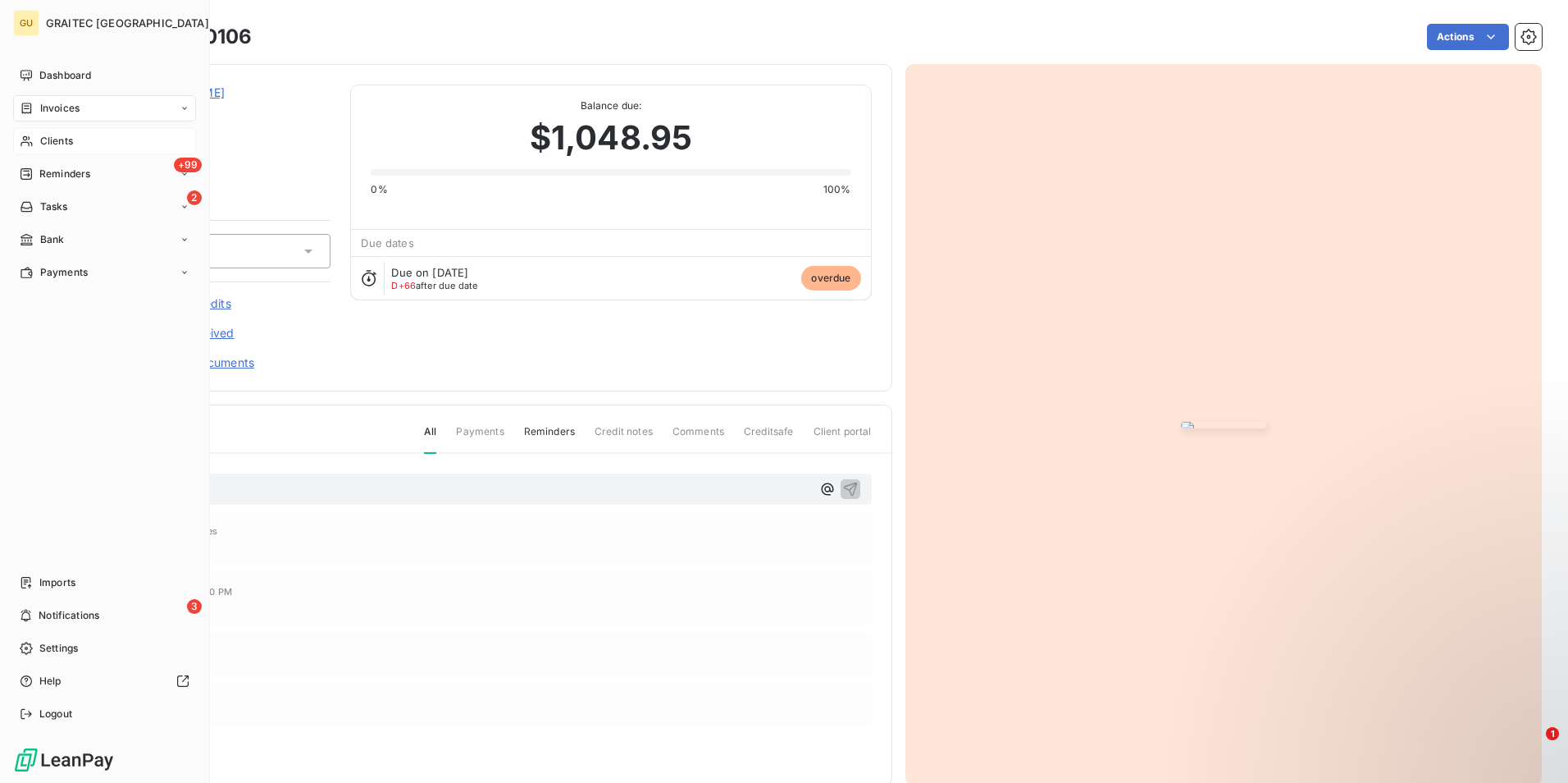
click at [77, 143] on div "Clients" at bounding box center [105, 141] width 183 height 26
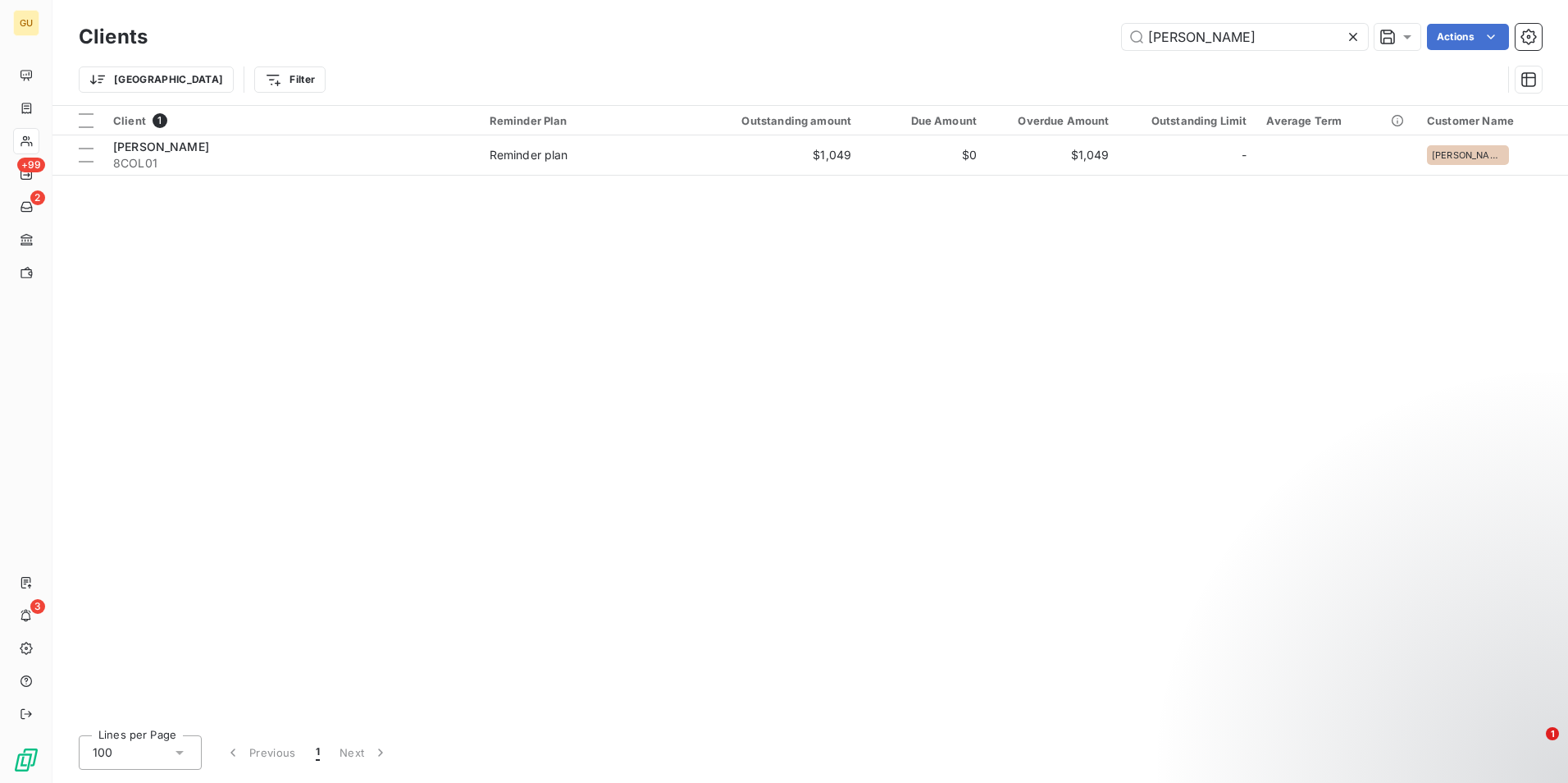
drag, startPoint x: 1190, startPoint y: 38, endPoint x: 1098, endPoint y: 13, distance: 95.3
click at [1098, 13] on div "Clients colin Actions Trier Filter" at bounding box center [810, 52] width 1516 height 105
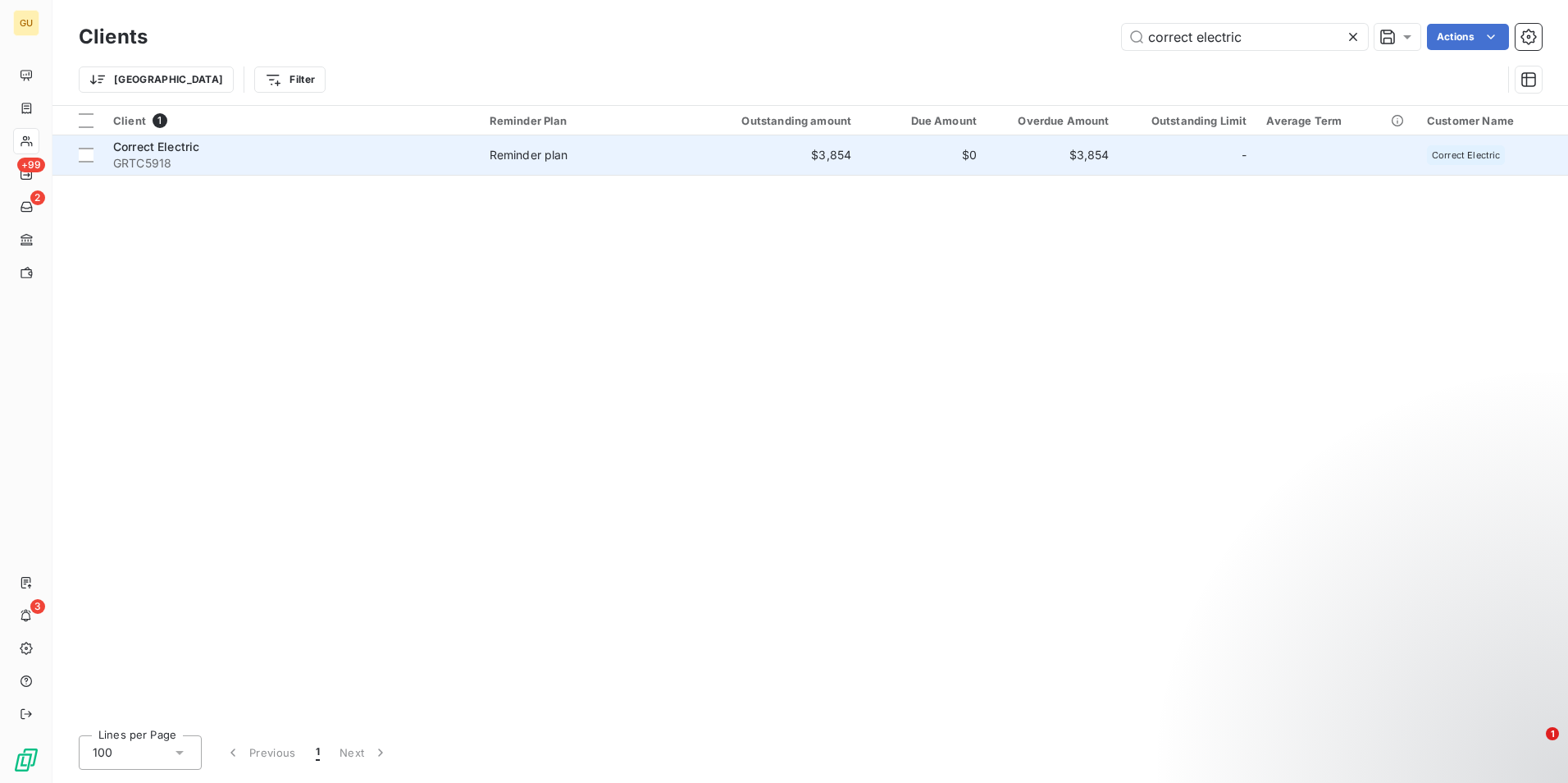
type input "correct electric"
click at [172, 141] on span "Correct Electric" at bounding box center [156, 146] width 86 height 14
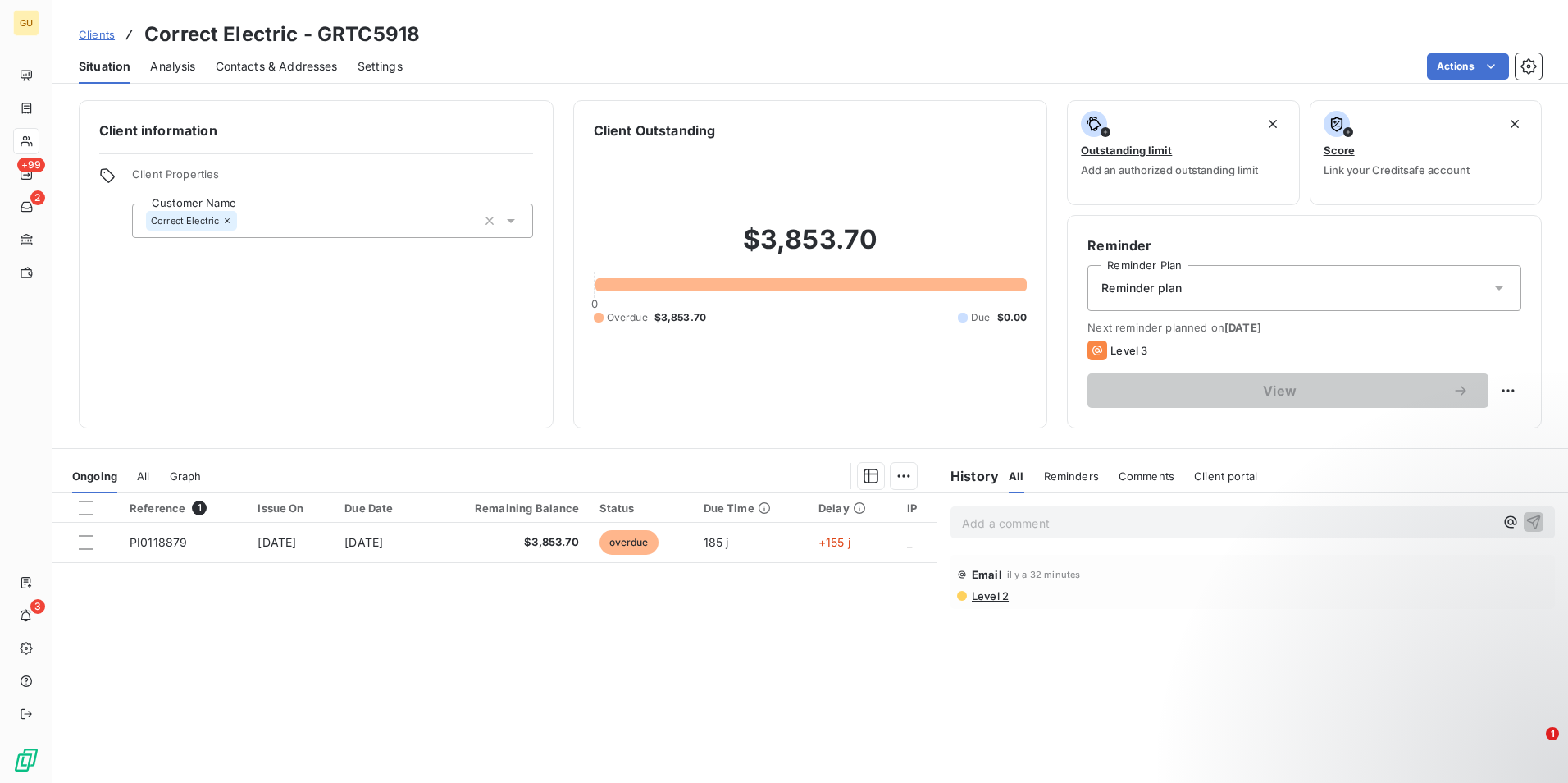
click at [1123, 484] on div "Comments" at bounding box center [1147, 476] width 56 height 35
click at [988, 531] on p "Add a comment ﻿" at bounding box center [1228, 522] width 533 height 20
click at [1527, 517] on icon "button" at bounding box center [1534, 521] width 14 height 14
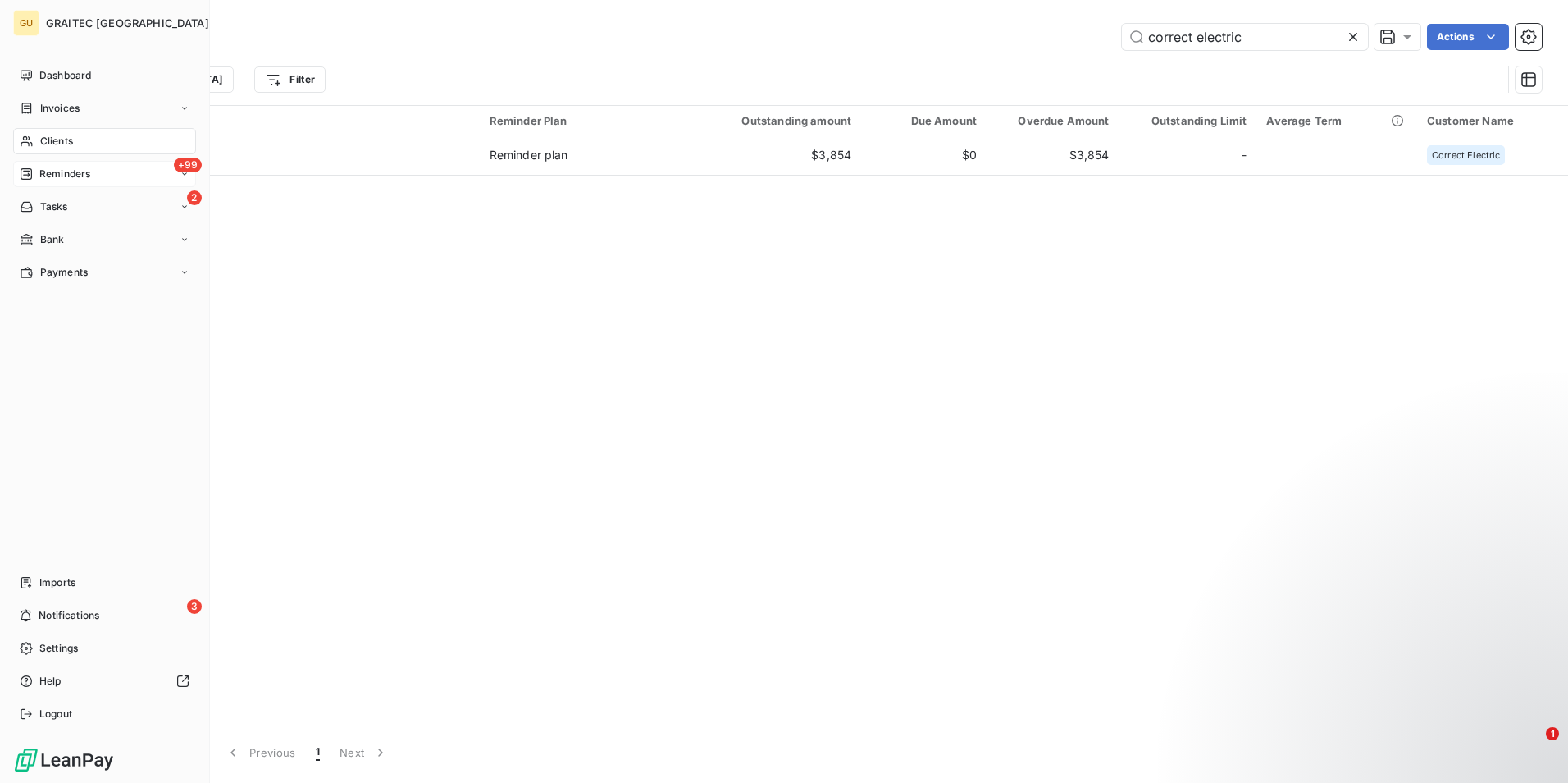
click at [76, 177] on span "Reminders" at bounding box center [65, 173] width 51 height 15
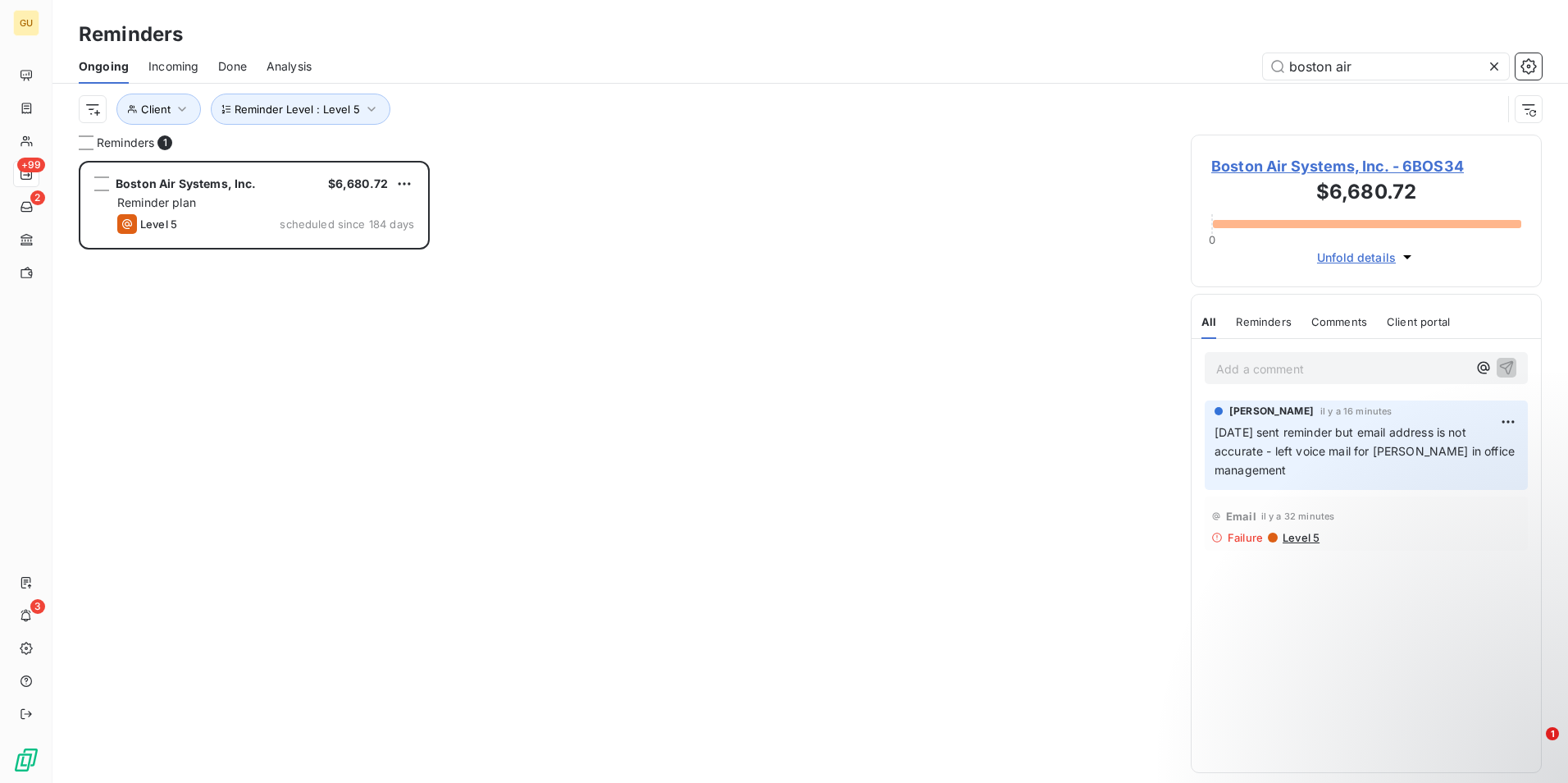
scroll to position [610, 339]
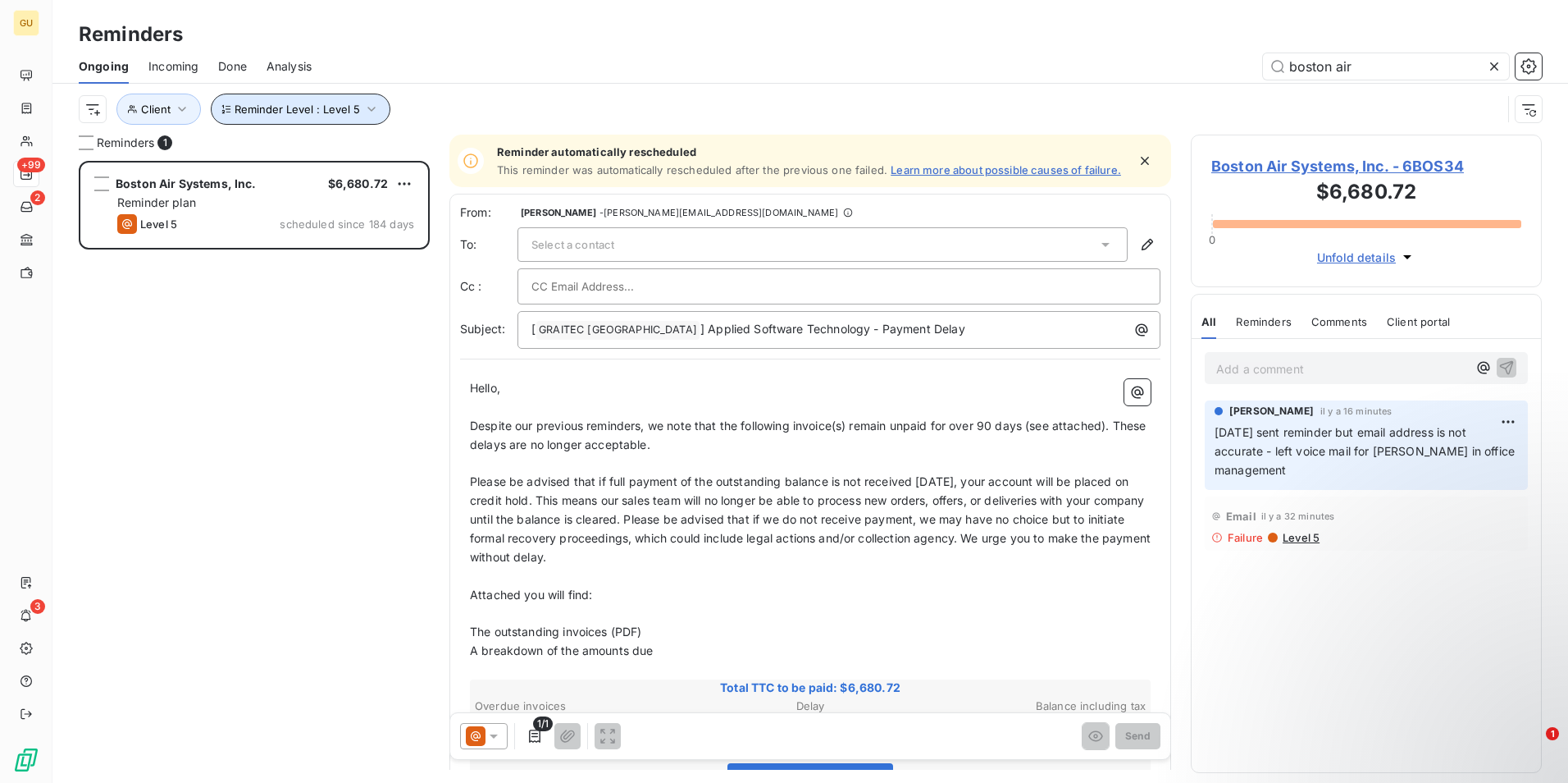
click at [368, 110] on icon "button" at bounding box center [371, 109] width 16 height 16
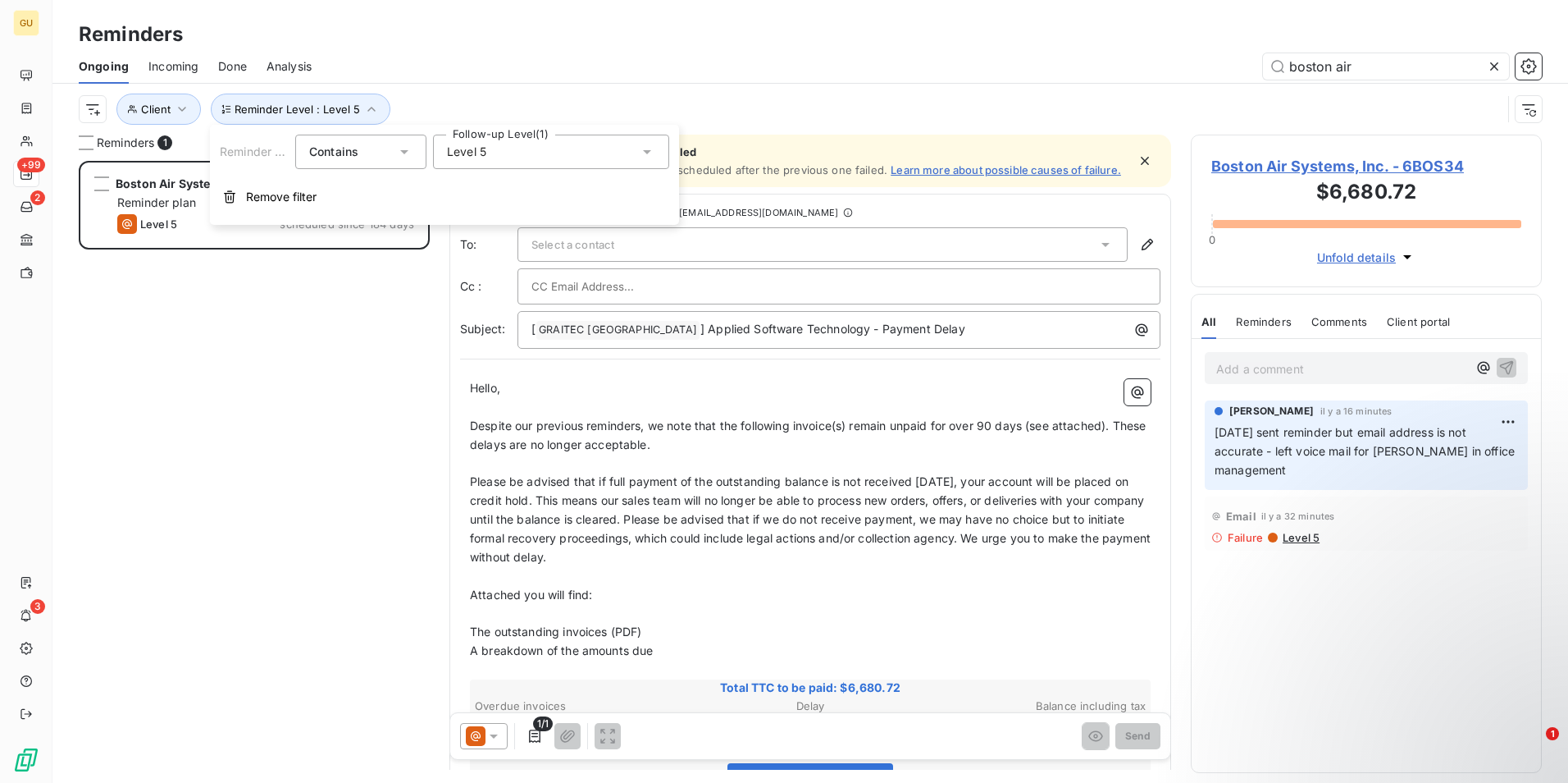
click at [299, 288] on div "Boston Air Systems, Inc. $6,680.72 Reminder plan Level 5 scheduled since 184 da…" at bounding box center [254, 472] width 351 height 622
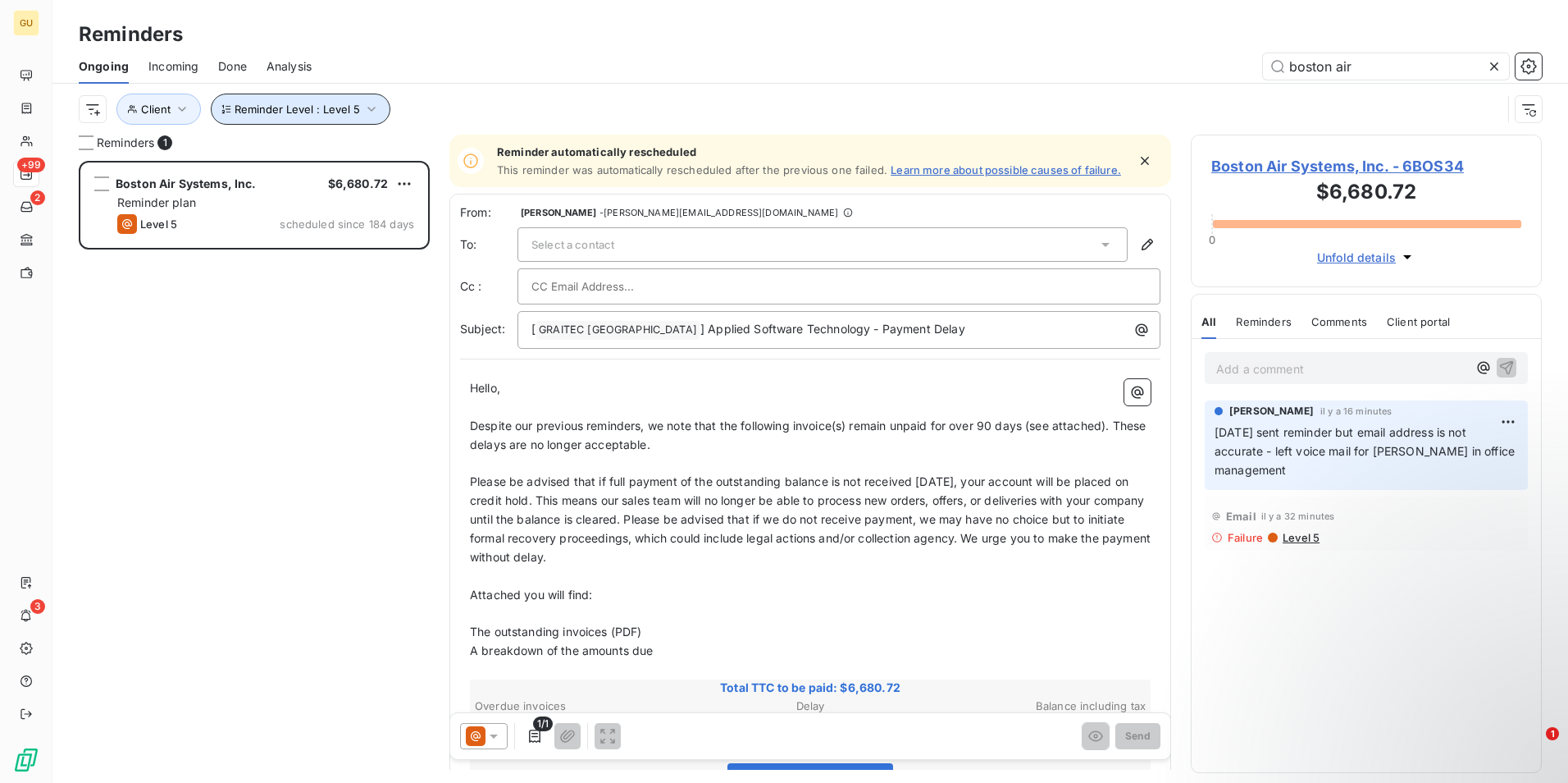
click at [367, 110] on icon "button" at bounding box center [371, 109] width 16 height 16
drag, startPoint x: 1384, startPoint y: 61, endPoint x: 1182, endPoint y: 52, distance: 202.2
click at [1182, 53] on div "boston air" at bounding box center [937, 66] width 1211 height 26
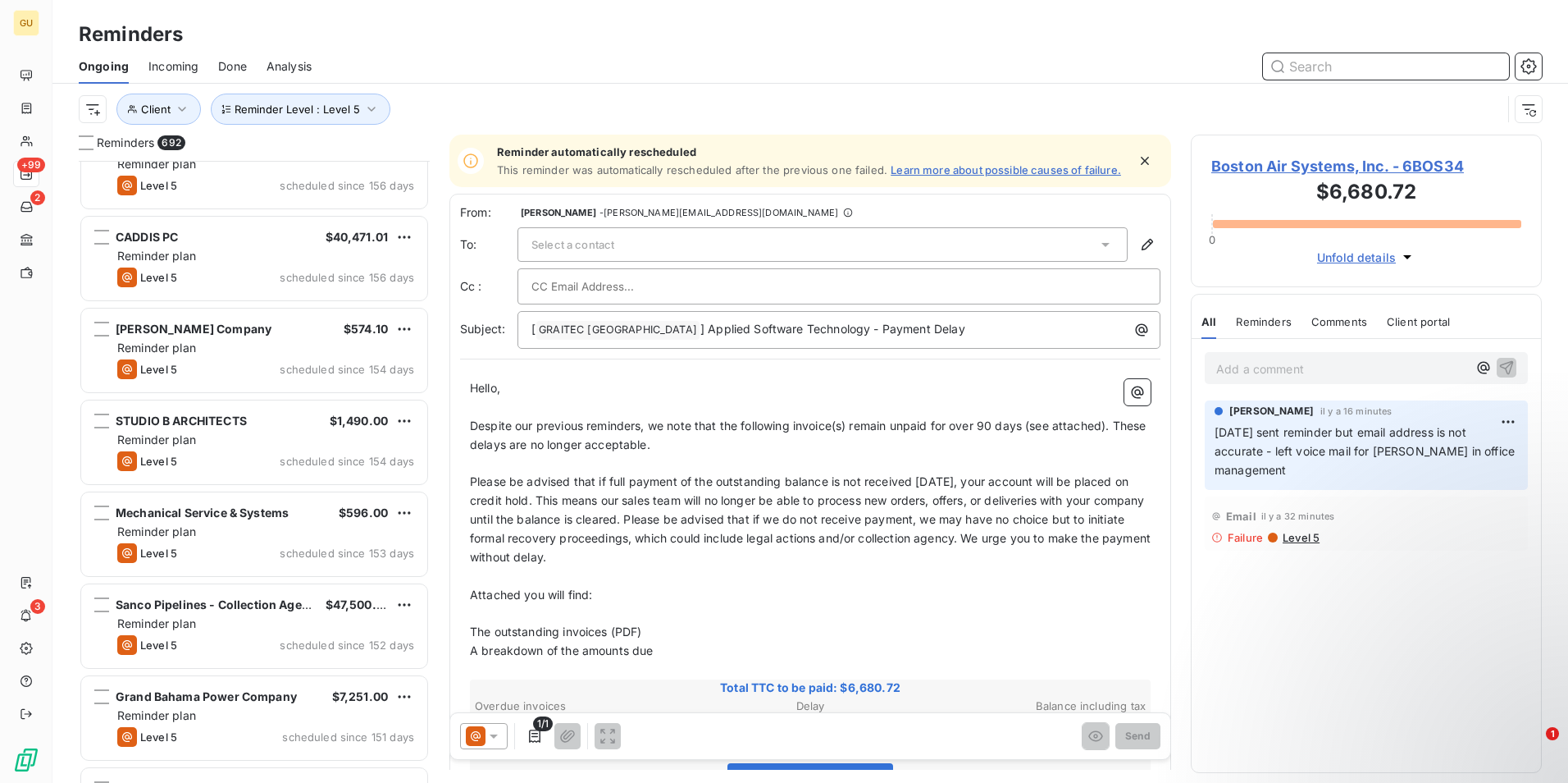
scroll to position [34223, 0]
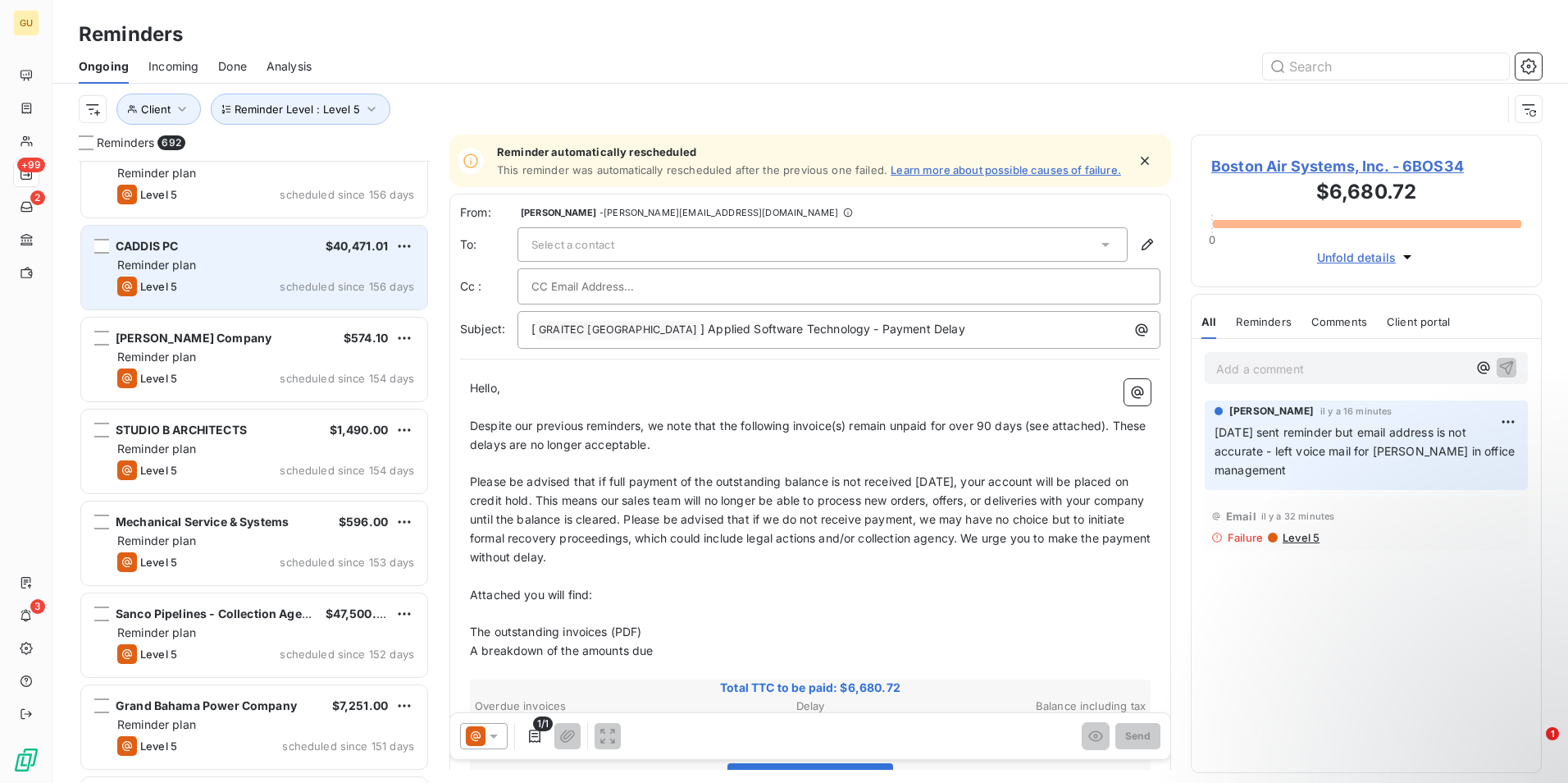
click at [231, 276] on div "CADDIS PC $40,471.01 Reminder plan Level 5 scheduled since 156 days" at bounding box center [254, 267] width 346 height 83
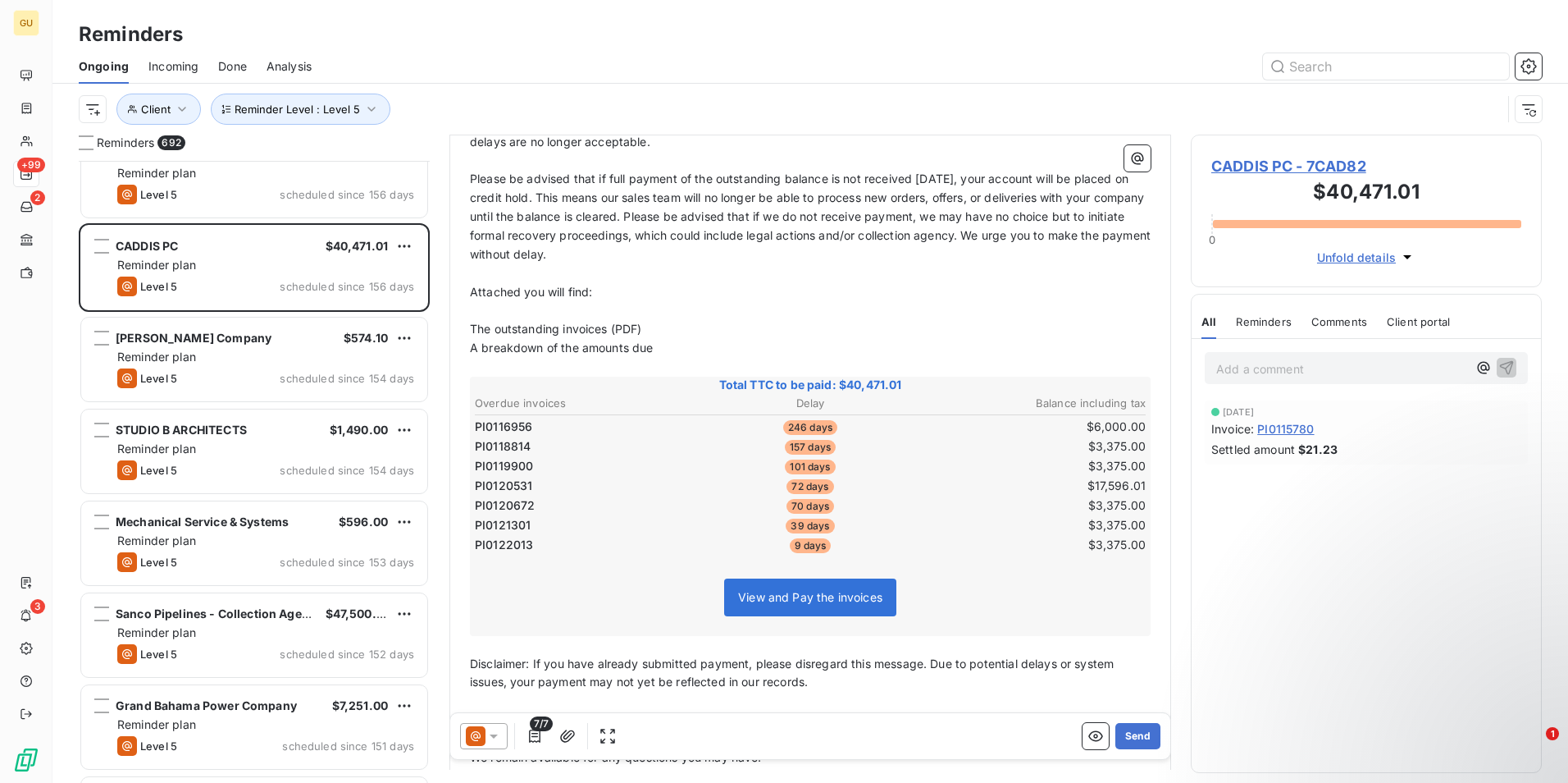
scroll to position [402, 0]
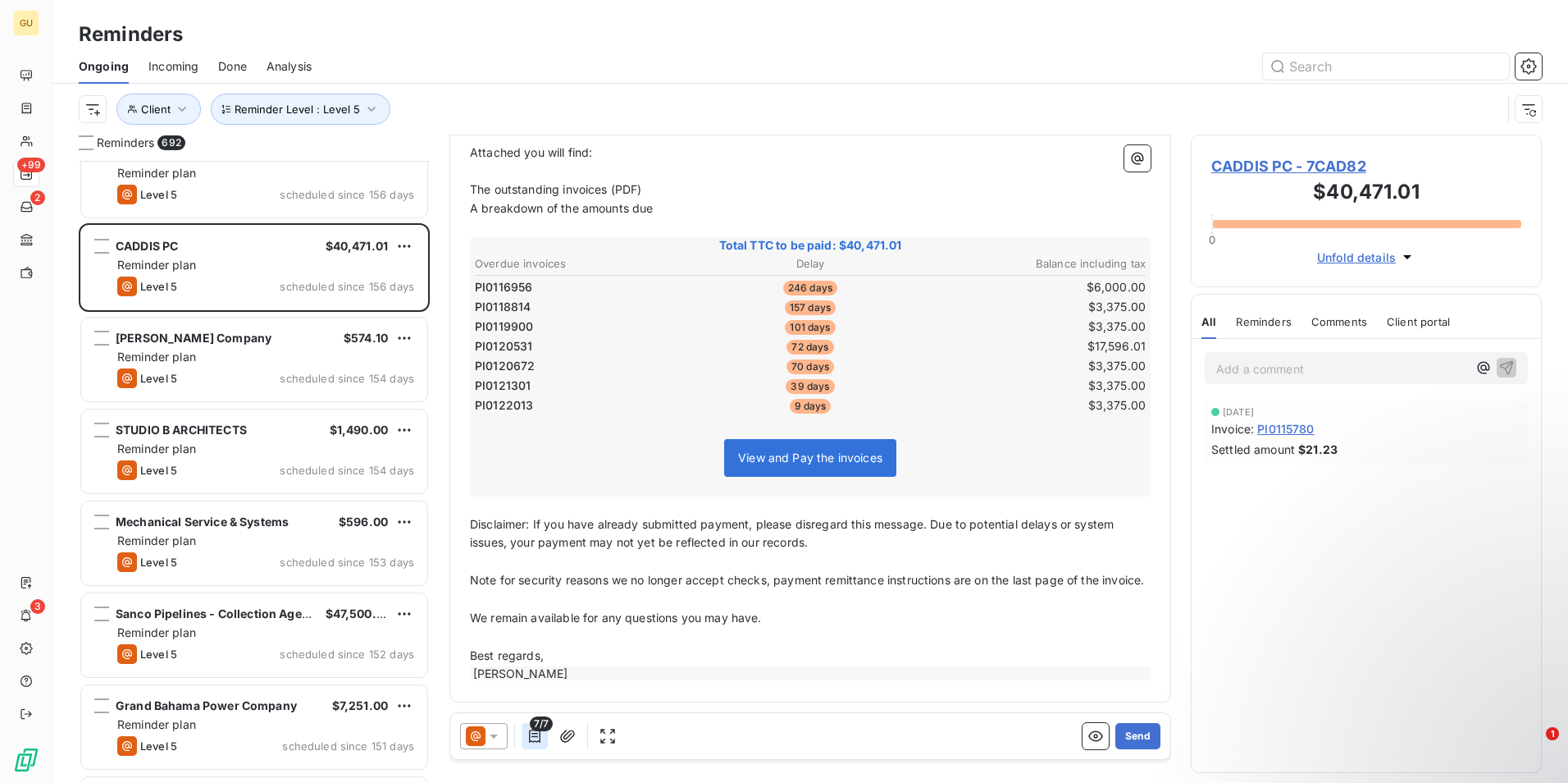
click at [528, 732] on icon "button" at bounding box center [535, 736] width 16 height 16
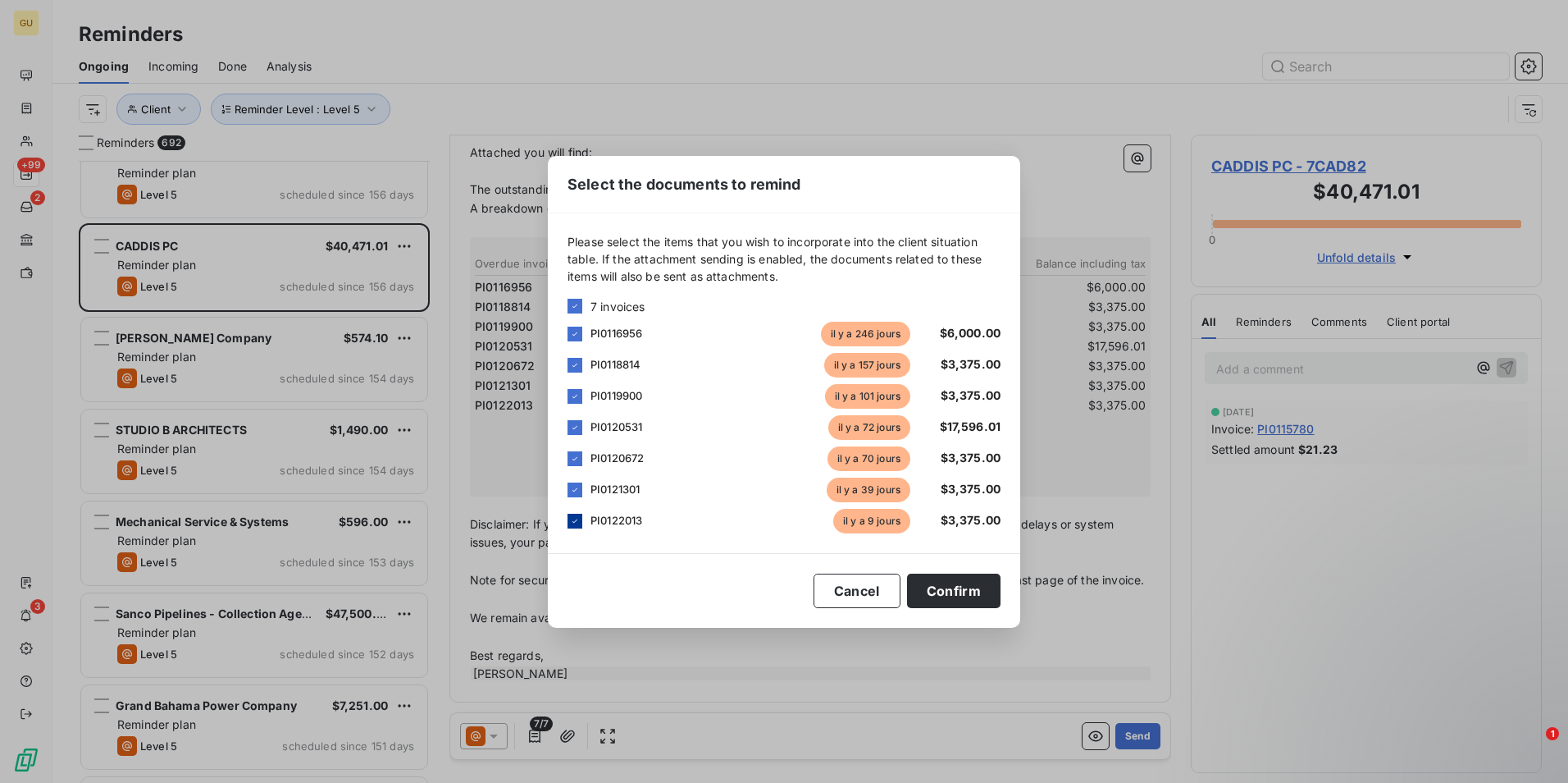
click at [580, 523] on div at bounding box center [574, 520] width 15 height 15
click at [947, 593] on button "Confirm" at bounding box center [954, 591] width 94 height 35
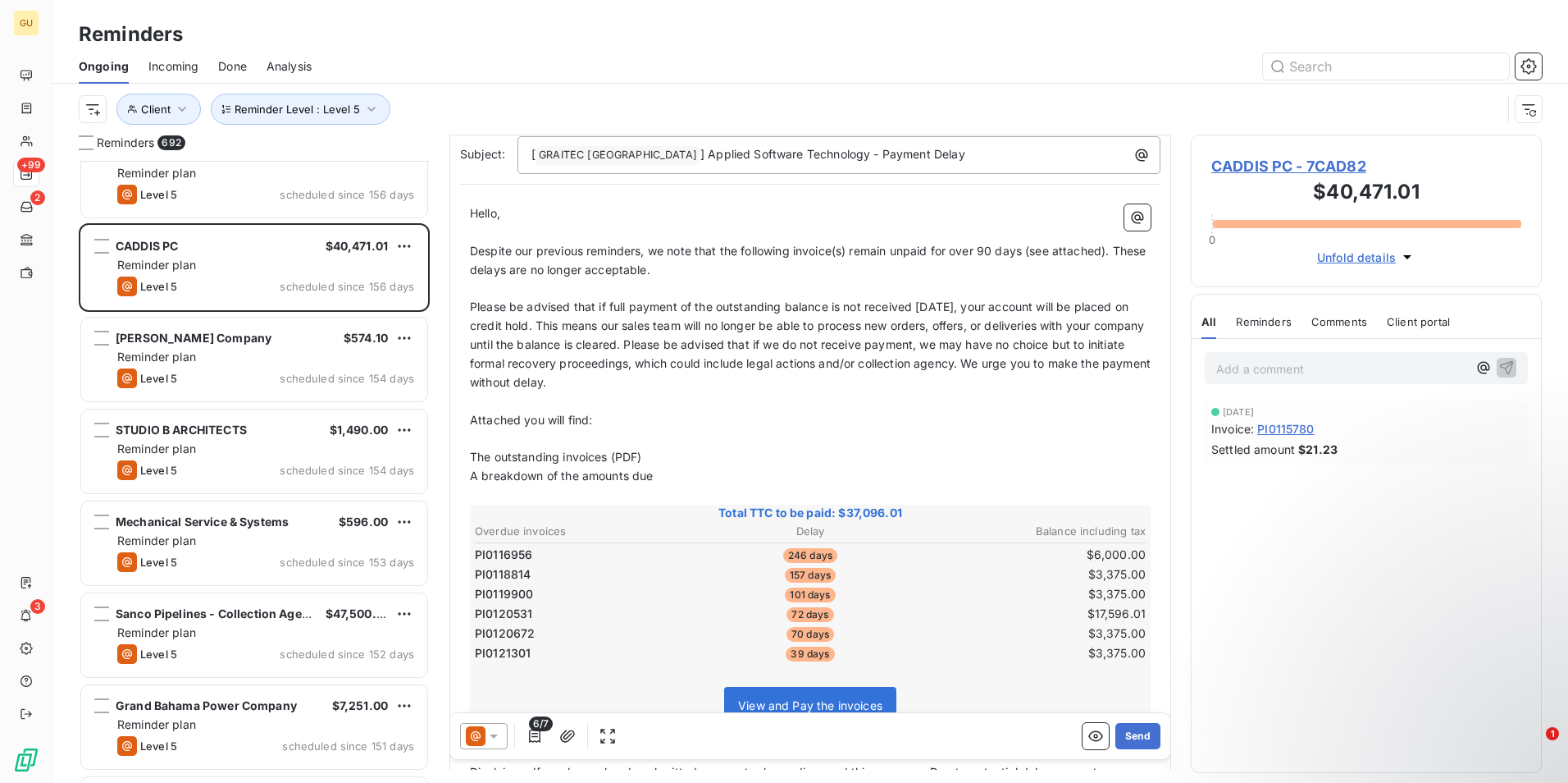
scroll to position [0, 0]
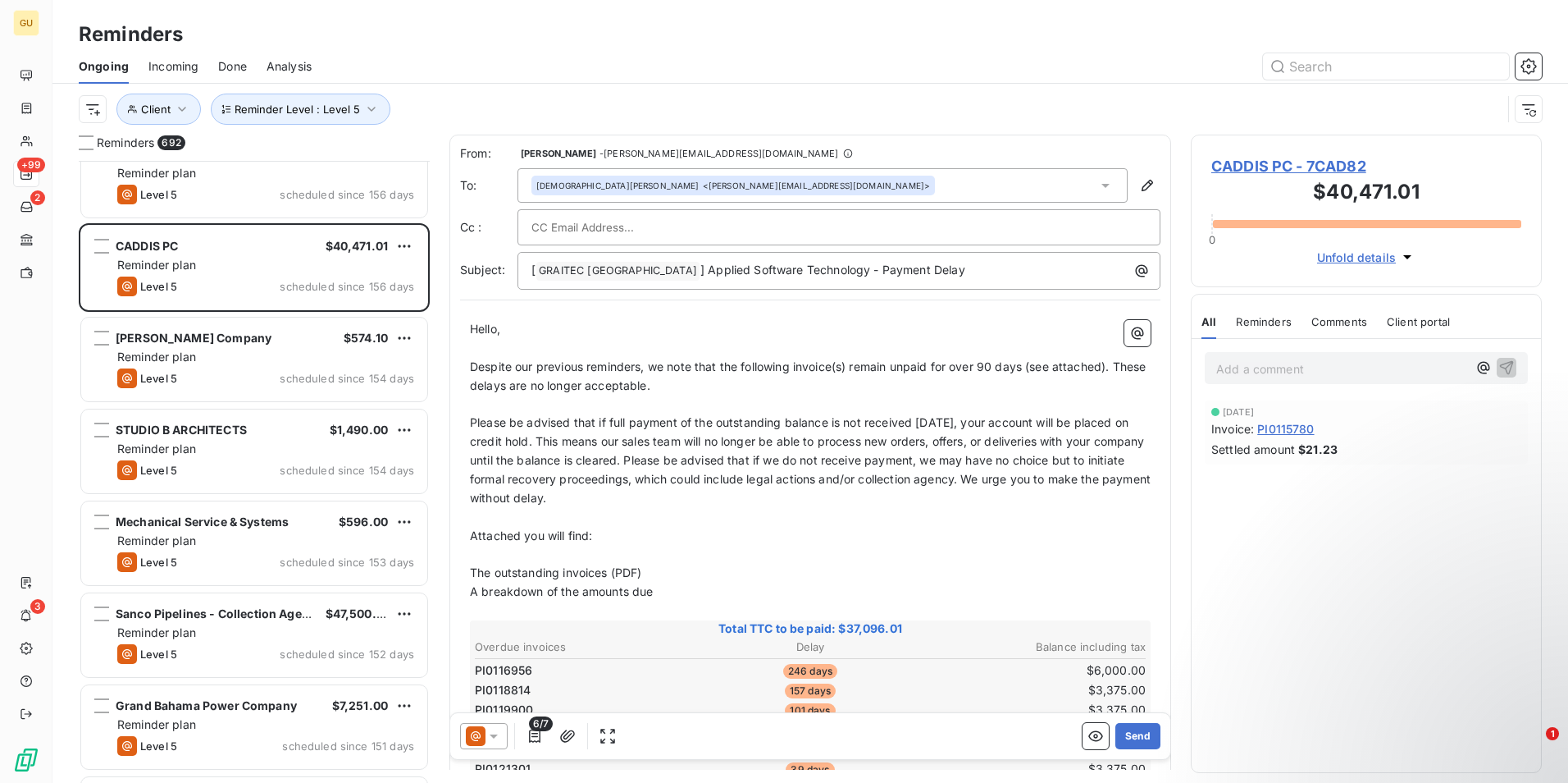
click at [496, 736] on icon at bounding box center [494, 736] width 8 height 4
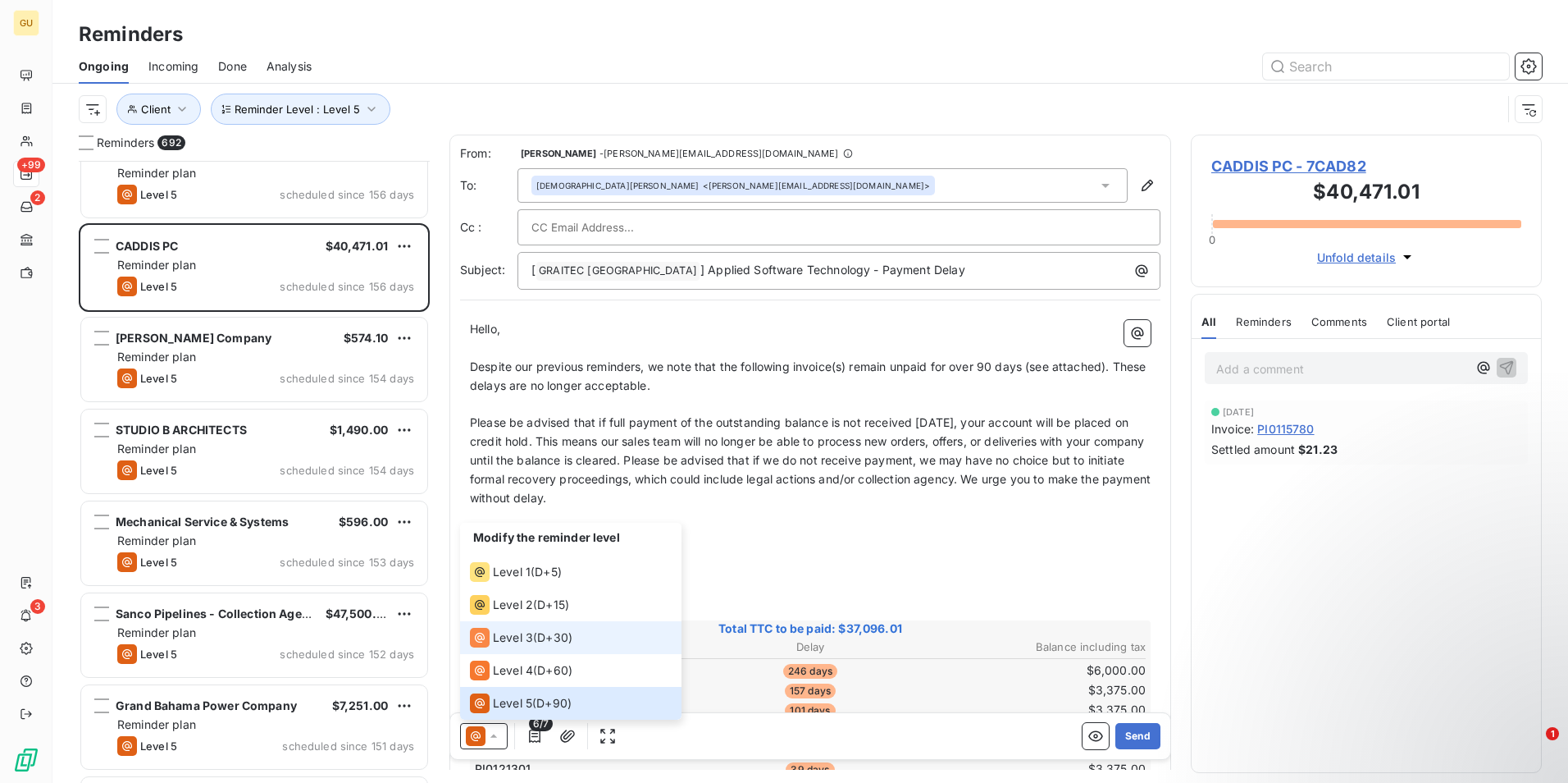
click at [517, 637] on span "Level 3" at bounding box center [512, 638] width 40 height 16
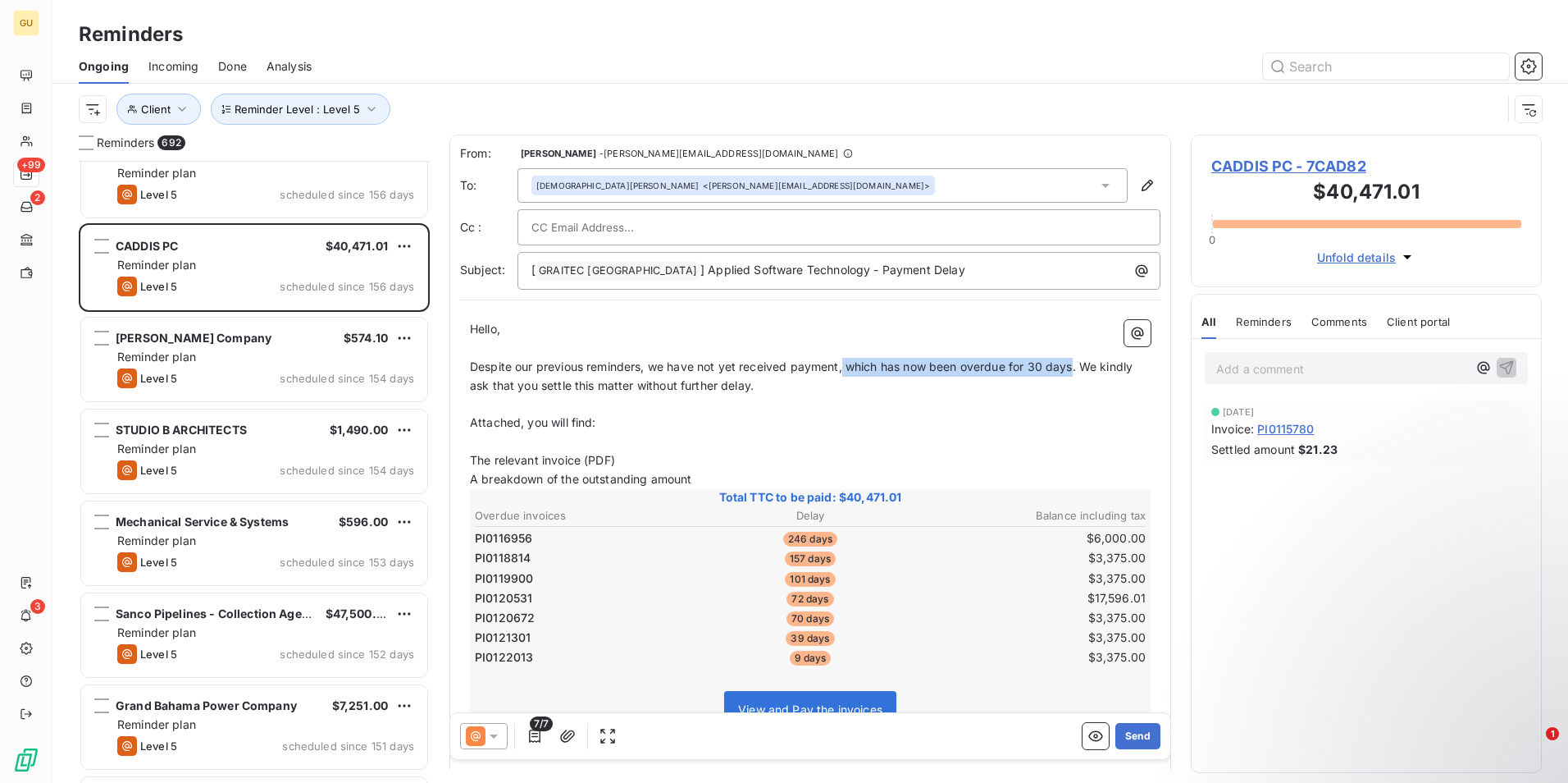
drag, startPoint x: 1074, startPoint y: 366, endPoint x: 844, endPoint y: 367, distance: 230.0
click at [844, 367] on span "Despite our previous reminders, we have not yet received payment, which has now…" at bounding box center [803, 376] width 666 height 33
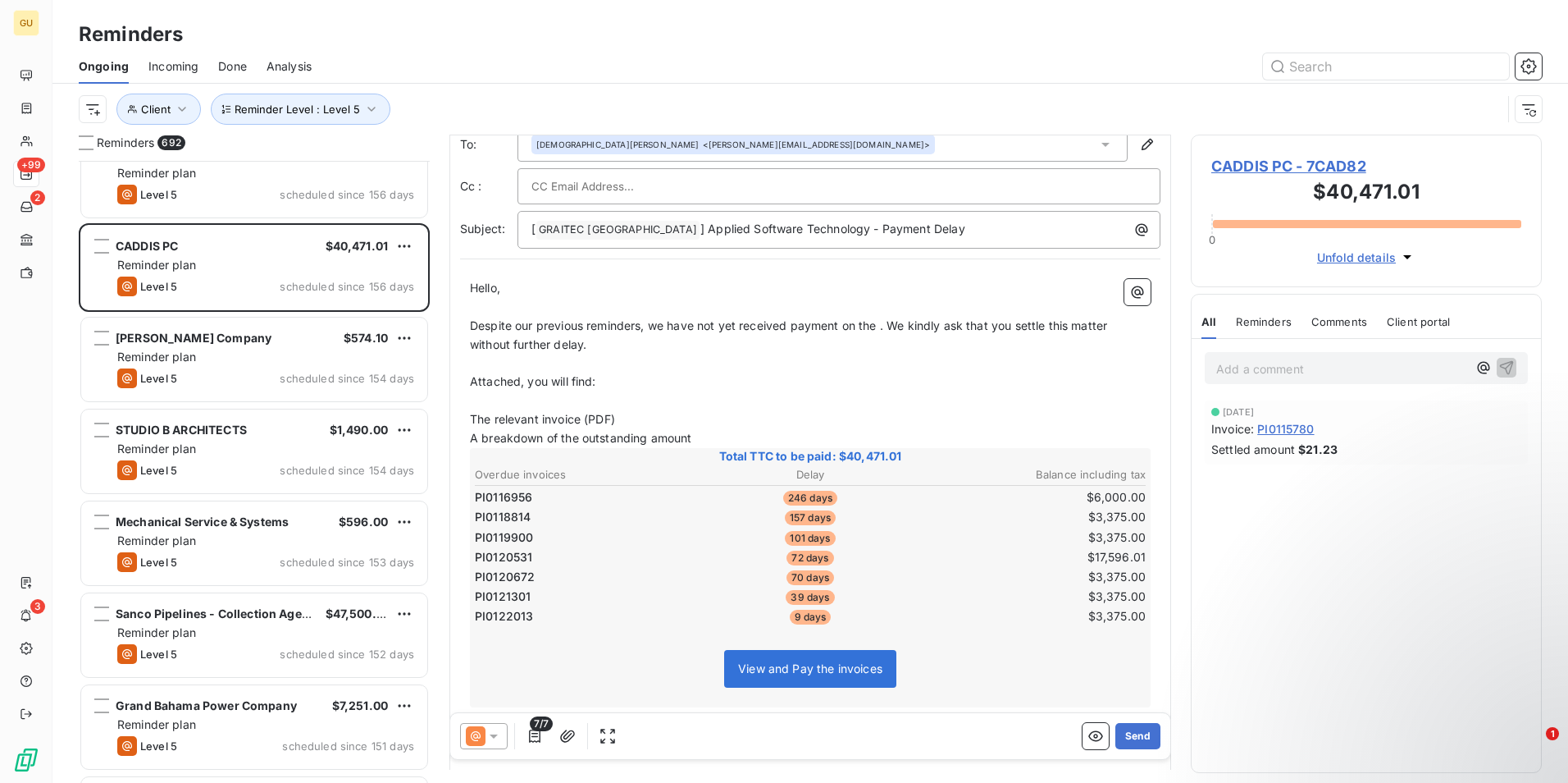
scroll to position [83, 0]
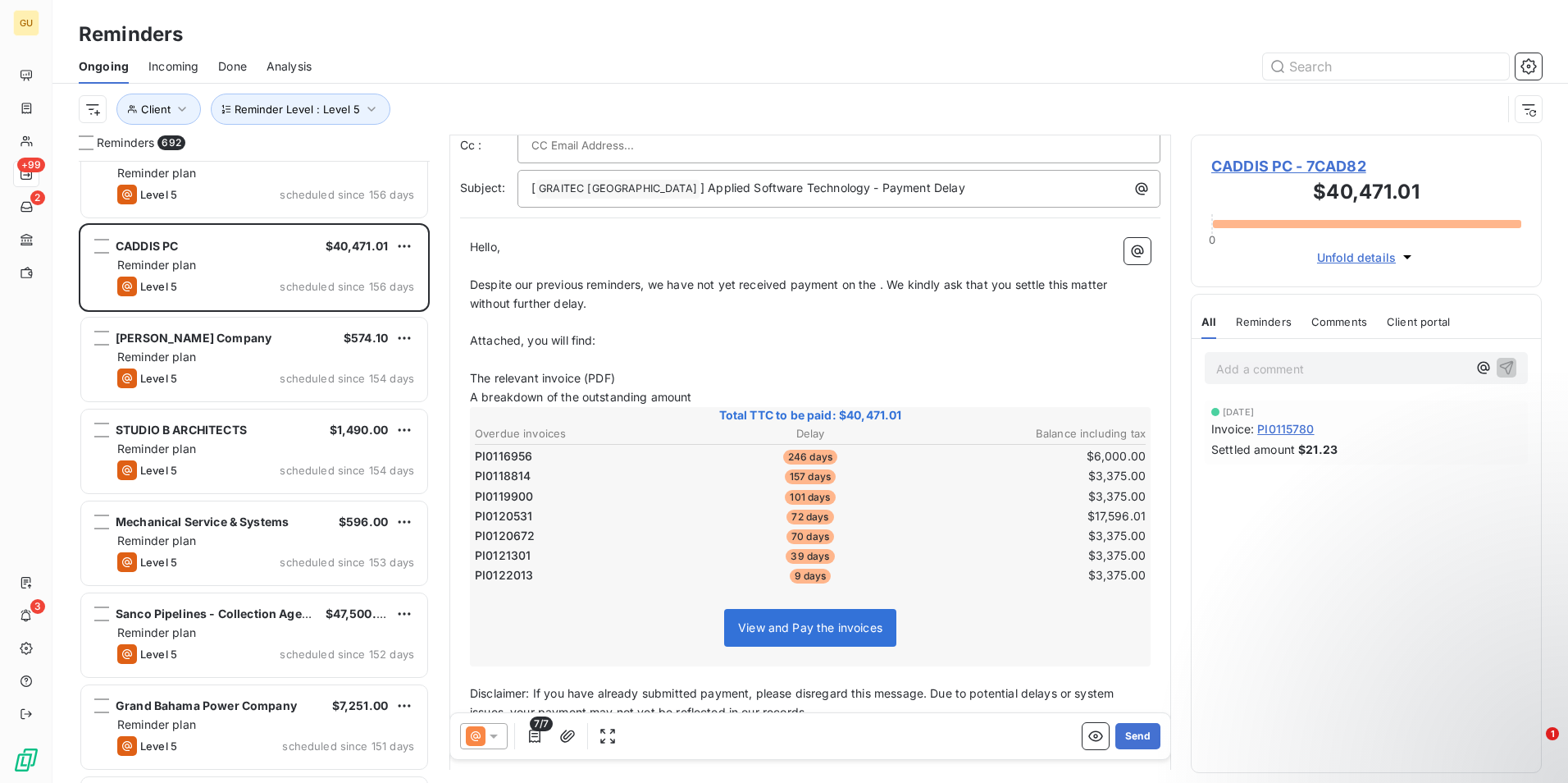
click at [492, 734] on icon at bounding box center [493, 736] width 16 height 16
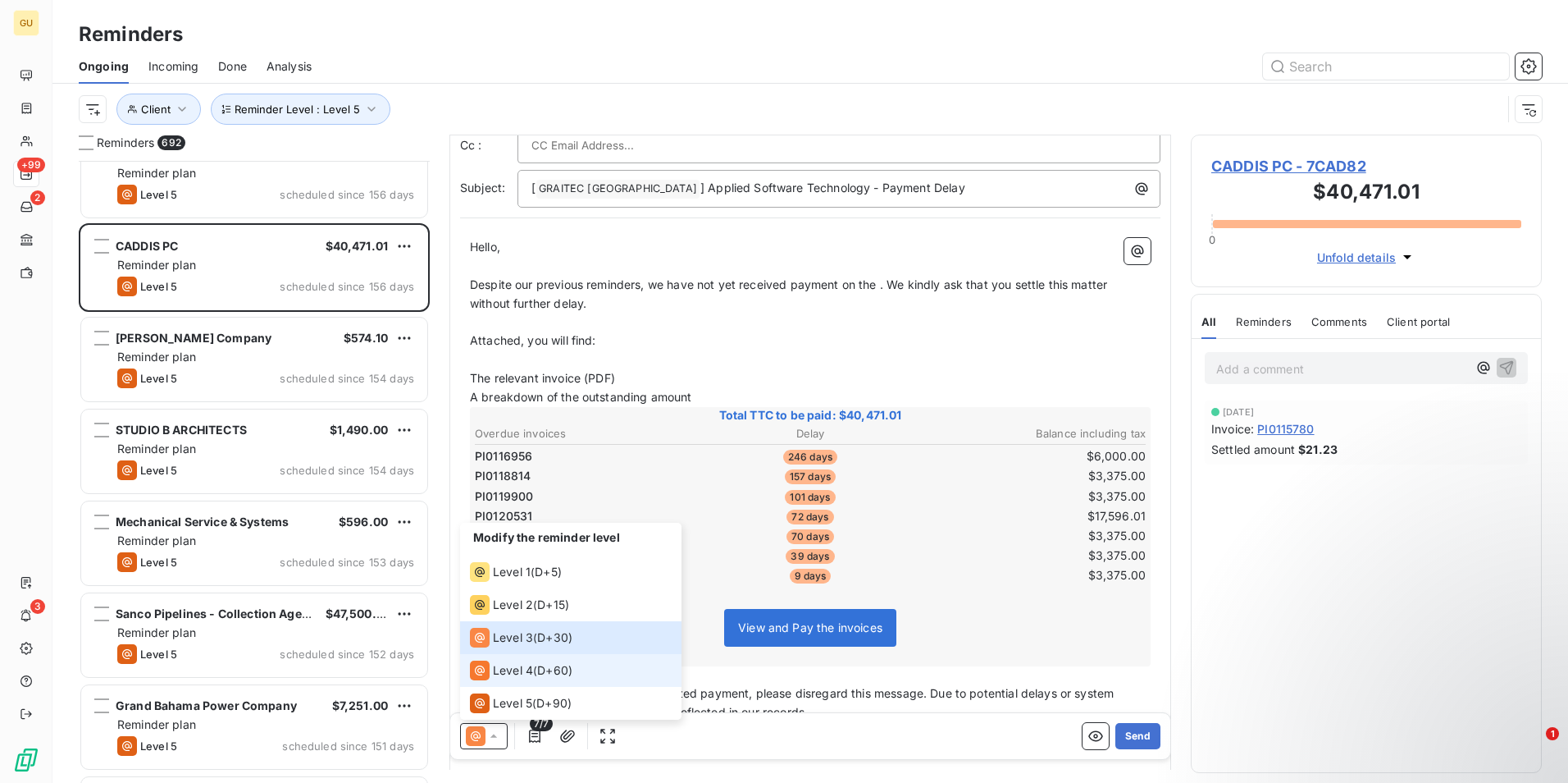
click at [507, 672] on span "Level 4" at bounding box center [512, 670] width 40 height 16
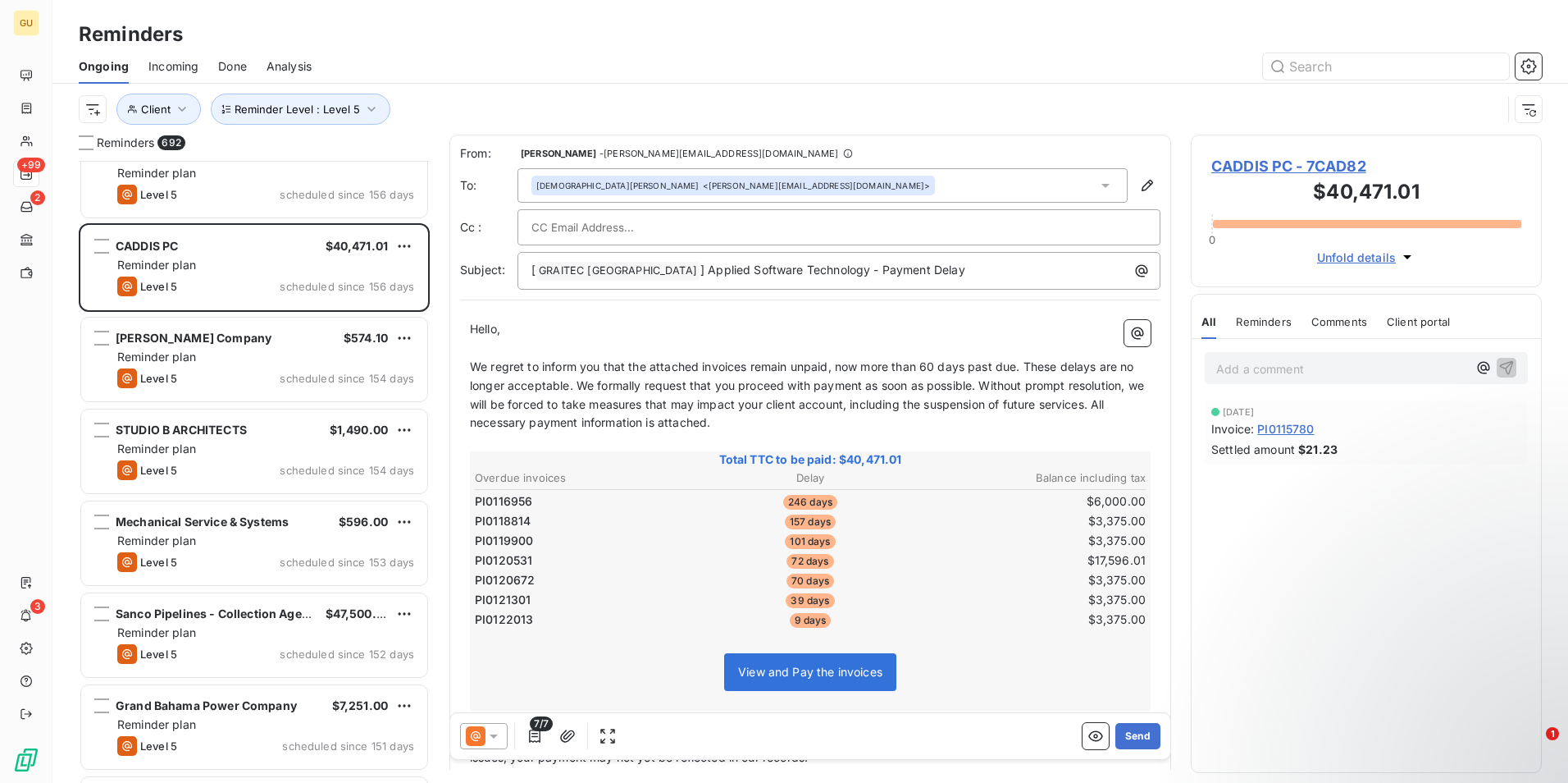
click at [538, 726] on span "7/7" at bounding box center [541, 723] width 23 height 15
click at [533, 736] on icon "button" at bounding box center [535, 736] width 12 height 14
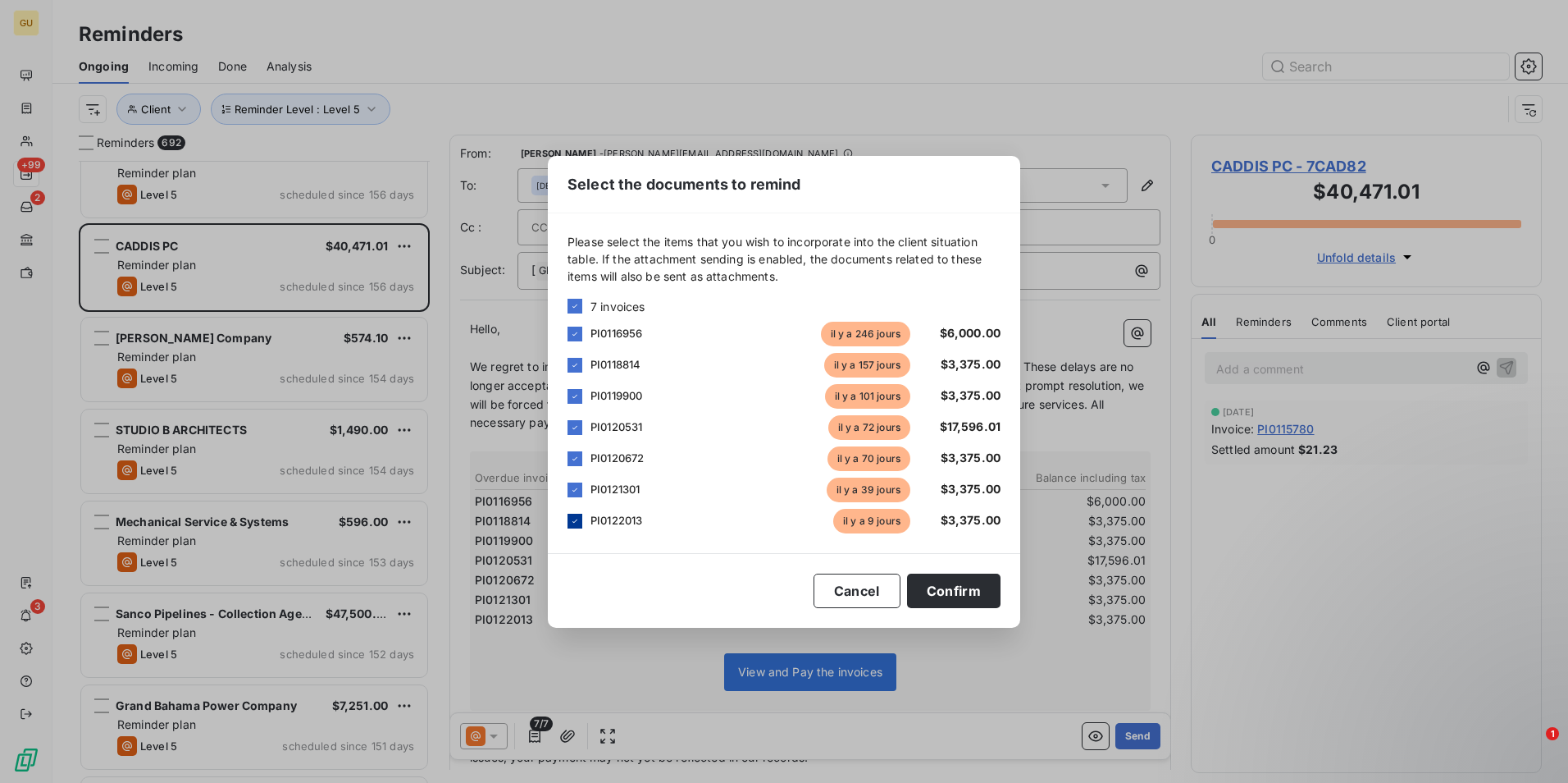
click at [575, 522] on icon at bounding box center [575, 521] width 10 height 10
click at [956, 584] on button "Confirm" at bounding box center [954, 591] width 94 height 35
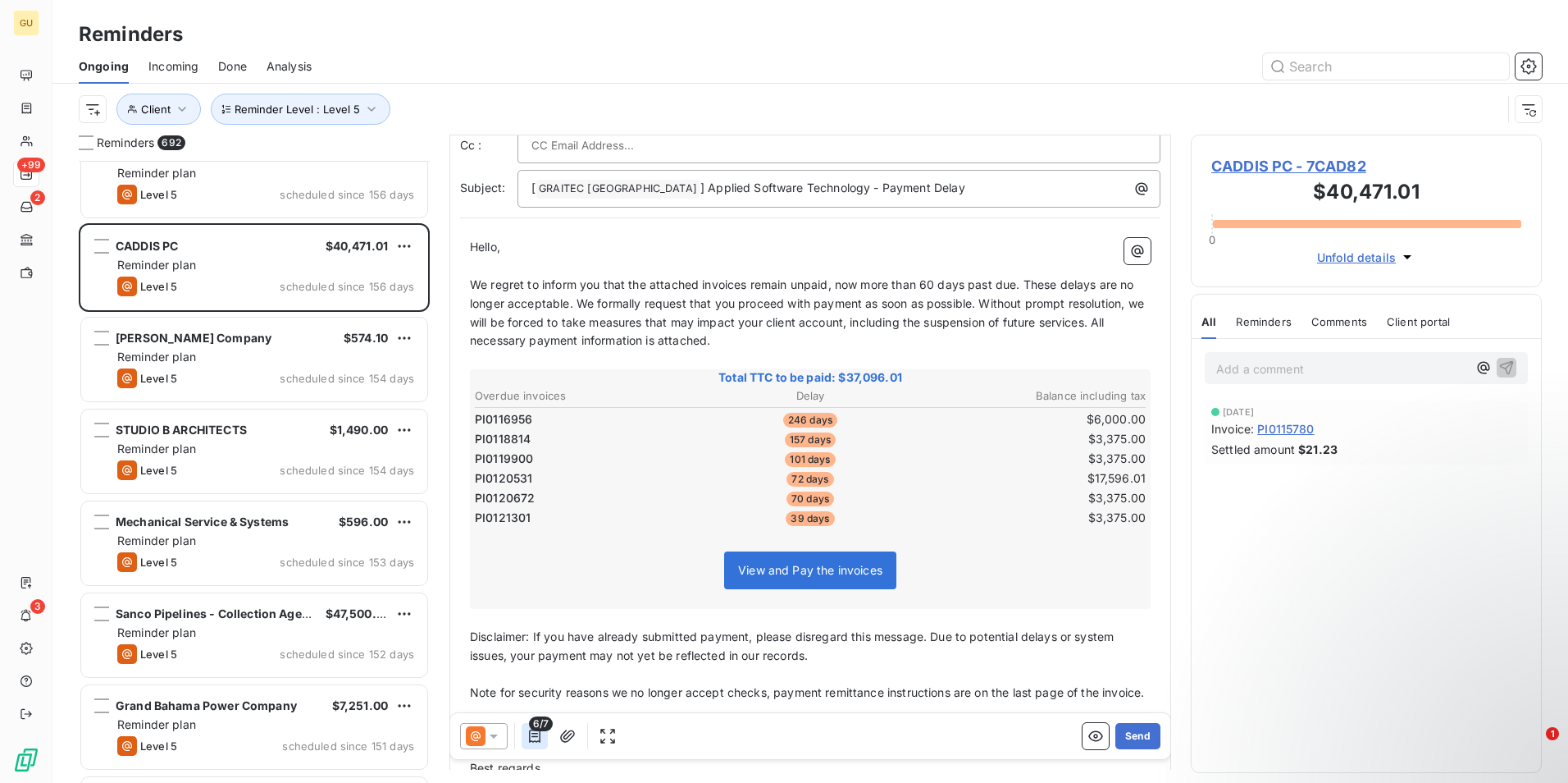
click at [533, 732] on icon "button" at bounding box center [535, 736] width 16 height 16
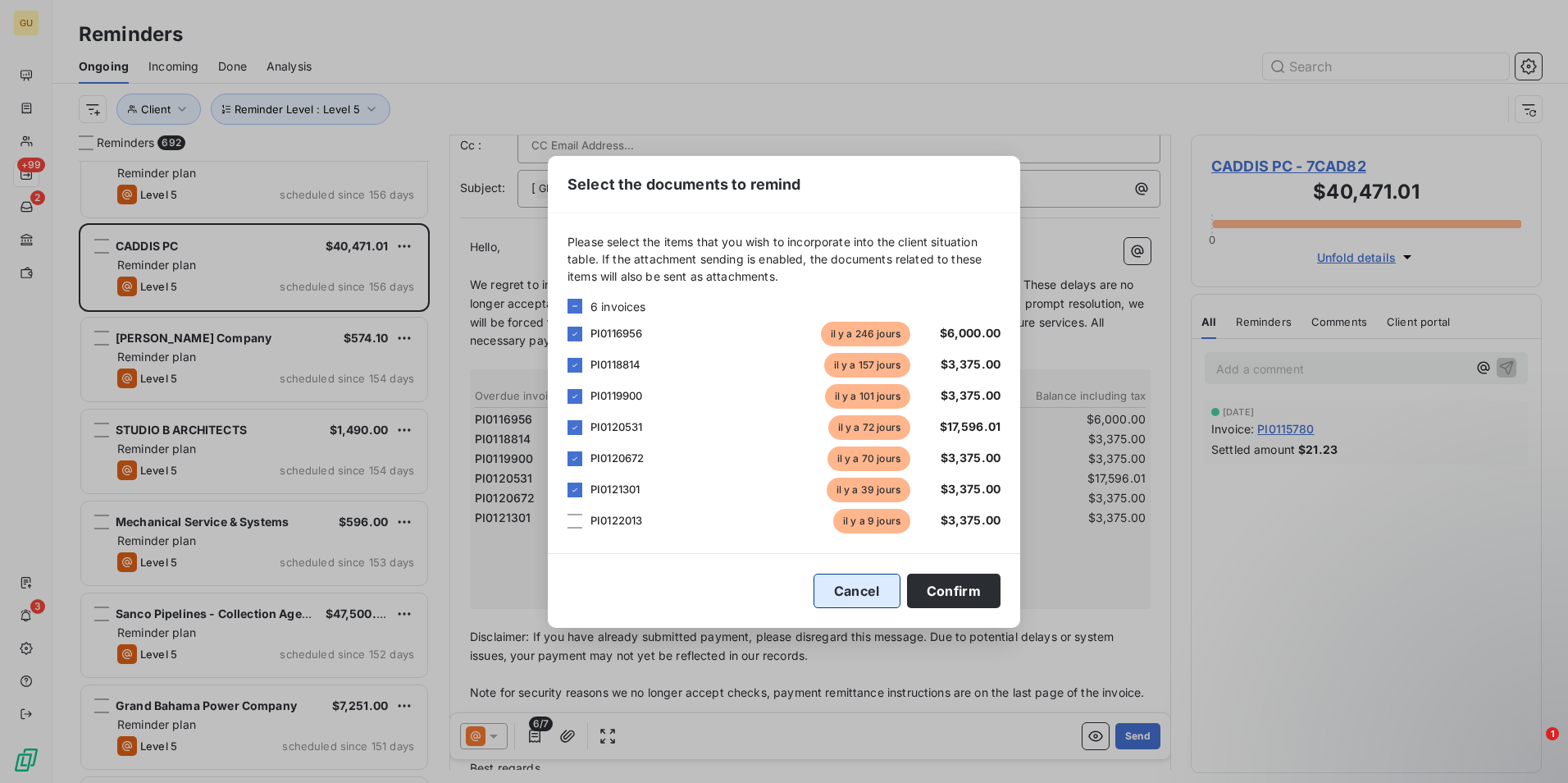
click at [883, 592] on button "Cancel" at bounding box center [857, 591] width 87 height 35
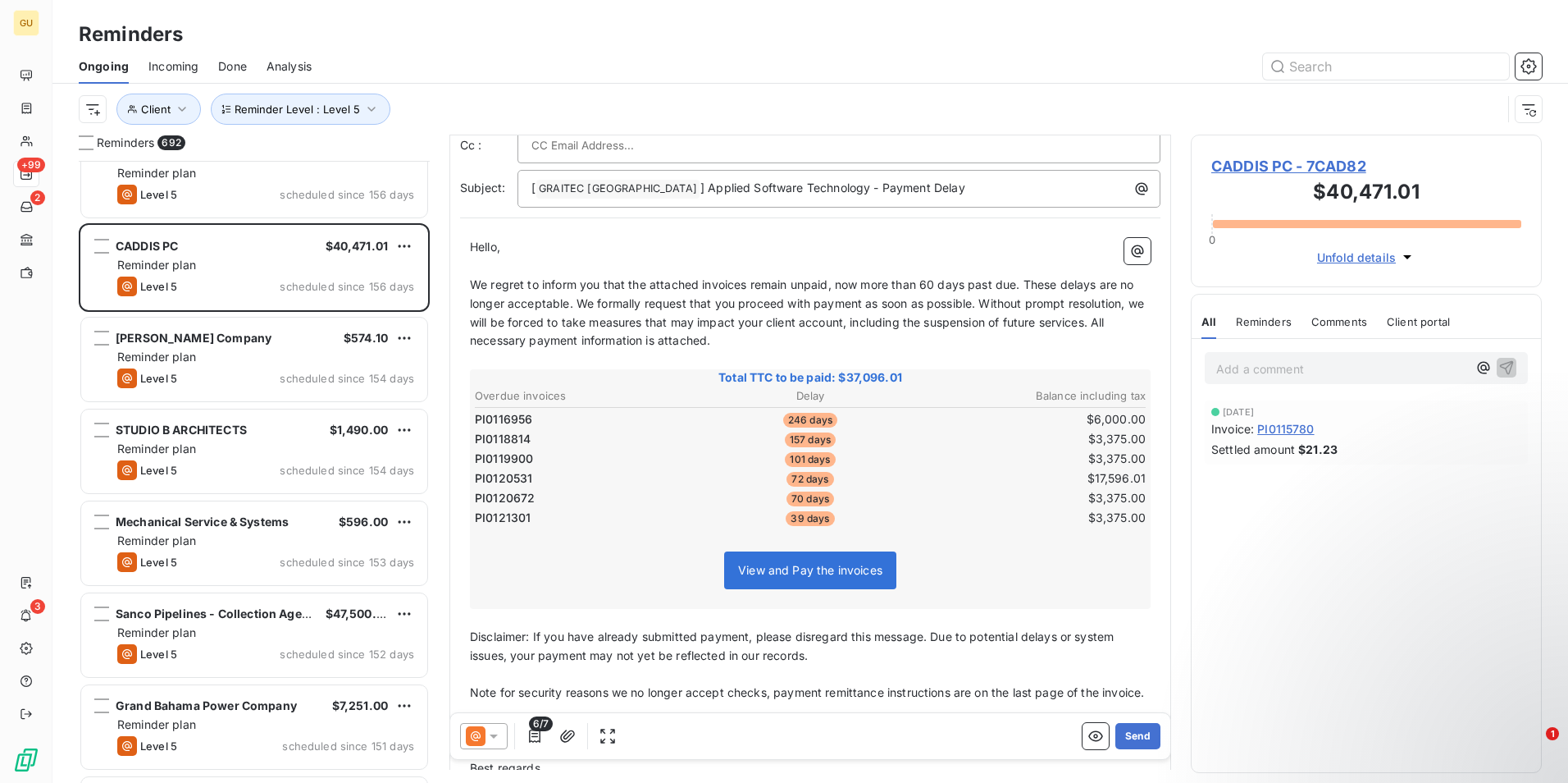
click at [498, 737] on icon at bounding box center [493, 736] width 16 height 16
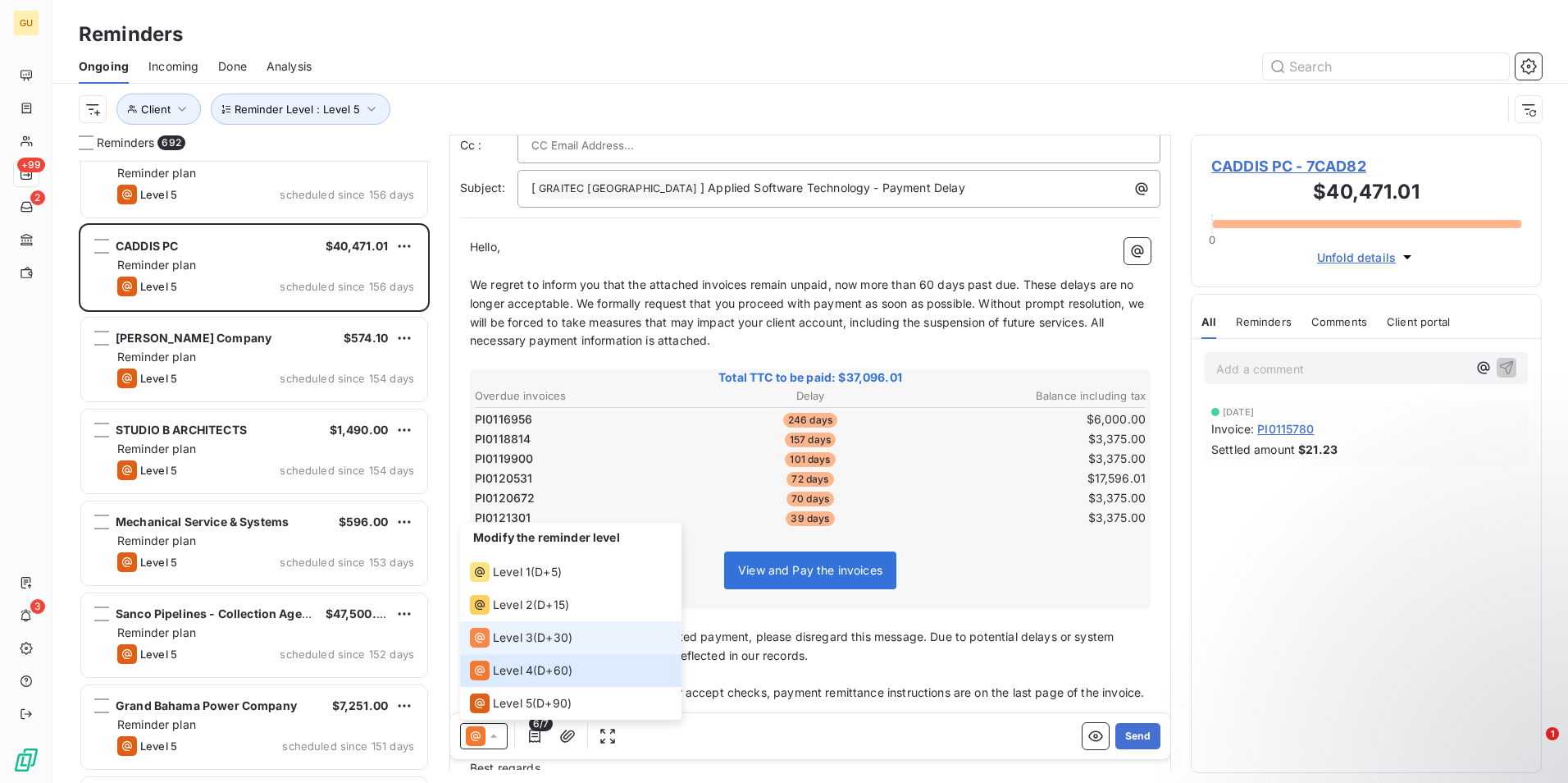
click at [514, 642] on span "Level 3" at bounding box center [512, 638] width 40 height 16
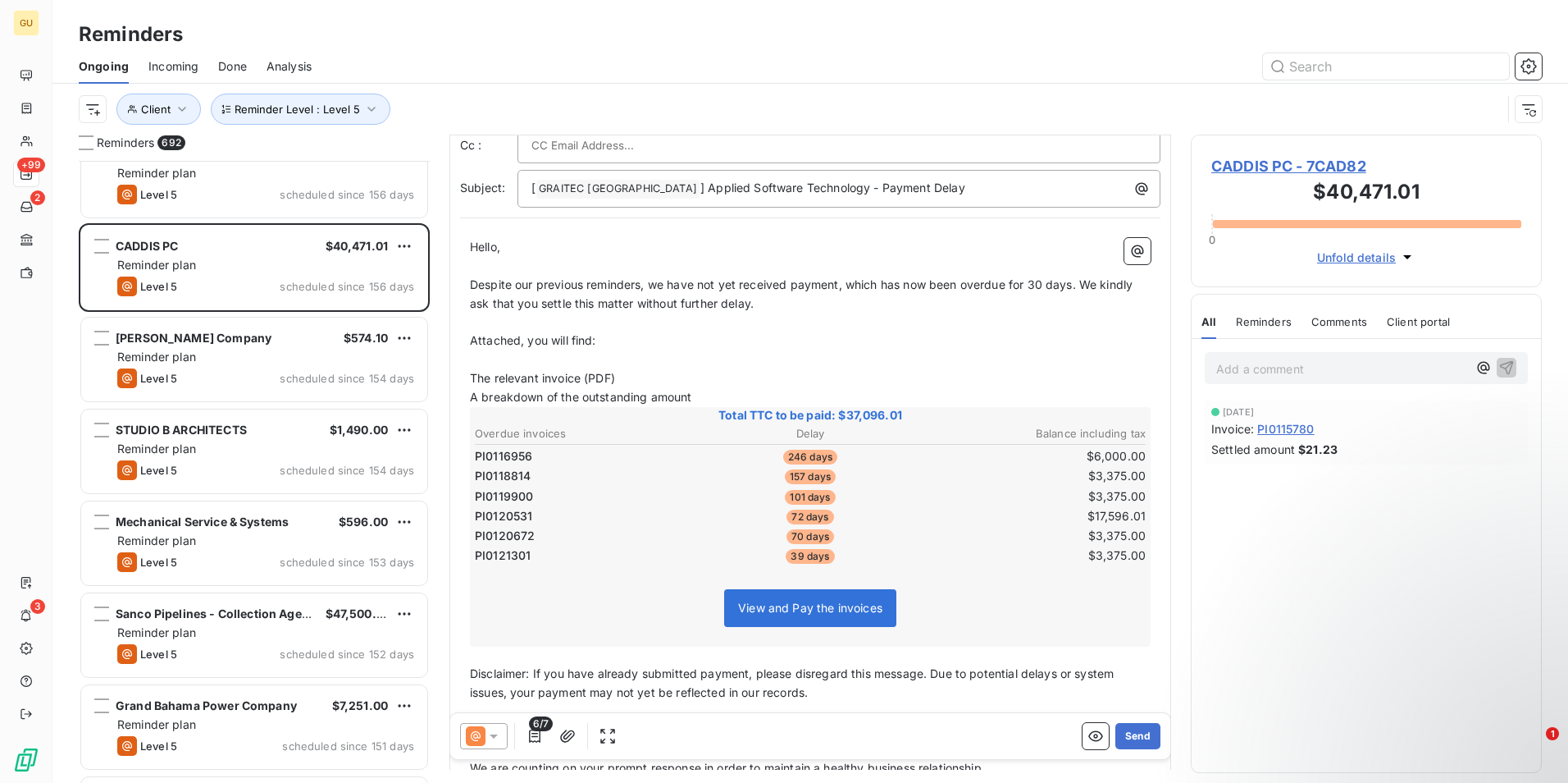
click at [500, 730] on icon at bounding box center [493, 736] width 16 height 16
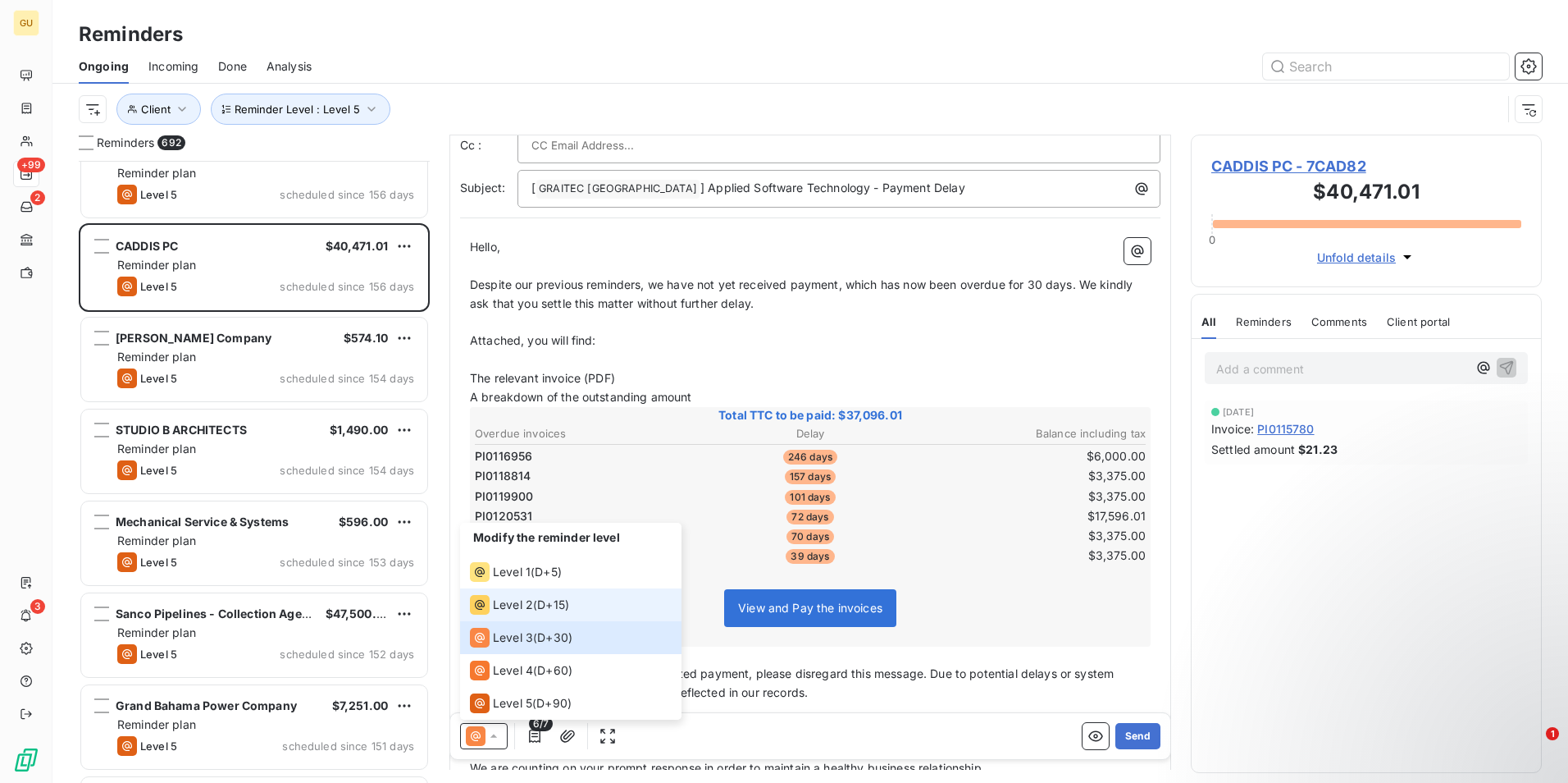
click at [511, 601] on span "Level 2" at bounding box center [512, 605] width 40 height 16
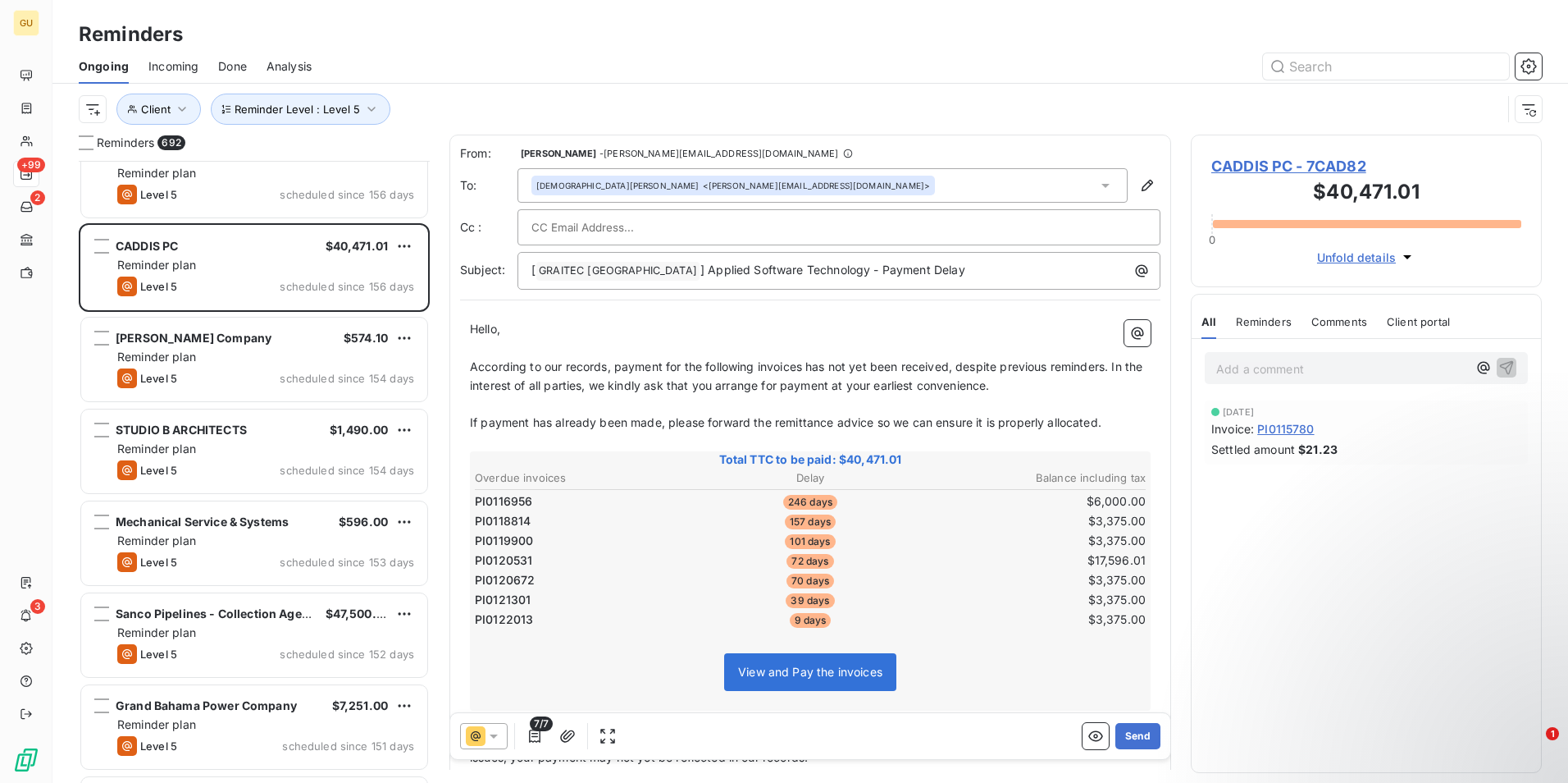
click at [515, 620] on span "PI0122013" at bounding box center [504, 619] width 58 height 16
click at [533, 737] on icon "button" at bounding box center [535, 736] width 16 height 16
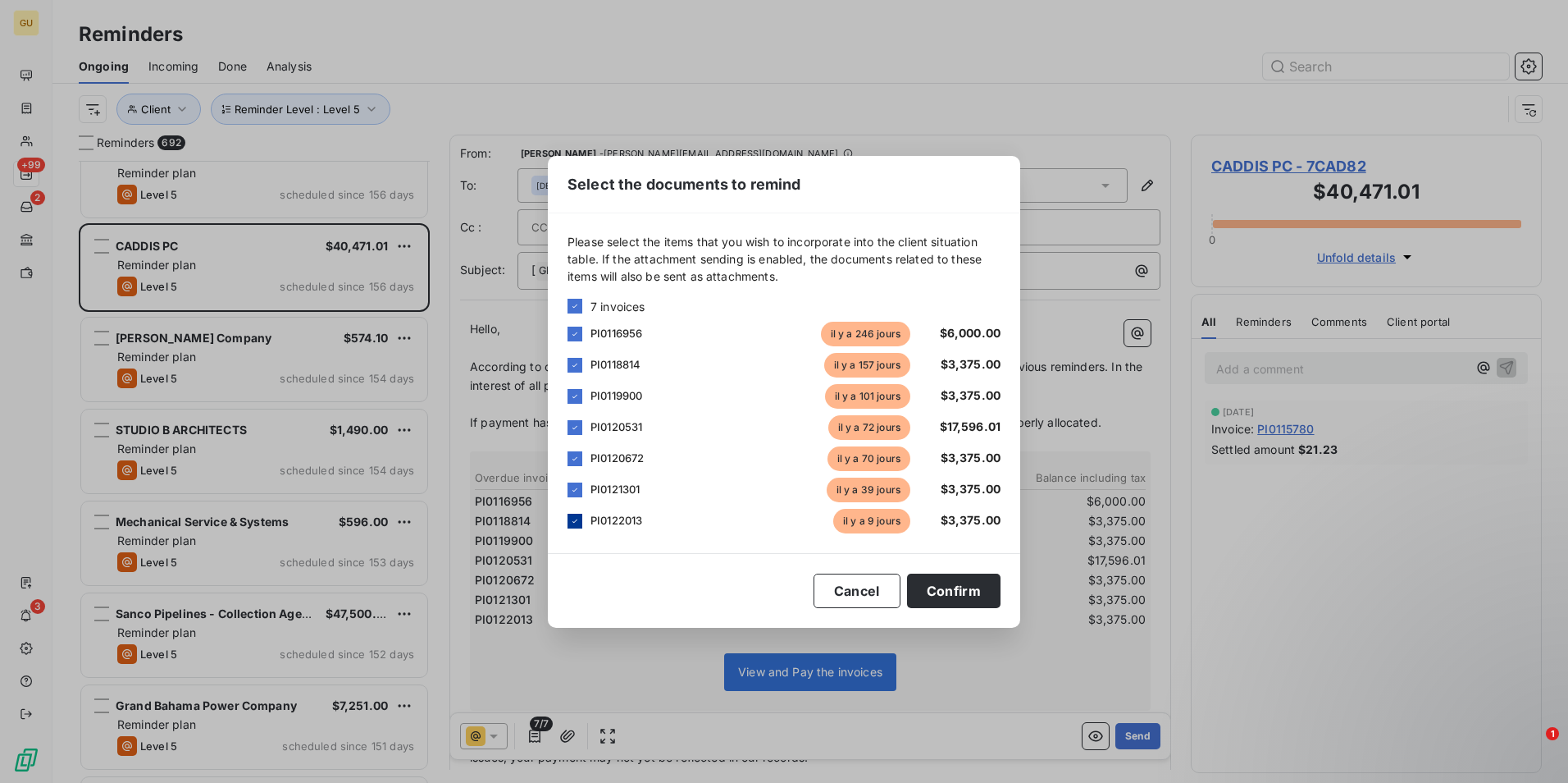
click at [570, 524] on icon at bounding box center [575, 521] width 10 height 10
click at [938, 593] on button "Confirm" at bounding box center [954, 591] width 94 height 35
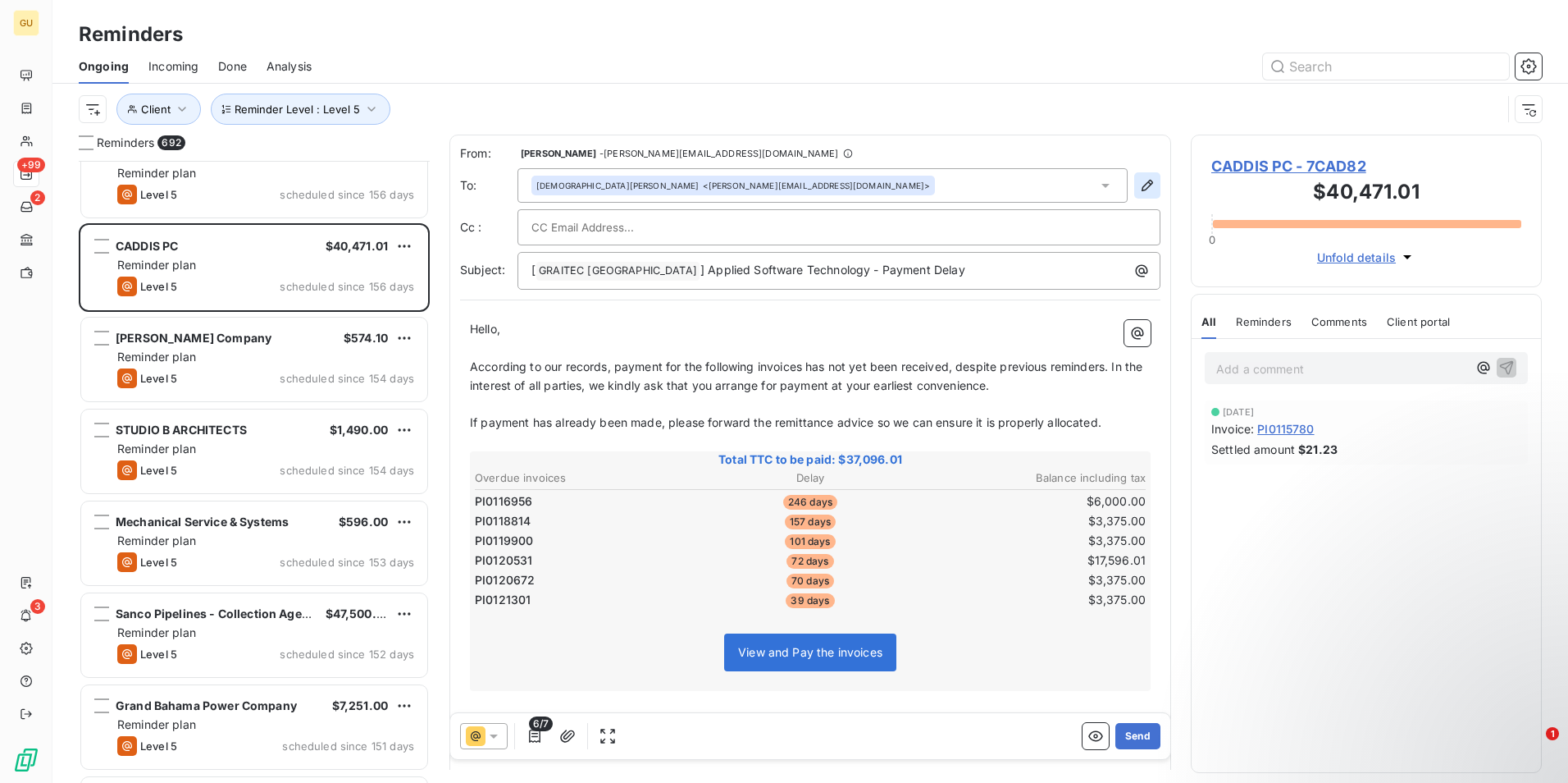
click at [1142, 190] on icon "button" at bounding box center [1148, 185] width 12 height 12
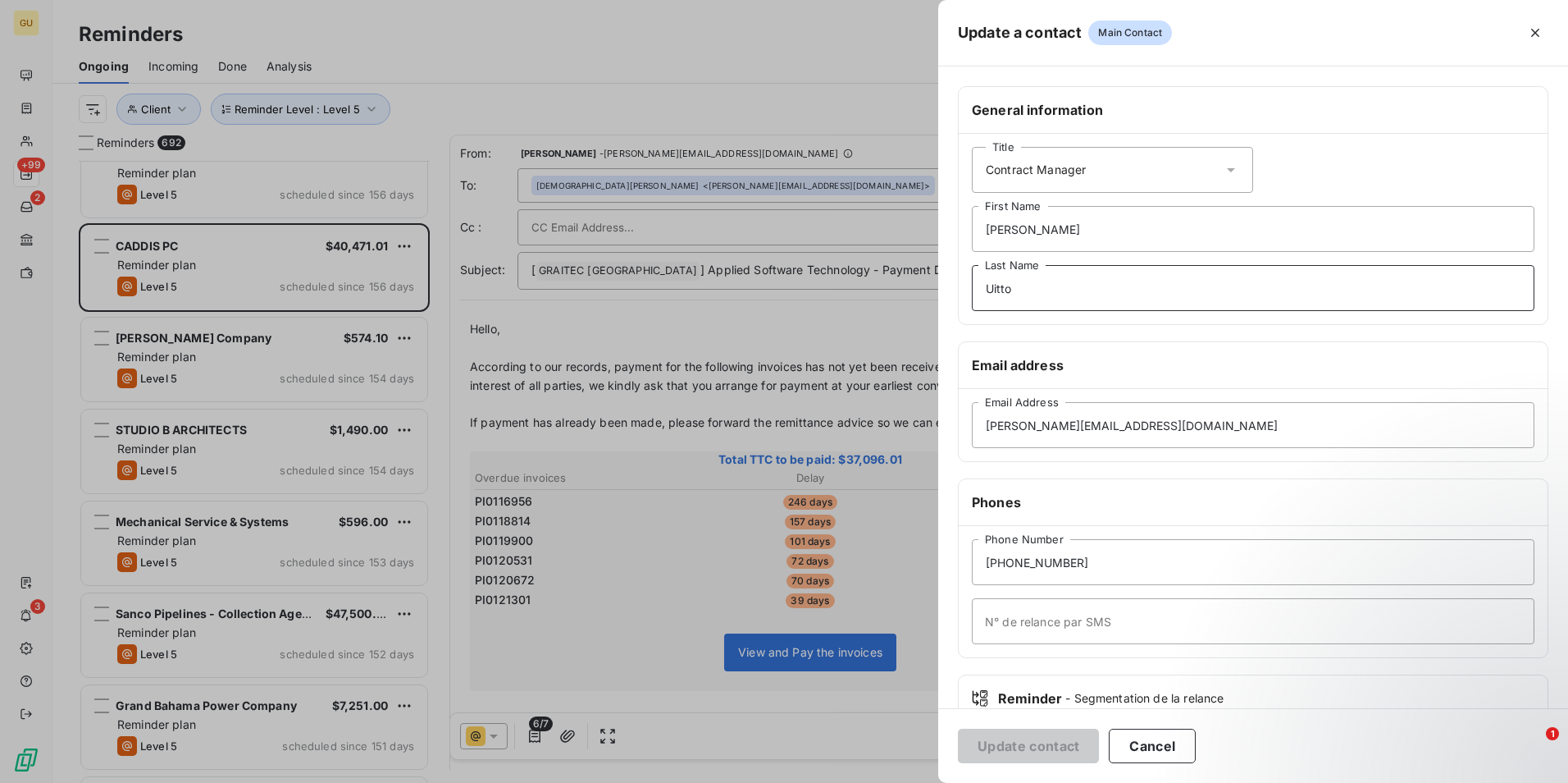
drag, startPoint x: 1040, startPoint y: 291, endPoint x: 941, endPoint y: 282, distance: 99.4
click at [941, 282] on div "General information Title Contract Manager [PERSON_NAME] First Name [PERSON_NAM…" at bounding box center [1253, 451] width 630 height 729
drag, startPoint x: 1058, startPoint y: 237, endPoint x: 966, endPoint y: 224, distance: 92.9
click at [966, 224] on div "Title Contract Manager [PERSON_NAME] First Name Last Name" at bounding box center [1253, 229] width 589 height 190
click at [1014, 746] on button "Update contact" at bounding box center [1029, 746] width 141 height 35
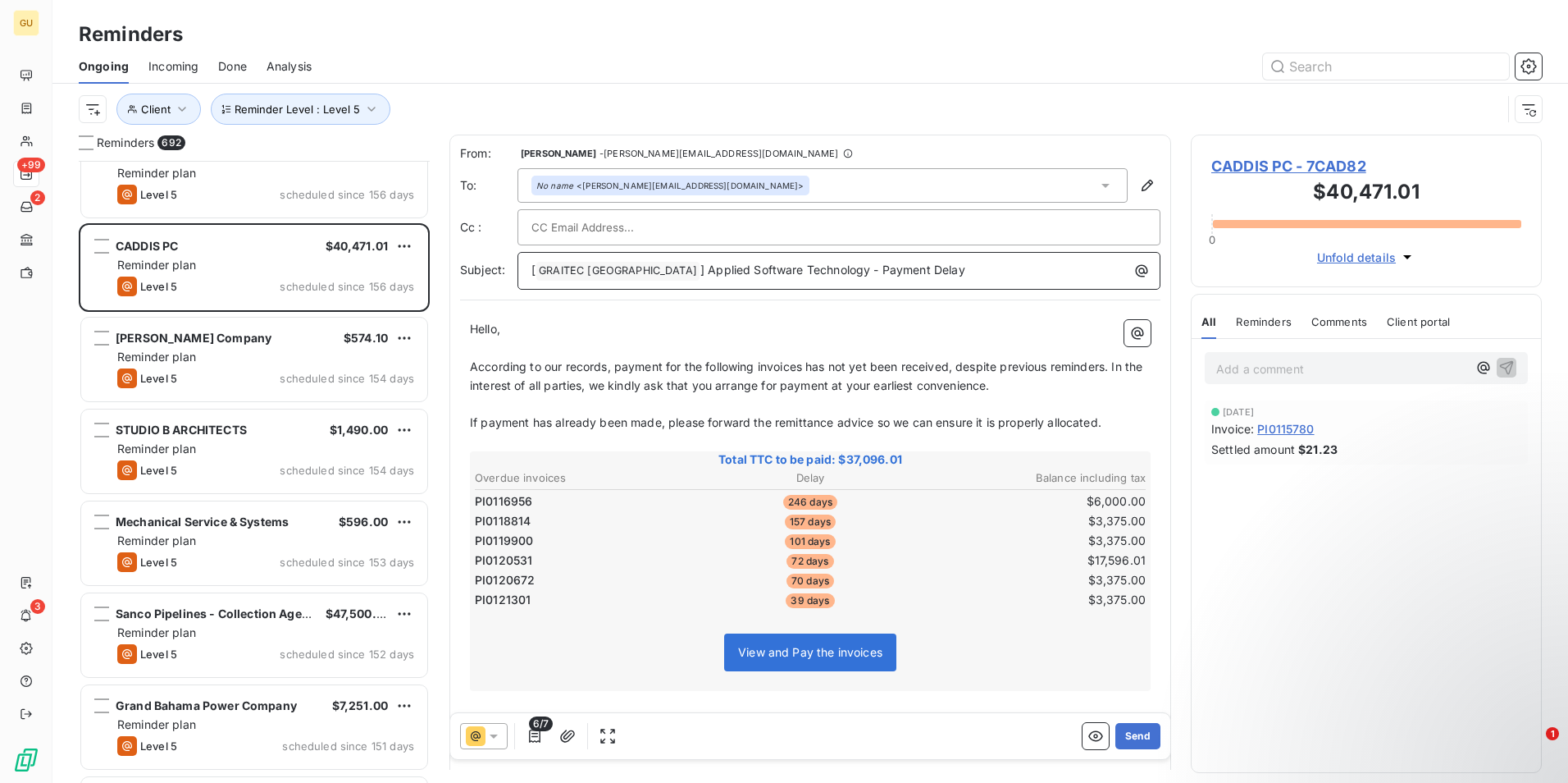
click at [917, 269] on p "[ GRAITEC [GEOGRAPHIC_DATA] ﻿ ] Applied Software Technology - Payment Delay" at bounding box center [844, 270] width 624 height 19
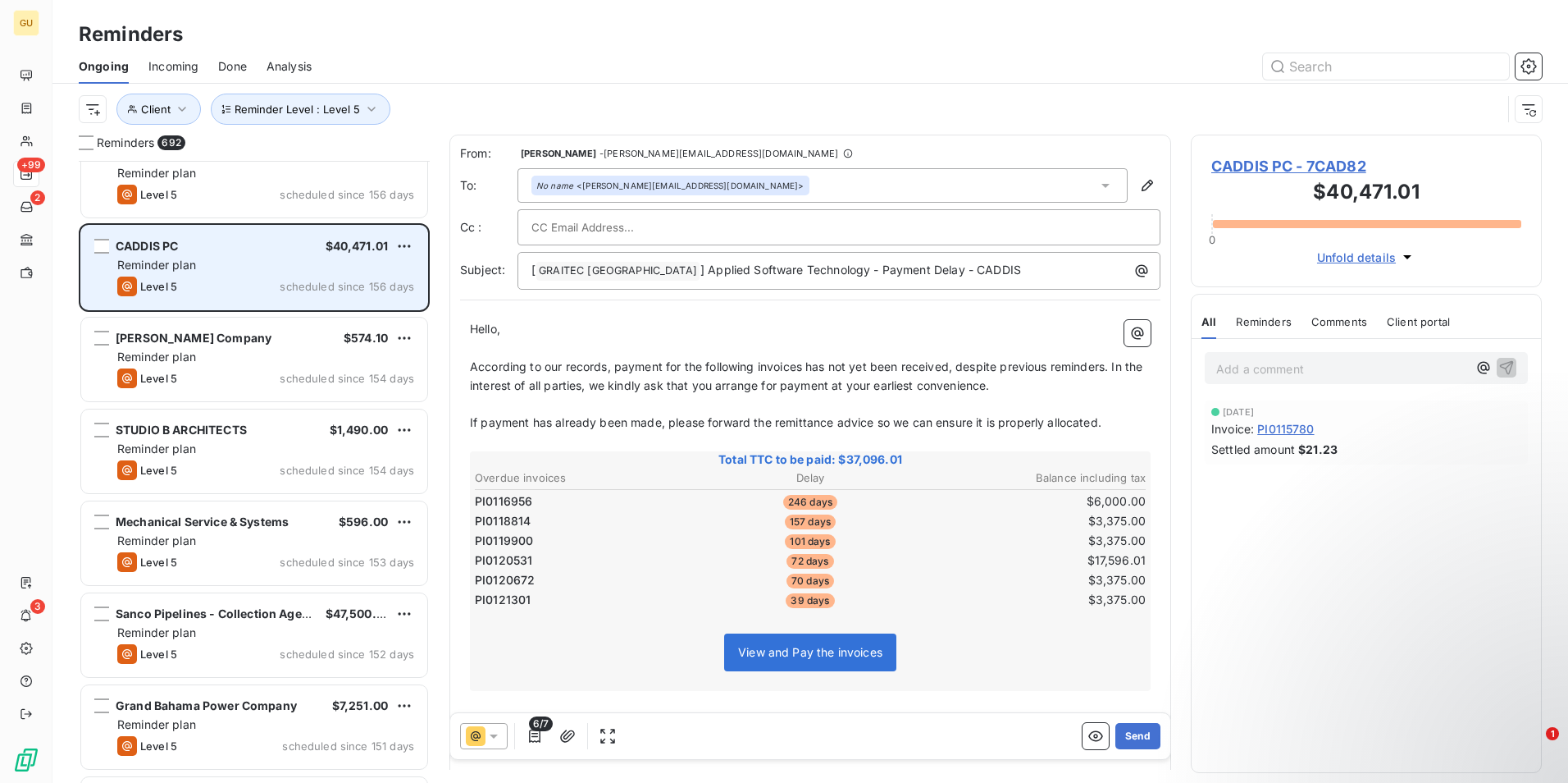
click at [298, 253] on div "CADDIS PC $40,471.01" at bounding box center [265, 245] width 297 height 15
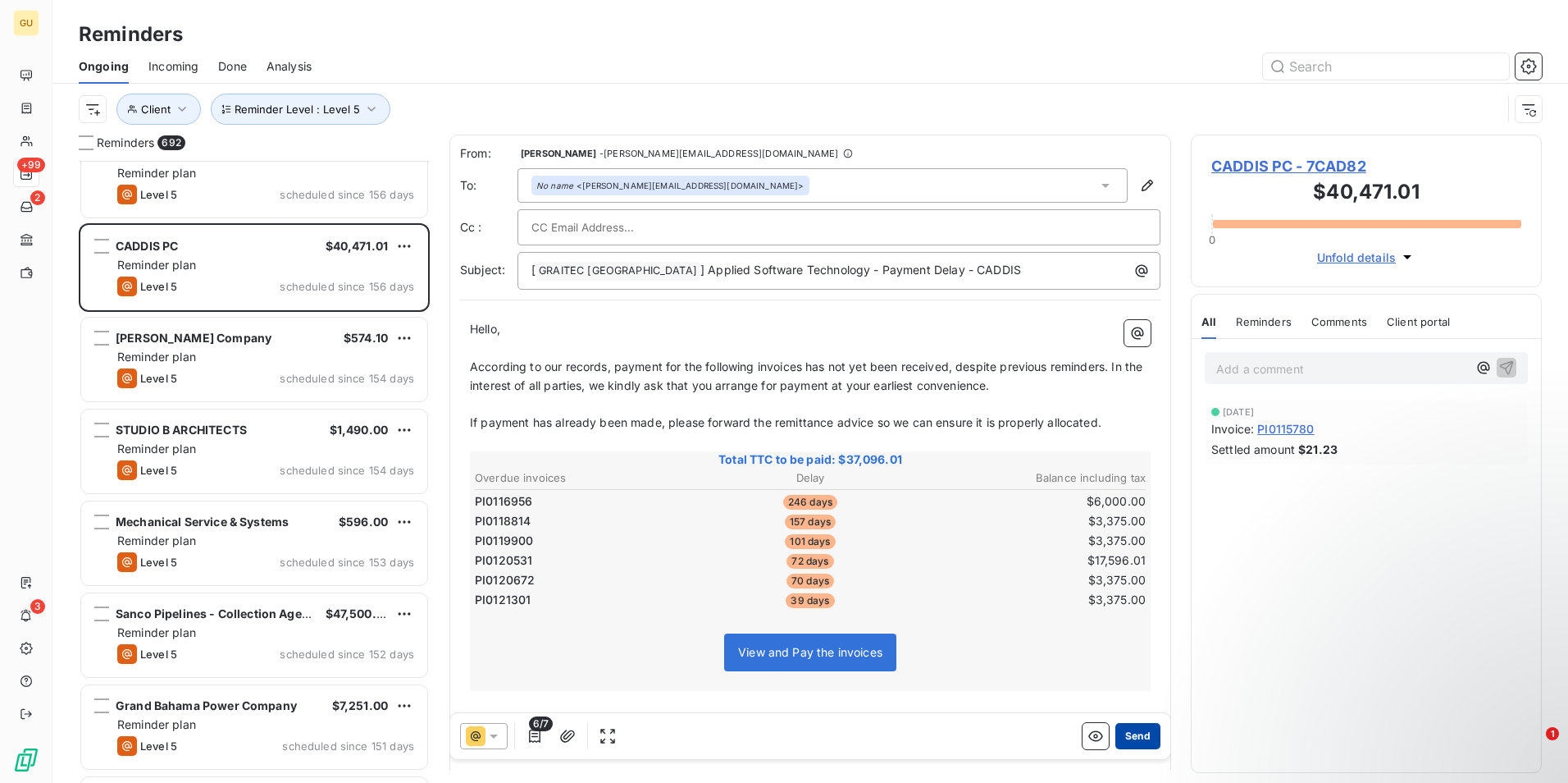
click at [1124, 735] on button "Send" at bounding box center [1138, 736] width 46 height 26
